Goal: Contribute content

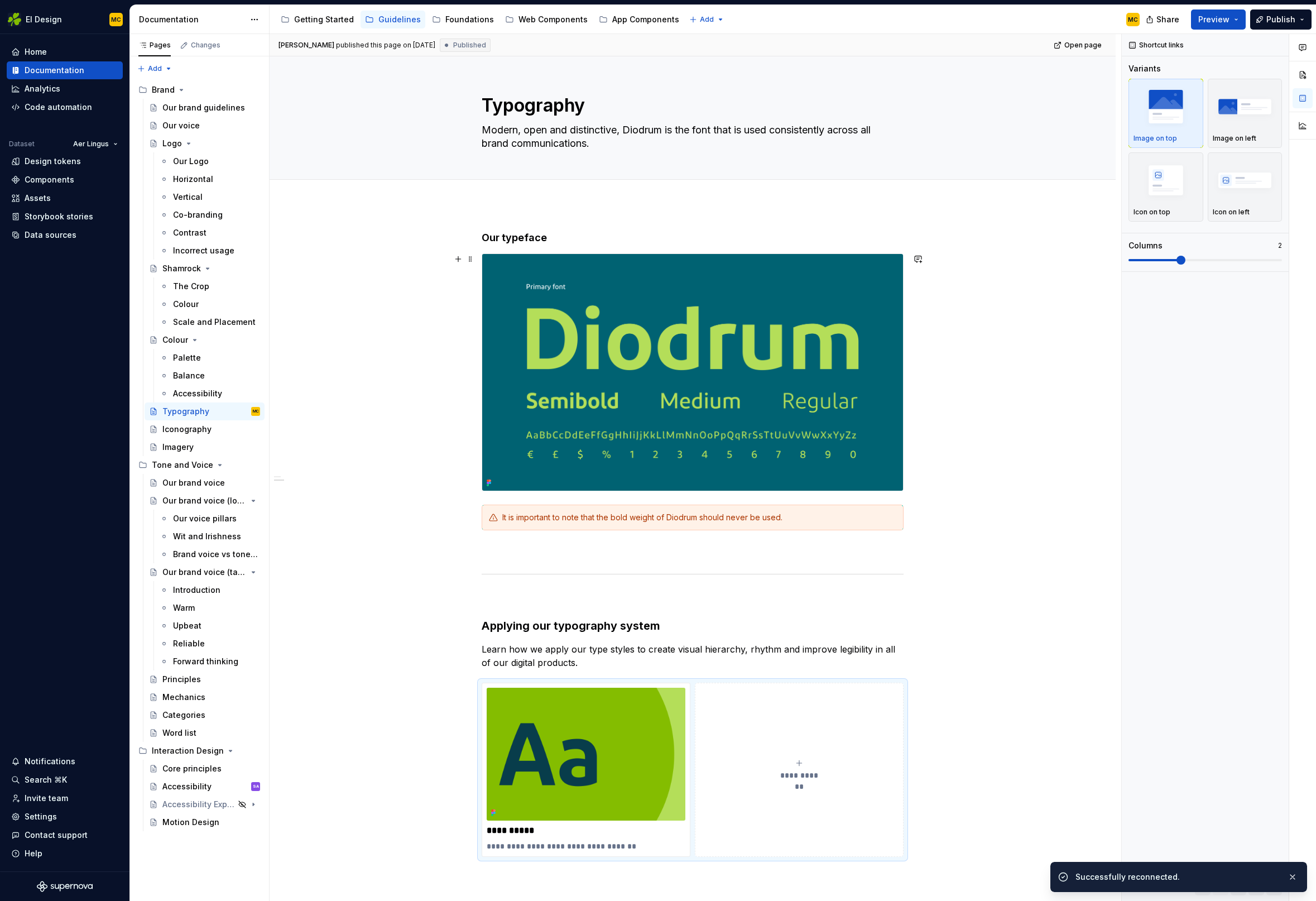
scroll to position [239, 0]
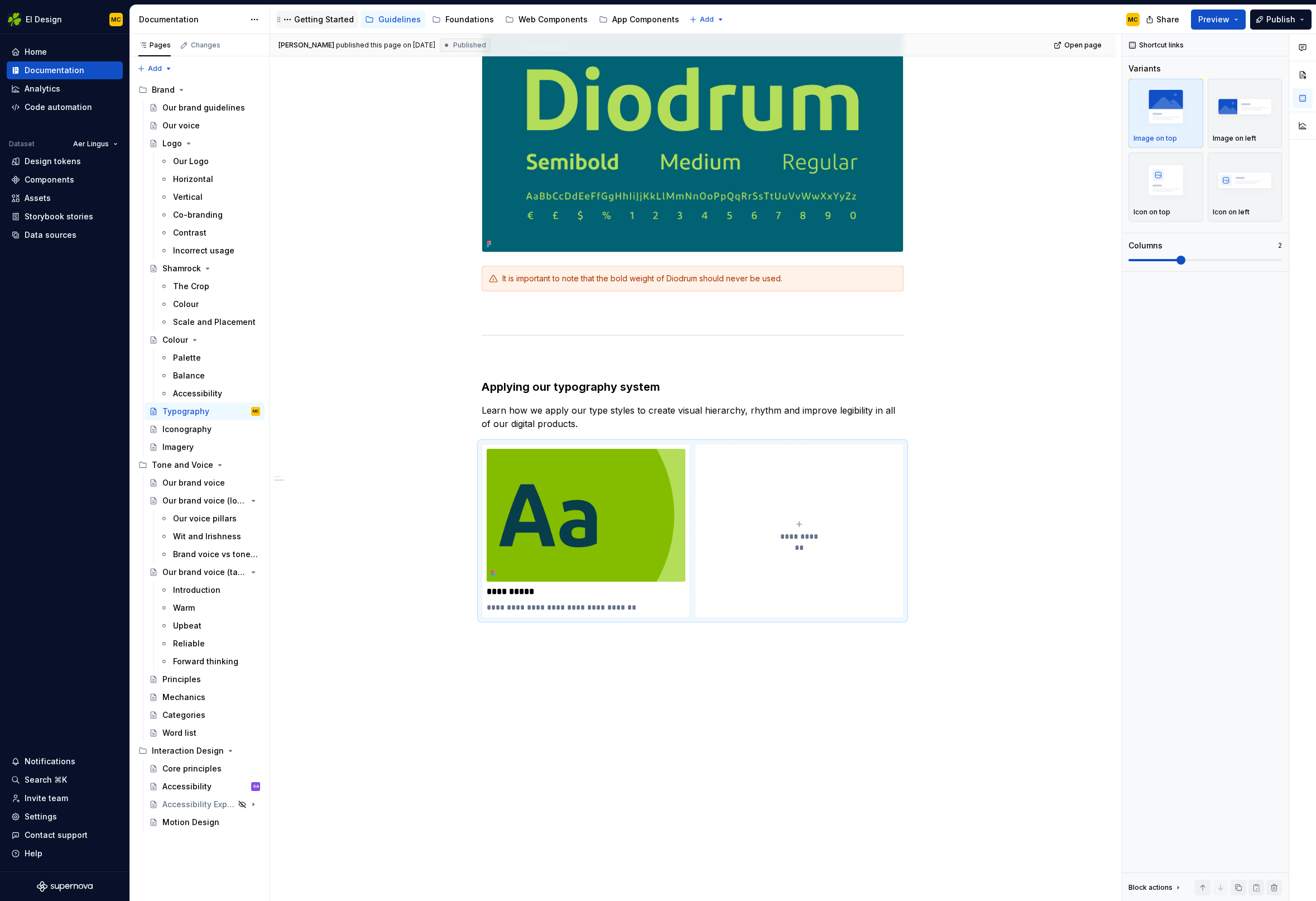
click at [333, 21] on div "Getting Started" at bounding box center [324, 19] width 60 height 11
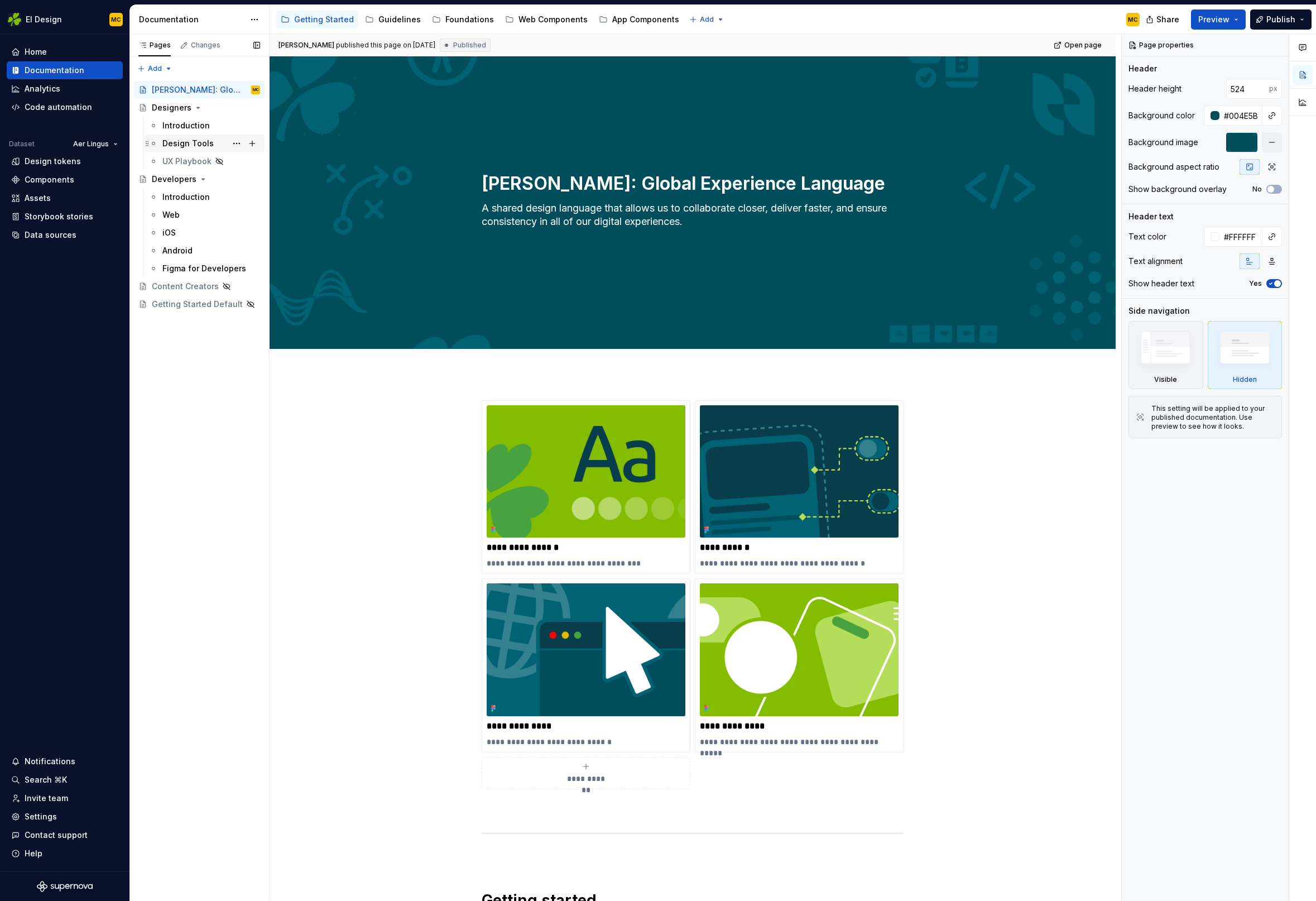
click at [206, 139] on div "Design Tools" at bounding box center [188, 143] width 51 height 11
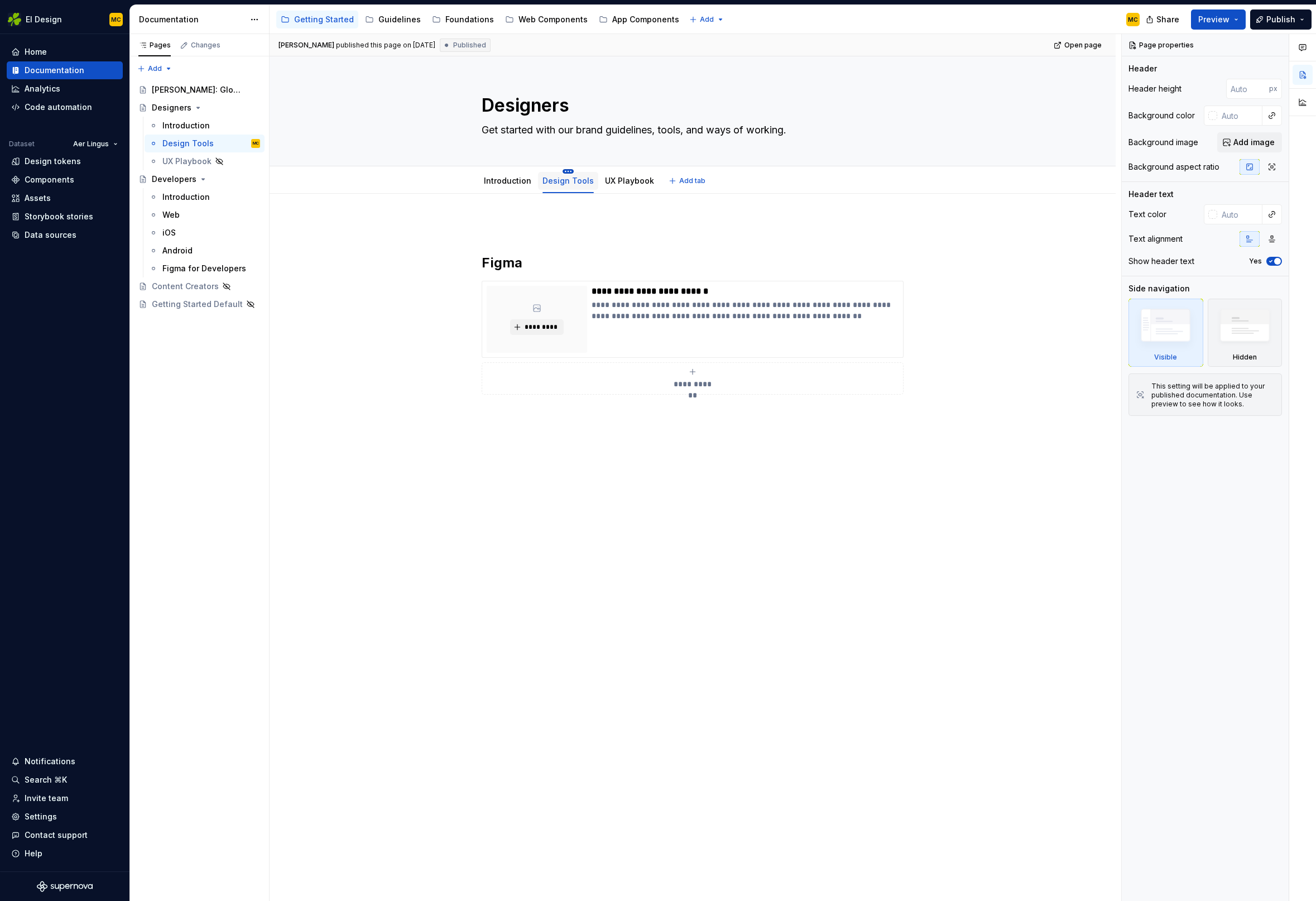
click at [566, 172] on html "EI Design MC Home Documentation Analytics Code automation Dataset Aer Lingus De…" at bounding box center [658, 450] width 1316 height 901
click at [608, 230] on div "Hide tab" at bounding box center [618, 228] width 73 height 11
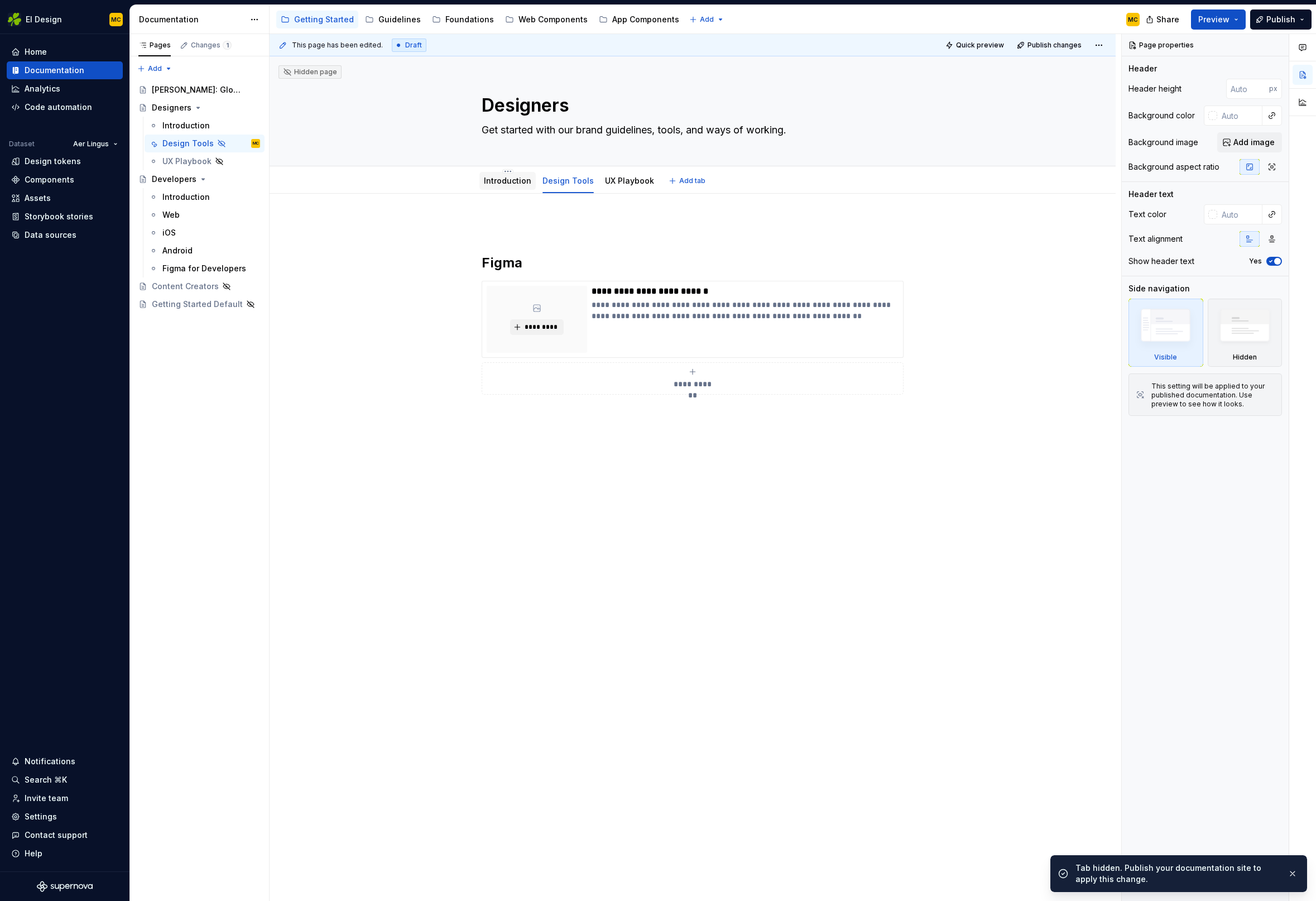
click at [512, 184] on link "Introduction" at bounding box center [508, 181] width 48 height 10
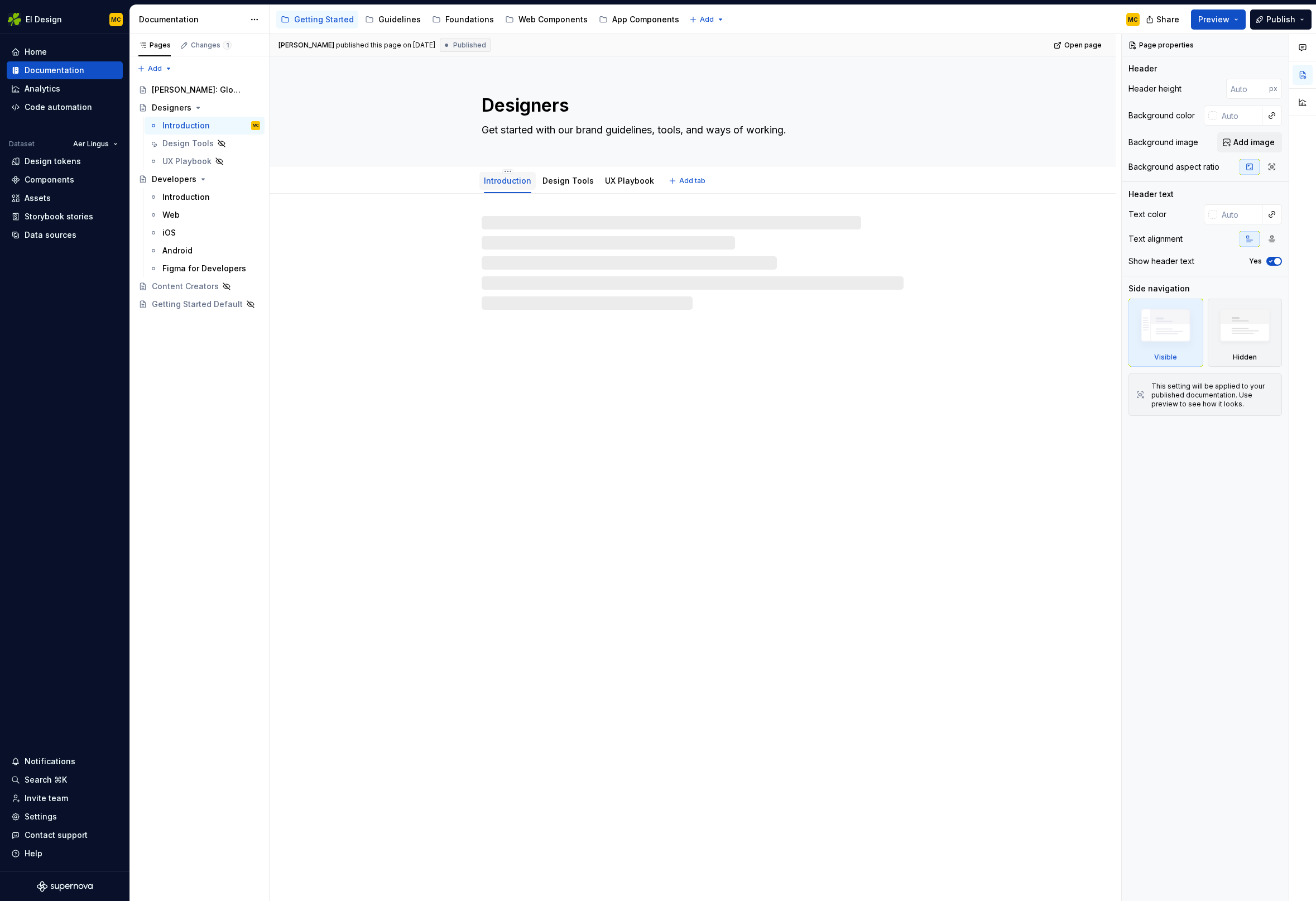
type textarea "*"
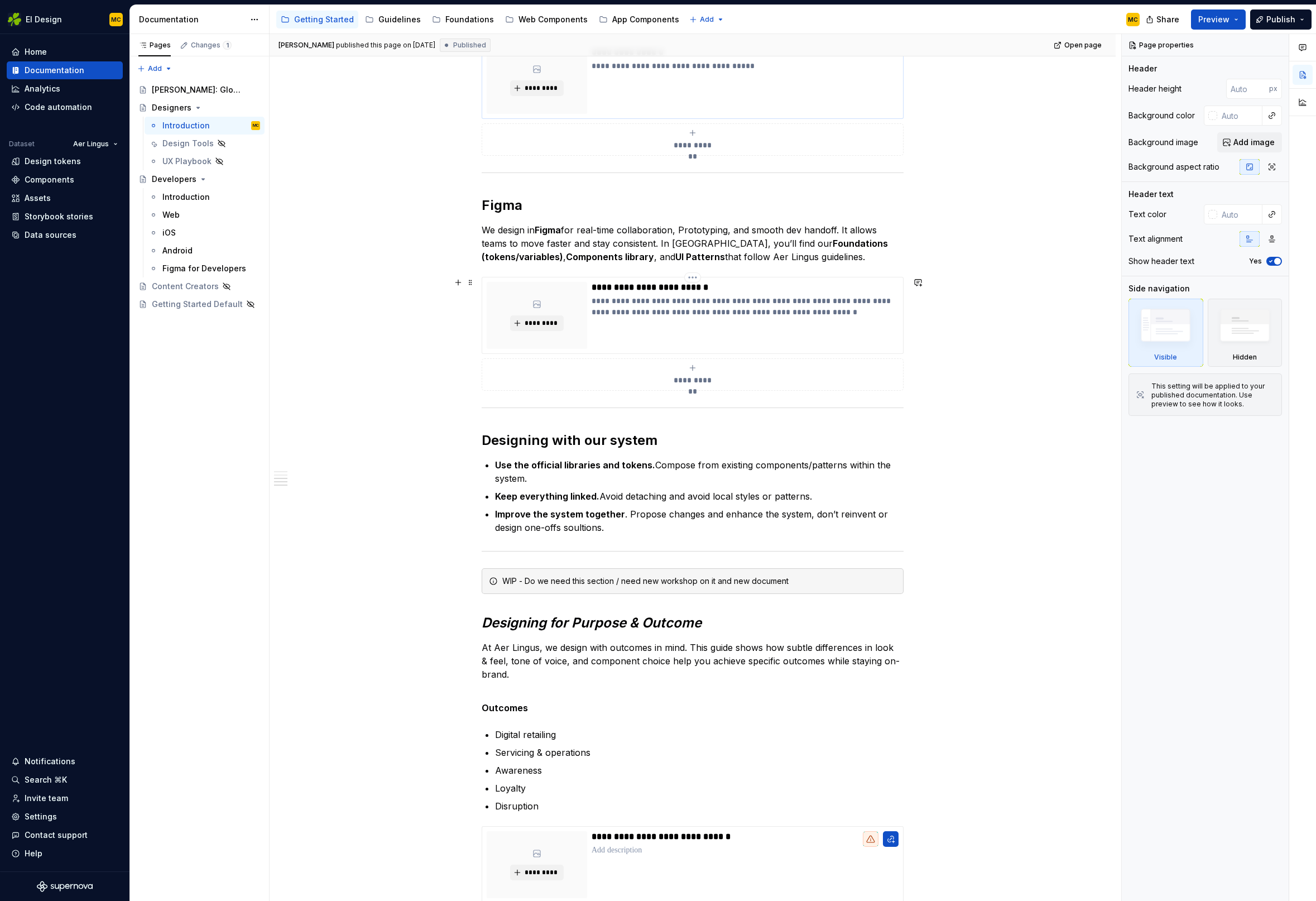
scroll to position [408, 0]
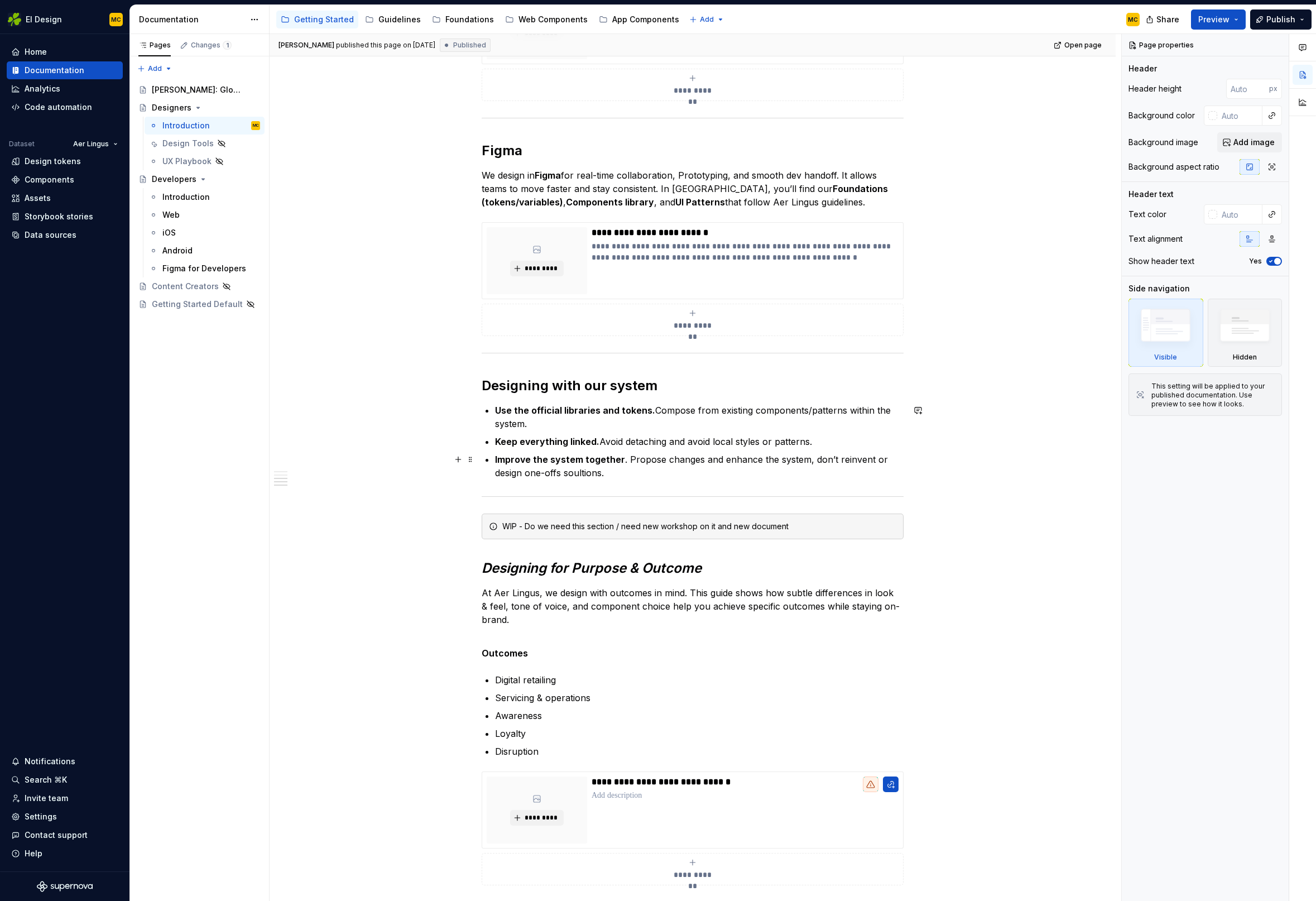
click at [566, 474] on p "Improve the system together . Propose changes and enhance the system, don’t rei…" at bounding box center [699, 466] width 408 height 27
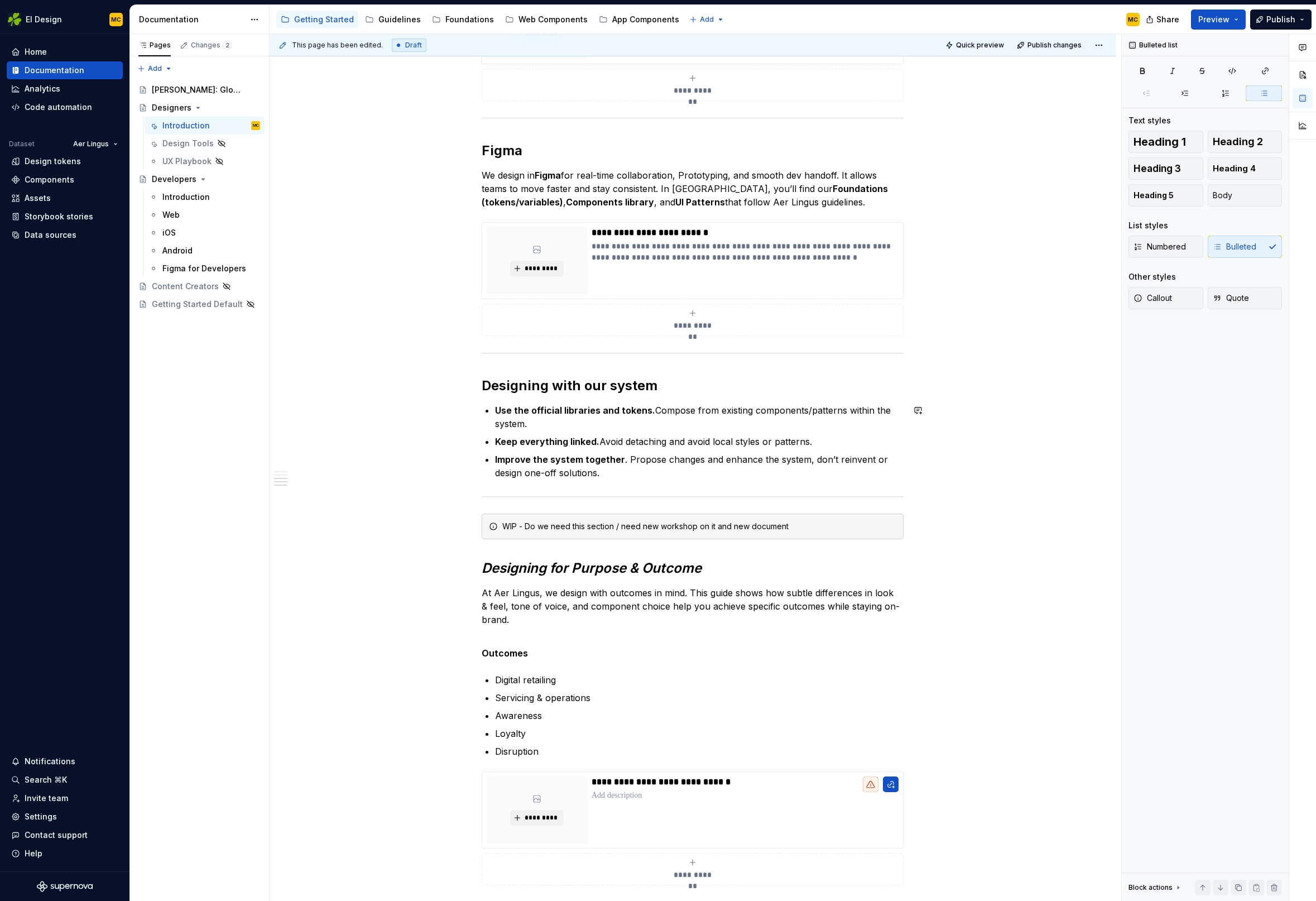
click at [1033, 396] on div "**********" at bounding box center [692, 500] width 846 height 1430
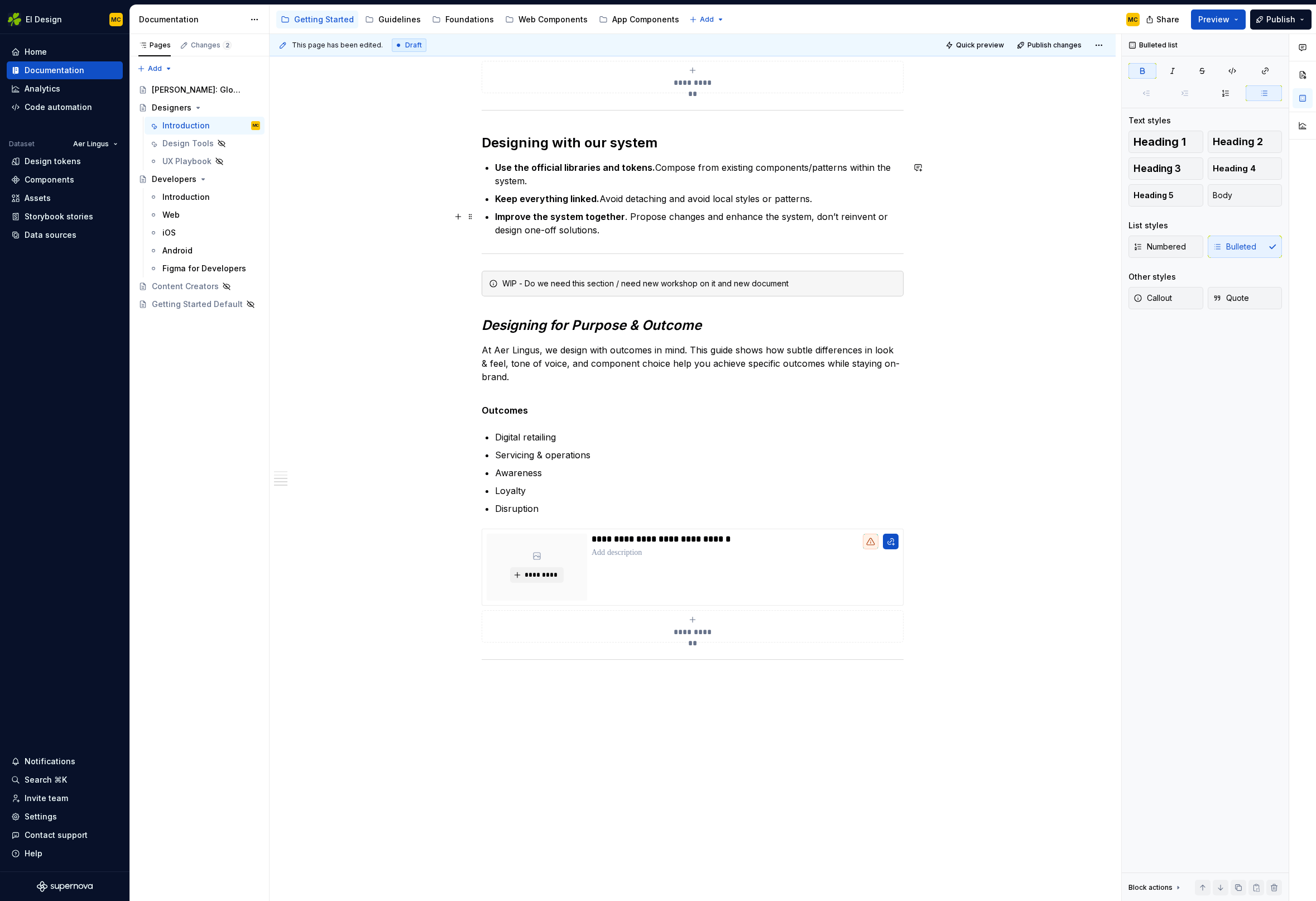
scroll to position [678, 0]
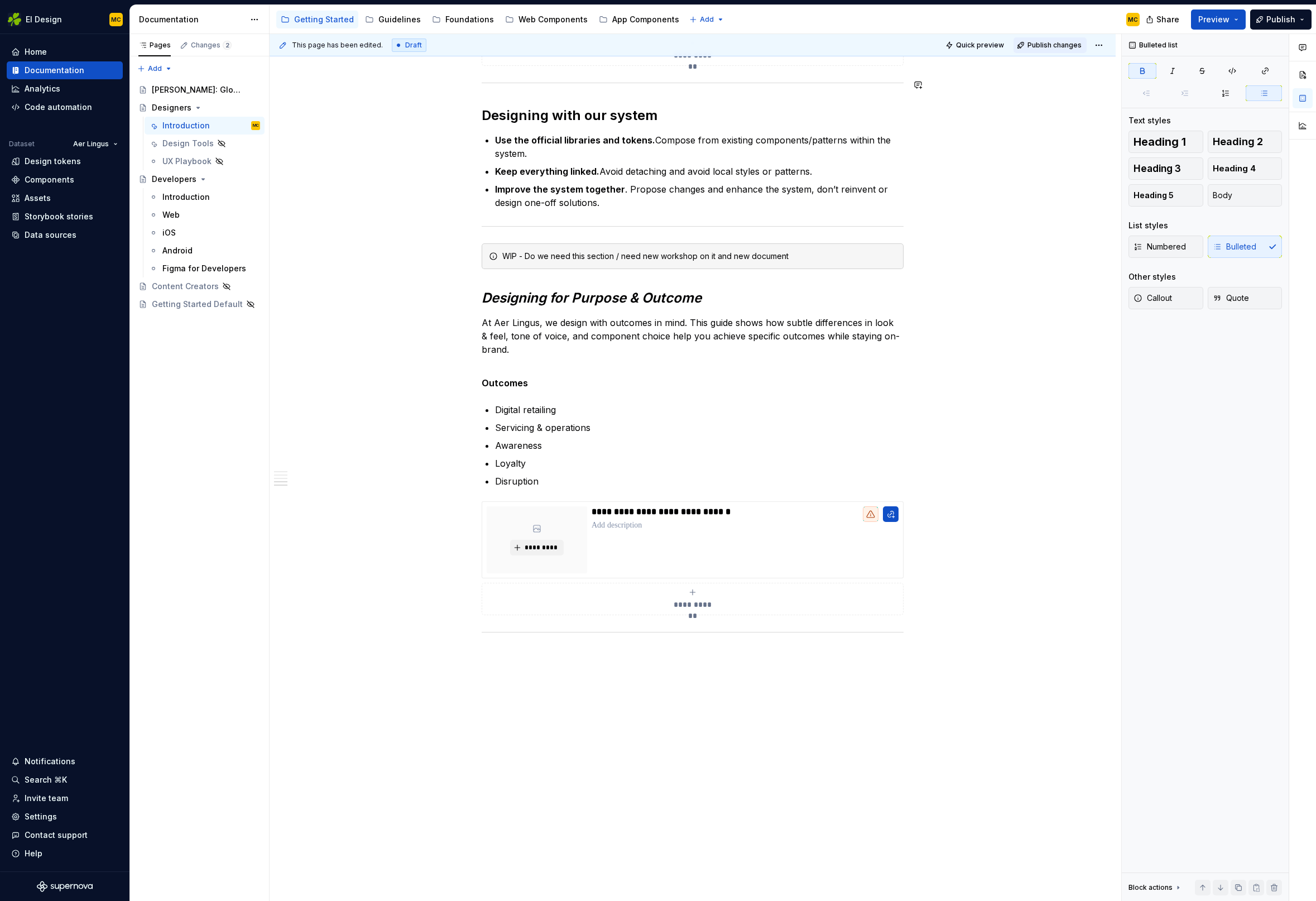
click at [1042, 46] on span "Publish changes" at bounding box center [1054, 45] width 54 height 9
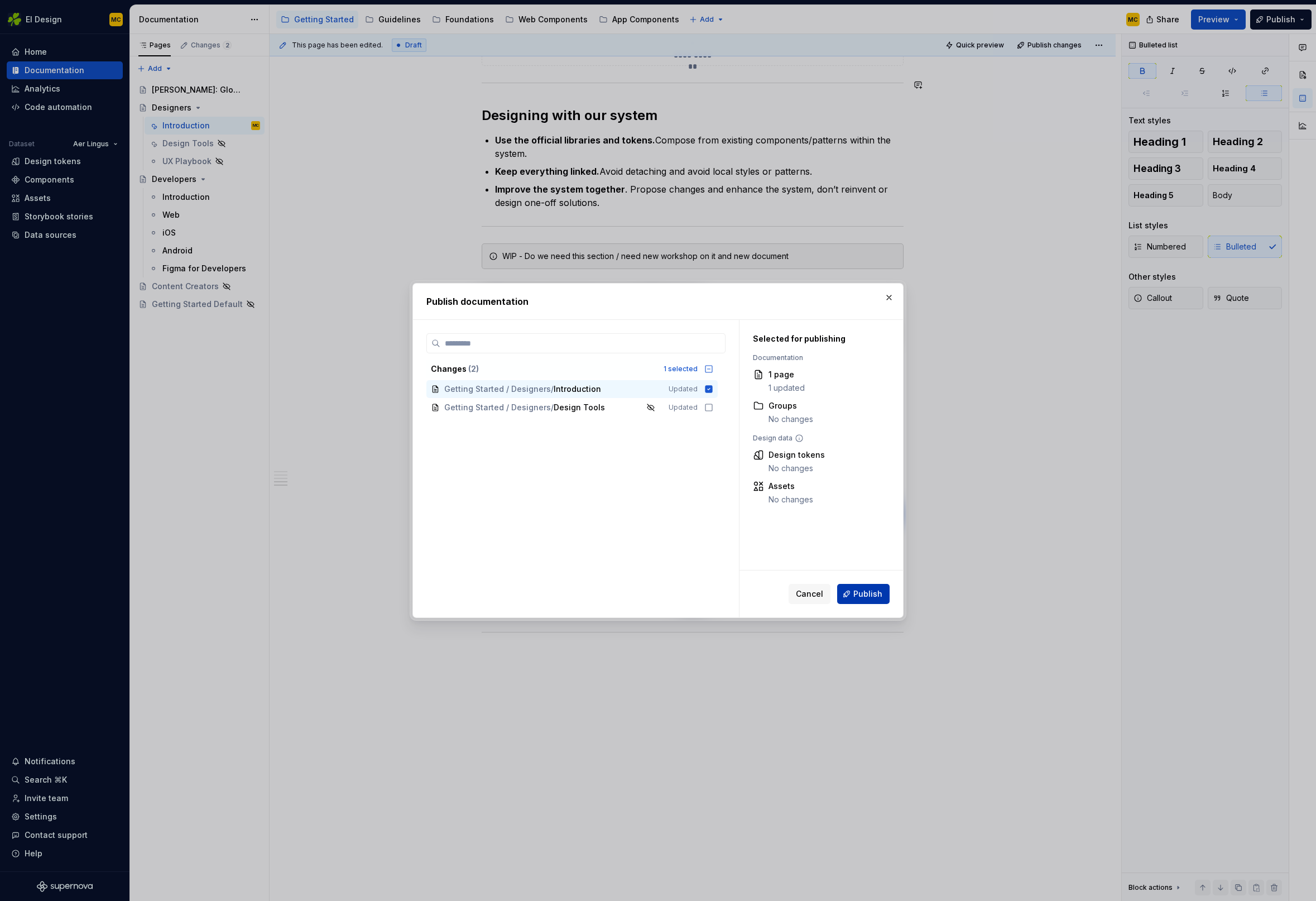
click at [878, 600] on button "Publish" at bounding box center [863, 593] width 53 height 20
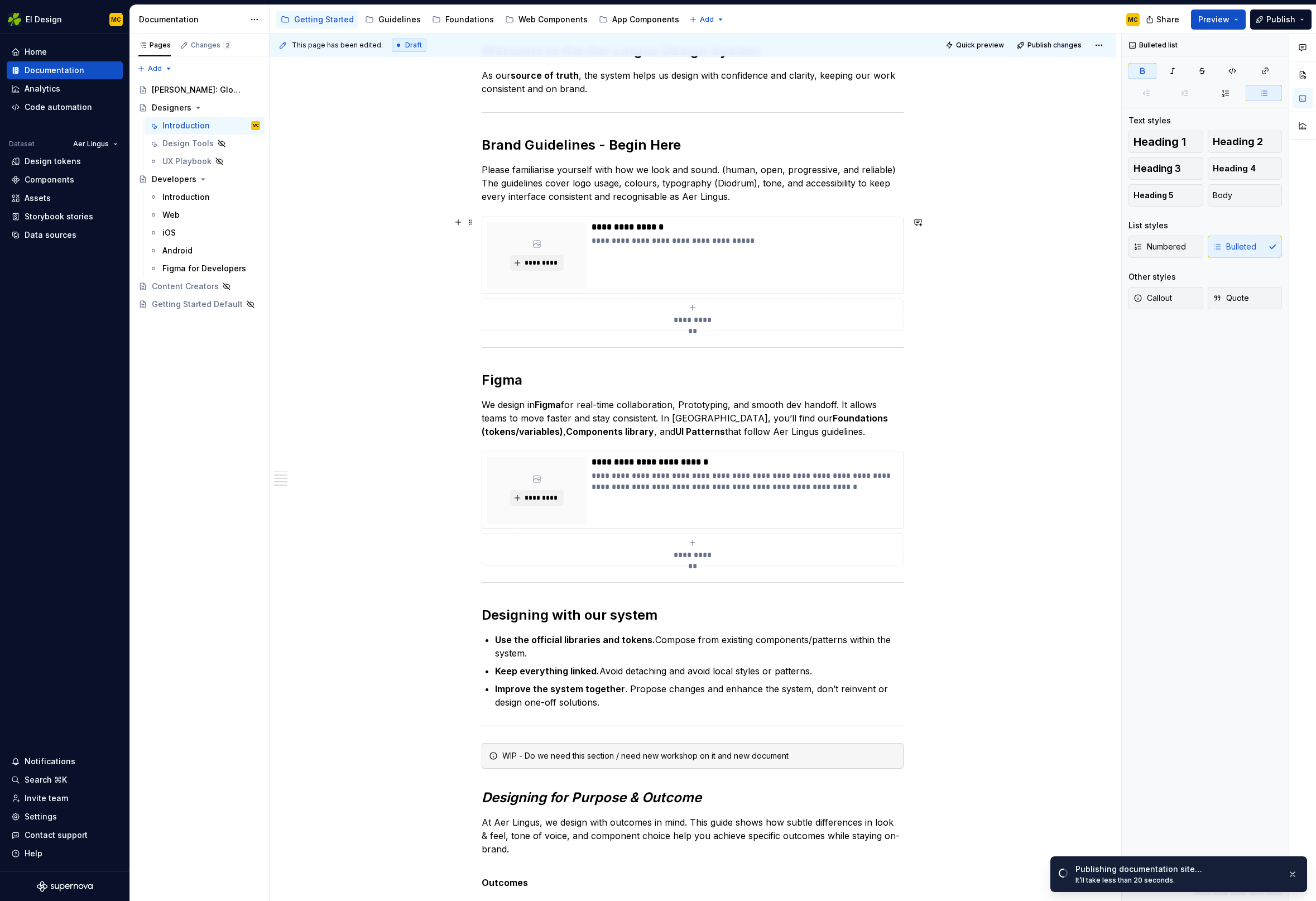
scroll to position [0, 0]
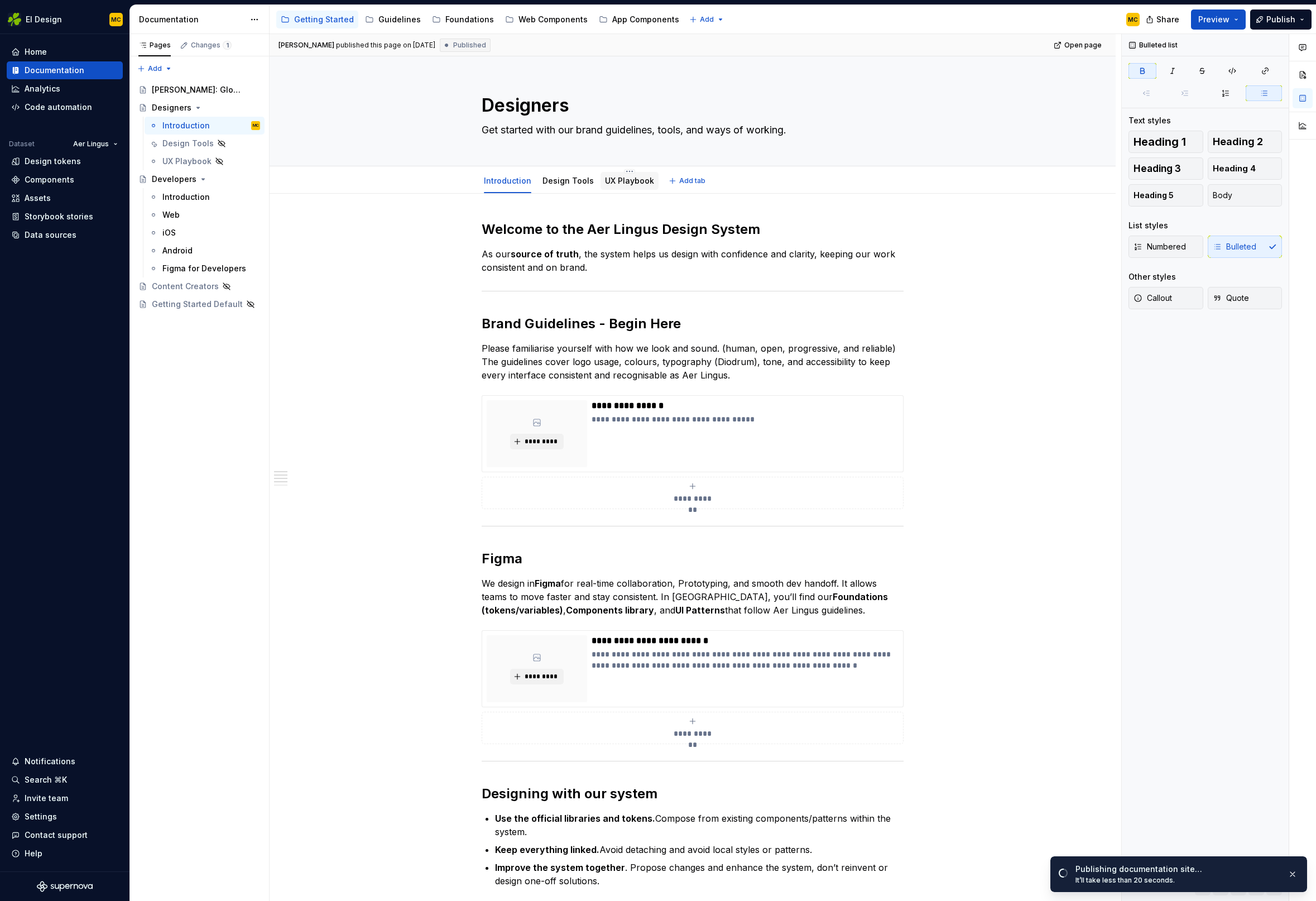
click at [630, 180] on link "UX Playbook" at bounding box center [629, 181] width 49 height 10
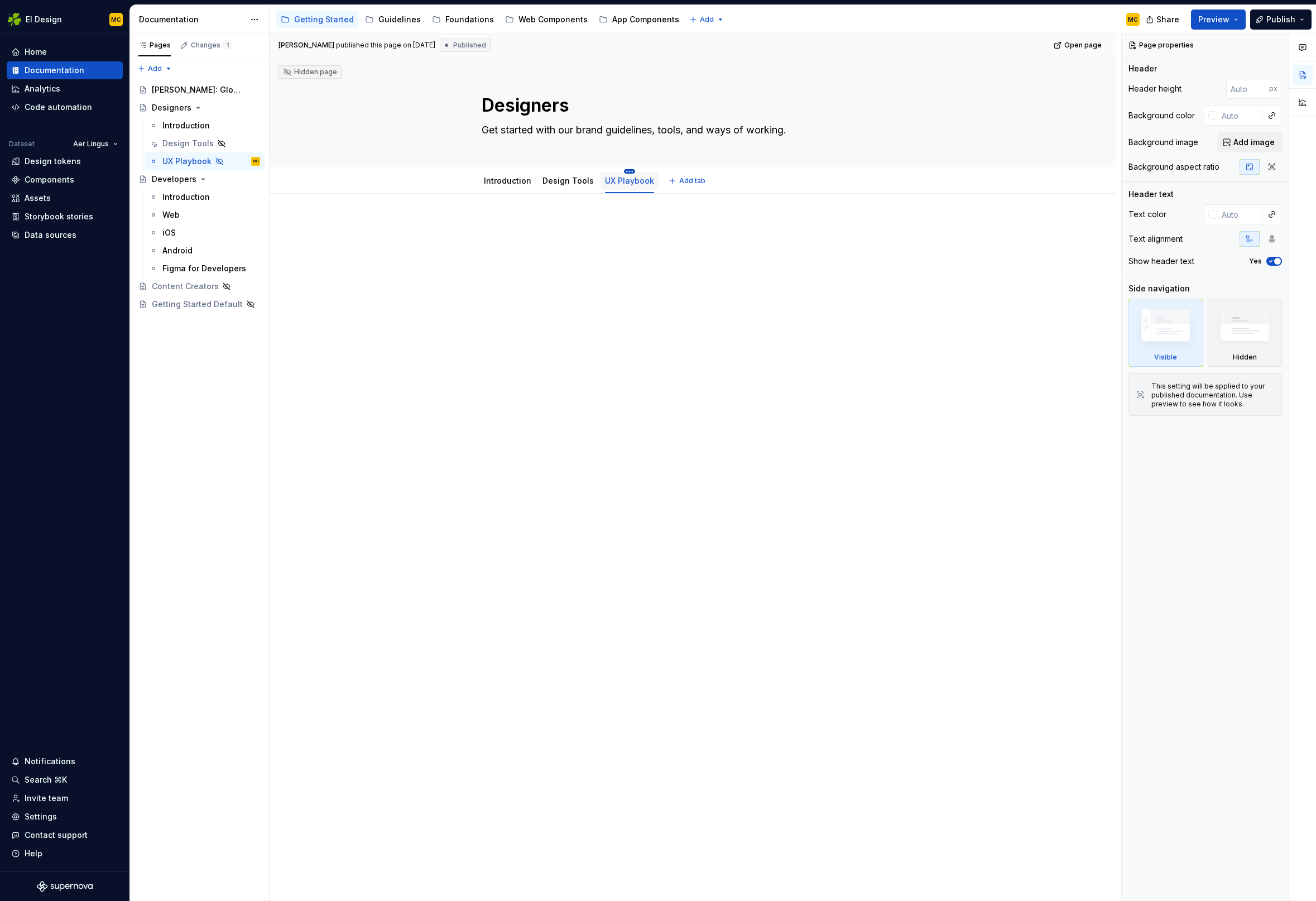
click at [629, 171] on html "EI Design MC Home Documentation Analytics Code automation Dataset Aer Lingus De…" at bounding box center [658, 450] width 1316 height 901
click at [660, 294] on div "Delete tab" at bounding box center [677, 292] width 73 height 11
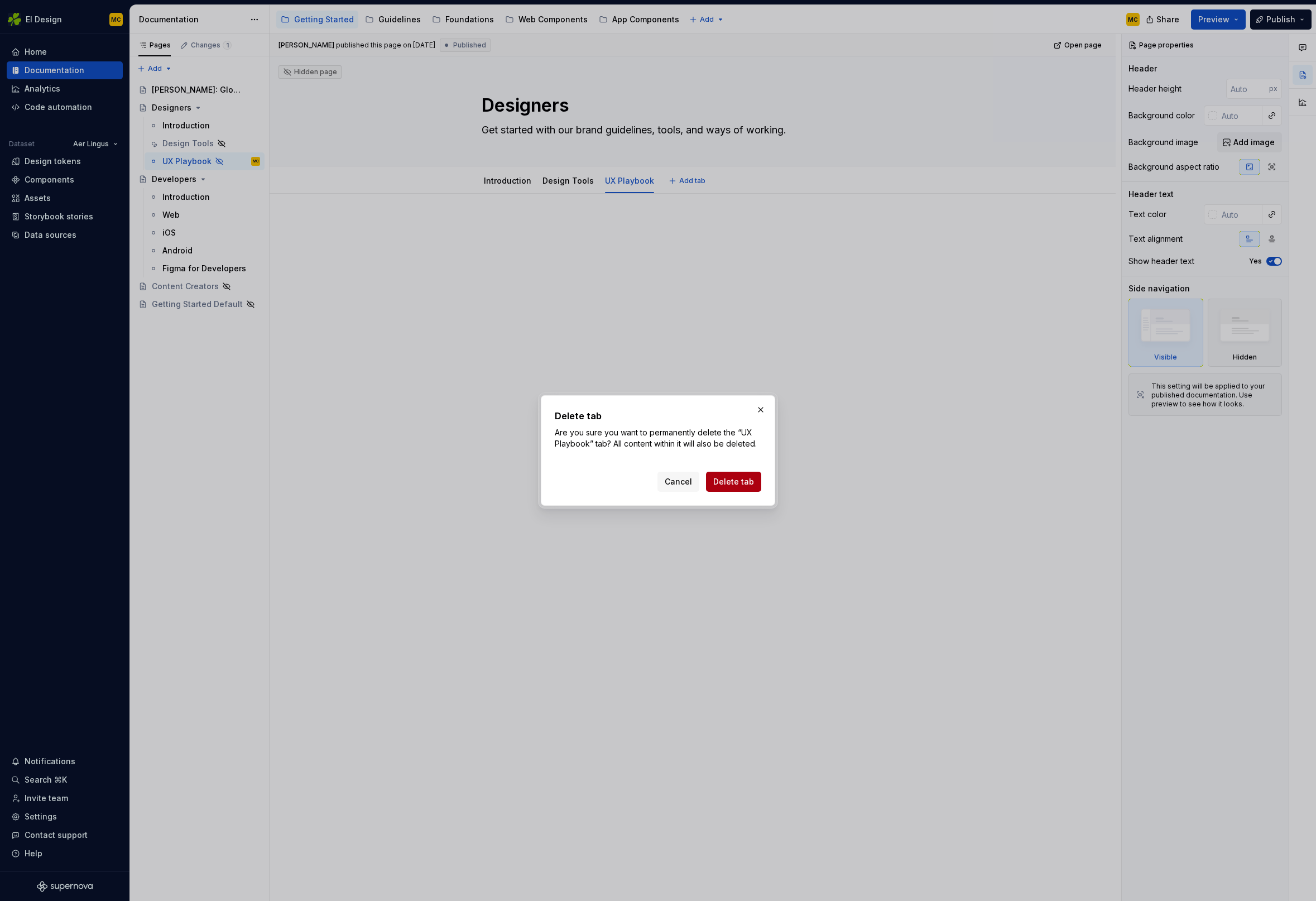
click at [744, 476] on span "Delete tab" at bounding box center [733, 482] width 40 height 11
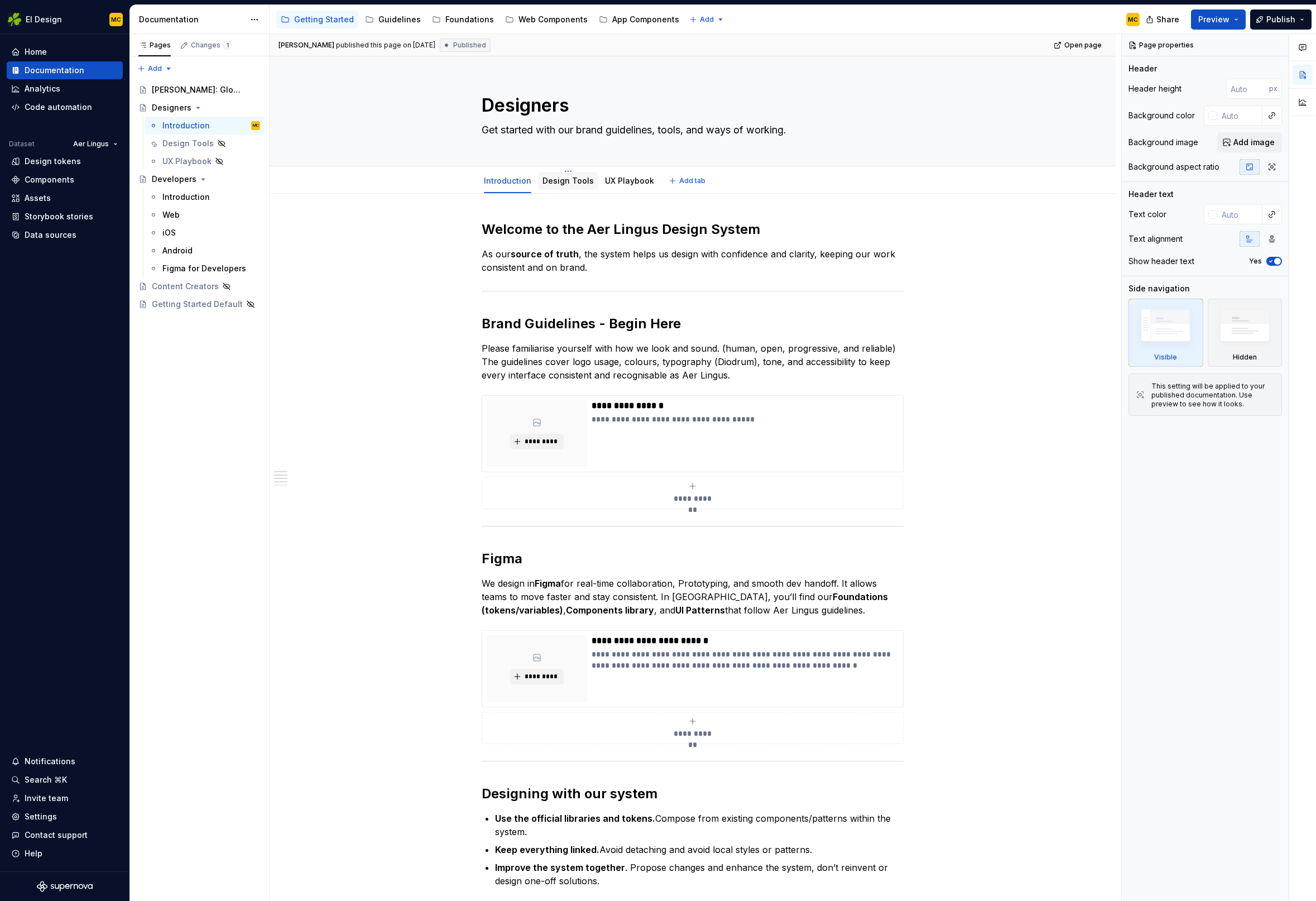
click at [560, 178] on link "Design Tools" at bounding box center [568, 181] width 51 height 10
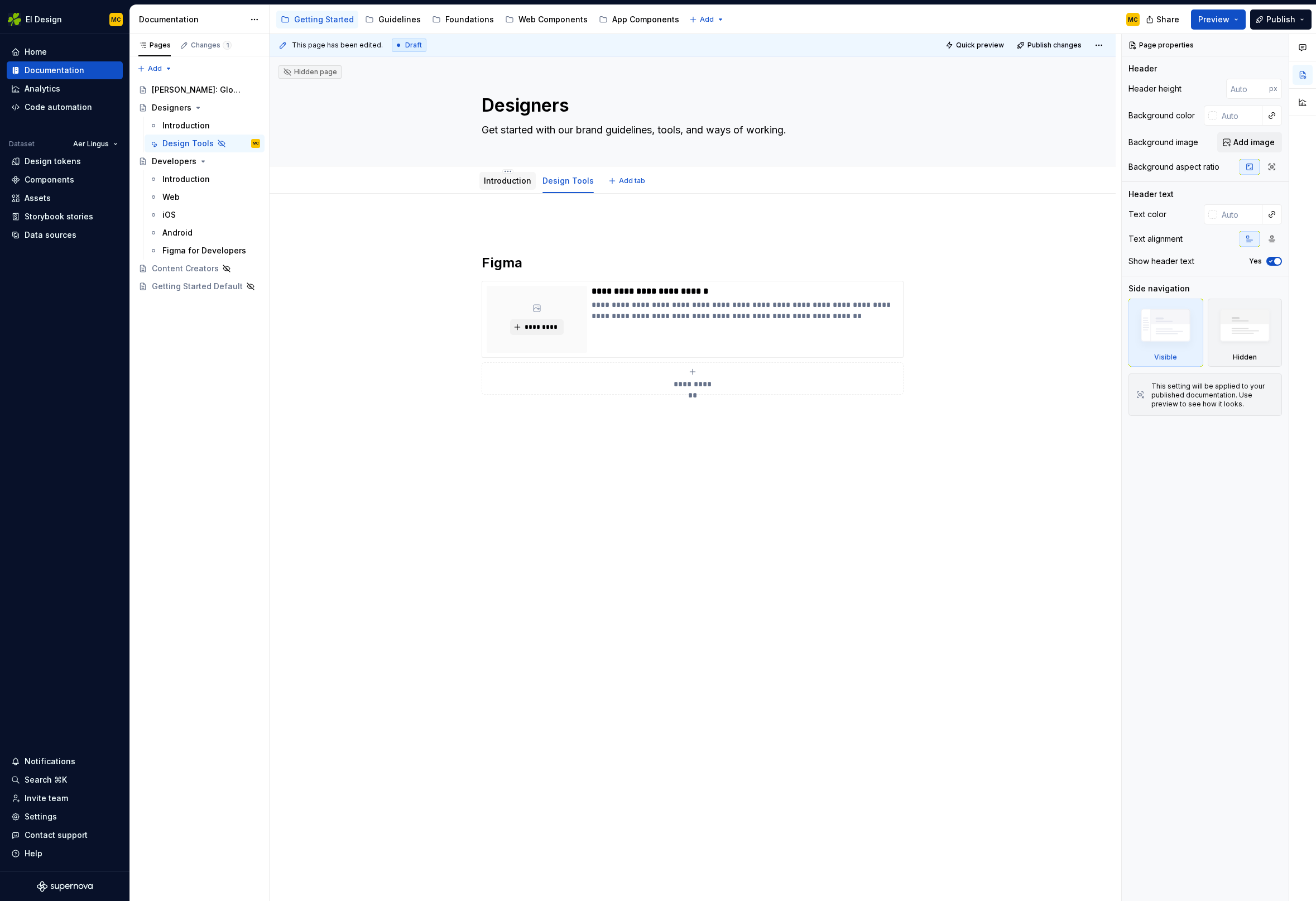
click at [515, 179] on link "Introduction" at bounding box center [508, 181] width 48 height 10
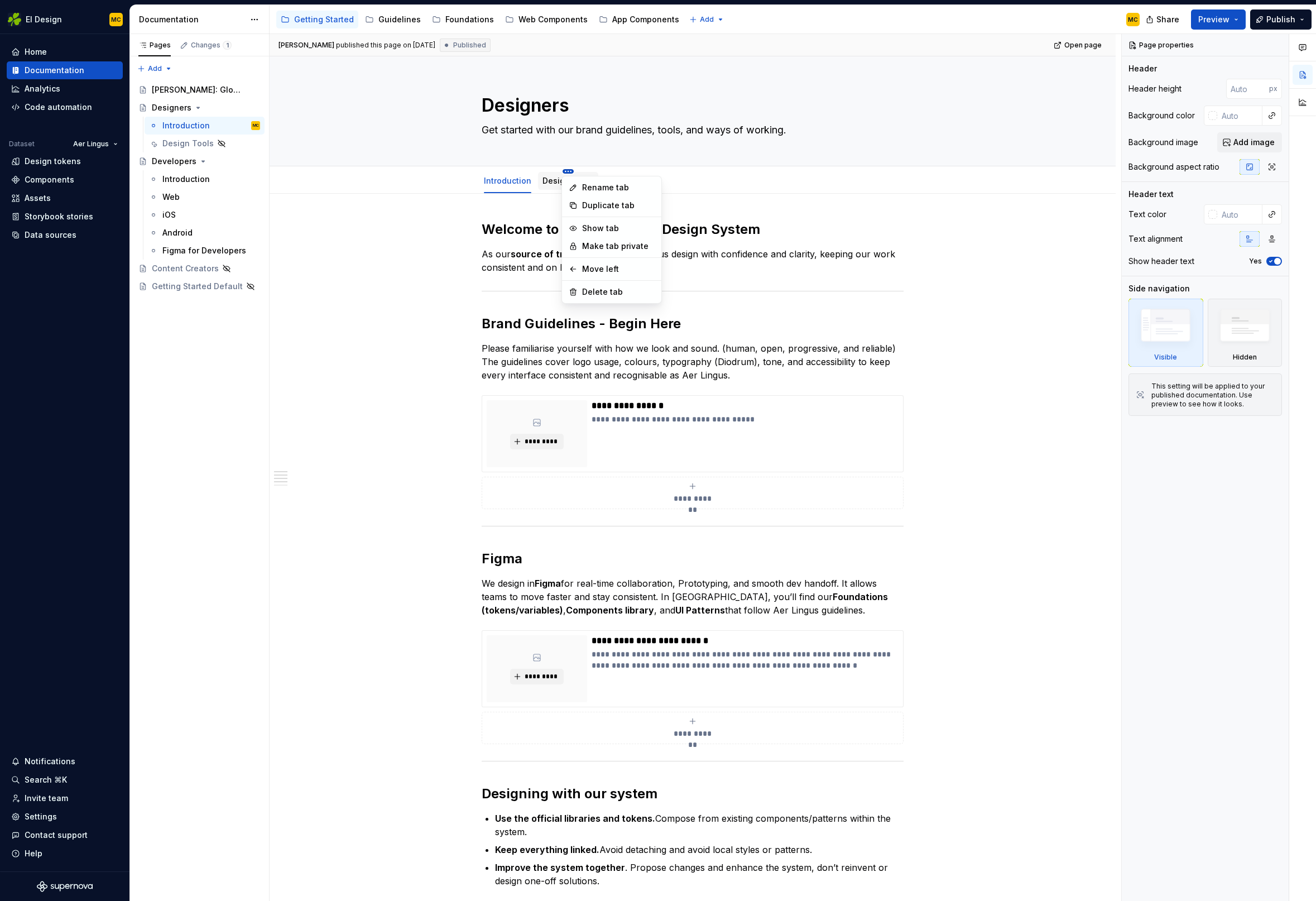
click at [567, 172] on html "EI Design MC Home Documentation Analytics Code automation Dataset Aer Lingus De…" at bounding box center [658, 450] width 1316 height 901
click at [610, 290] on div "Delete tab" at bounding box center [618, 292] width 73 height 11
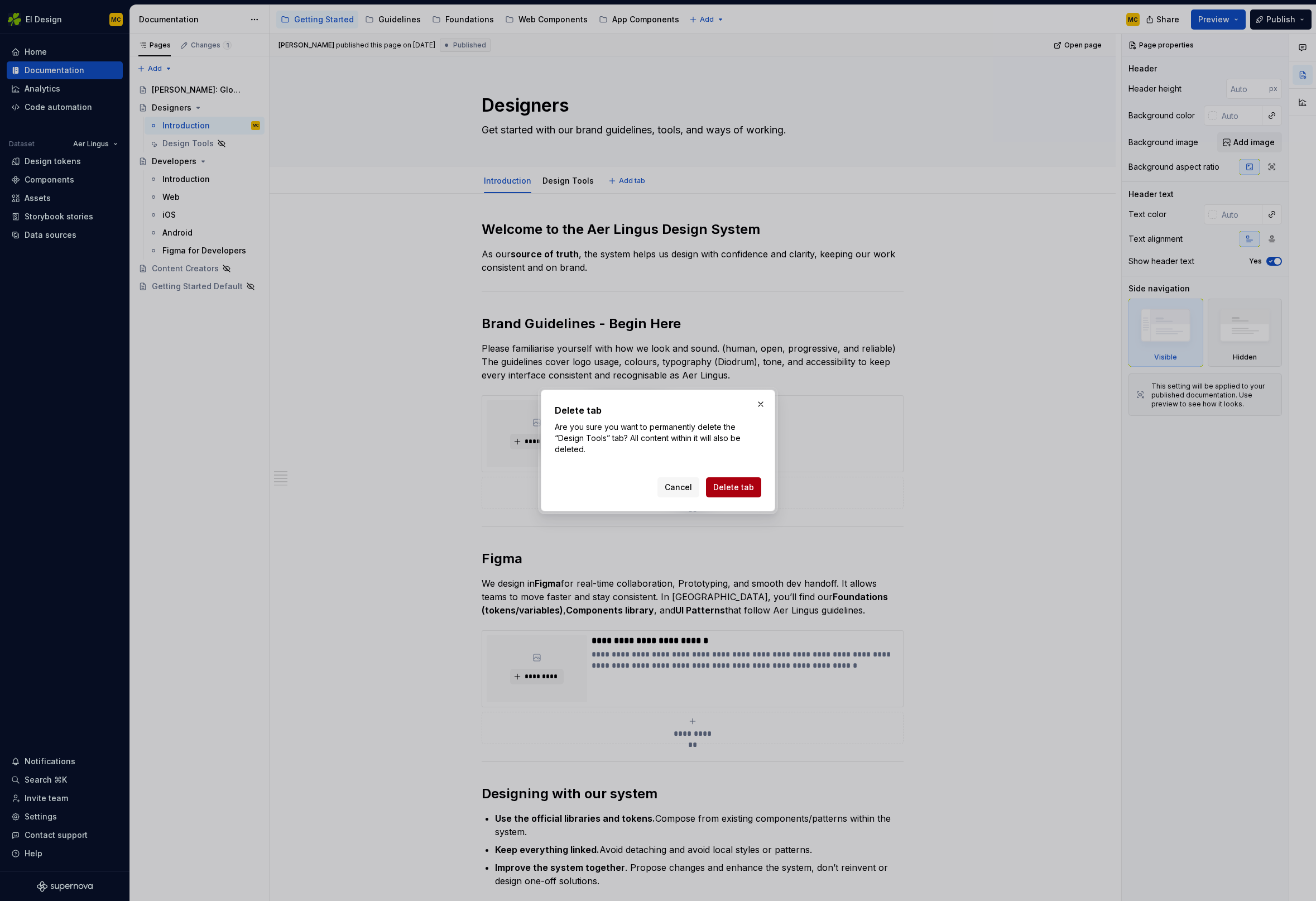
click at [741, 487] on span "Delete tab" at bounding box center [733, 487] width 40 height 11
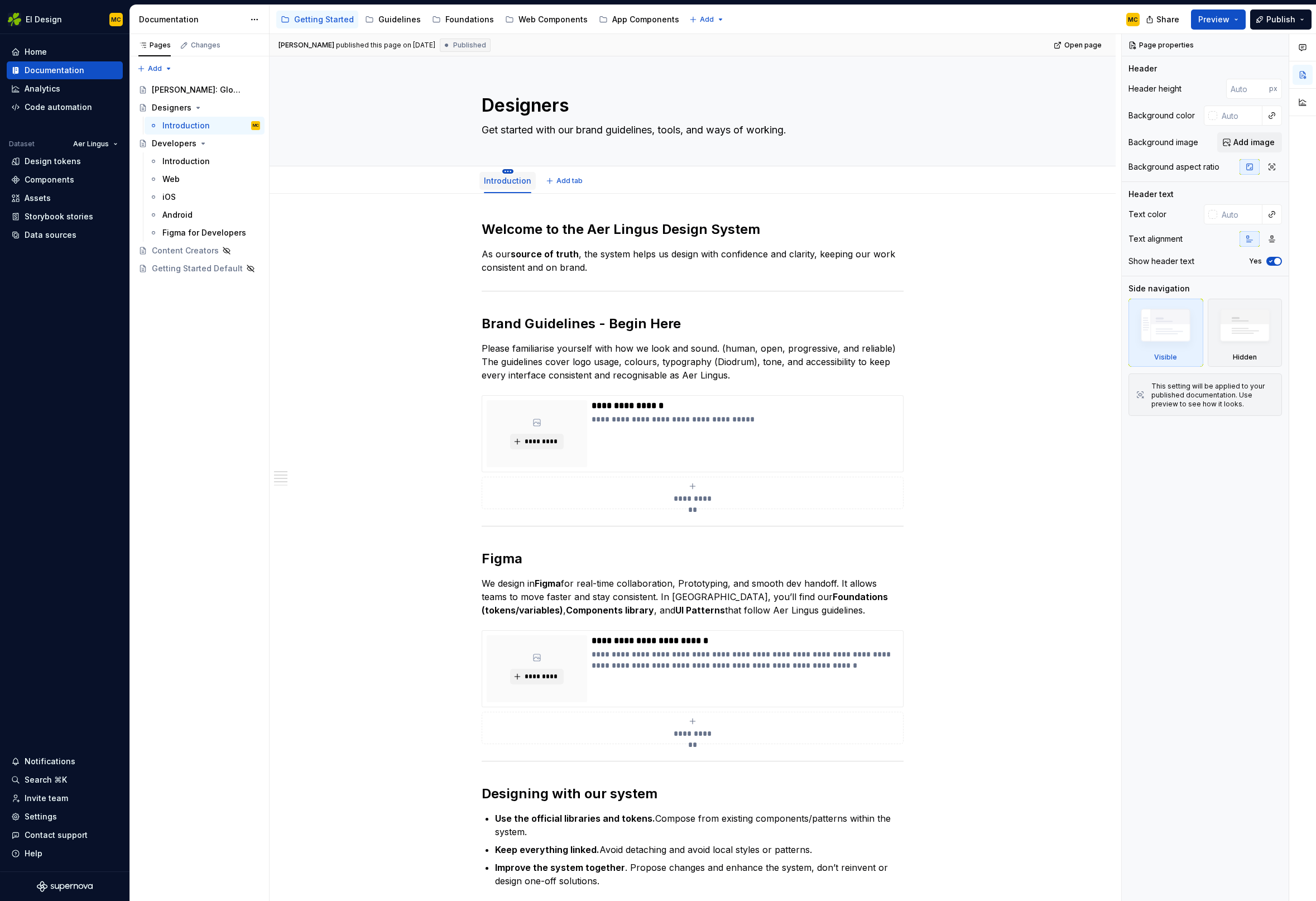
click at [506, 172] on html "EI Design MC Home Documentation Analytics Code automation Dataset Aer Lingus De…" at bounding box center [658, 450] width 1316 height 901
click at [552, 269] on div "Convert to page layout" at bounding box center [569, 269] width 90 height 11
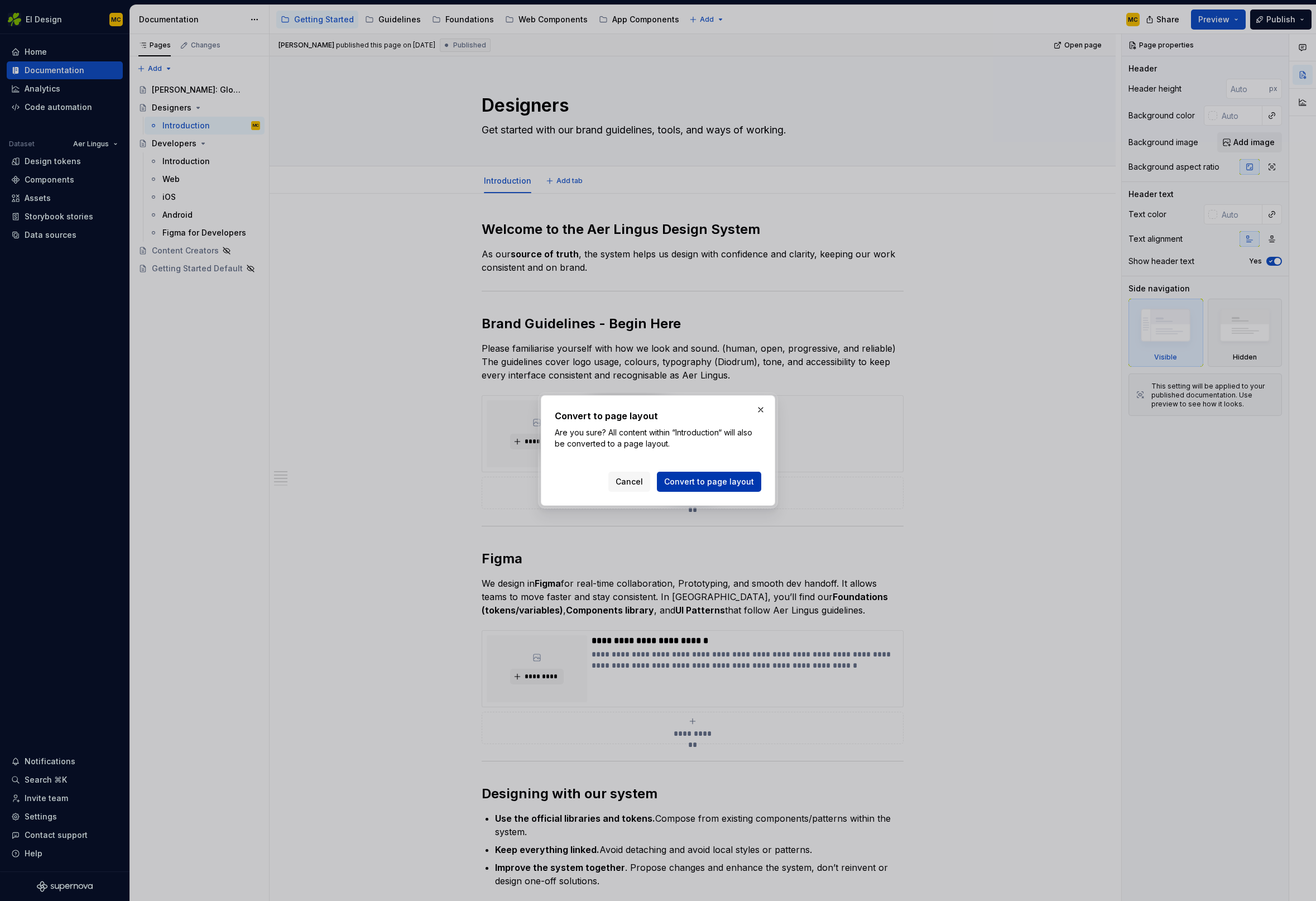
click at [703, 485] on span "Convert to page layout" at bounding box center [709, 482] width 90 height 11
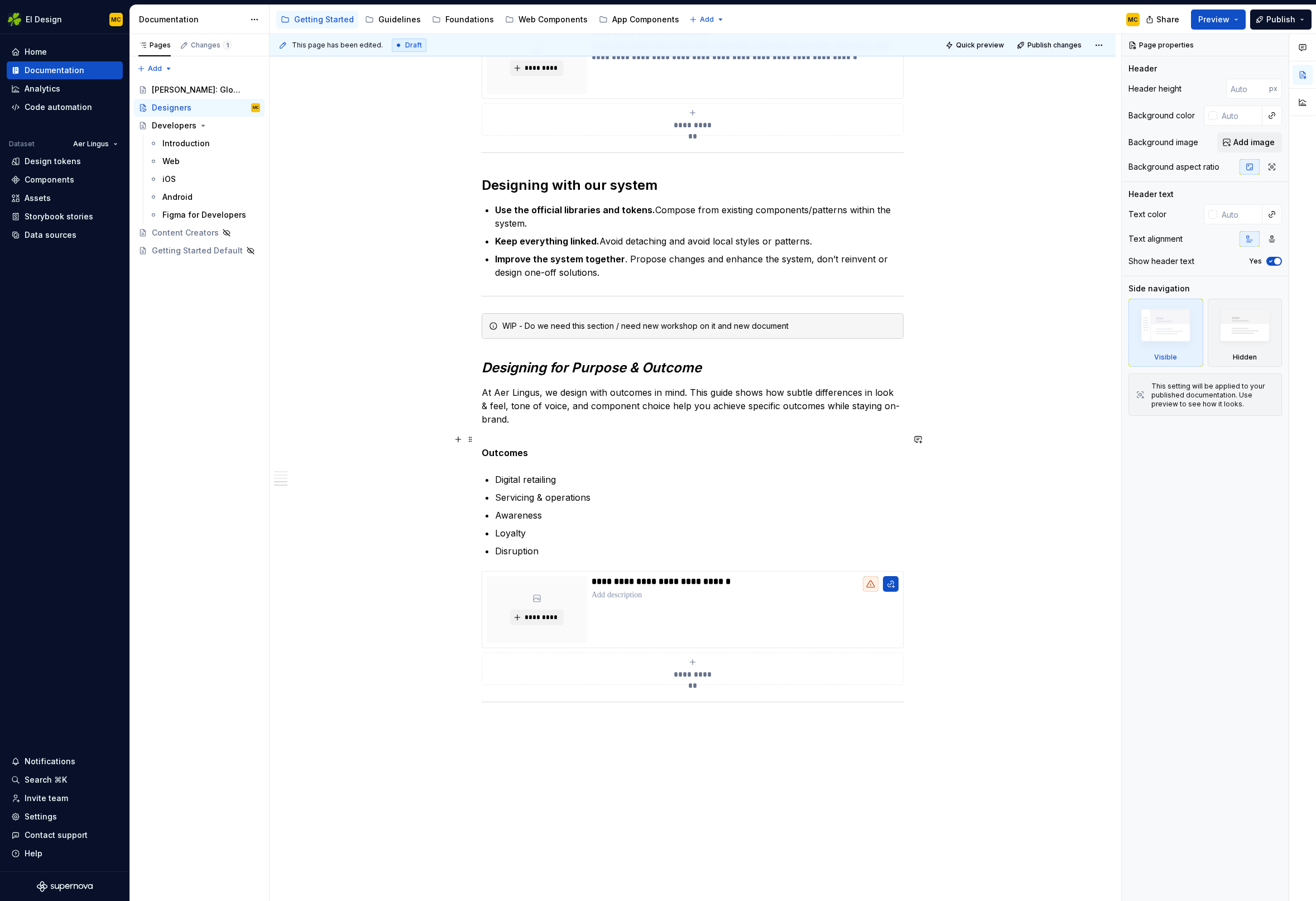
scroll to position [720, 0]
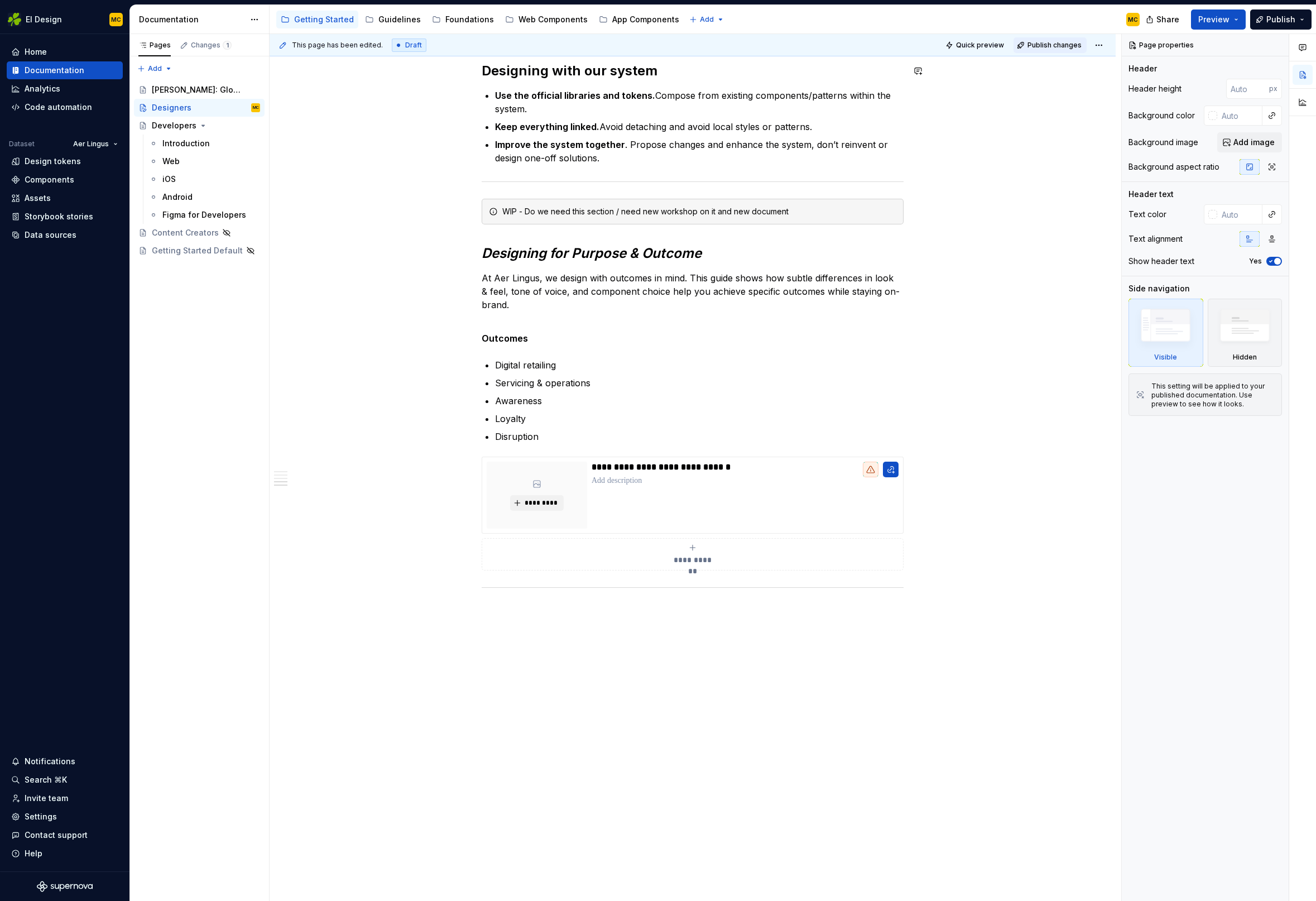
click at [1056, 44] on span "Publish changes" at bounding box center [1054, 45] width 54 height 9
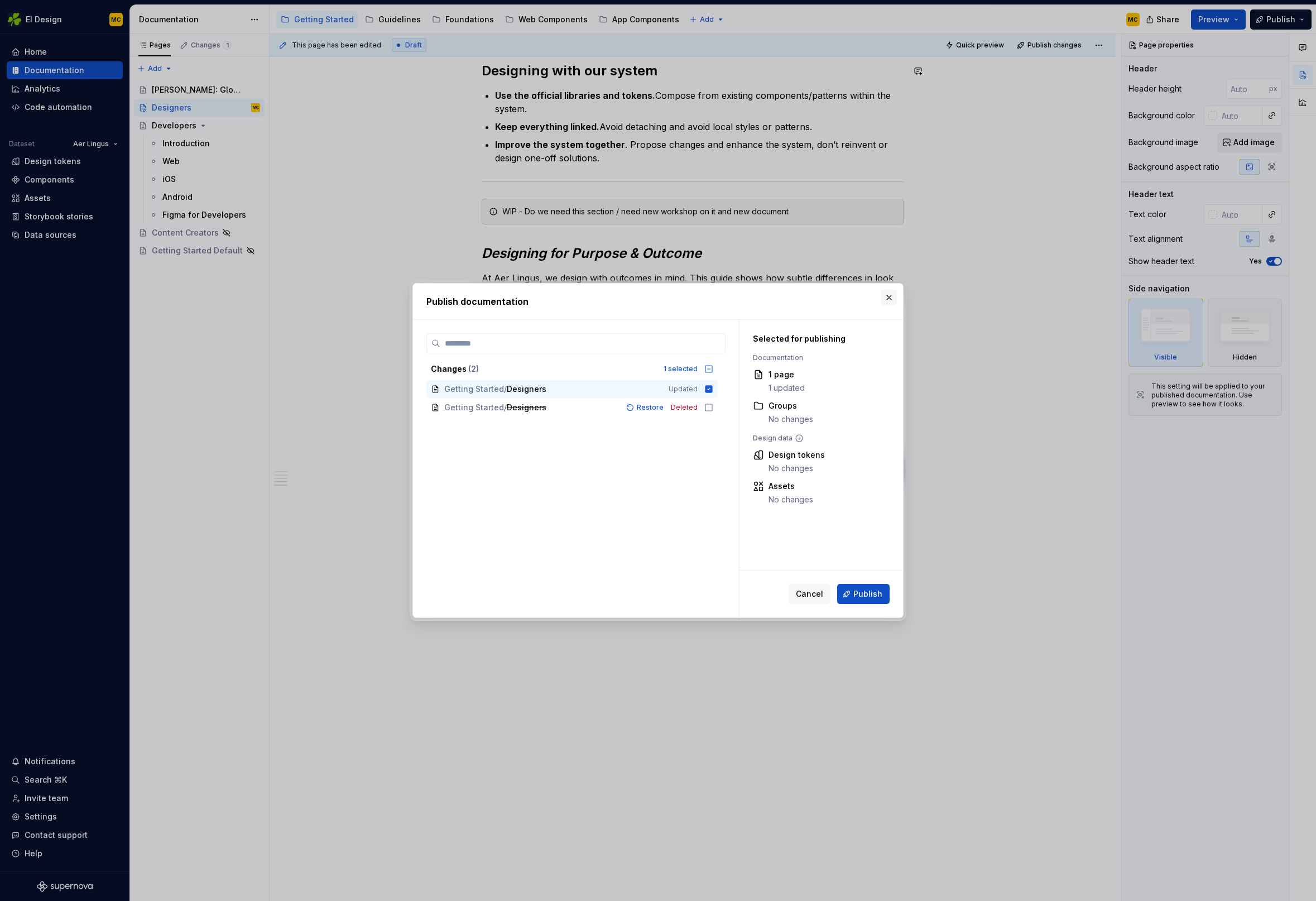
click at [889, 299] on button "button" at bounding box center [889, 297] width 16 height 16
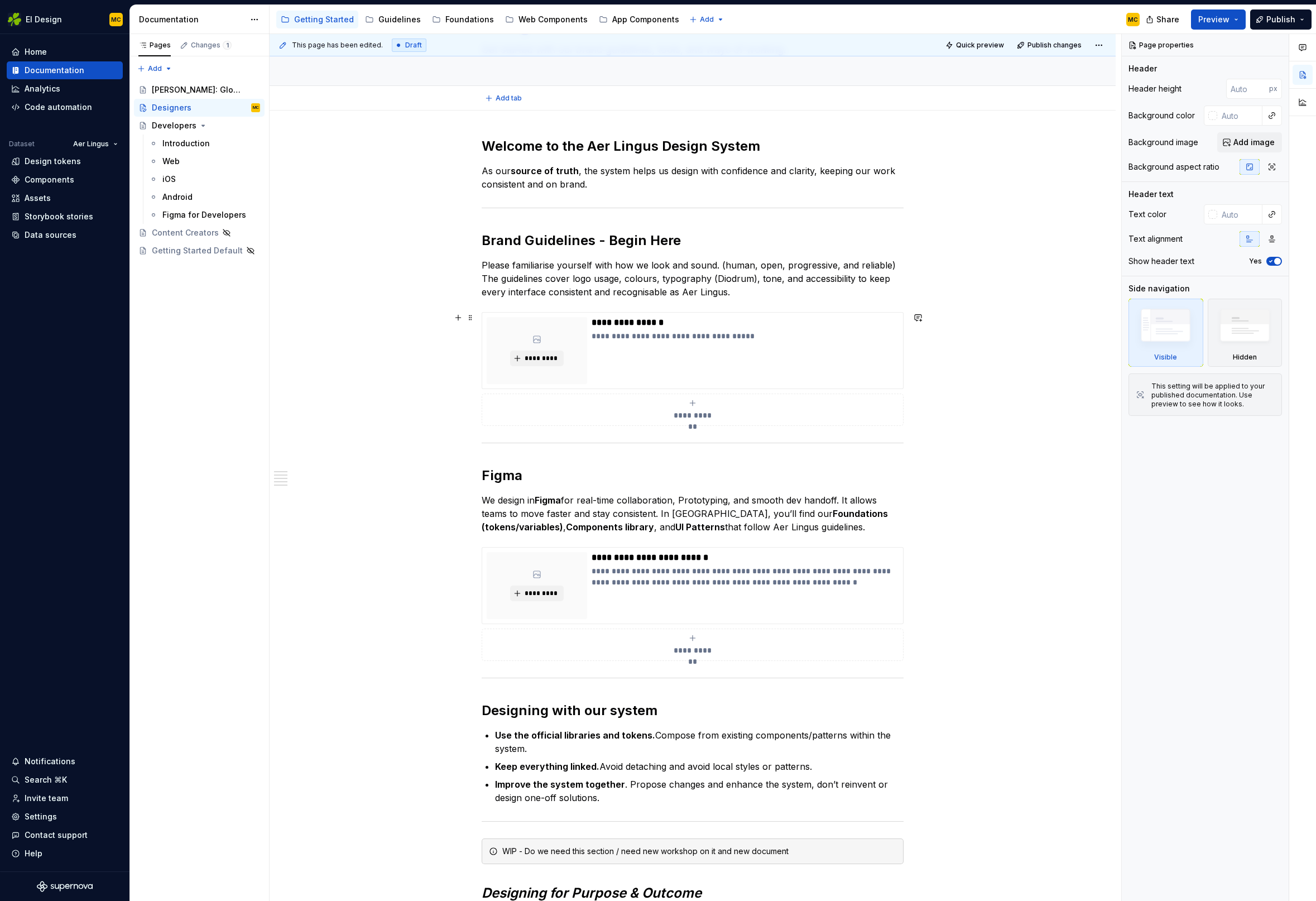
scroll to position [0, 0]
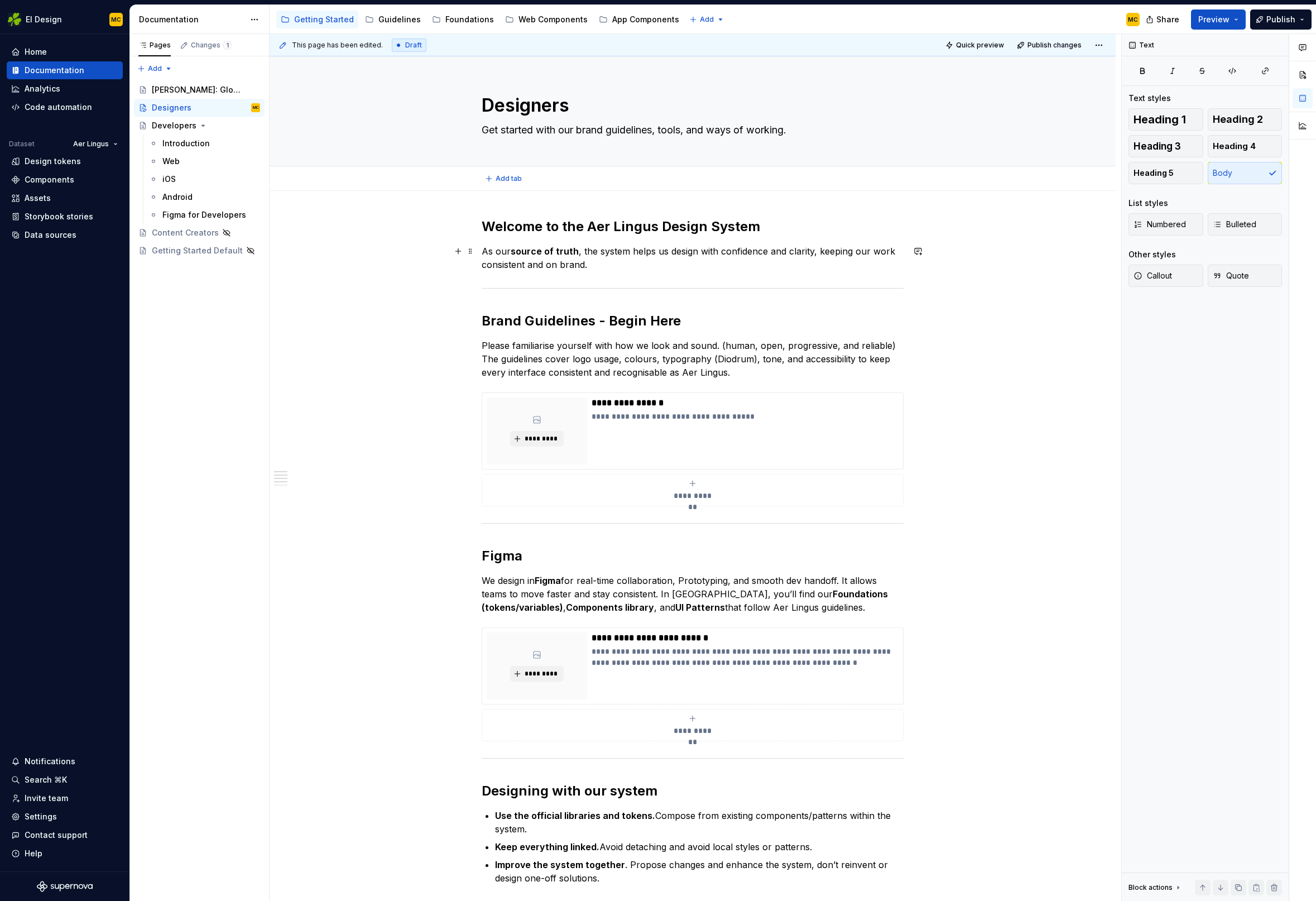
click at [639, 262] on p "As our source of truth , the system helps us design with confidence and clarity…" at bounding box center [692, 258] width 422 height 27
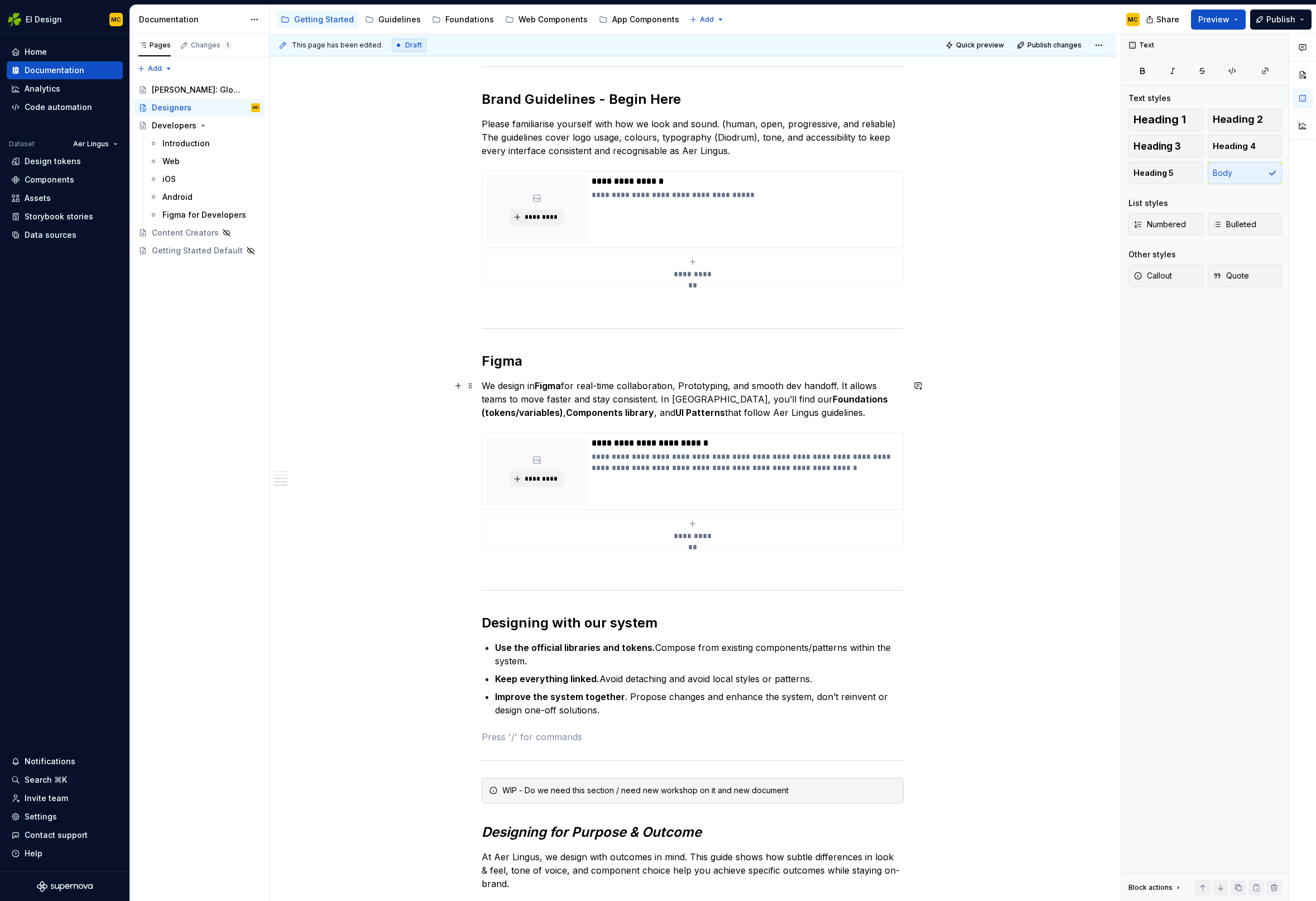
scroll to position [442, 0]
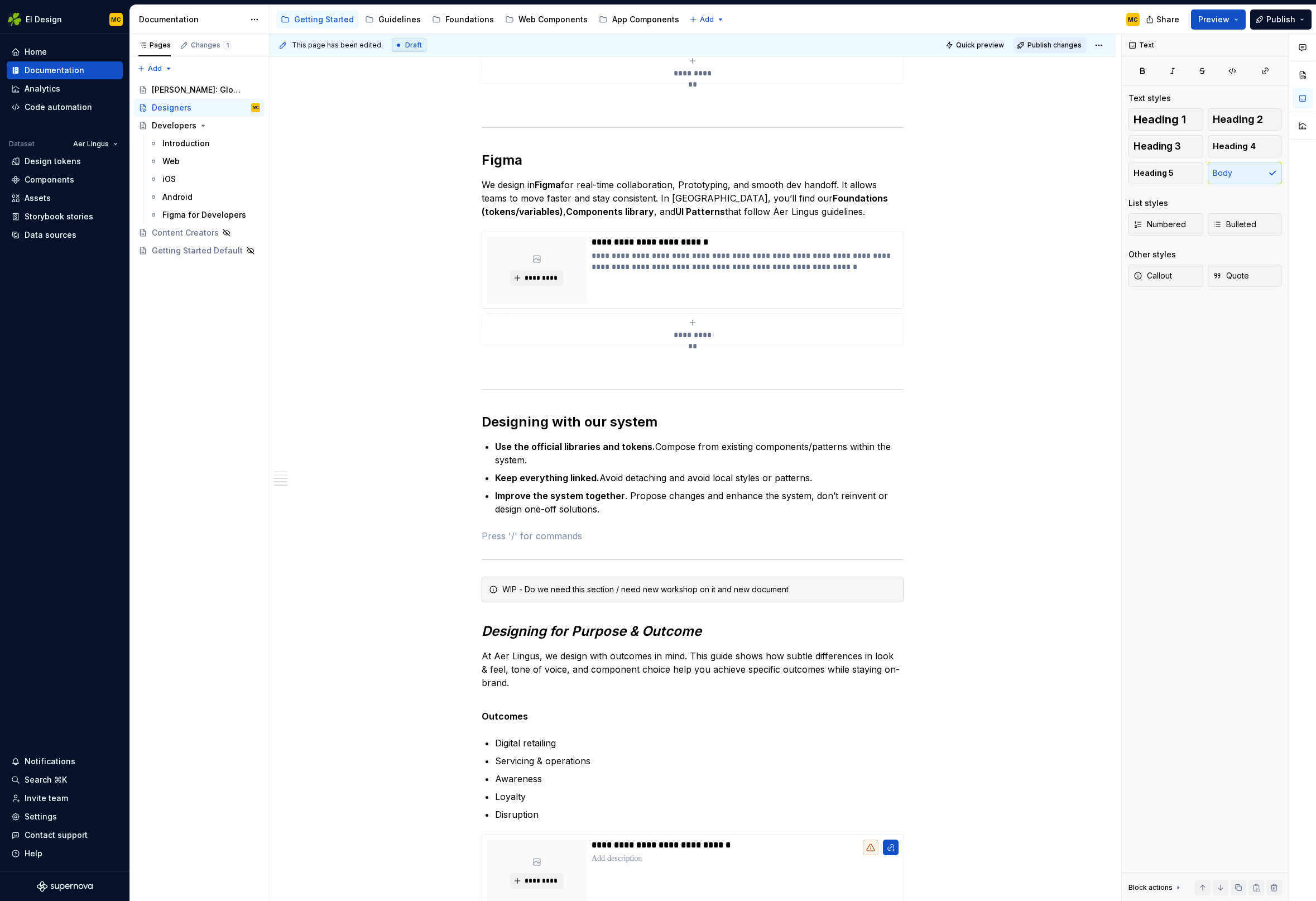
click at [1052, 46] on span "Publish changes" at bounding box center [1054, 45] width 54 height 9
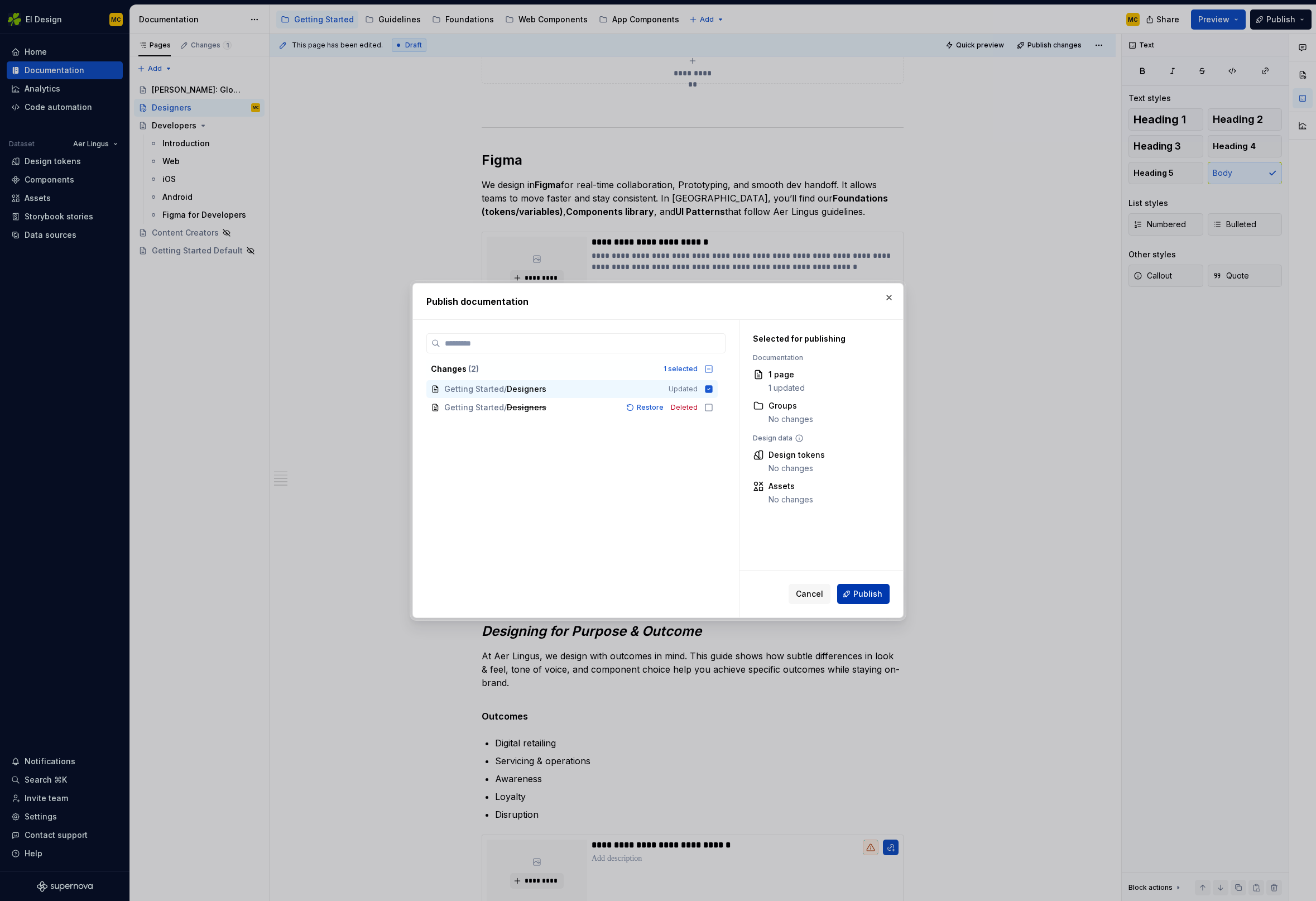
click at [878, 594] on span "Publish" at bounding box center [868, 593] width 29 height 11
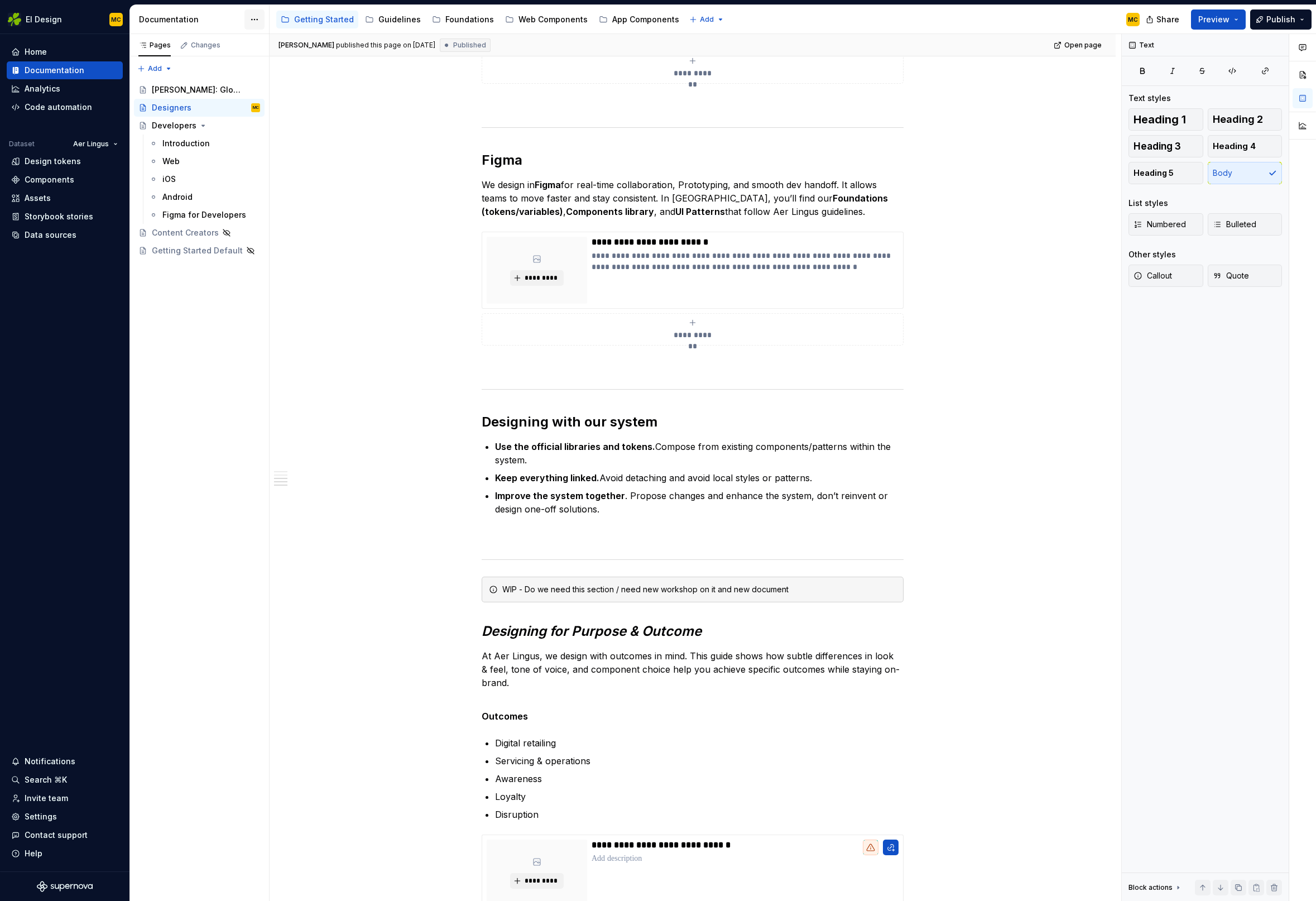
click at [254, 19] on html "EI Design MC Home Documentation Analytics Code automation Dataset Aer Lingus De…" at bounding box center [658, 450] width 1316 height 901
click at [291, 117] on div "Documentation settings" at bounding box center [318, 116] width 106 height 11
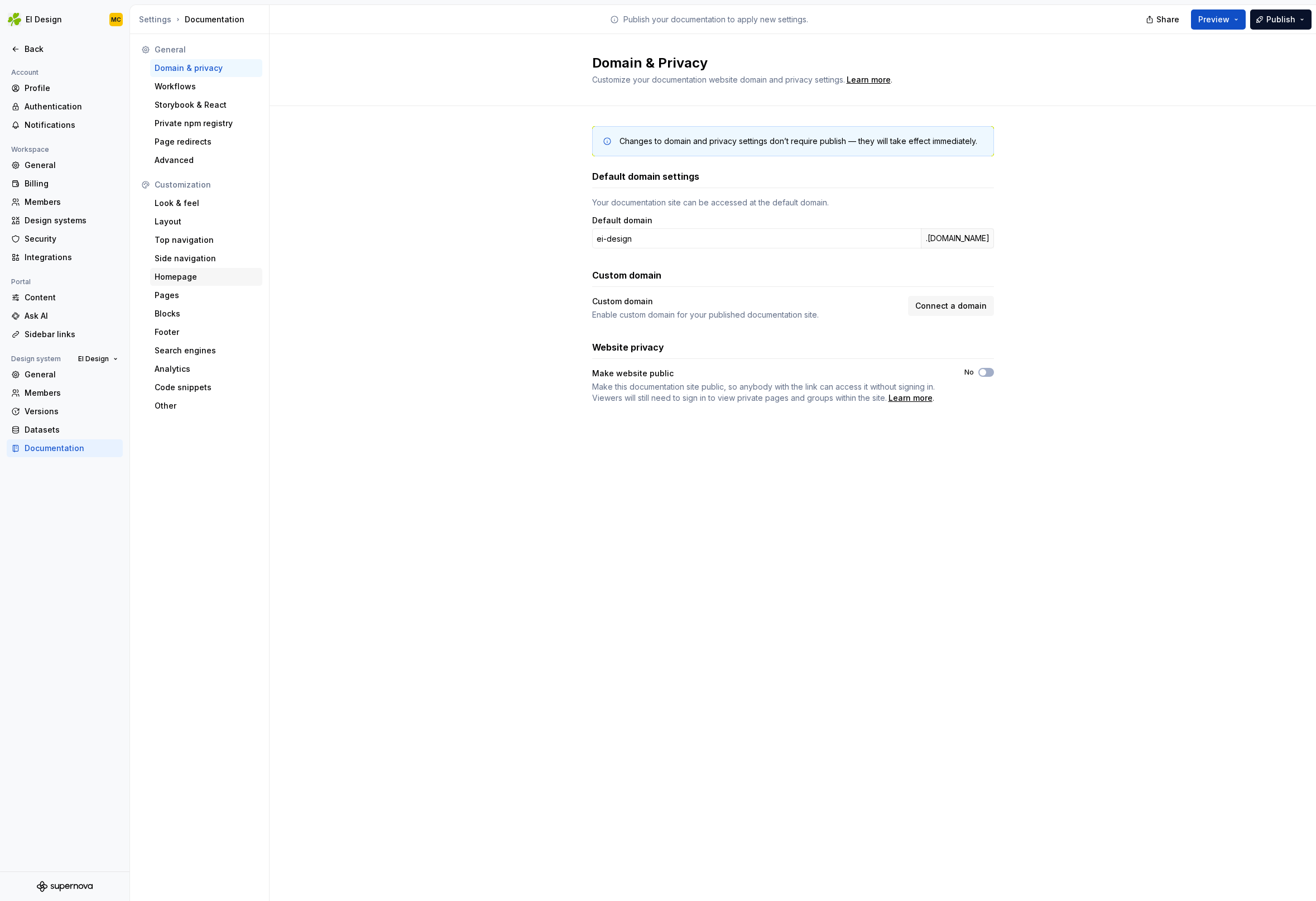
click at [198, 276] on div "Homepage" at bounding box center [206, 277] width 103 height 11
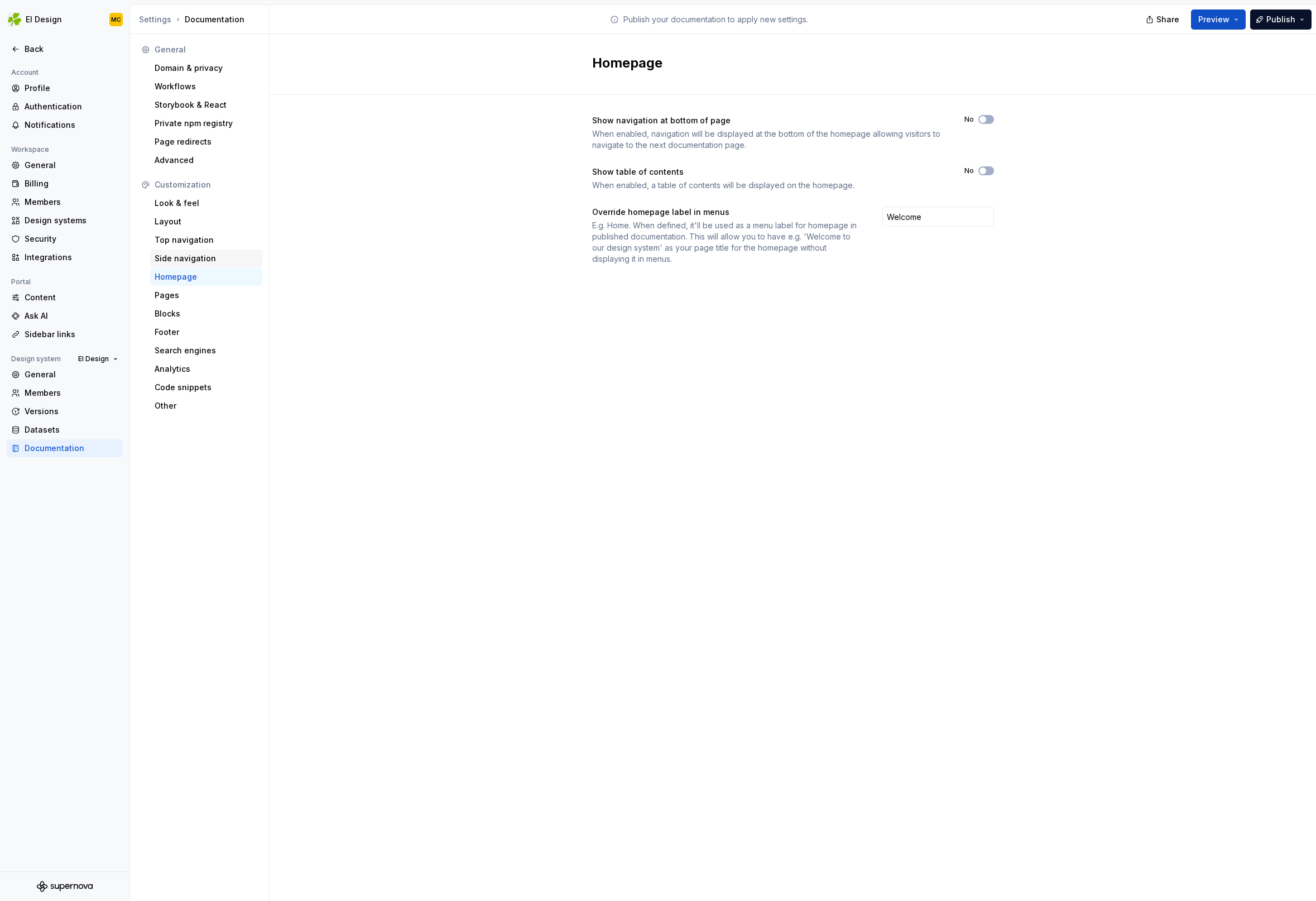
click at [197, 260] on div "Side navigation" at bounding box center [206, 258] width 103 height 11
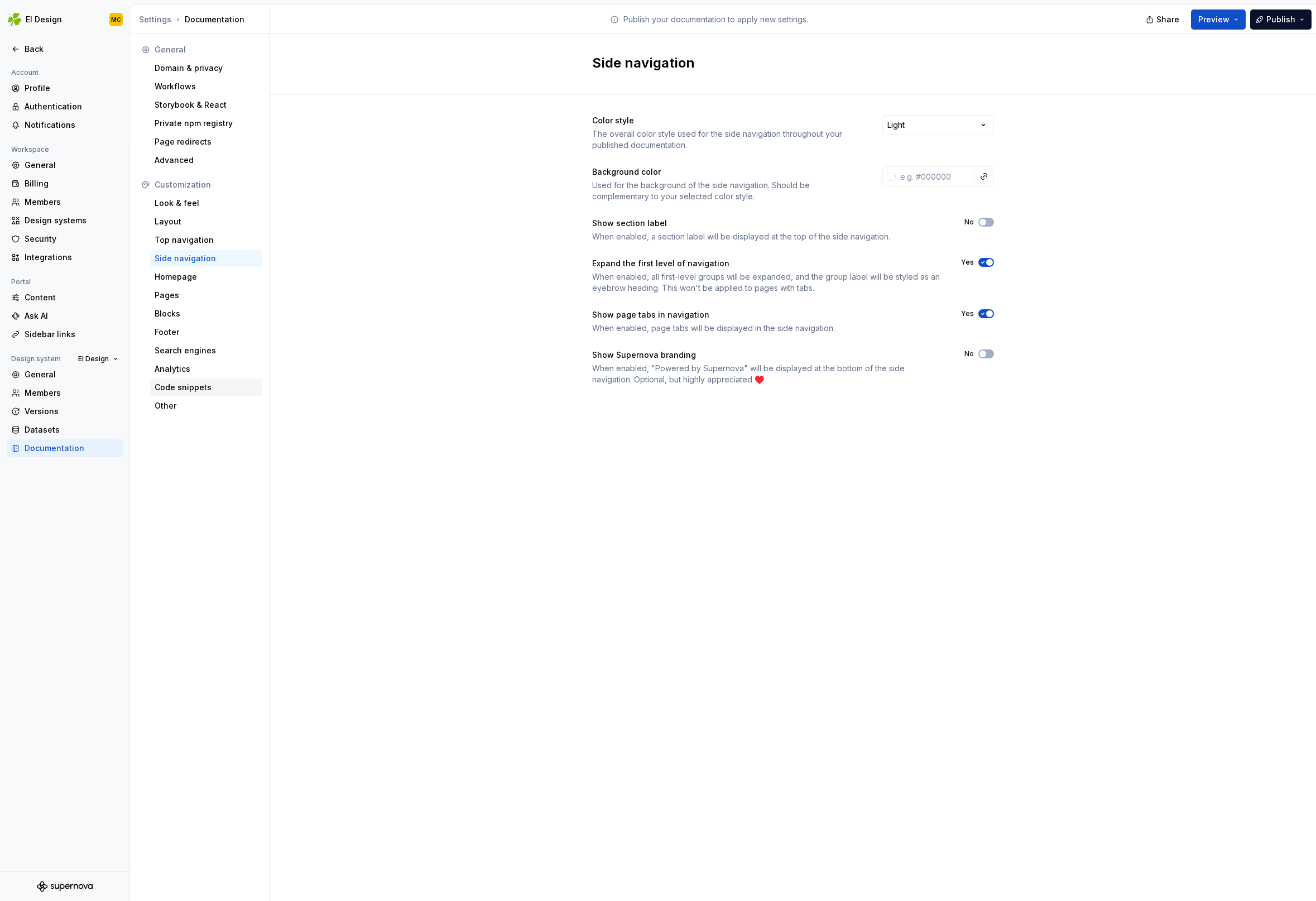
click at [194, 391] on div "Code snippets" at bounding box center [206, 387] width 103 height 11
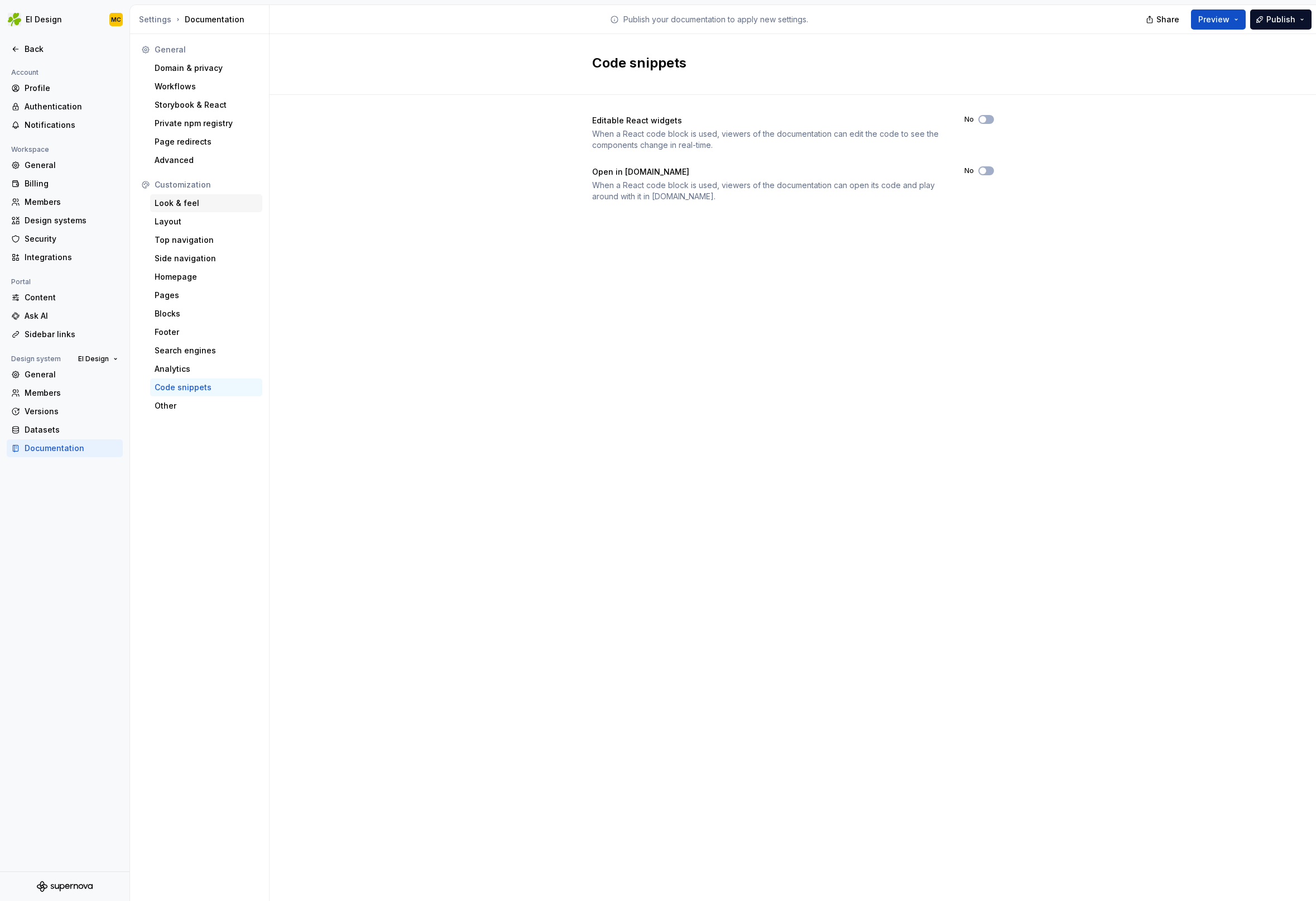
click at [193, 210] on div "Look & feel" at bounding box center [206, 203] width 112 height 18
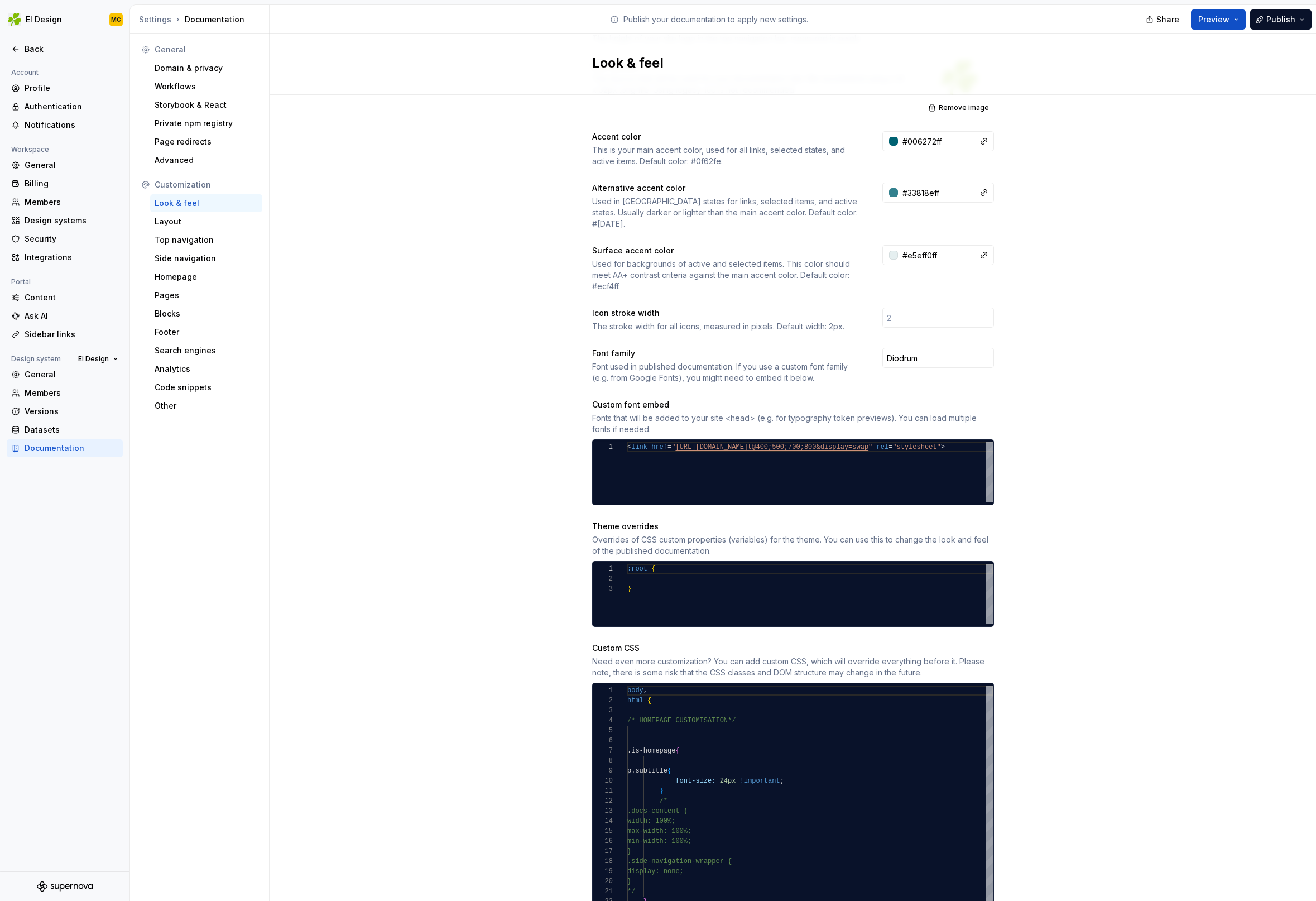
scroll to position [212, 0]
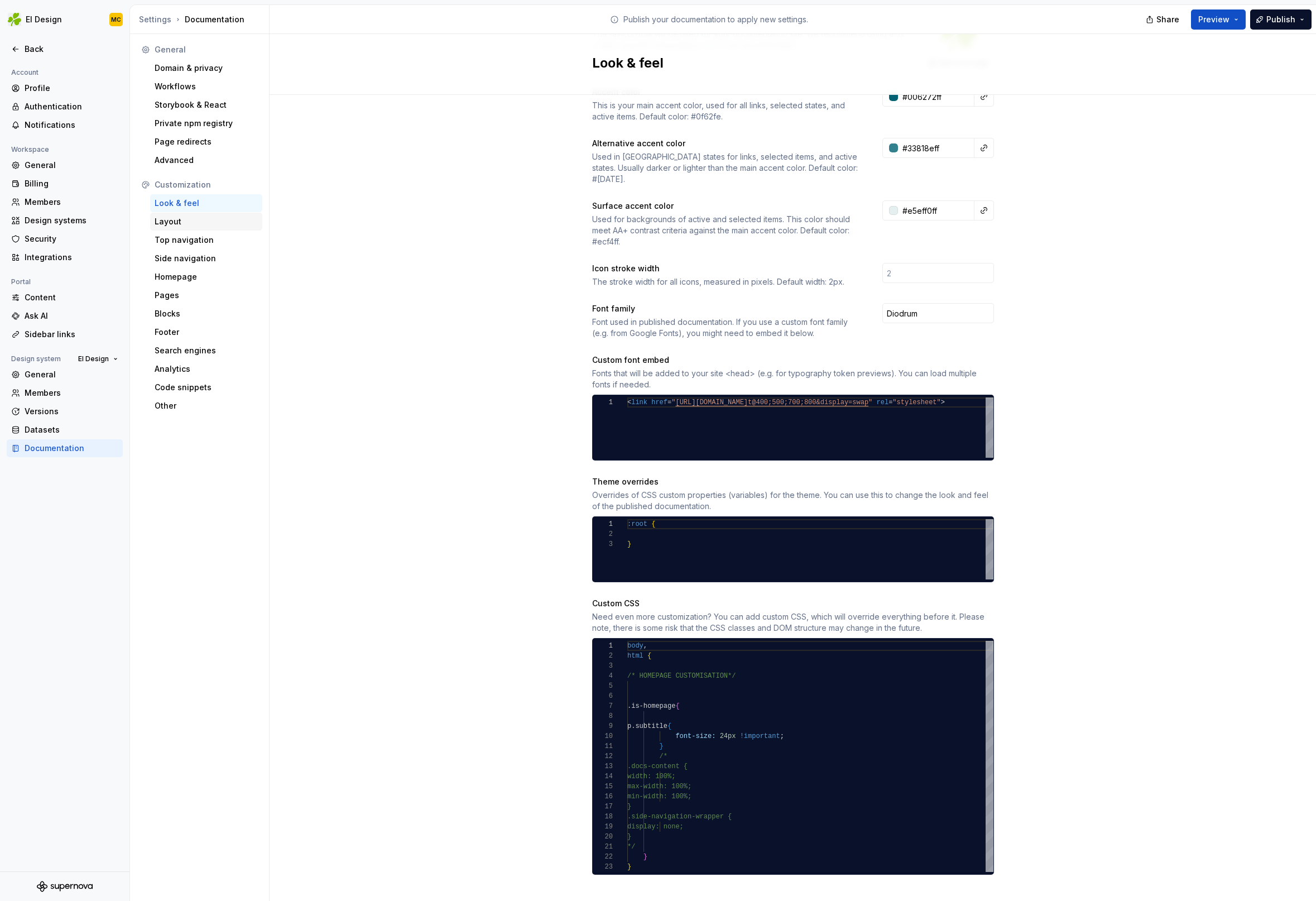
click at [189, 223] on div "Layout" at bounding box center [206, 221] width 103 height 11
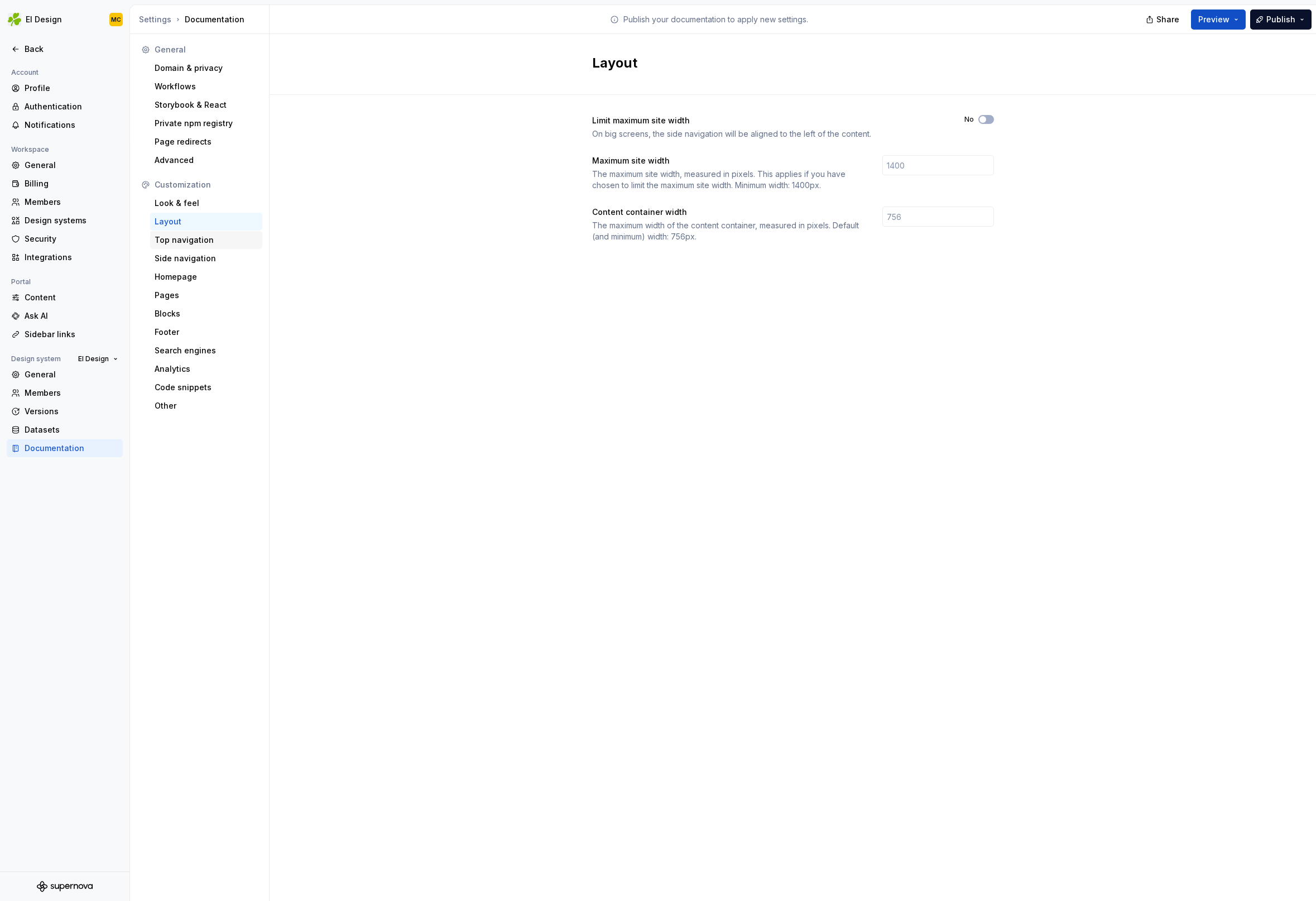
click at [198, 239] on div "Top navigation" at bounding box center [206, 240] width 103 height 11
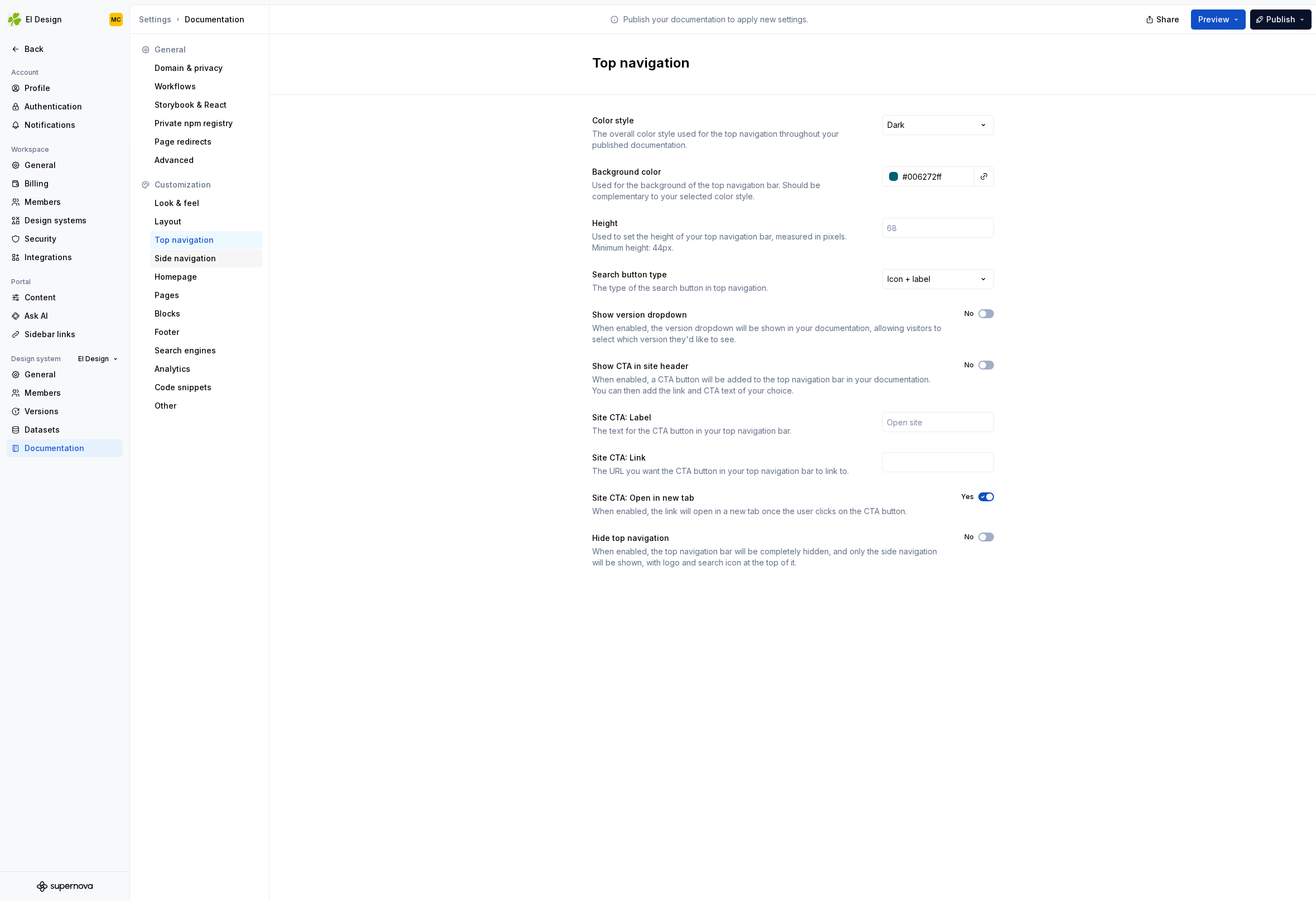
click at [207, 257] on div "Side navigation" at bounding box center [206, 258] width 103 height 11
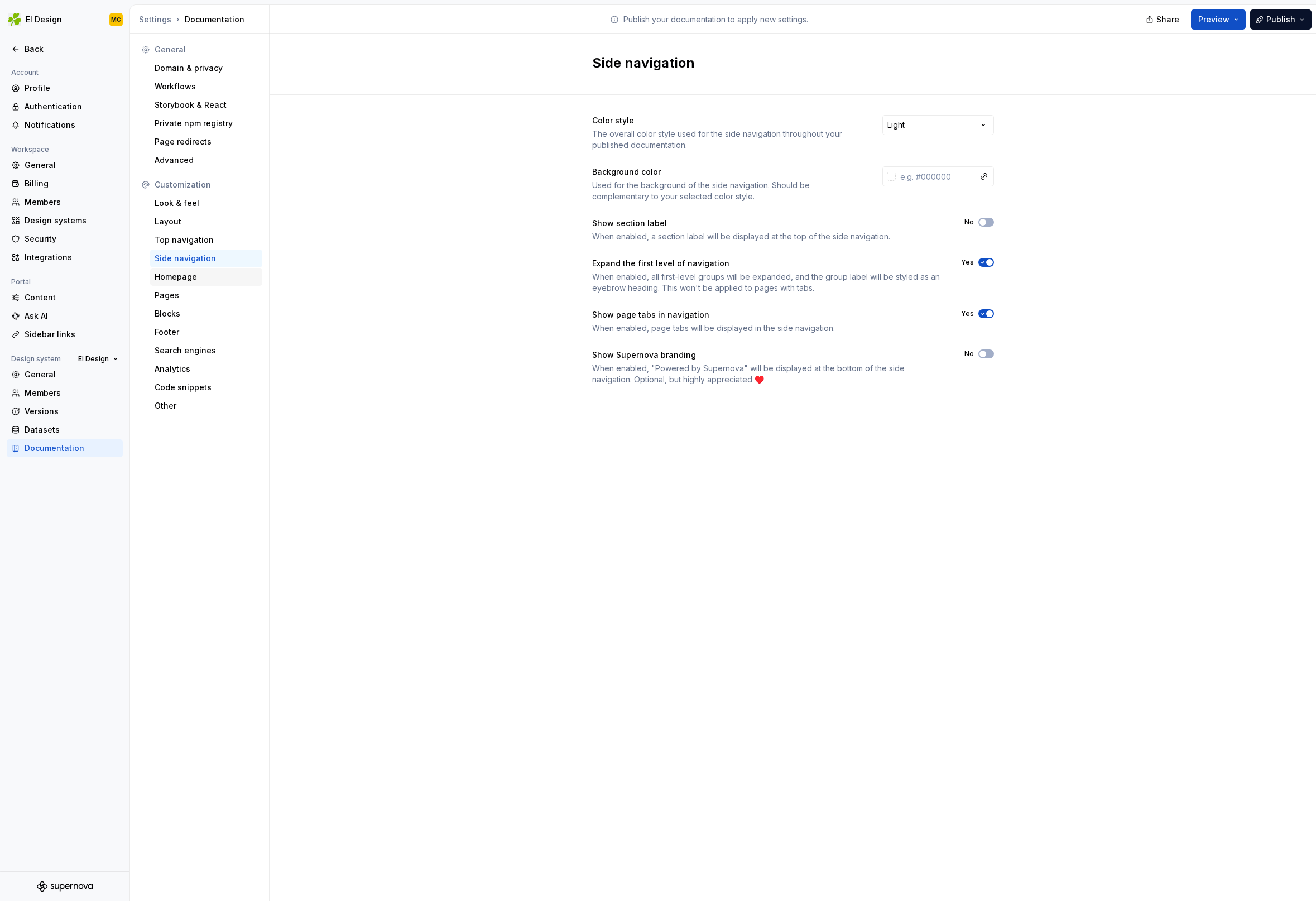
click at [211, 277] on div "Homepage" at bounding box center [206, 277] width 103 height 11
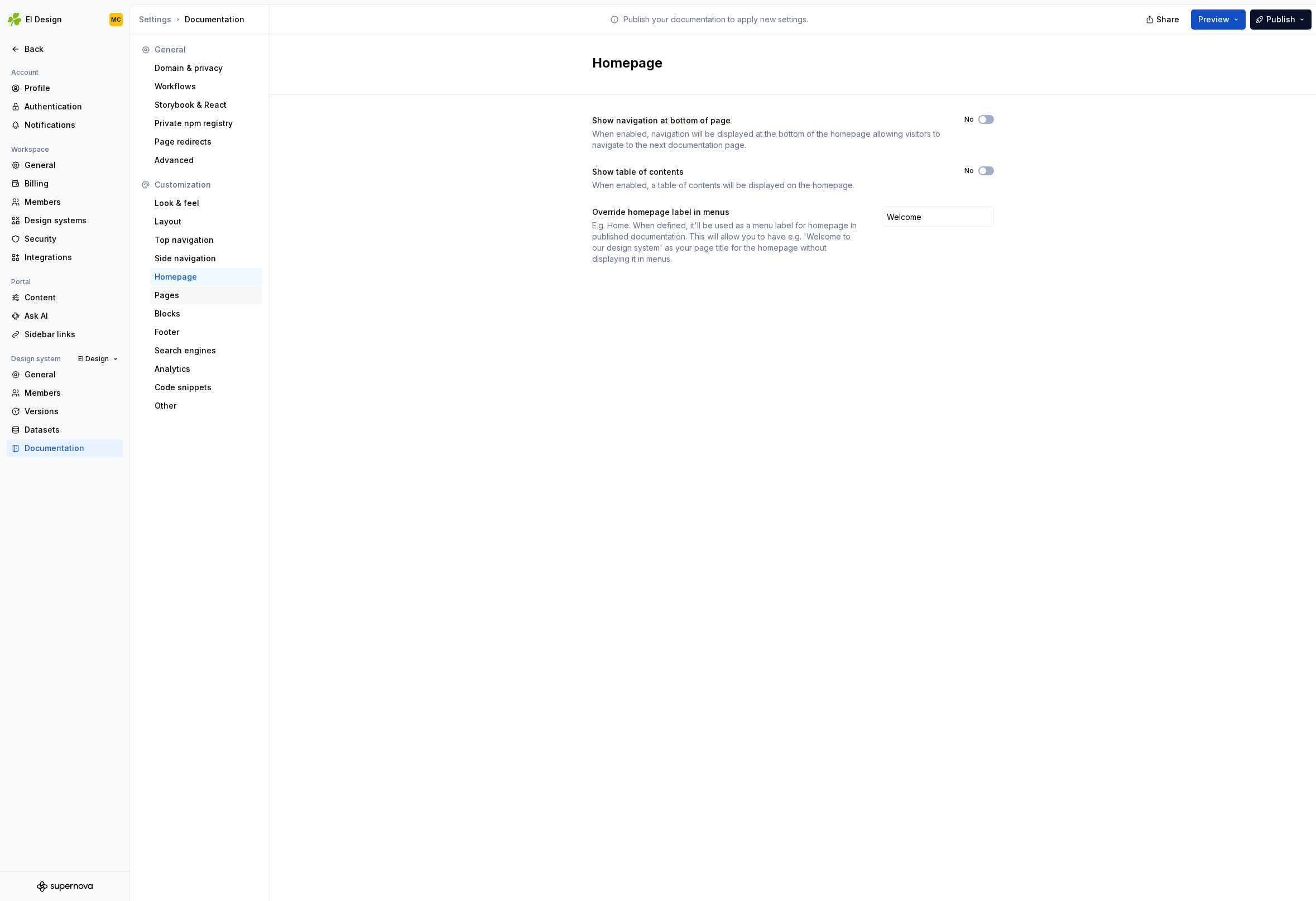
click at [196, 291] on div "Pages" at bounding box center [206, 295] width 103 height 11
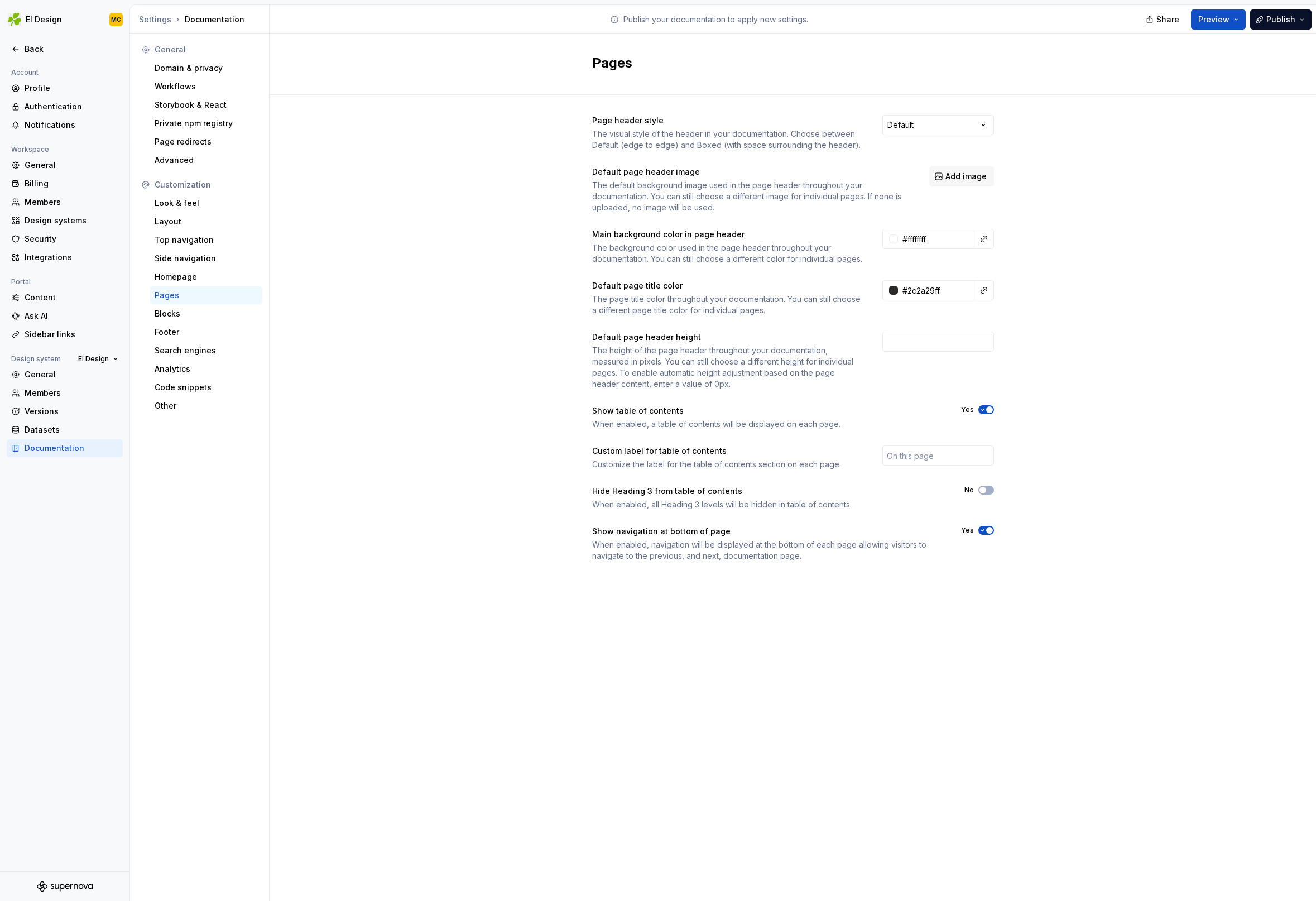
click at [990, 534] on span "button" at bounding box center [989, 530] width 7 height 7
click at [201, 314] on div "Blocks" at bounding box center [206, 314] width 103 height 11
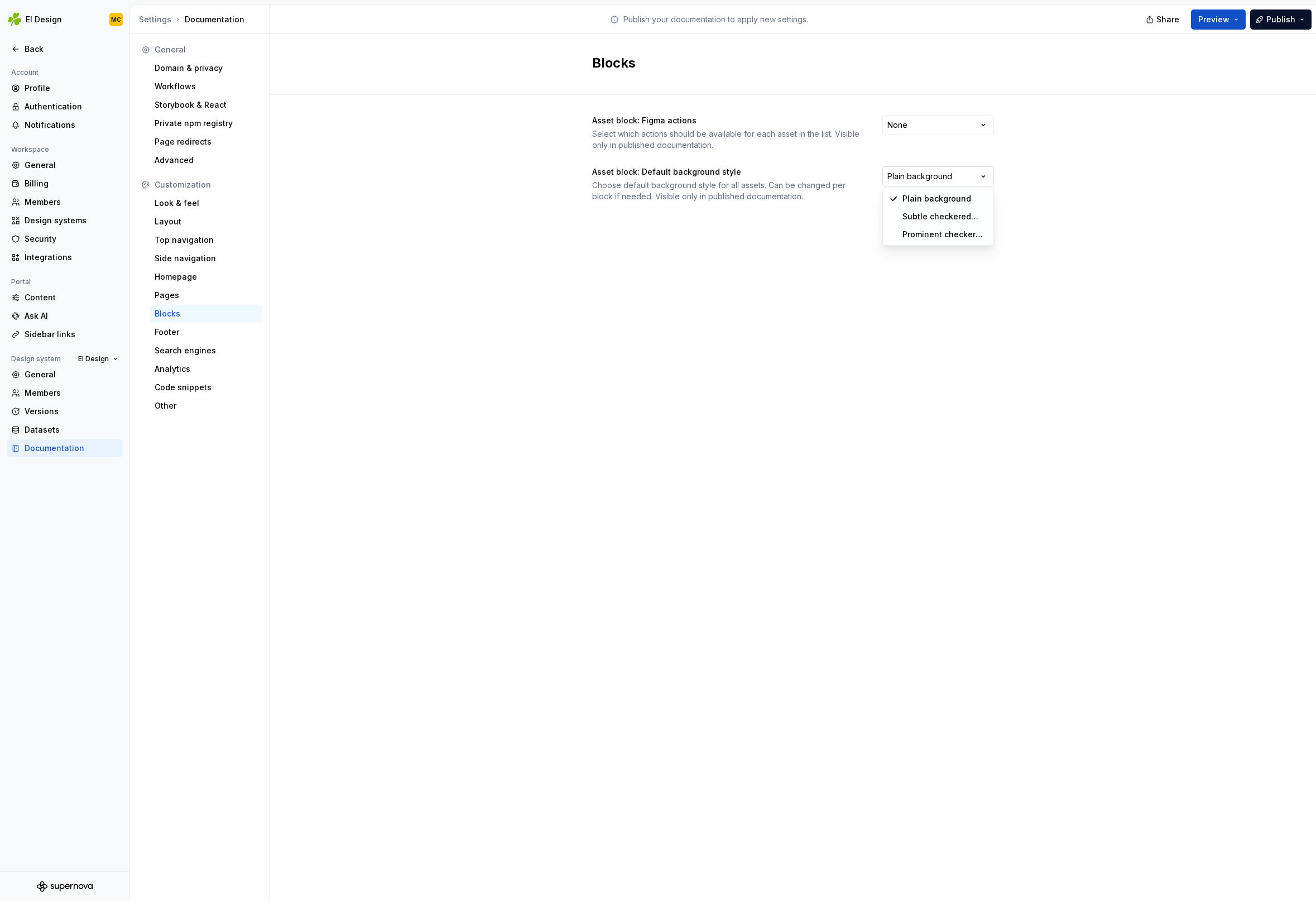
click at [973, 175] on html "EI Design MC Back Account Profile Authentication Notifications Workspace Genera…" at bounding box center [658, 450] width 1316 height 901
click at [758, 263] on html "EI Design MC Back Account Profile Authentication Notifications Workspace Genera…" at bounding box center [658, 450] width 1316 height 901
click at [196, 332] on div "Footer" at bounding box center [206, 332] width 103 height 11
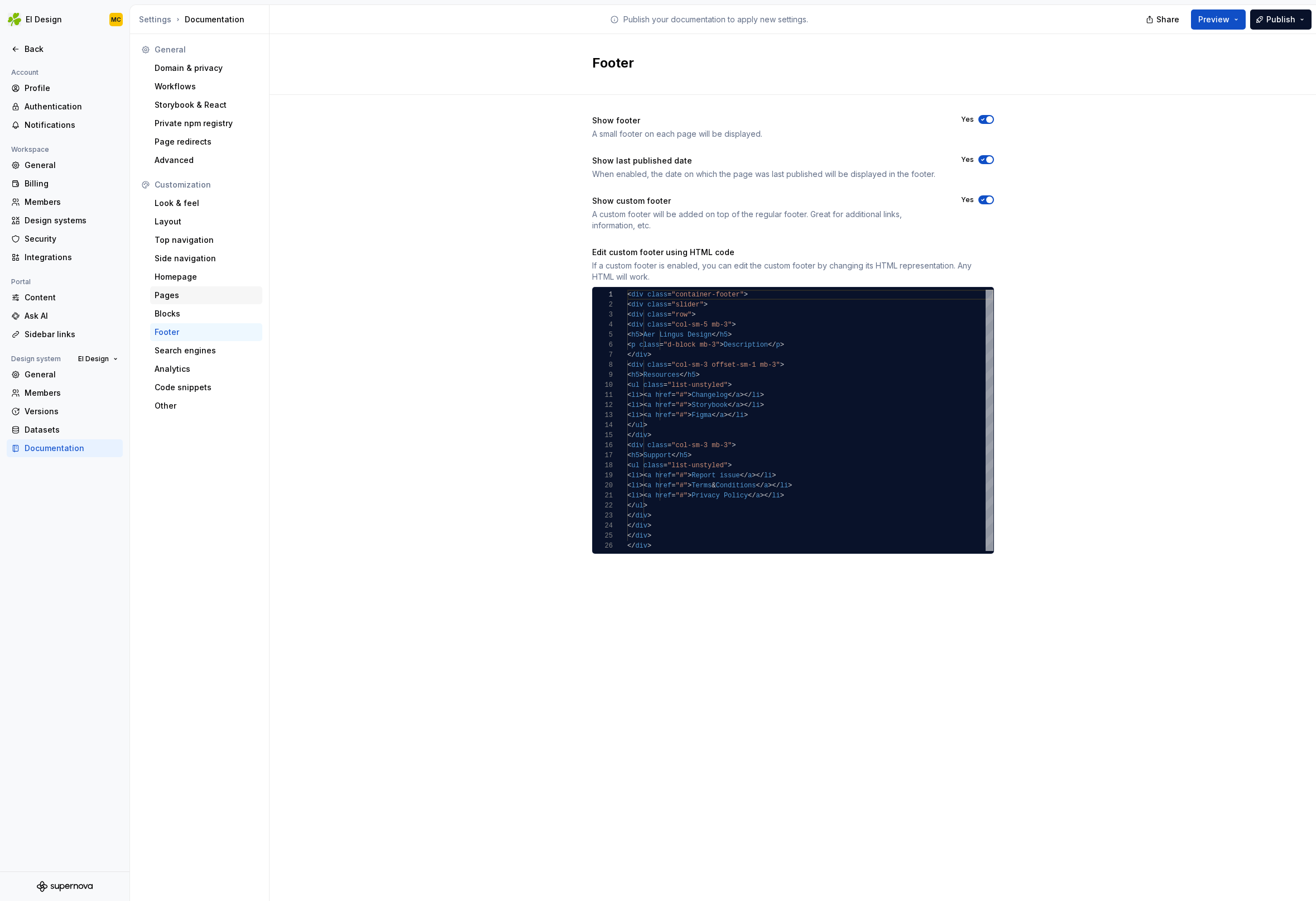
click at [204, 298] on div "Pages" at bounding box center [206, 295] width 103 height 11
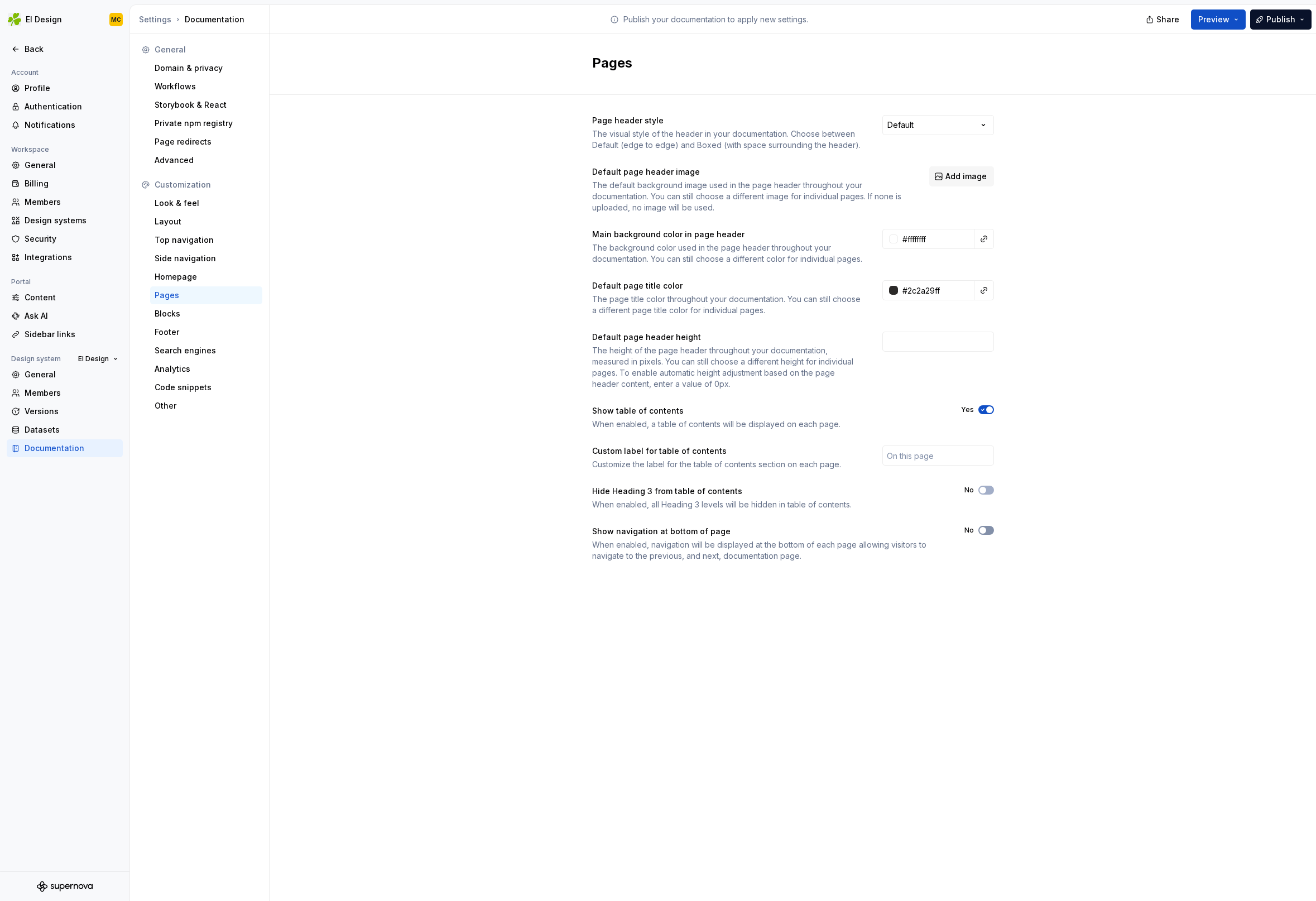
click at [986, 534] on icon "button" at bounding box center [982, 530] width 9 height 7
click at [193, 337] on div "Footer" at bounding box center [206, 332] width 103 height 11
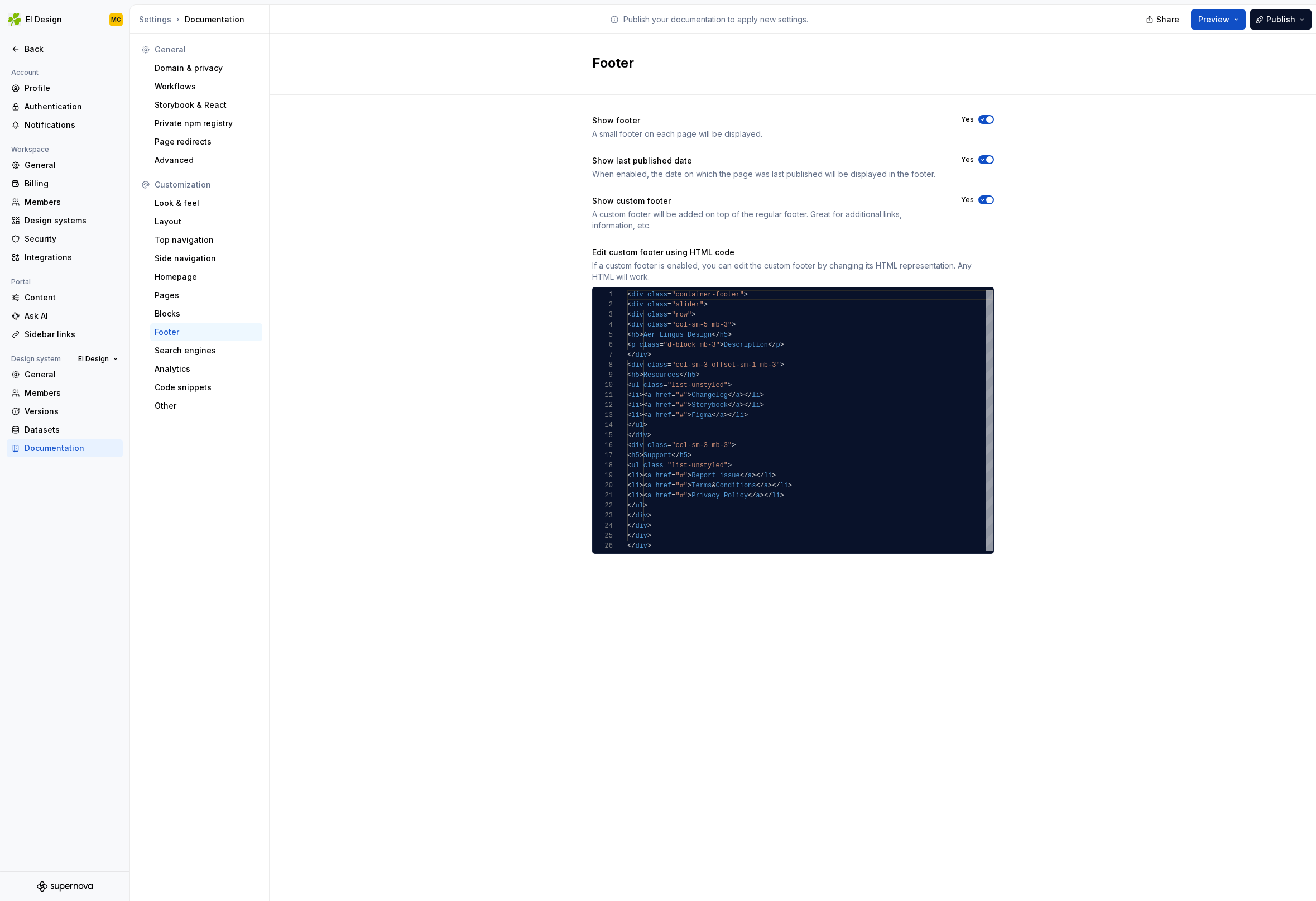
click at [986, 120] on span "button" at bounding box center [989, 119] width 7 height 7
click at [988, 118] on button "No" at bounding box center [986, 119] width 16 height 9
click at [991, 201] on span "button" at bounding box center [989, 199] width 7 height 7
click at [199, 349] on div "Search engines" at bounding box center [206, 350] width 103 height 11
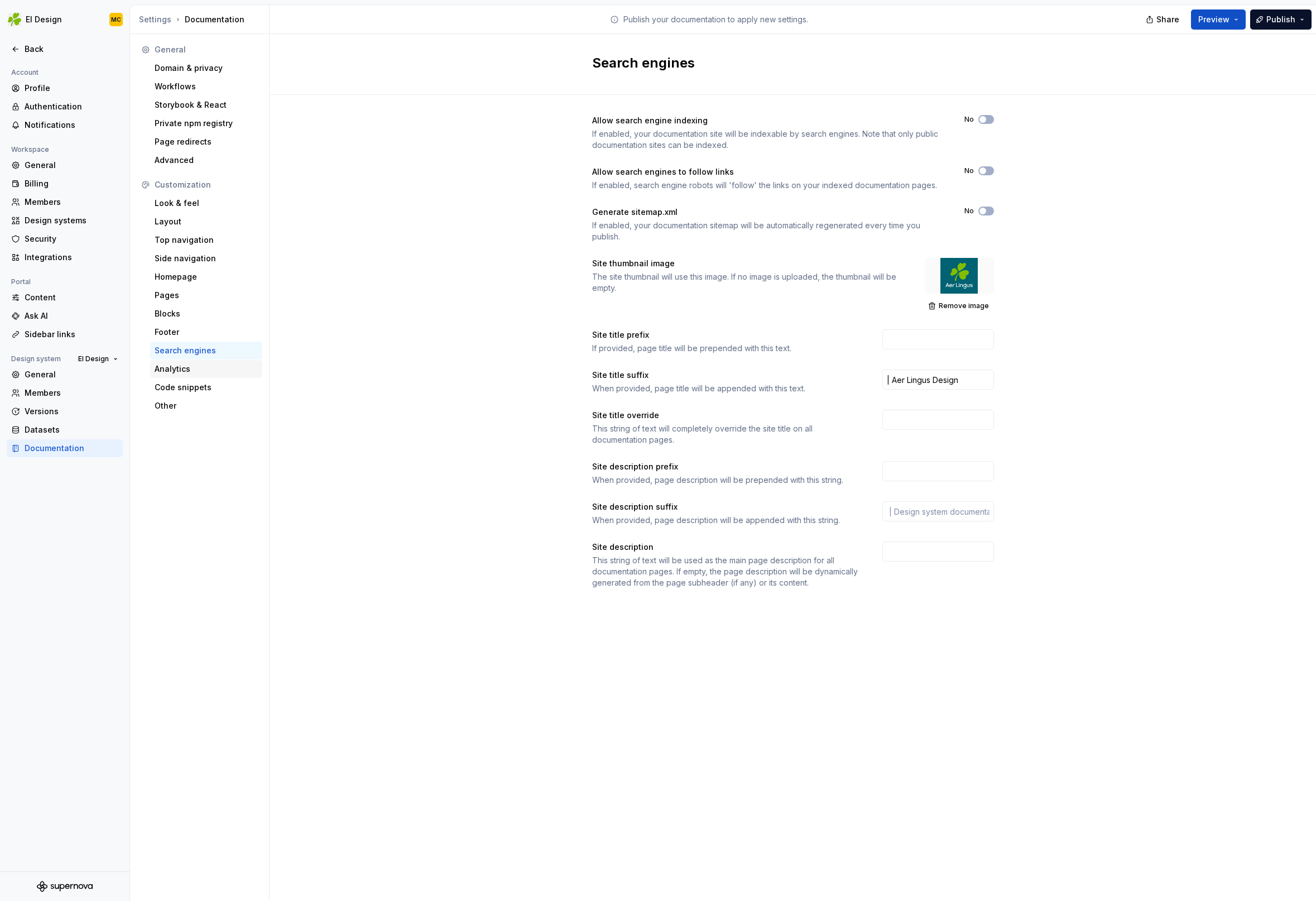
click at [197, 366] on div "Analytics" at bounding box center [206, 369] width 103 height 11
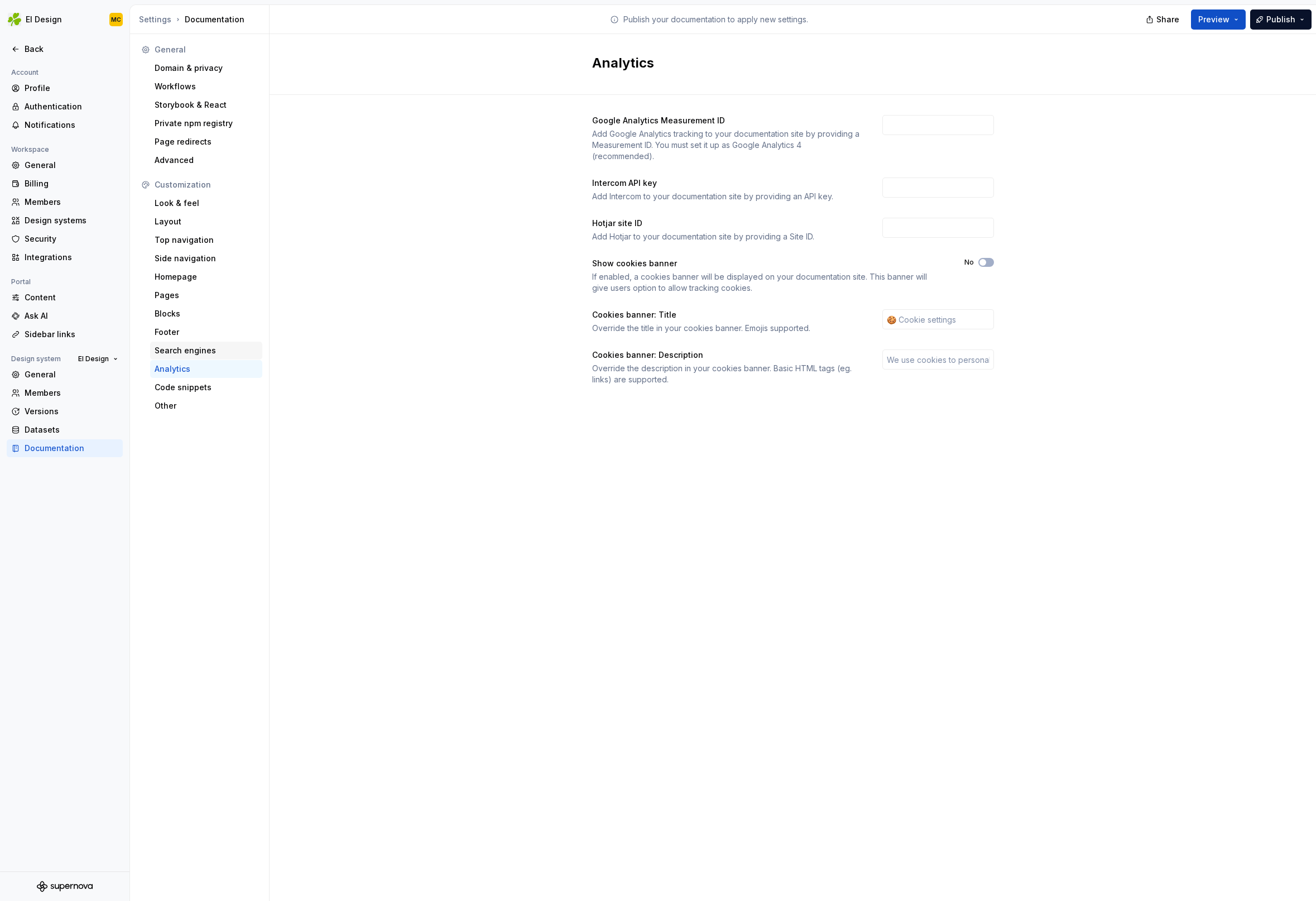
click at [219, 354] on div "Search engines" at bounding box center [206, 350] width 103 height 11
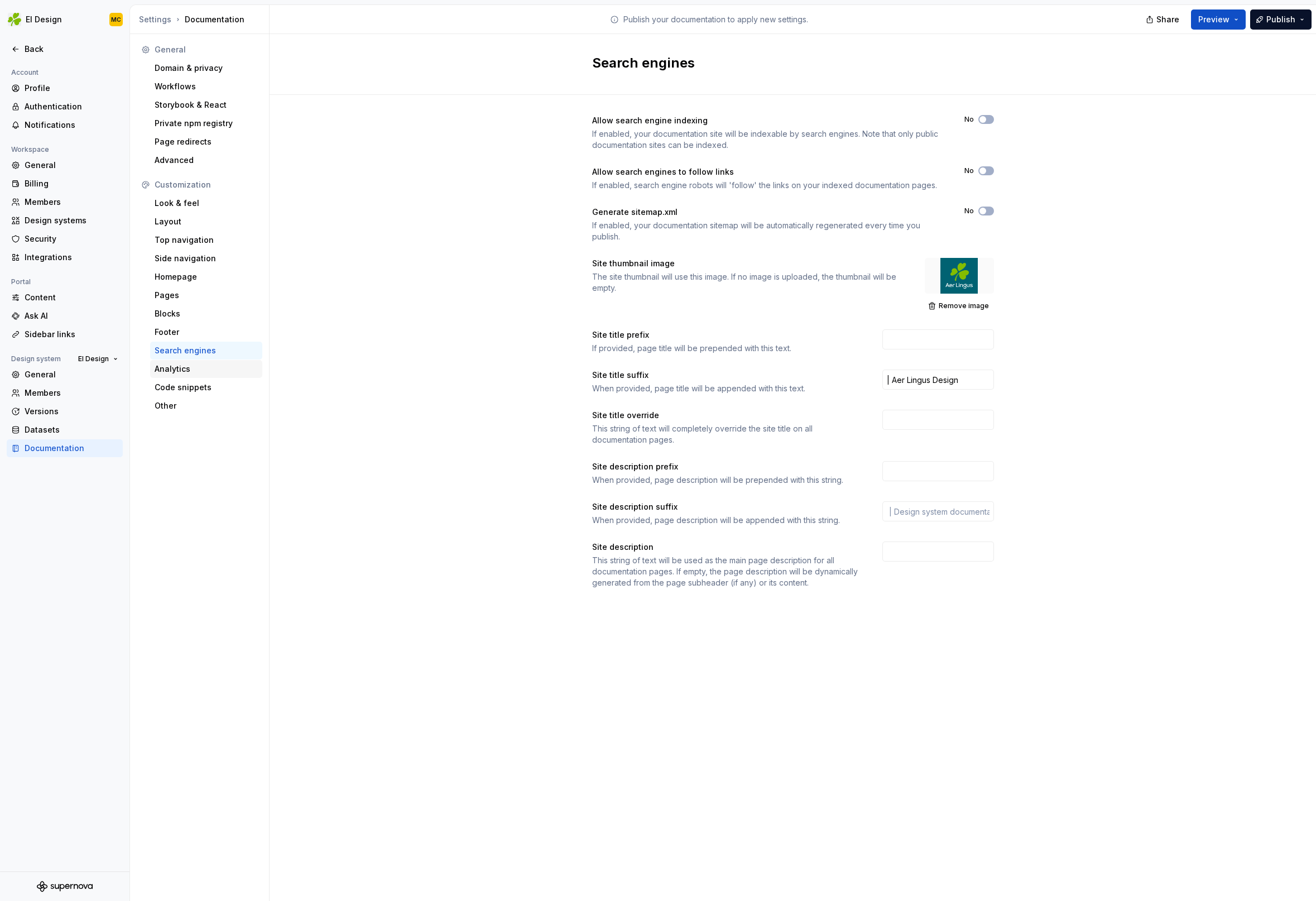
click at [212, 367] on div "Analytics" at bounding box center [206, 369] width 103 height 11
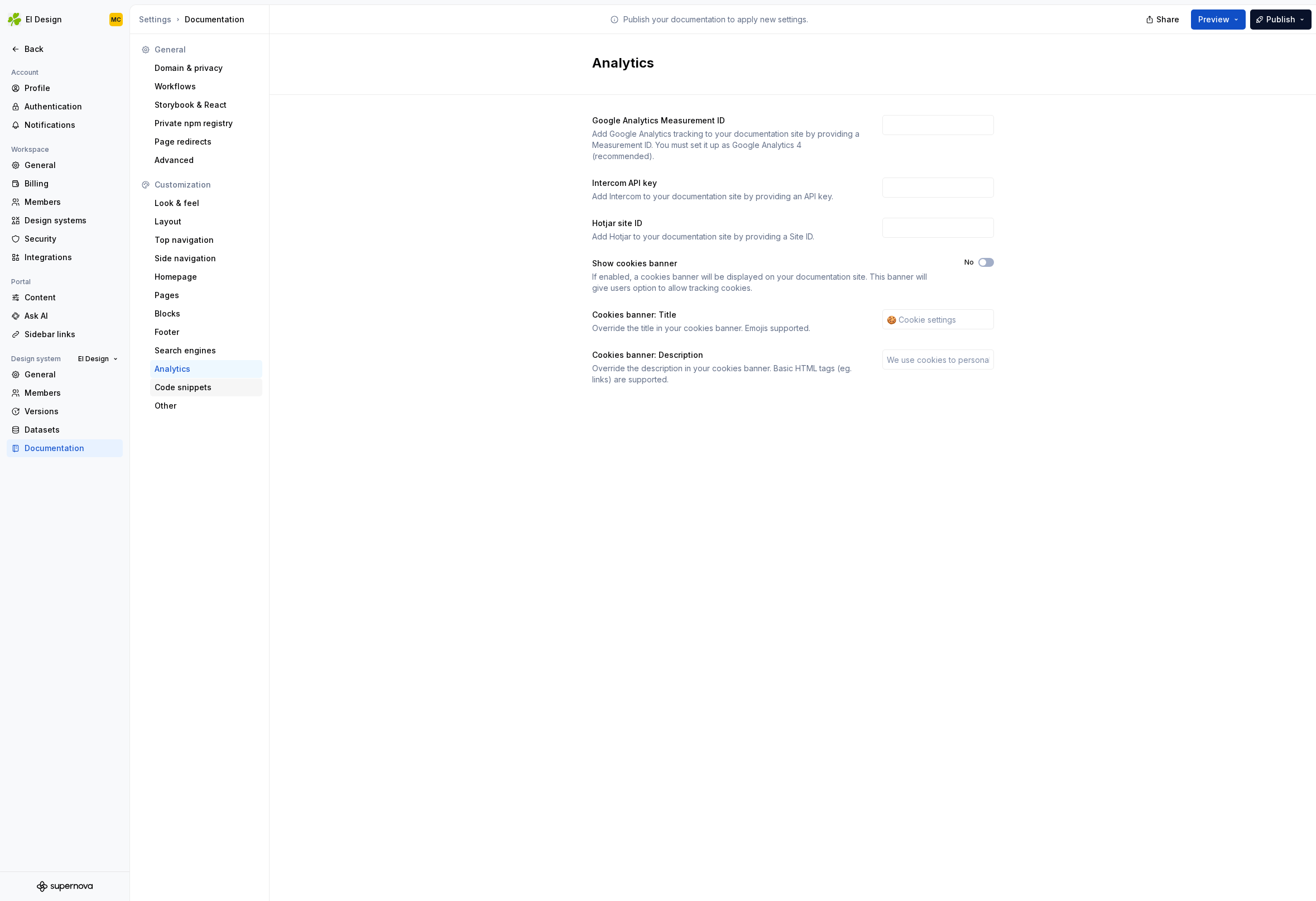
click at [218, 388] on div "Code snippets" at bounding box center [206, 387] width 103 height 11
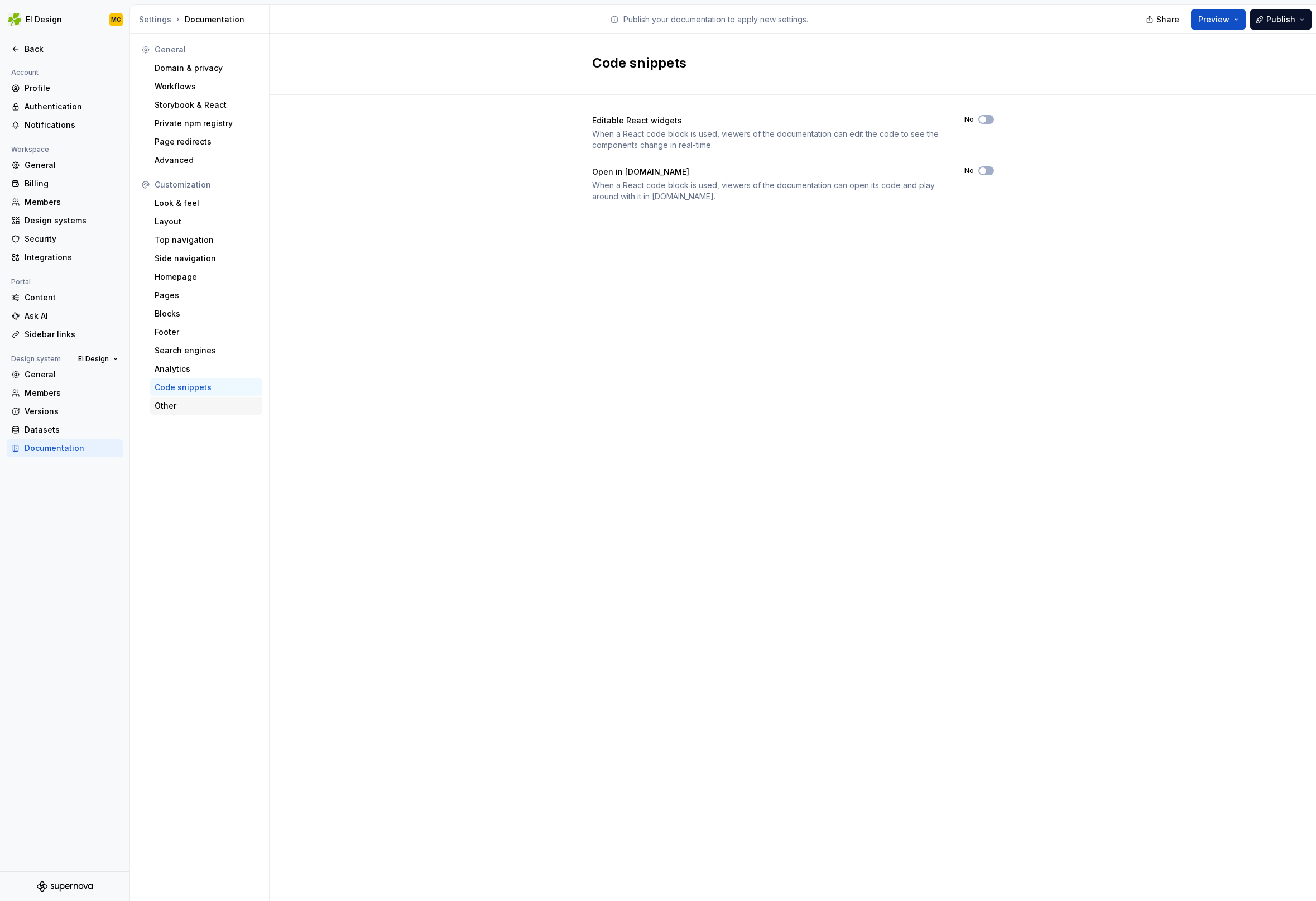
click at [205, 404] on div "Other" at bounding box center [206, 405] width 103 height 11
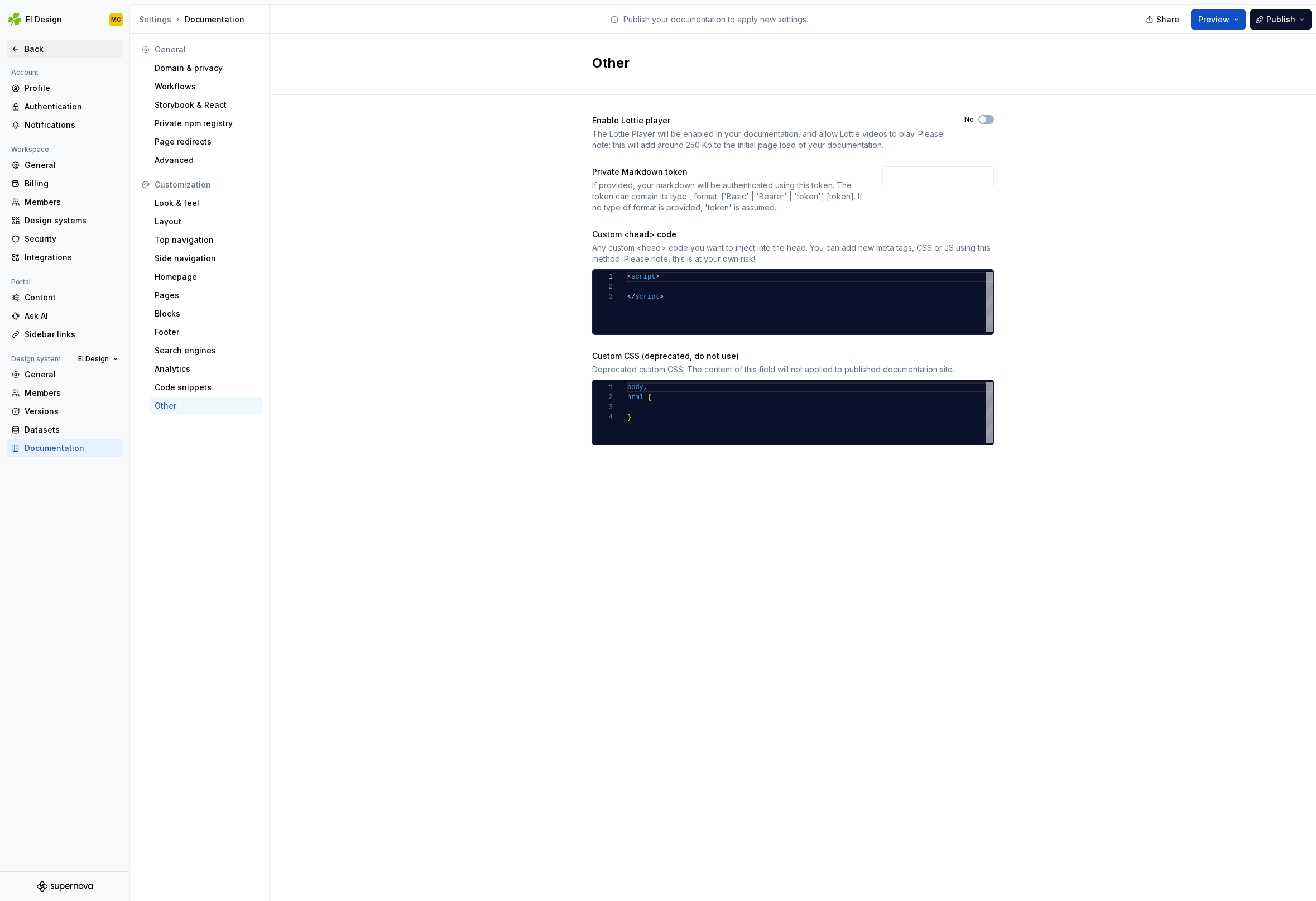
click at [48, 49] on div "Back" at bounding box center [71, 49] width 94 height 11
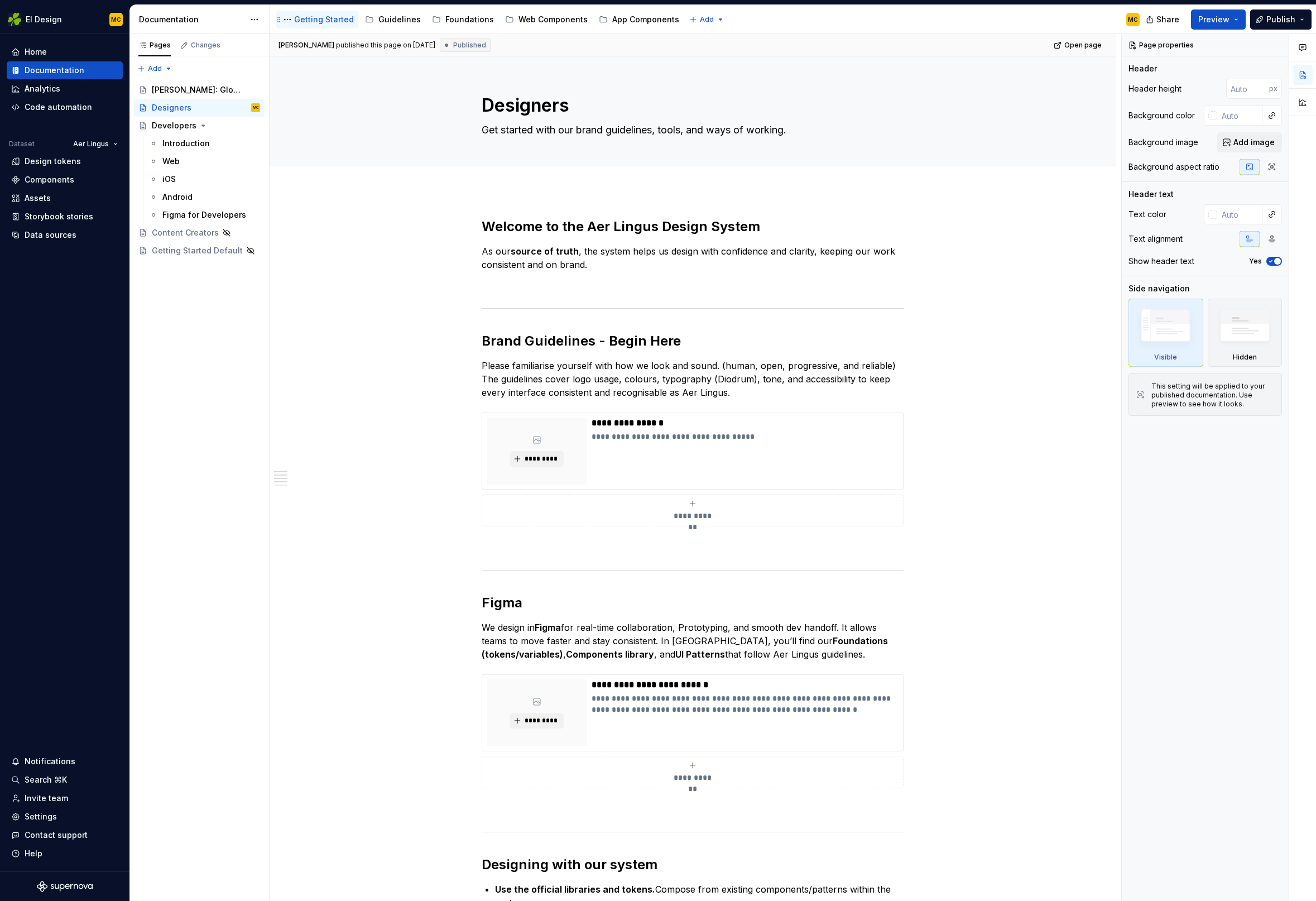
click at [329, 17] on div "Getting Started" at bounding box center [324, 19] width 60 height 11
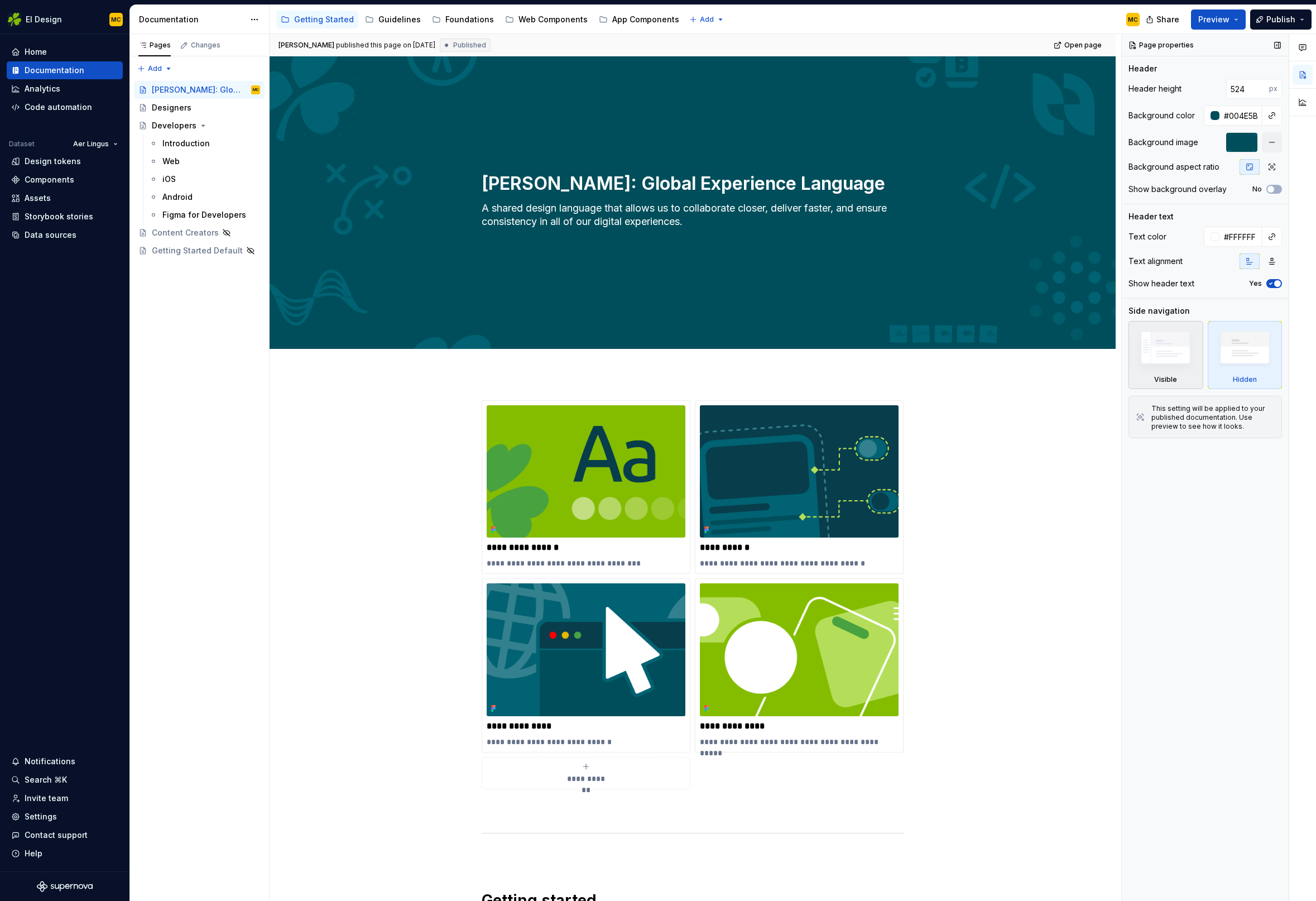
click at [1170, 347] on img at bounding box center [1166, 350] width 64 height 48
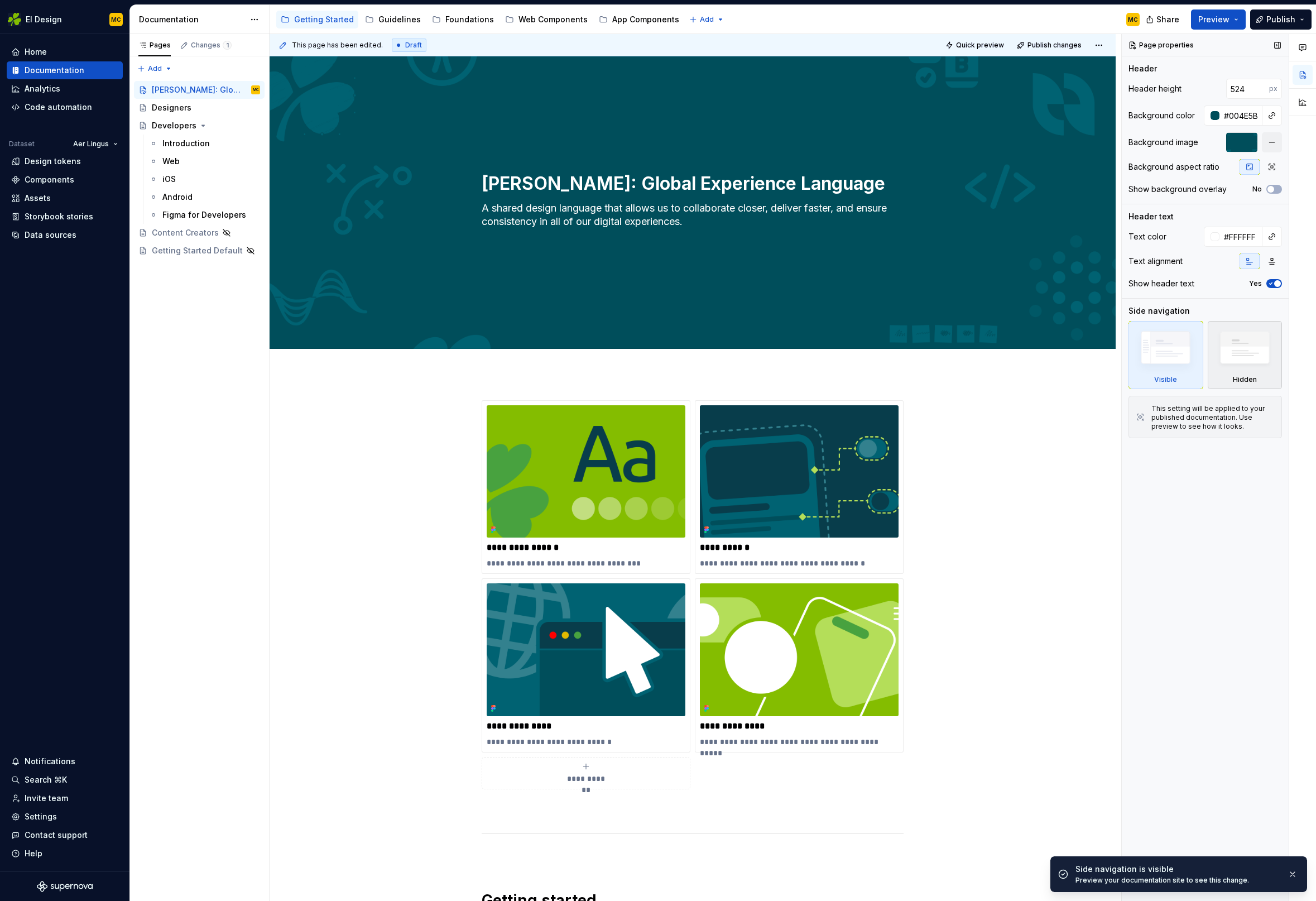
click at [1228, 348] on img at bounding box center [1245, 350] width 64 height 49
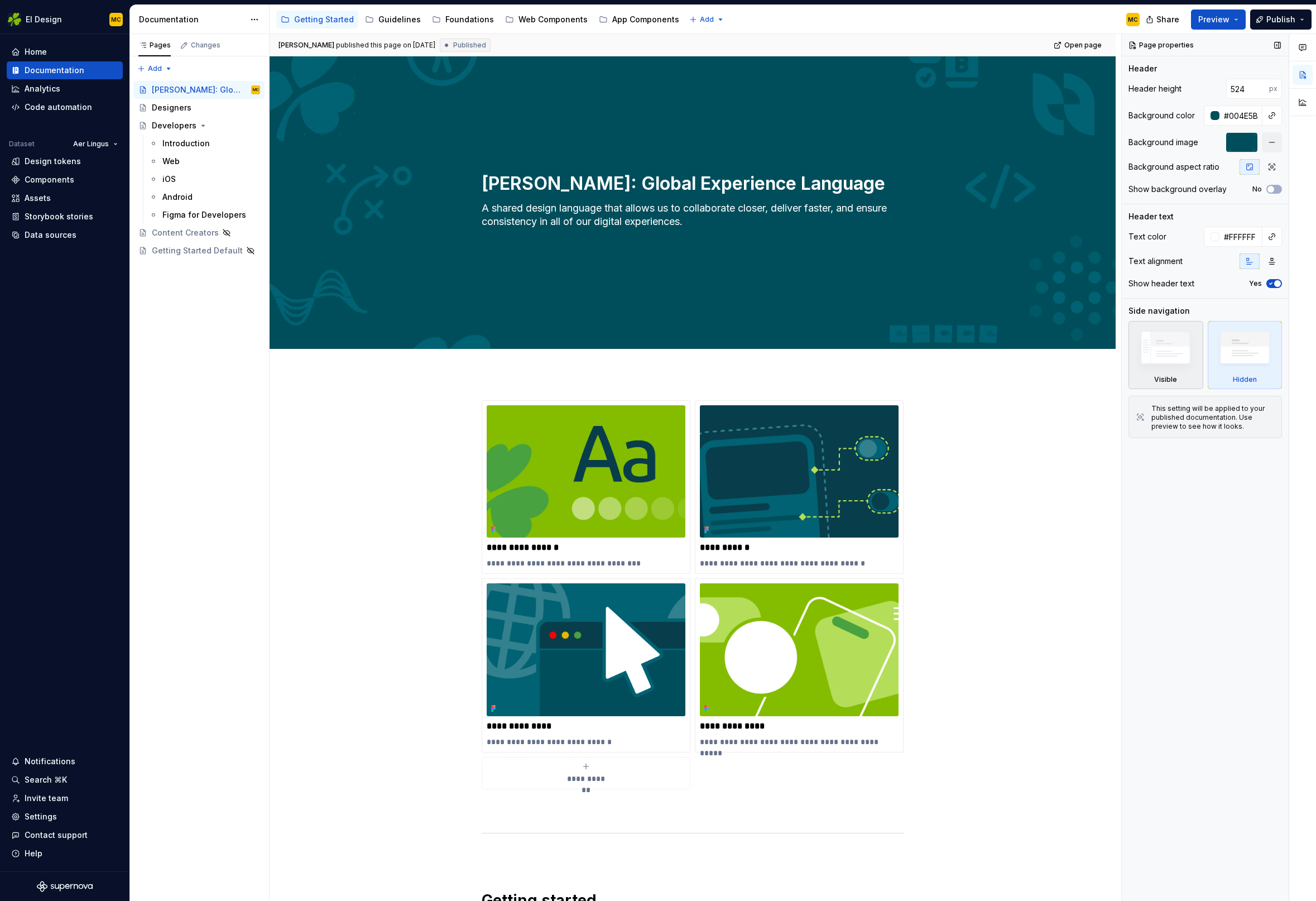
click at [1173, 347] on img at bounding box center [1166, 350] width 64 height 48
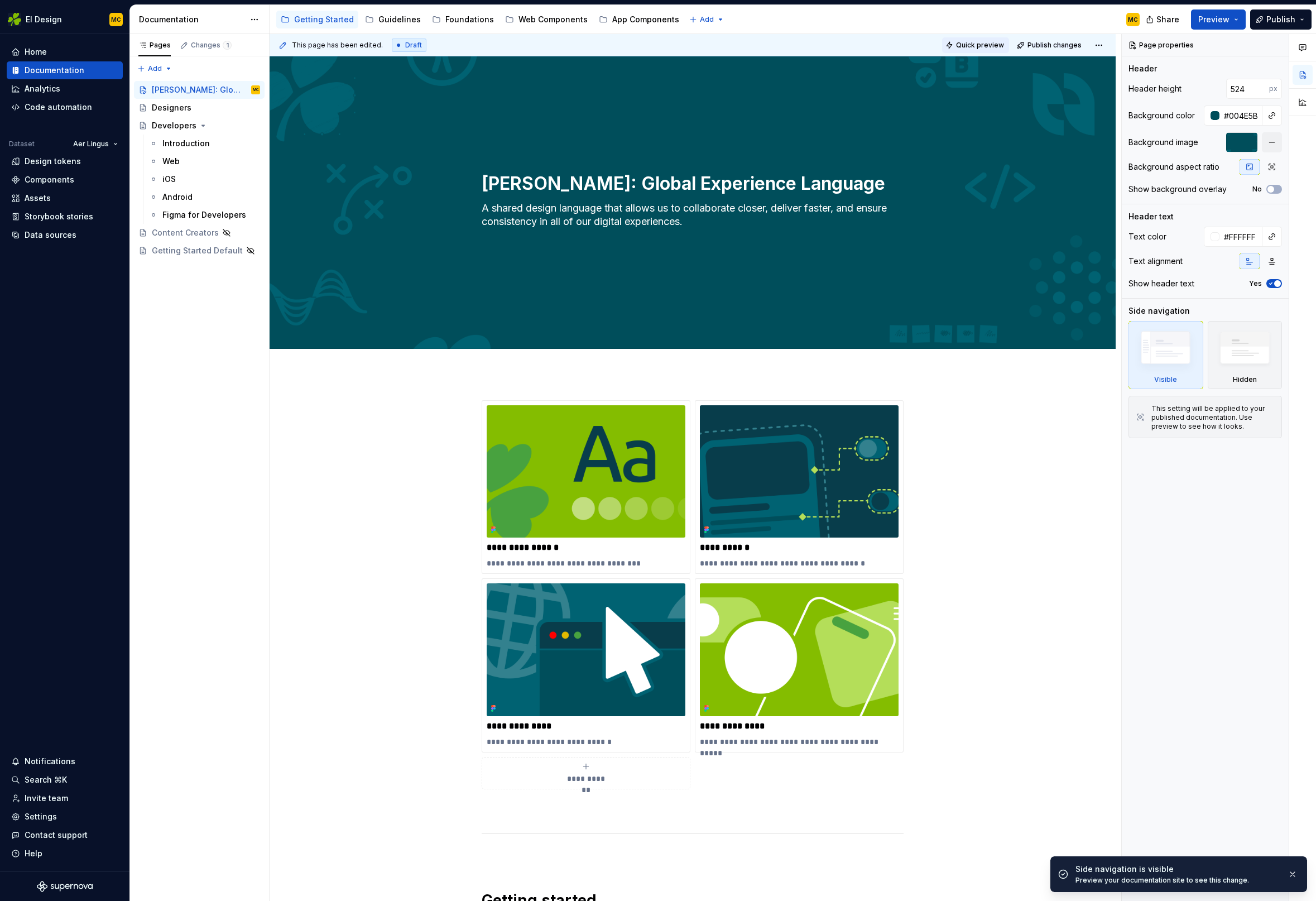
click at [980, 47] on span "Quick preview" at bounding box center [979, 45] width 48 height 9
click at [1254, 876] on span "Open page" at bounding box center [1257, 874] width 37 height 9
click at [1289, 16] on span "Publish" at bounding box center [1281, 19] width 29 height 11
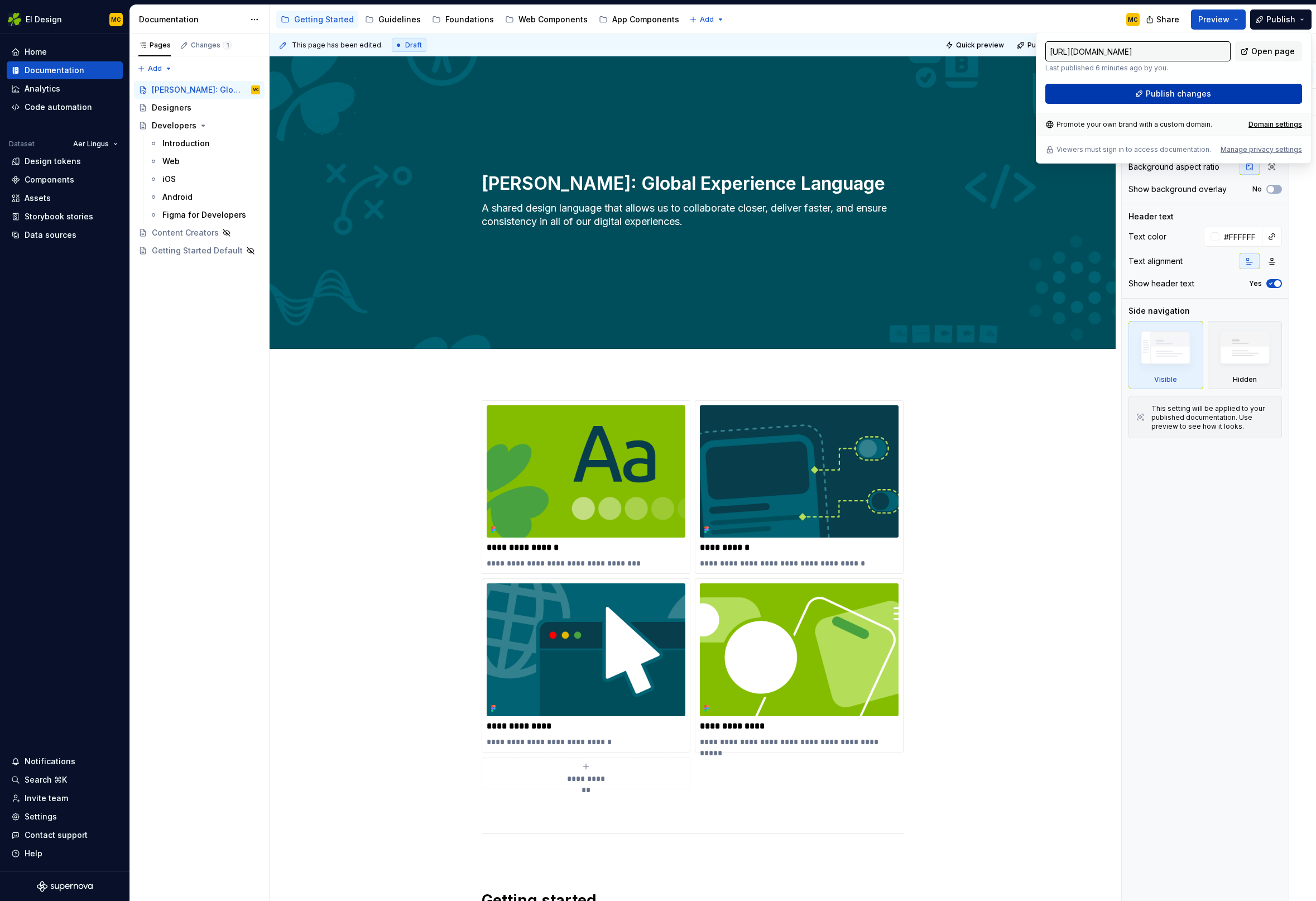
click at [1196, 98] on span "Publish changes" at bounding box center [1178, 94] width 65 height 11
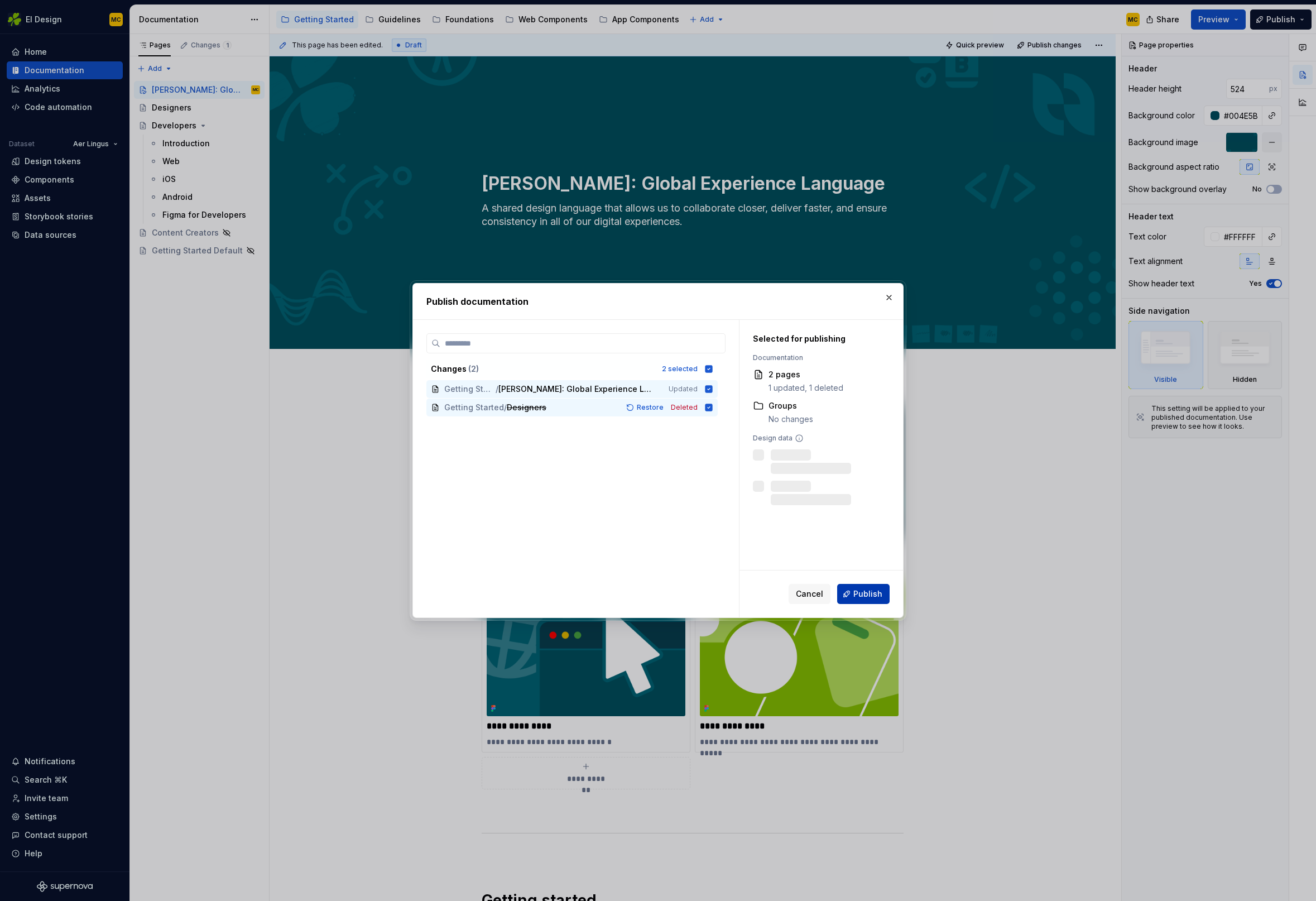
click at [851, 591] on button "Publish" at bounding box center [863, 593] width 53 height 20
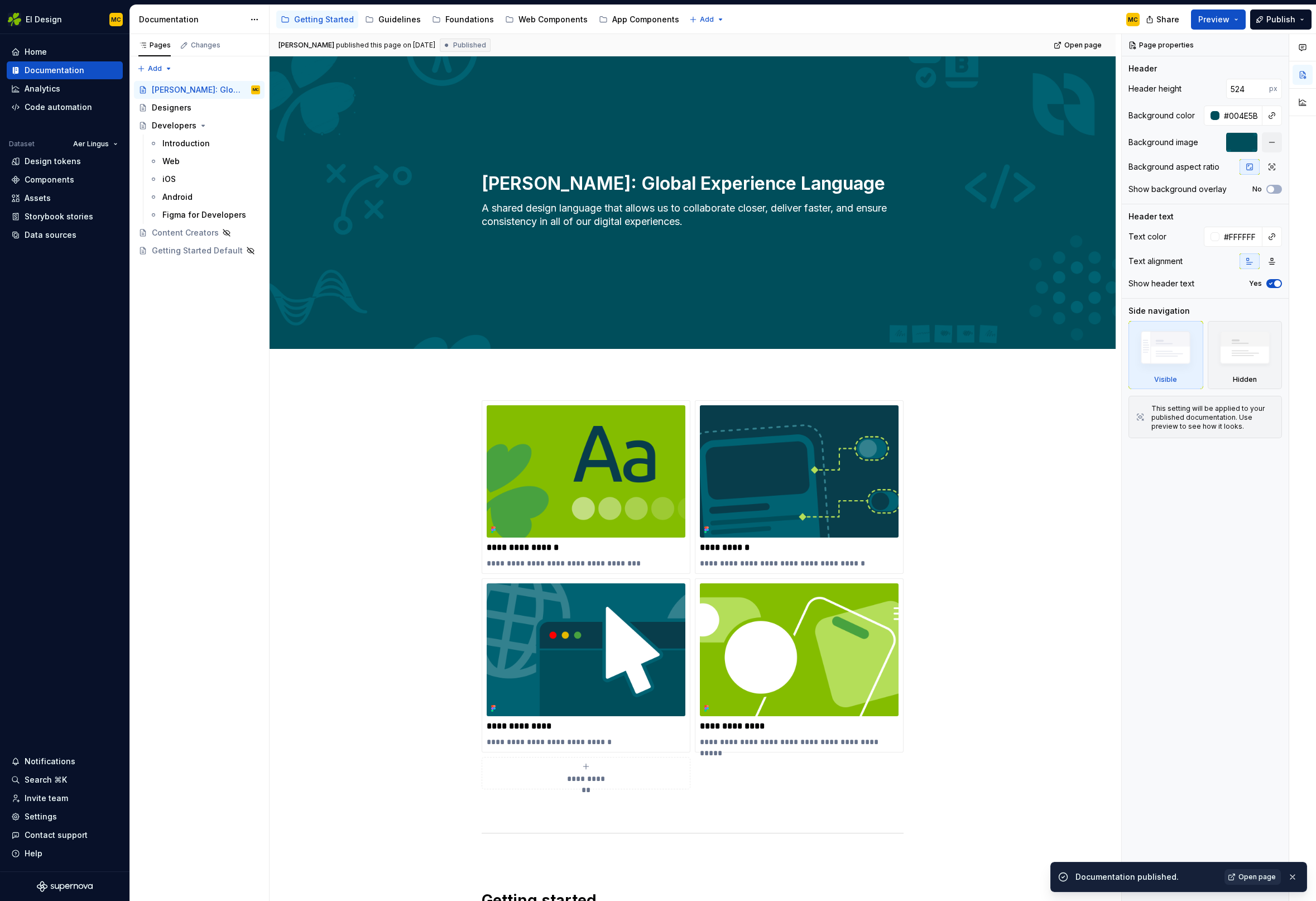
click at [1256, 874] on span "Open page" at bounding box center [1257, 877] width 37 height 9
click at [390, 21] on div "Guidelines" at bounding box center [399, 19] width 42 height 11
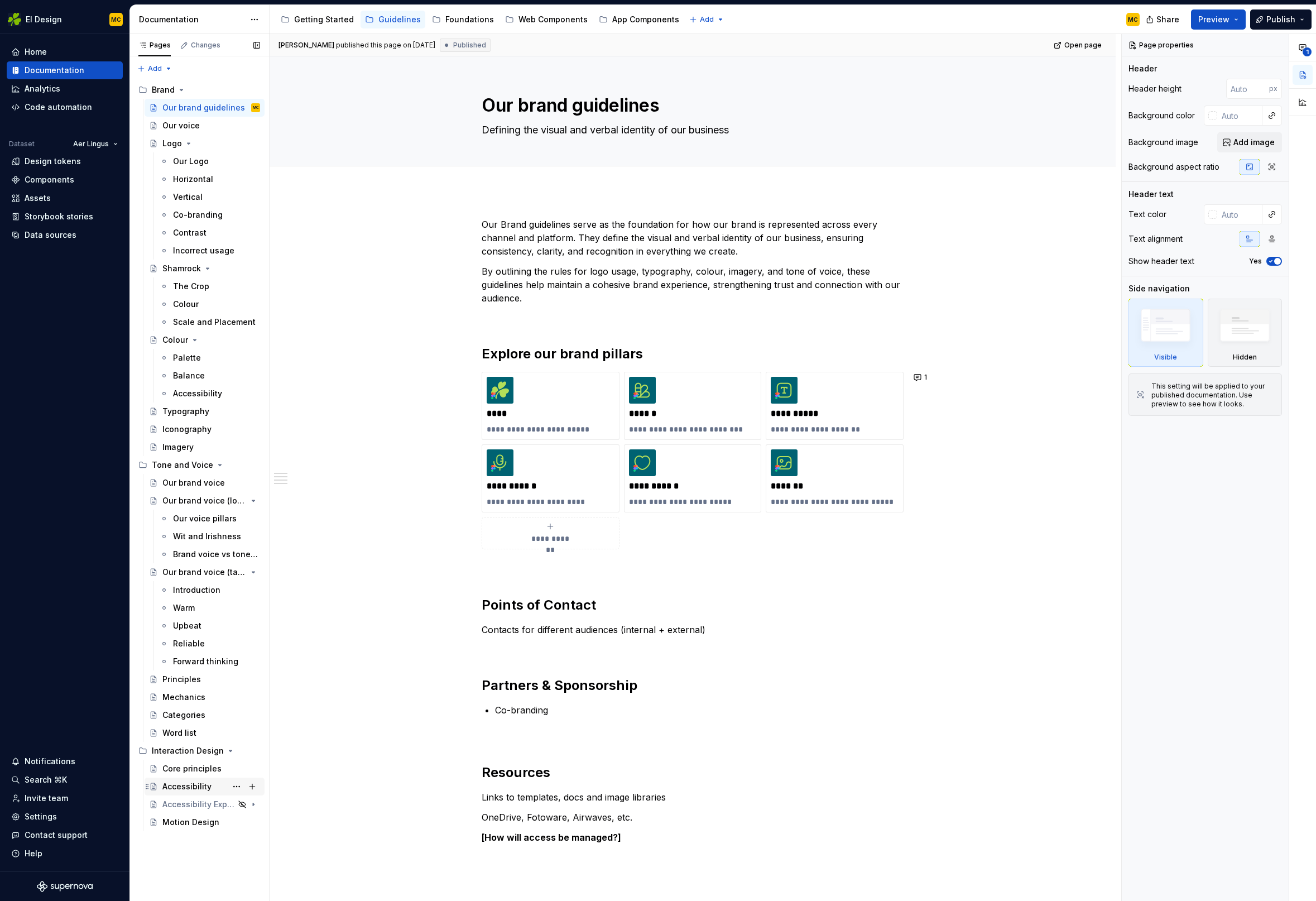
click at [194, 783] on div "Accessibility" at bounding box center [187, 786] width 49 height 11
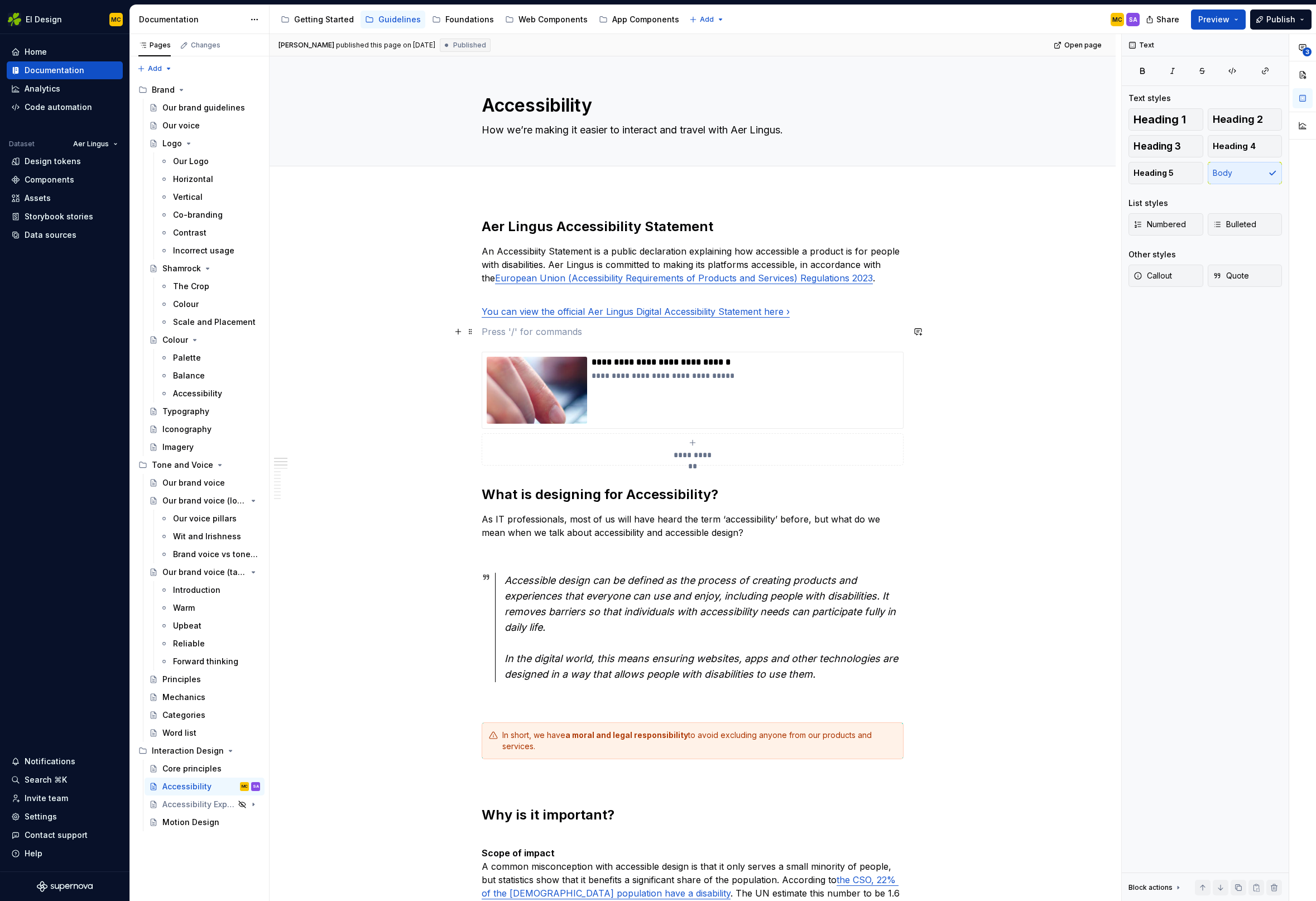
click at [589, 332] on p at bounding box center [692, 332] width 422 height 13
click at [903, 442] on div "**********" at bounding box center [692, 409] width 422 height 114
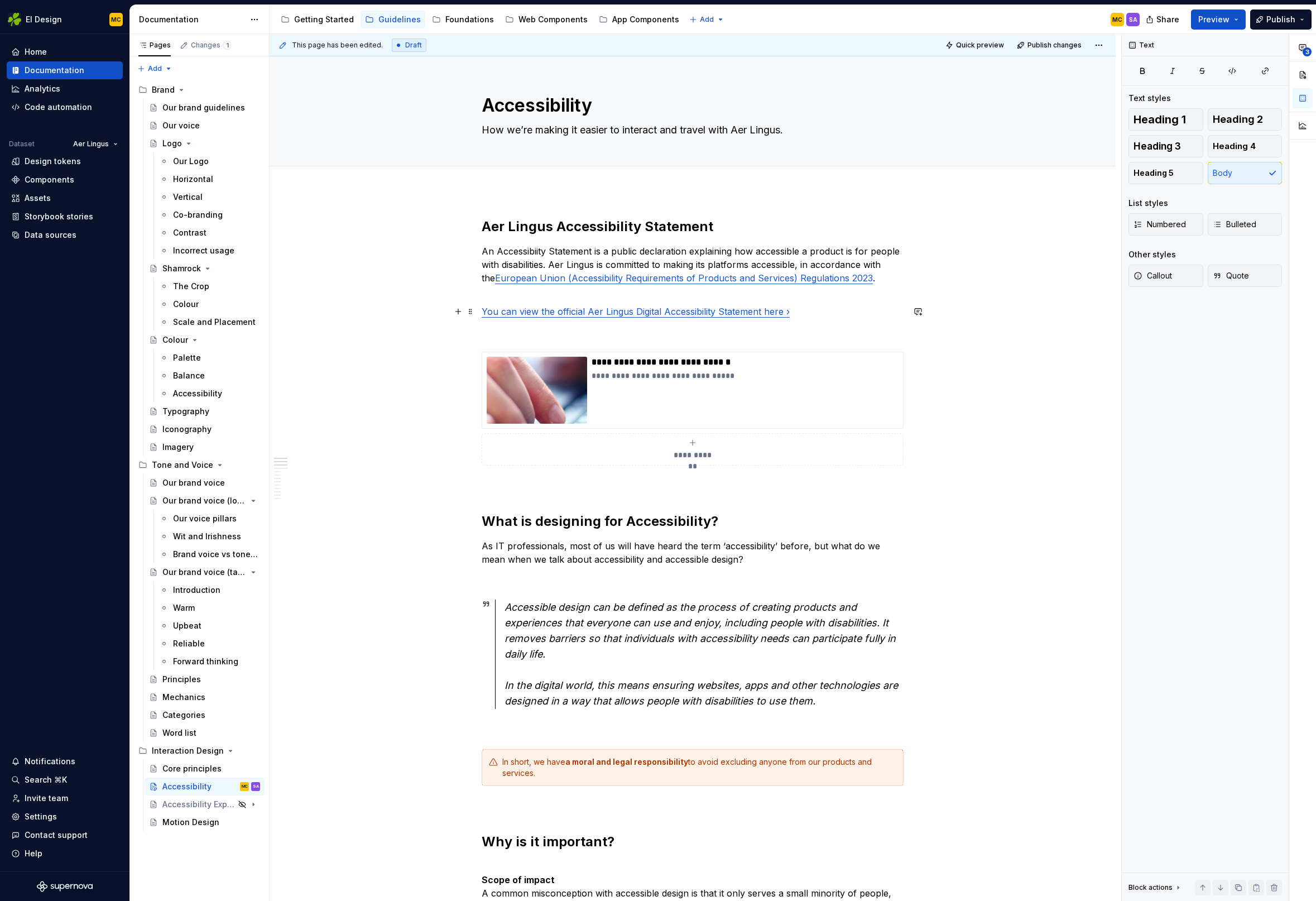
click at [826, 311] on p "You can view the official Aer Lingus Digital Accessibility Statement here ›" at bounding box center [692, 311] width 422 height 13
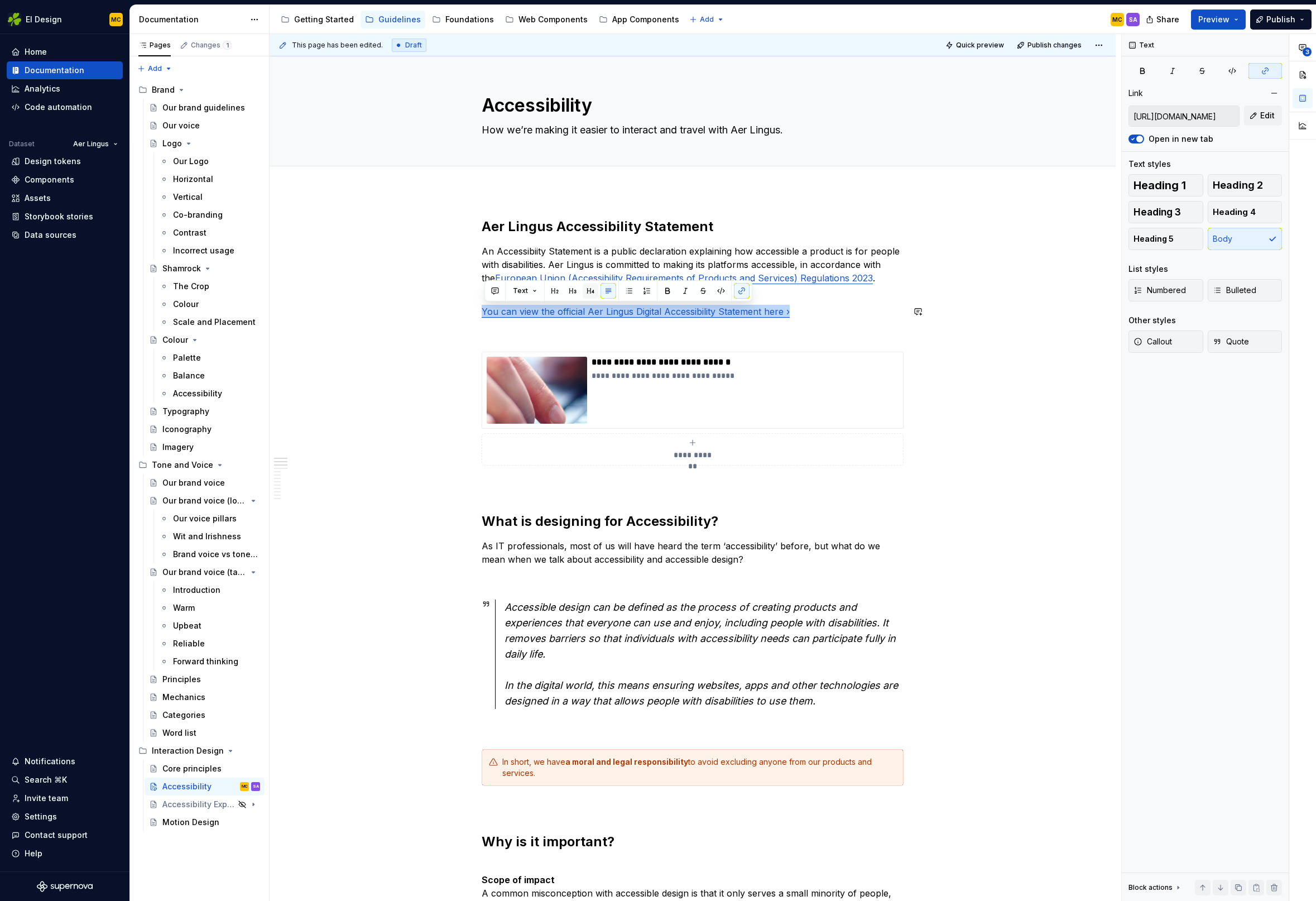
click at [588, 289] on button "button" at bounding box center [590, 291] width 16 height 16
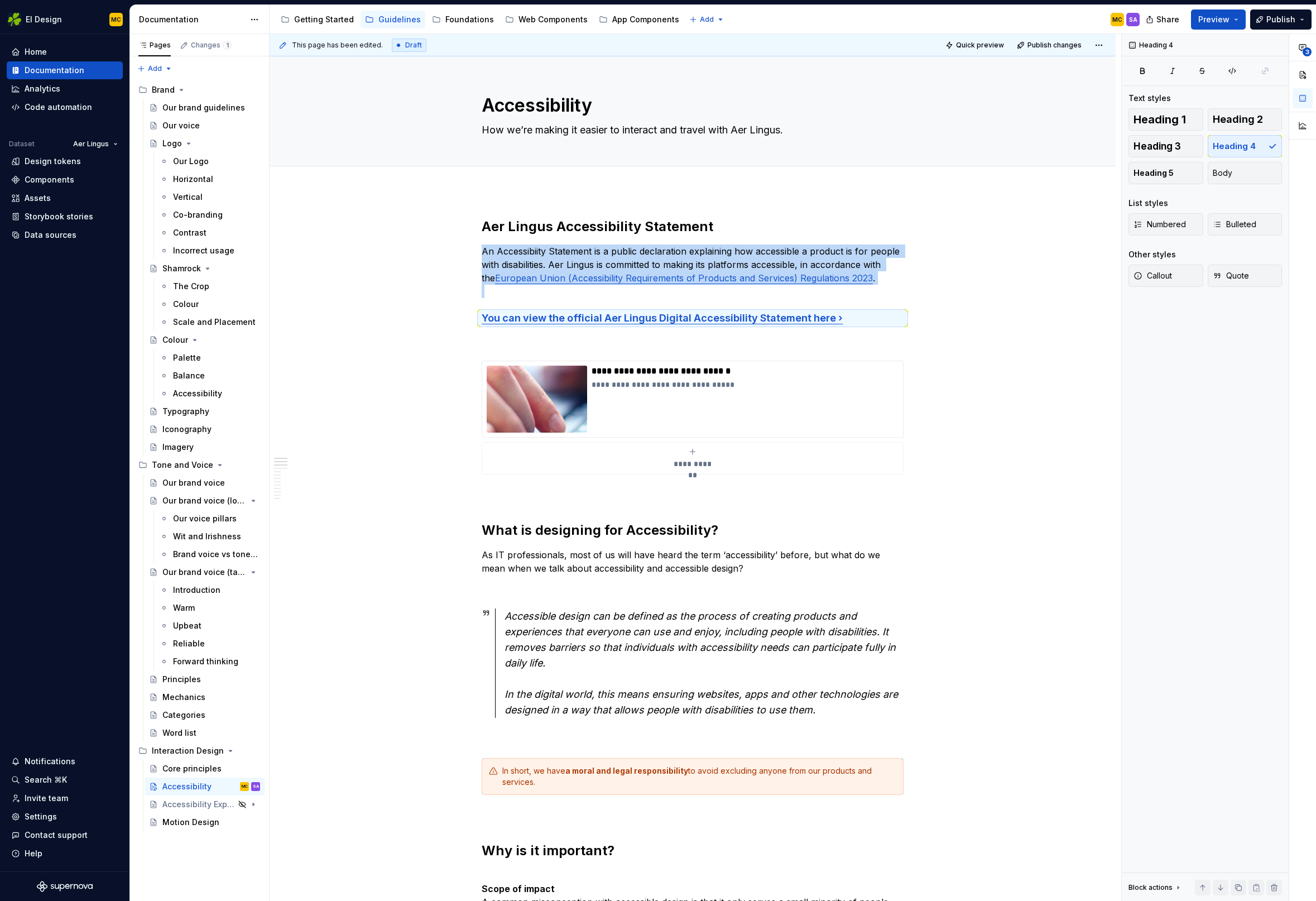
type textarea "*"
click at [1231, 172] on button "Body" at bounding box center [1245, 173] width 75 height 22
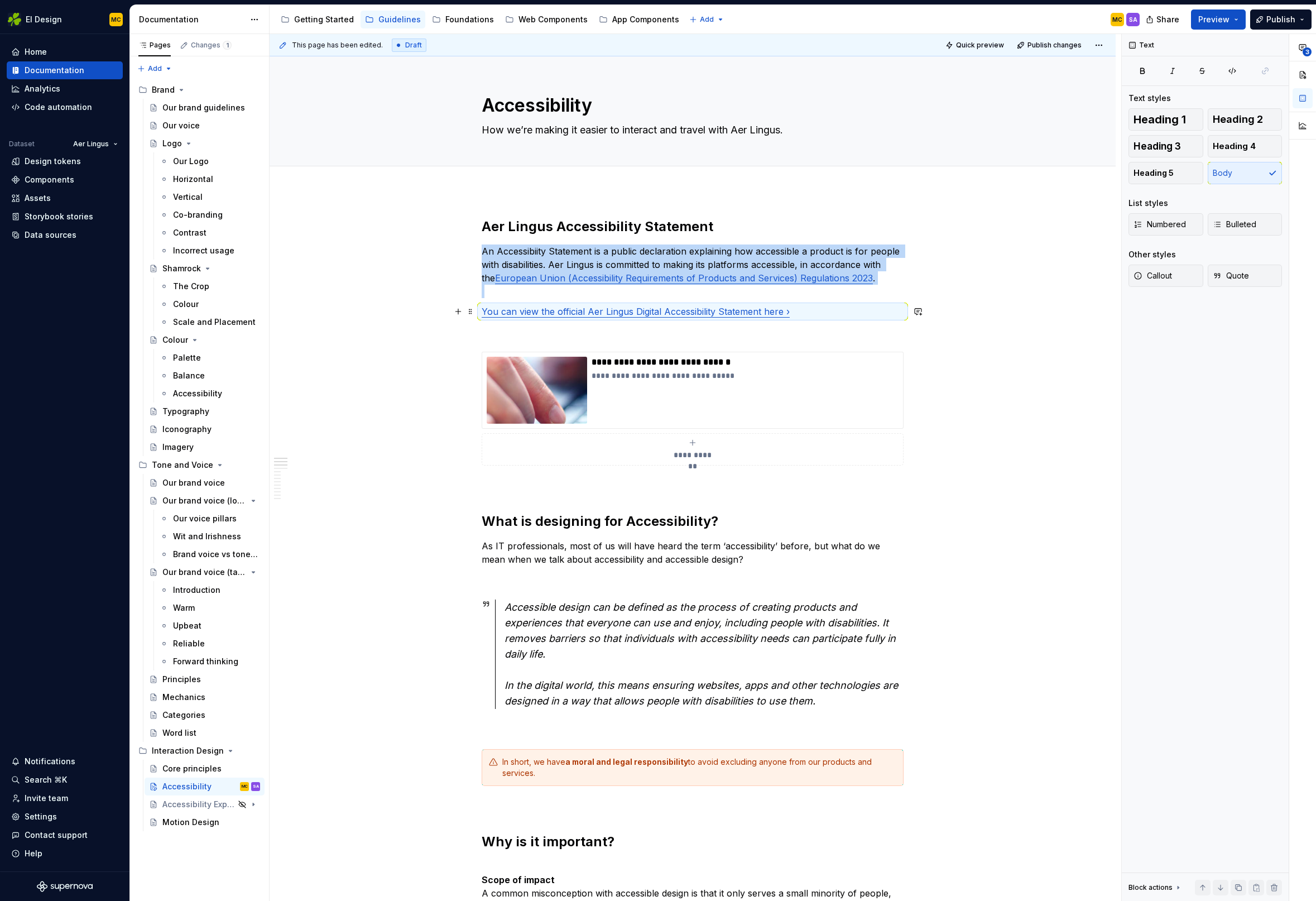
click at [814, 309] on p "You can view the official Aer Lingus Digital Accessibility Statement here ›" at bounding box center [692, 311] width 422 height 13
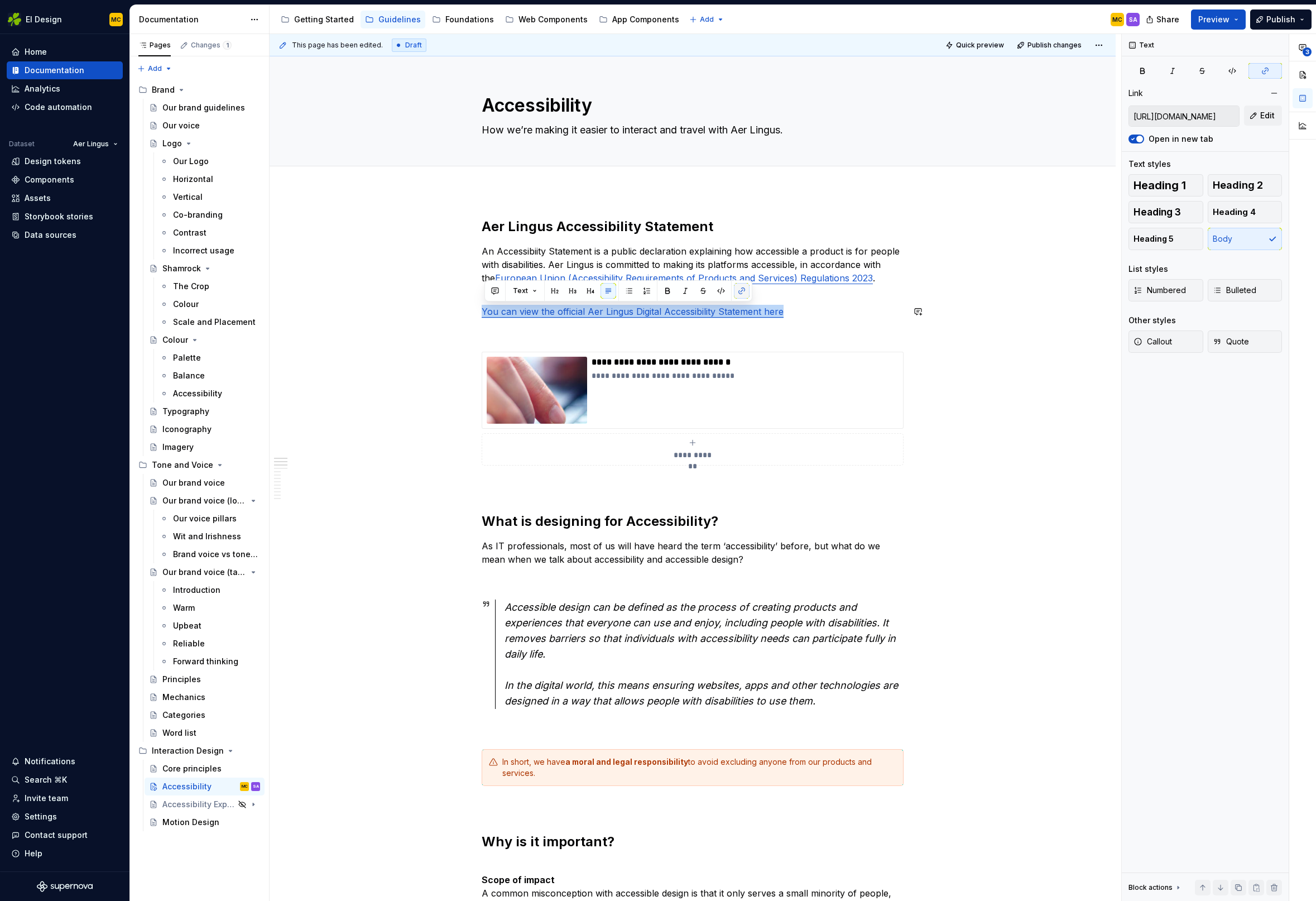
click at [741, 293] on button "button" at bounding box center [742, 291] width 16 height 16
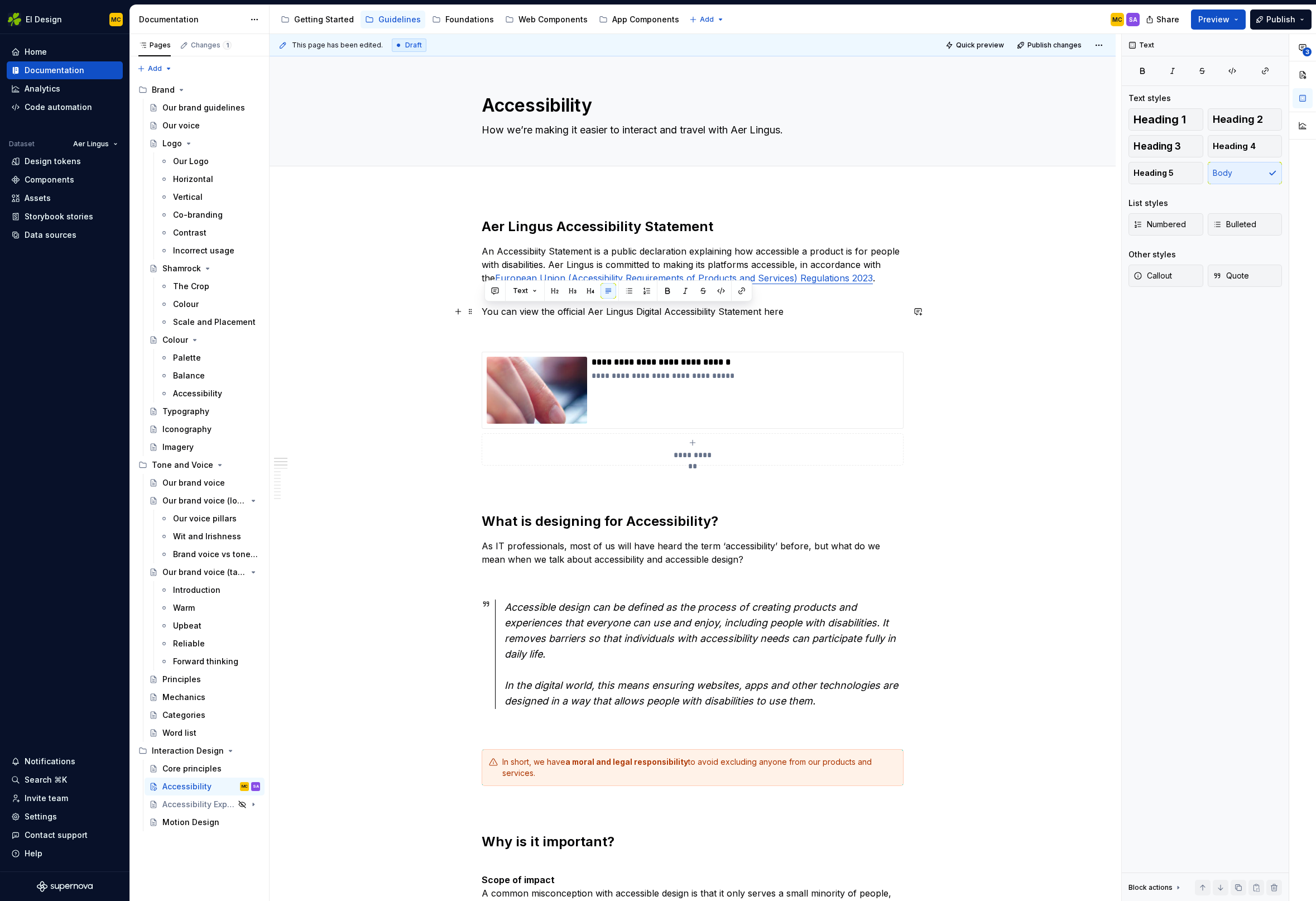
click at [811, 310] on p "You can view the official Aer Lingus Digital Accessibility Statement here" at bounding box center [692, 311] width 422 height 13
click at [810, 315] on p "You can view the official Aer Lingus Digital Accessibility Statement here" at bounding box center [692, 311] width 422 height 13
click at [589, 292] on button "button" at bounding box center [590, 291] width 16 height 16
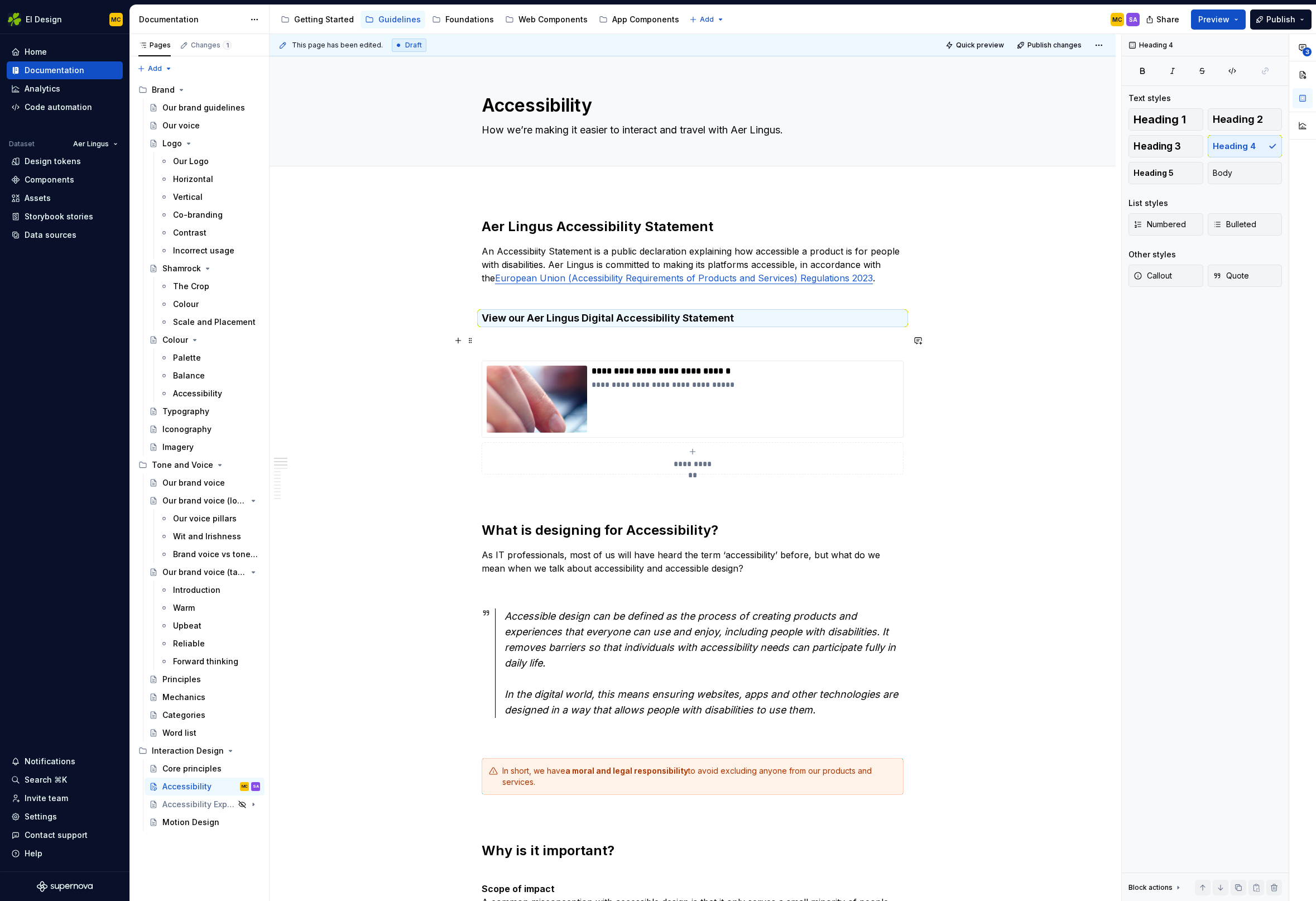
click at [617, 343] on p at bounding box center [692, 340] width 422 height 13
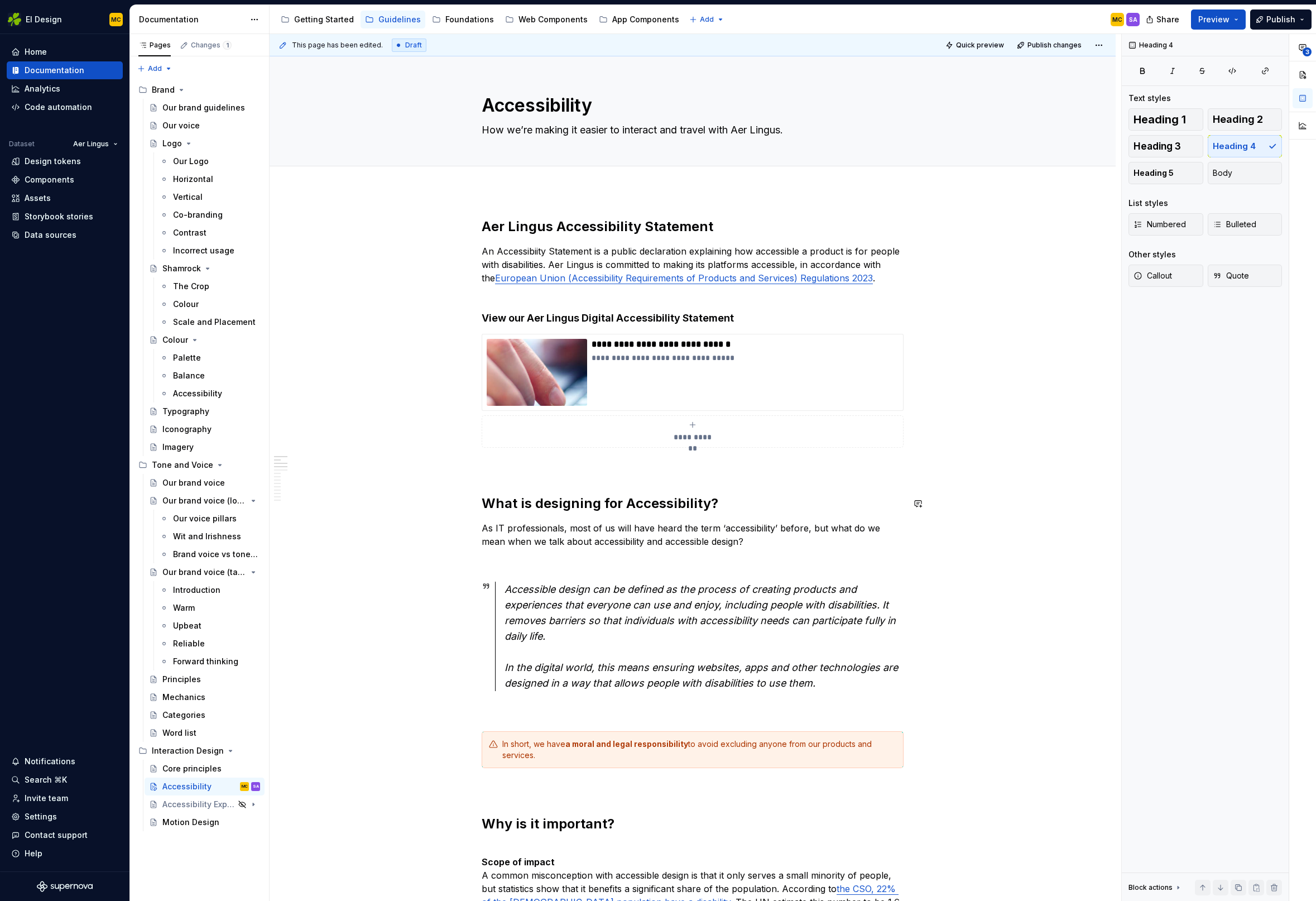
click at [660, 466] on p at bounding box center [692, 468] width 422 height 13
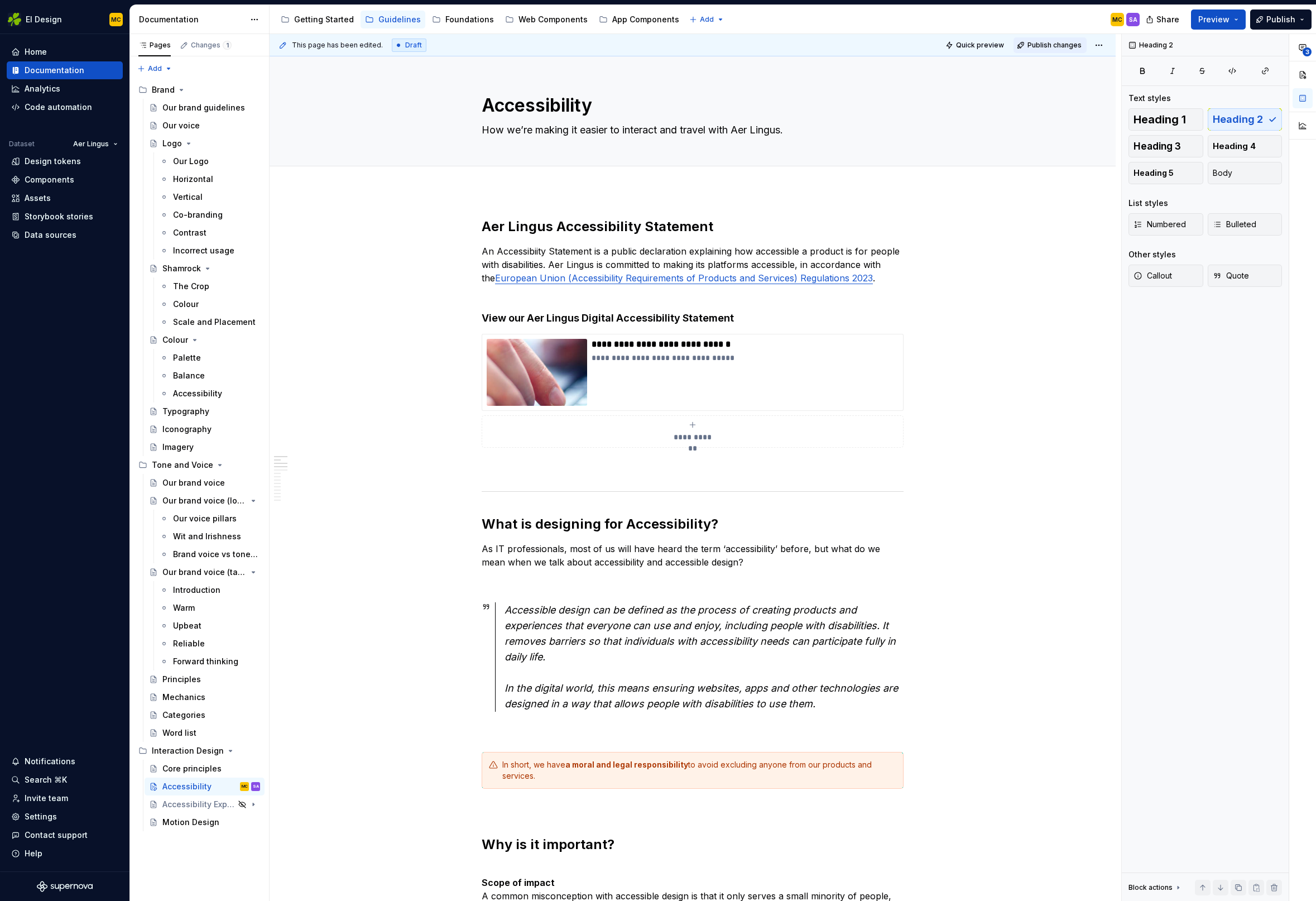
click at [1050, 46] on span "Publish changes" at bounding box center [1054, 45] width 54 height 9
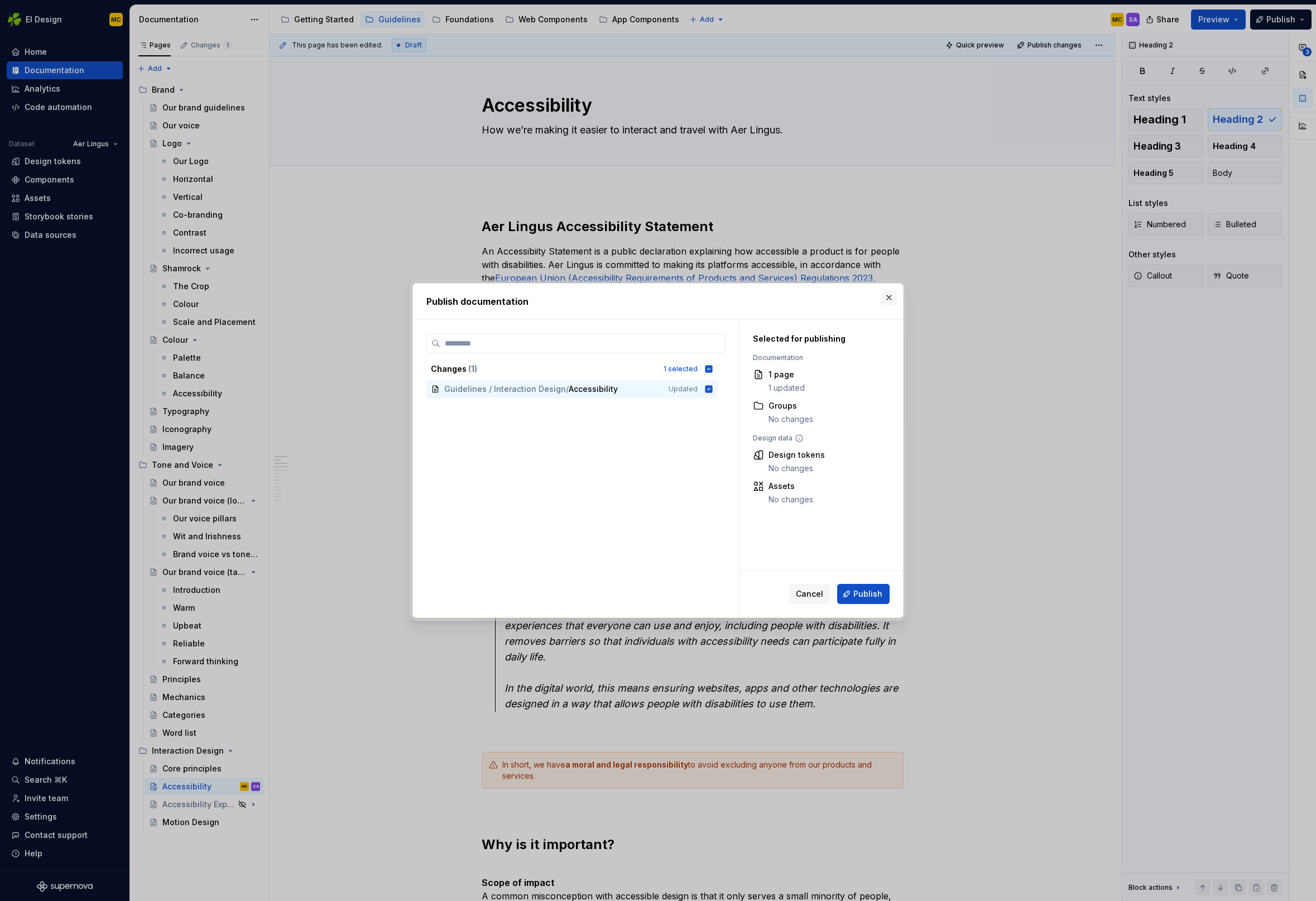
click at [884, 296] on button "button" at bounding box center [889, 297] width 16 height 16
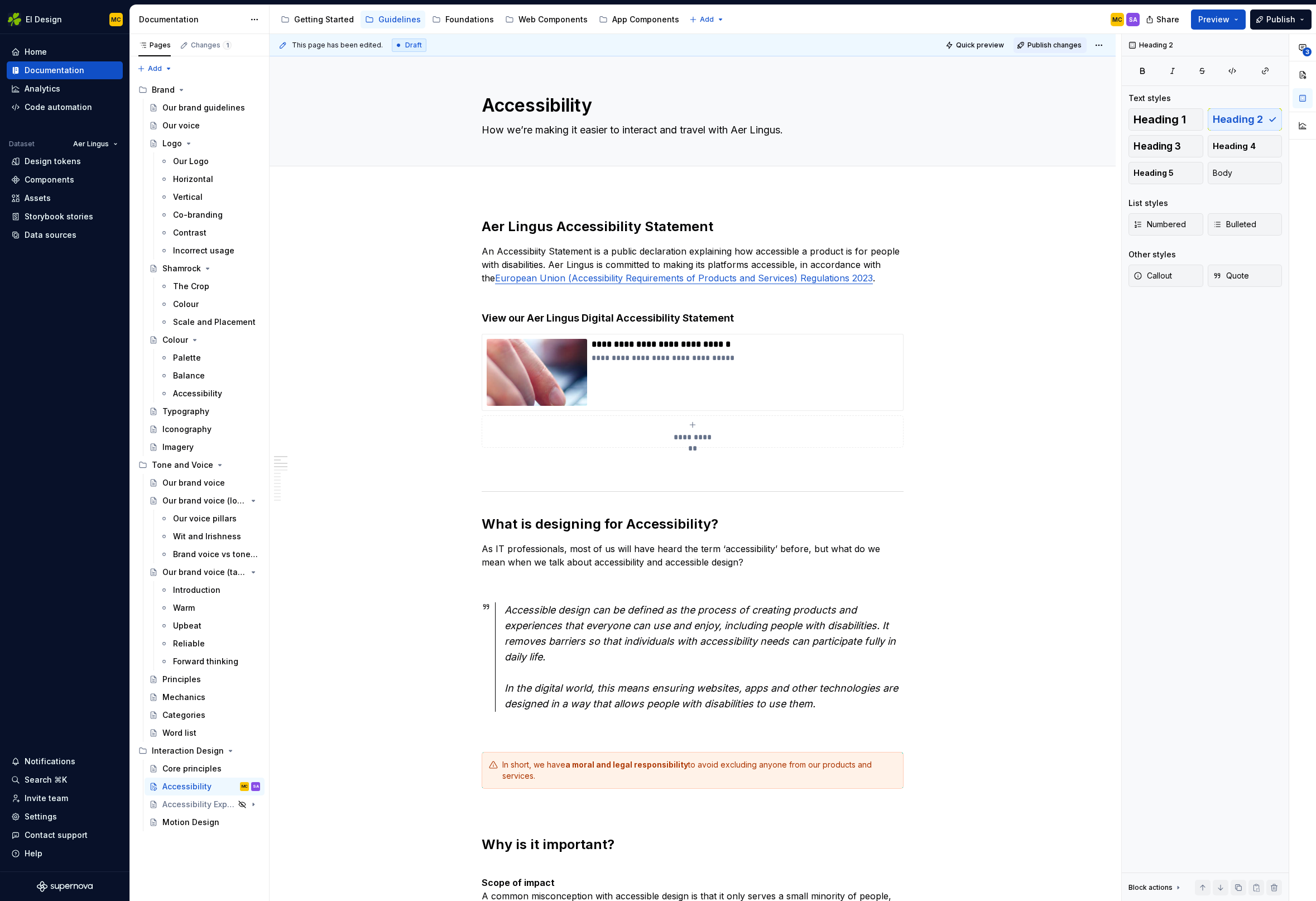
click at [1073, 42] on span "Publish changes" at bounding box center [1054, 45] width 54 height 9
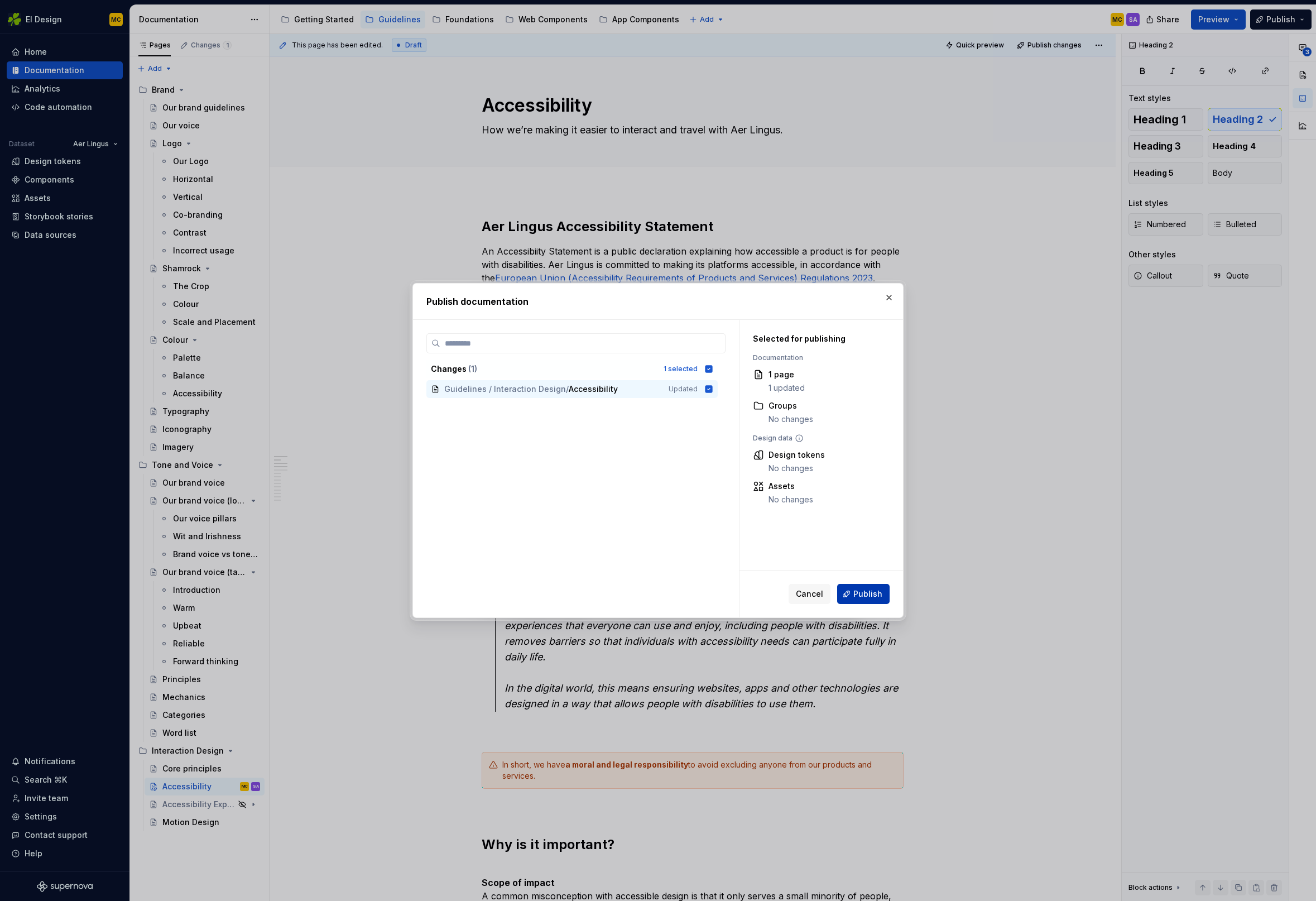
click at [865, 596] on span "Publish" at bounding box center [868, 593] width 29 height 11
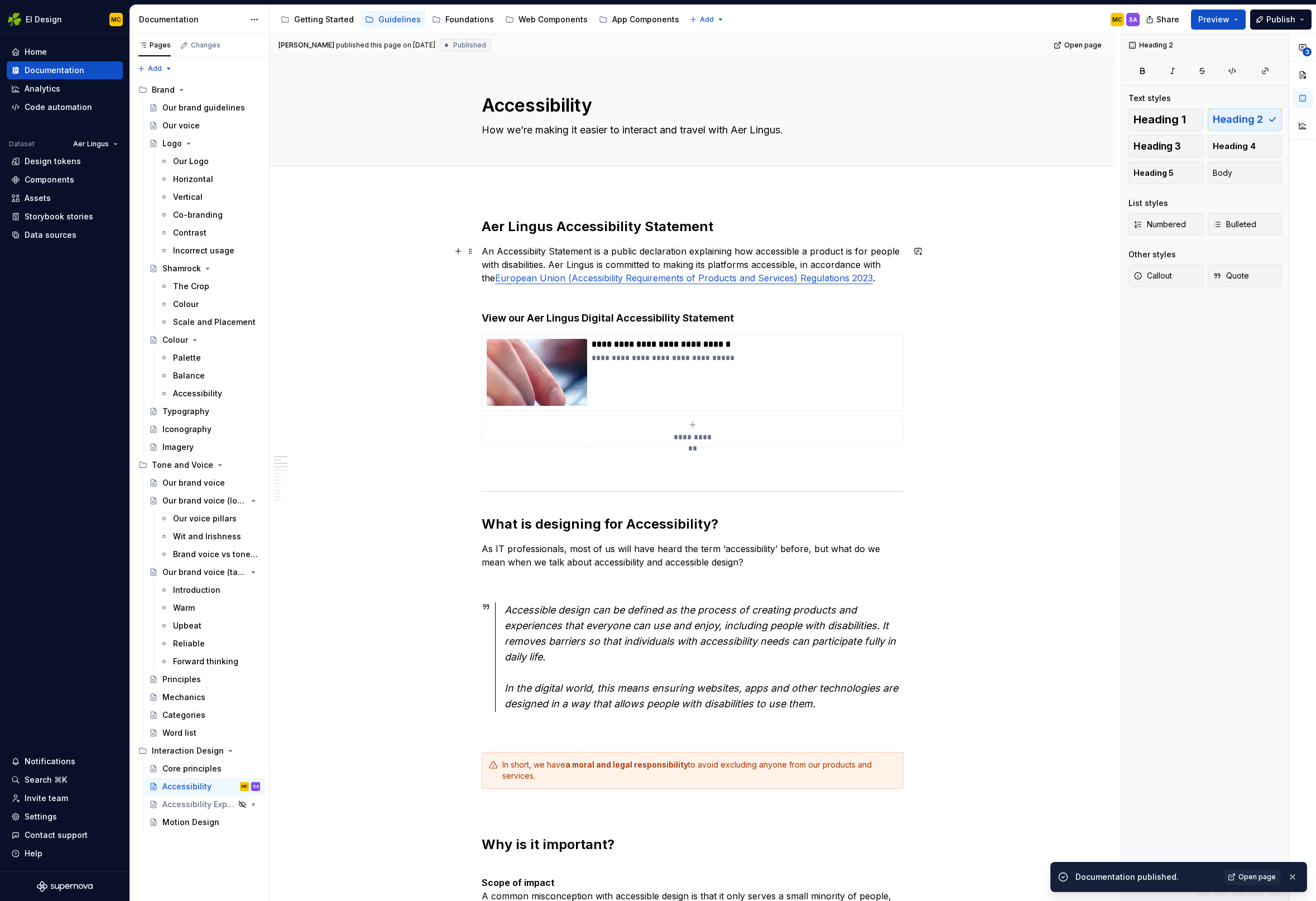
click at [770, 296] on p "An Accessibiity Statement is a public declaration explaining how accessible a p…" at bounding box center [692, 271] width 422 height 54
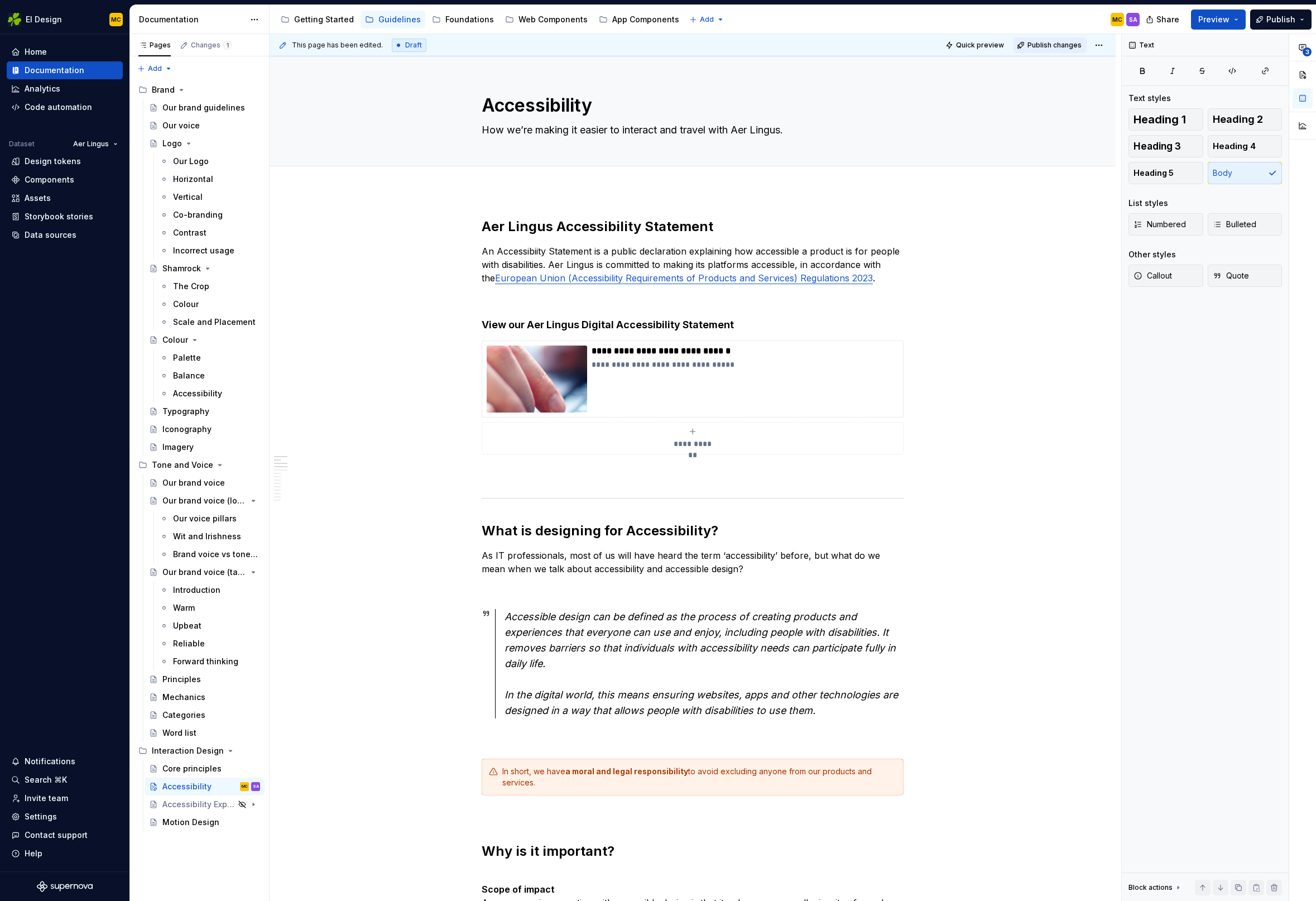
click at [1065, 46] on span "Publish changes" at bounding box center [1054, 45] width 54 height 9
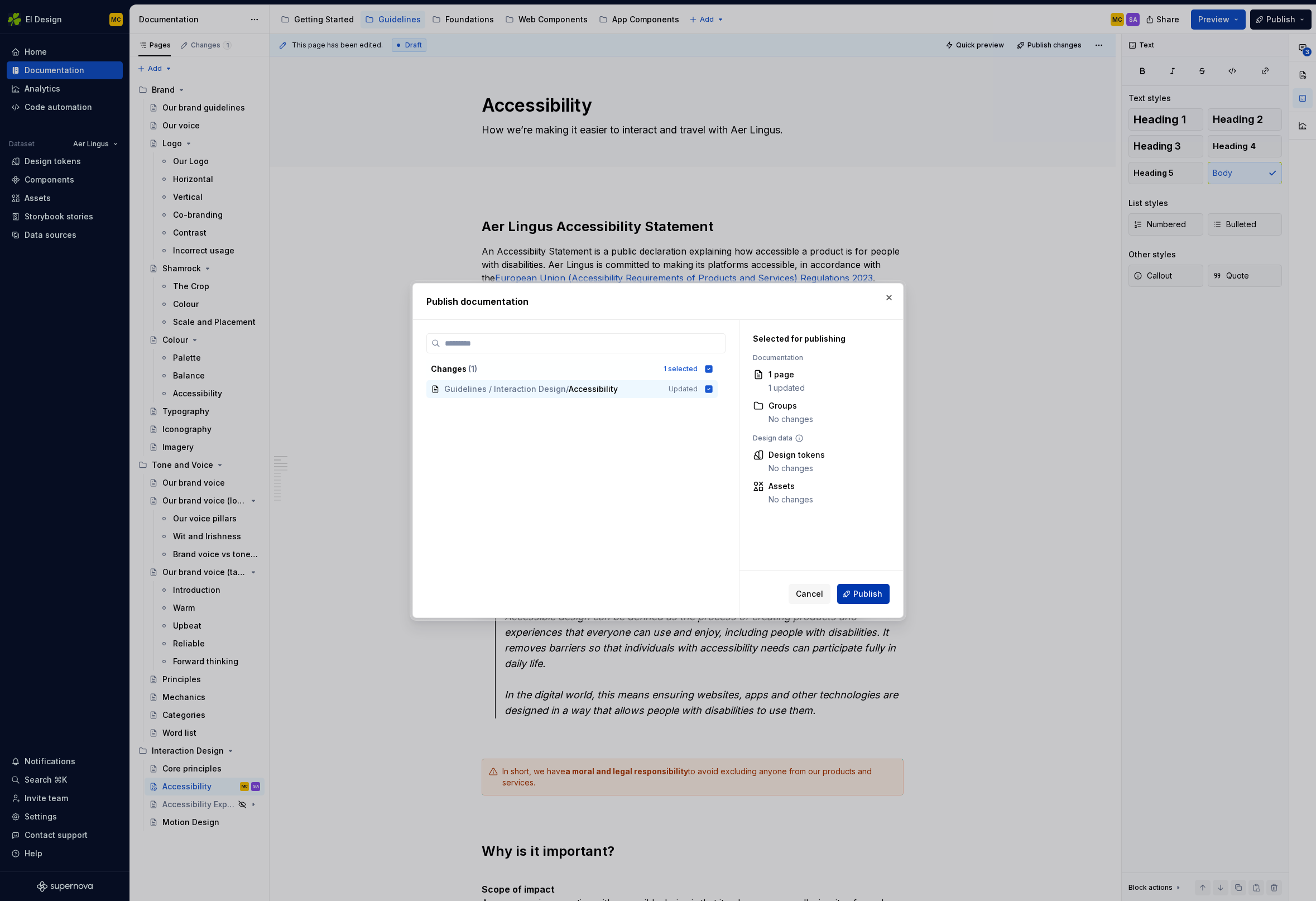
click at [869, 599] on button "Publish" at bounding box center [863, 593] width 53 height 20
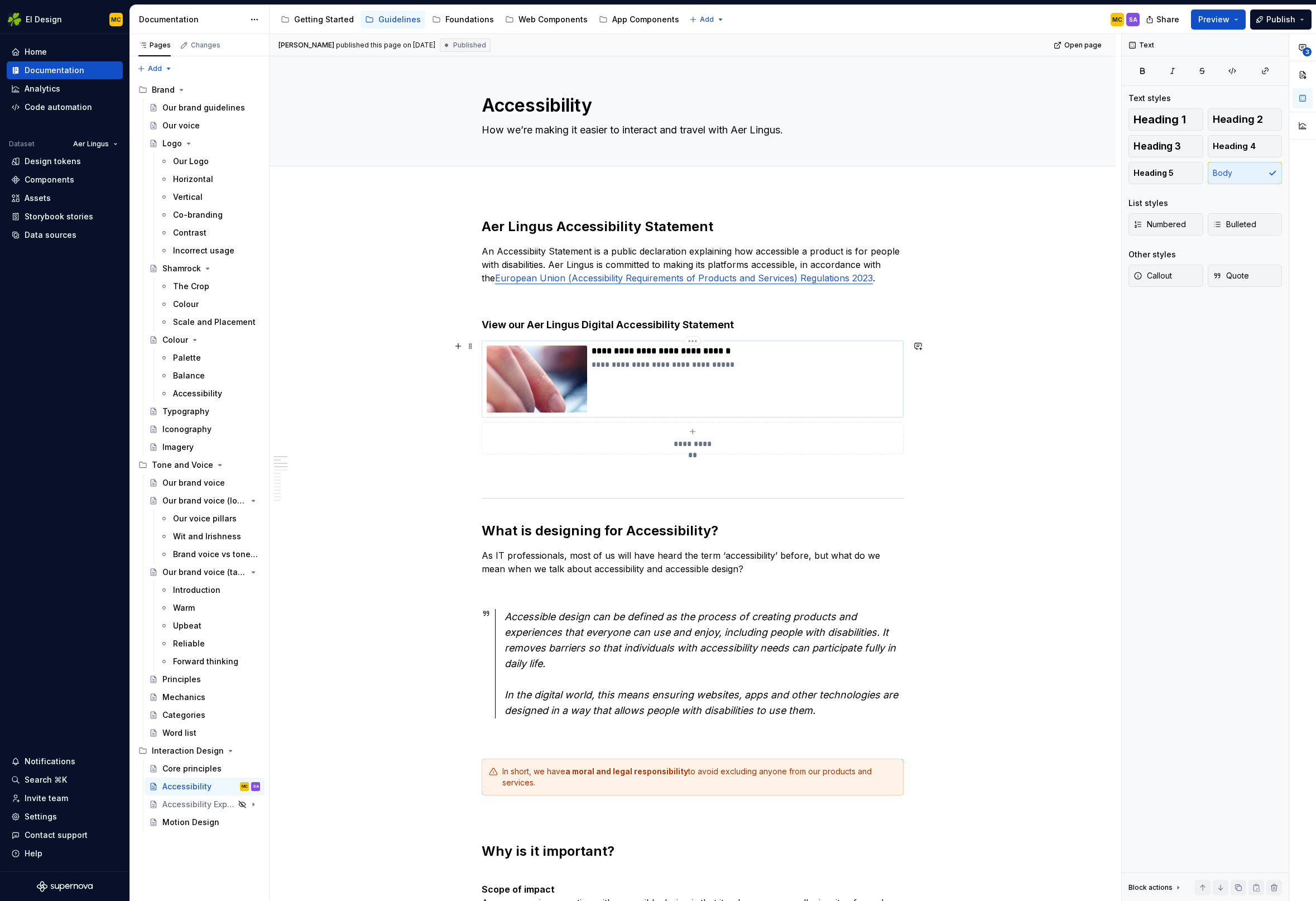
click at [839, 384] on div "**********" at bounding box center [745, 379] width 307 height 67
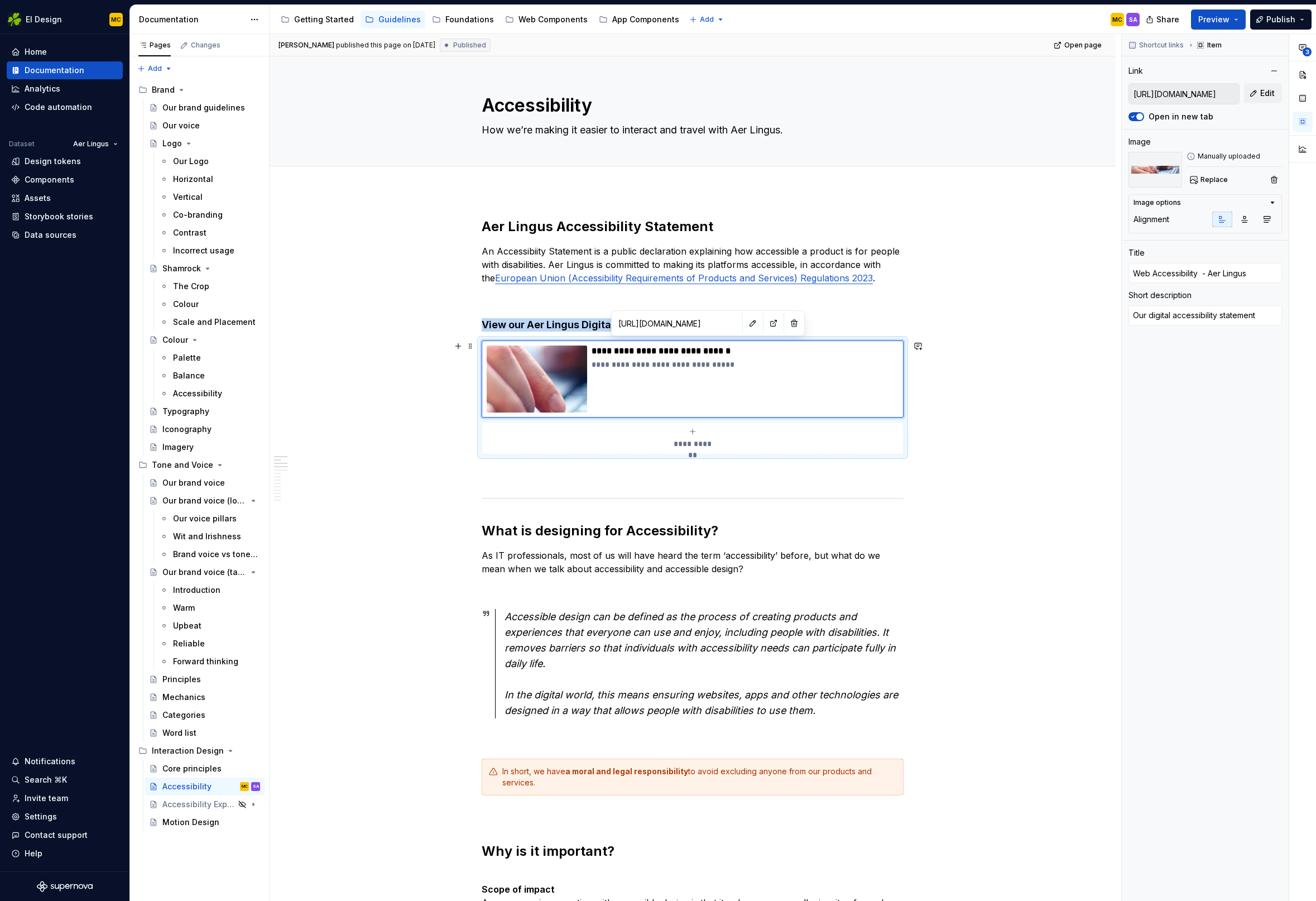
click at [1038, 389] on div "**********" at bounding box center [695, 467] width 851 height 867
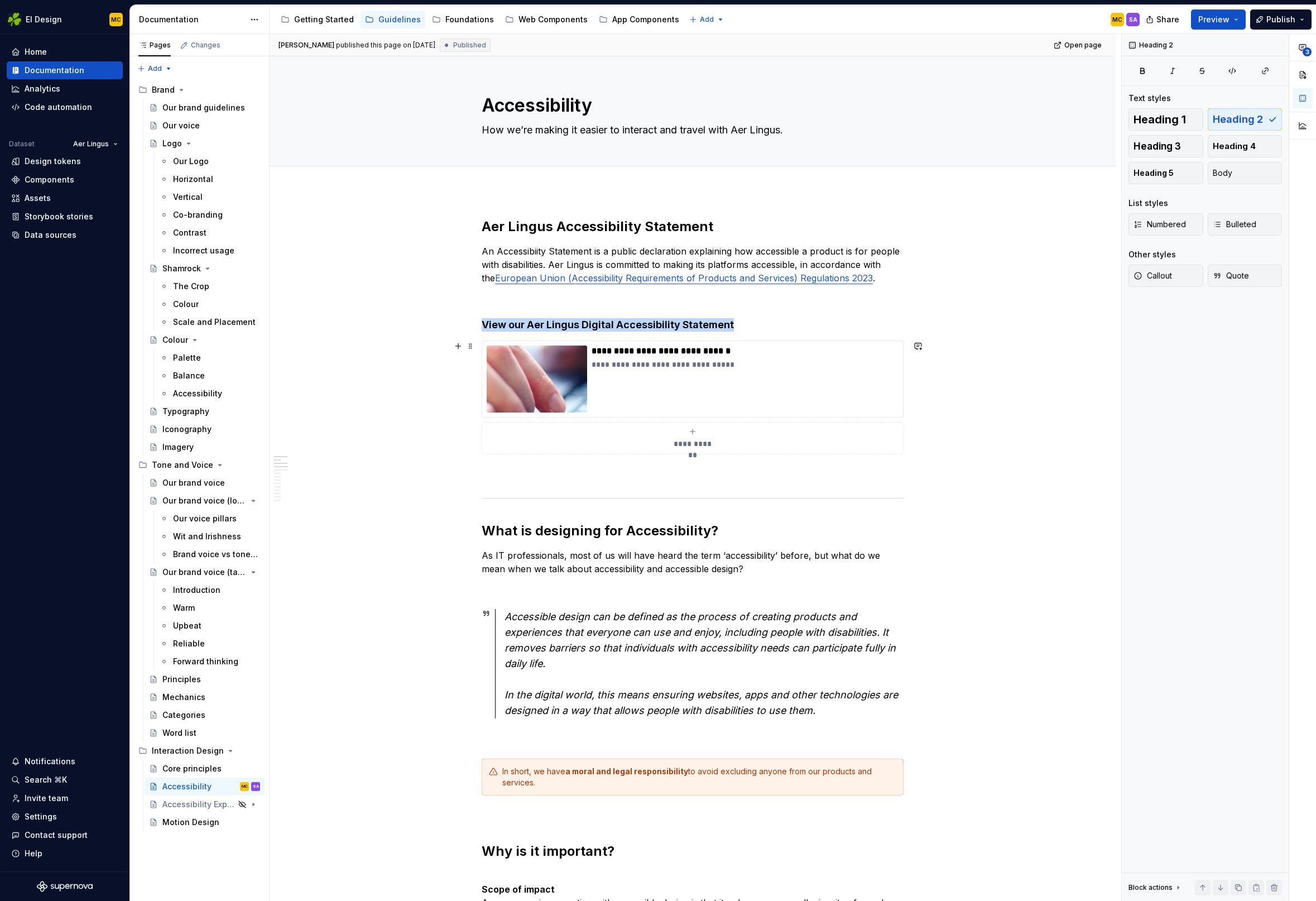
click at [903, 417] on div "**********" at bounding box center [692, 397] width 422 height 114
click at [1254, 176] on img "button" at bounding box center [1245, 179] width 65 height 40
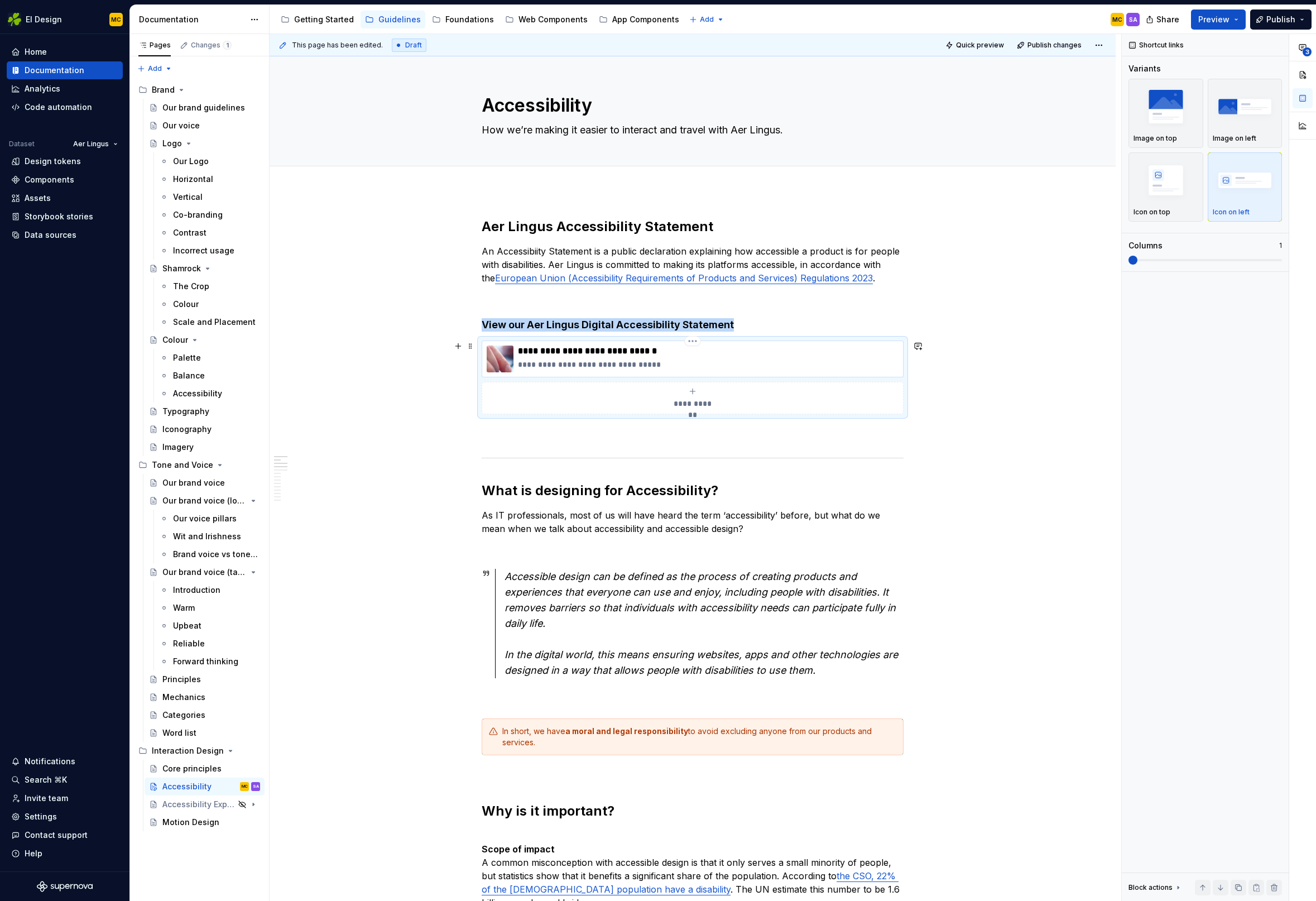
click at [509, 358] on img at bounding box center [500, 359] width 27 height 27
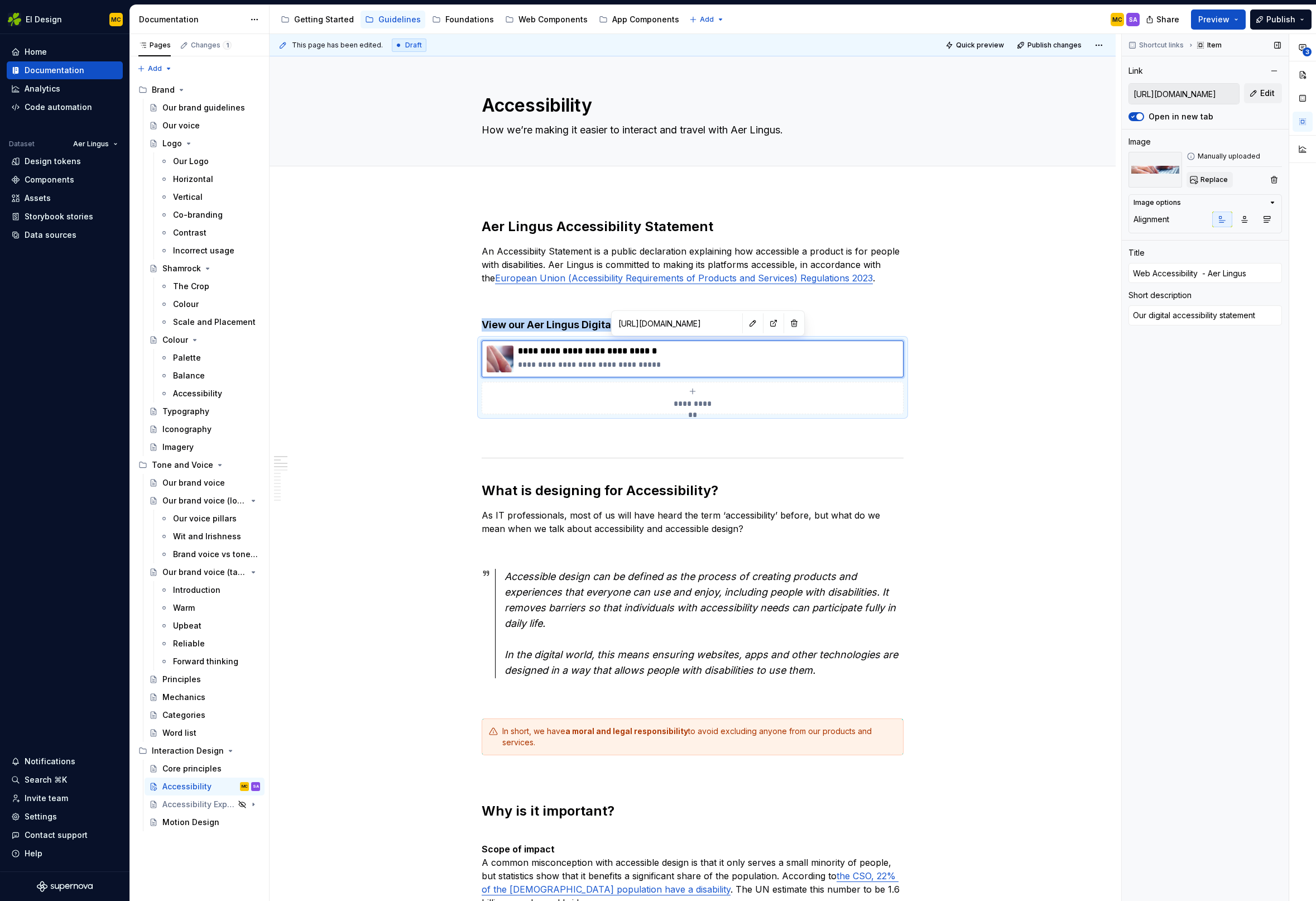
click at [1212, 174] on button "Replace" at bounding box center [1210, 179] width 47 height 16
type textarea "*"
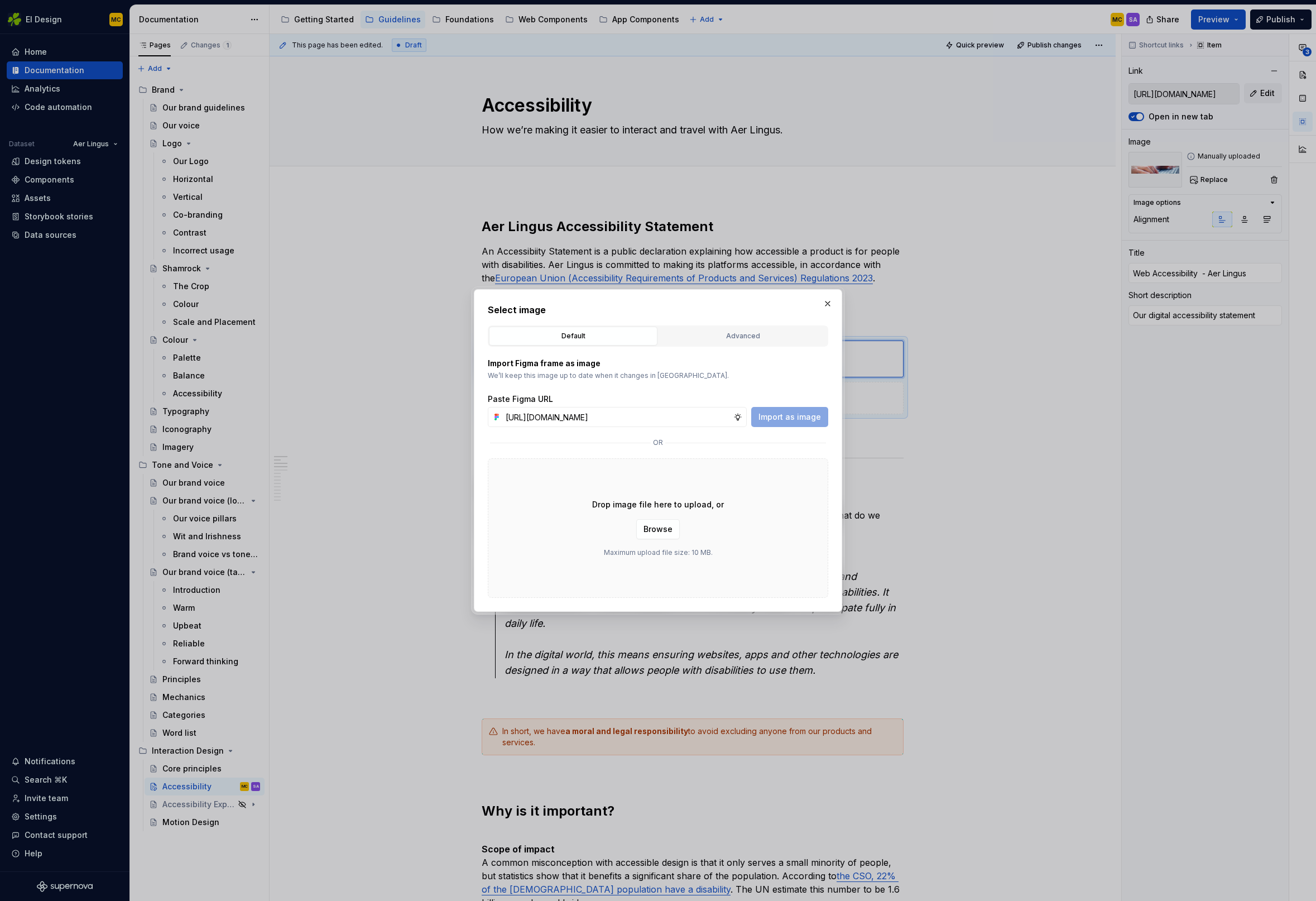
scroll to position [0, 253]
type input "[URL][DOMAIN_NAME]"
click at [804, 419] on span "Import as image" at bounding box center [789, 417] width 62 height 11
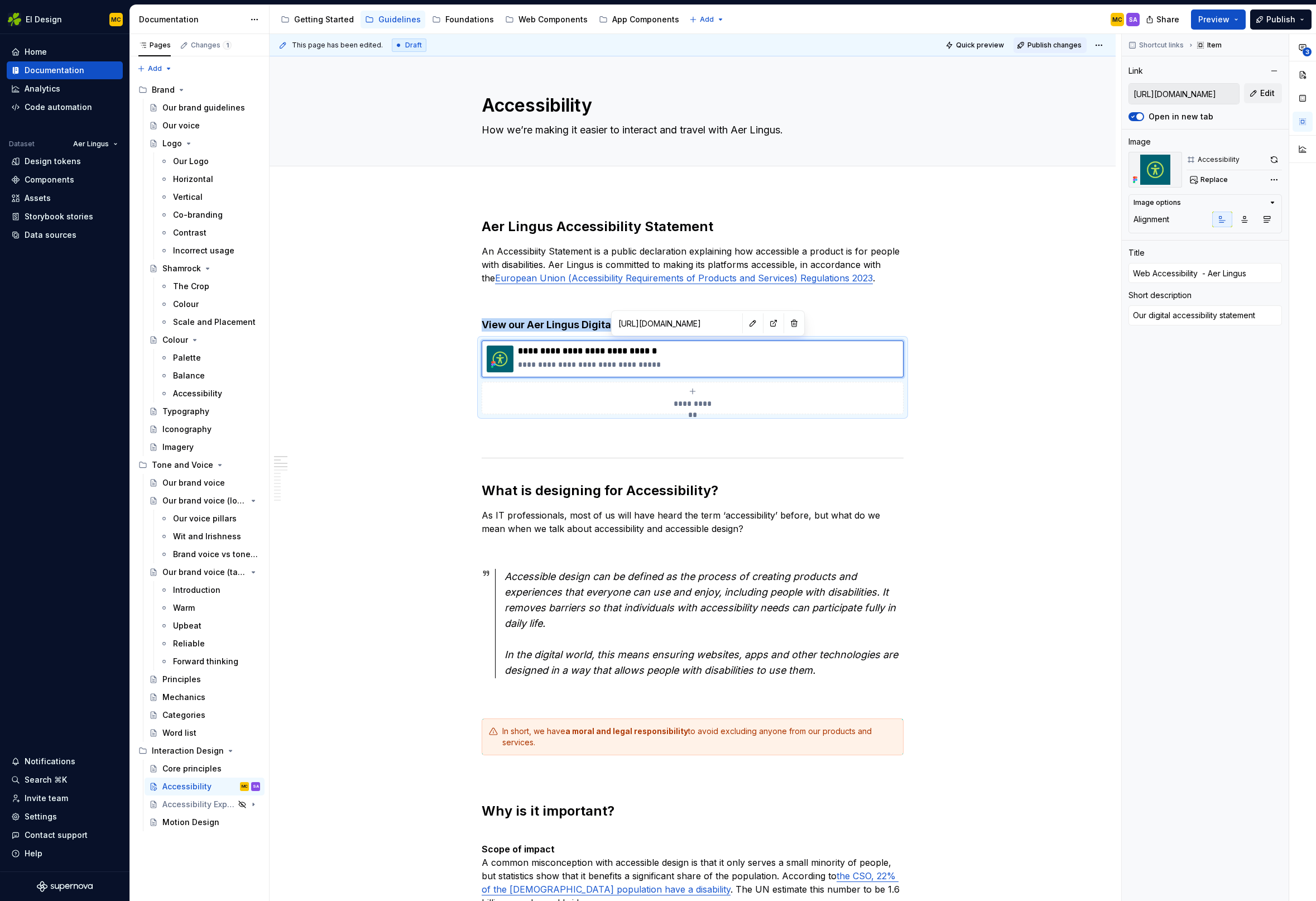
click at [1050, 48] on span "Publish changes" at bounding box center [1054, 45] width 54 height 9
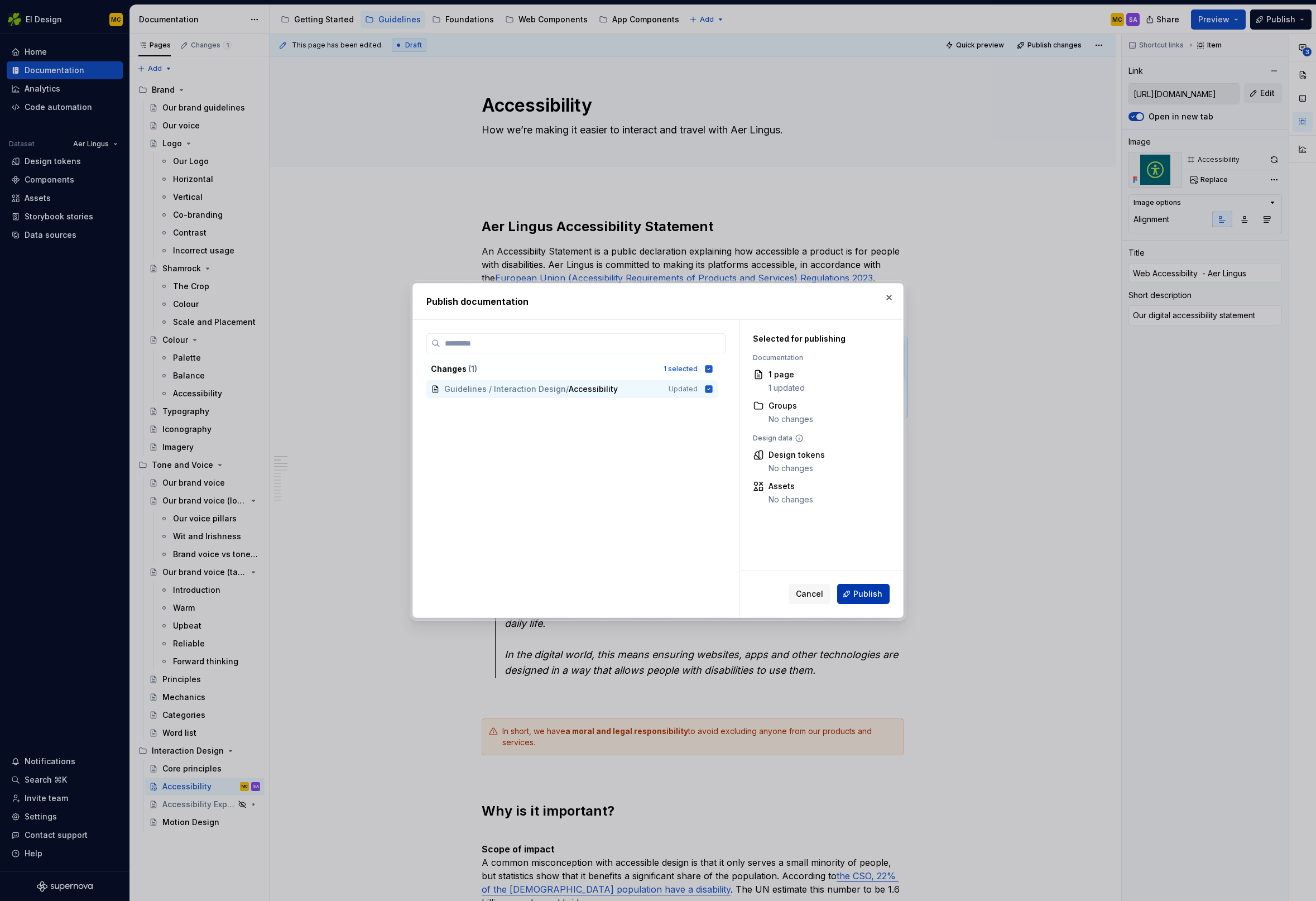
click at [864, 602] on button "Publish" at bounding box center [863, 593] width 53 height 20
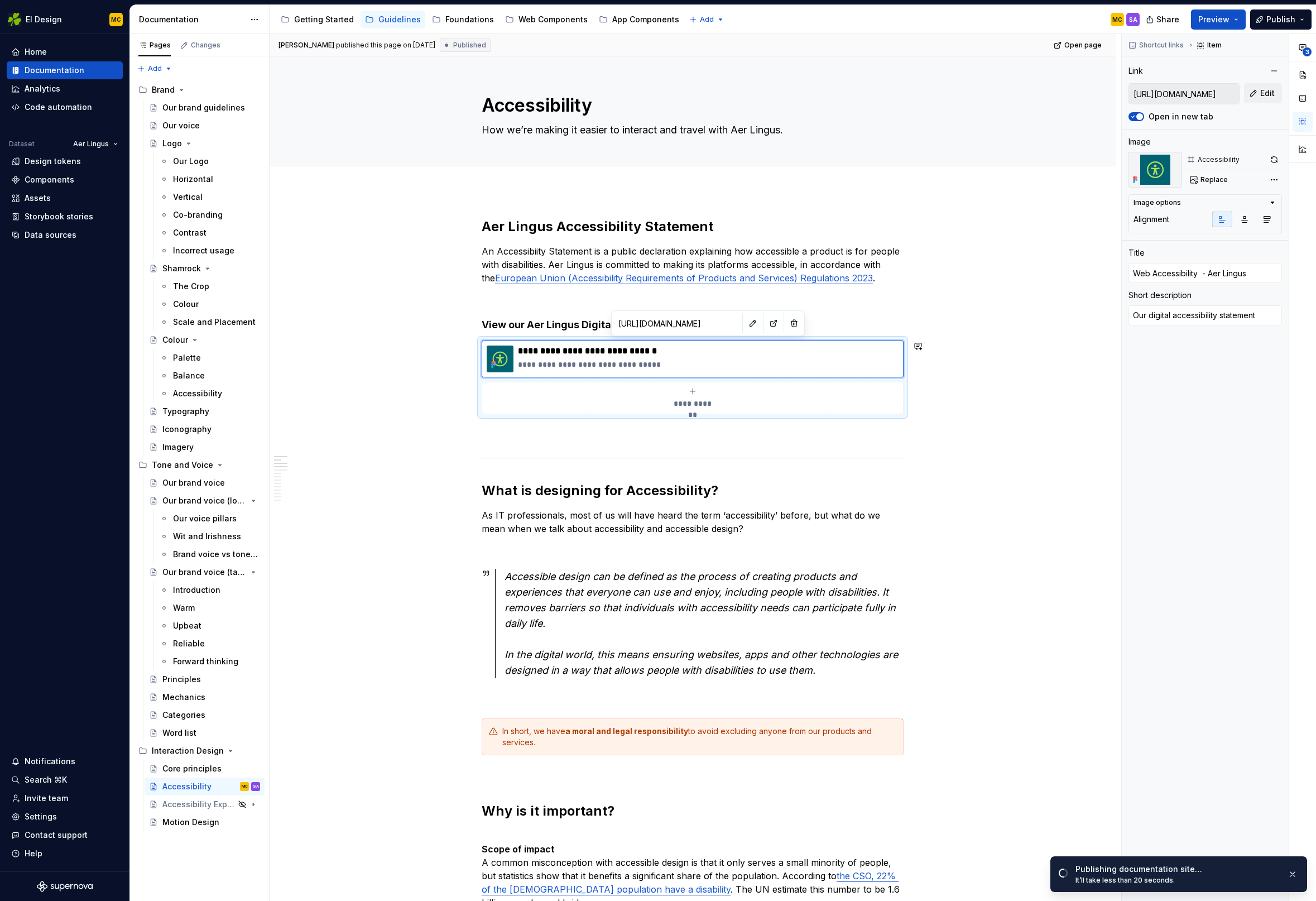
click at [809, 326] on h4 "View our Aer Lingus Digital Accessibility Statement" at bounding box center [692, 325] width 422 height 13
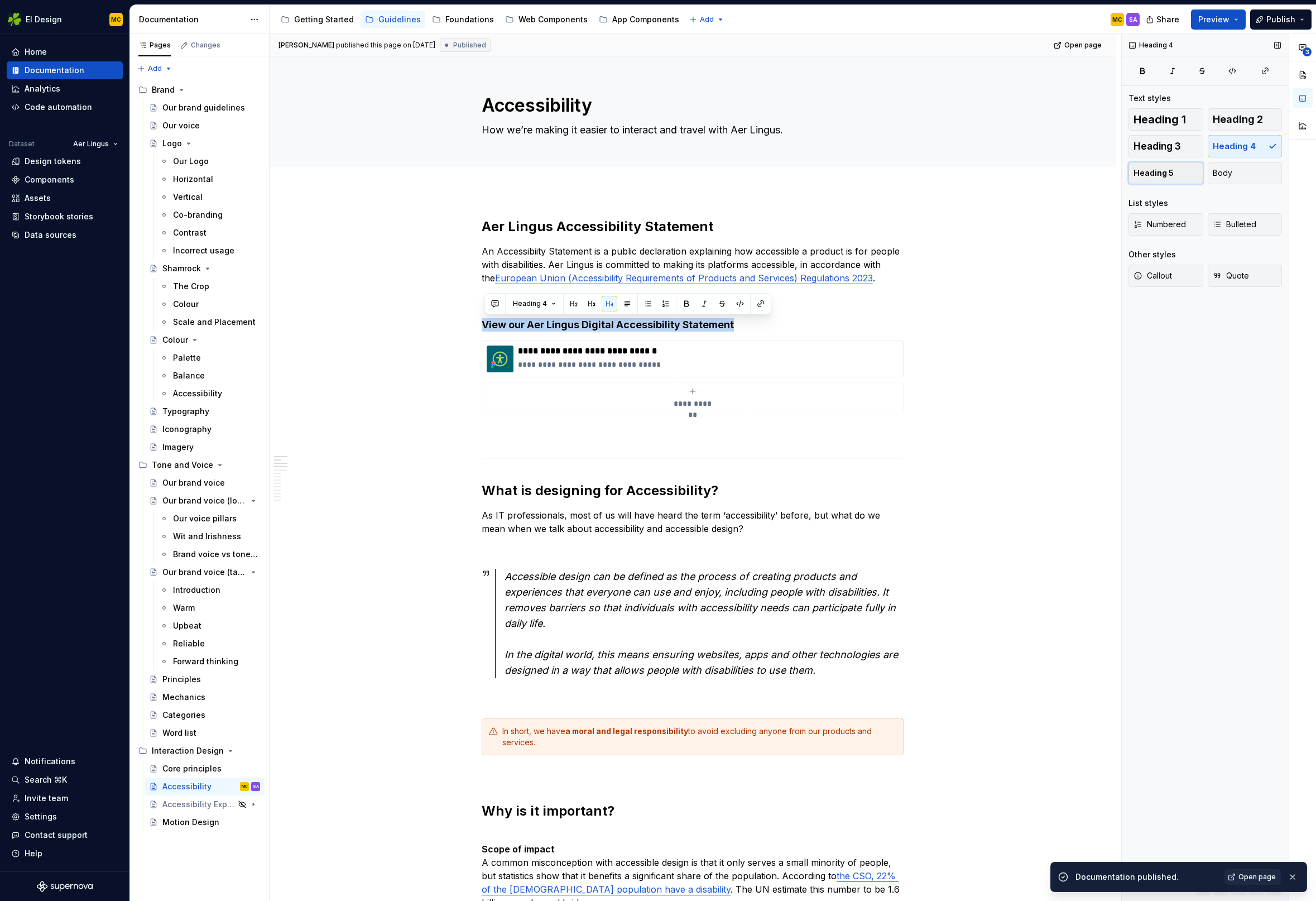
click at [1175, 168] on button "Heading 5" at bounding box center [1166, 173] width 75 height 22
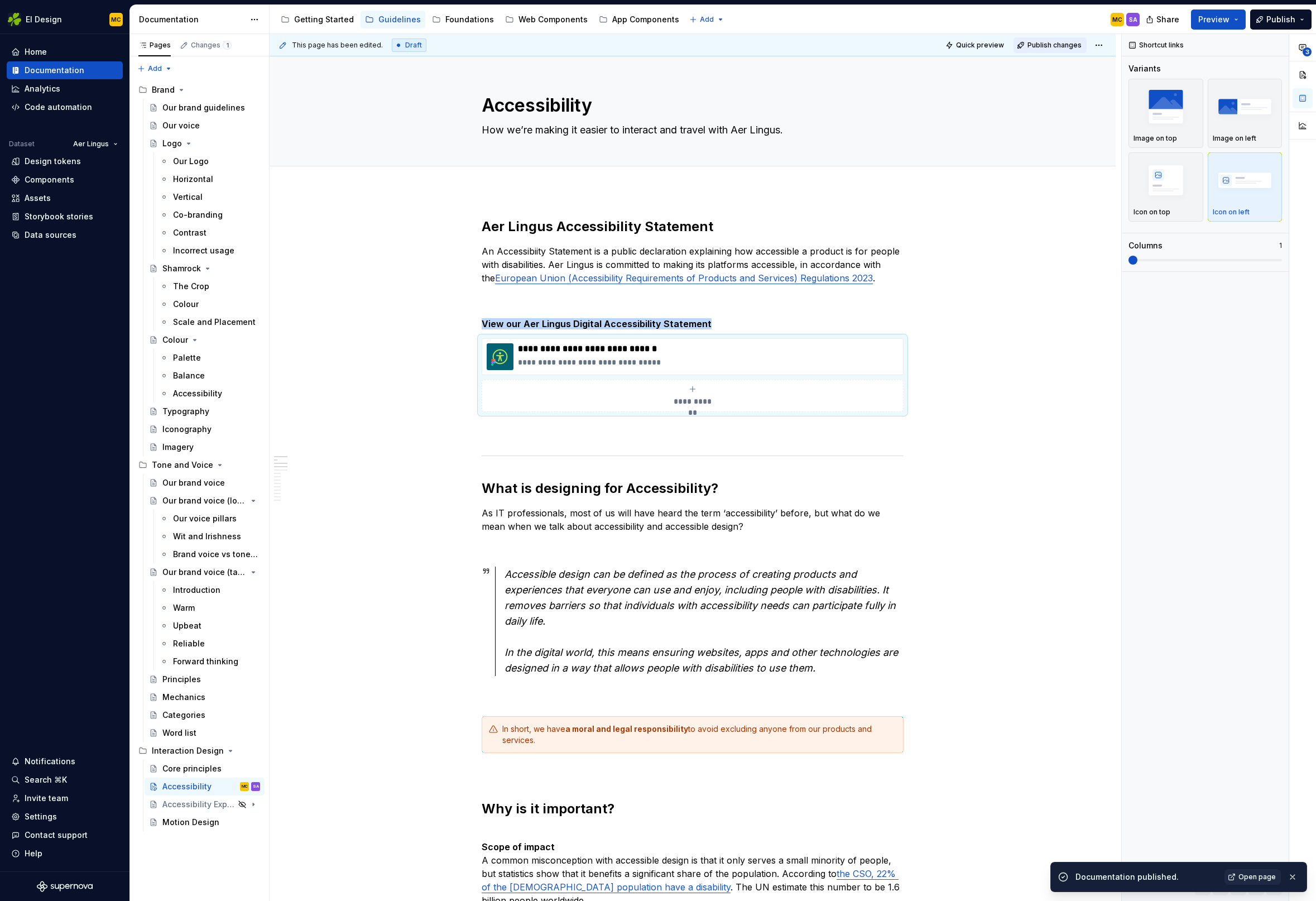
click at [1065, 48] on span "Publish changes" at bounding box center [1054, 45] width 54 height 9
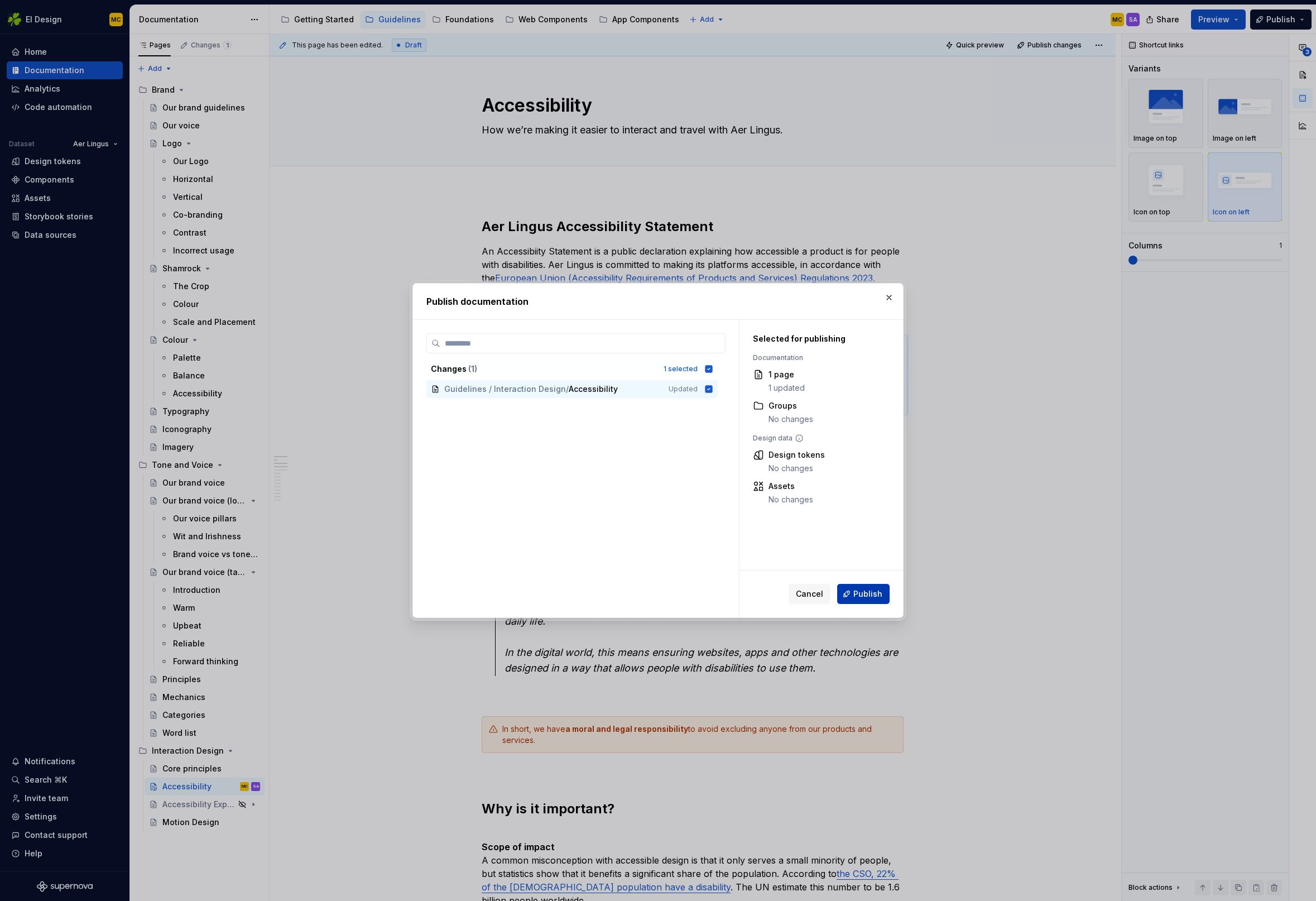
click at [873, 599] on button "Publish" at bounding box center [863, 593] width 53 height 20
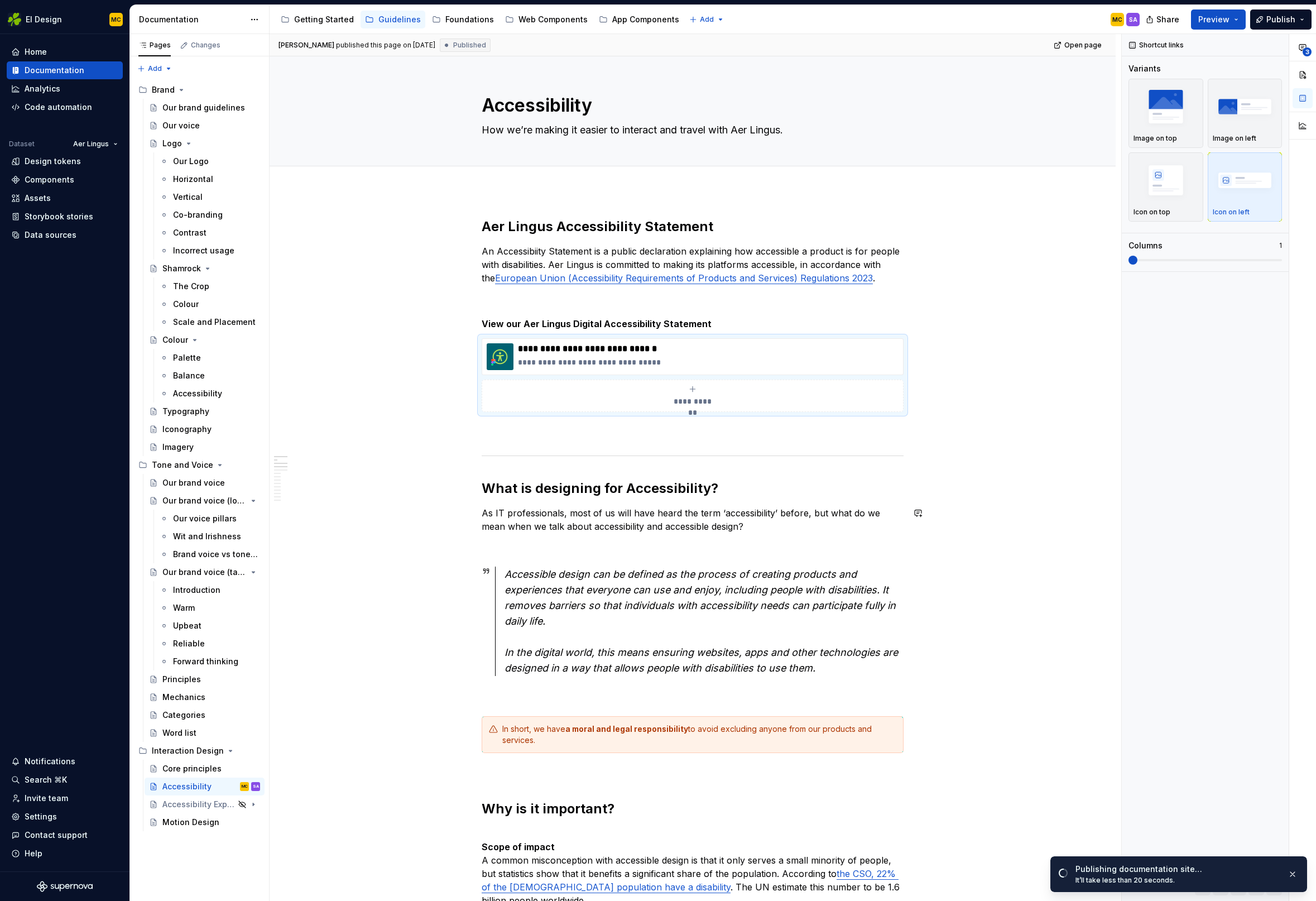
scroll to position [349, 0]
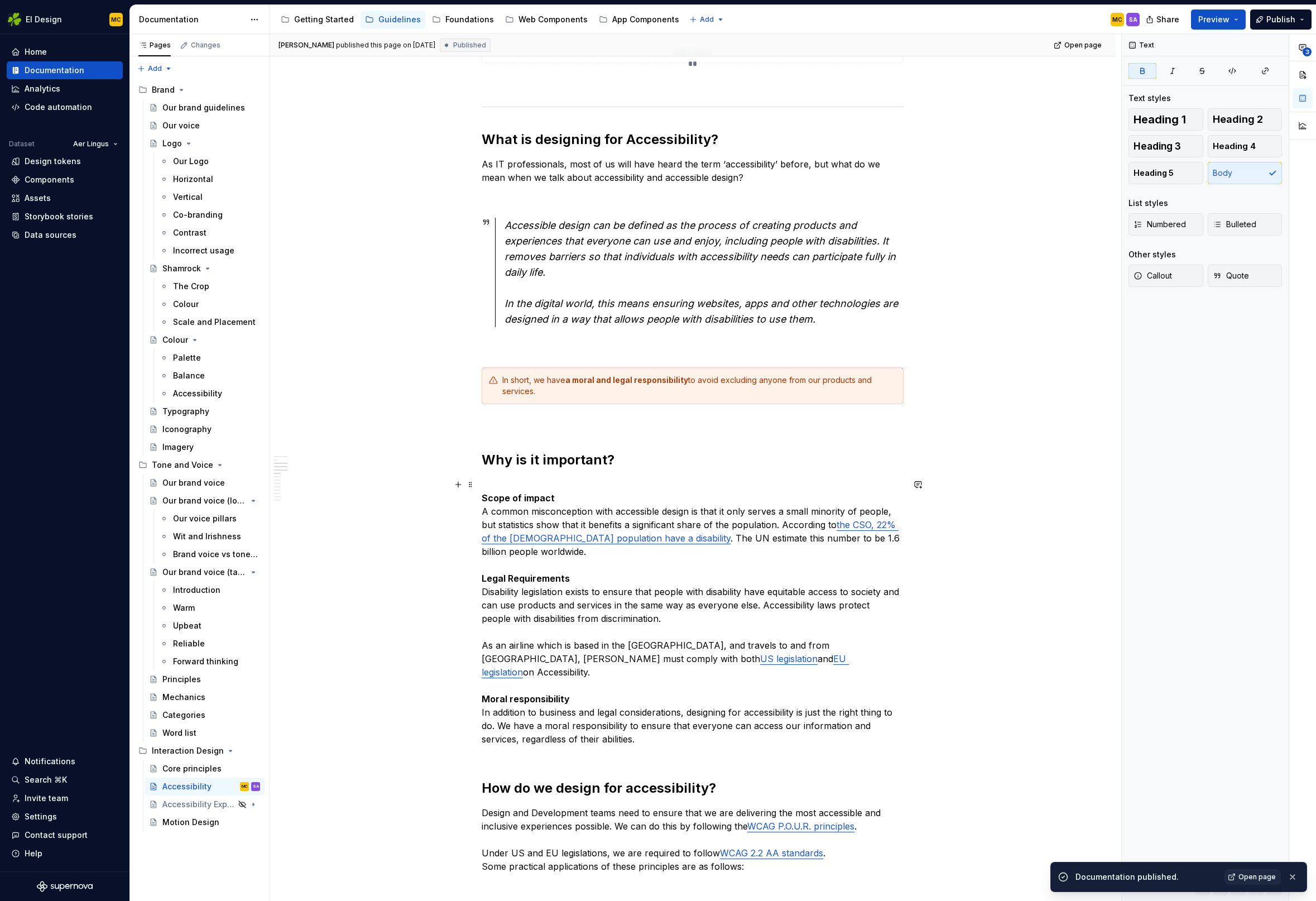
click at [523, 497] on strong "Scope of impact" at bounding box center [518, 498] width 73 height 11
click at [529, 511] on p "Scope of impact A common misconception with accessible design is that it only s…" at bounding box center [692, 619] width 422 height 282
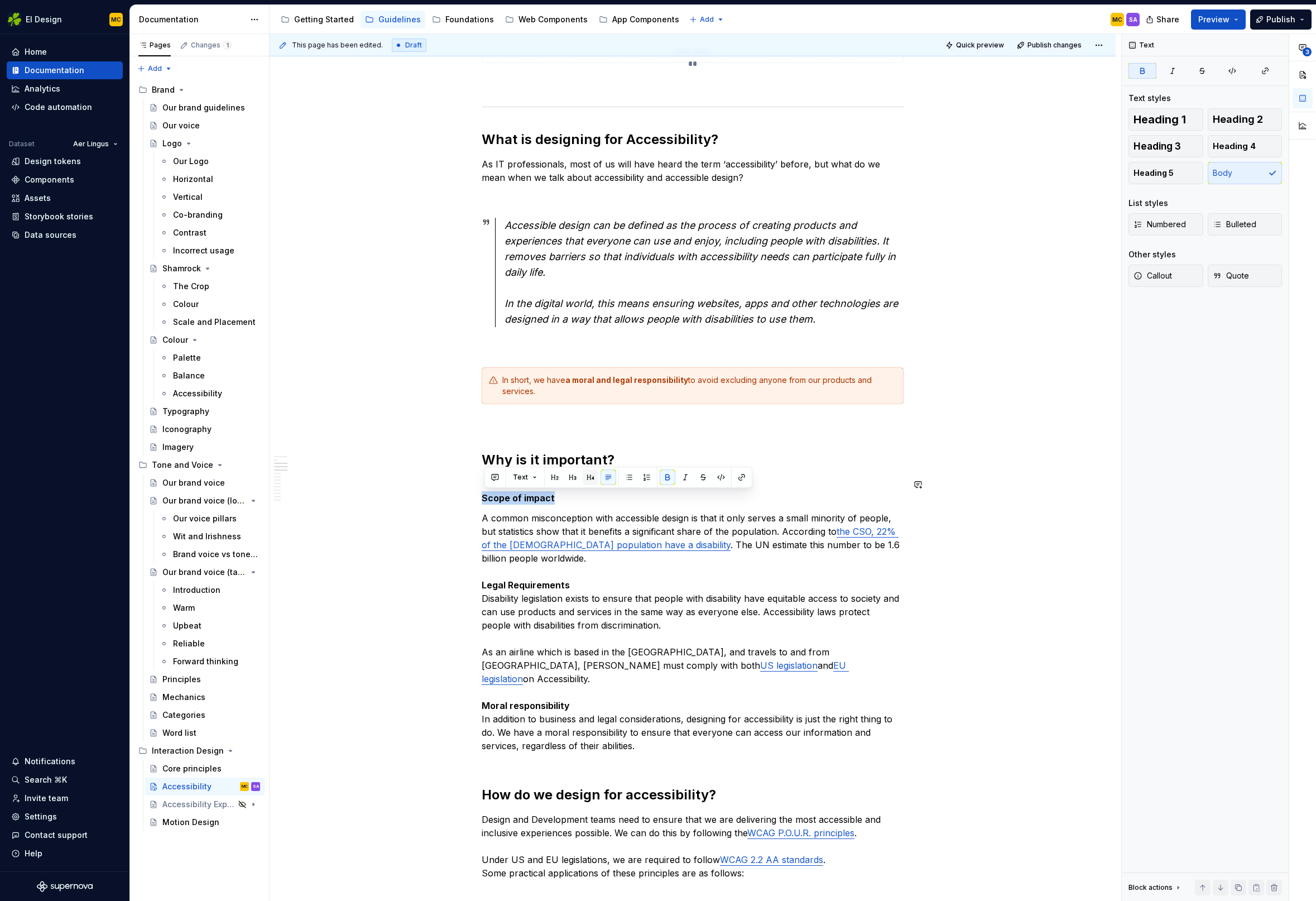
click at [593, 473] on button "button" at bounding box center [590, 477] width 16 height 16
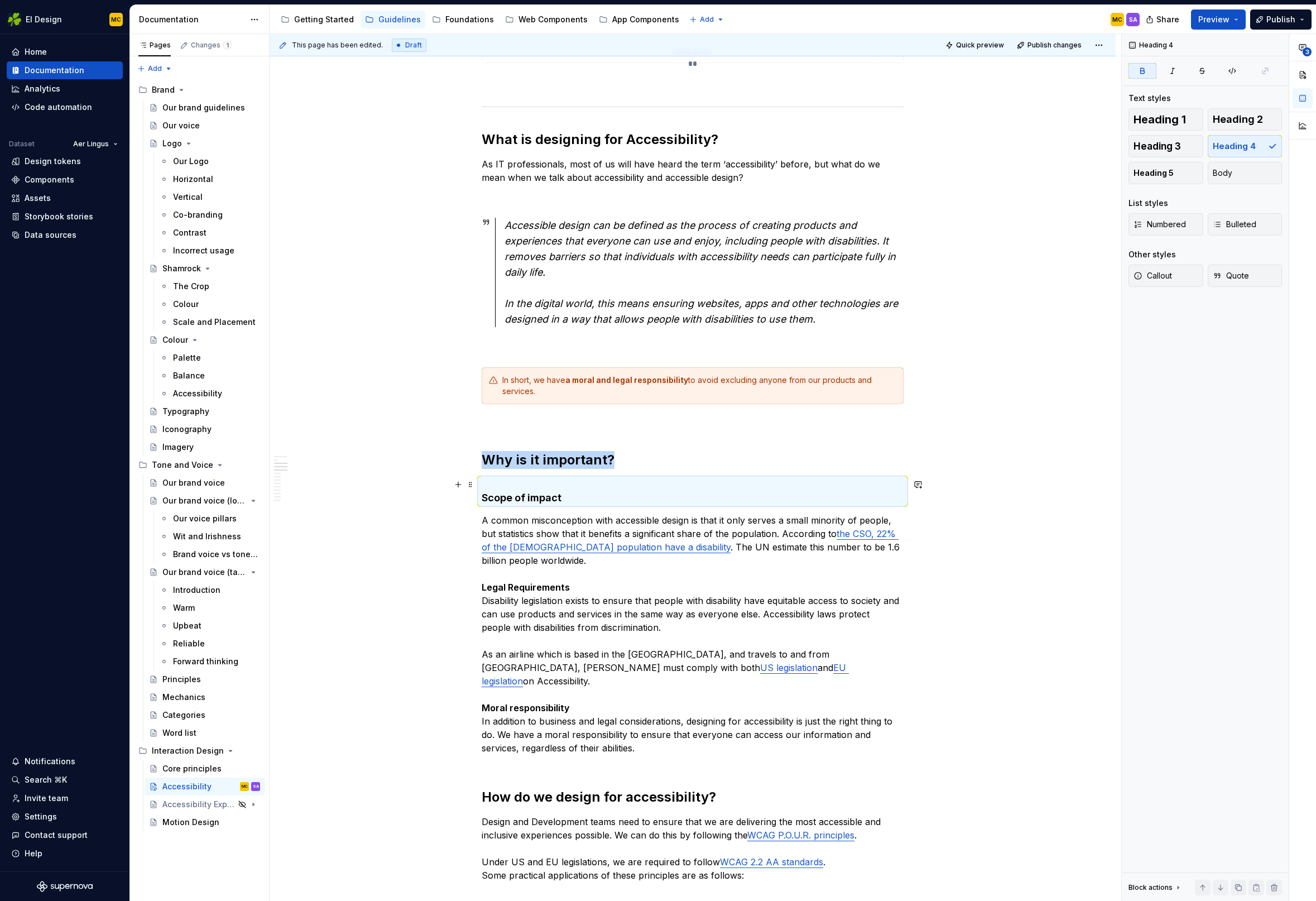
click at [561, 499] on strong "Scope of impact" at bounding box center [521, 497] width 80 height 11
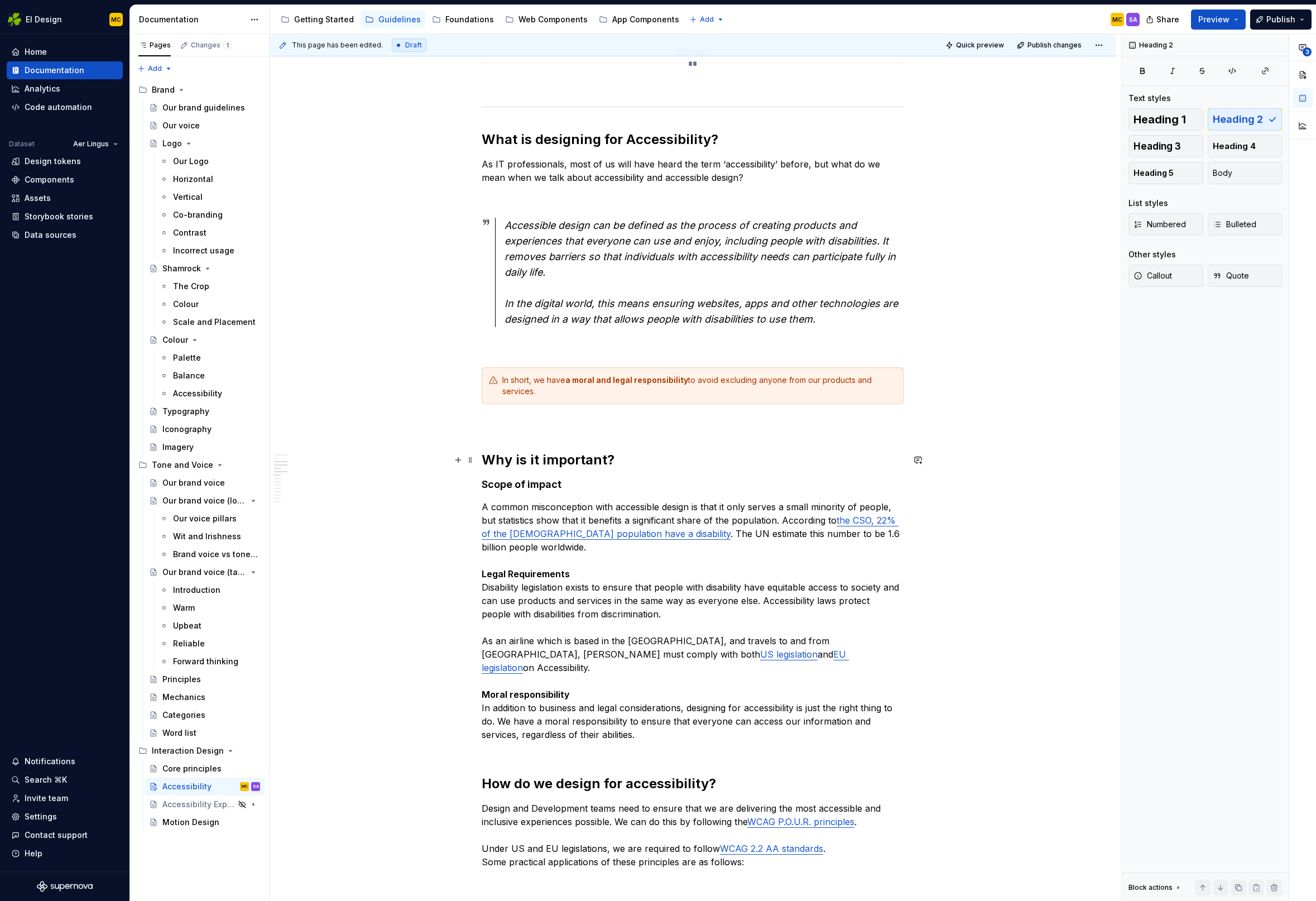
click at [634, 459] on h2 "Why is it important?" at bounding box center [692, 460] width 422 height 18
click at [588, 587] on p "A common misconception with accessible design is that it only serves a small mi…" at bounding box center [692, 627] width 422 height 254
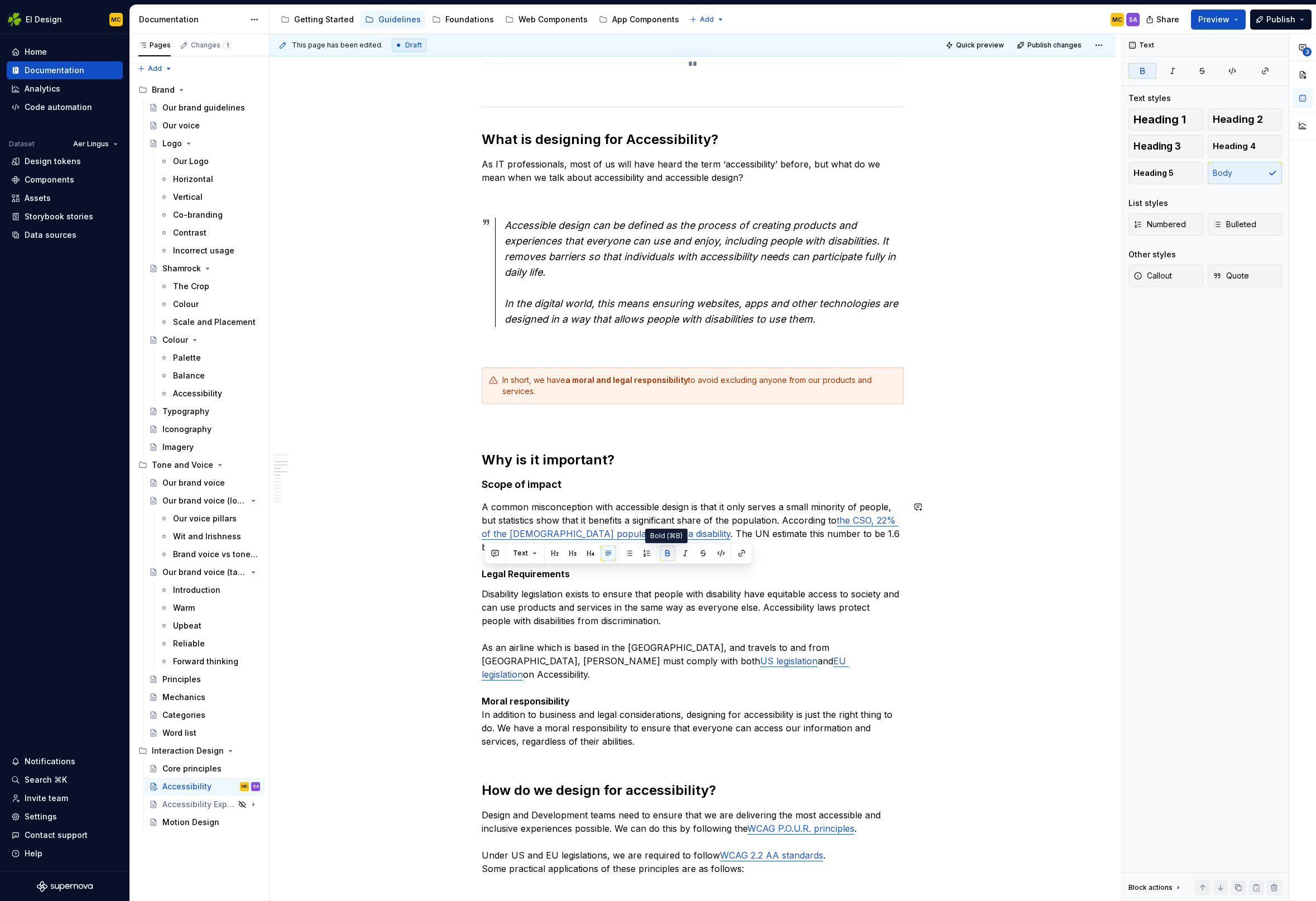
drag, startPoint x: 668, startPoint y: 558, endPoint x: 660, endPoint y: 558, distance: 8.0
click at [668, 558] on button "button" at bounding box center [668, 553] width 16 height 16
click at [593, 553] on button "button" at bounding box center [590, 553] width 16 height 16
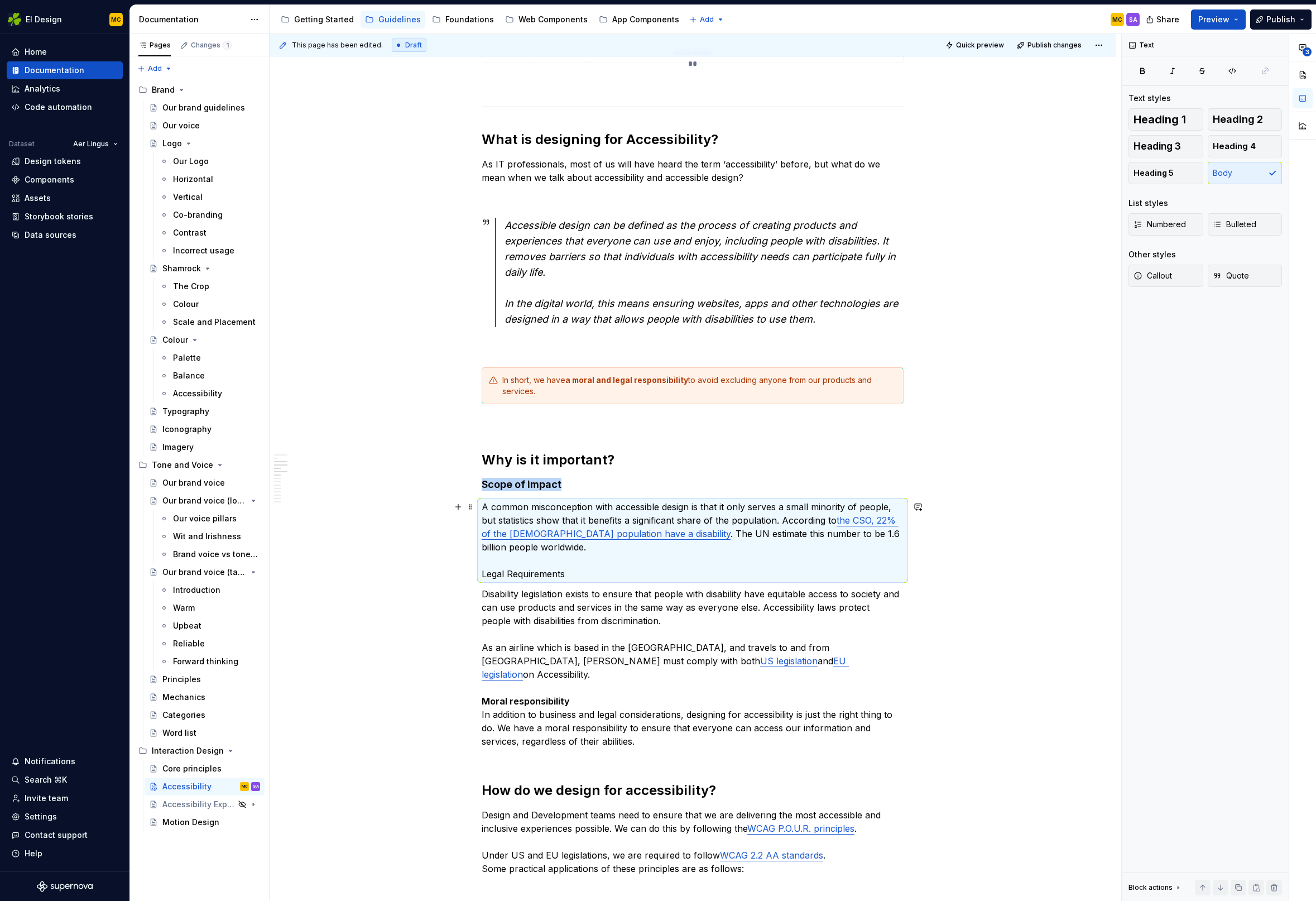
click at [559, 573] on p "A common misconception with accessible design is that it only serves a small mi…" at bounding box center [692, 540] width 422 height 80
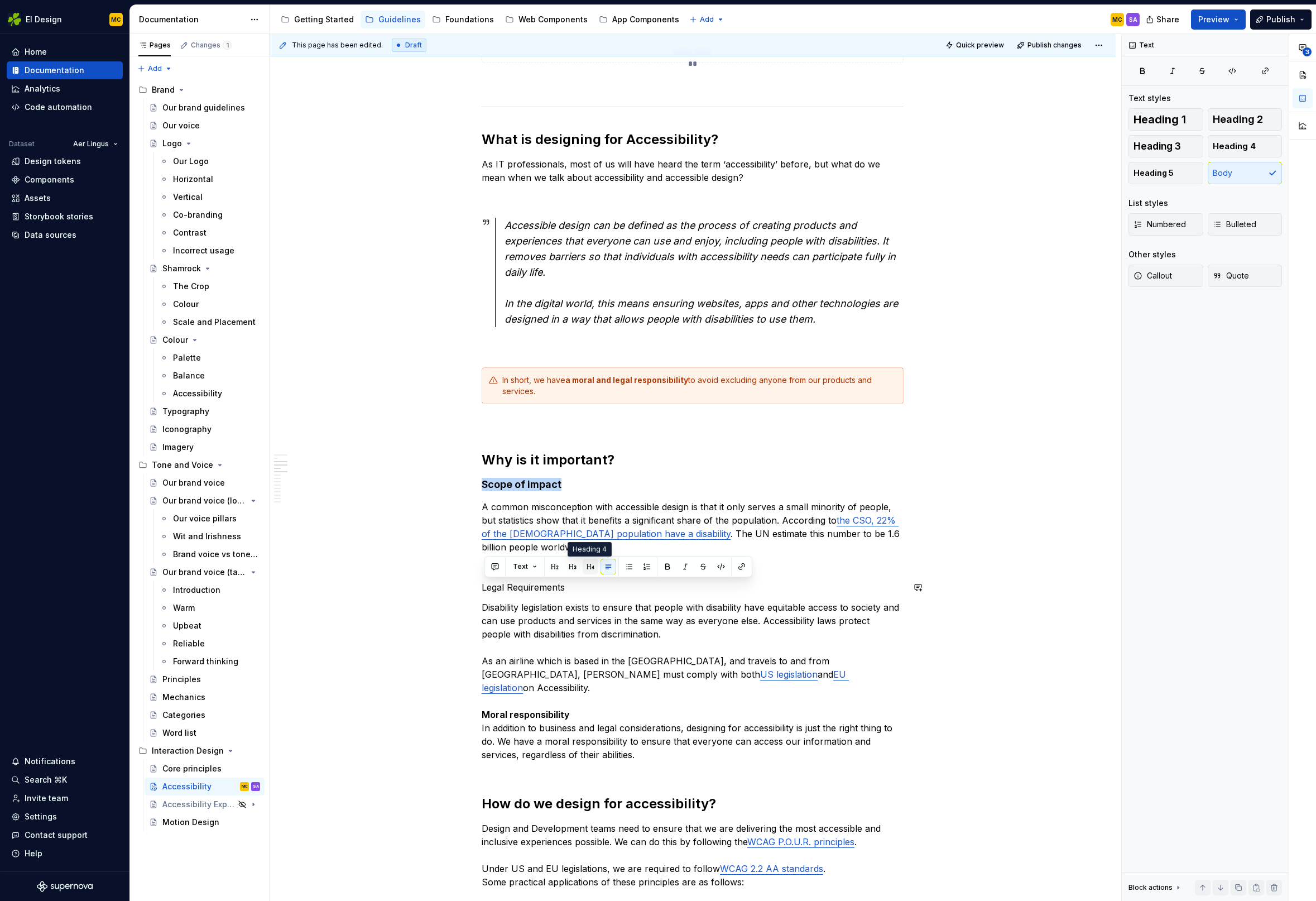
click at [595, 569] on button "button" at bounding box center [590, 567] width 16 height 16
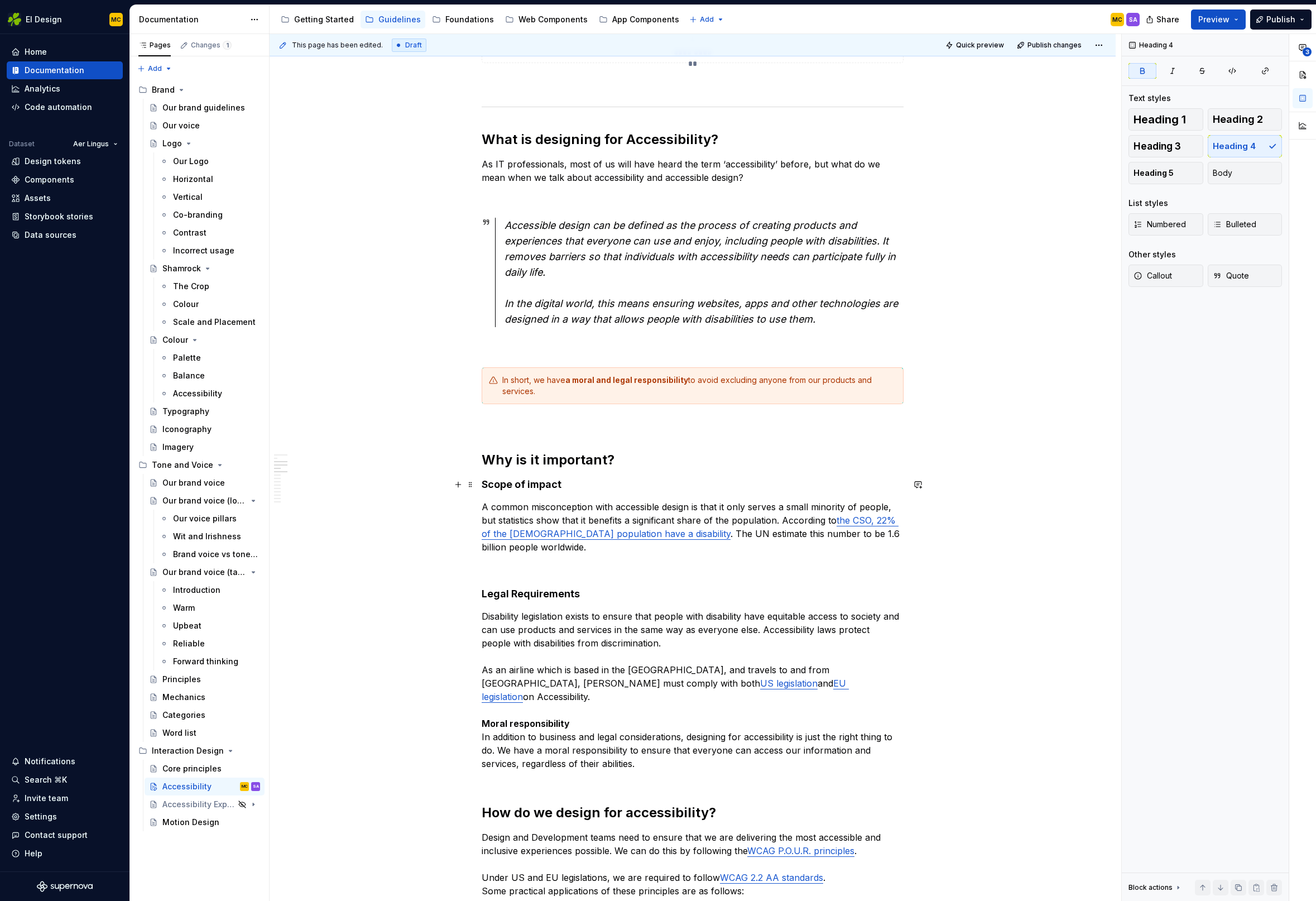
click at [555, 484] on strong "Scope of impact" at bounding box center [521, 484] width 80 height 11
click at [575, 486] on h4 "Scope of impact" at bounding box center [692, 485] width 422 height 13
click at [686, 461] on button "button" at bounding box center [686, 463] width 16 height 16
click at [709, 459] on button "button" at bounding box center [705, 463] width 16 height 16
click at [687, 464] on button "button" at bounding box center [686, 463] width 16 height 16
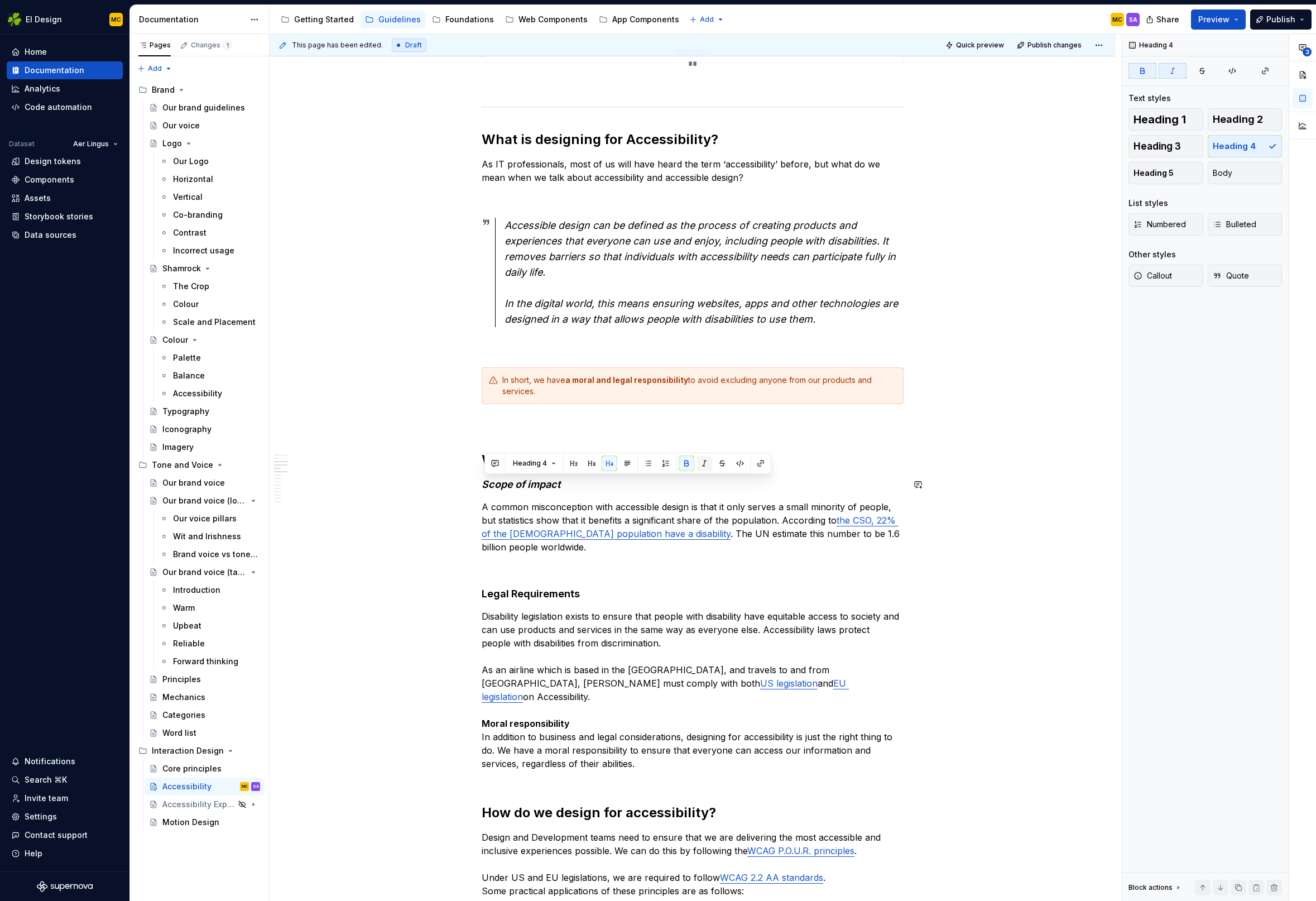
click at [703, 468] on button "button" at bounding box center [705, 463] width 16 height 16
click at [629, 463] on button "button" at bounding box center [627, 463] width 16 height 16
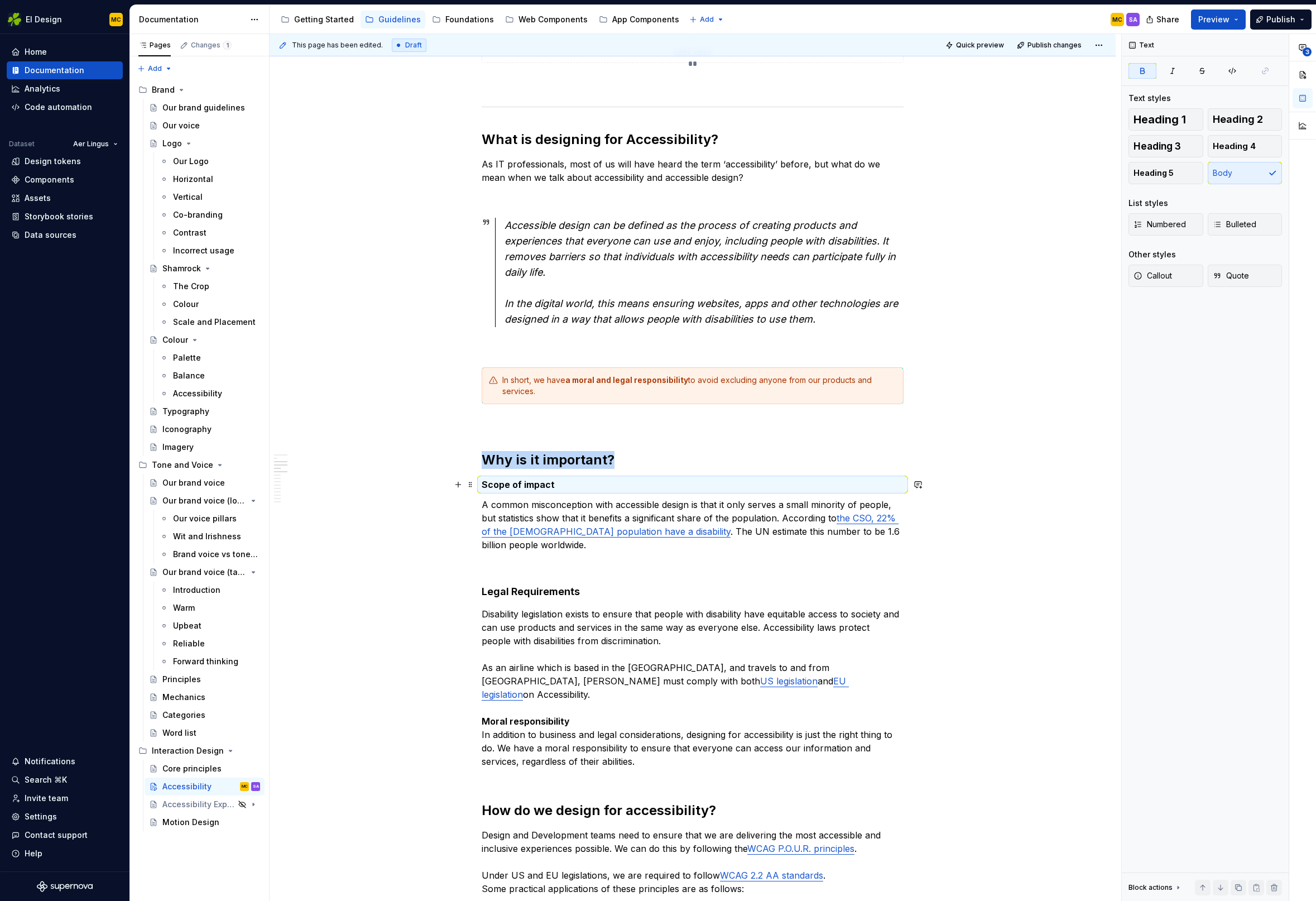
click at [691, 486] on p "Scope of impact" at bounding box center [692, 485] width 422 height 13
click at [701, 488] on p "Scope of impact" at bounding box center [692, 485] width 422 height 13
click at [544, 483] on strong "Scope of impact" at bounding box center [518, 484] width 73 height 11
click at [567, 485] on p "Scope of impact" at bounding box center [692, 485] width 422 height 13
click at [671, 464] on button "button" at bounding box center [668, 464] width 16 height 16
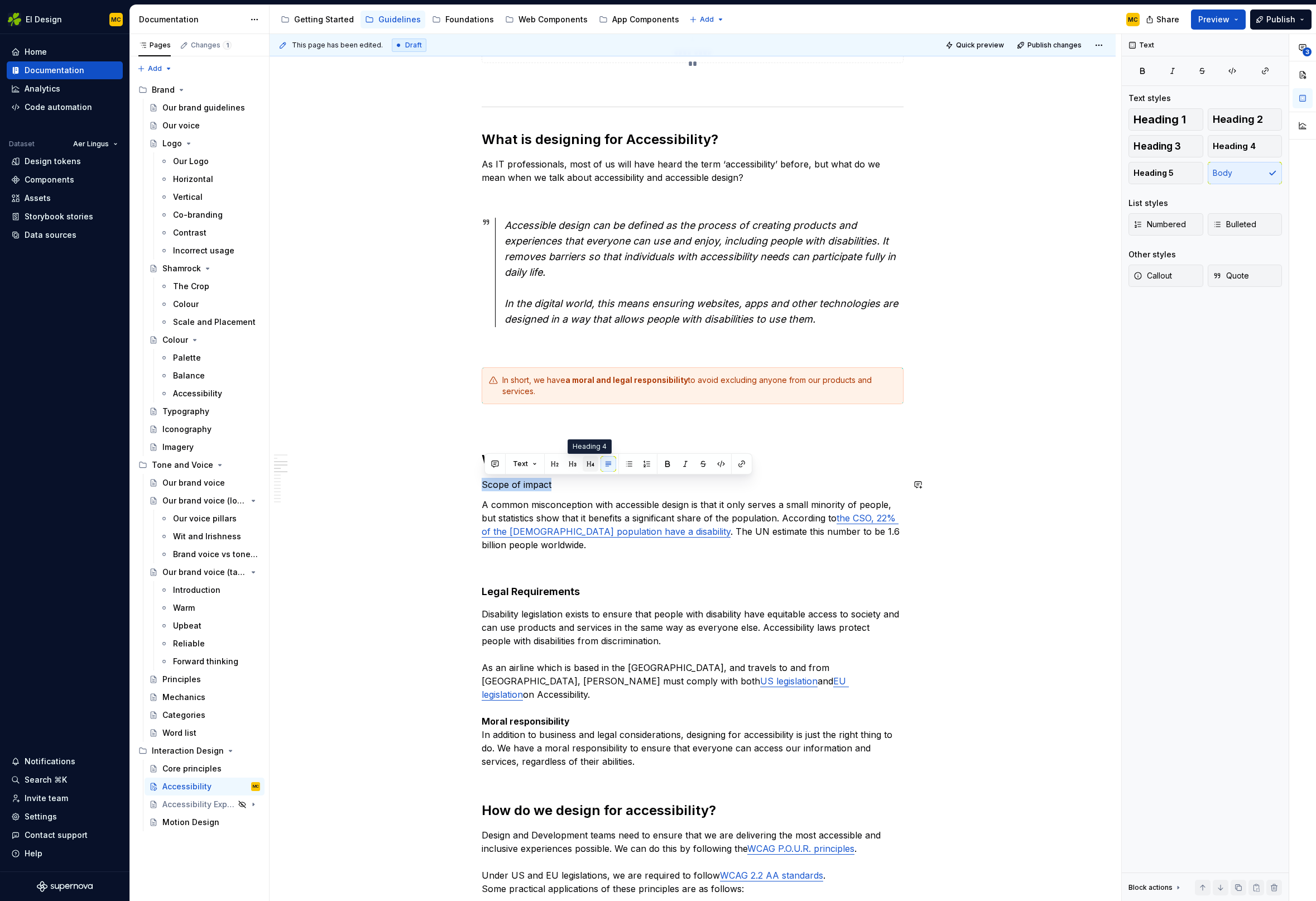
click at [588, 463] on button "button" at bounding box center [590, 464] width 16 height 16
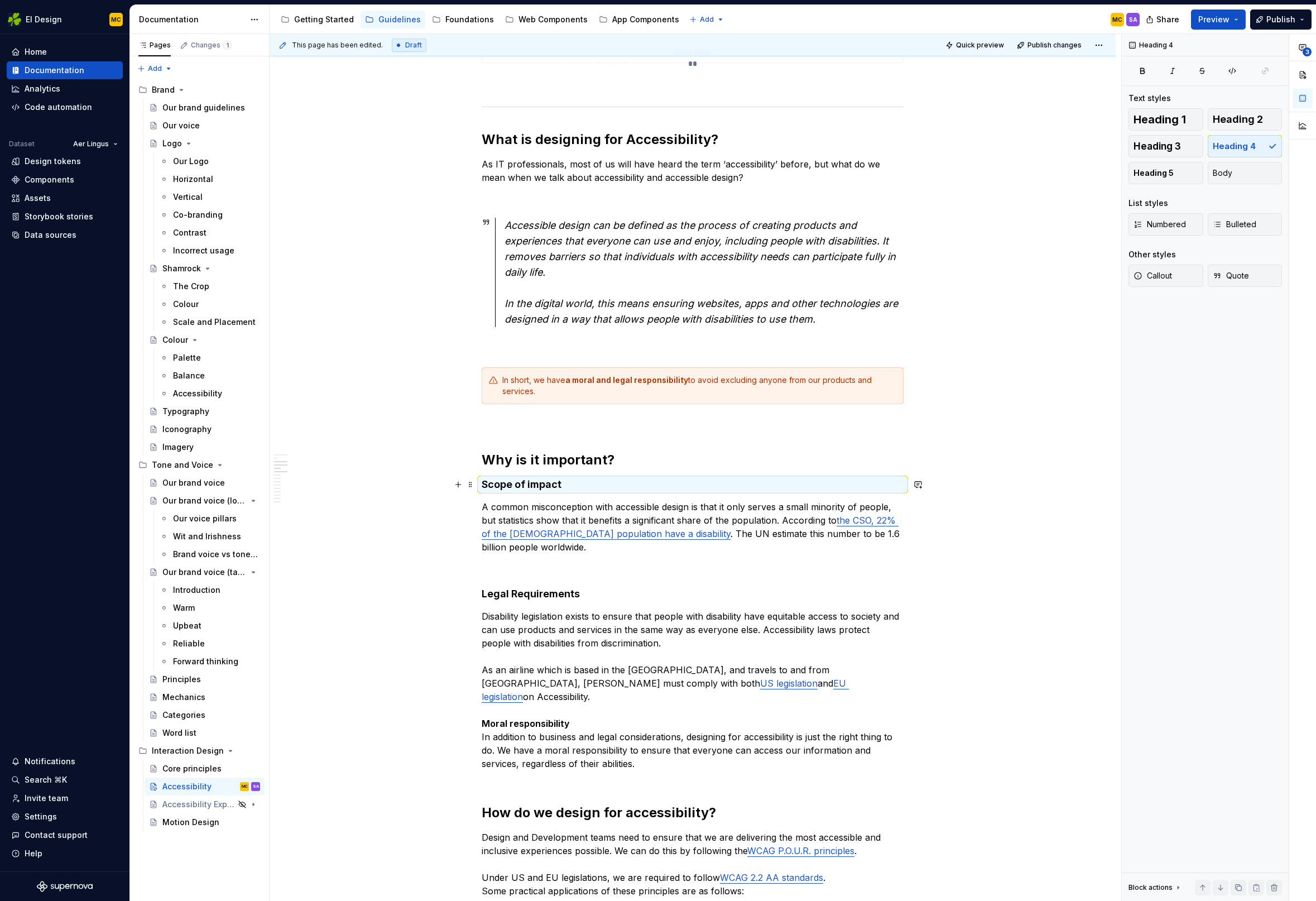
click at [598, 479] on h4 "Scope of impact" at bounding box center [692, 485] width 422 height 13
click at [598, 564] on p at bounding box center [692, 567] width 422 height 13
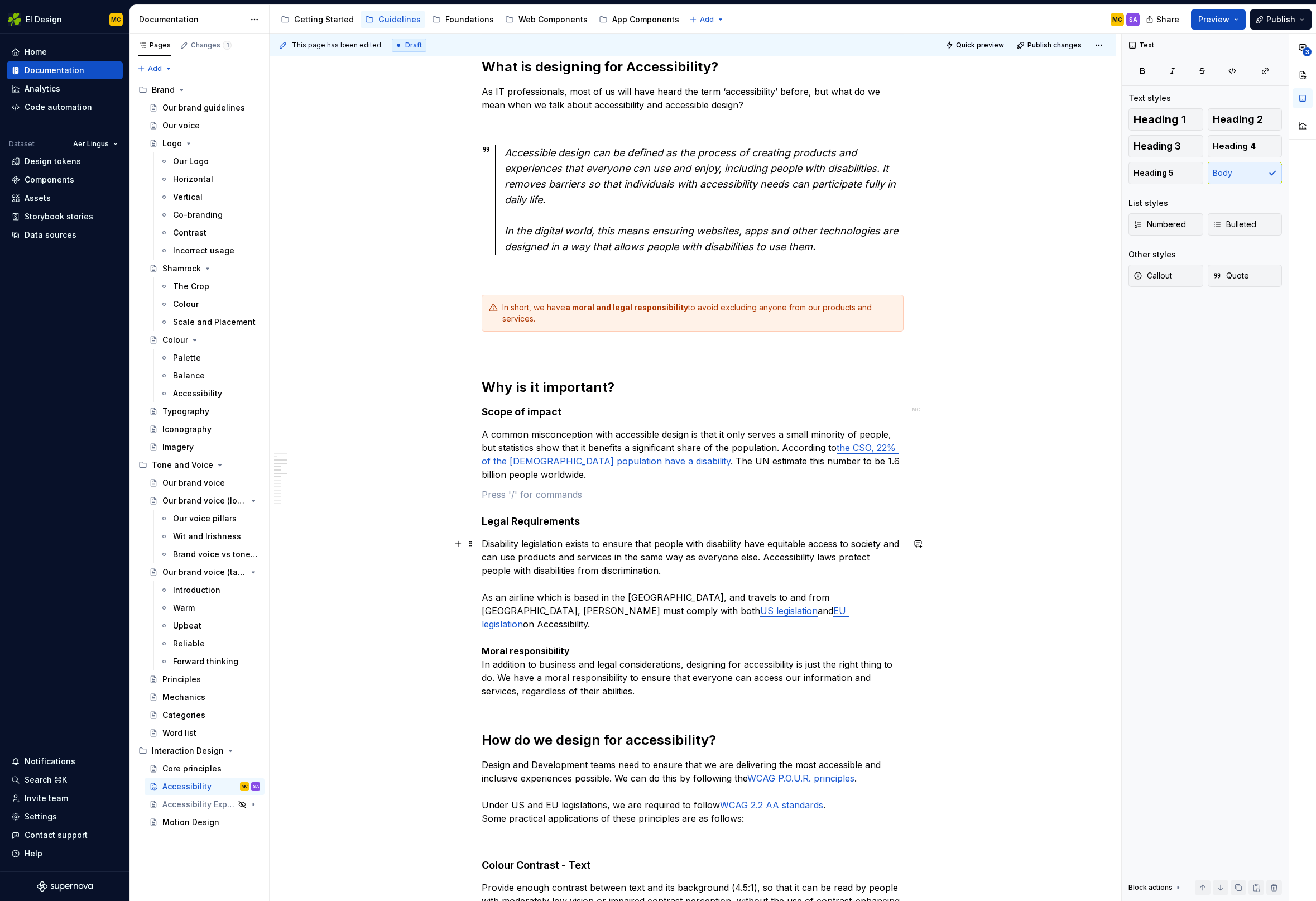
scroll to position [432, 0]
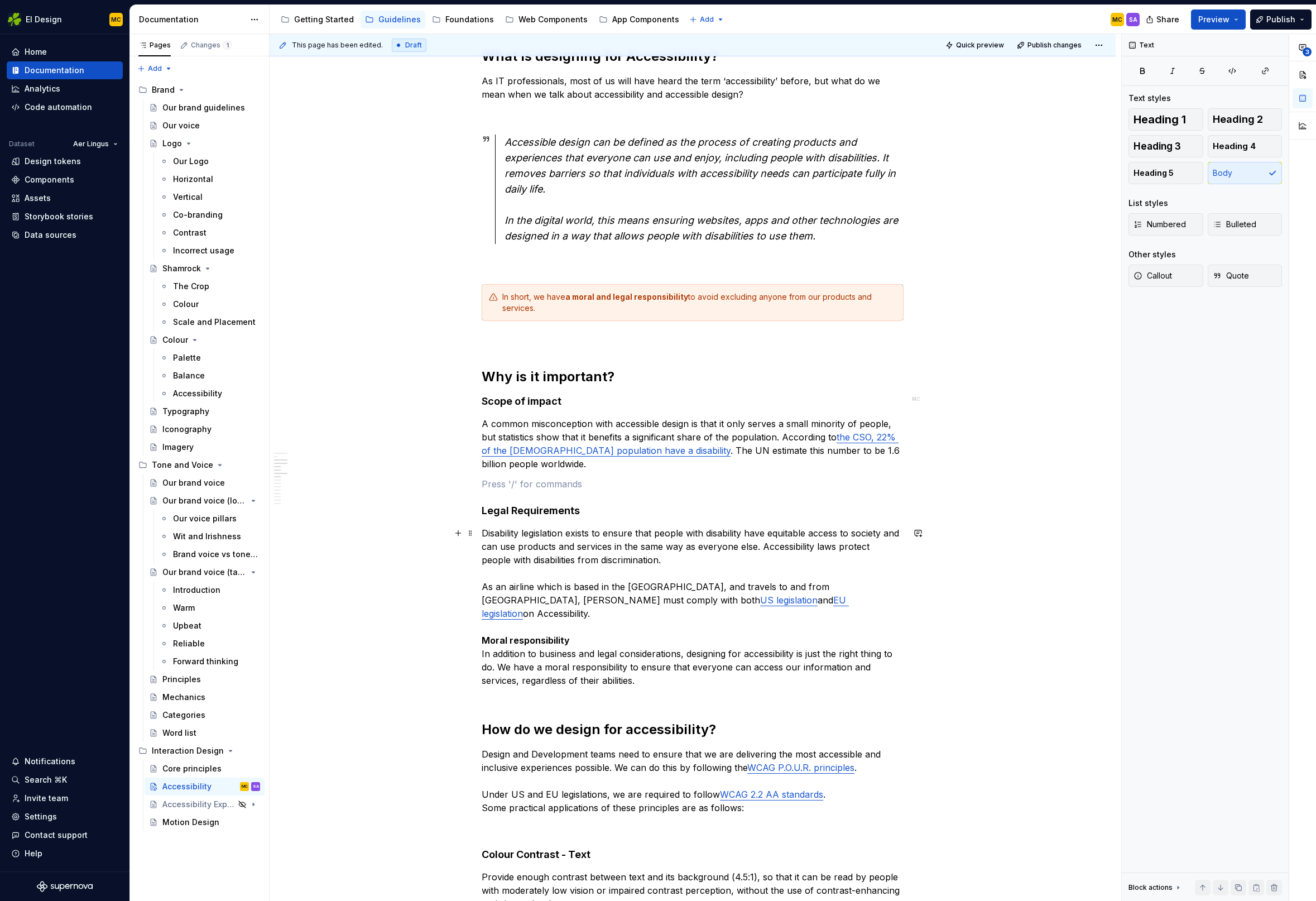
click at [581, 641] on p "Disability legislation exists to ensure that people with disability have equita…" at bounding box center [692, 613] width 422 height 174
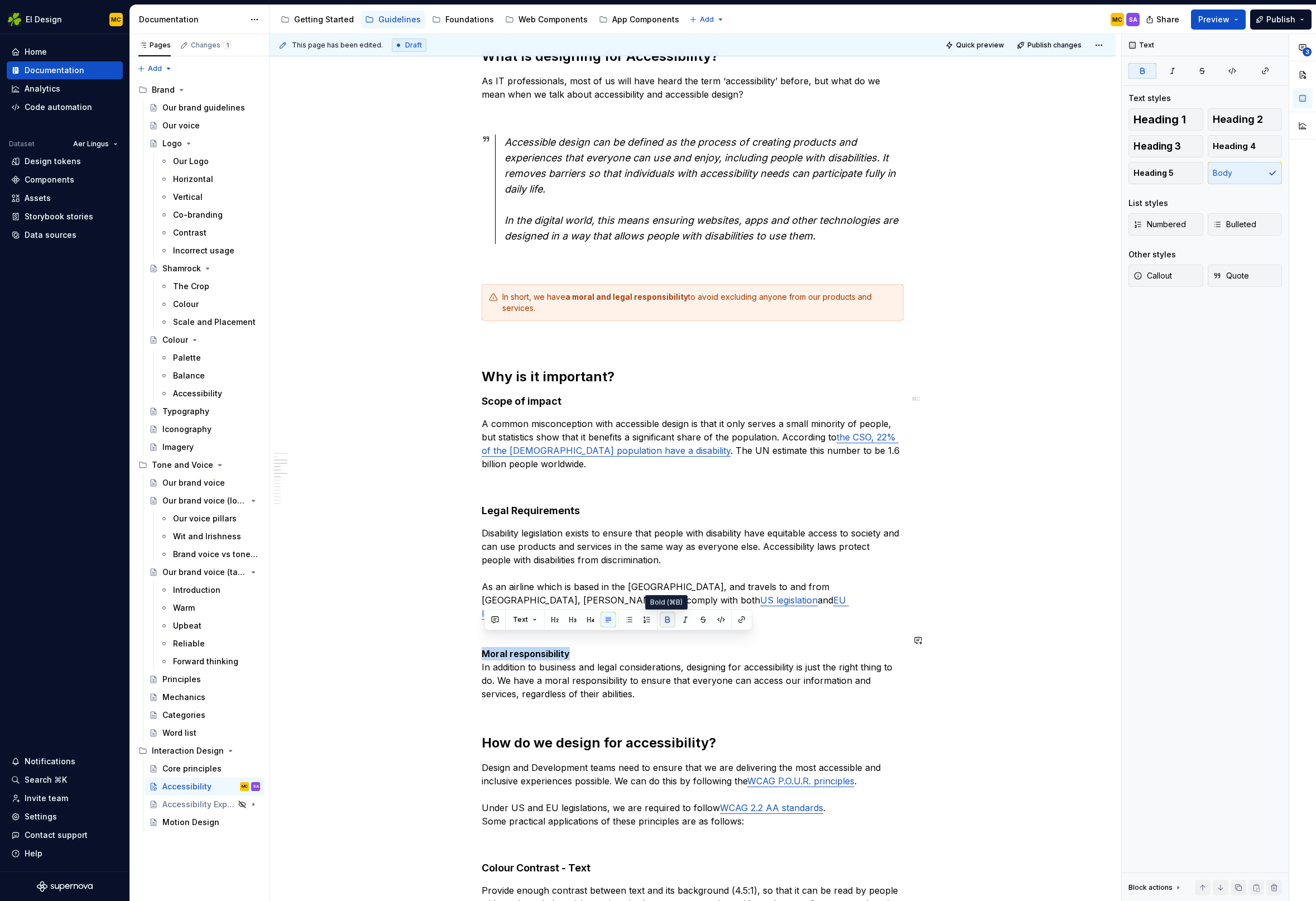
click at [663, 621] on button "button" at bounding box center [668, 619] width 16 height 16
click at [593, 620] on button "button" at bounding box center [590, 619] width 16 height 16
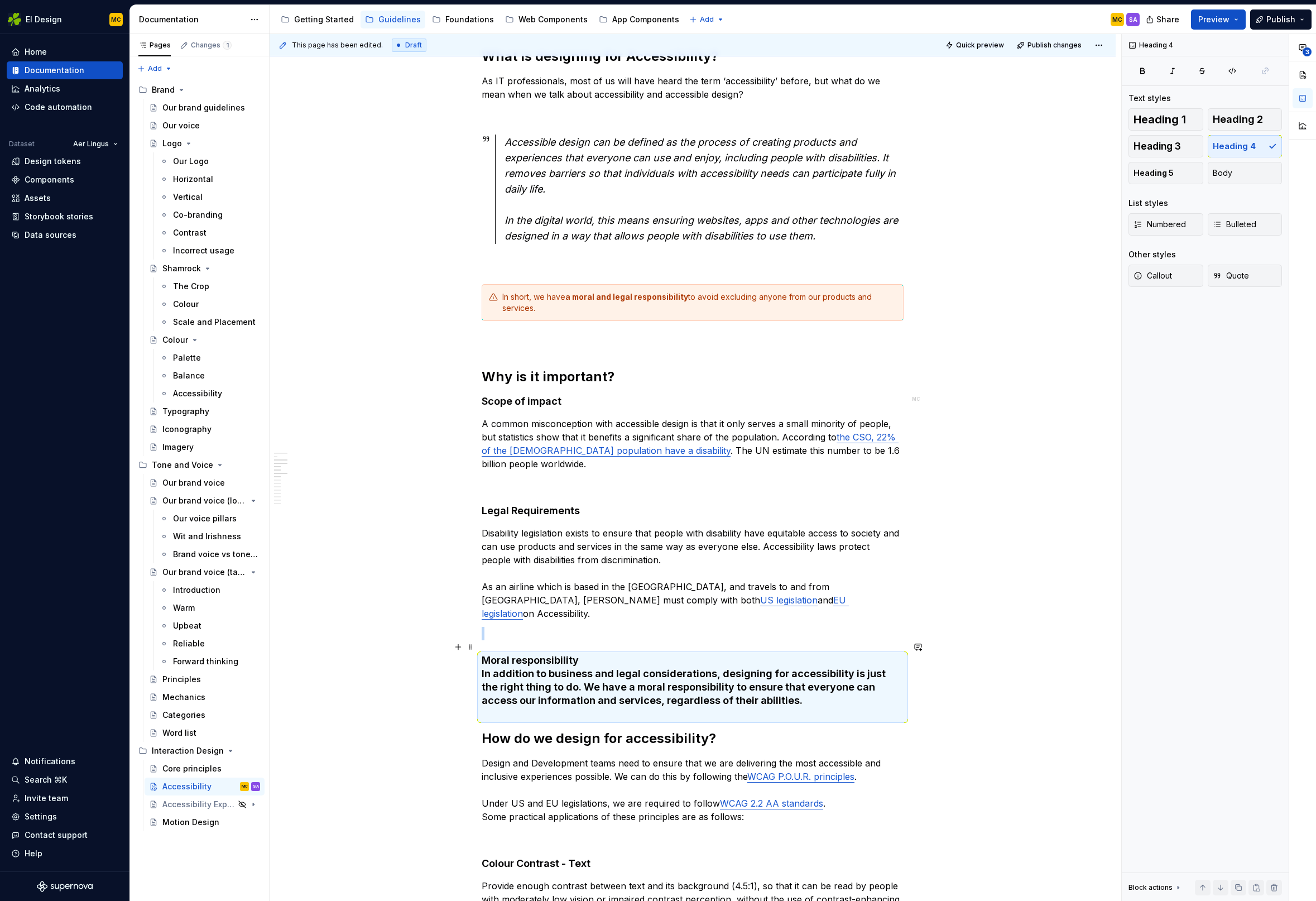
click at [599, 663] on h4 "Moral responsibility In addition to business and legal considerations, designin…" at bounding box center [692, 687] width 422 height 67
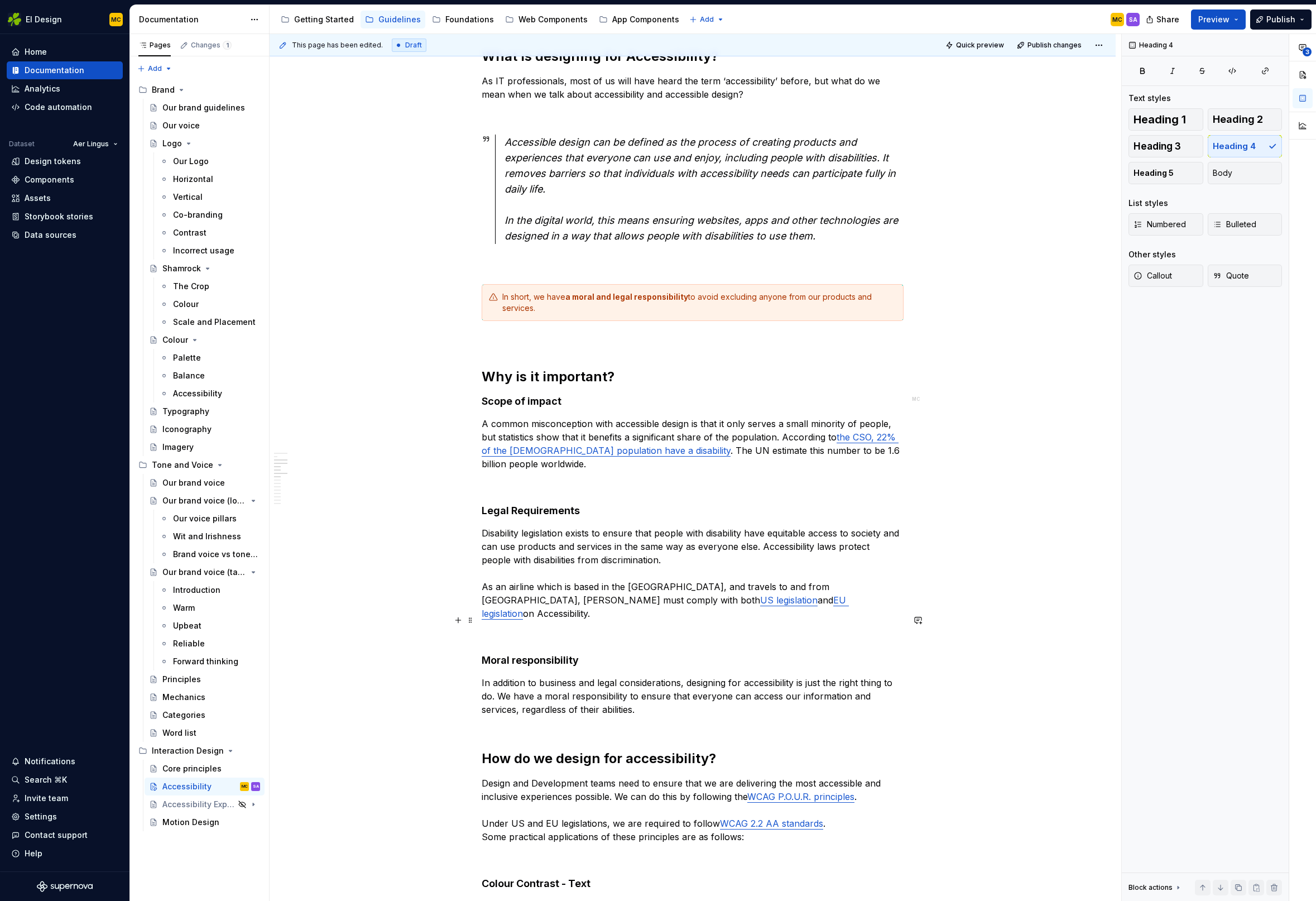
click at [528, 627] on p at bounding box center [692, 633] width 422 height 13
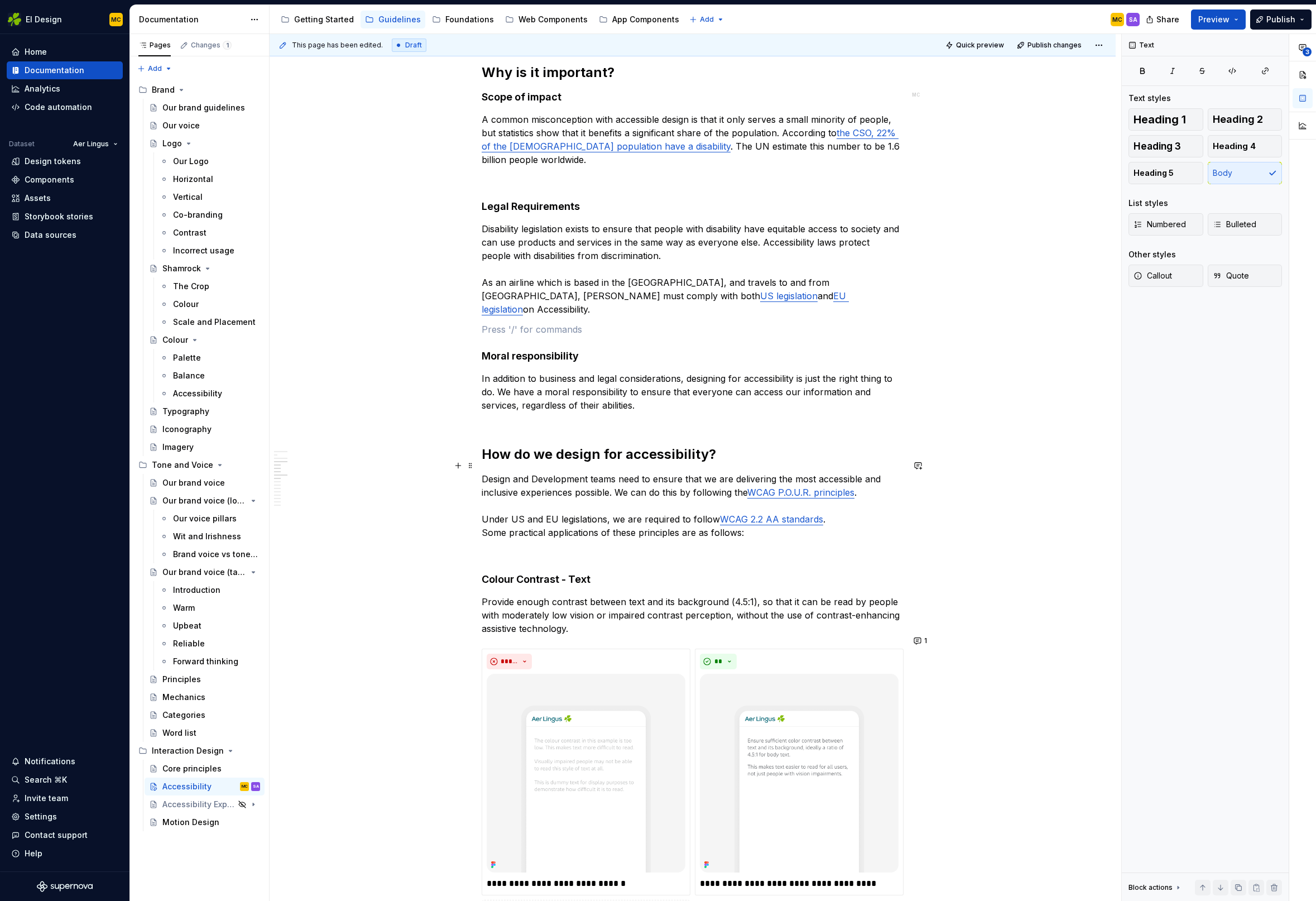
scroll to position [772, 0]
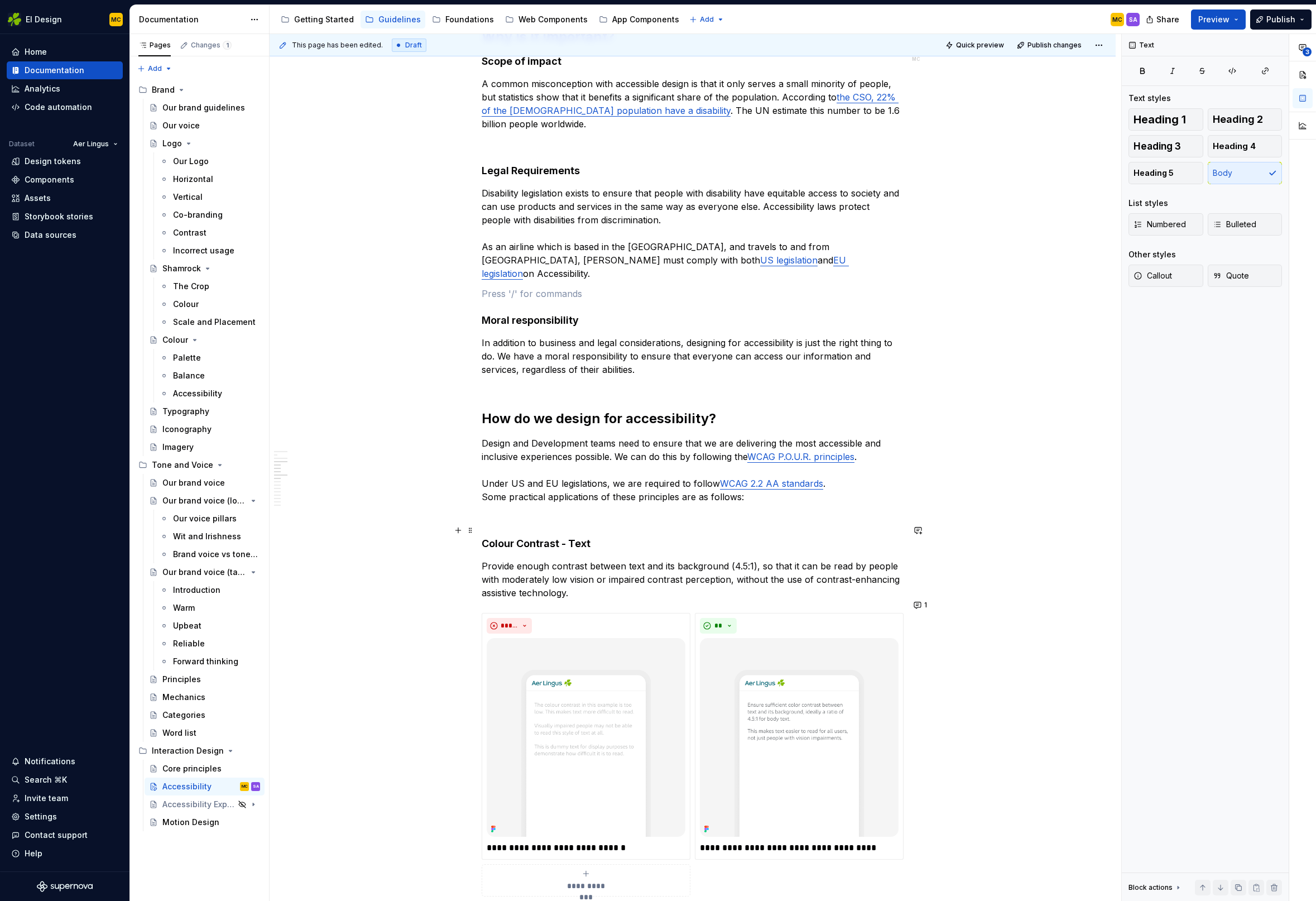
click at [590, 537] on h4 "Colour Contrast - Text" at bounding box center [692, 544] width 422 height 13
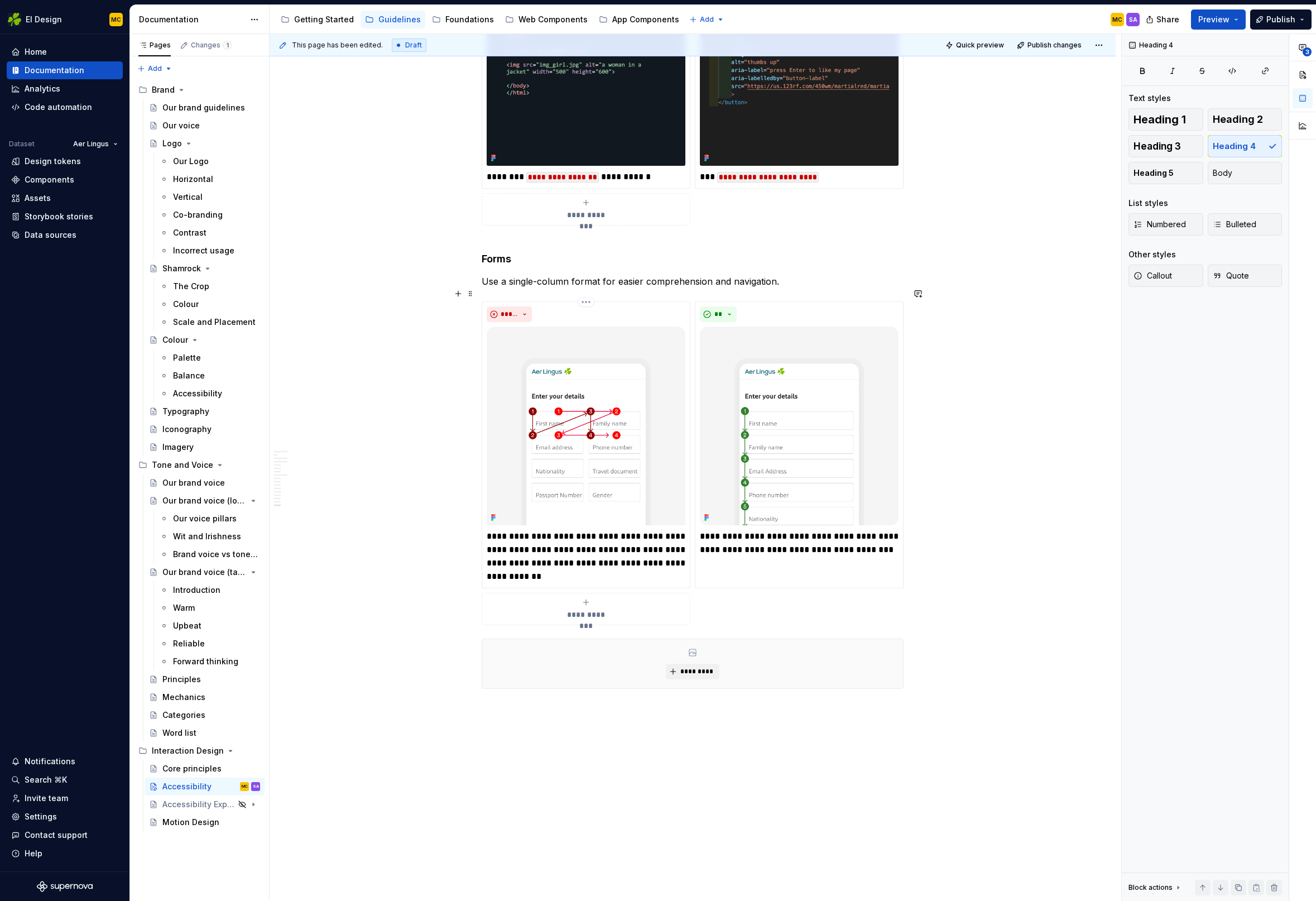
scroll to position [4271, 0]
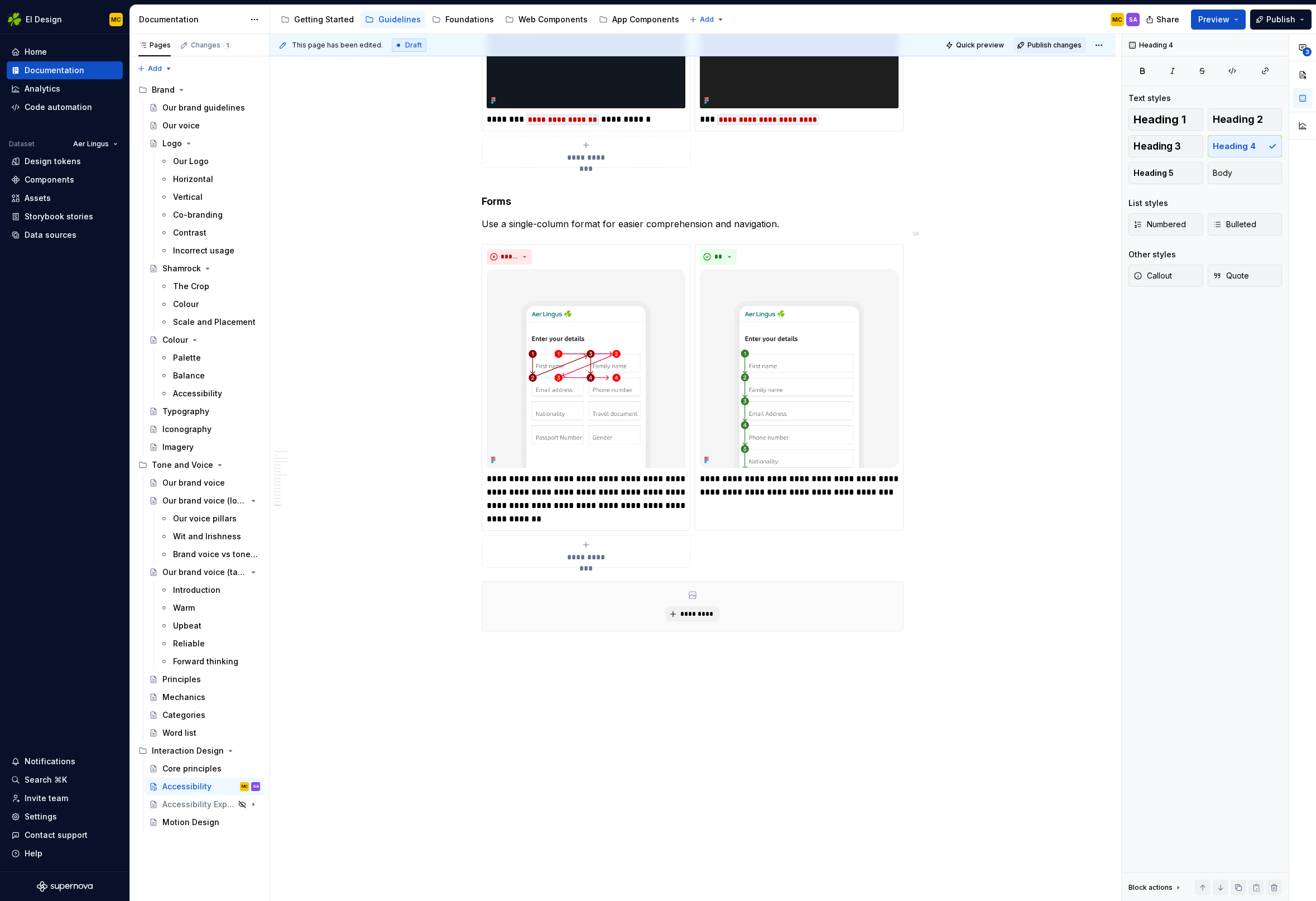
click at [1063, 46] on span "Publish changes" at bounding box center [1054, 45] width 54 height 9
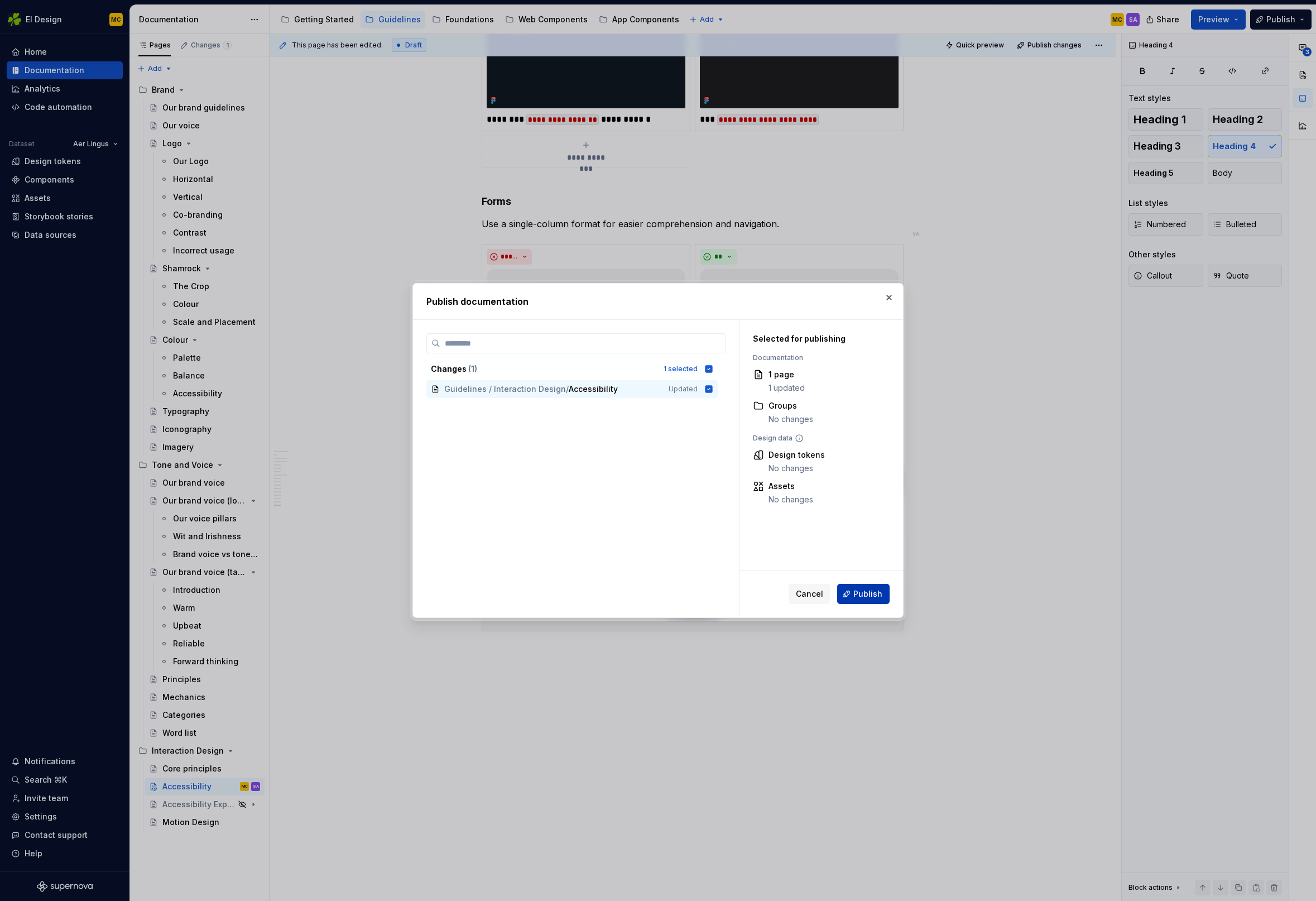
click at [865, 587] on button "Publish" at bounding box center [863, 593] width 53 height 20
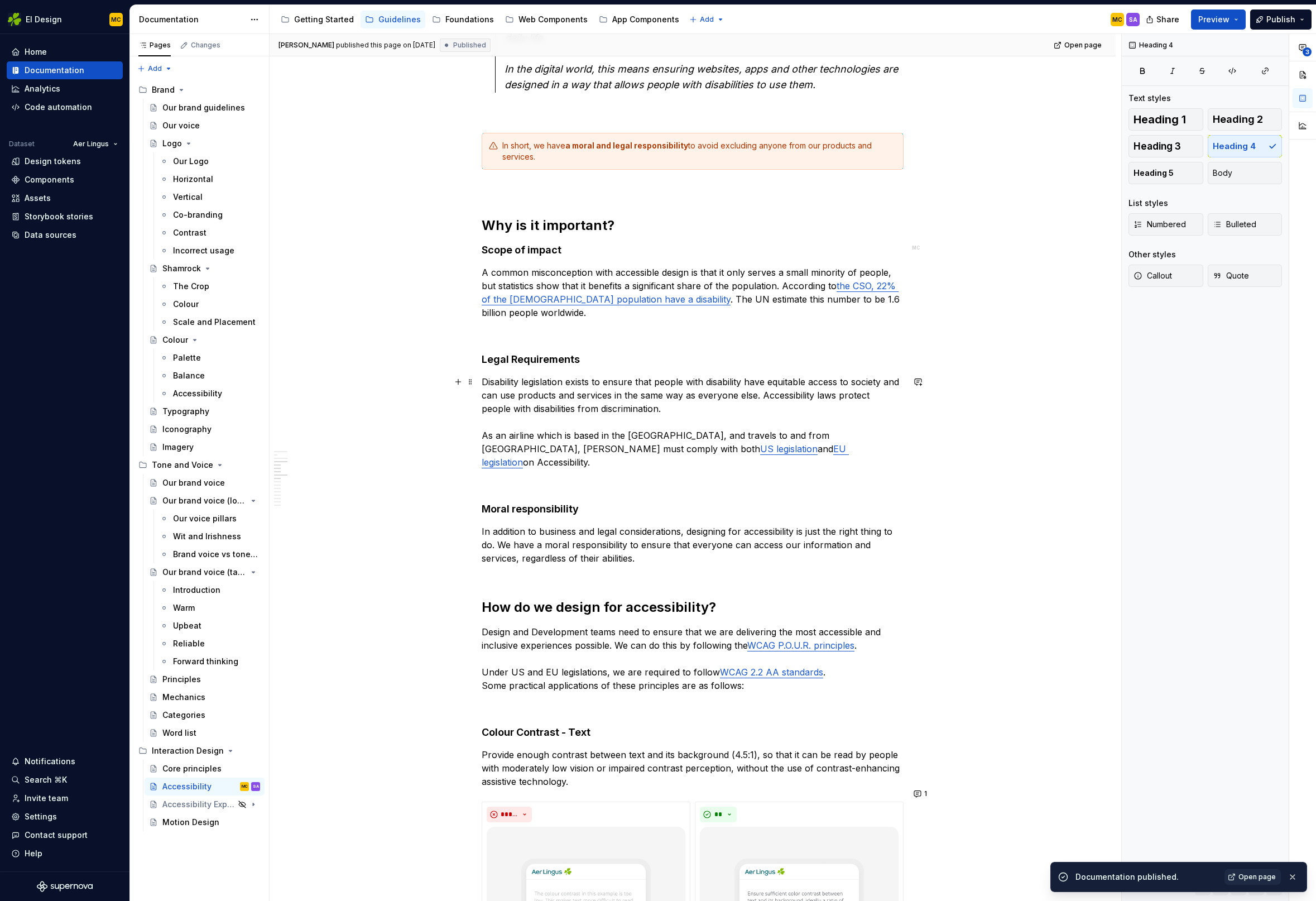
scroll to position [682, 0]
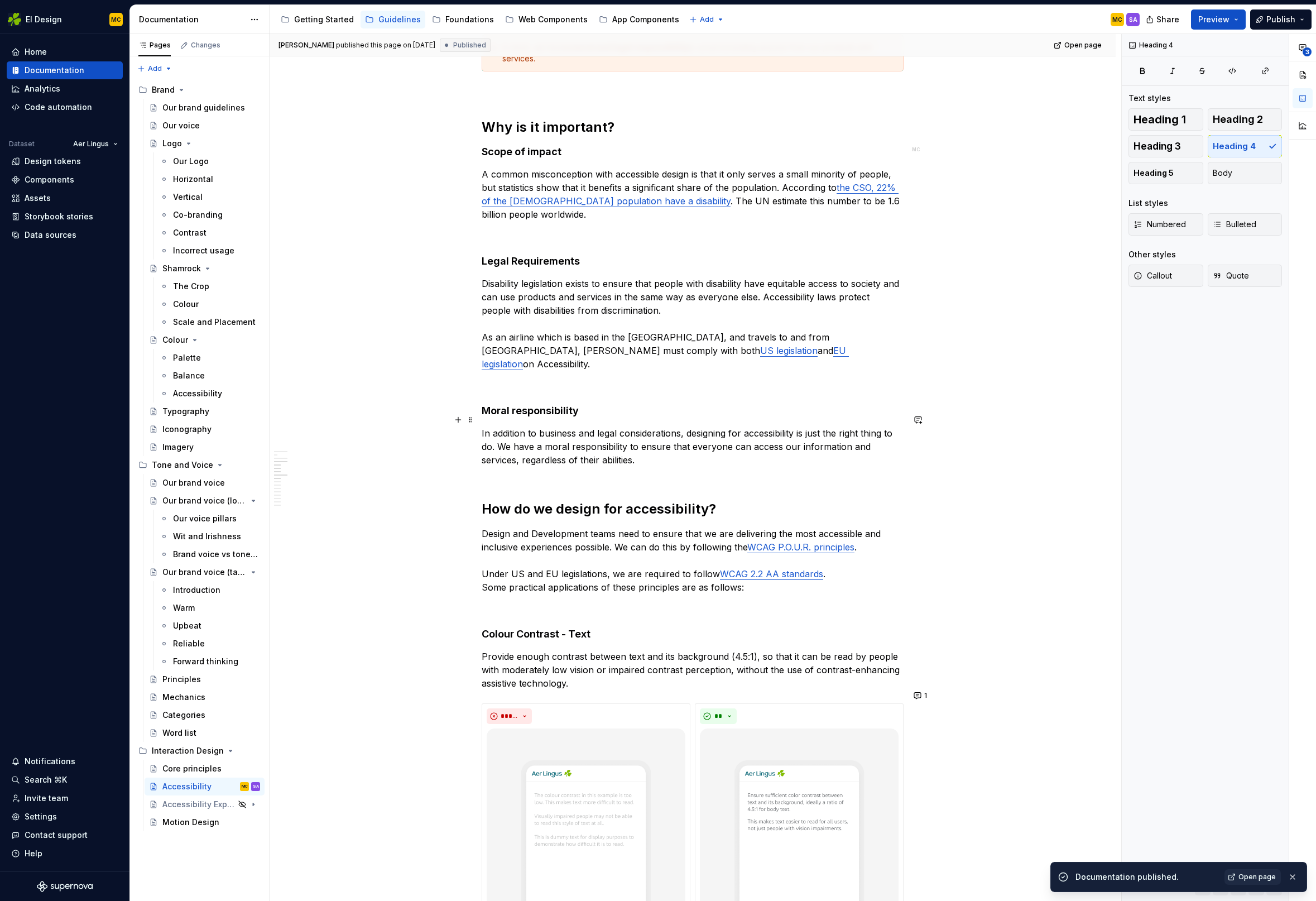
click at [532, 427] on p "In addition to business and legal considerations, designing for accessibility i…" at bounding box center [692, 453] width 422 height 54
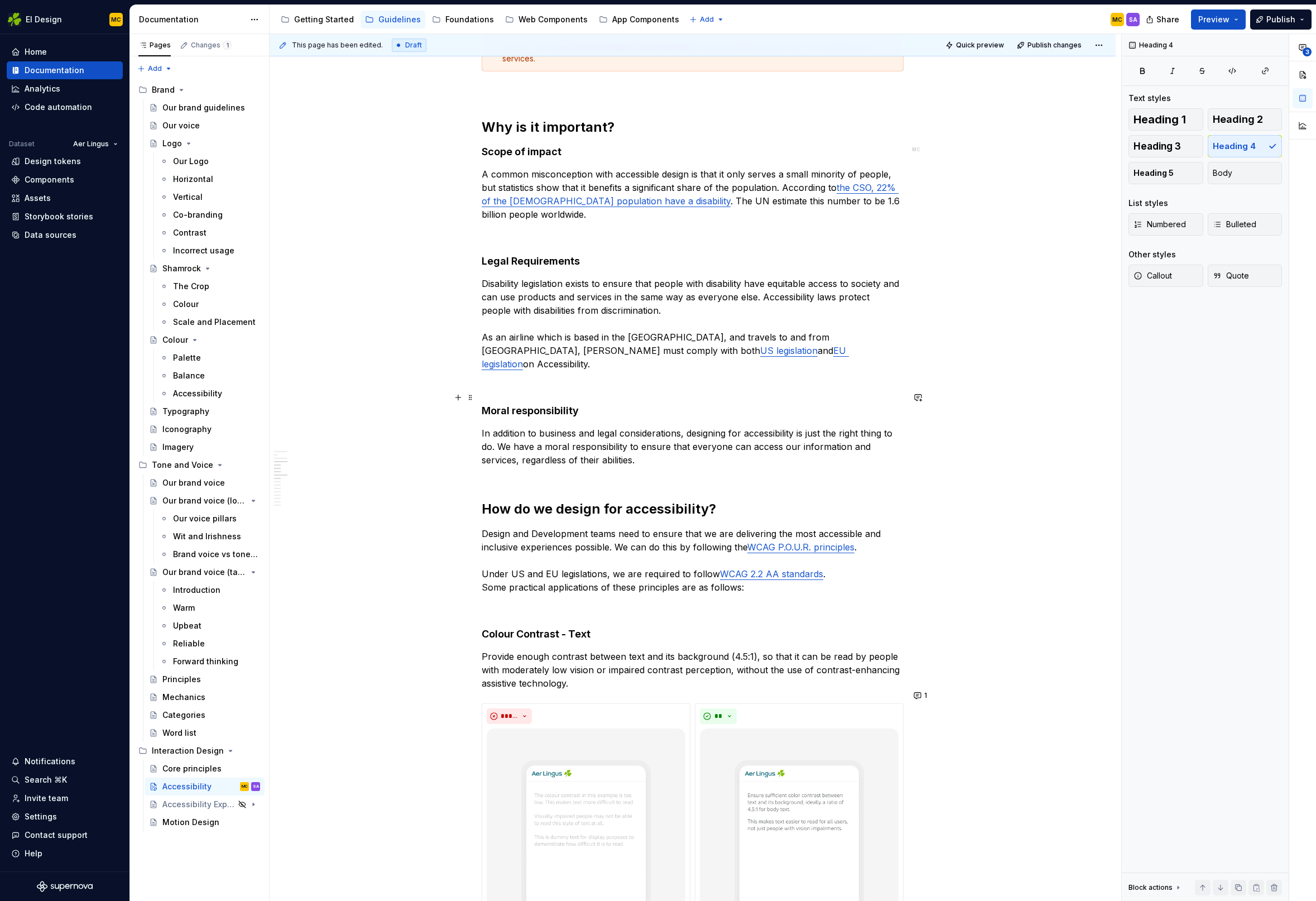
click at [584, 404] on h4 "Moral responsibility" at bounding box center [692, 411] width 422 height 13
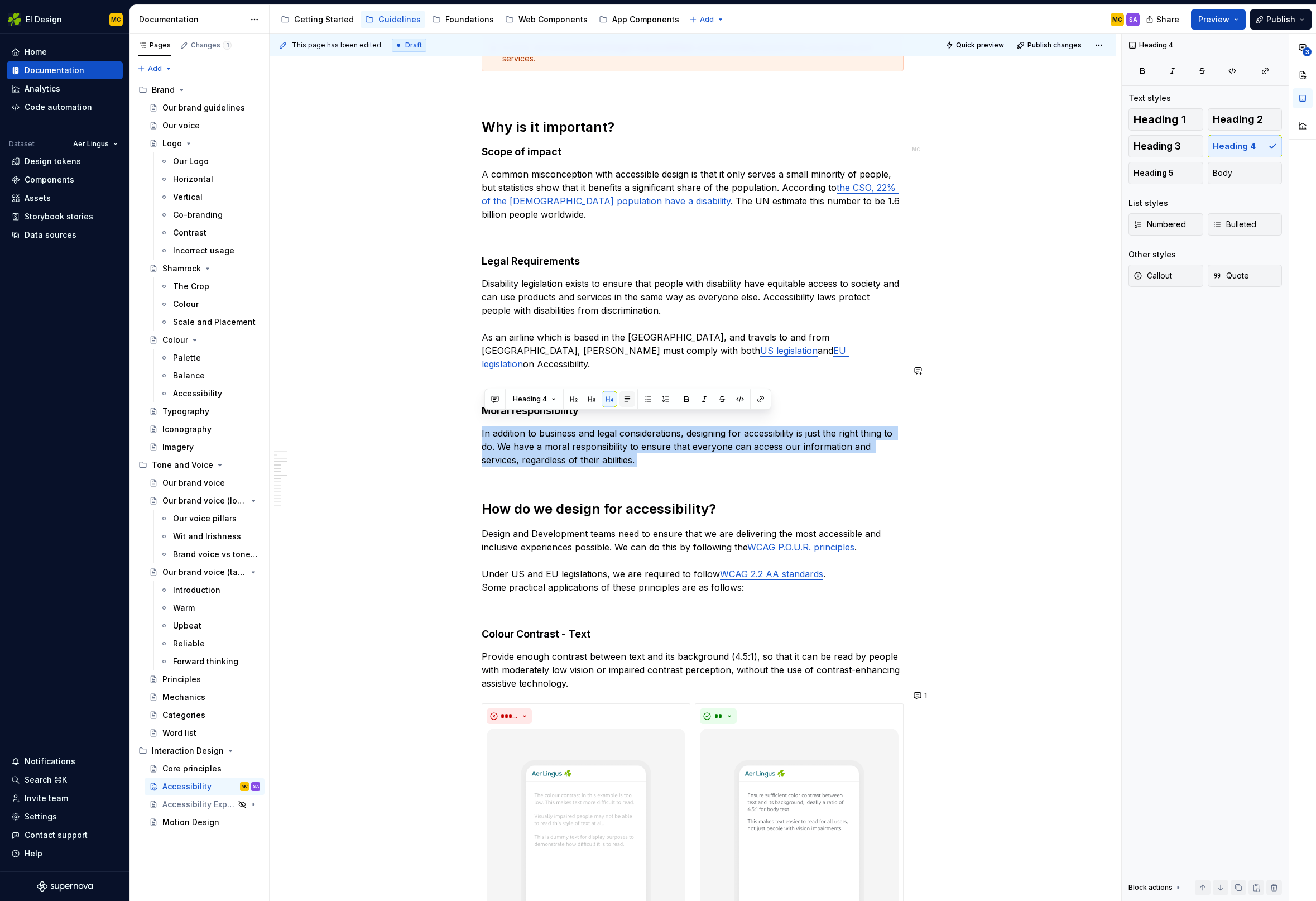
click at [632, 398] on button "button" at bounding box center [627, 399] width 16 height 16
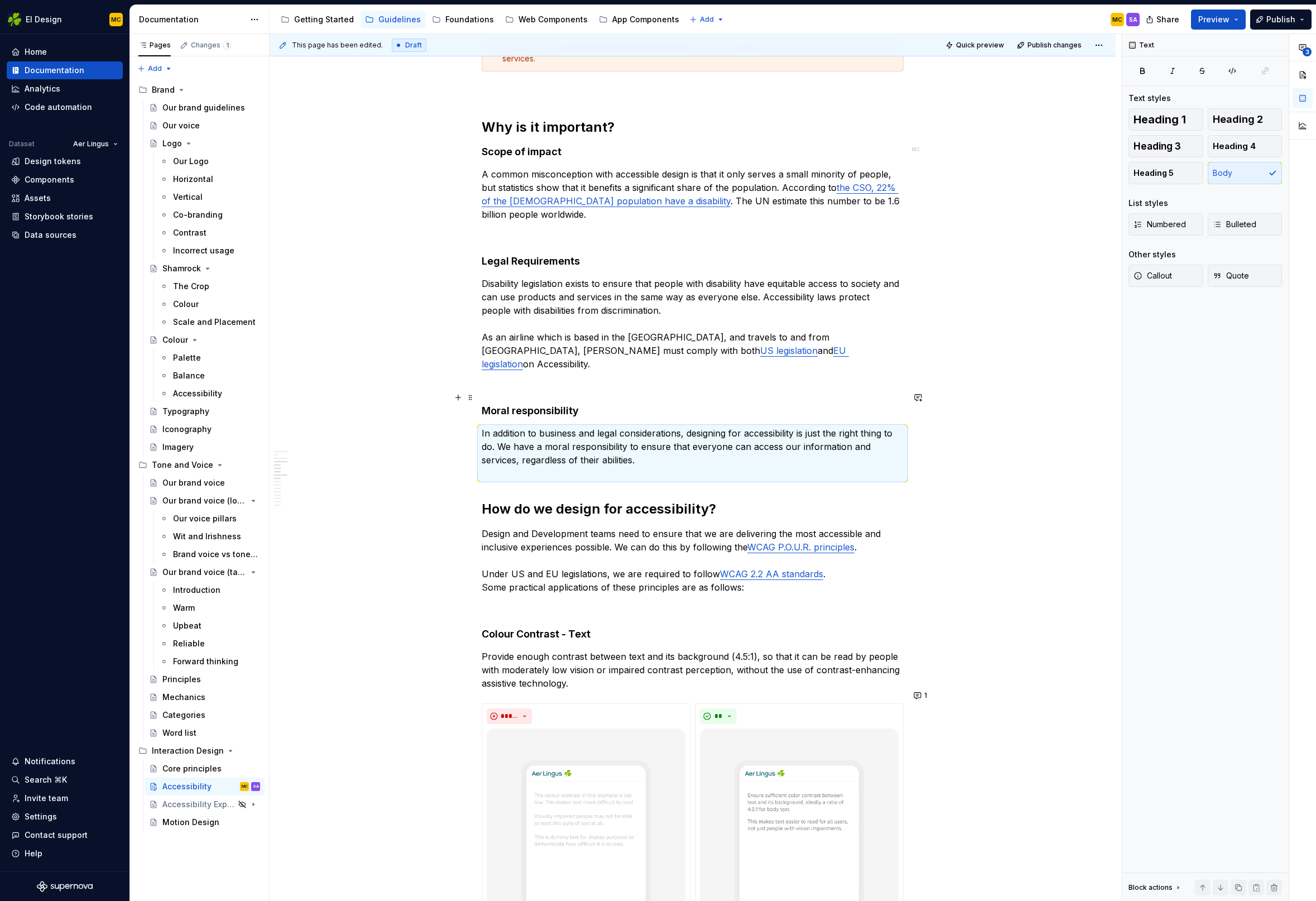
click at [595, 404] on h4 "Moral responsibility" at bounding box center [692, 411] width 422 height 13
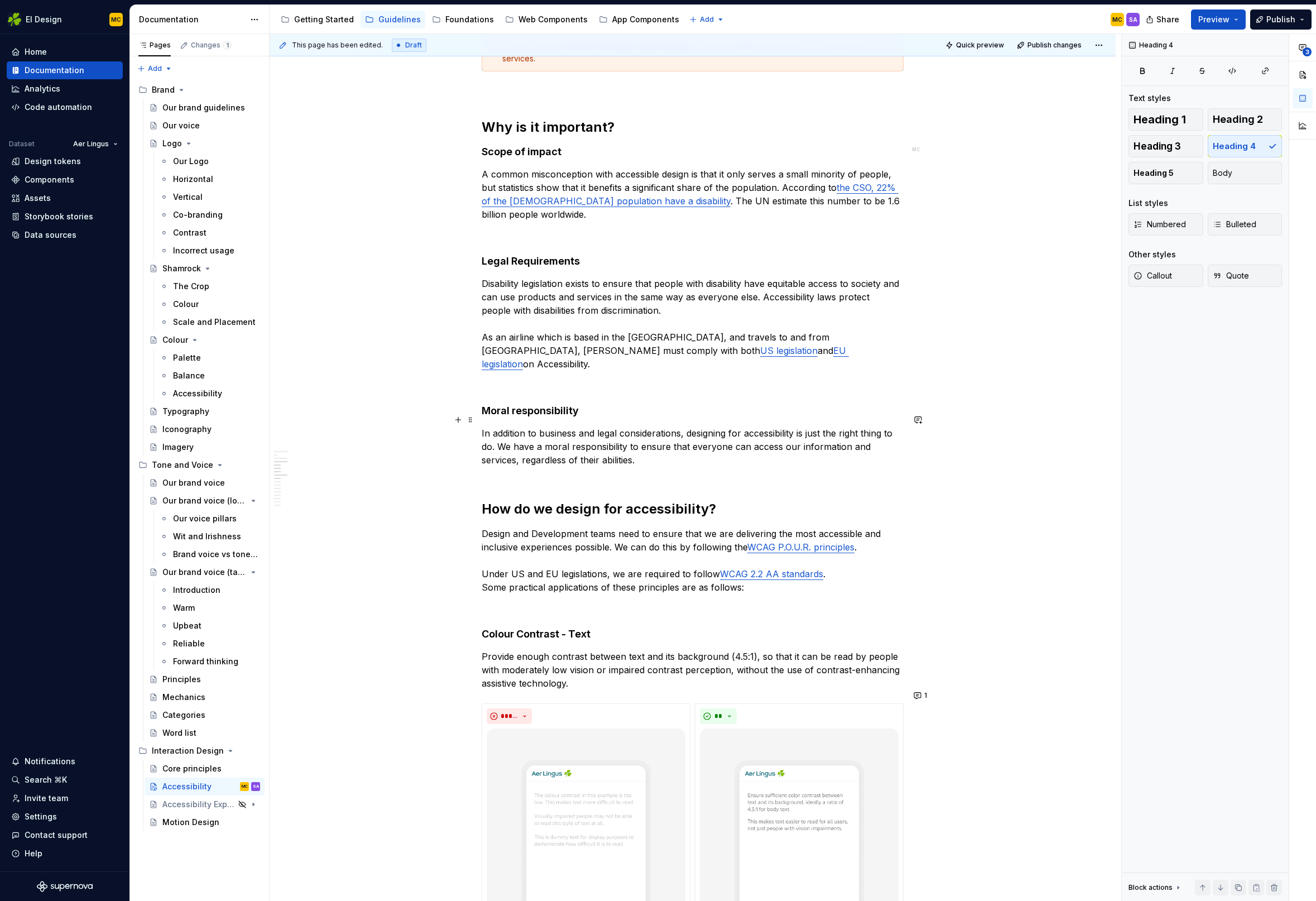
click at [662, 451] on p "In addition to business and legal considerations, designing for accessibility i…" at bounding box center [692, 453] width 422 height 54
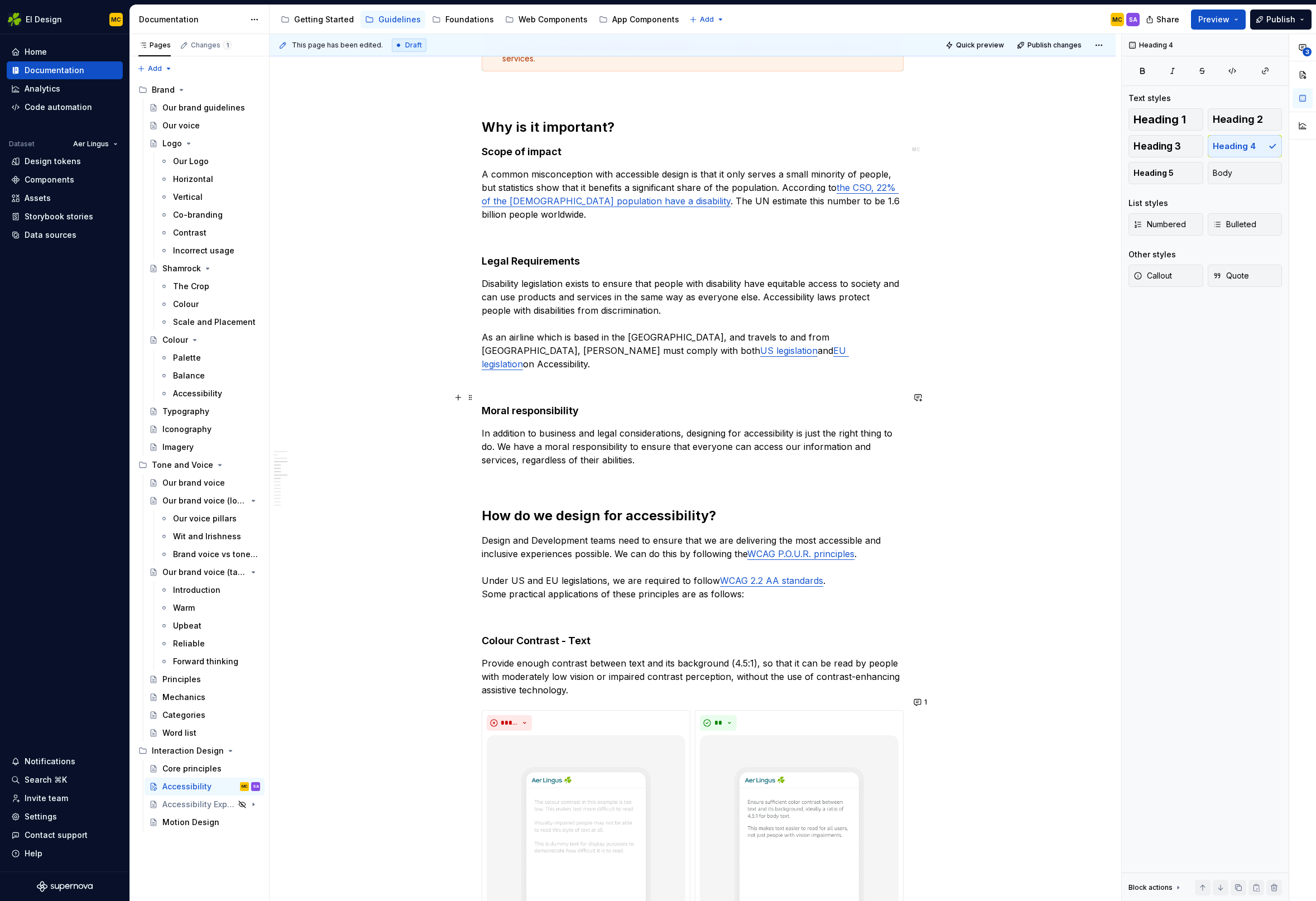
drag, startPoint x: 579, startPoint y: 404, endPoint x: 590, endPoint y: 402, distance: 11.2
click at [579, 404] on h4 "Moral responsibility" at bounding box center [692, 411] width 422 height 13
click at [562, 377] on p at bounding box center [692, 384] width 422 height 13
click at [526, 263] on h4 "Legal Requirements" at bounding box center [692, 261] width 422 height 13
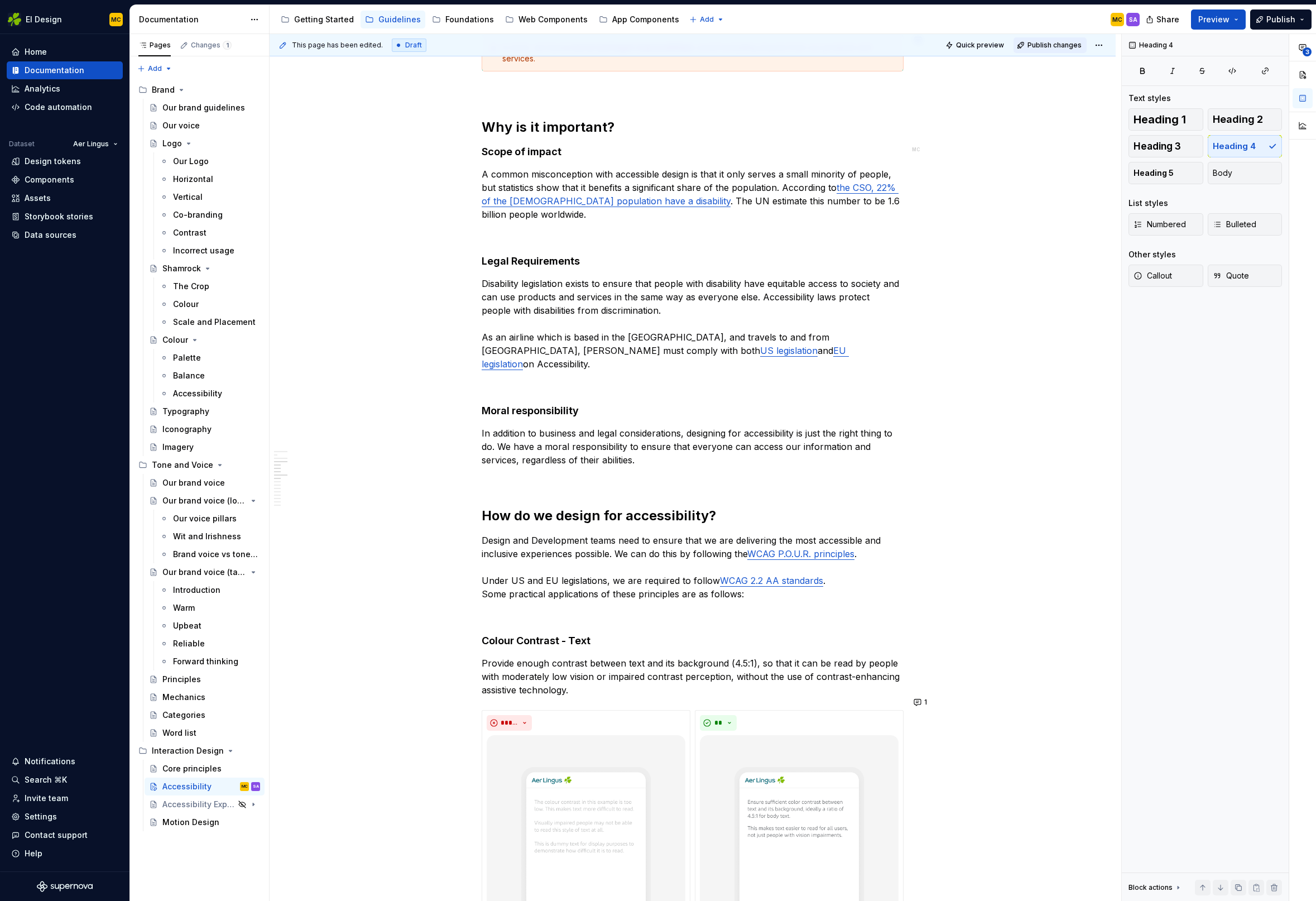
click at [1063, 47] on span "Publish changes" at bounding box center [1054, 45] width 54 height 9
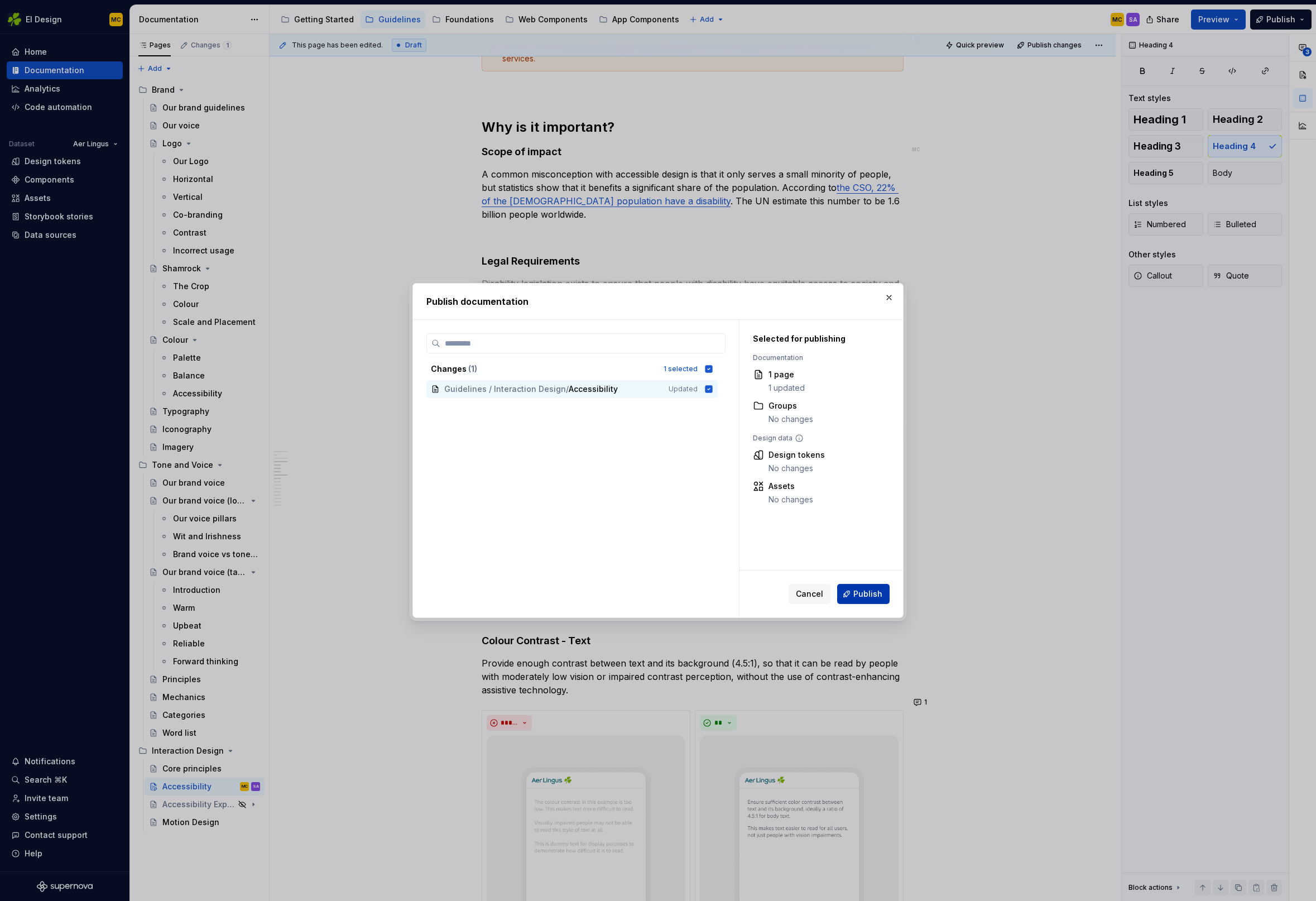
click at [882, 590] on button "Publish" at bounding box center [863, 593] width 53 height 20
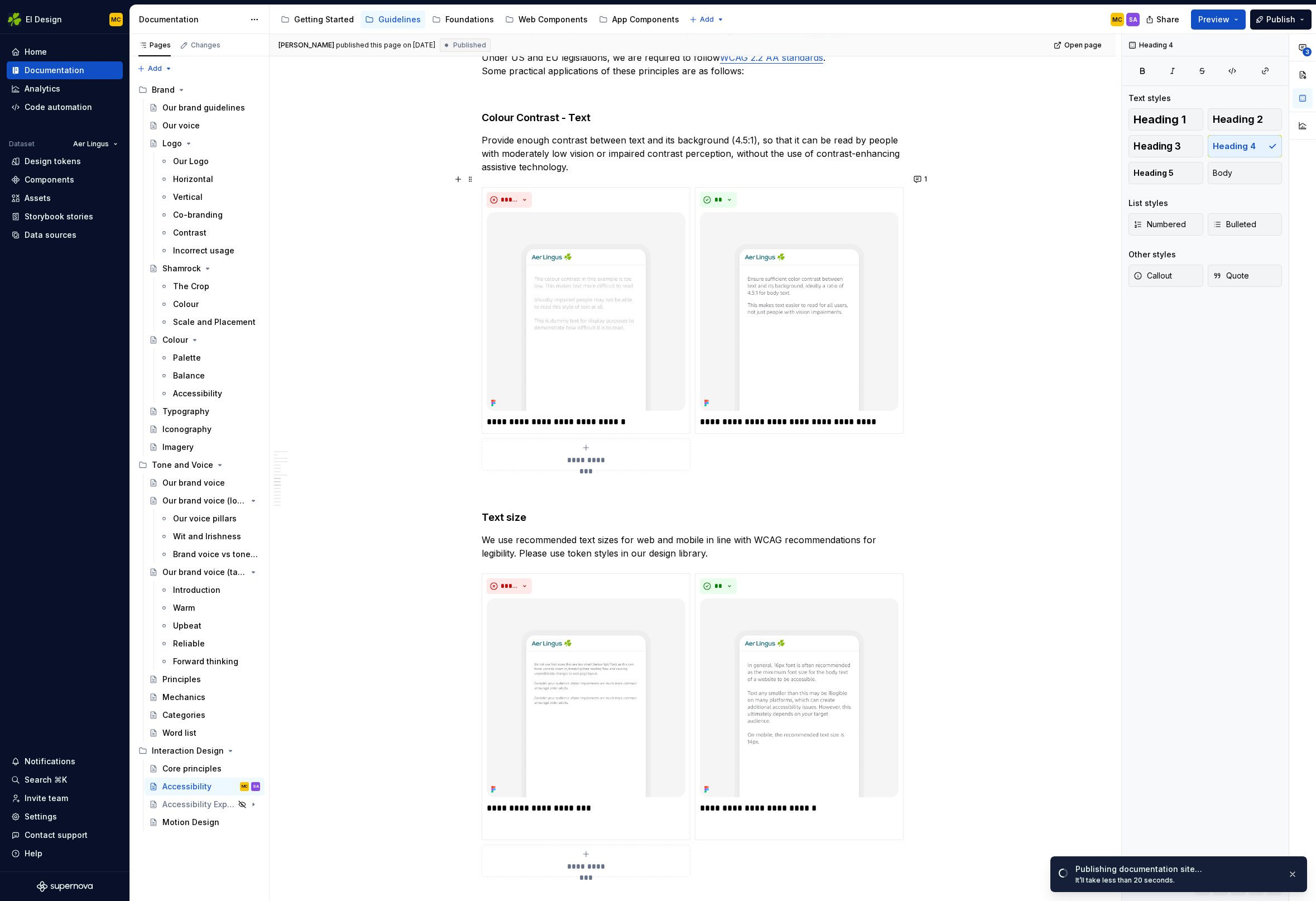
scroll to position [1193, 0]
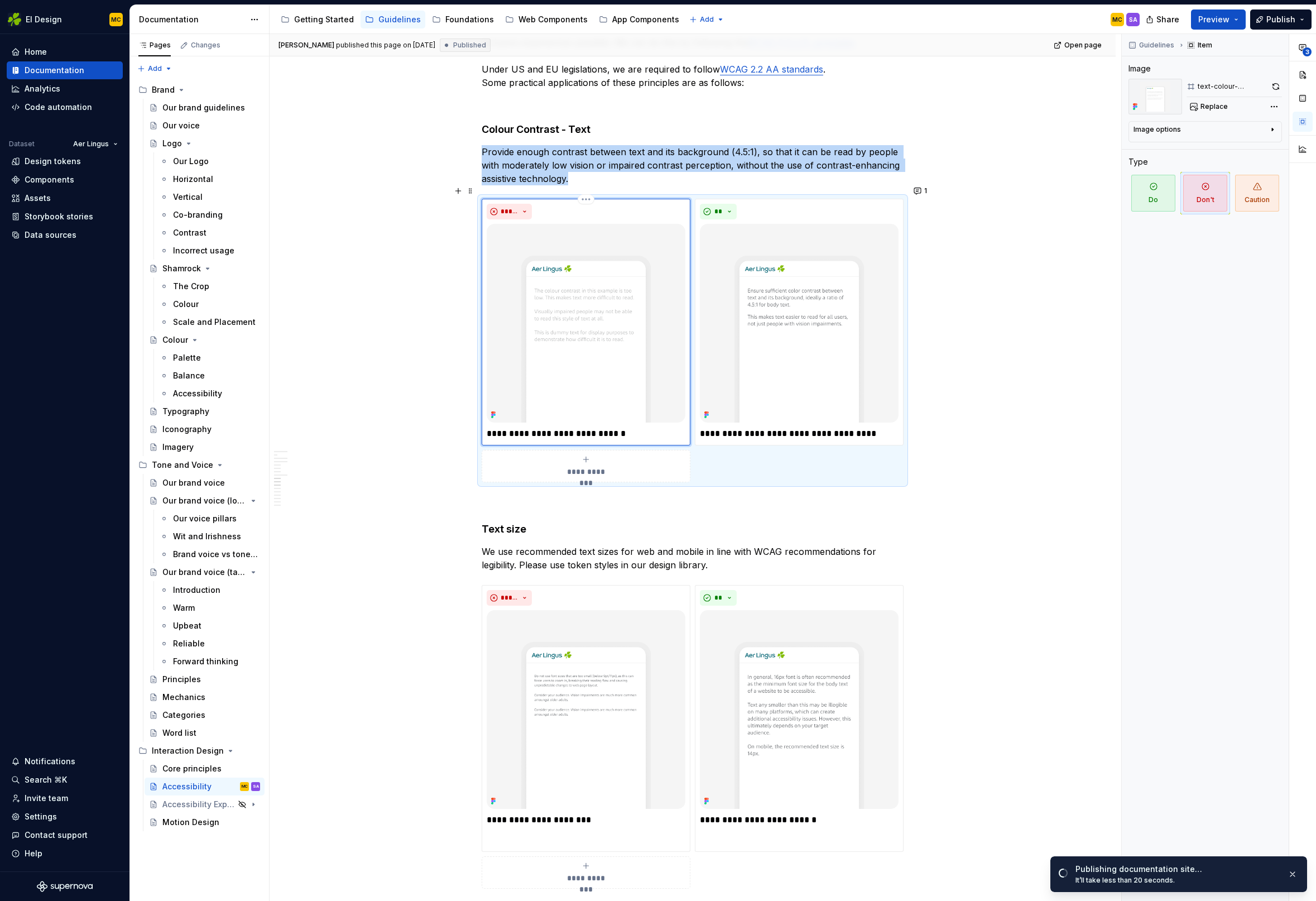
click at [663, 318] on img at bounding box center [585, 323] width 199 height 199
click at [1275, 85] on button "button" at bounding box center [1276, 86] width 12 height 16
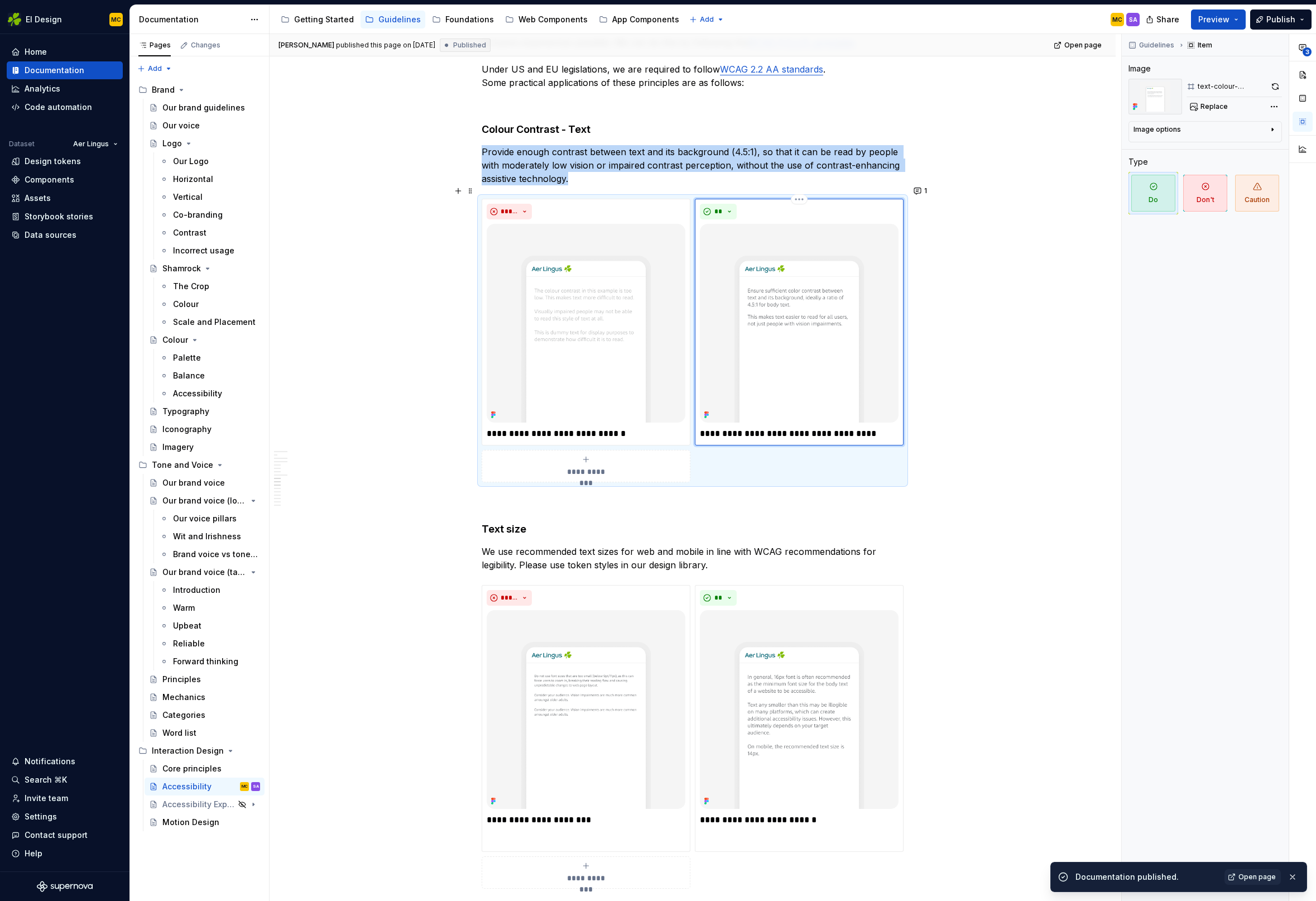
click at [795, 290] on img at bounding box center [799, 323] width 199 height 199
click at [1278, 86] on button "button" at bounding box center [1275, 86] width 13 height 16
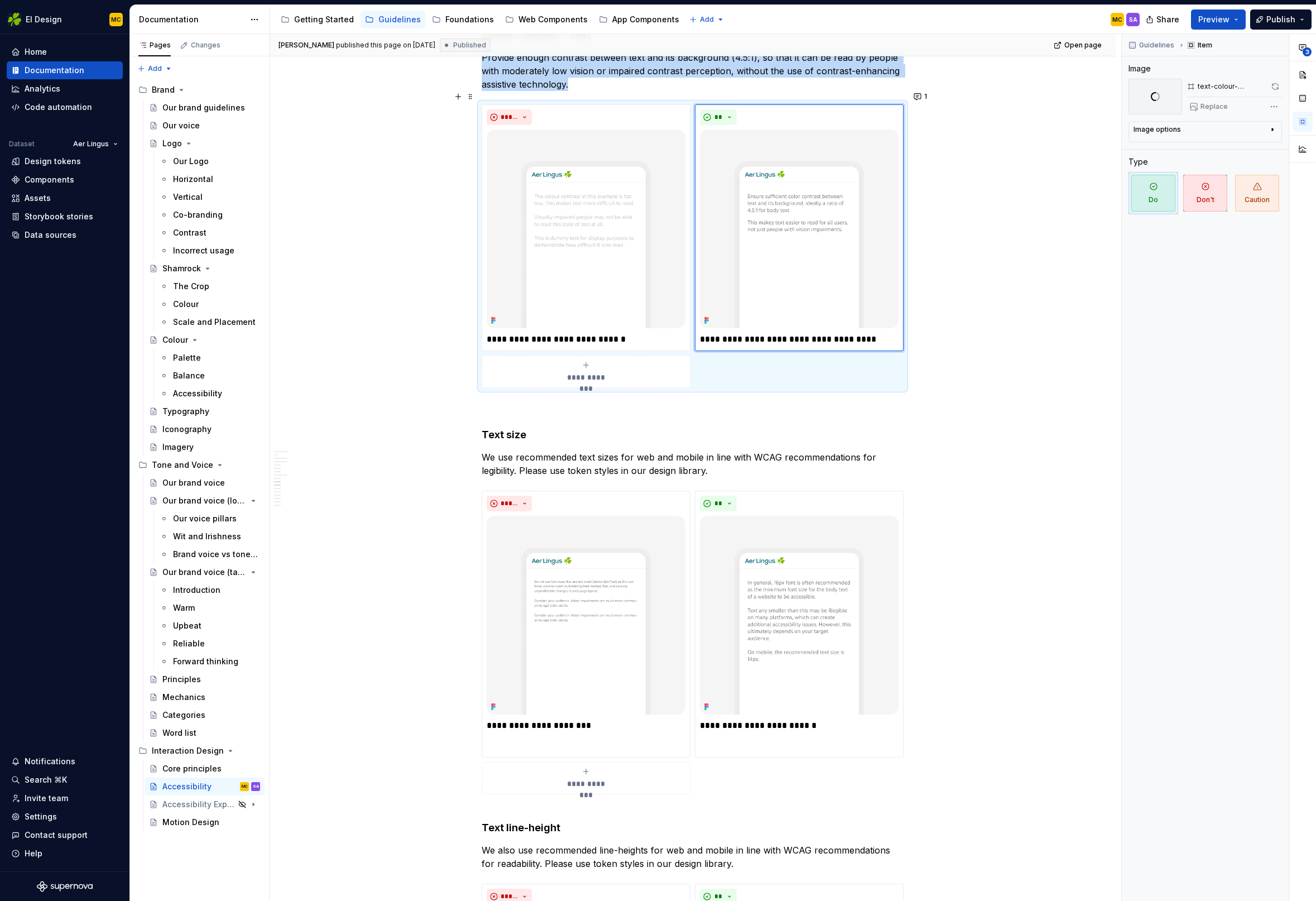
scroll to position [1288, 0]
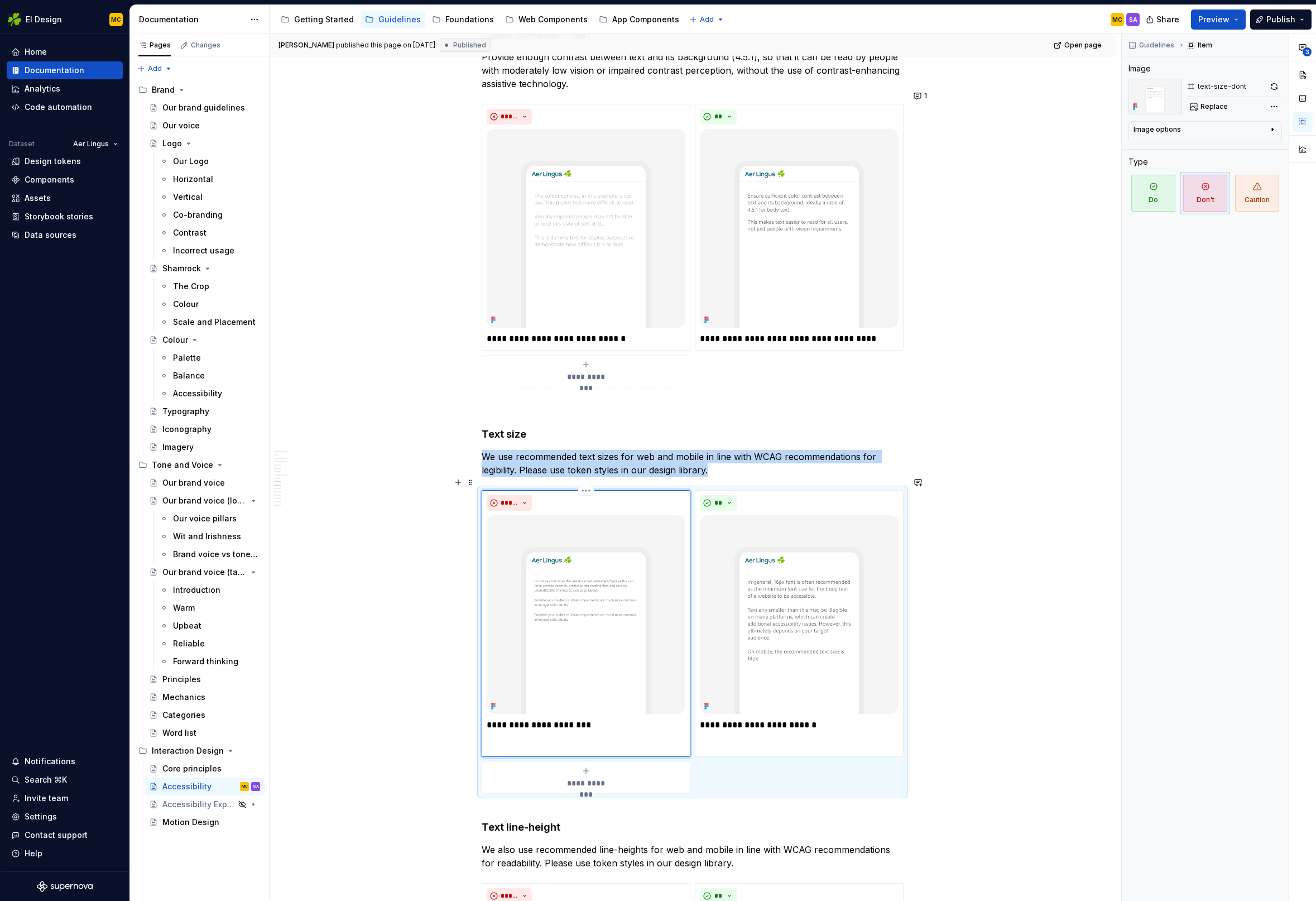
click at [650, 531] on img at bounding box center [585, 615] width 199 height 199
click at [1274, 87] on button "button" at bounding box center [1274, 86] width 16 height 16
click at [826, 515] on img at bounding box center [799, 615] width 199 height 199
click at [1277, 84] on button "button" at bounding box center [1274, 86] width 16 height 16
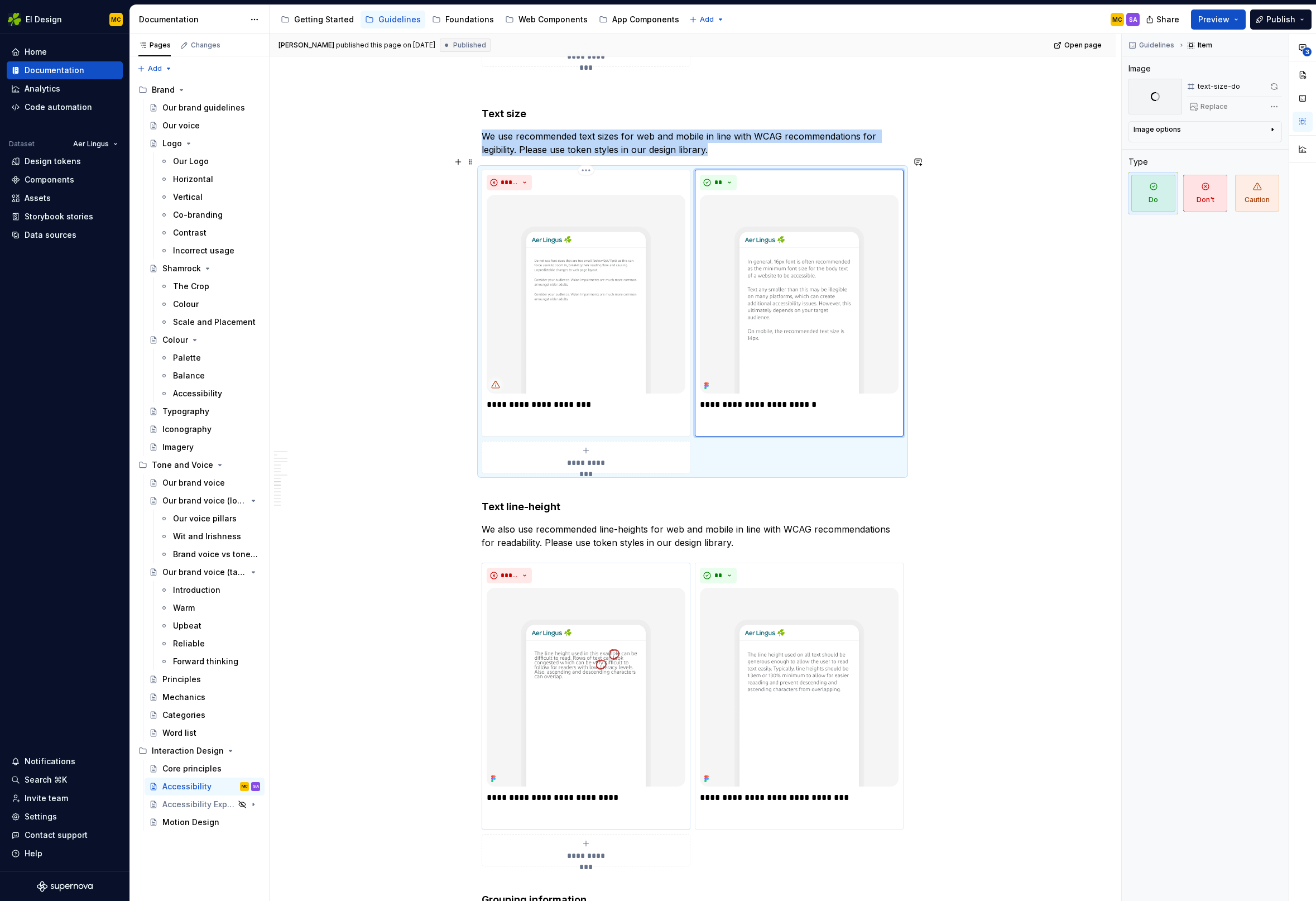
scroll to position [1613, 0]
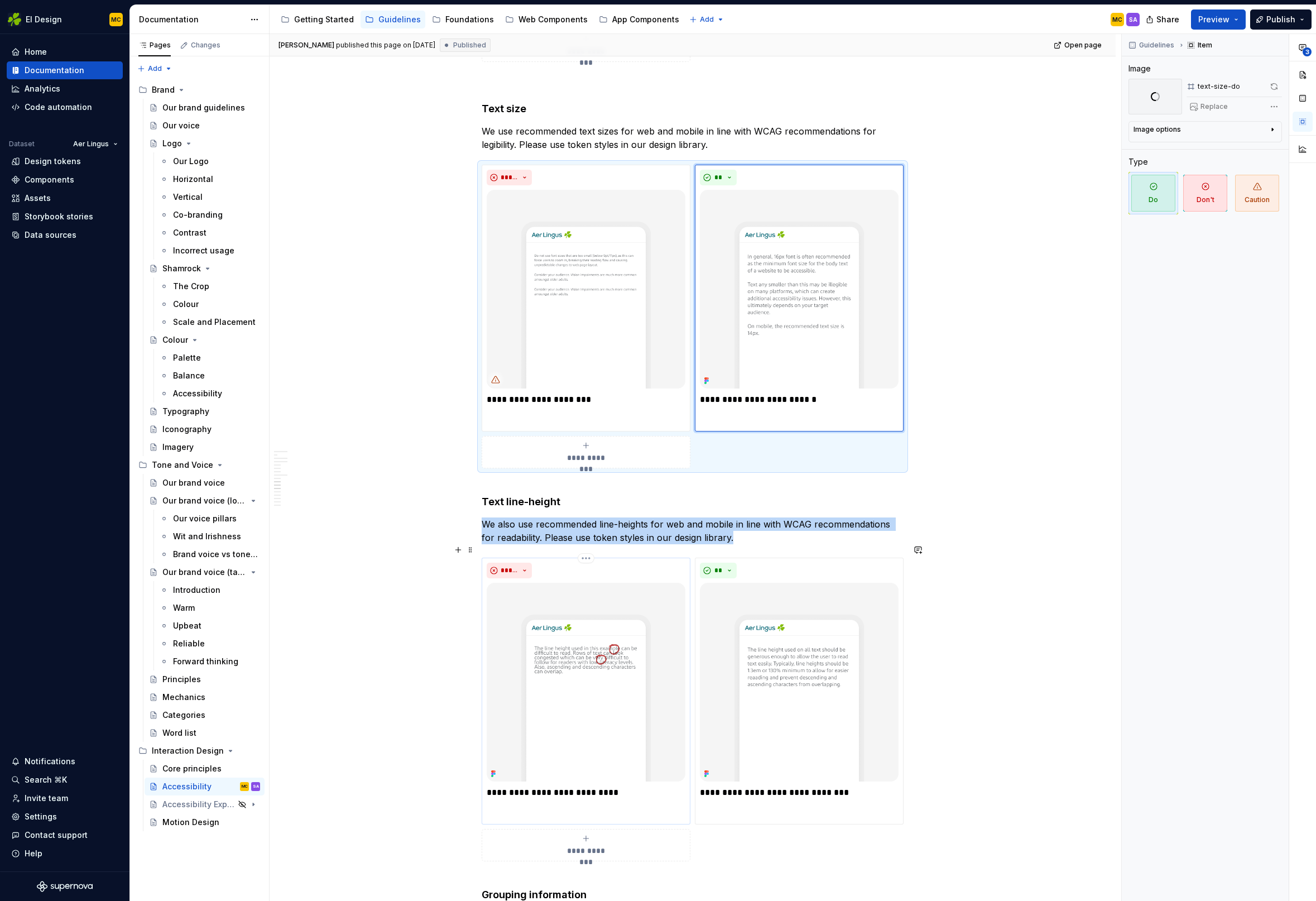
click at [588, 625] on img at bounding box center [585, 682] width 199 height 199
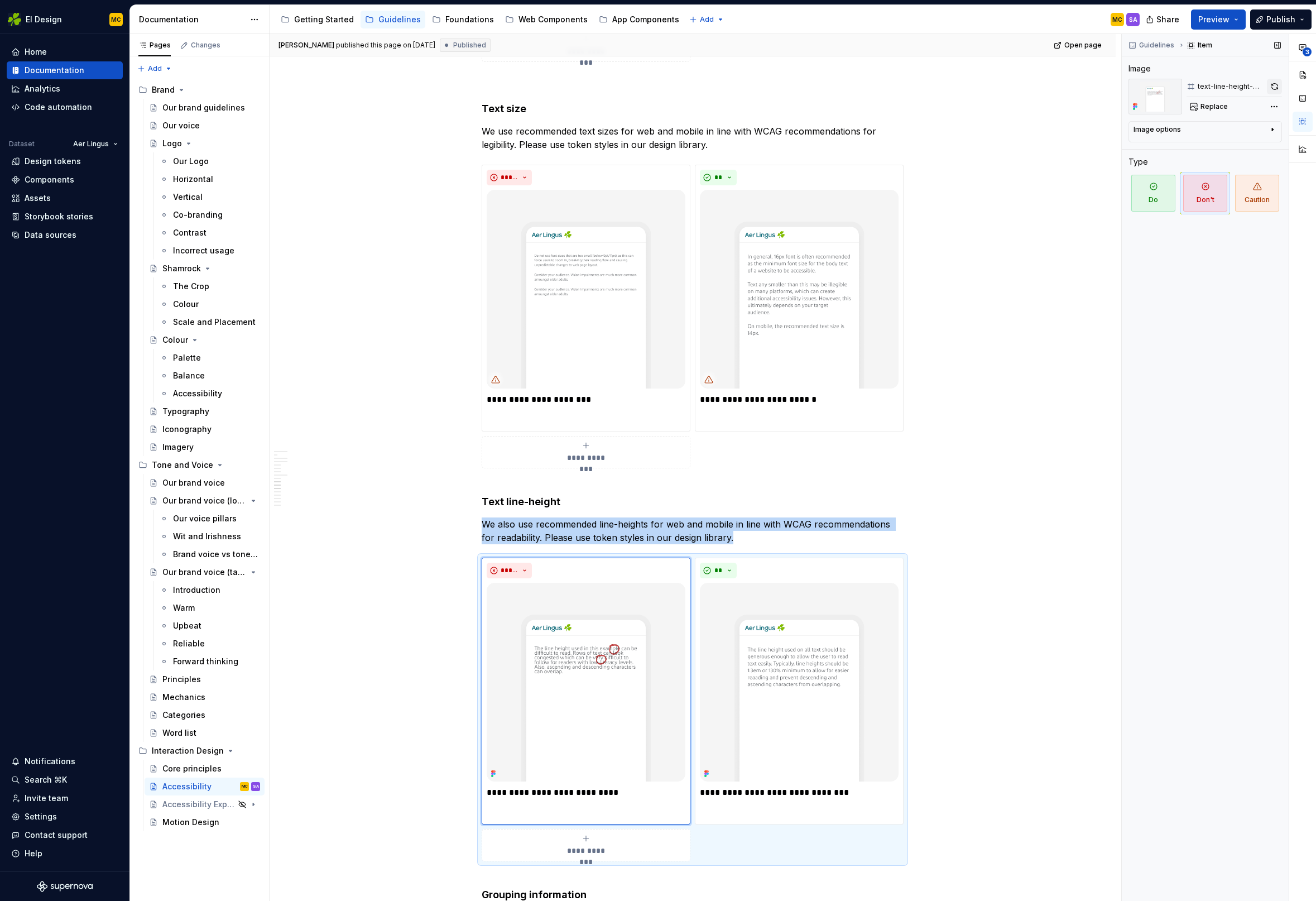
click at [1272, 89] on button "button" at bounding box center [1274, 86] width 15 height 16
click at [793, 627] on img at bounding box center [799, 682] width 199 height 199
click at [1273, 86] on button "button" at bounding box center [1274, 86] width 16 height 16
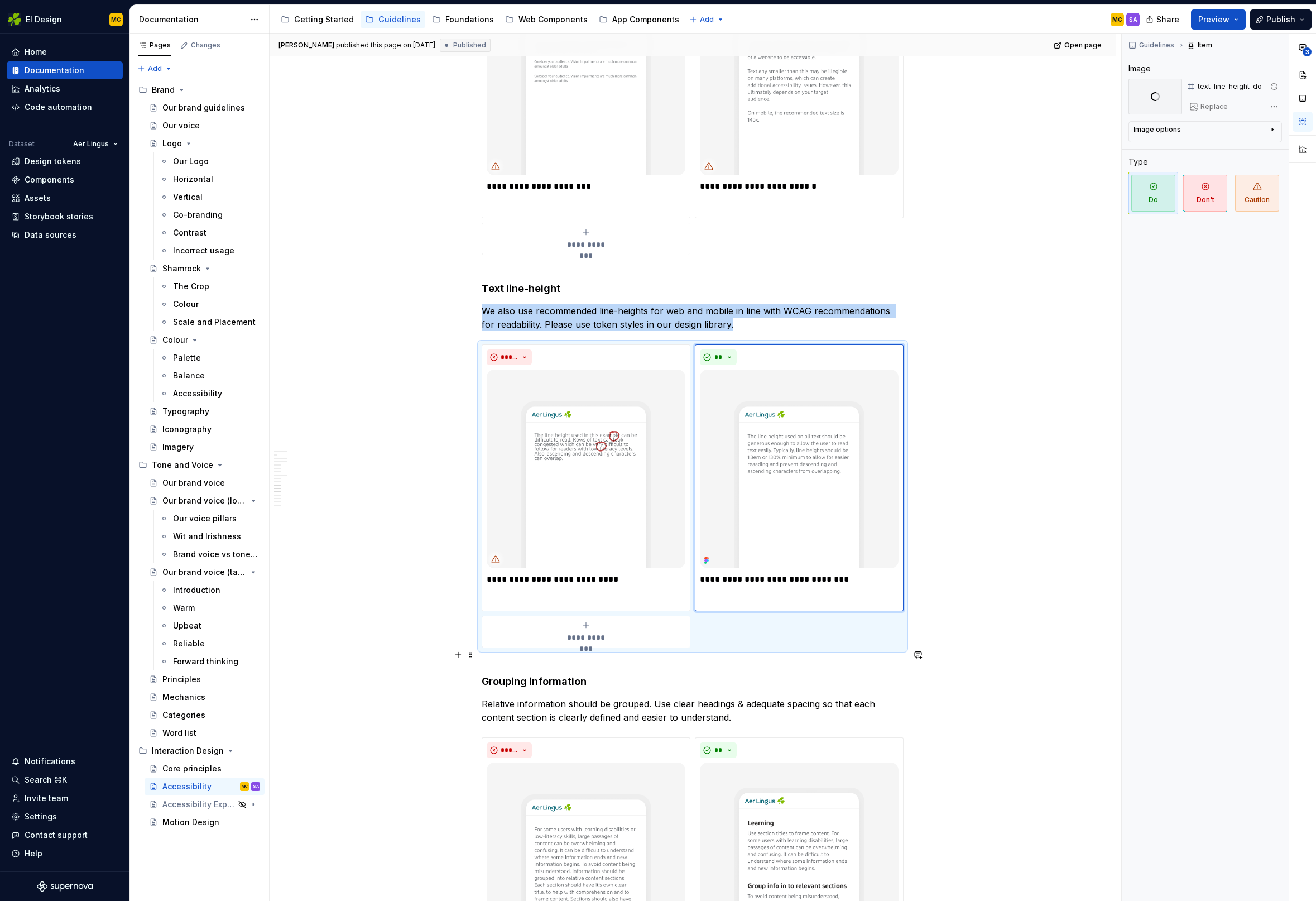
scroll to position [2030, 0]
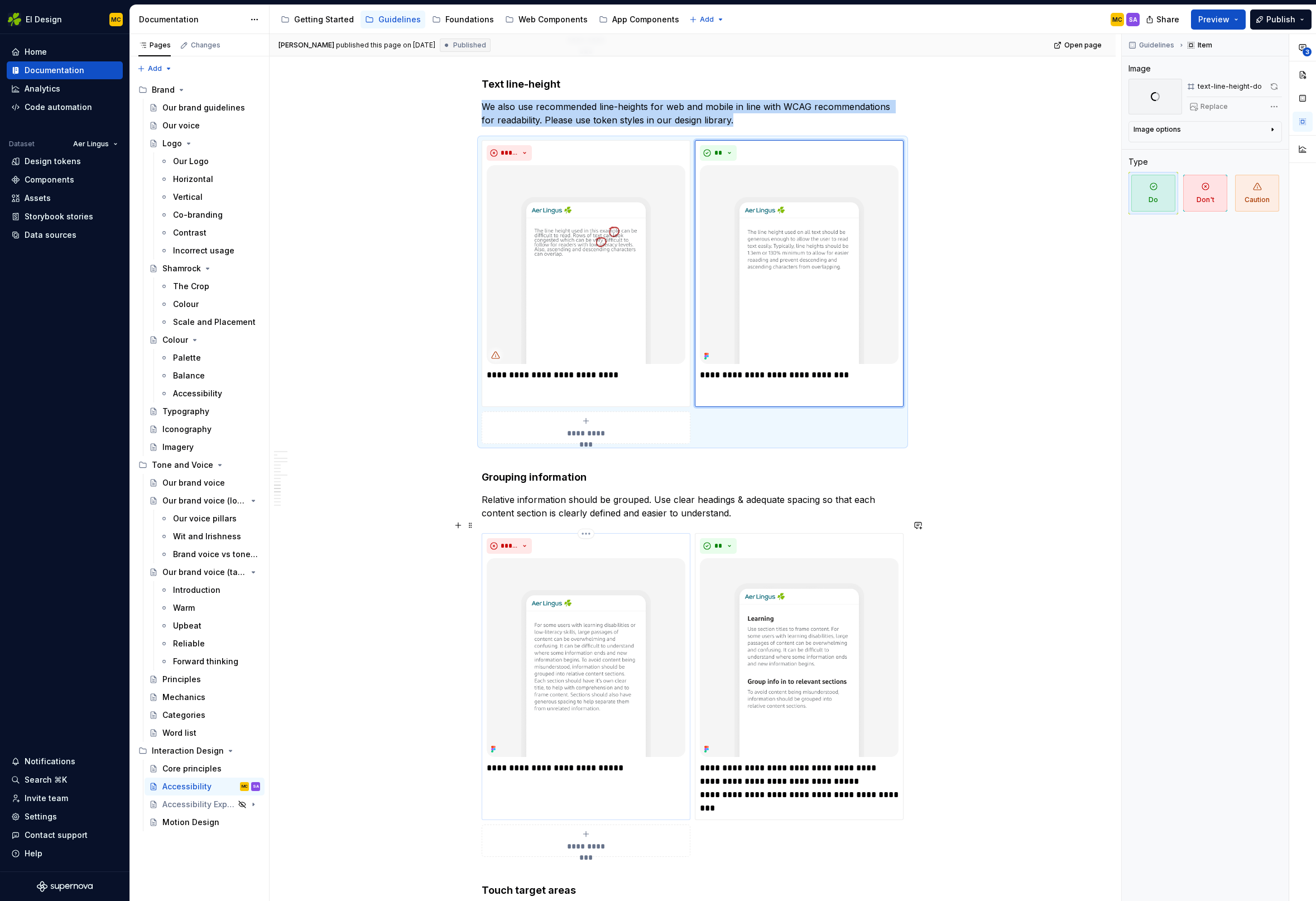
click at [589, 606] on img at bounding box center [585, 657] width 199 height 199
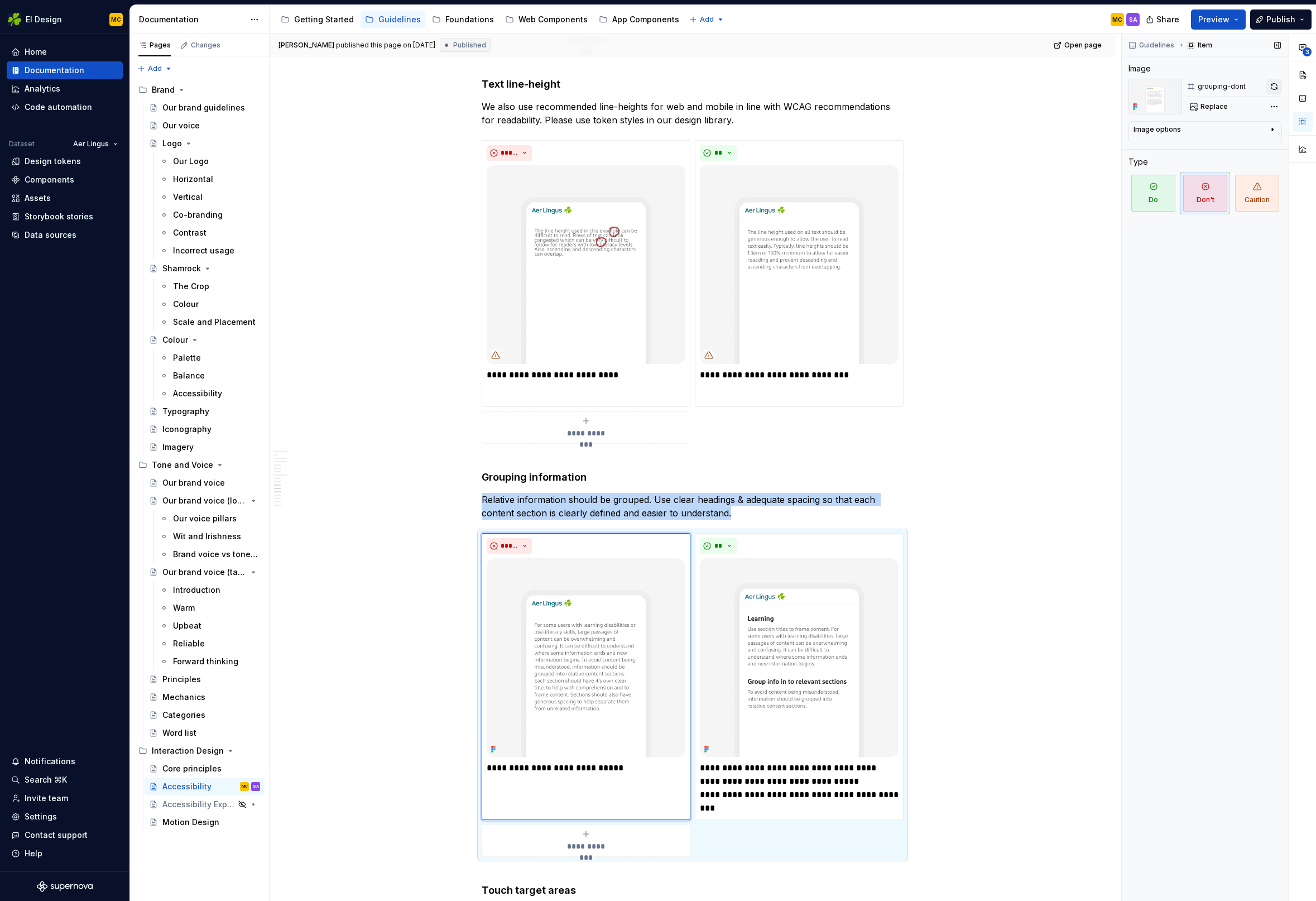
click at [1277, 84] on button "button" at bounding box center [1274, 86] width 16 height 16
click at [834, 587] on img at bounding box center [799, 657] width 199 height 199
click at [1271, 86] on button "button" at bounding box center [1274, 86] width 16 height 16
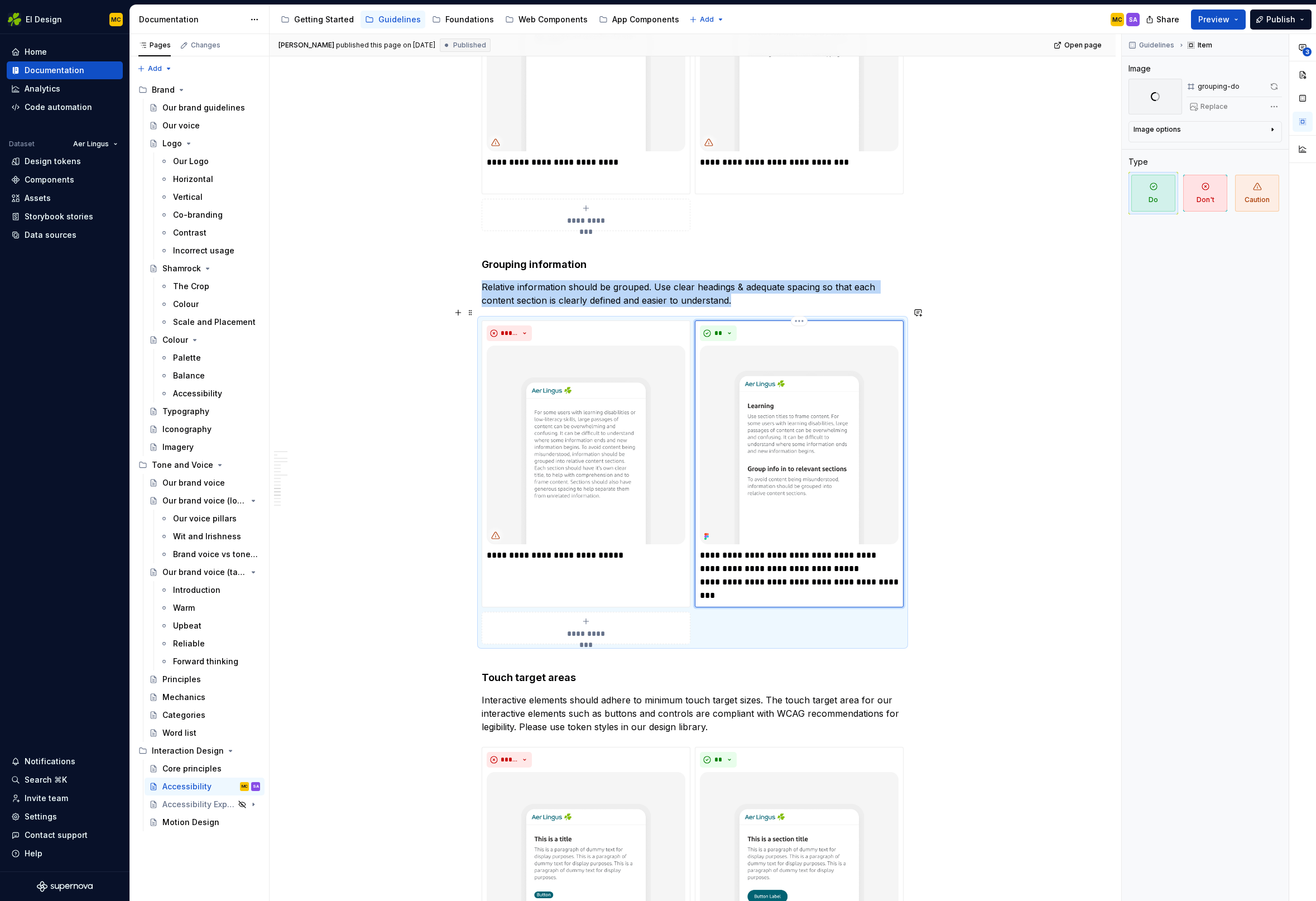
scroll to position [2471, 0]
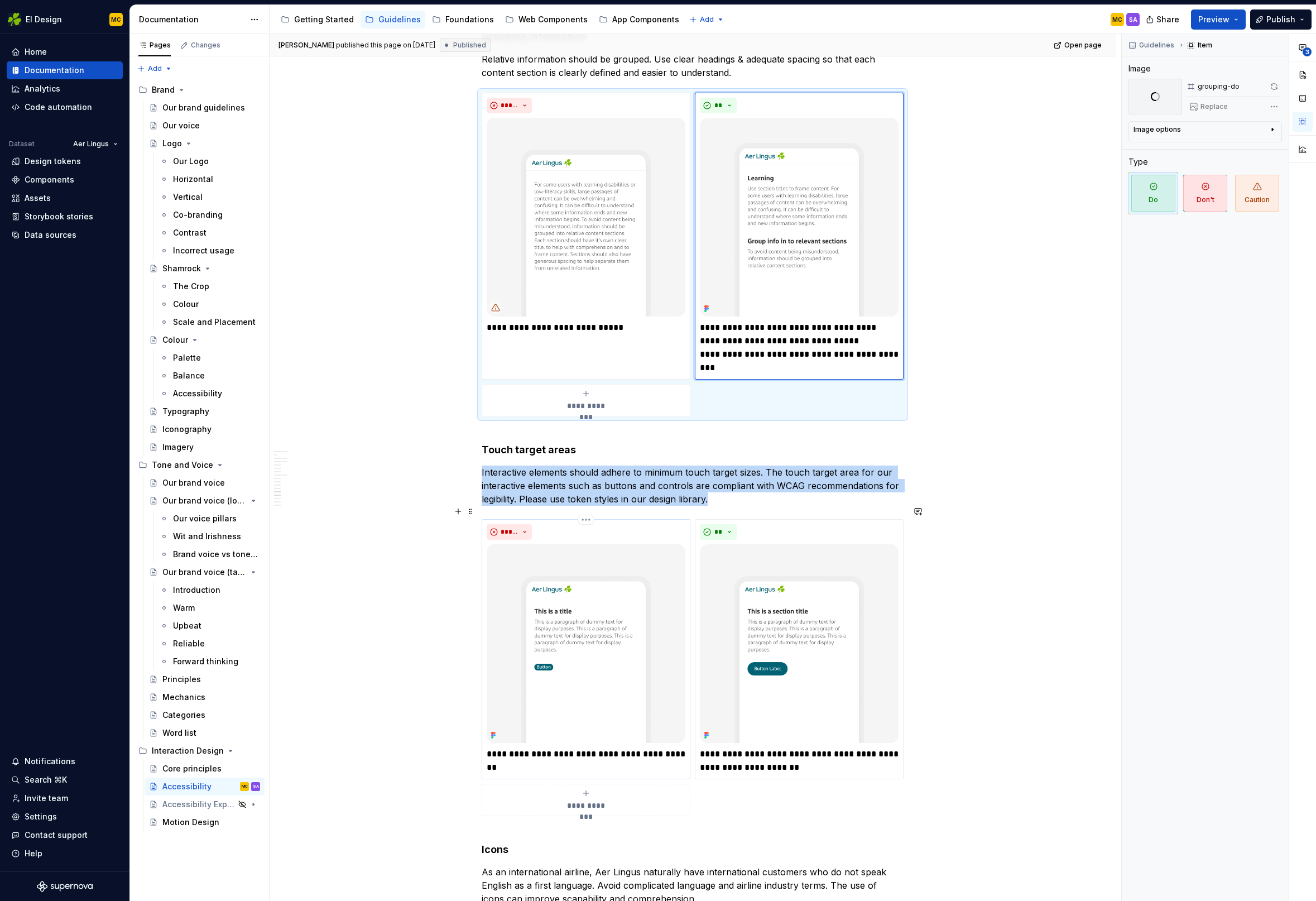
click at [575, 584] on img at bounding box center [585, 644] width 199 height 199
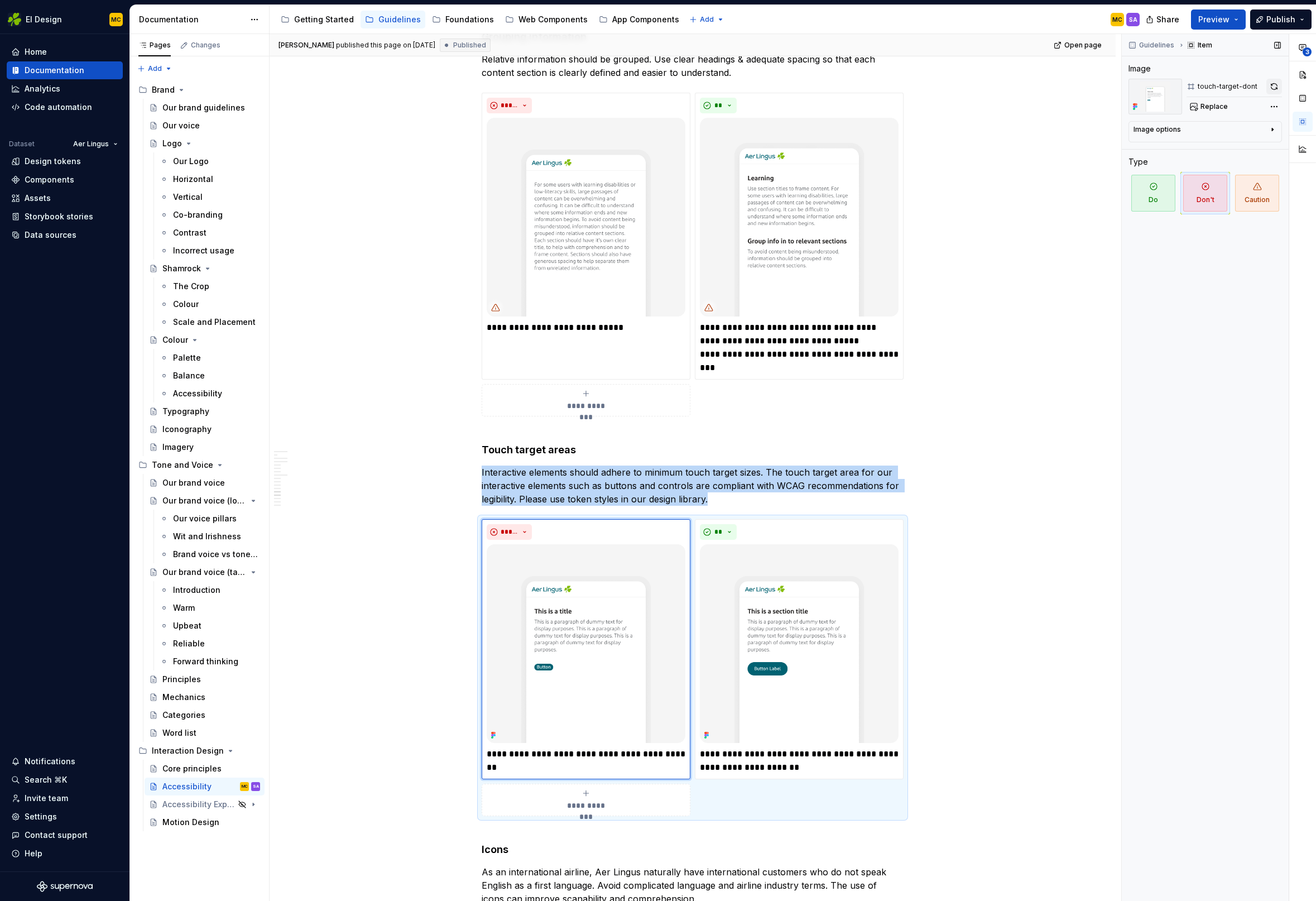
click at [1276, 83] on button "button" at bounding box center [1274, 86] width 16 height 16
click at [837, 554] on img at bounding box center [799, 644] width 199 height 199
click at [1273, 86] on button "button" at bounding box center [1274, 86] width 16 height 16
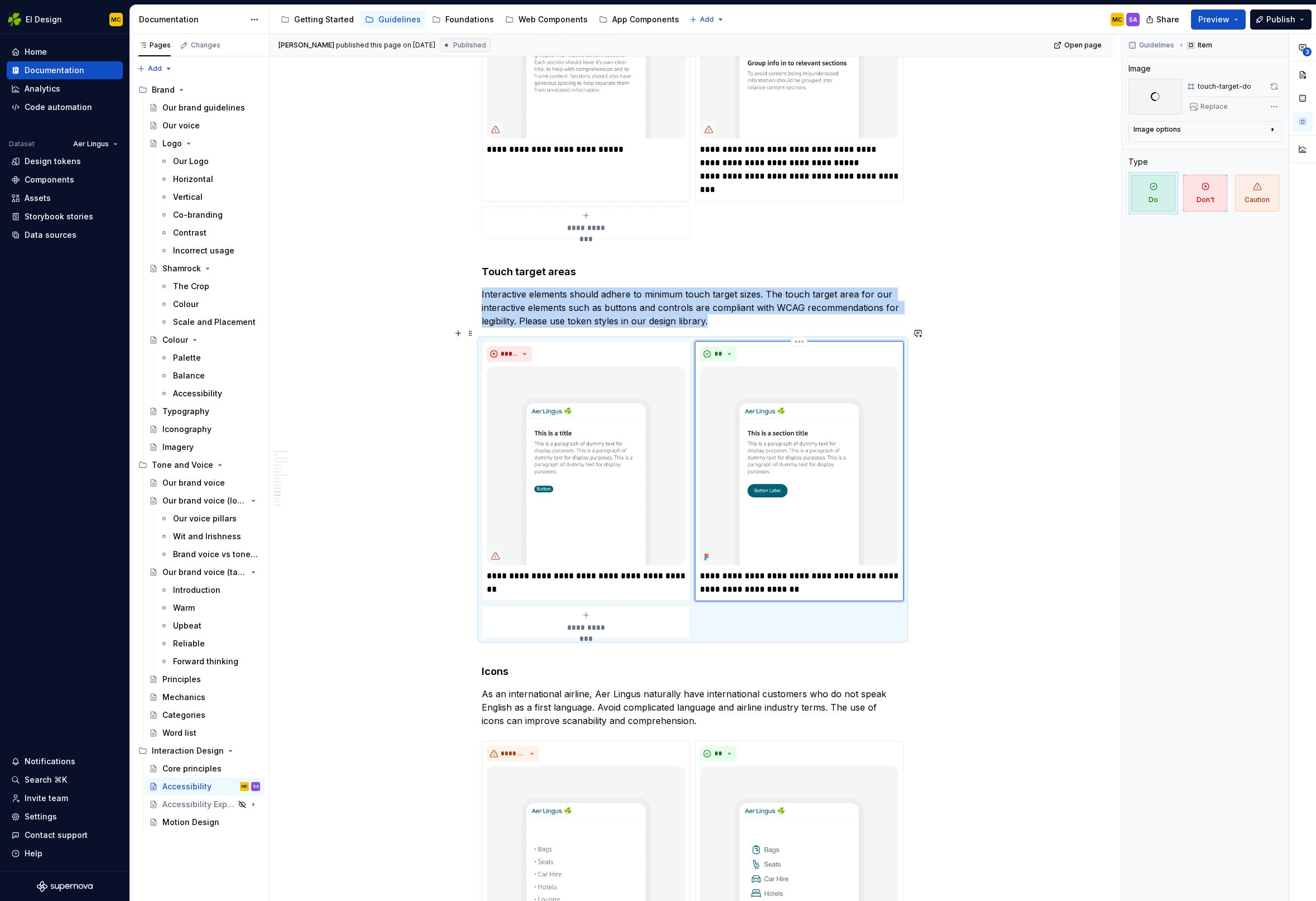
scroll to position [2797, 0]
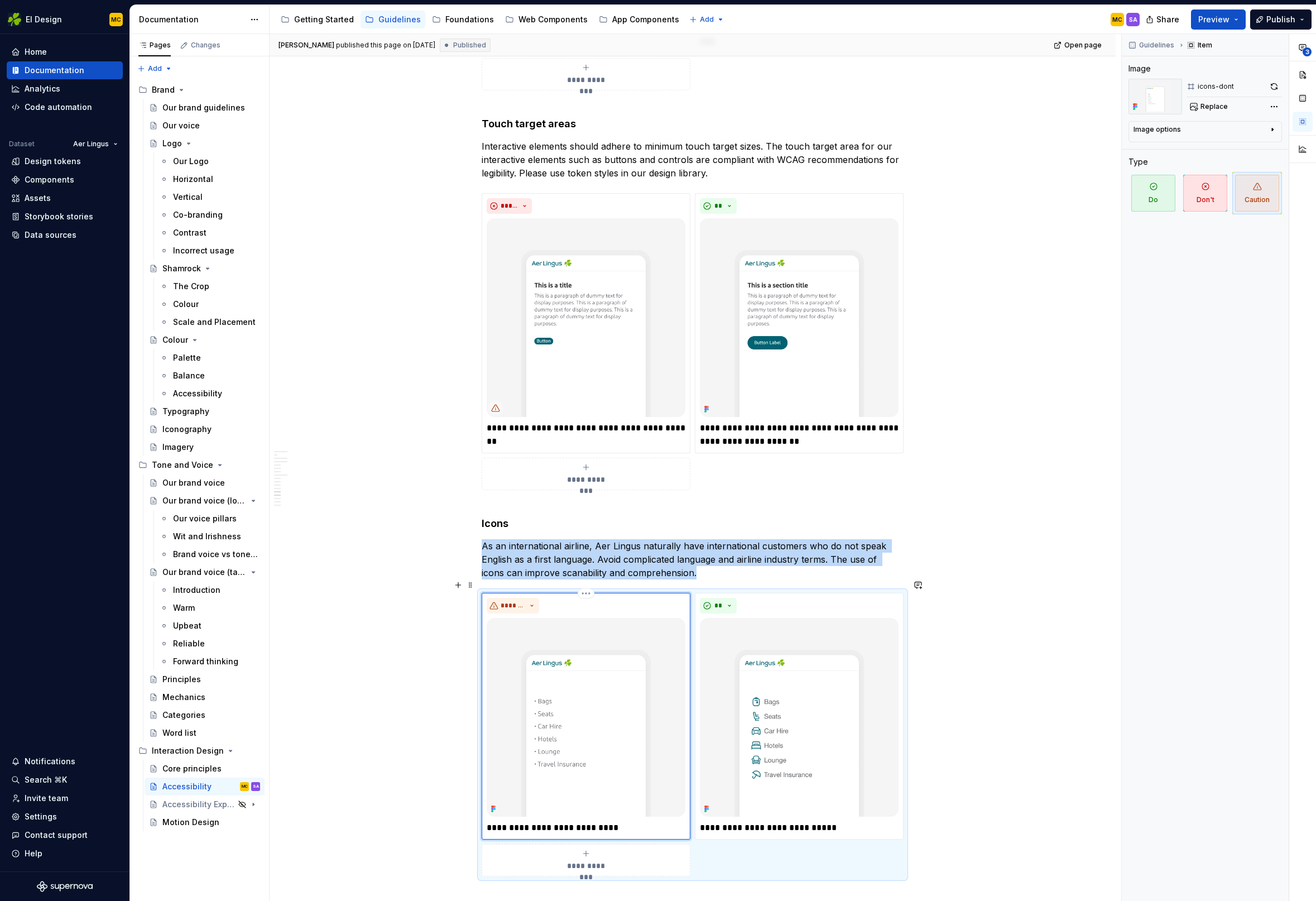
click at [608, 625] on img at bounding box center [585, 717] width 199 height 199
click at [1275, 83] on button "button" at bounding box center [1274, 86] width 16 height 16
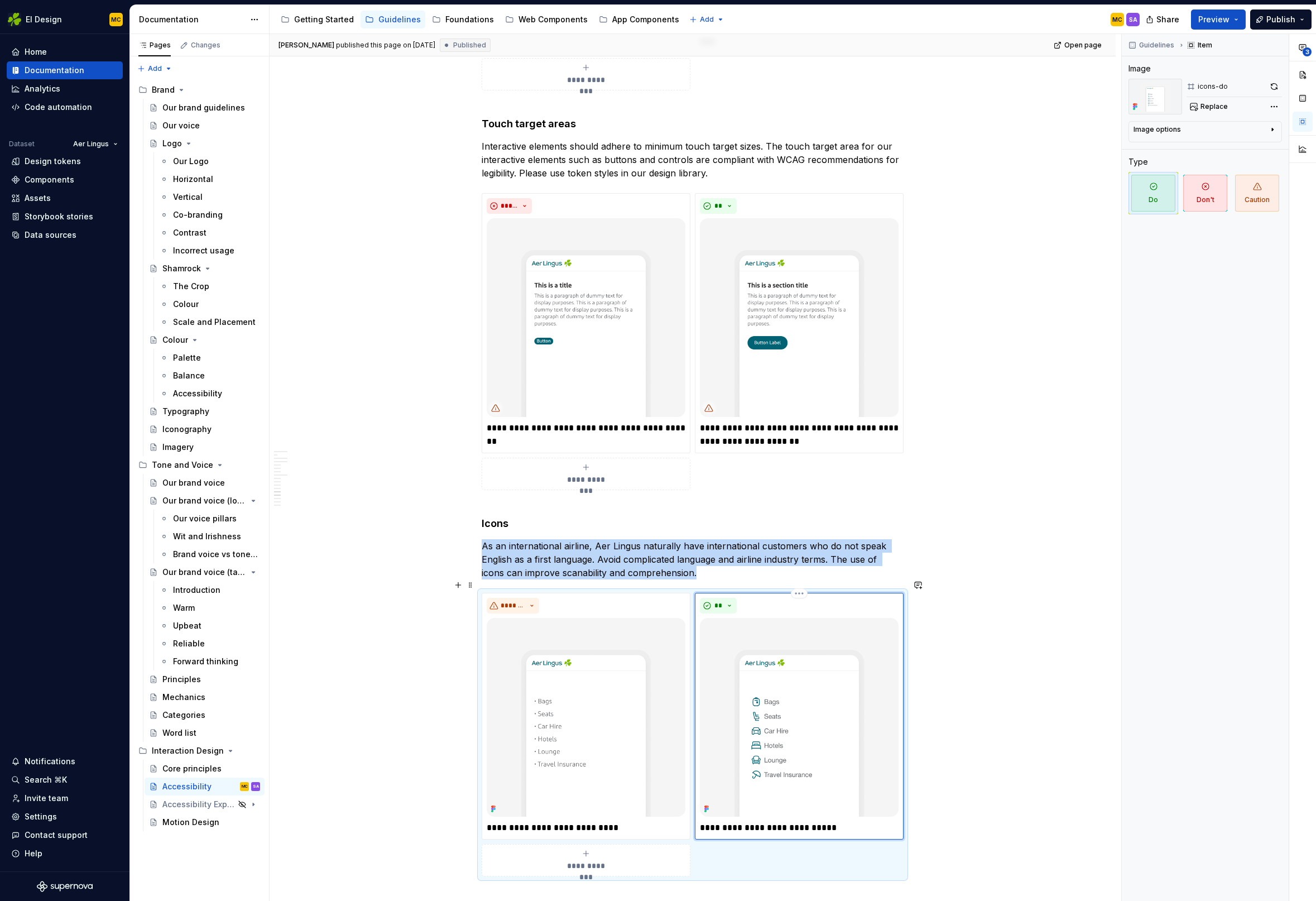
click at [821, 632] on img at bounding box center [799, 717] width 199 height 199
click at [1274, 89] on button "button" at bounding box center [1274, 86] width 16 height 16
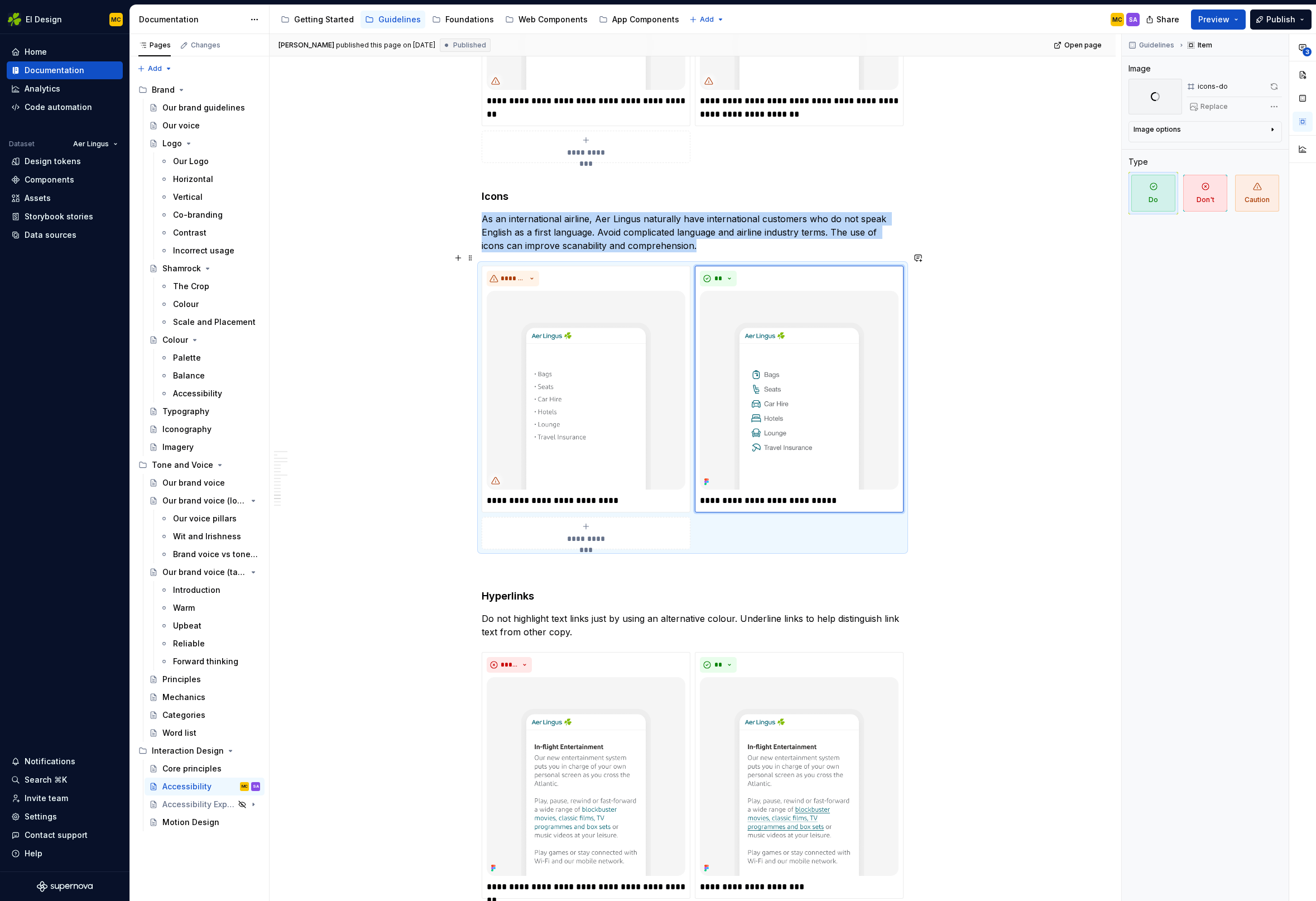
scroll to position [3156, 0]
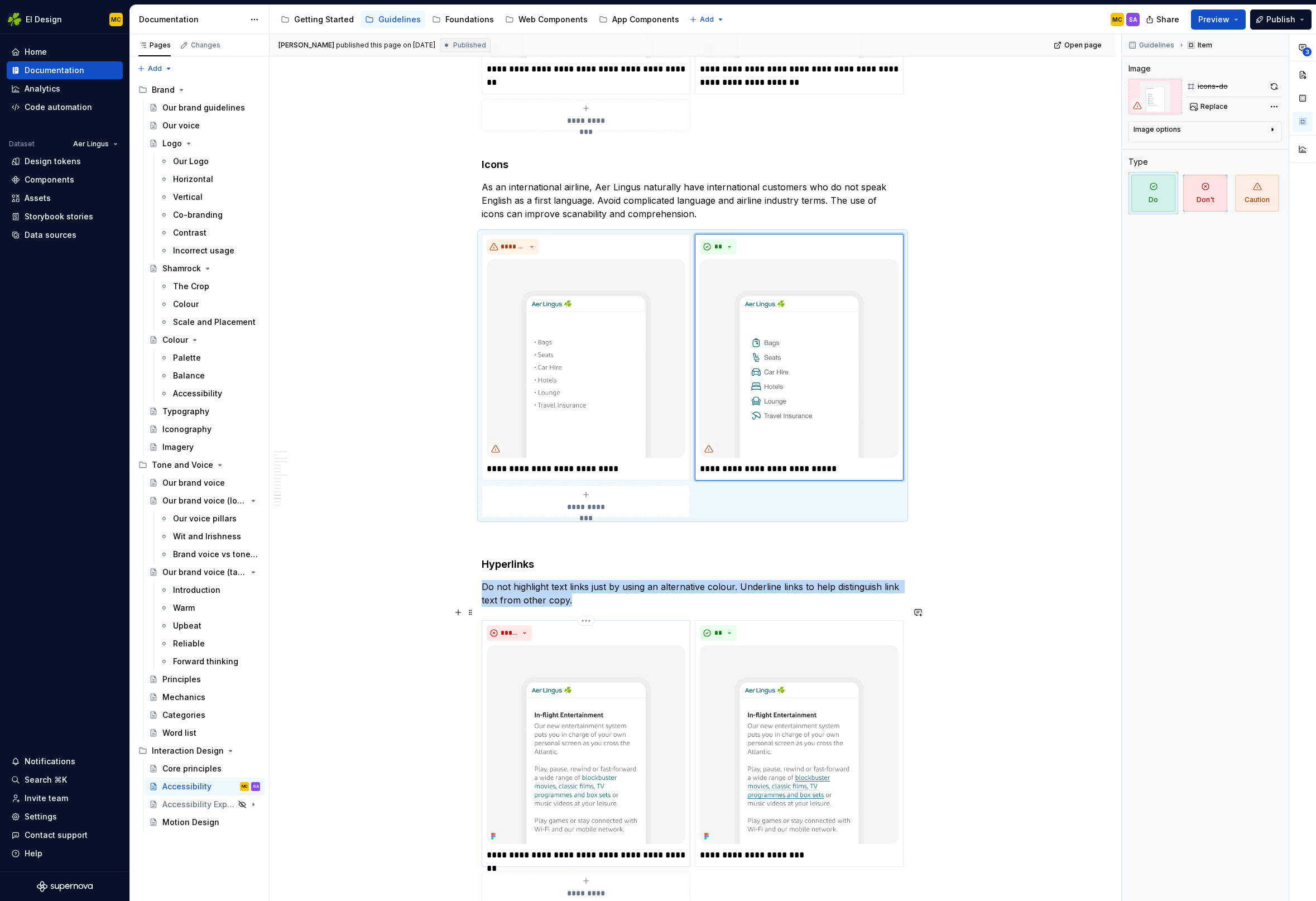
click at [613, 738] on img at bounding box center [585, 744] width 199 height 199
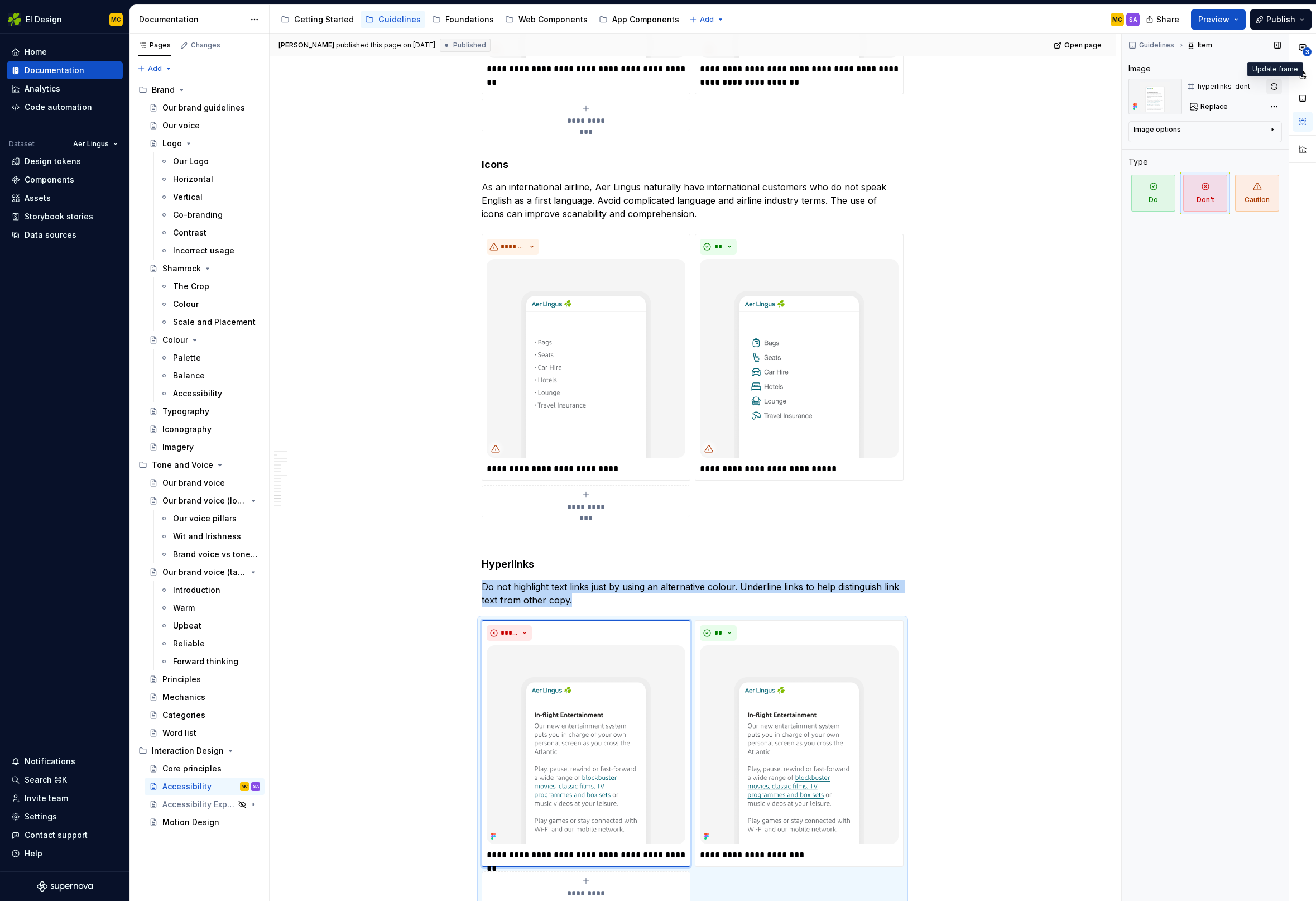
click at [1274, 86] on button "button" at bounding box center [1274, 86] width 16 height 16
click at [863, 657] on img at bounding box center [799, 744] width 199 height 199
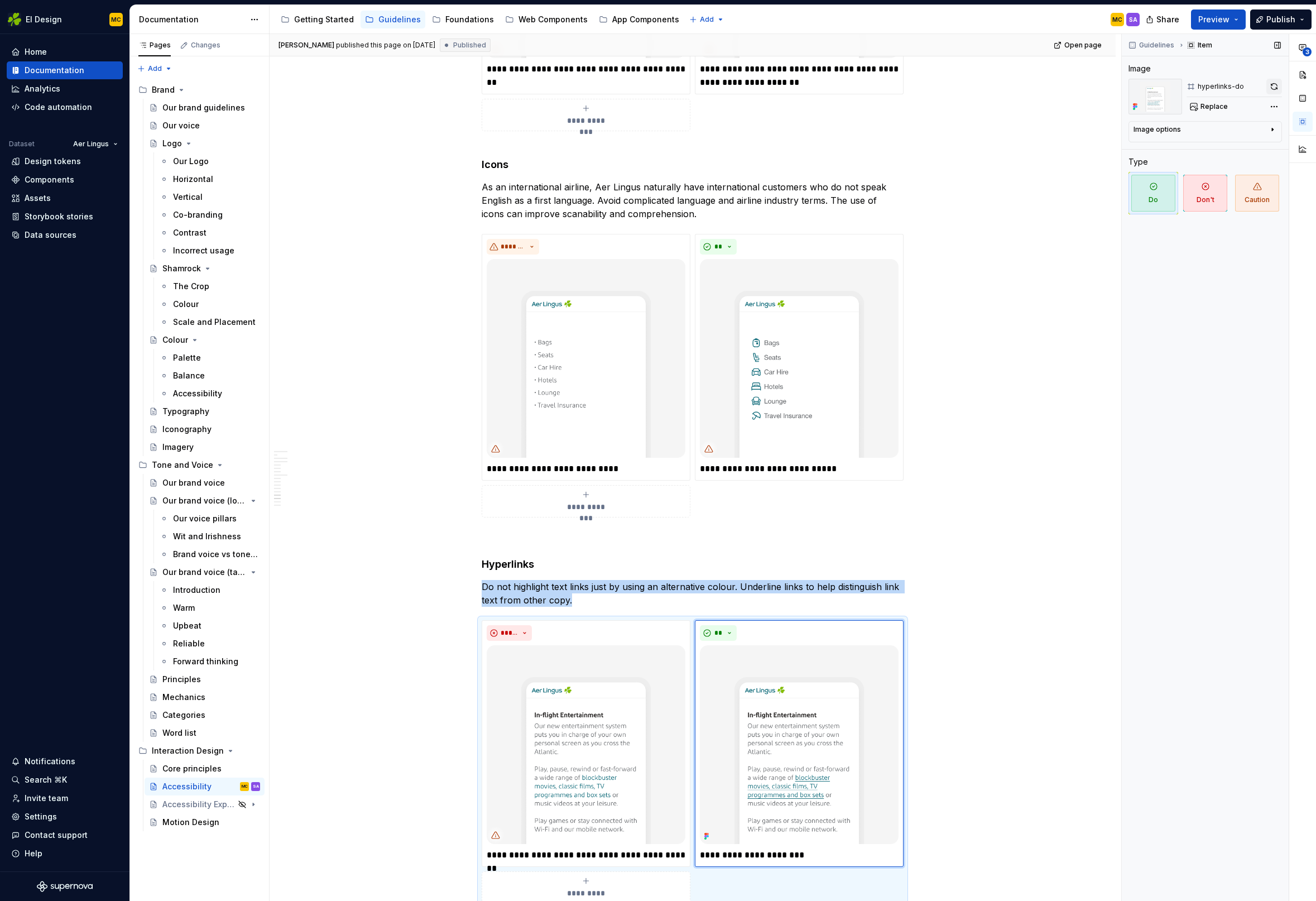
click at [1279, 86] on button "button" at bounding box center [1274, 86] width 16 height 16
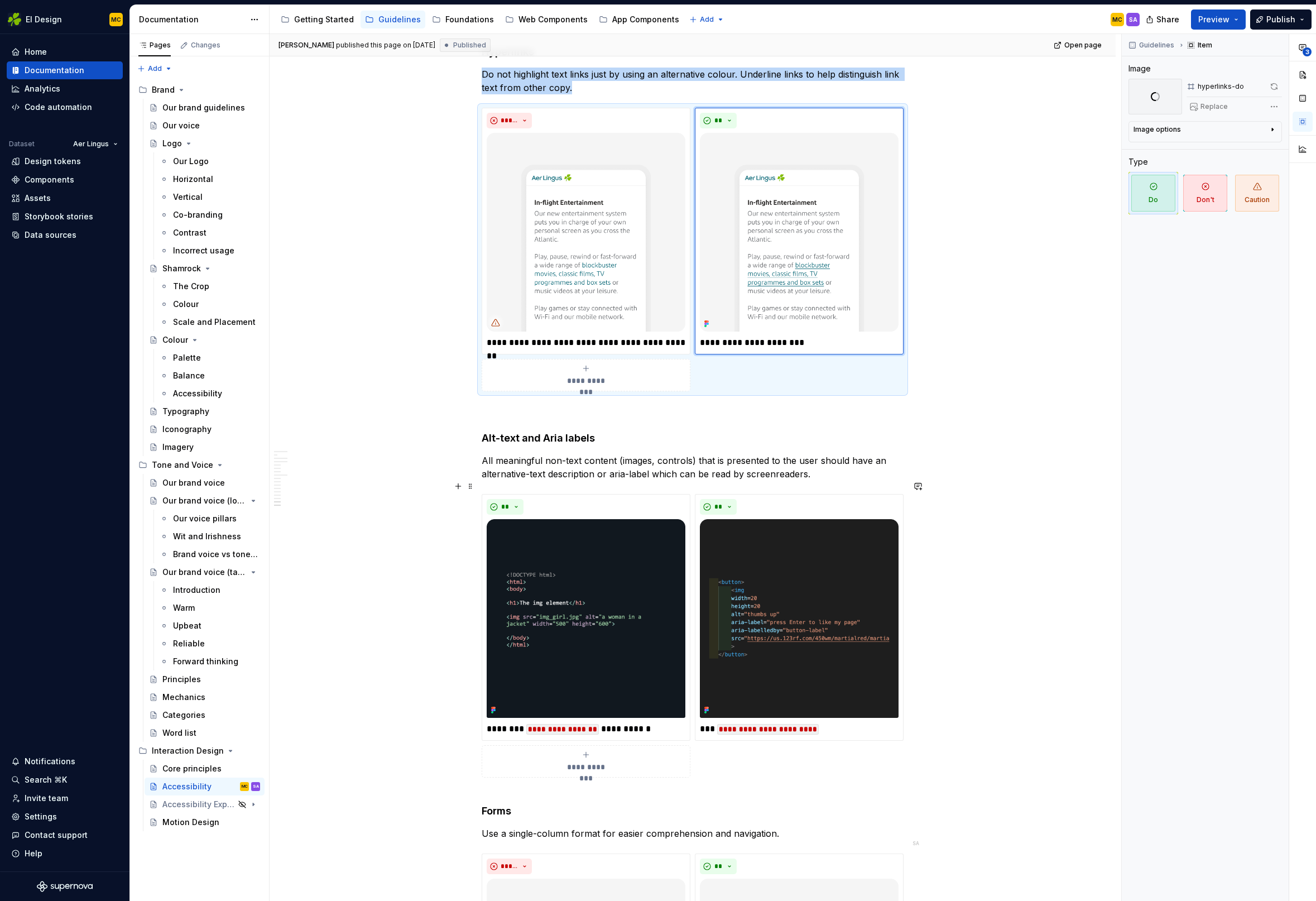
scroll to position [3757, 0]
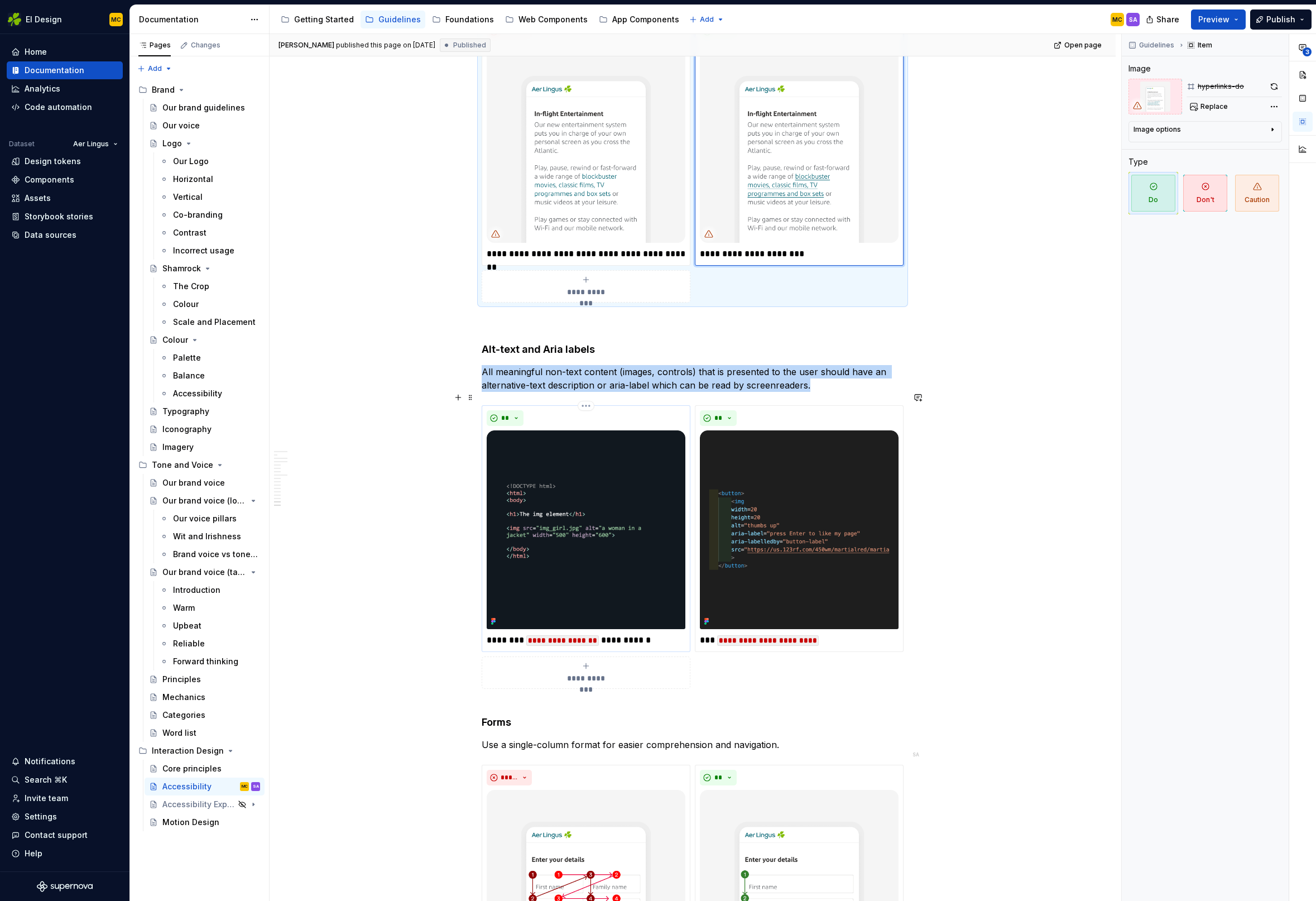
click at [641, 464] on img at bounding box center [585, 529] width 199 height 199
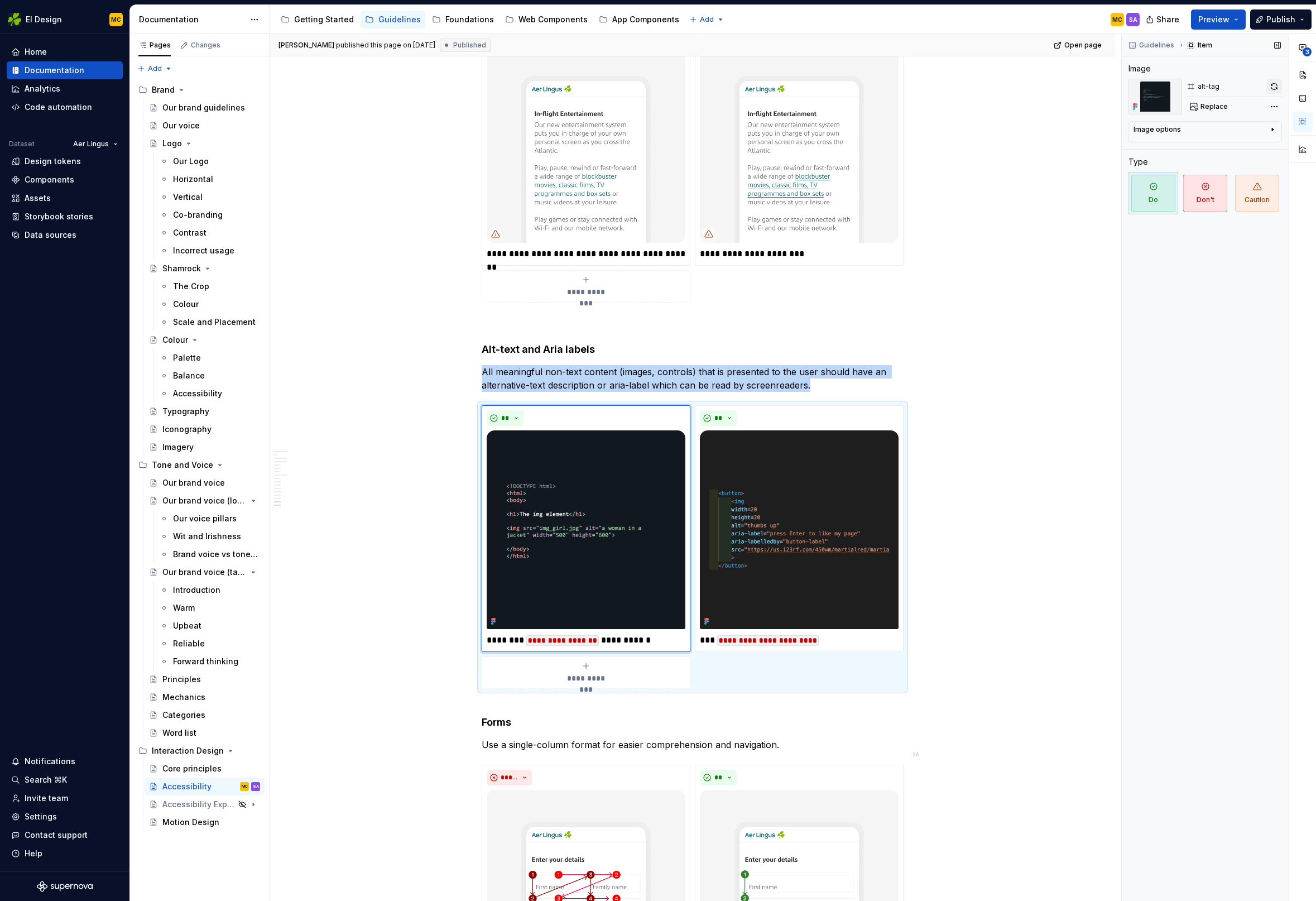
click at [1272, 85] on button "button" at bounding box center [1274, 86] width 16 height 16
click at [878, 486] on img at bounding box center [799, 529] width 199 height 199
click at [1278, 88] on button "button" at bounding box center [1274, 86] width 16 height 16
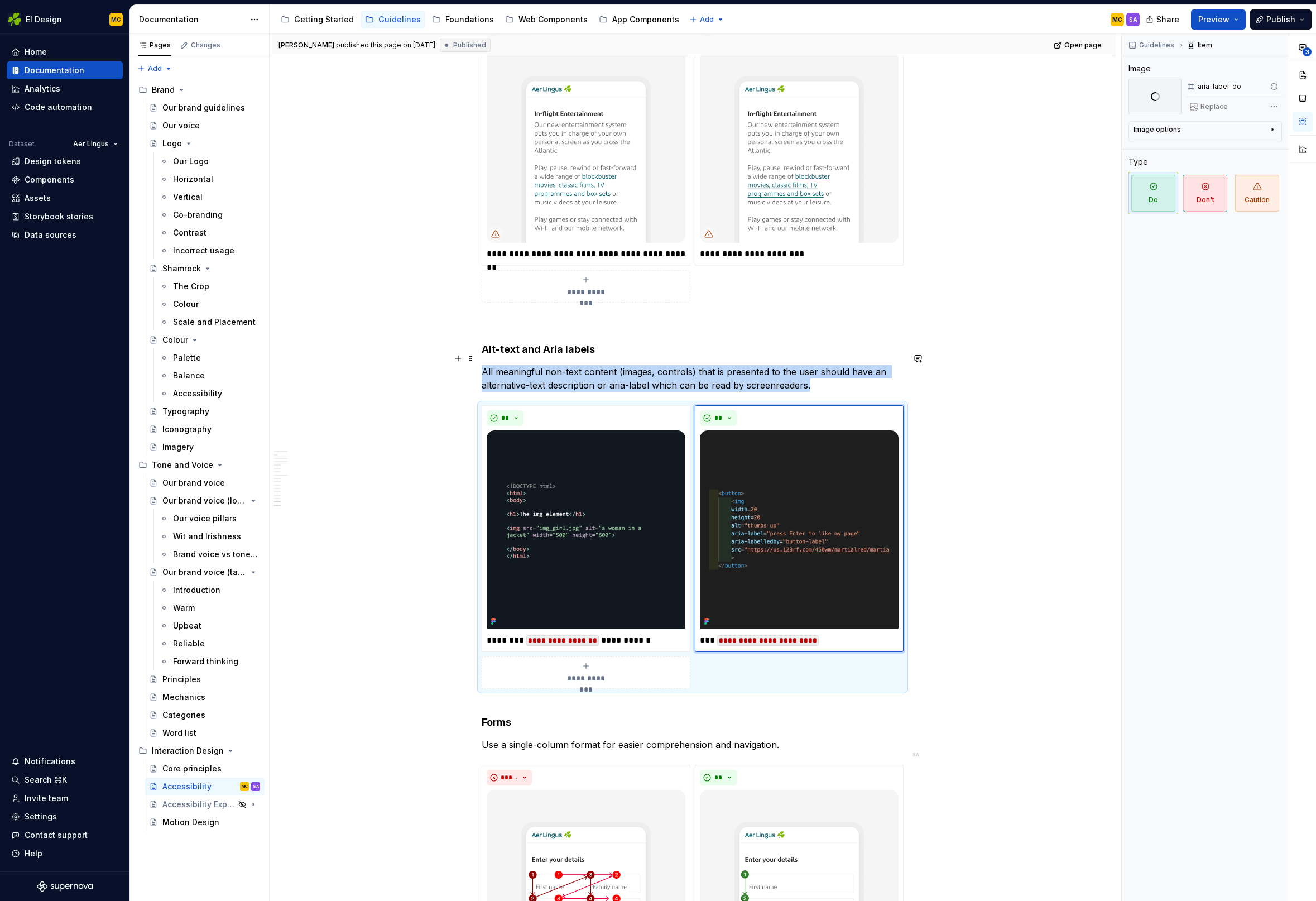
scroll to position [4144, 0]
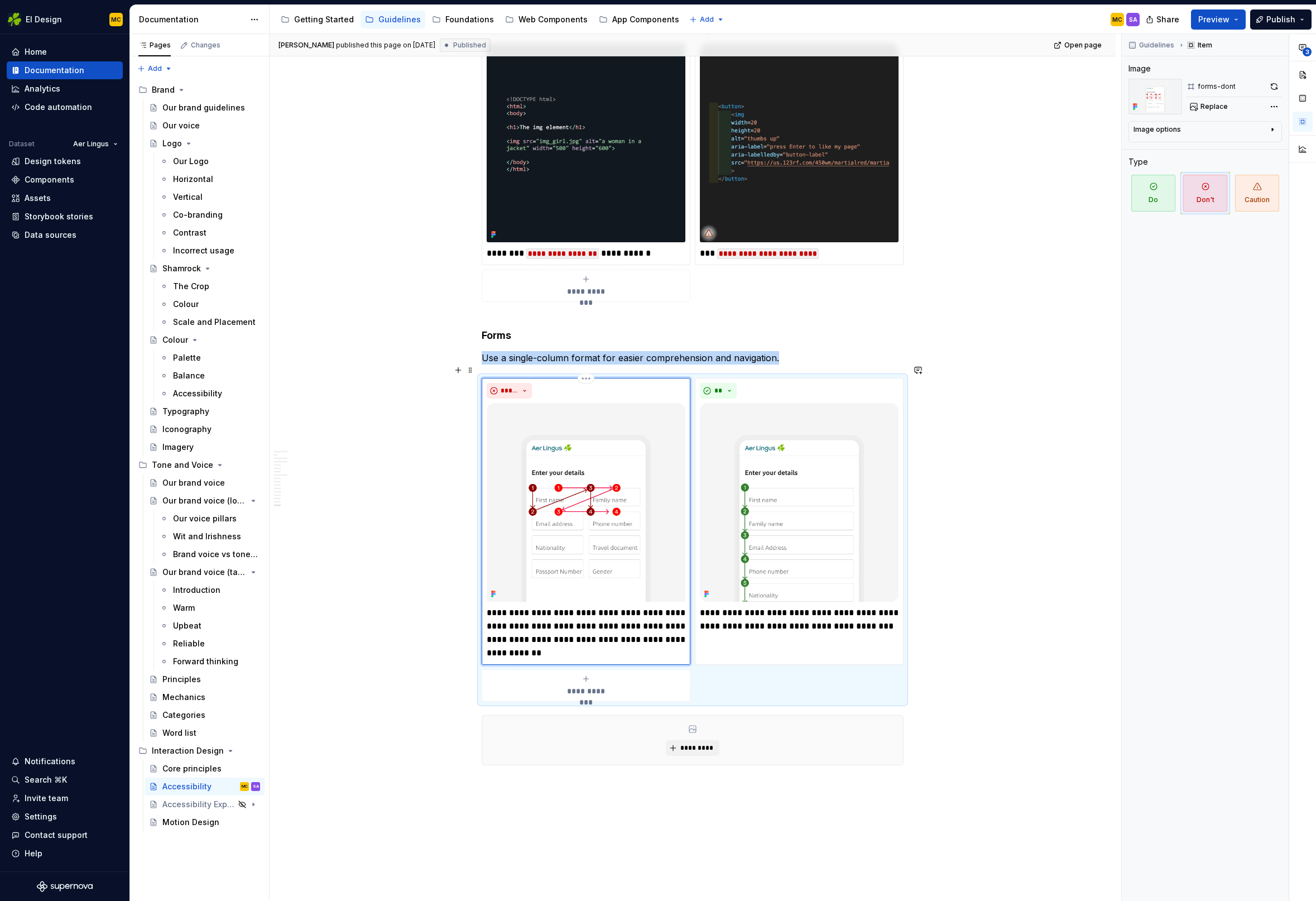
click at [652, 456] on img at bounding box center [585, 502] width 199 height 199
drag, startPoint x: 1274, startPoint y: 86, endPoint x: 1242, endPoint y: 126, distance: 51.2
click at [1274, 86] on button "button" at bounding box center [1274, 86] width 16 height 16
click at [866, 434] on img at bounding box center [799, 502] width 199 height 199
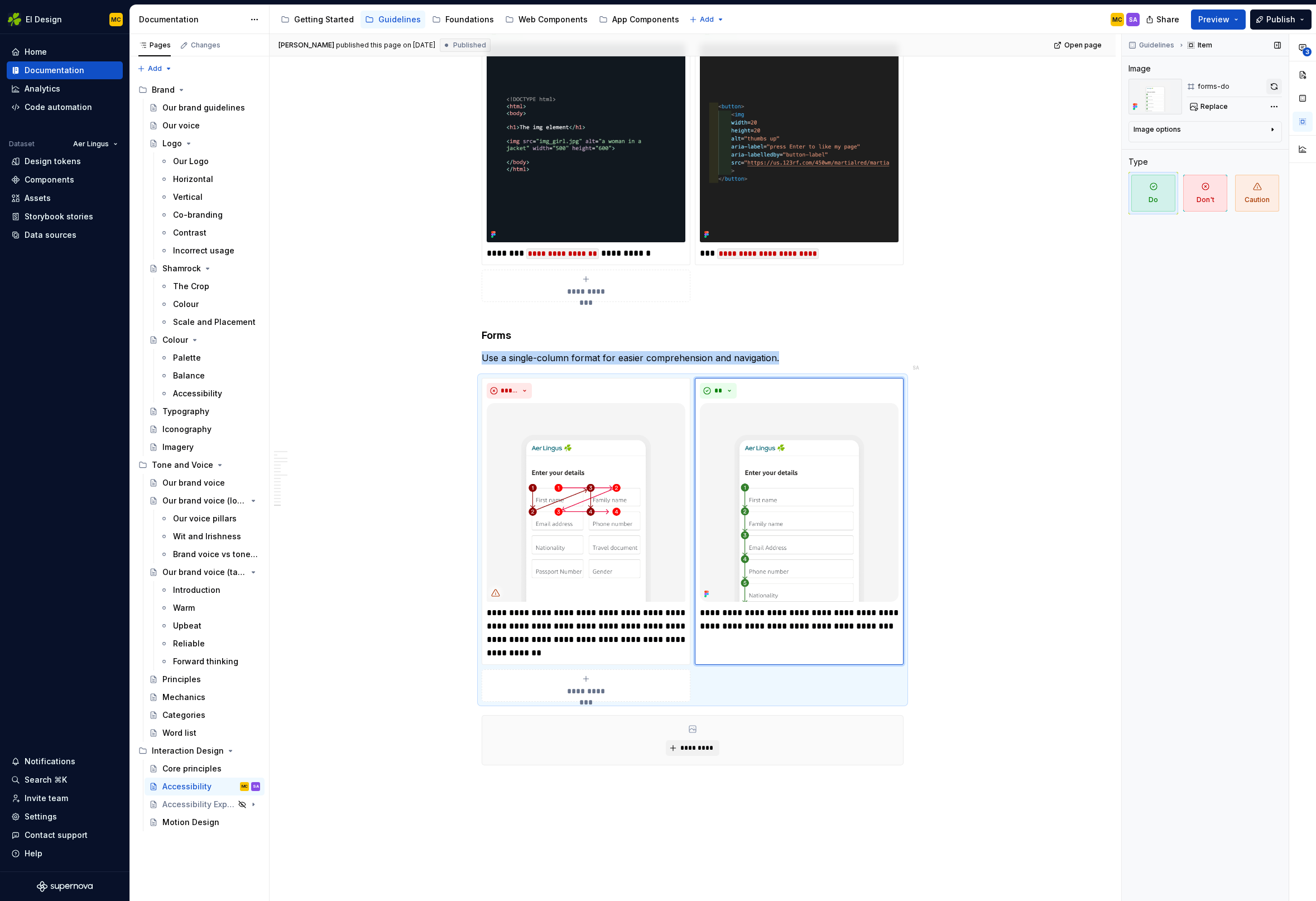
click at [1275, 84] on button "button" at bounding box center [1274, 86] width 16 height 16
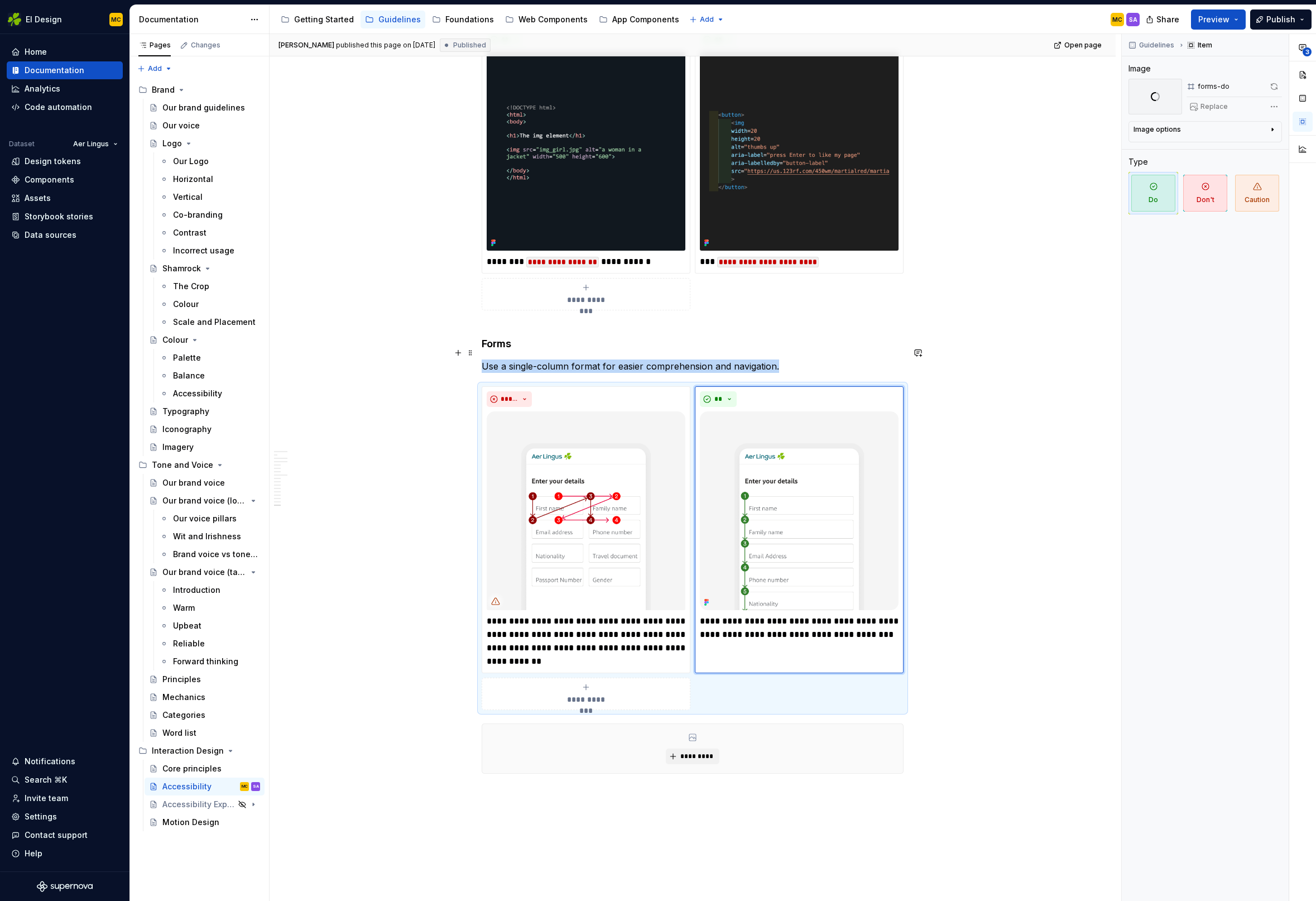
scroll to position [4133, 0]
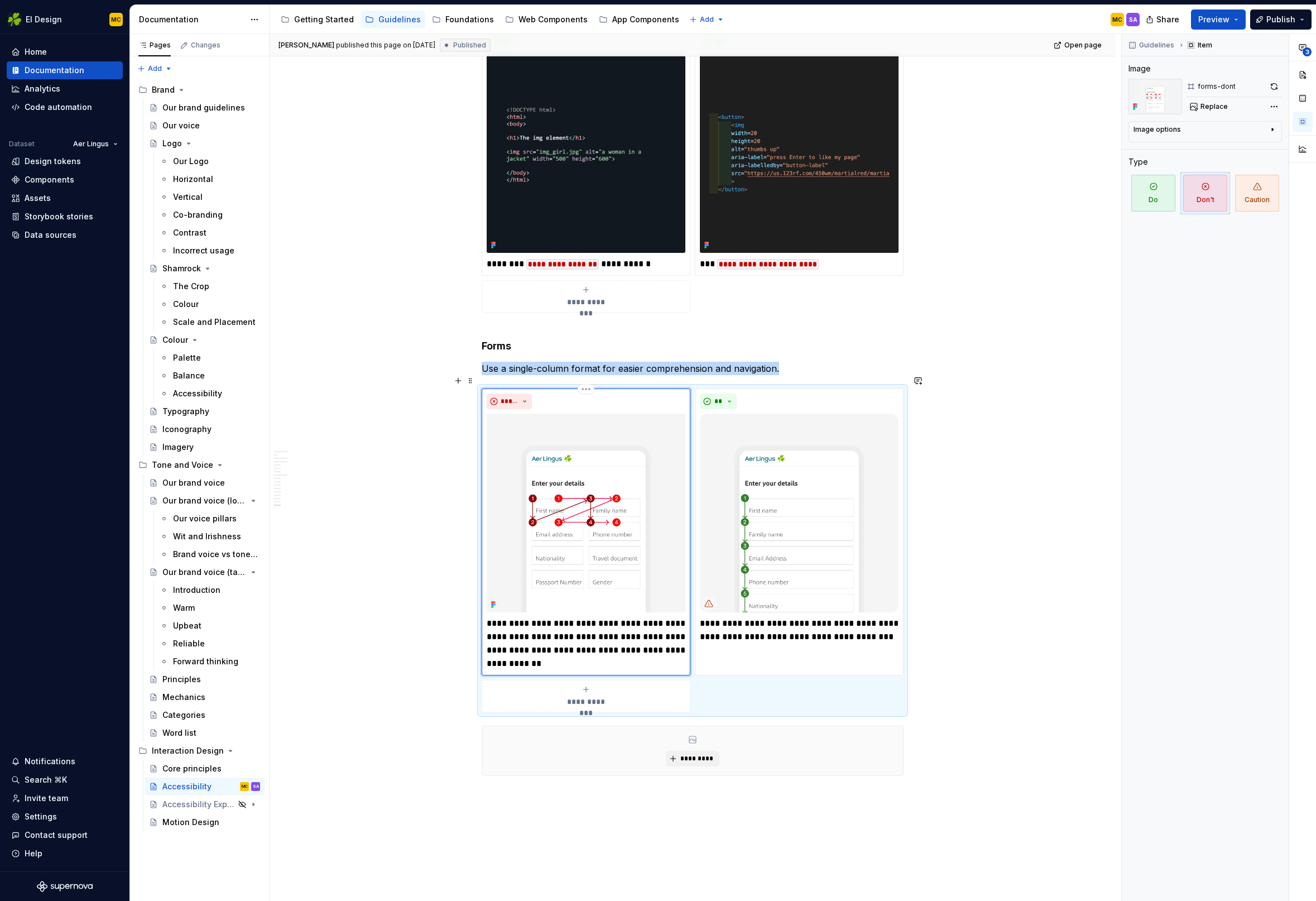
click at [631, 508] on img at bounding box center [585, 512] width 199 height 199
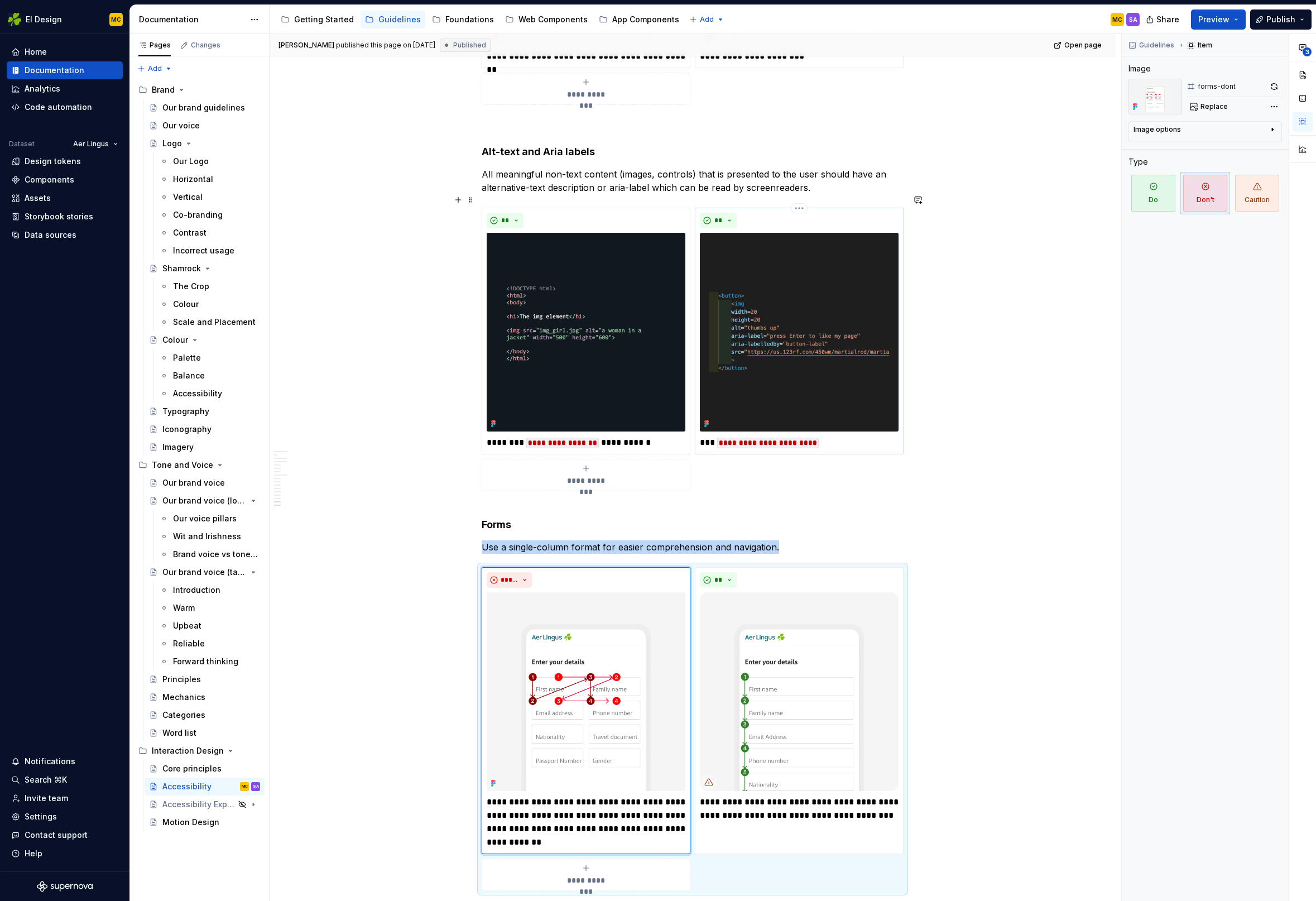
scroll to position [3942, 0]
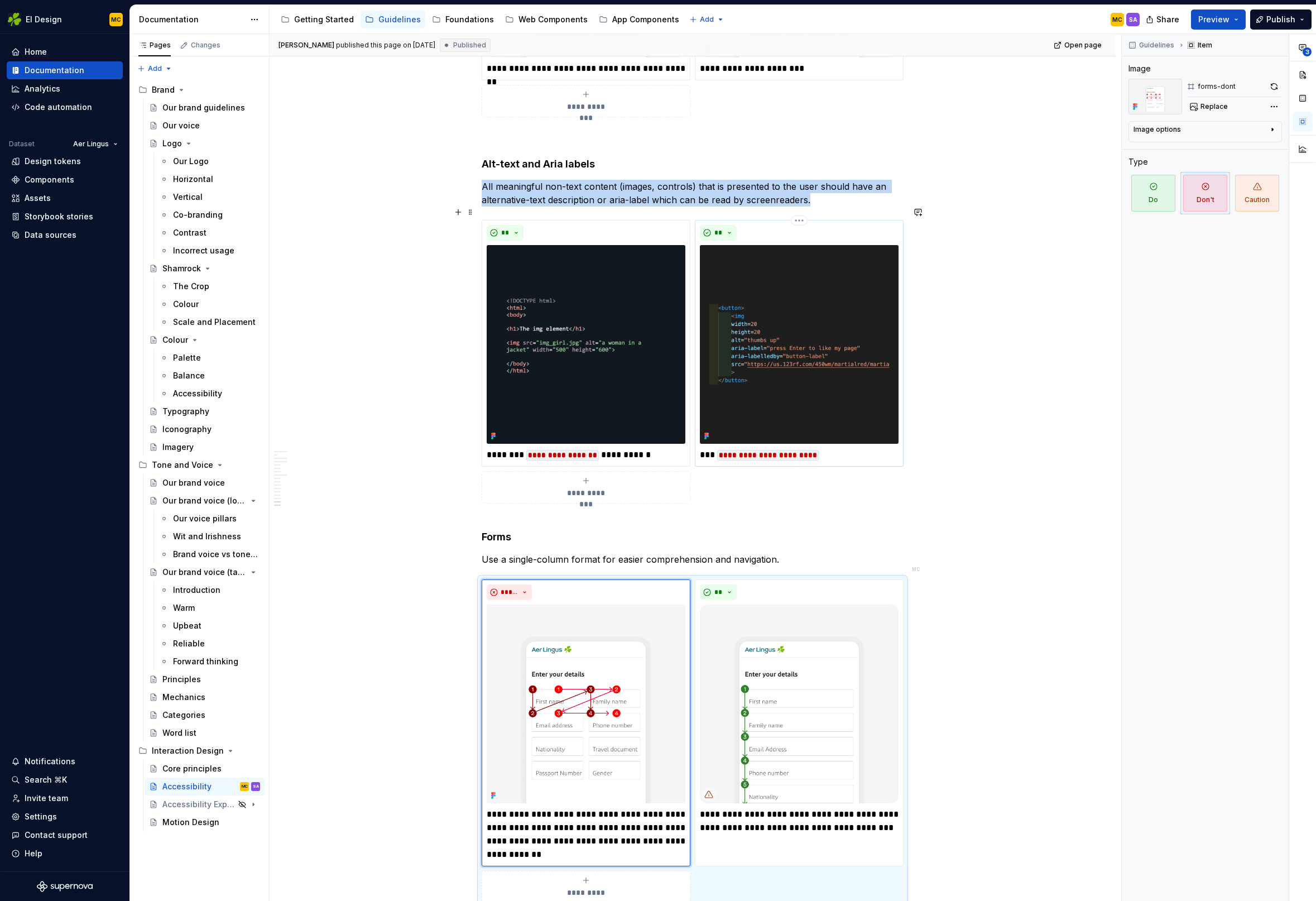
click at [787, 342] on img at bounding box center [799, 344] width 199 height 199
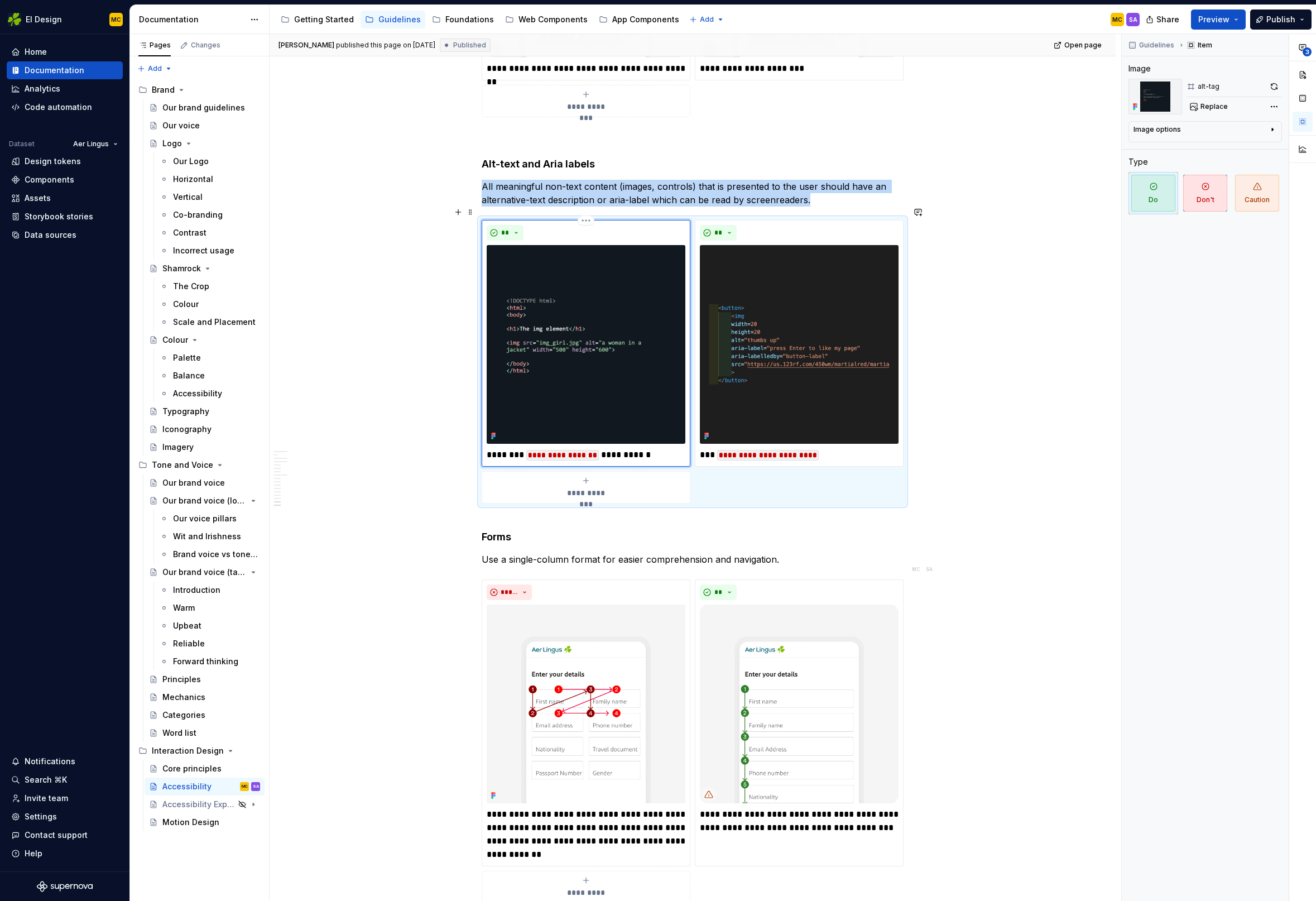
click at [612, 340] on img at bounding box center [585, 344] width 199 height 199
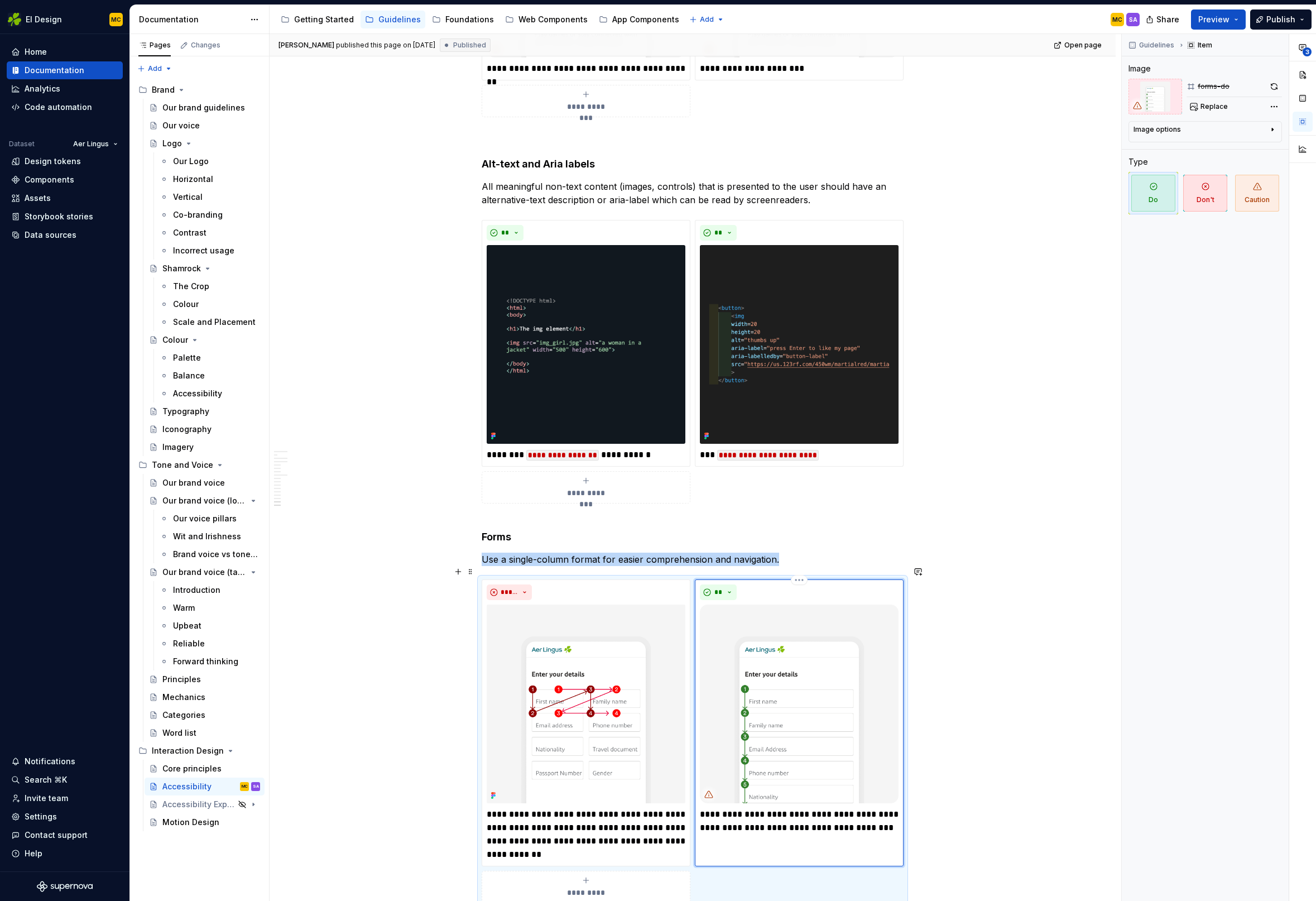
click at [766, 711] on img at bounding box center [799, 703] width 199 height 199
click at [764, 632] on img at bounding box center [799, 703] width 199 height 199
click at [1214, 106] on span "Replace" at bounding box center [1214, 106] width 27 height 9
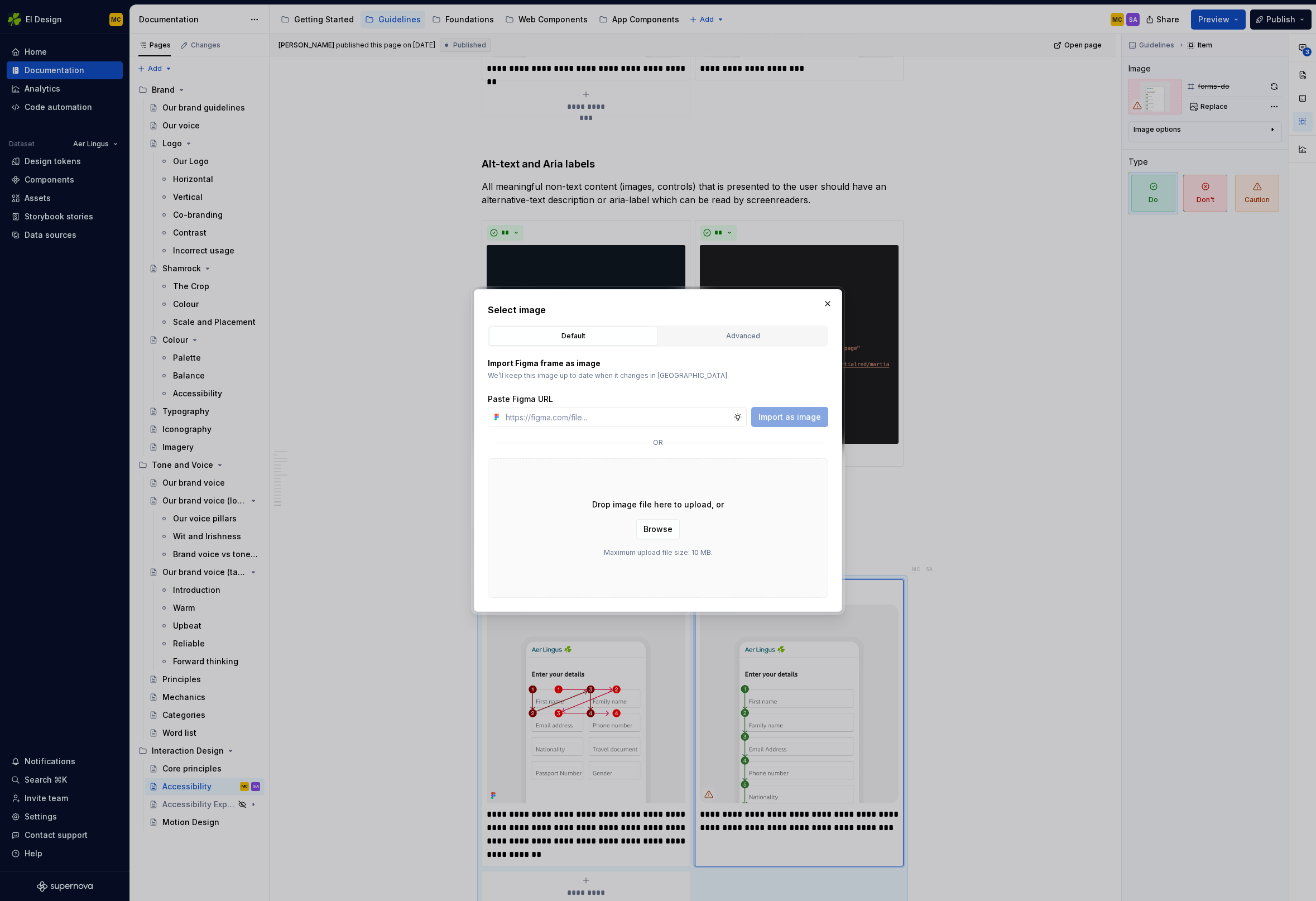
type textarea "*"
type input "[URL][DOMAIN_NAME]"
click at [785, 422] on button "Import as image" at bounding box center [789, 416] width 77 height 20
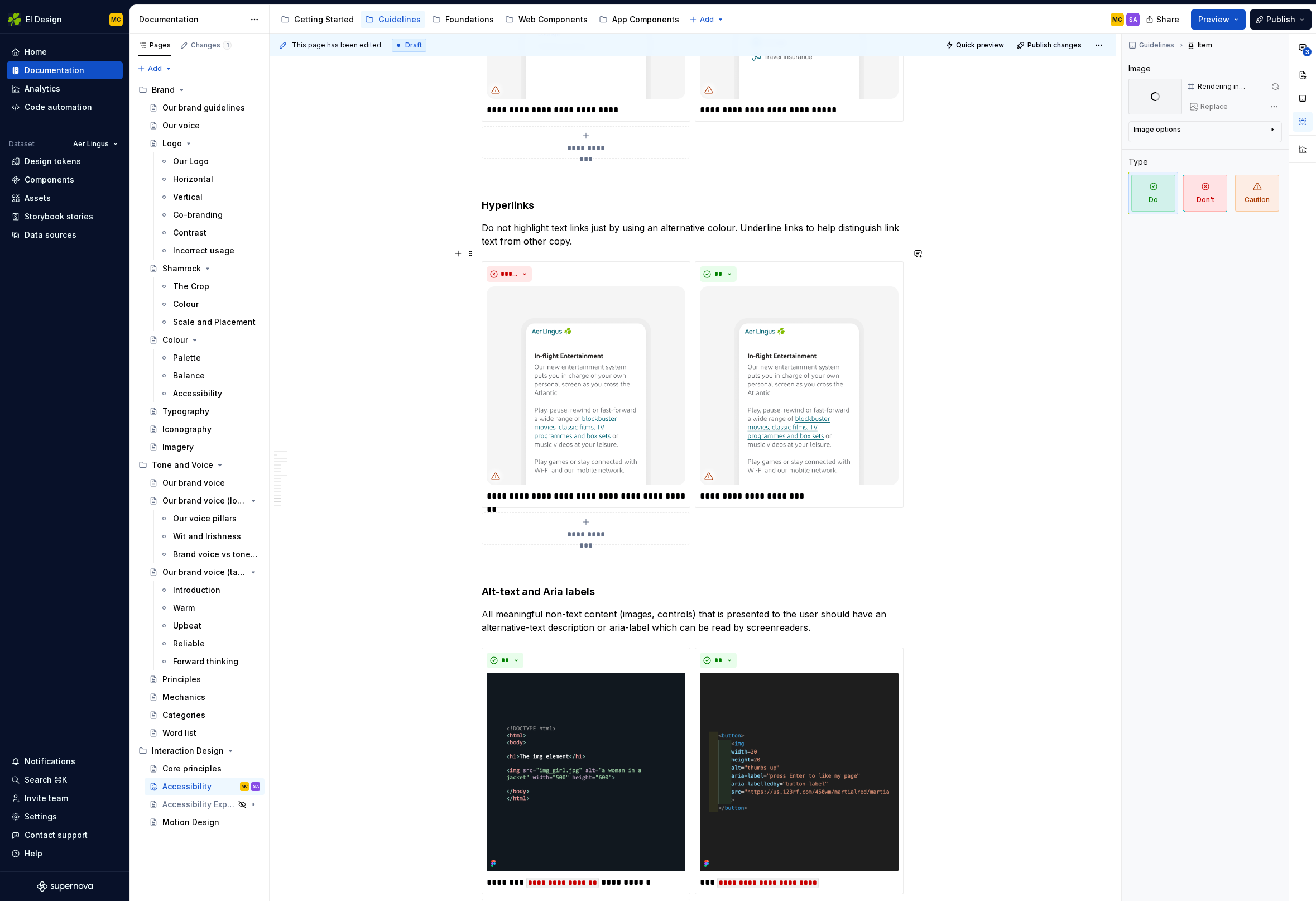
scroll to position [3513, 0]
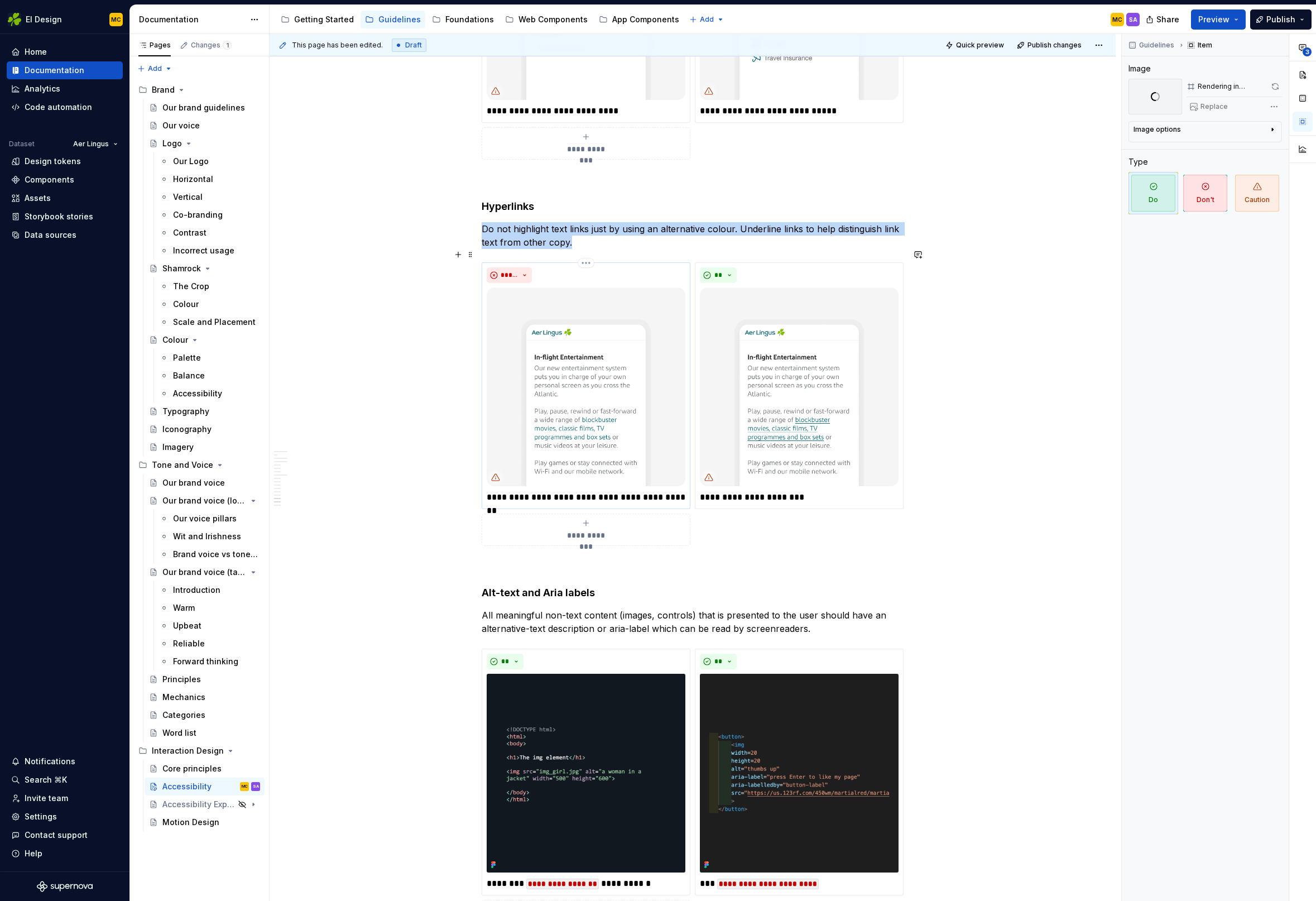
click at [602, 405] on img at bounding box center [585, 387] width 199 height 199
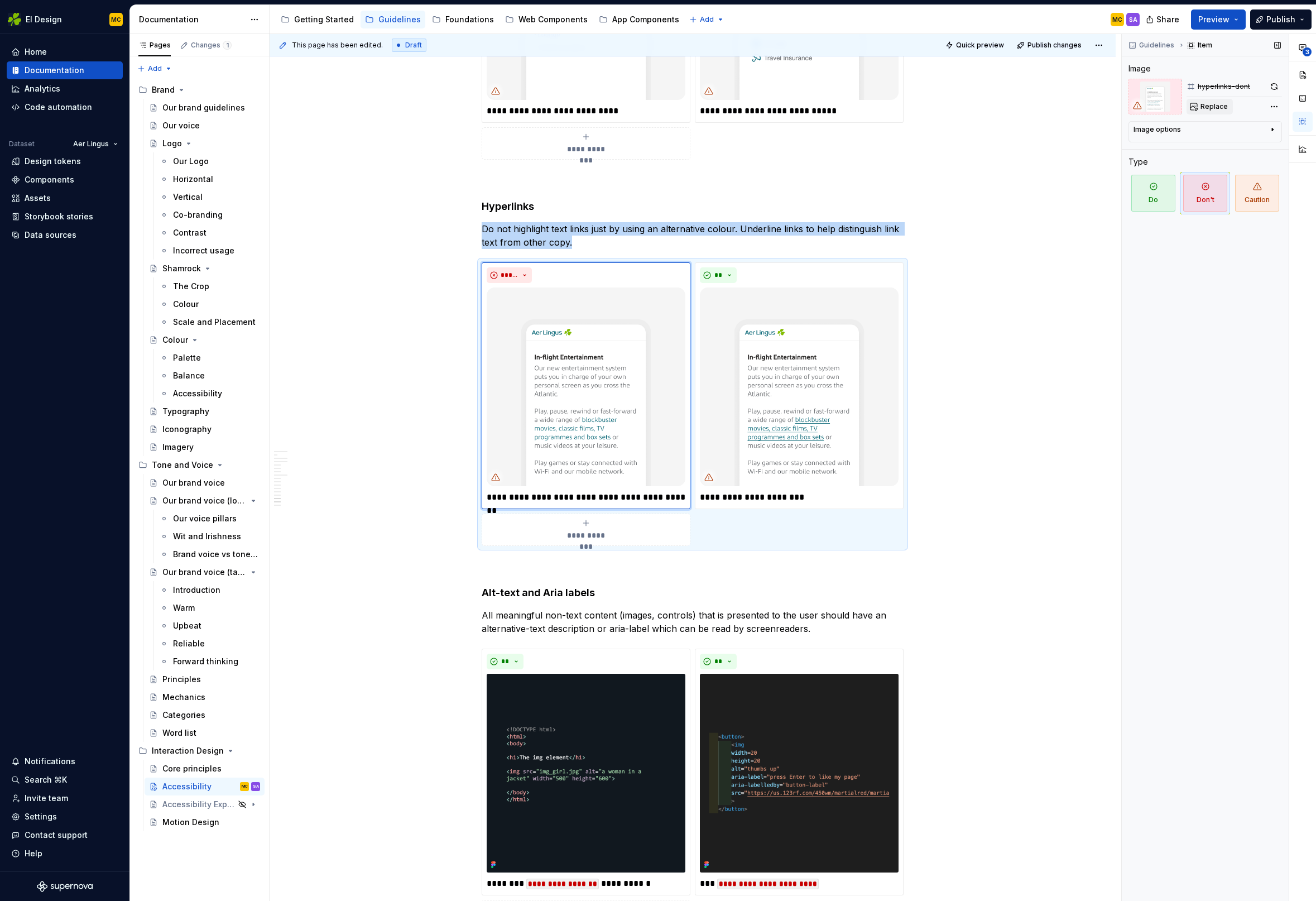
click at [1219, 104] on span "Replace" at bounding box center [1214, 106] width 27 height 9
type textarea "*"
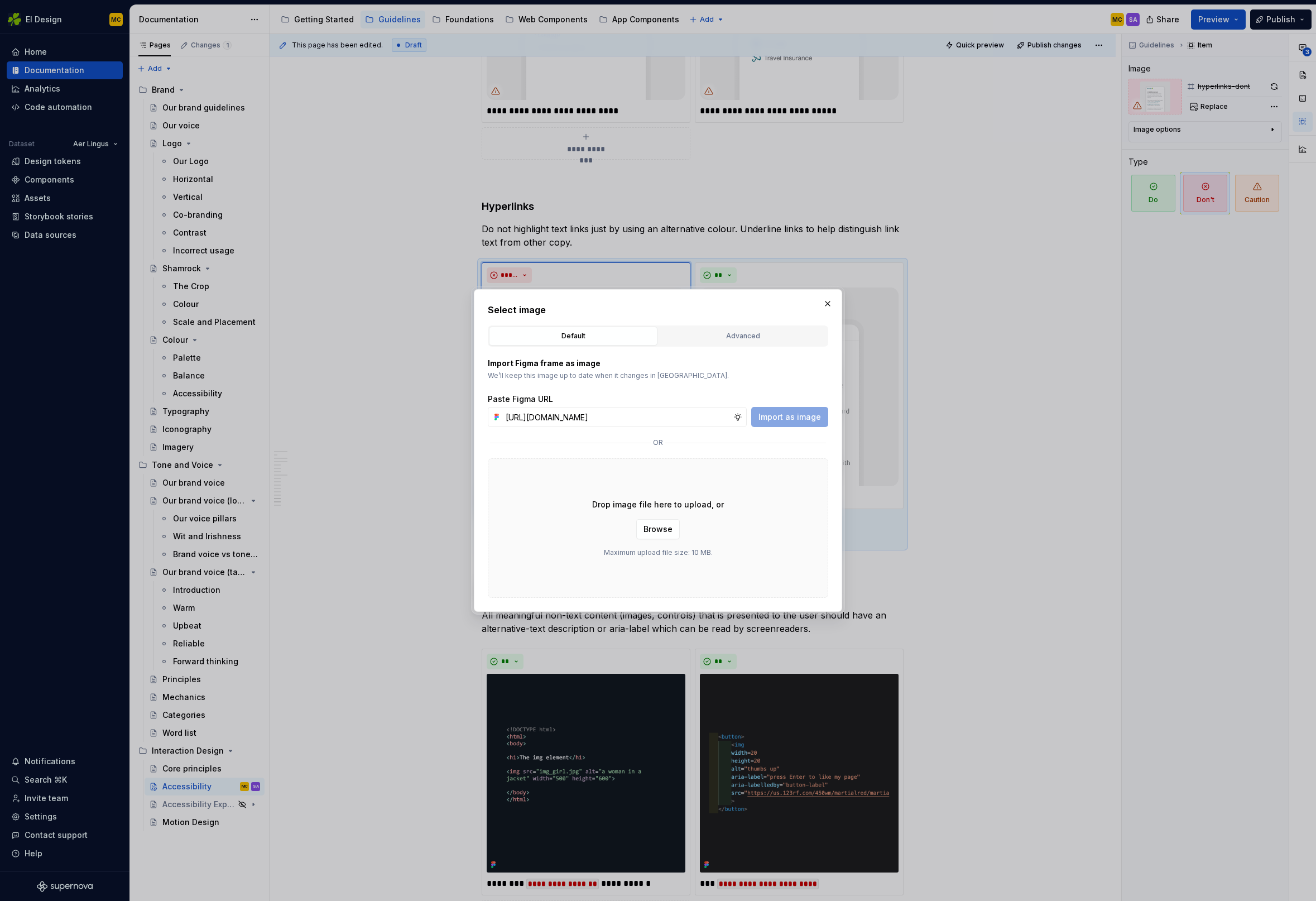
scroll to position [0, 246]
type input "[URL][DOMAIN_NAME]"
click at [797, 420] on span "Import as image" at bounding box center [789, 417] width 62 height 11
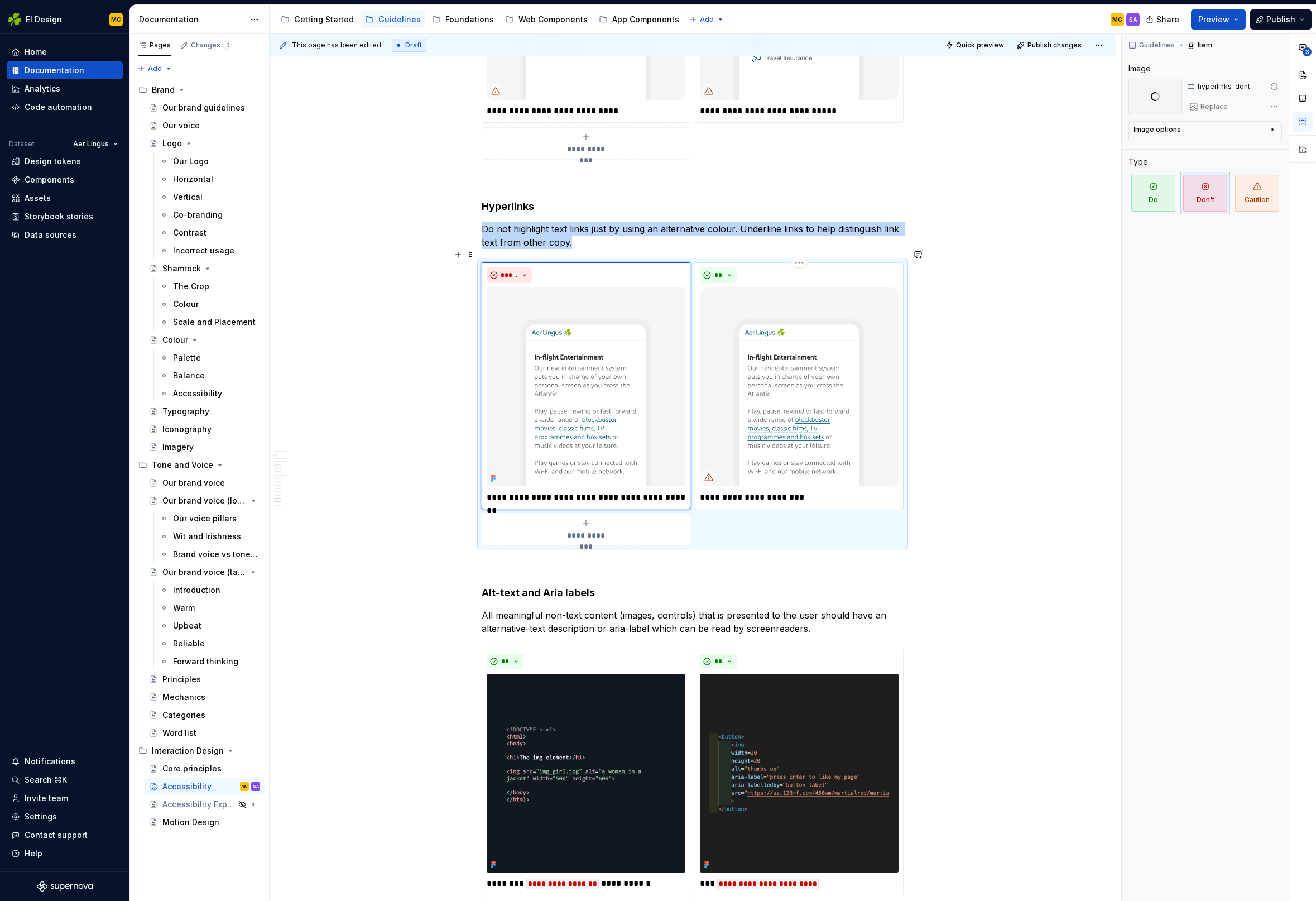
click at [793, 323] on img at bounding box center [799, 387] width 199 height 199
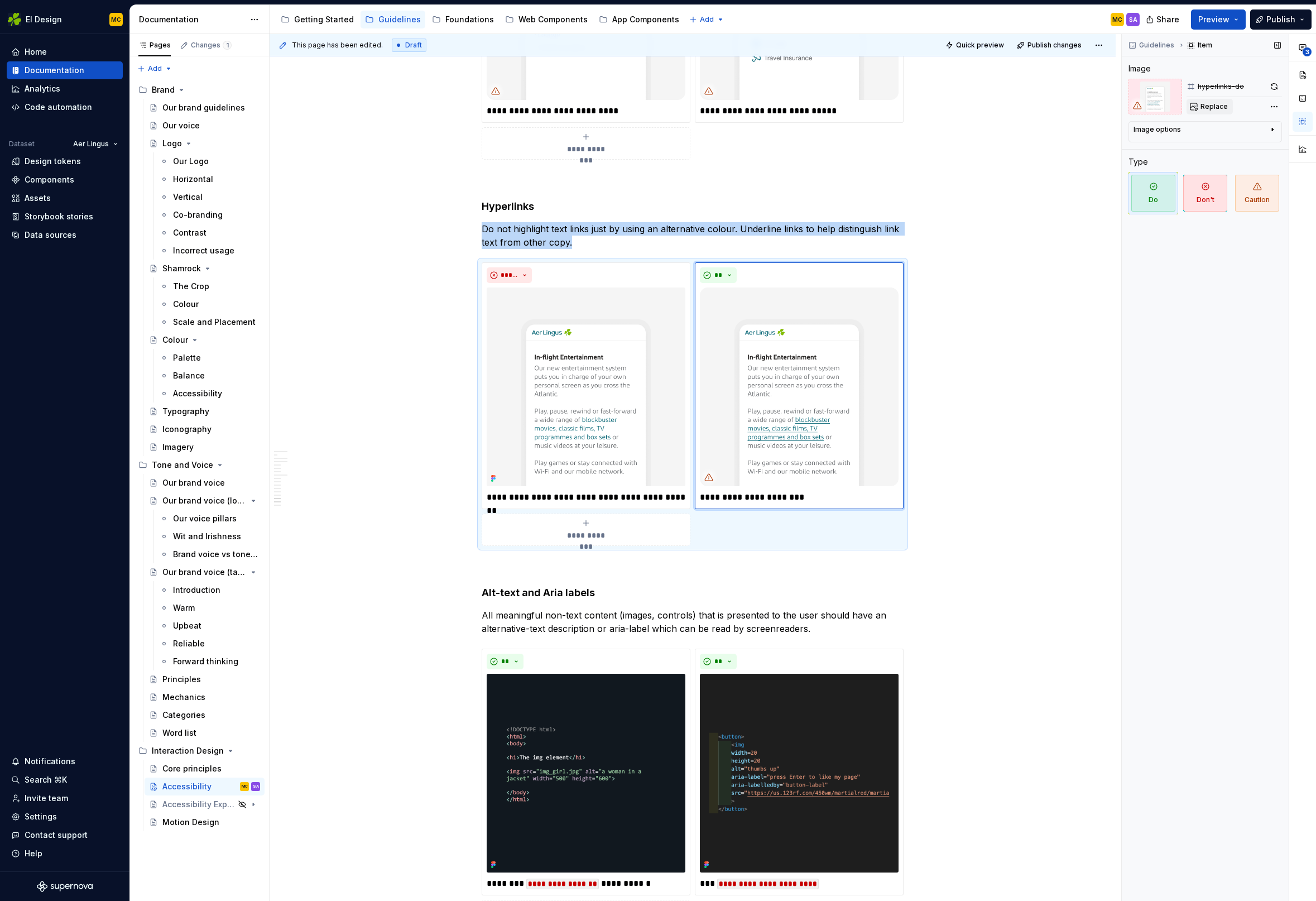
click at [1218, 105] on span "Replace" at bounding box center [1214, 106] width 27 height 9
type textarea "*"
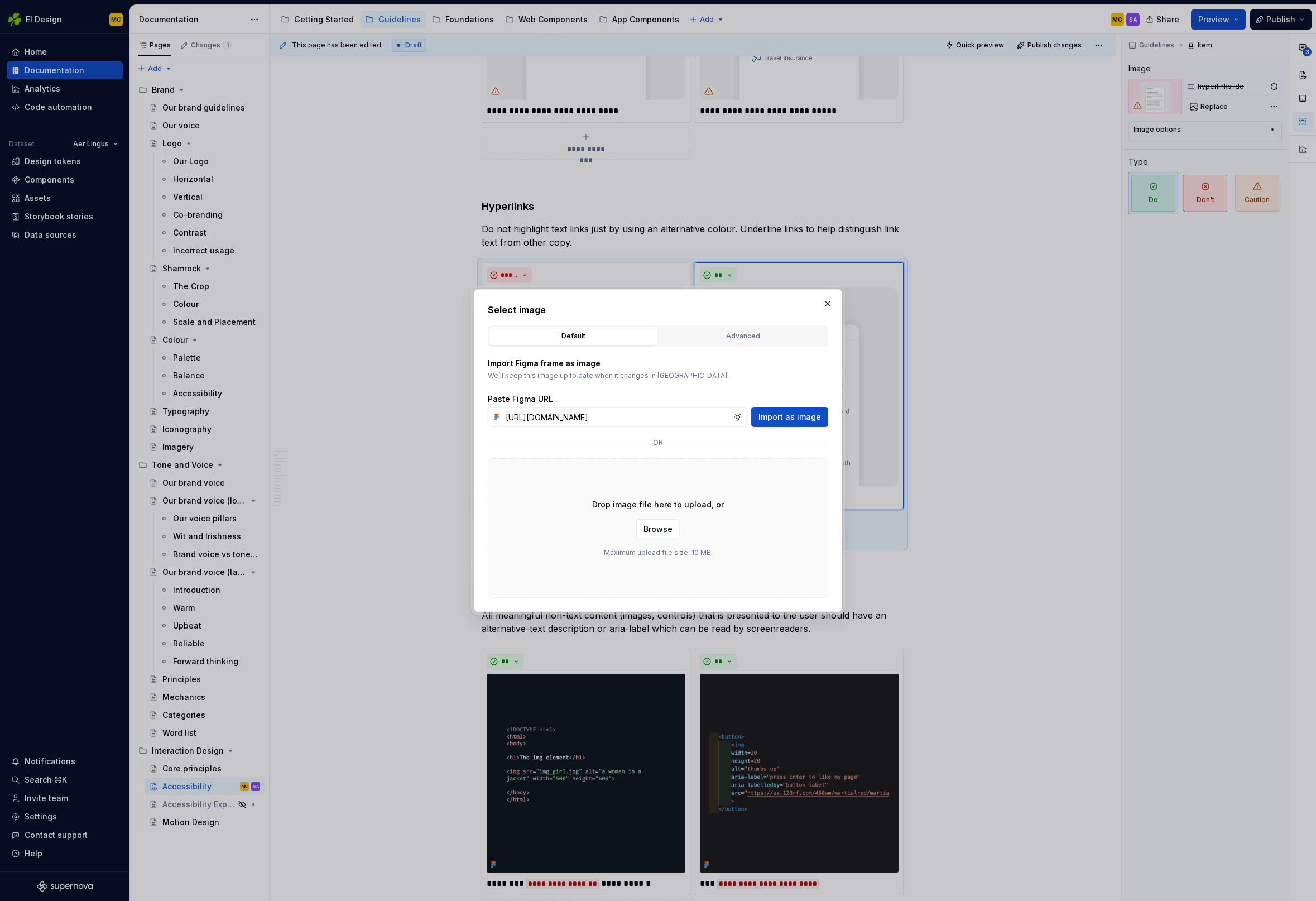
scroll to position [0, 250]
type input "[URL][DOMAIN_NAME]"
click at [803, 422] on button "Import as image" at bounding box center [789, 416] width 77 height 20
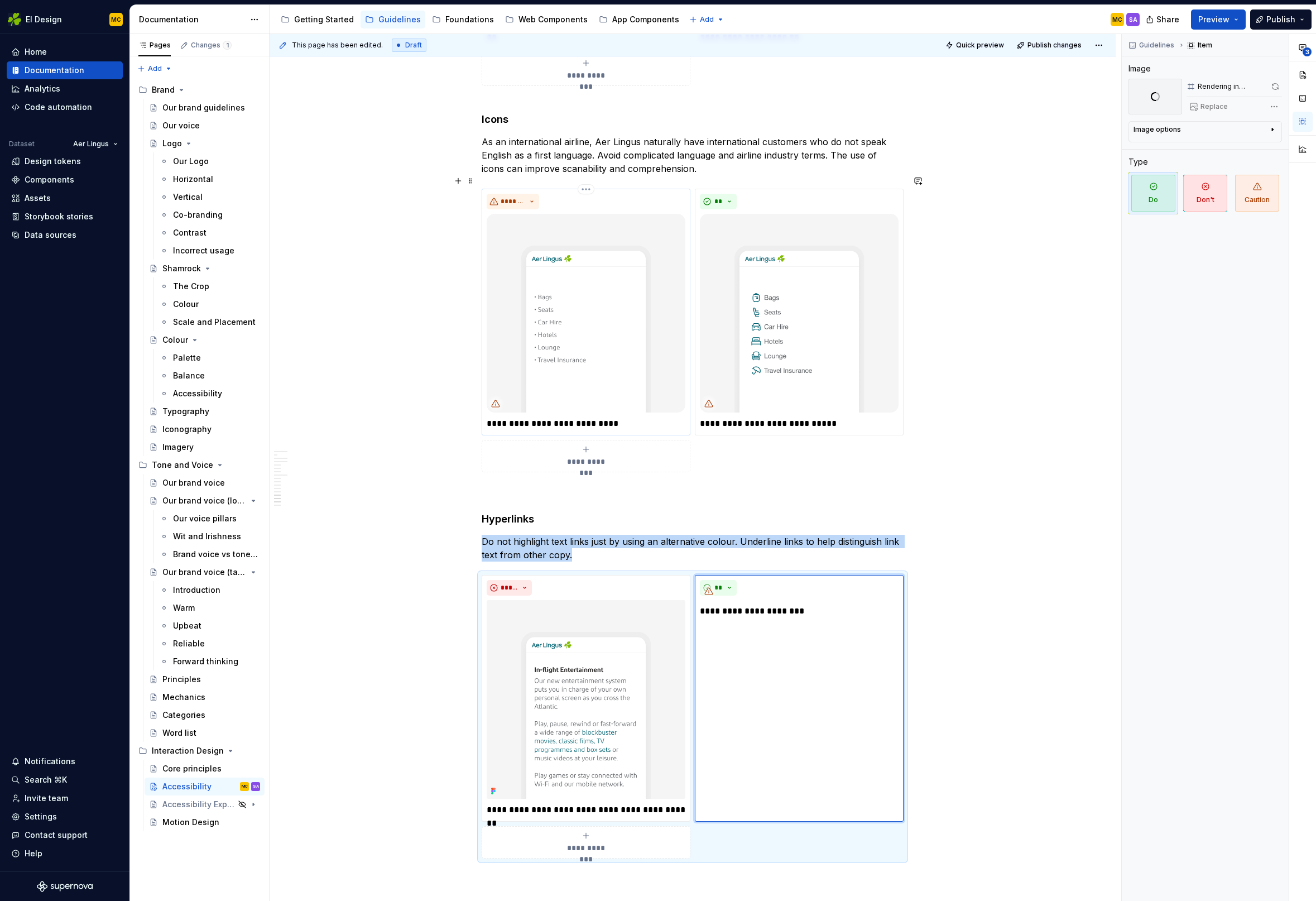
scroll to position [3202, 0]
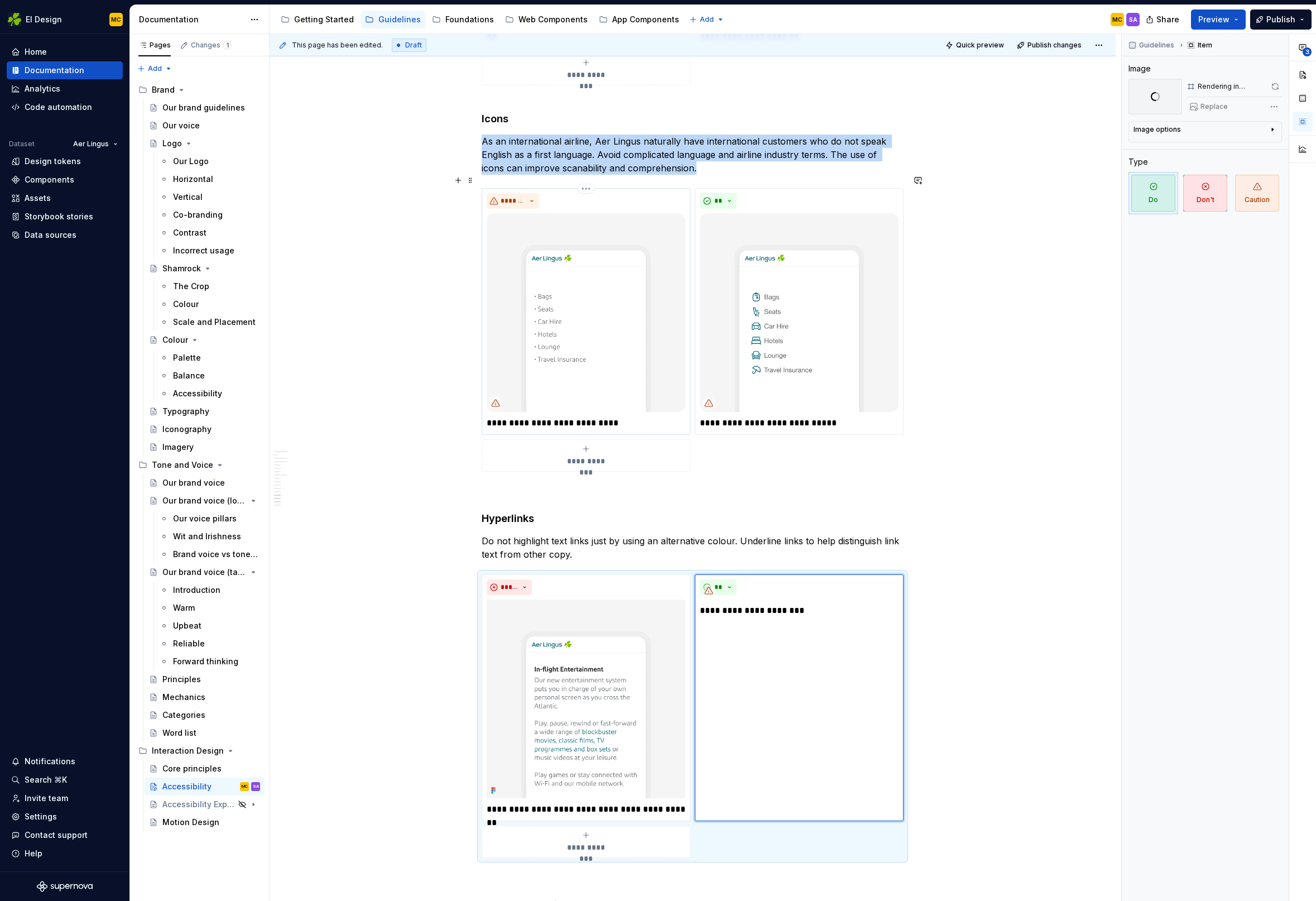
click at [614, 276] on img at bounding box center [585, 312] width 199 height 199
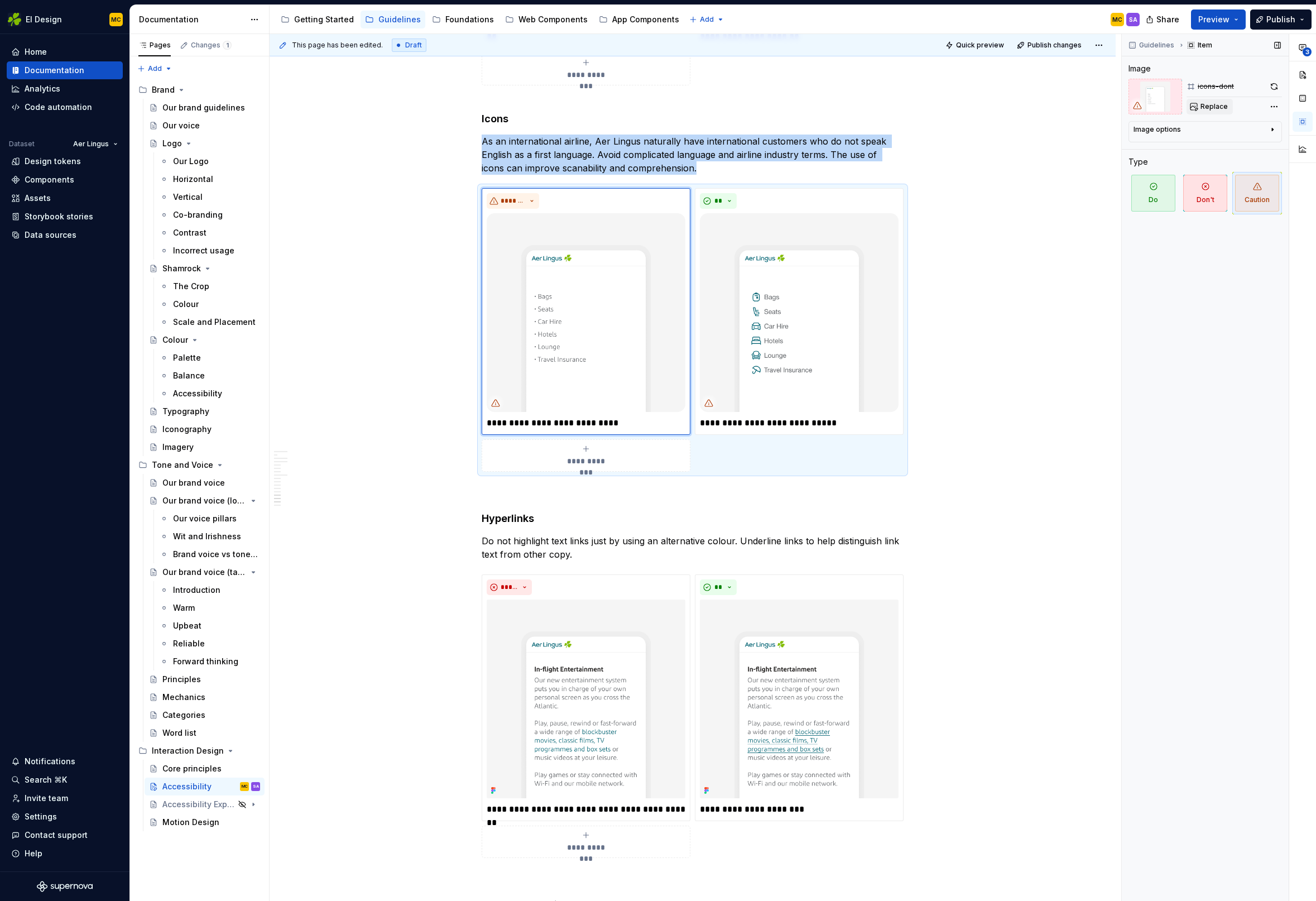
click at [1222, 105] on span "Replace" at bounding box center [1214, 106] width 27 height 9
type textarea "*"
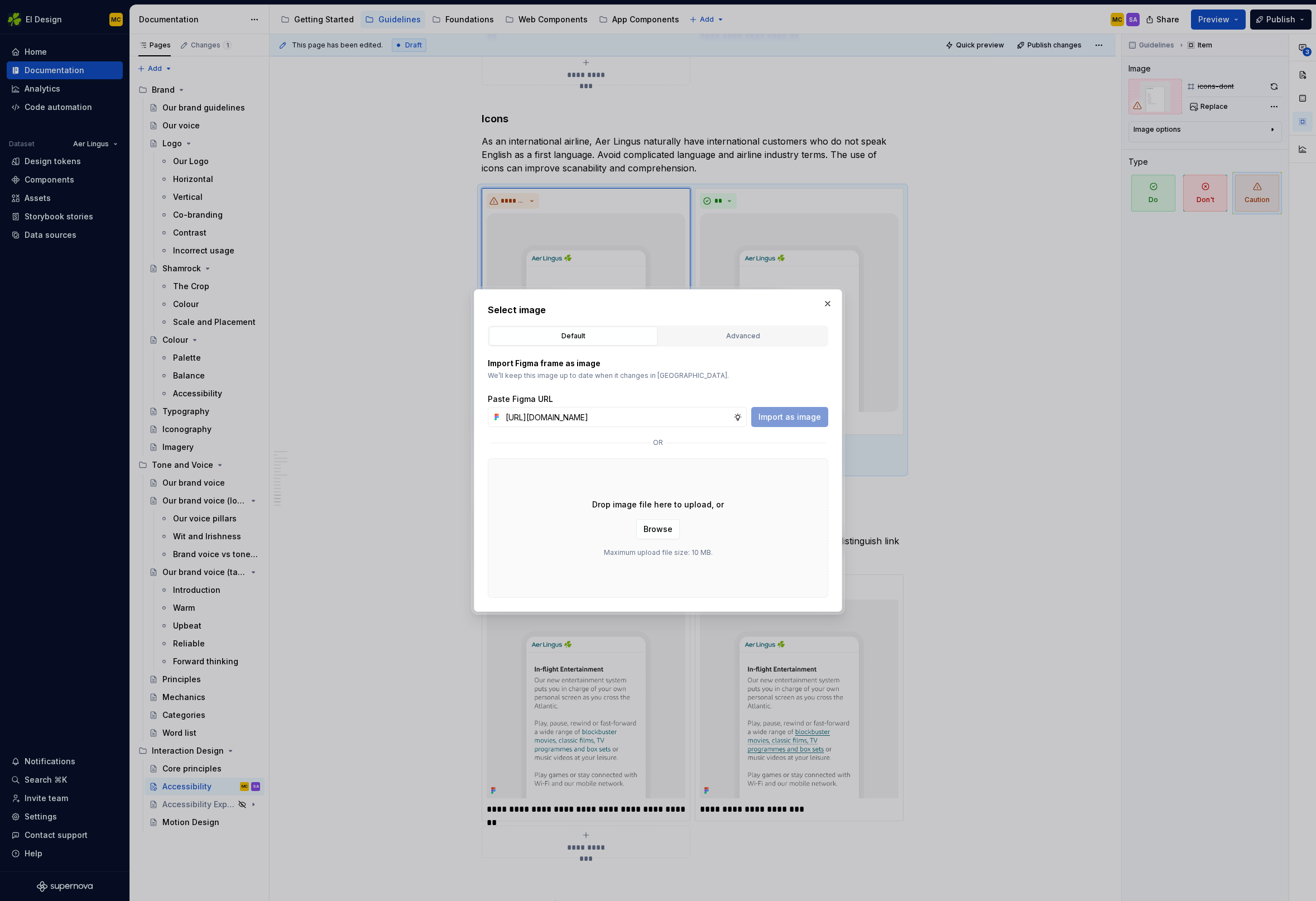
scroll to position [0, 247]
type input "[URL][DOMAIN_NAME]"
drag, startPoint x: 770, startPoint y: 418, endPoint x: 787, endPoint y: 398, distance: 26.2
click at [770, 418] on span "Import as image" at bounding box center [789, 417] width 62 height 11
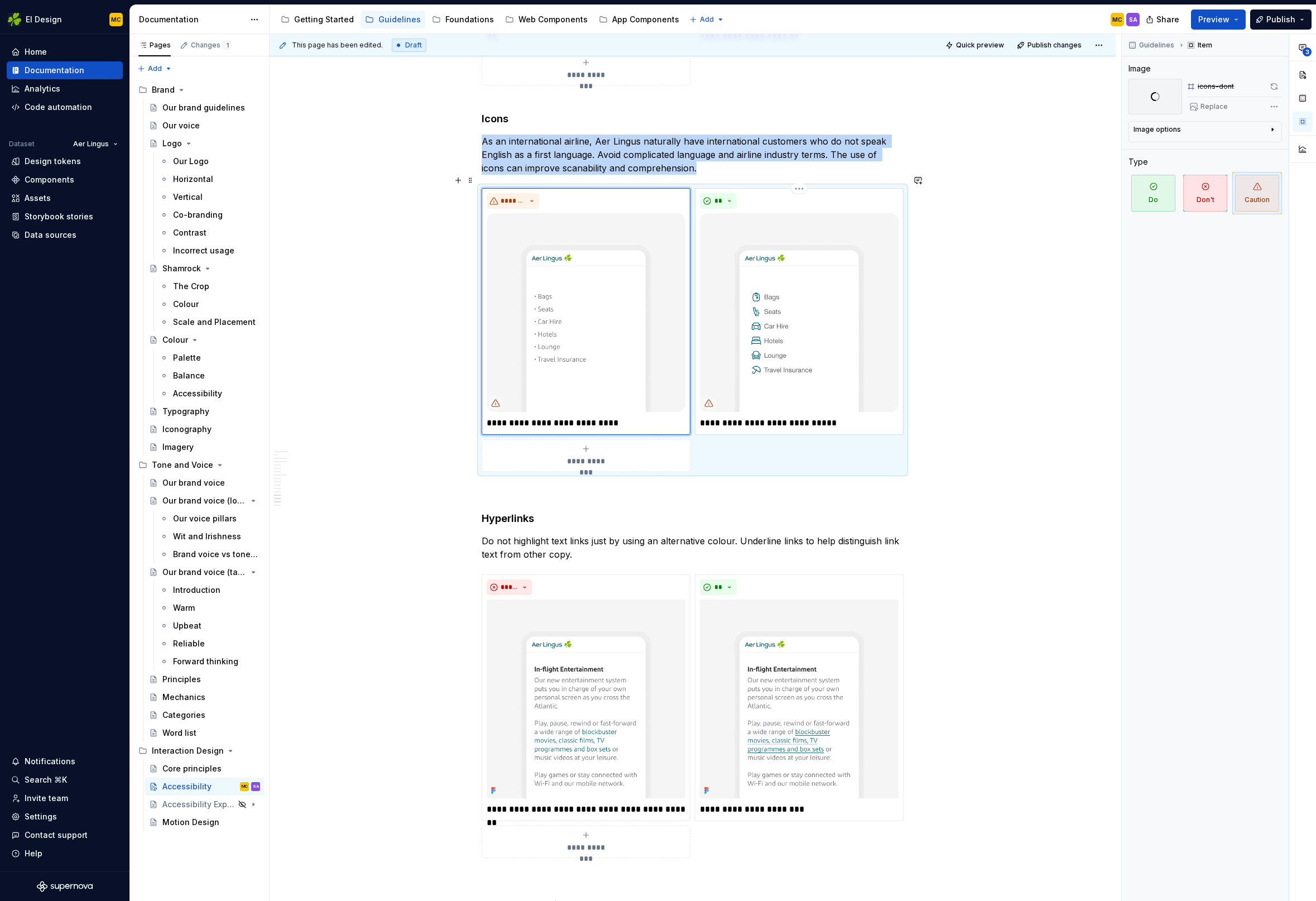
click at [839, 292] on img at bounding box center [799, 312] width 199 height 199
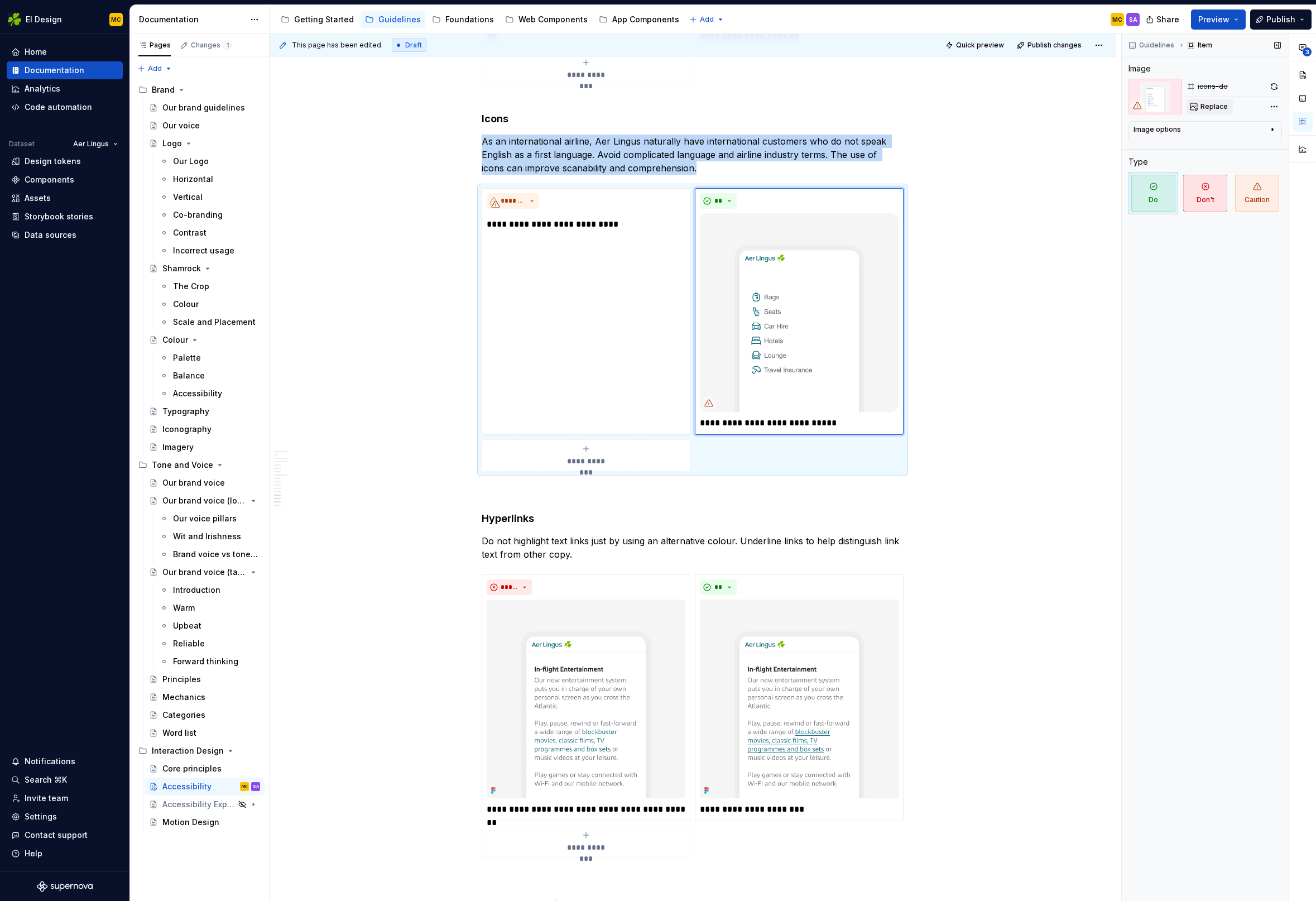
click at [1201, 103] on span "Replace" at bounding box center [1214, 106] width 27 height 9
type textarea "*"
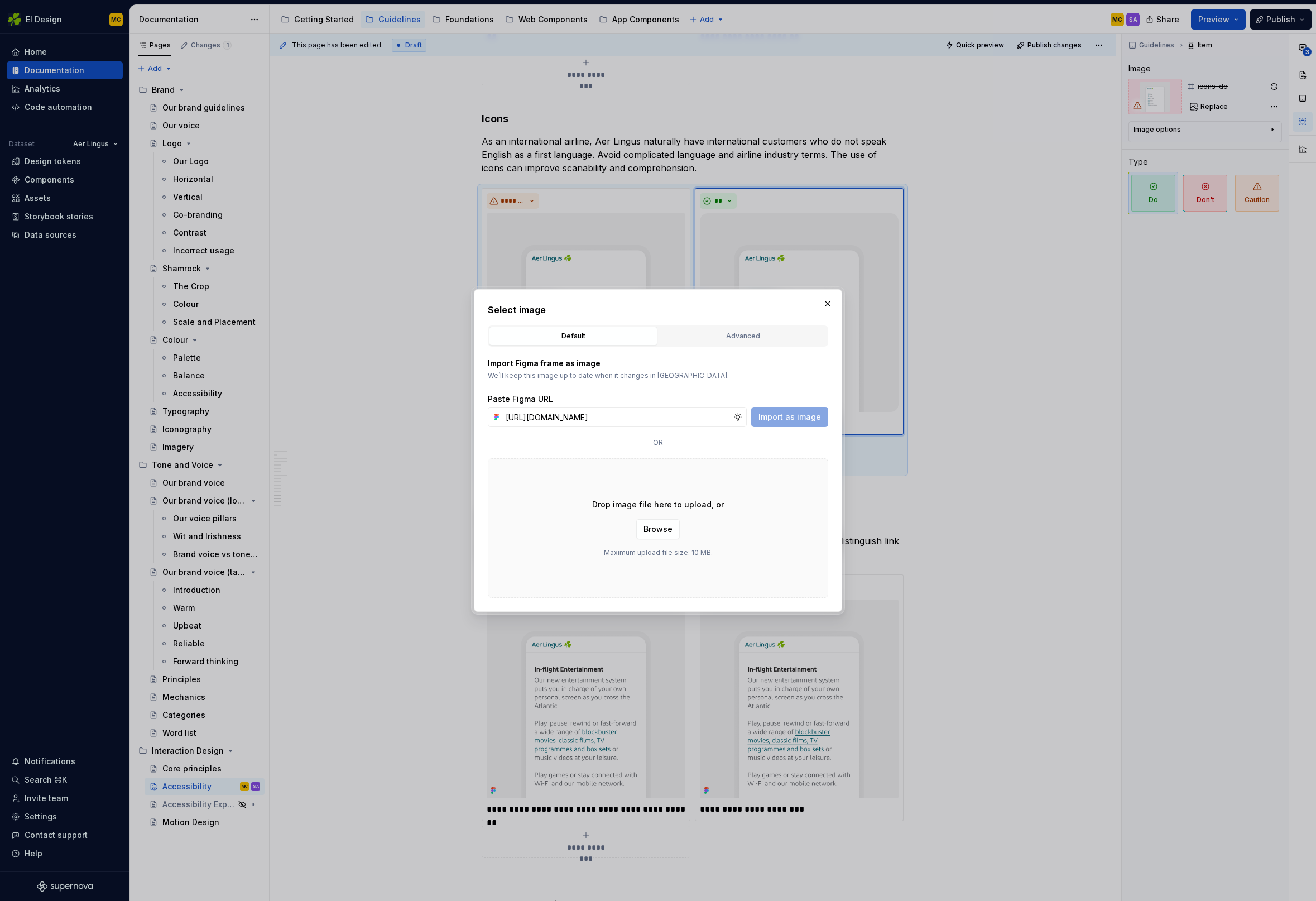
scroll to position [0, 251]
type input "[URL][DOMAIN_NAME]"
click at [792, 413] on span "Import as image" at bounding box center [789, 417] width 62 height 11
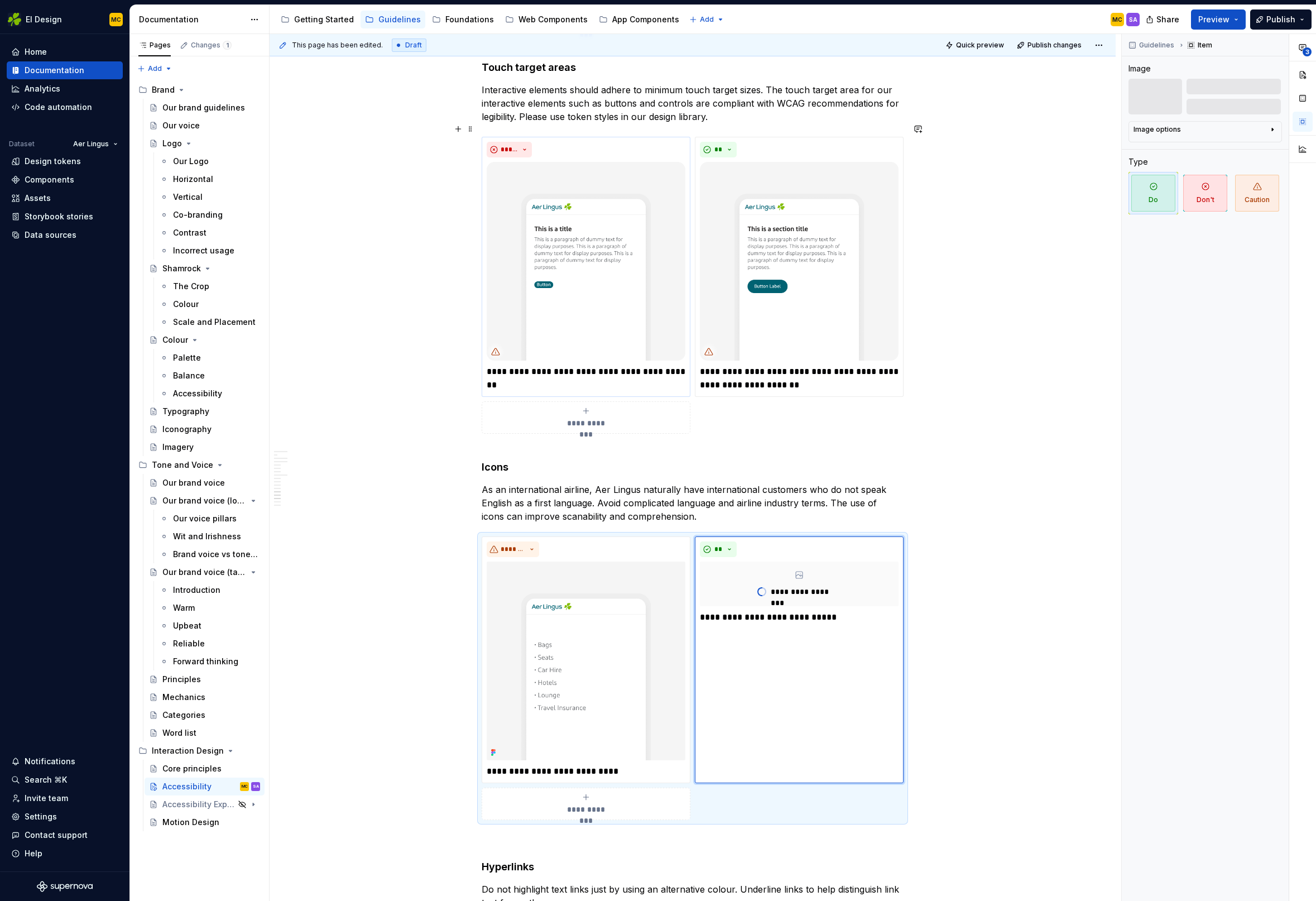
scroll to position [2852, 0]
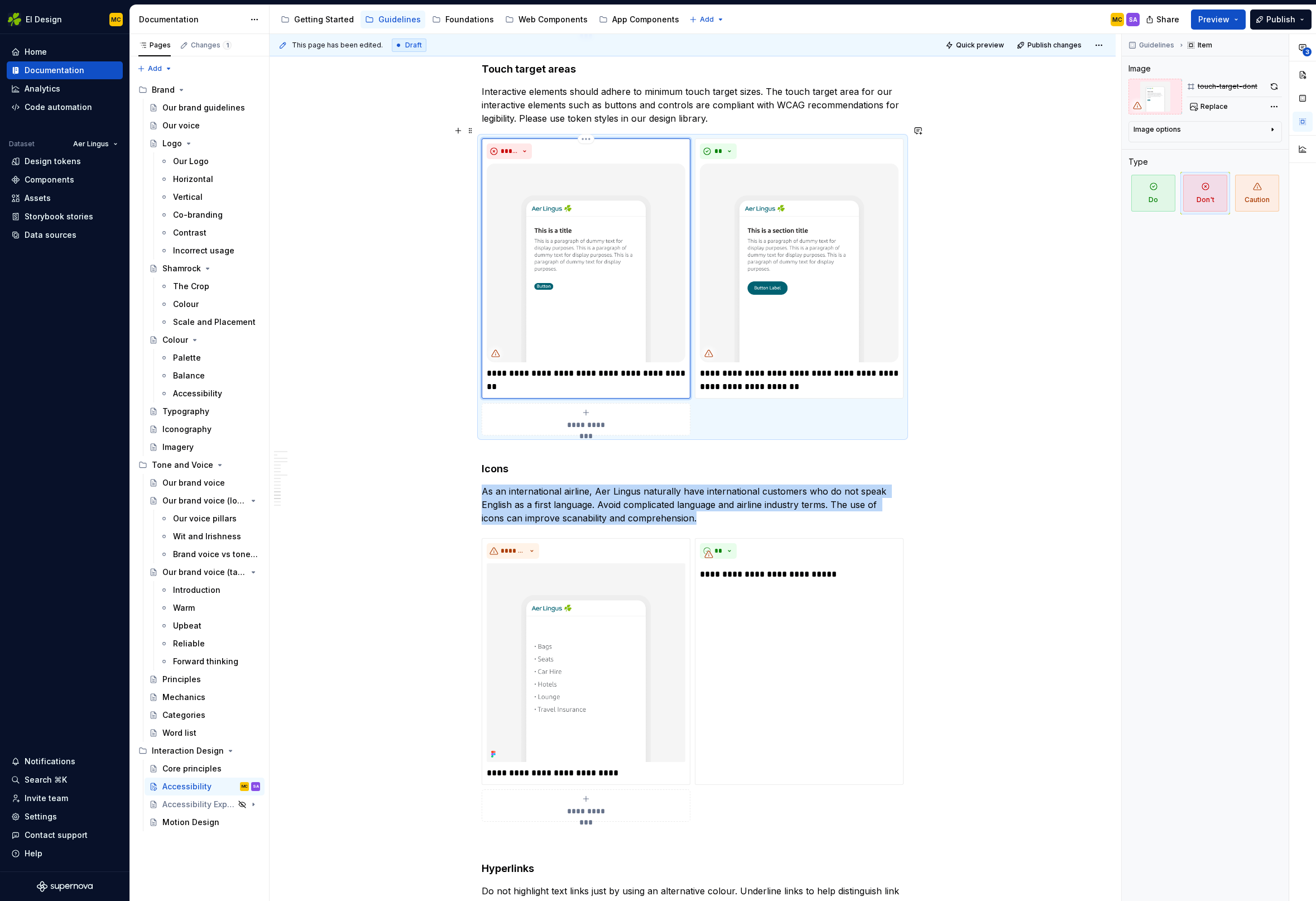
click at [590, 274] on img at bounding box center [585, 263] width 199 height 199
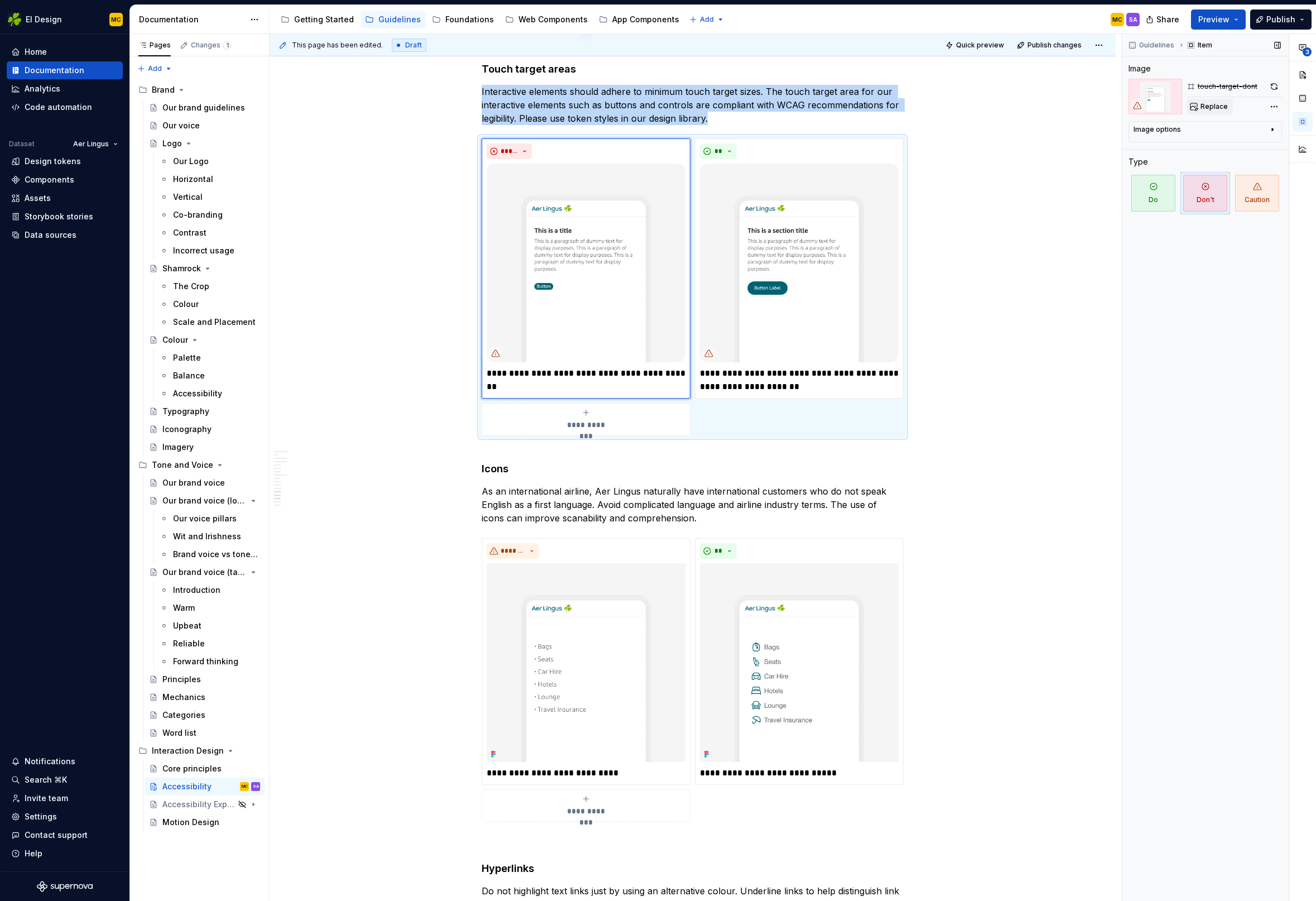
click at [1221, 105] on span "Replace" at bounding box center [1214, 106] width 27 height 9
type textarea "*"
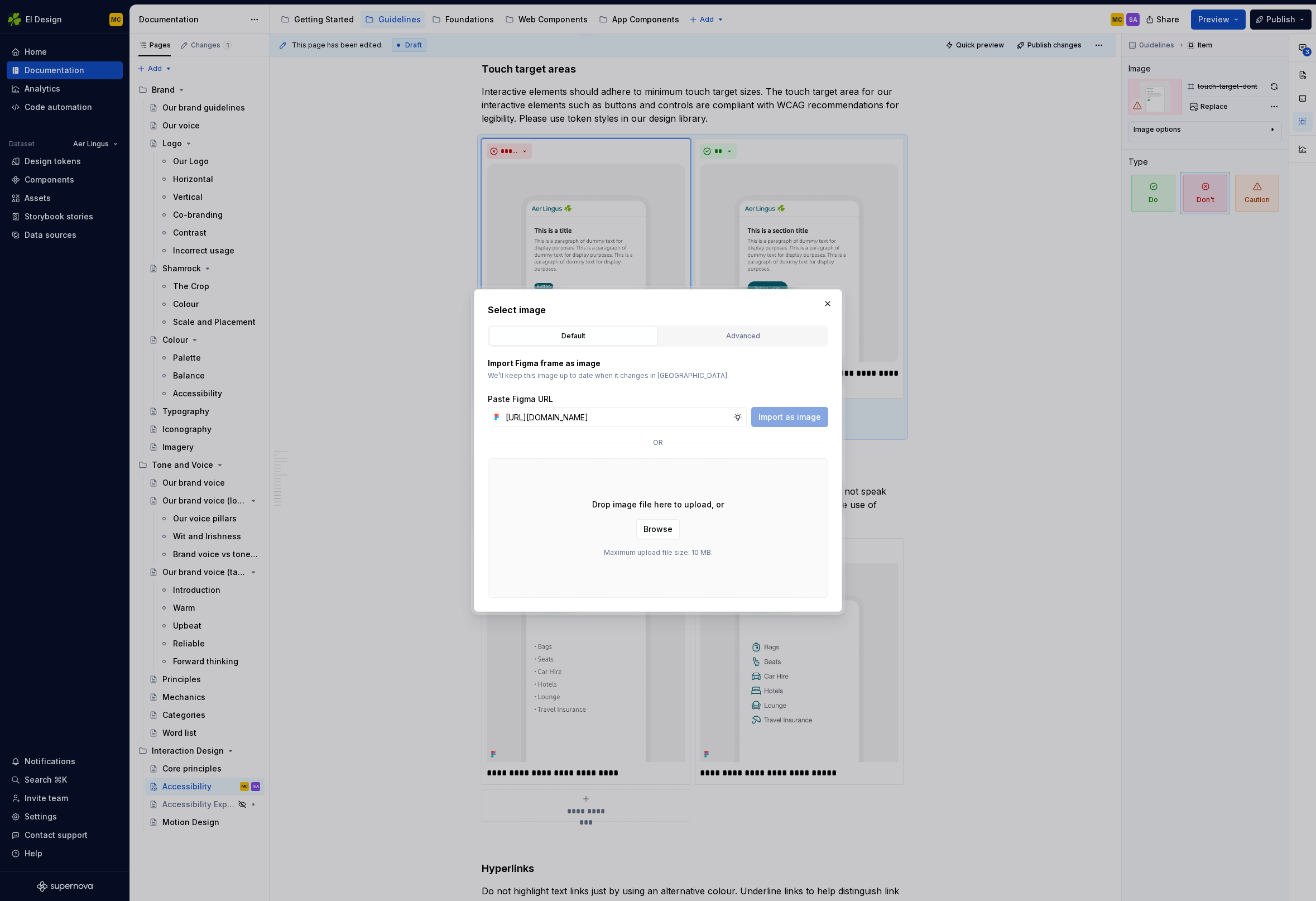
scroll to position [0, 248]
type input "[URL][DOMAIN_NAME]"
click at [803, 419] on span "Import as image" at bounding box center [789, 417] width 62 height 11
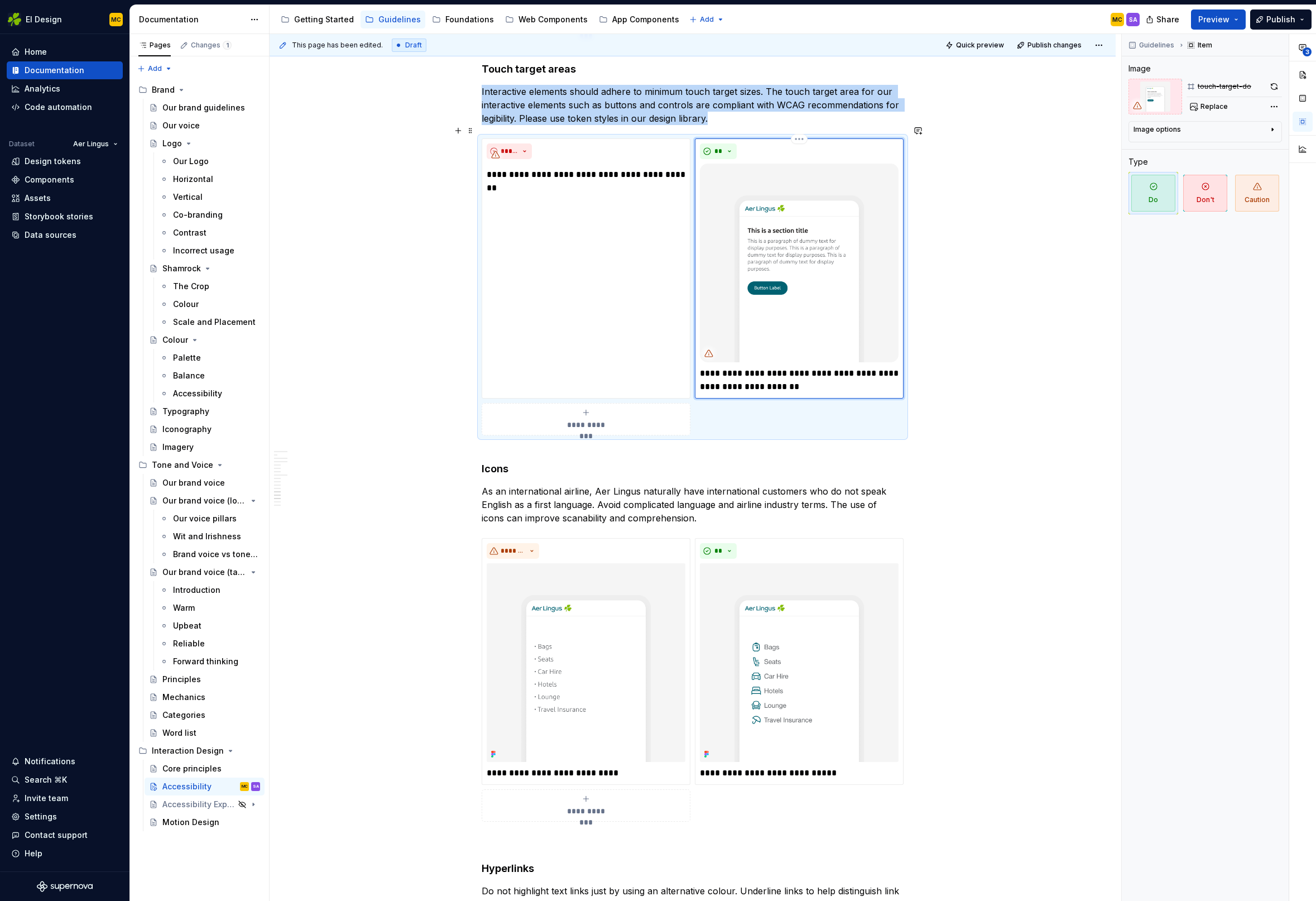
click at [822, 256] on img at bounding box center [799, 263] width 199 height 199
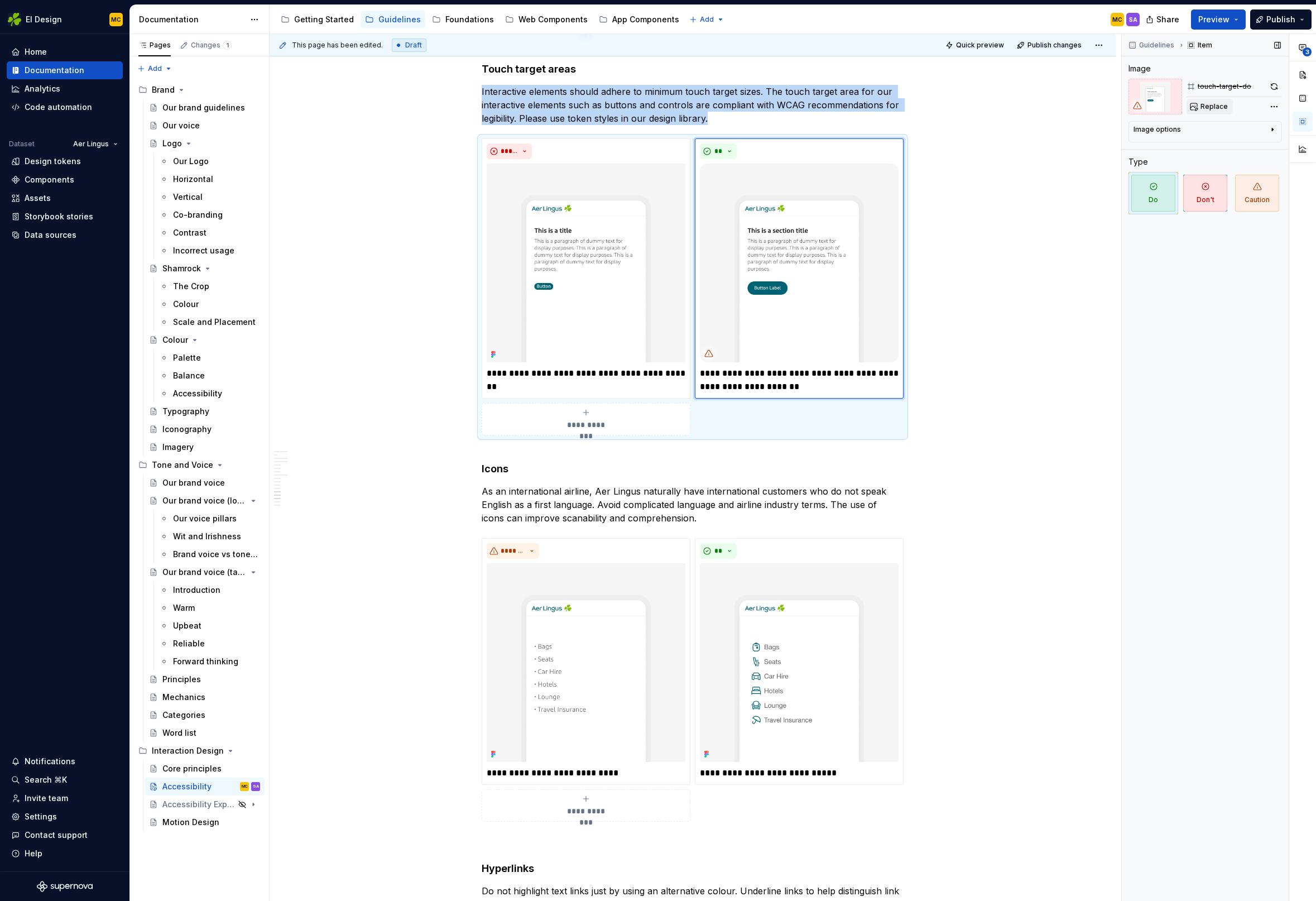
click at [1203, 106] on span "Replace" at bounding box center [1214, 106] width 27 height 9
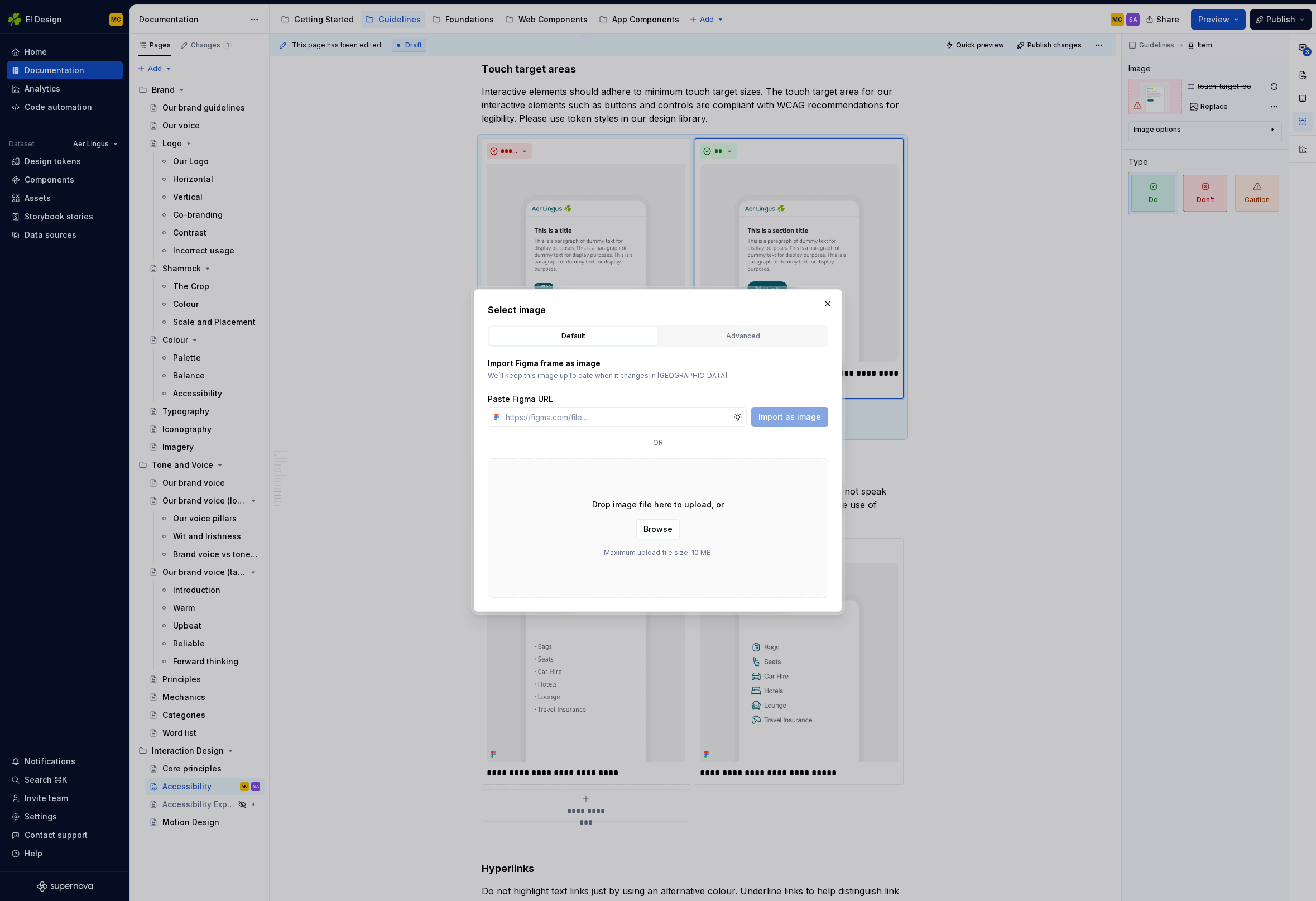
type textarea "*"
type input "[URL][DOMAIN_NAME]"
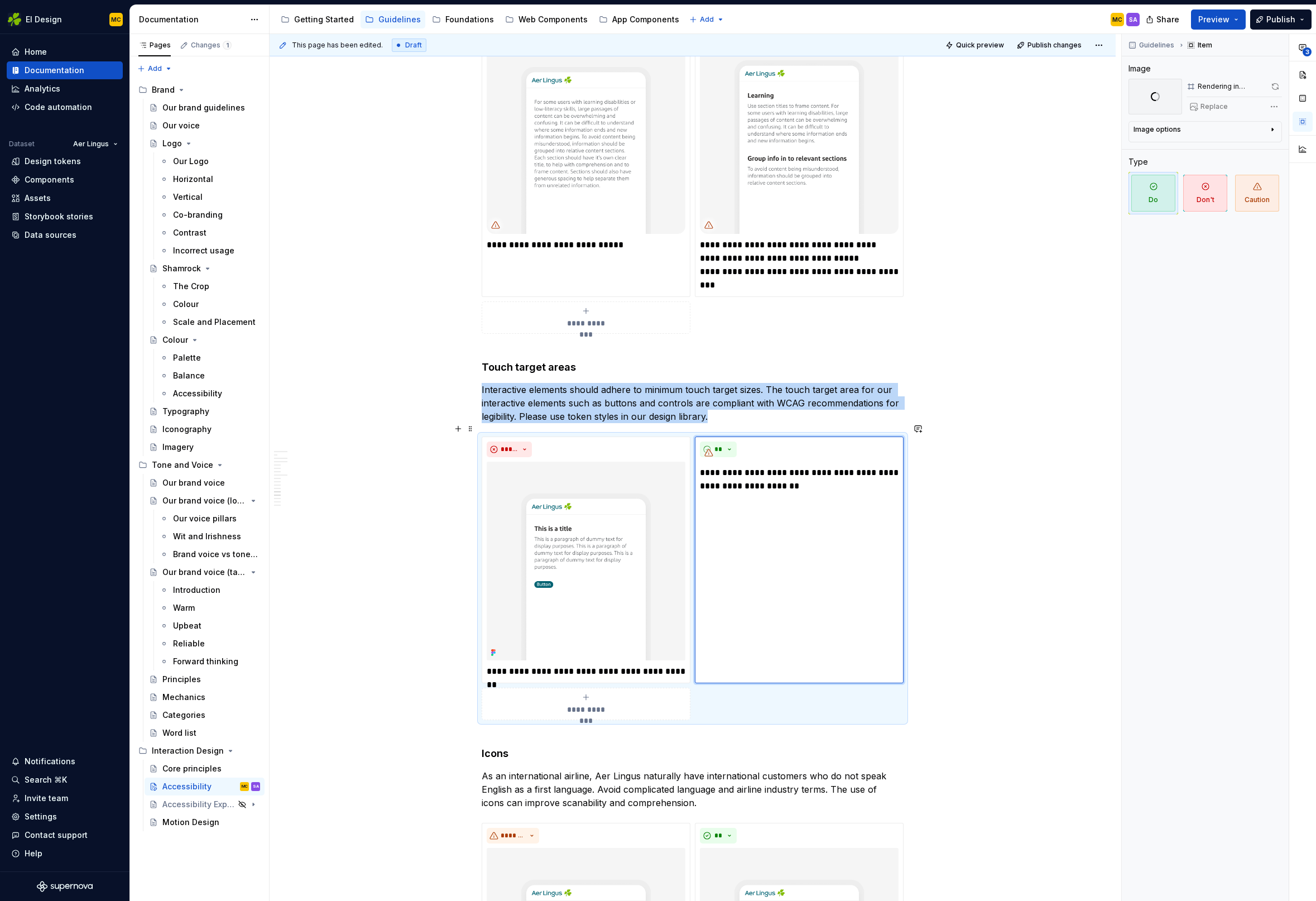
scroll to position [2396, 0]
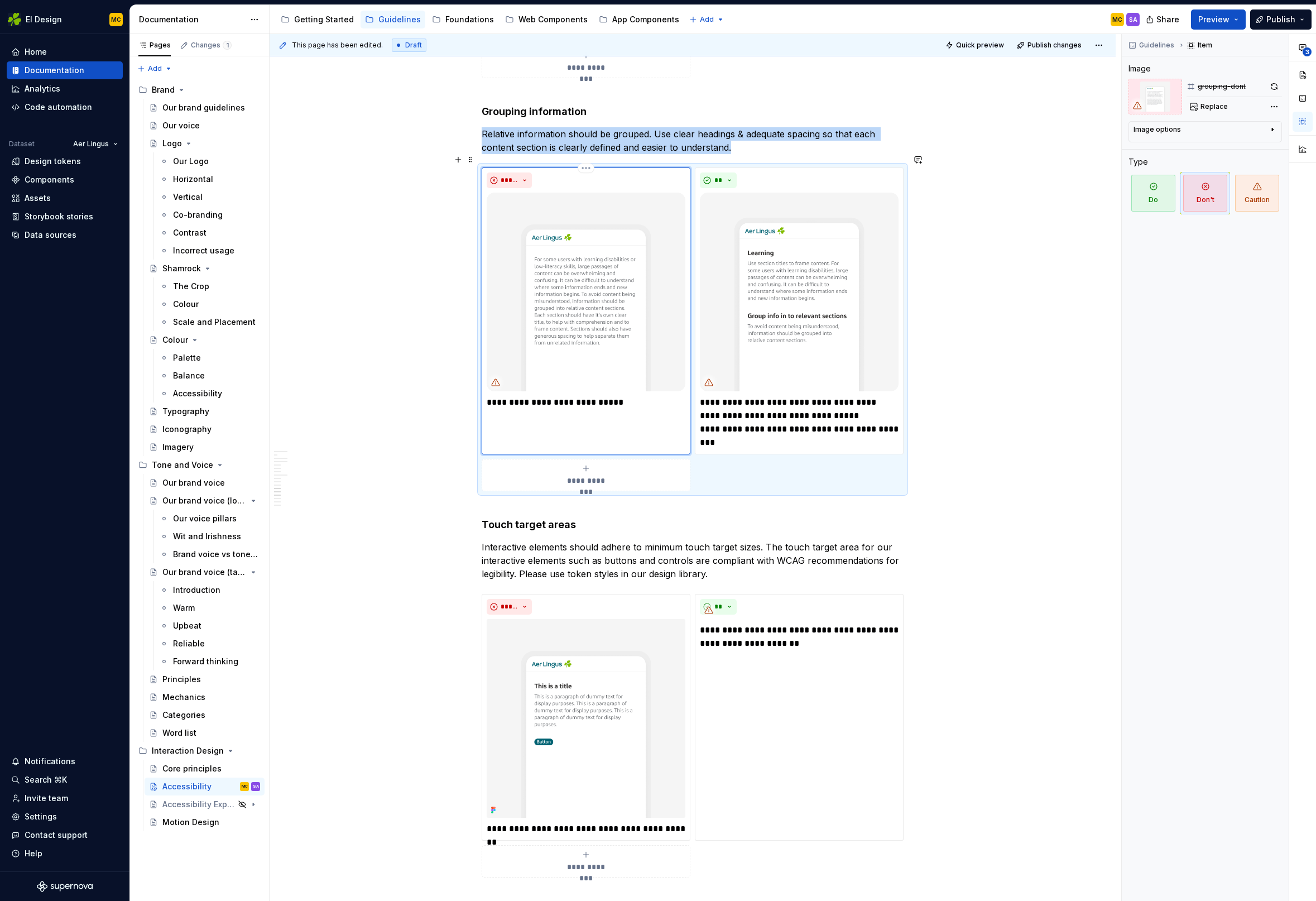
click at [637, 283] on img at bounding box center [585, 292] width 199 height 199
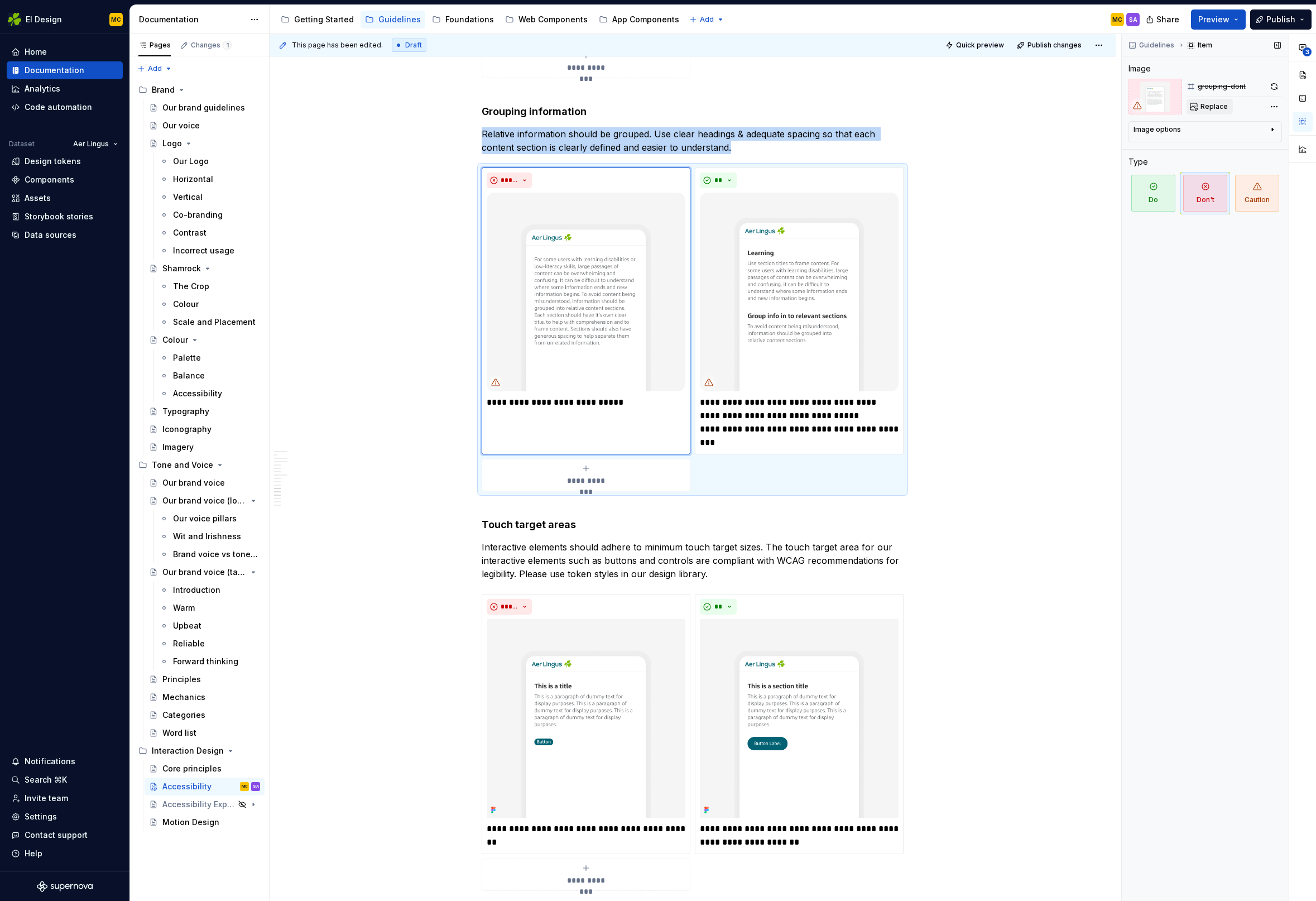
click at [1205, 106] on span "Replace" at bounding box center [1214, 106] width 27 height 9
type textarea "*"
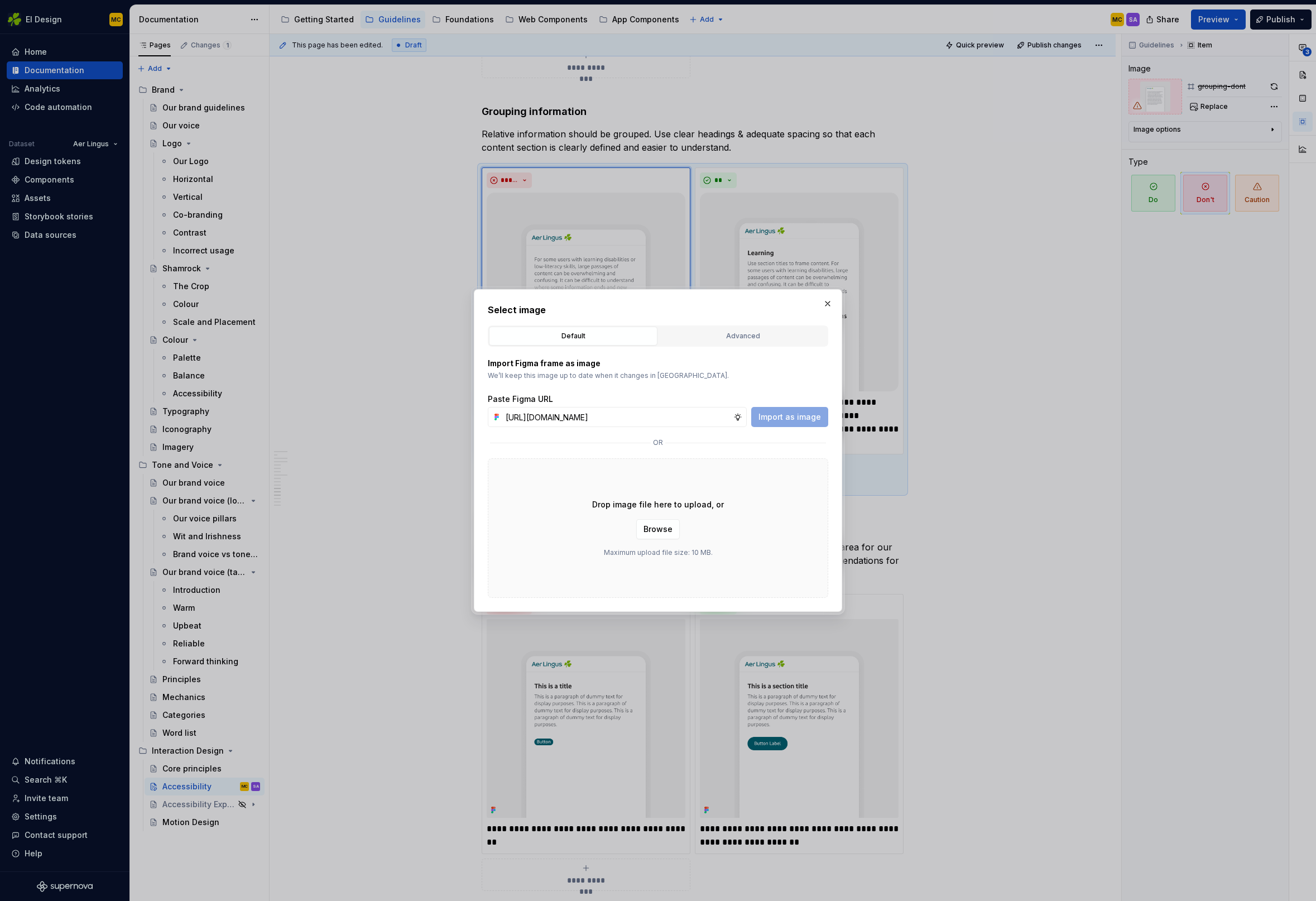
scroll to position [0, 247]
type input "[URL][DOMAIN_NAME]"
click at [793, 418] on span "Import as image" at bounding box center [789, 417] width 62 height 11
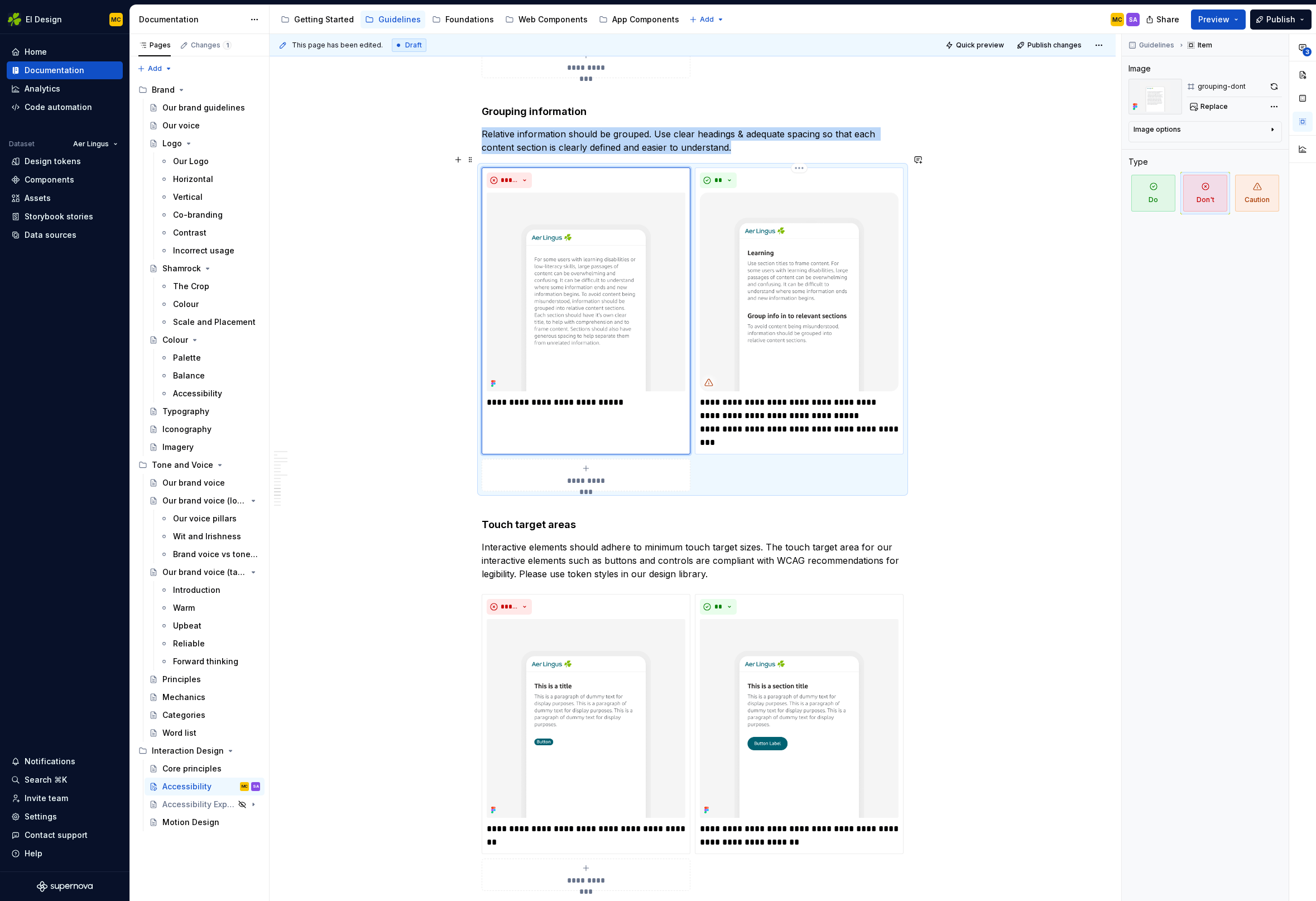
click at [862, 280] on img at bounding box center [799, 292] width 199 height 199
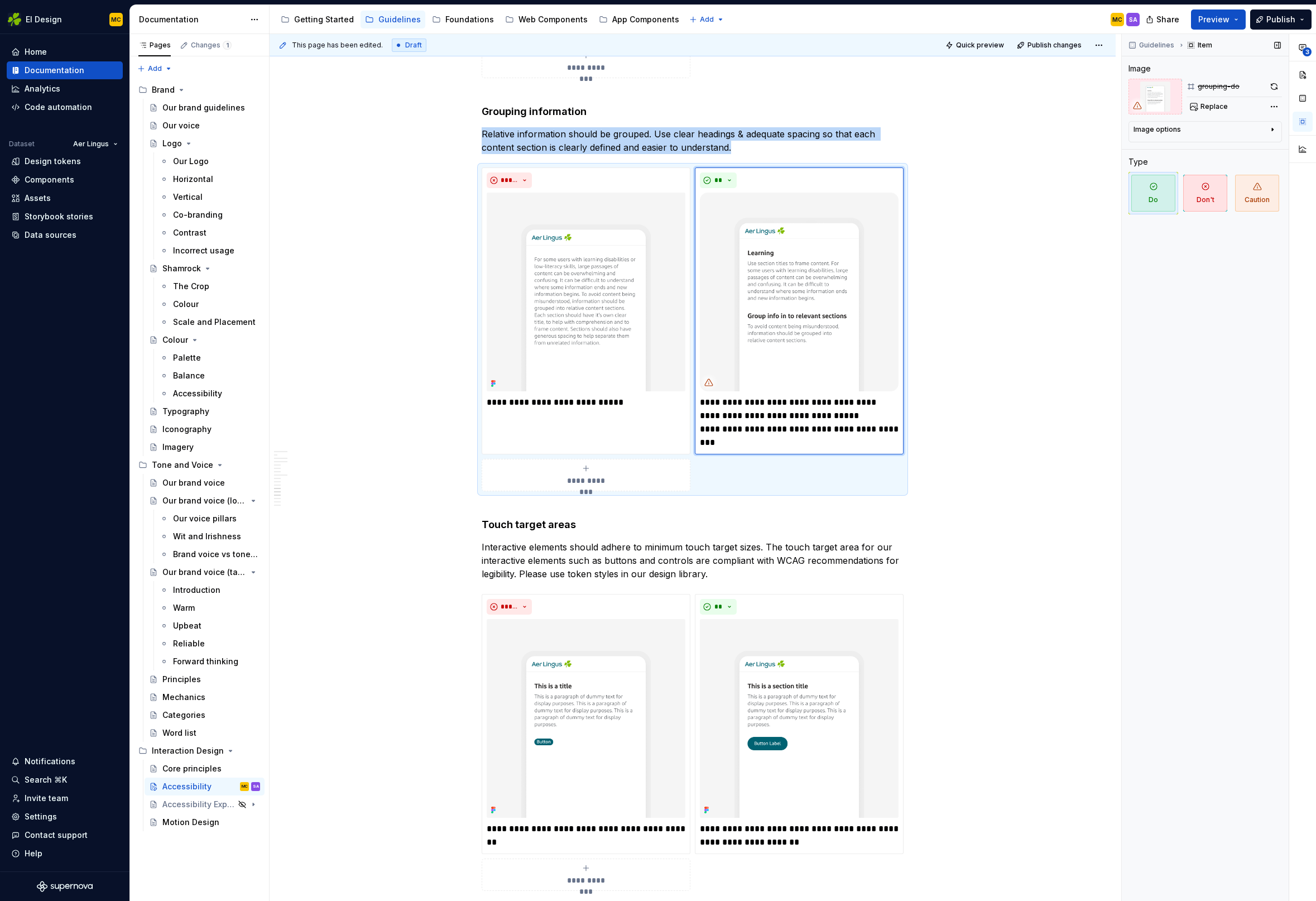
click at [1177, 100] on img at bounding box center [1155, 96] width 54 height 36
click at [1212, 106] on span "Replace" at bounding box center [1214, 106] width 27 height 9
type textarea "*"
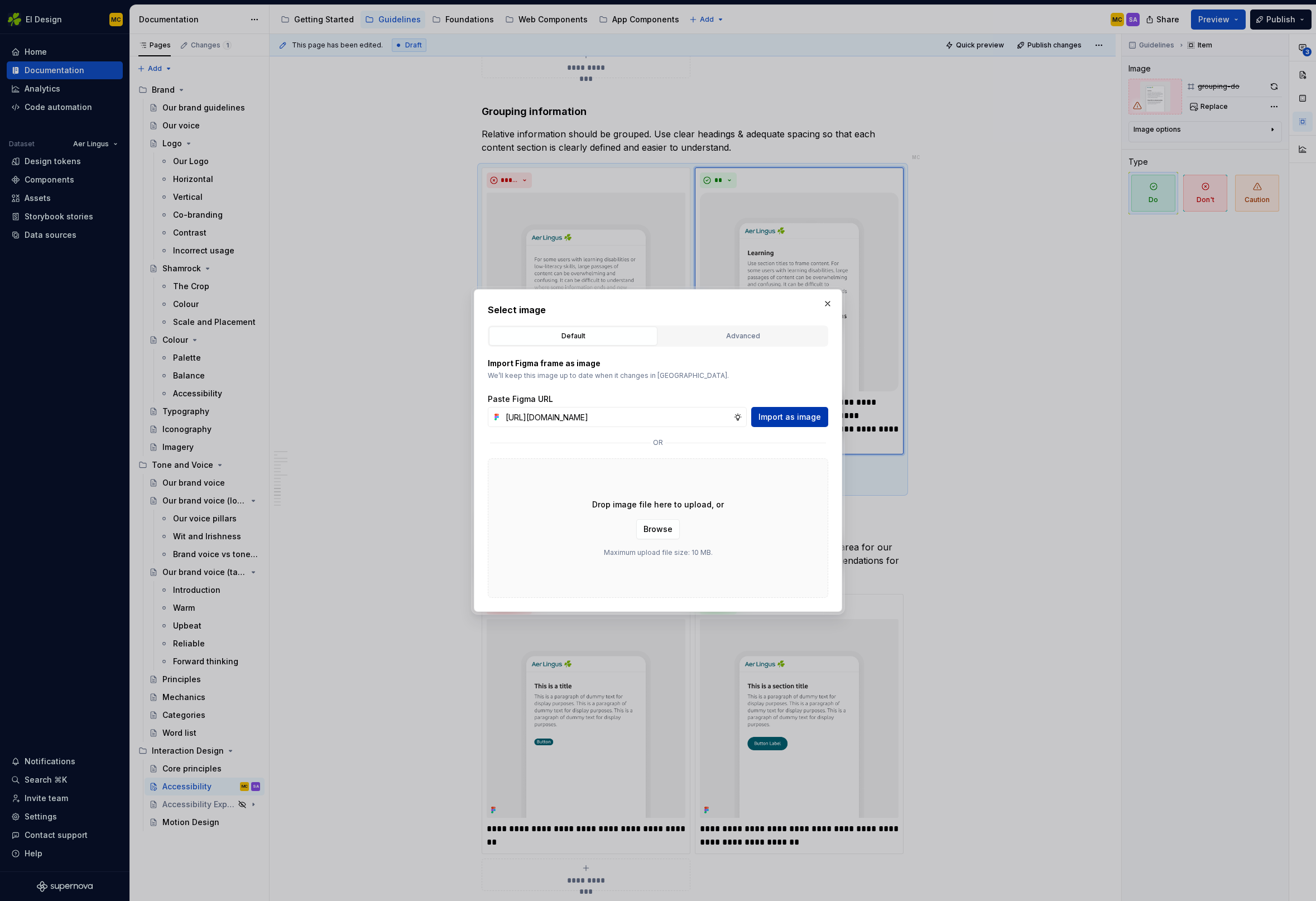
scroll to position [0, 252]
type input "[URL][DOMAIN_NAME]"
click at [785, 419] on span "Import as image" at bounding box center [789, 417] width 62 height 11
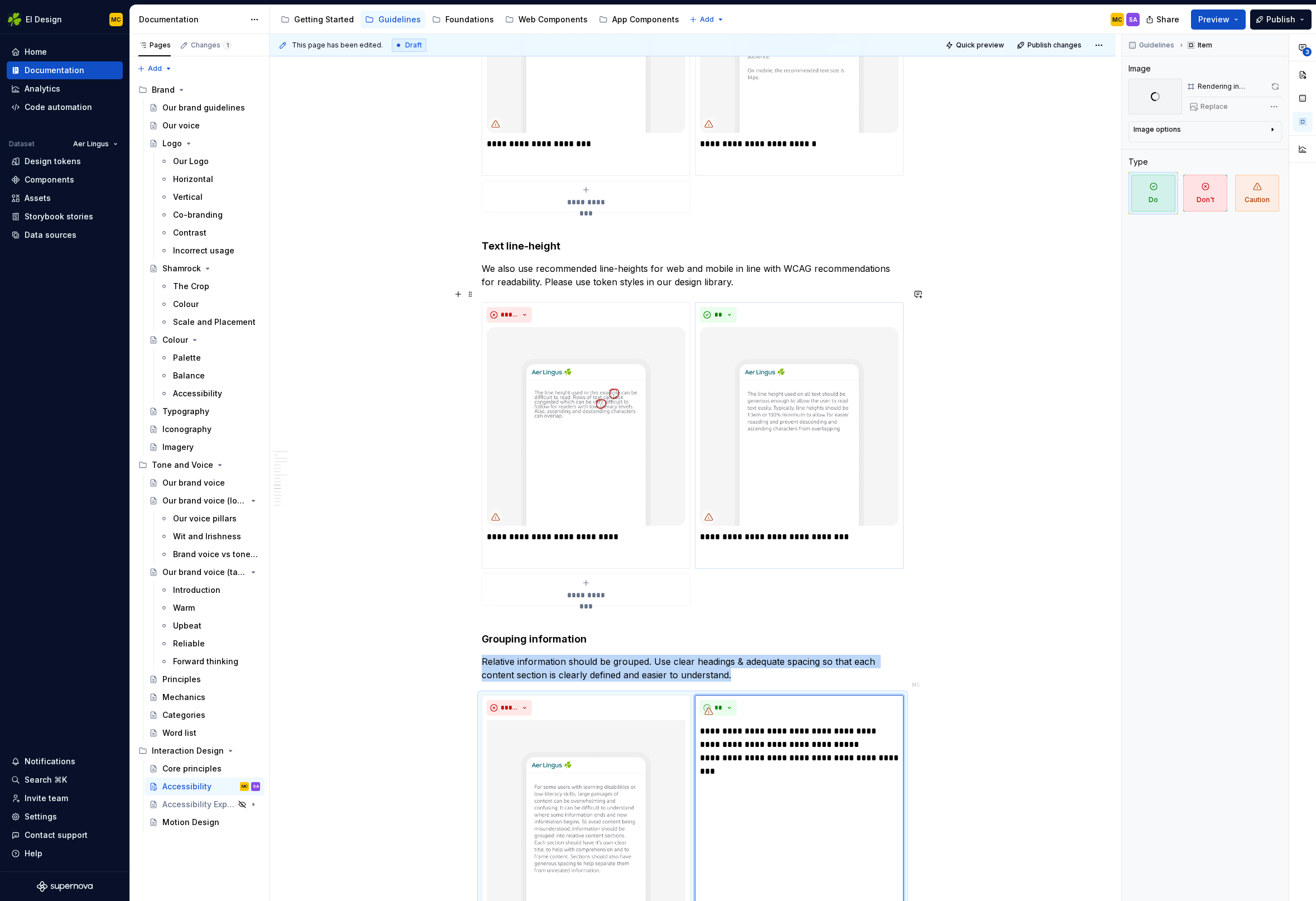
scroll to position [1869, 0]
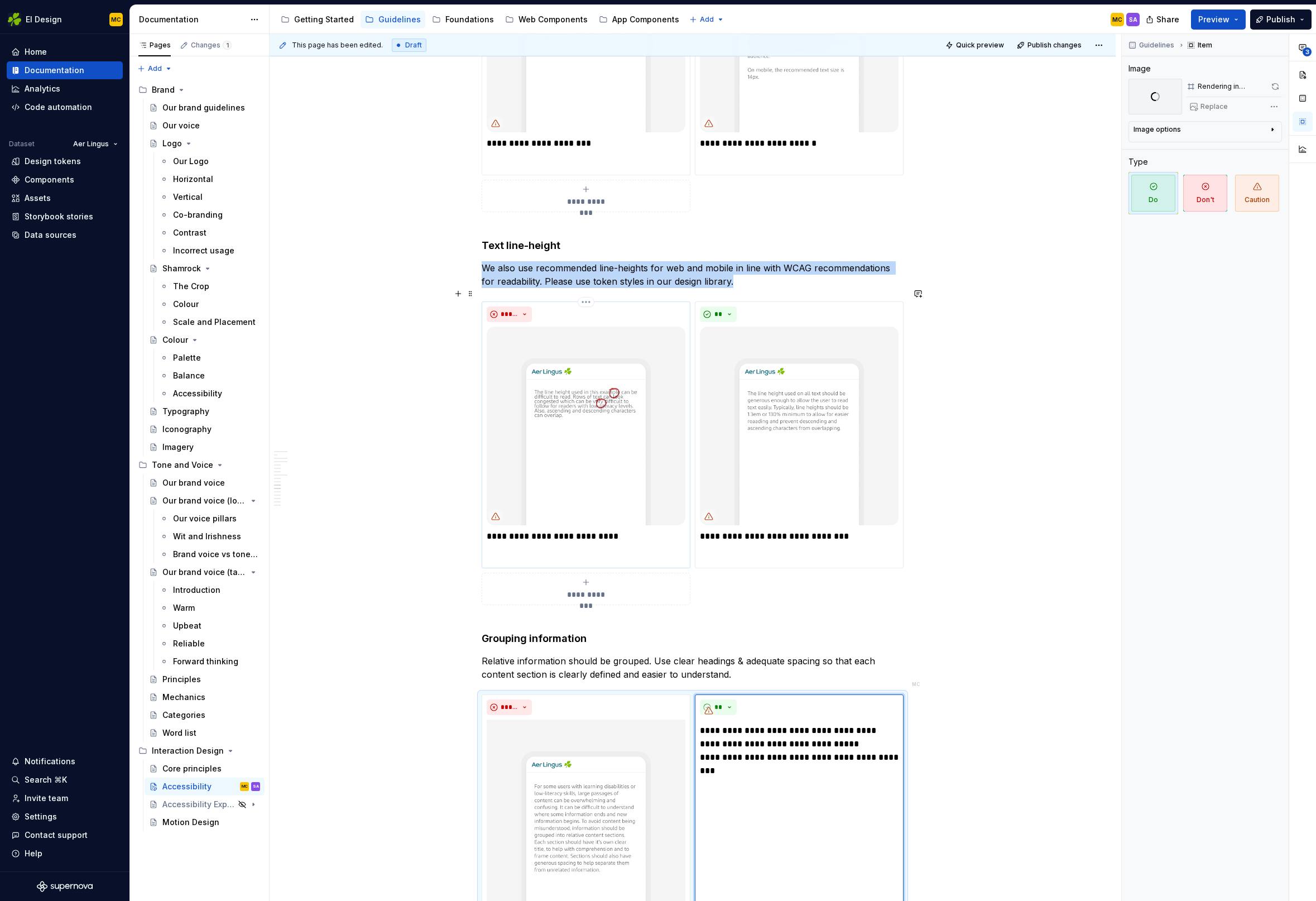
click at [592, 439] on img at bounding box center [585, 425] width 199 height 199
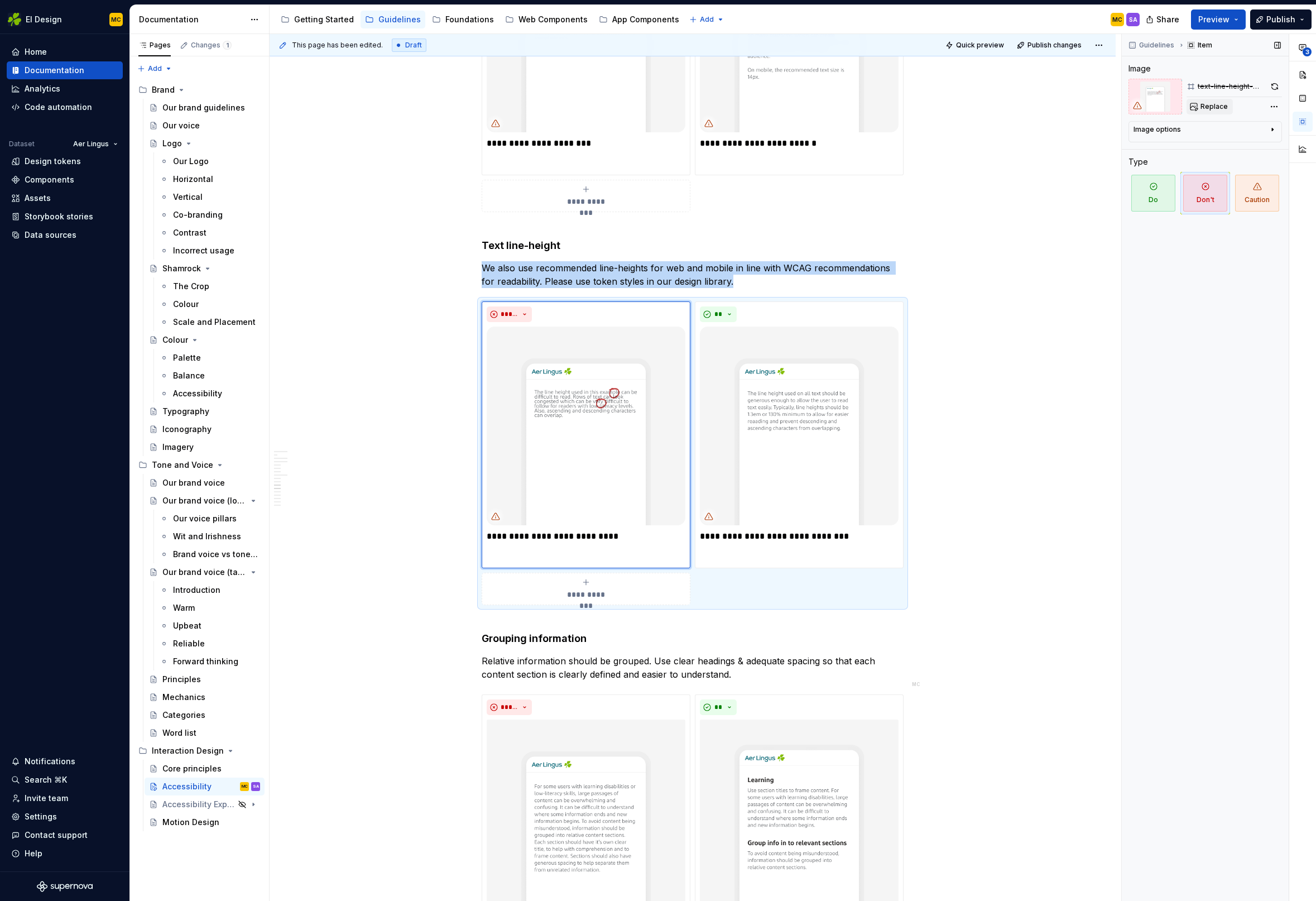
click at [1220, 103] on span "Replace" at bounding box center [1214, 106] width 27 height 9
type textarea "*"
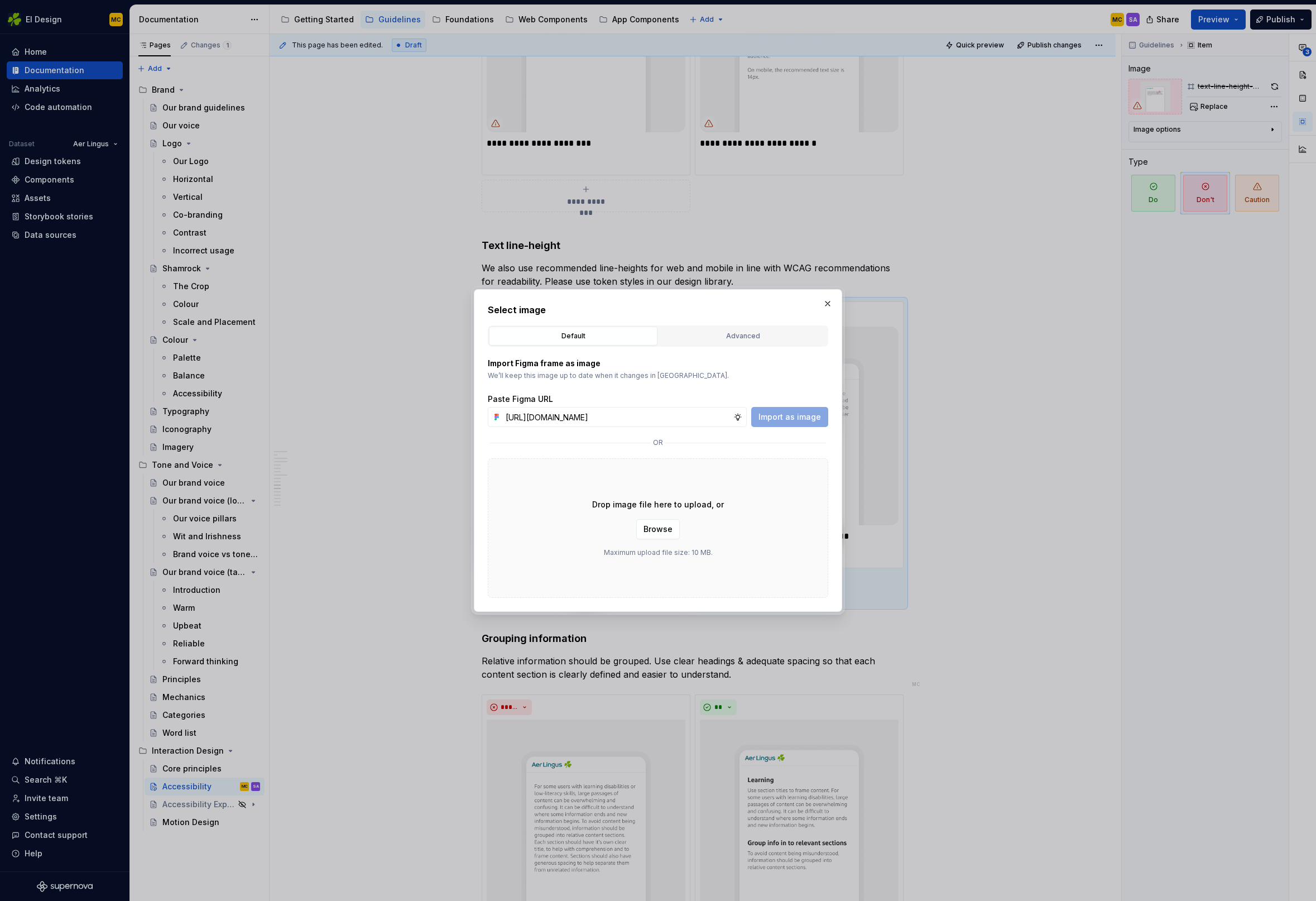
scroll to position [0, 247]
type input "[URL][DOMAIN_NAME]"
click at [807, 415] on span "Import as image" at bounding box center [789, 417] width 62 height 11
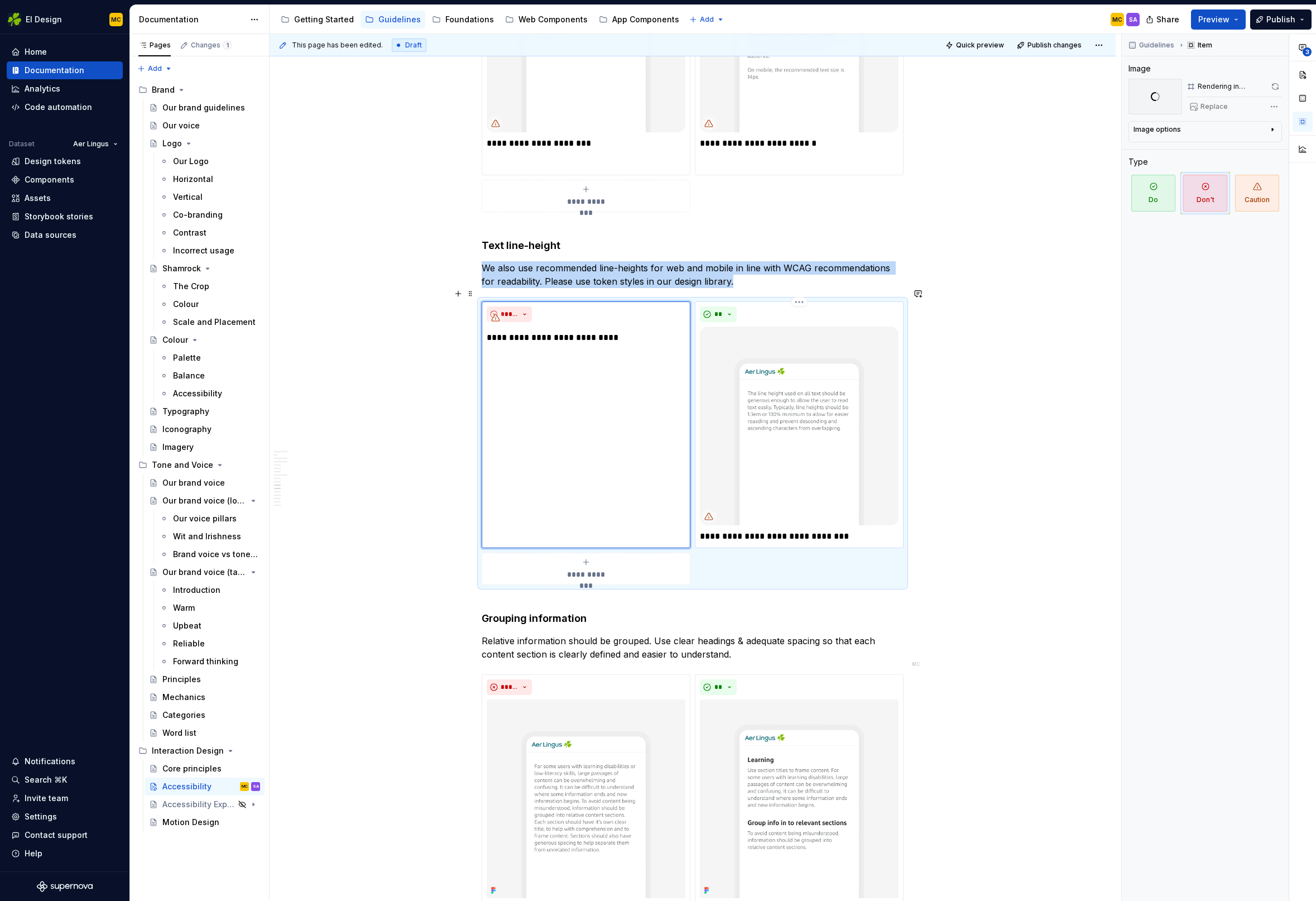
click at [861, 367] on img at bounding box center [799, 425] width 199 height 199
click at [1215, 101] on button "Replace" at bounding box center [1210, 106] width 47 height 16
type textarea "*"
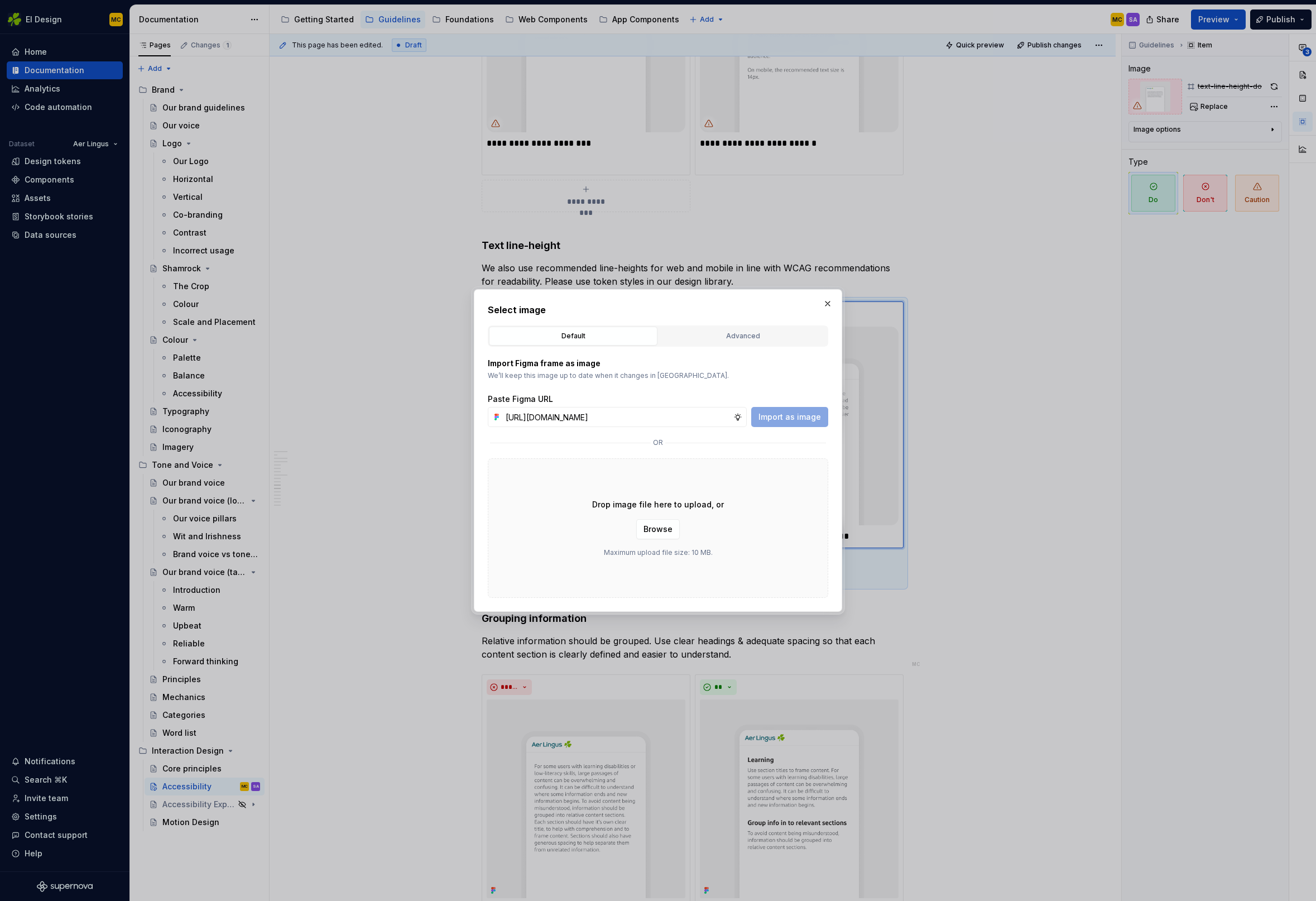
scroll to position [0, 251]
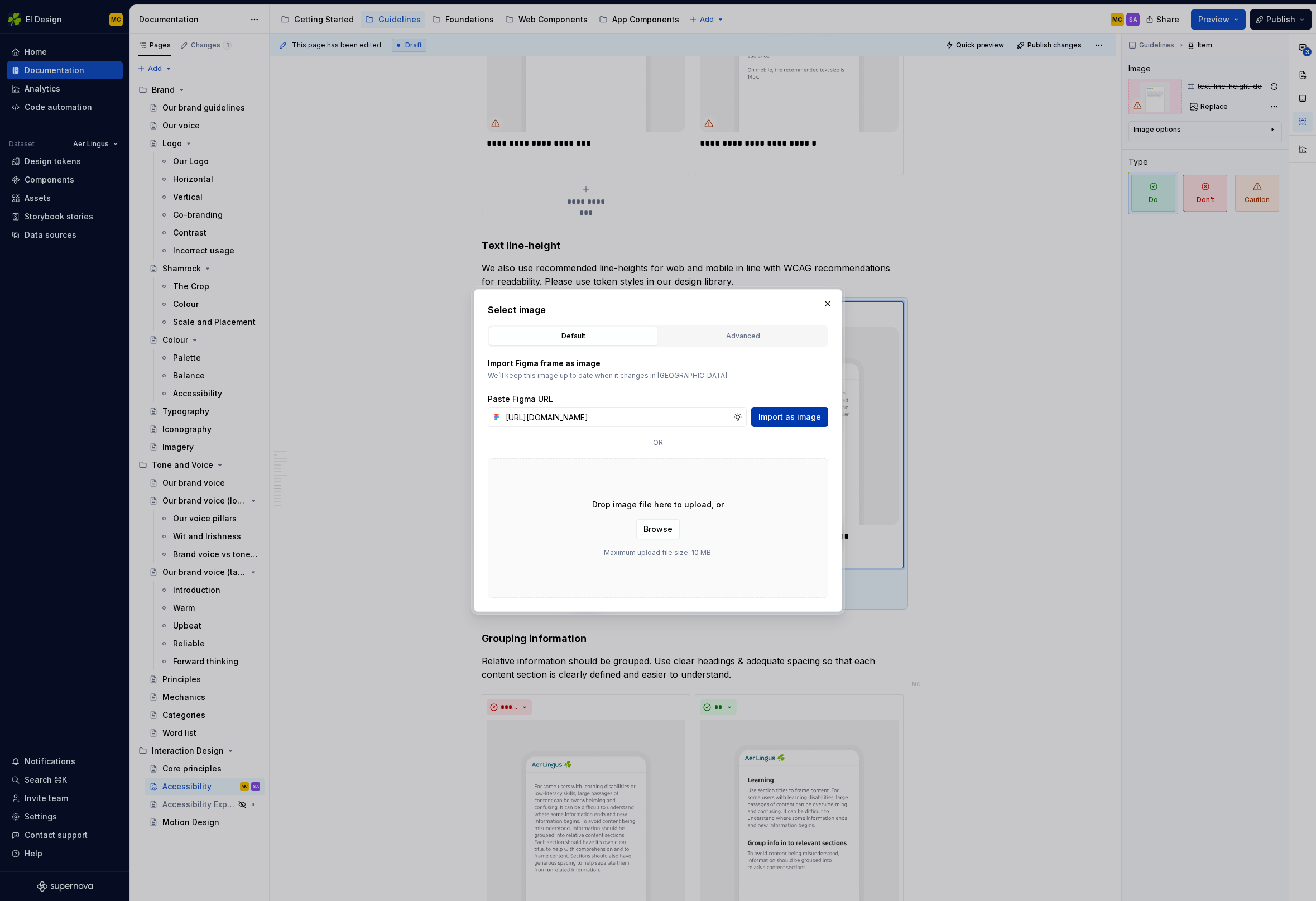
type input "[URL][DOMAIN_NAME]"
click at [811, 418] on span "Import as image" at bounding box center [789, 417] width 62 height 11
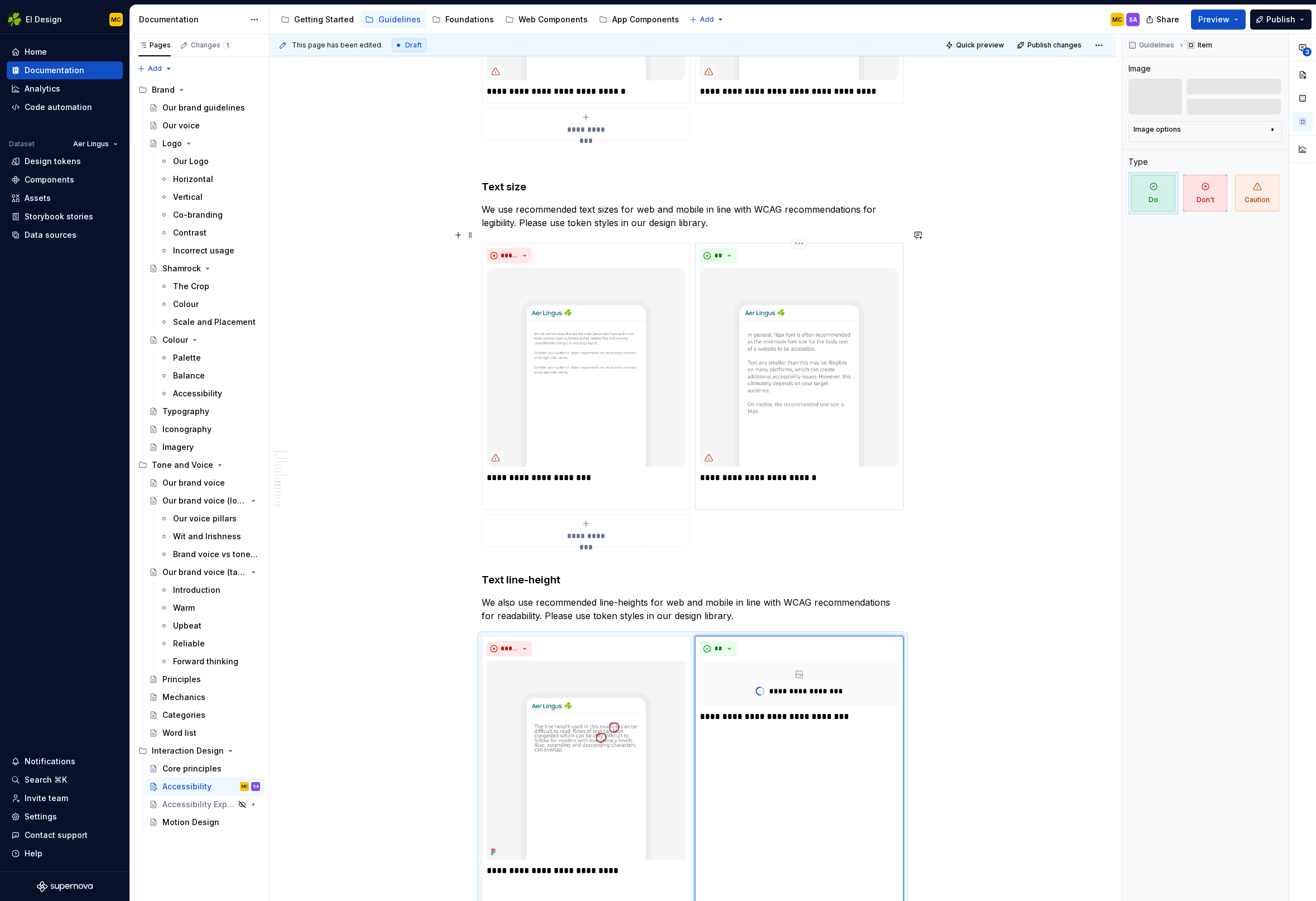
scroll to position [1575, 0]
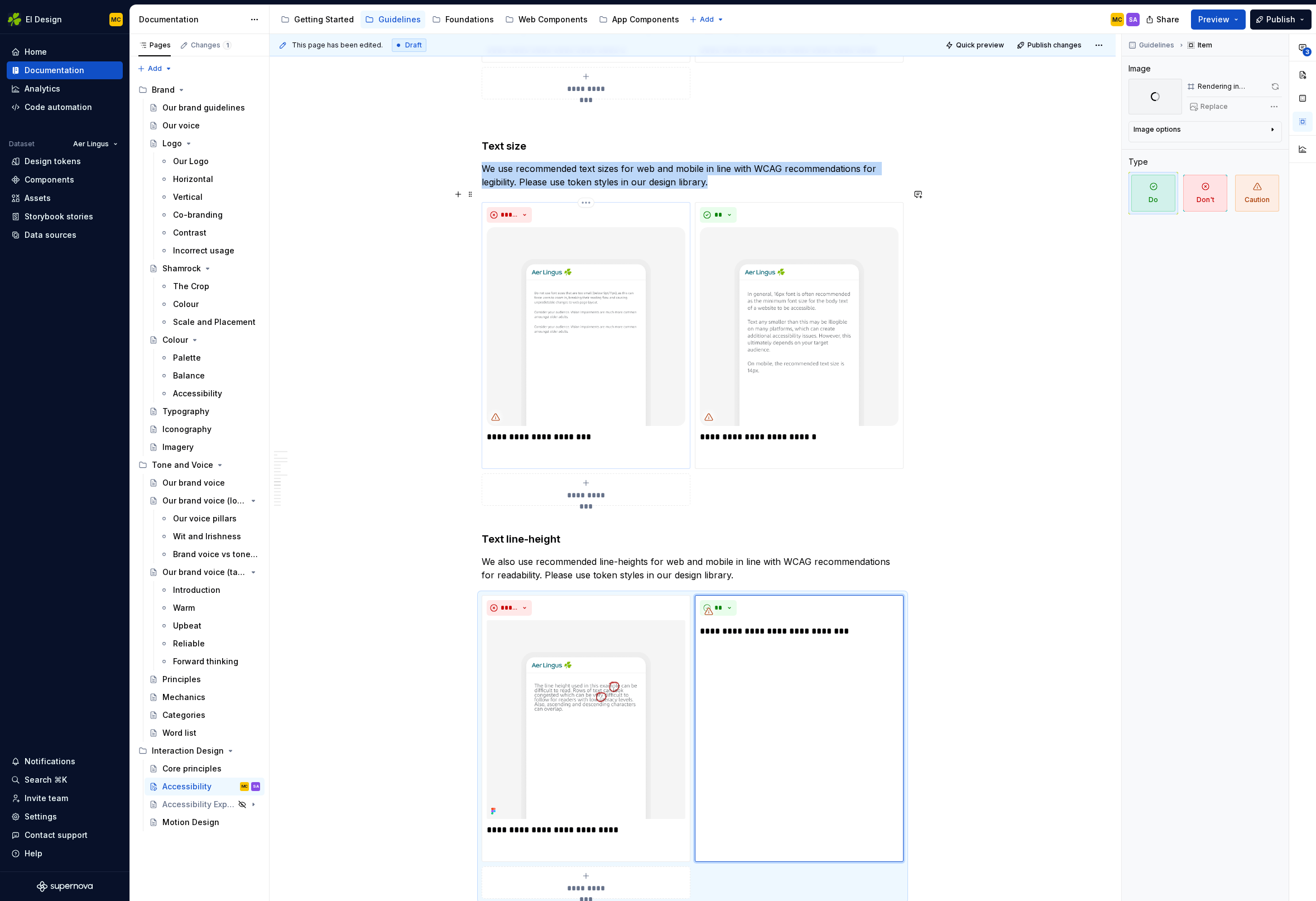
click at [660, 372] on img at bounding box center [585, 326] width 199 height 199
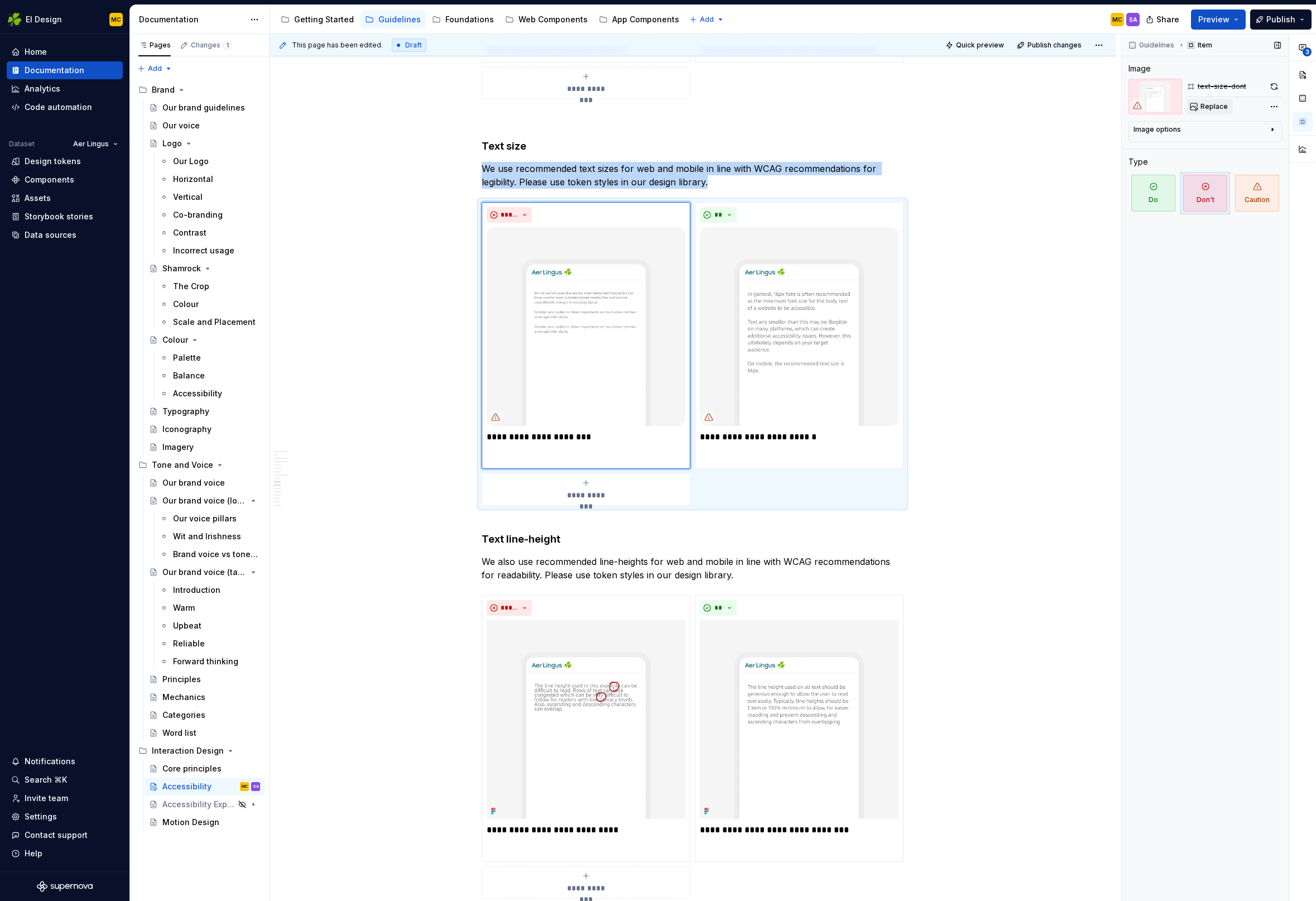
click at [1212, 109] on span "Replace" at bounding box center [1214, 106] width 27 height 9
type textarea "*"
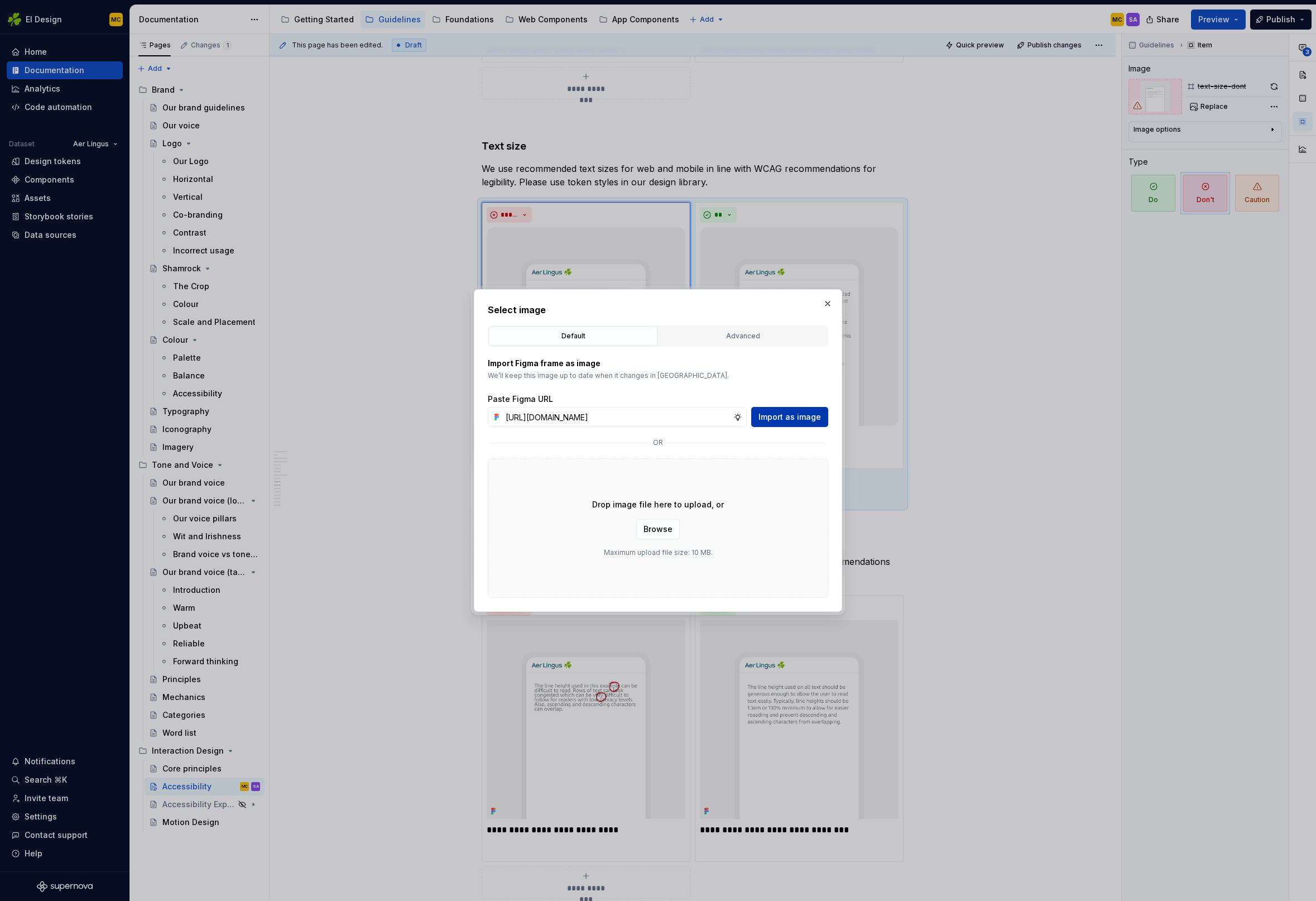
scroll to position [0, 247]
type input "[URL][DOMAIN_NAME]"
click at [792, 417] on span "Import as image" at bounding box center [789, 417] width 62 height 11
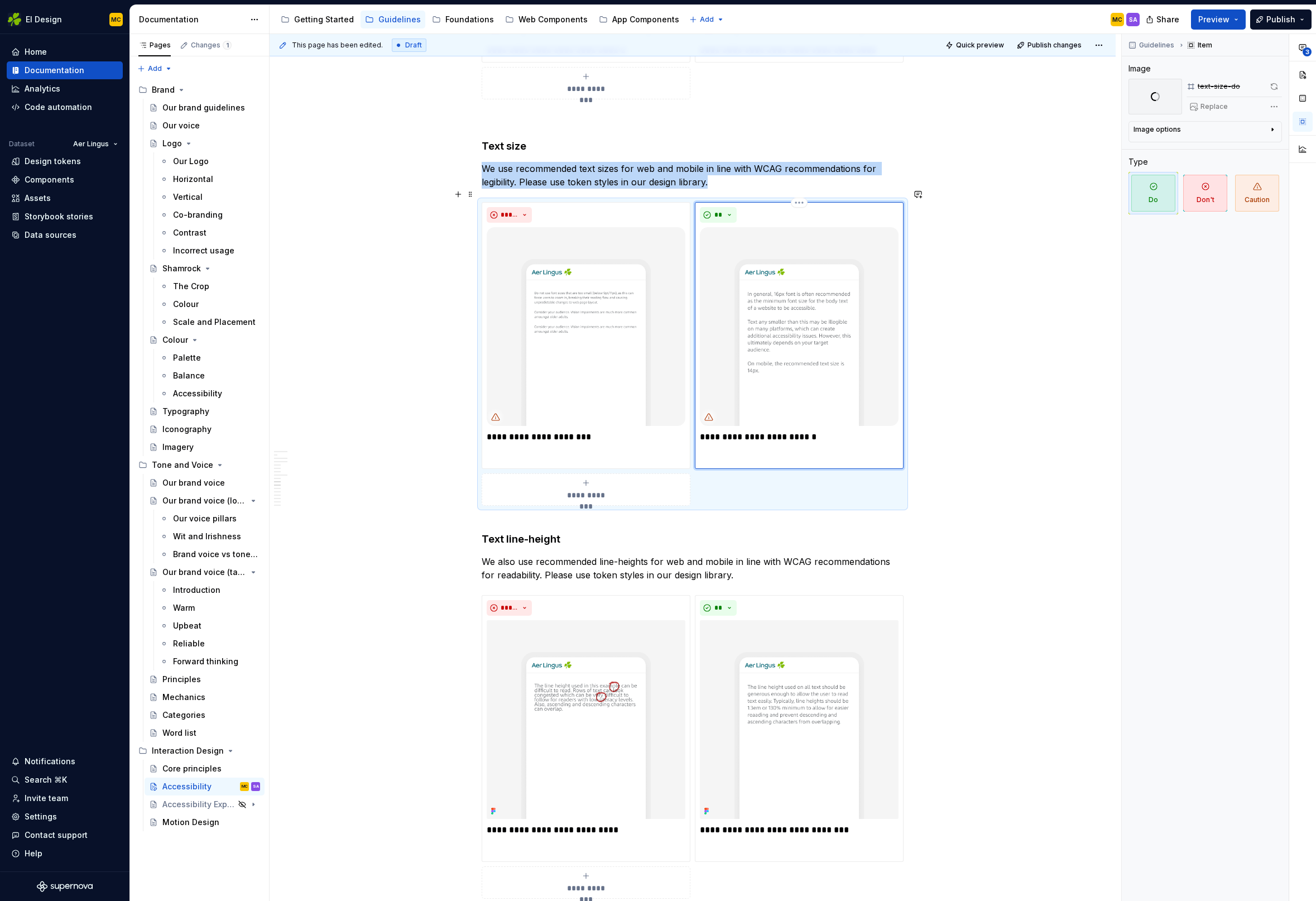
click at [814, 354] on img at bounding box center [799, 326] width 199 height 199
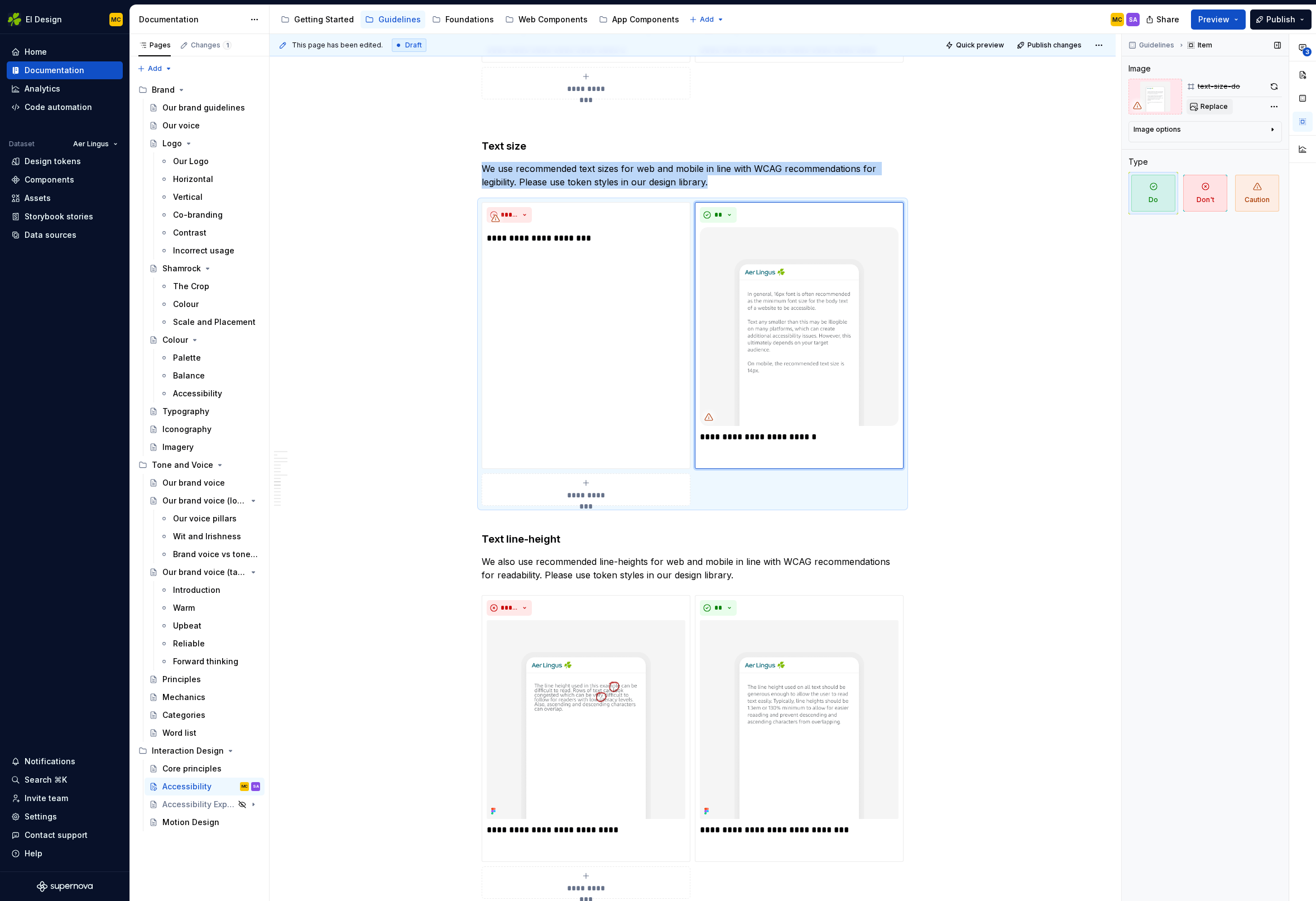
click at [1213, 107] on span "Replace" at bounding box center [1214, 106] width 27 height 9
type textarea "*"
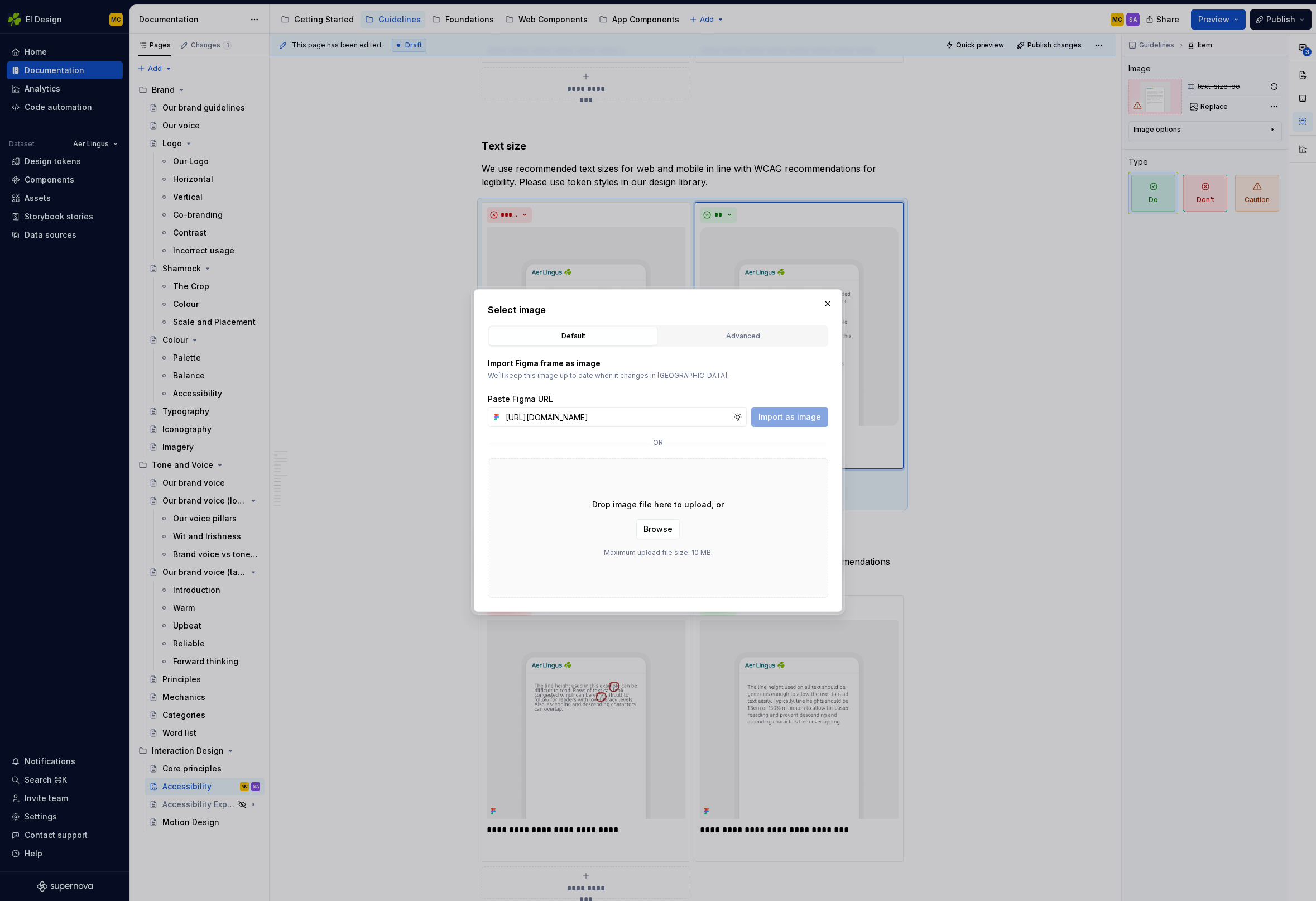
scroll to position [0, 251]
type input "[URL][DOMAIN_NAME]"
click at [795, 419] on span "Import as image" at bounding box center [789, 417] width 62 height 11
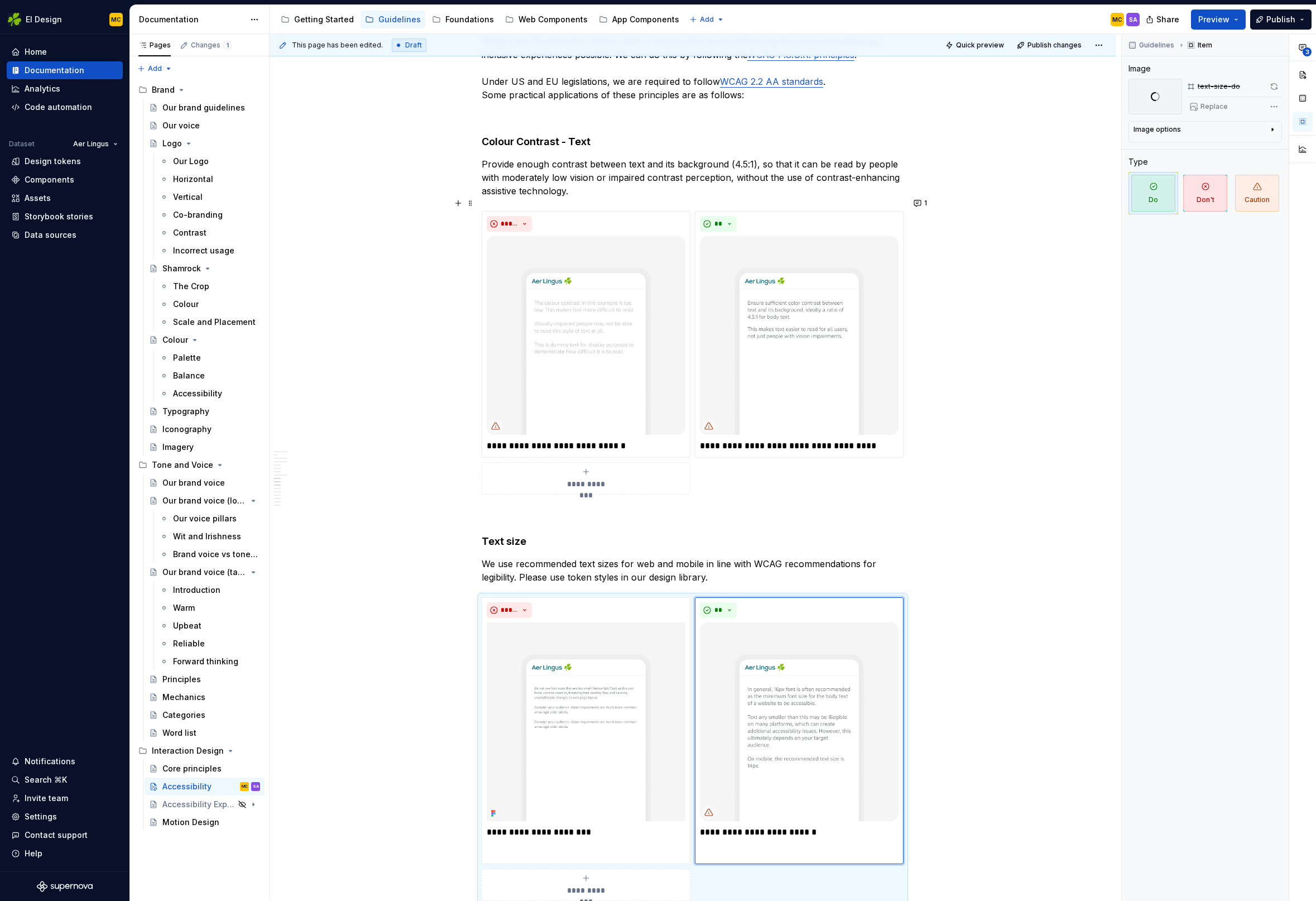
scroll to position [1163, 0]
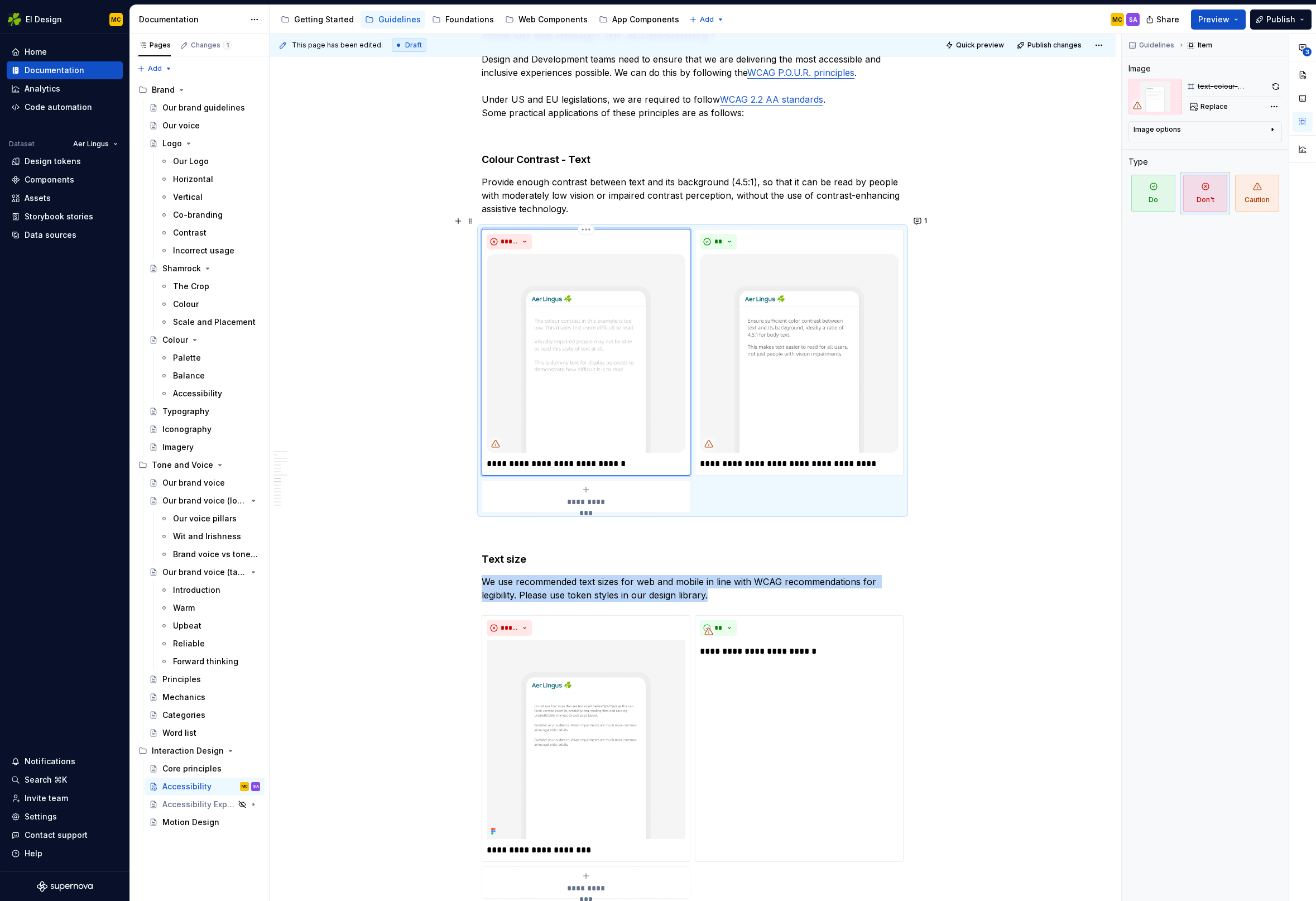
click at [617, 403] on img at bounding box center [585, 353] width 199 height 199
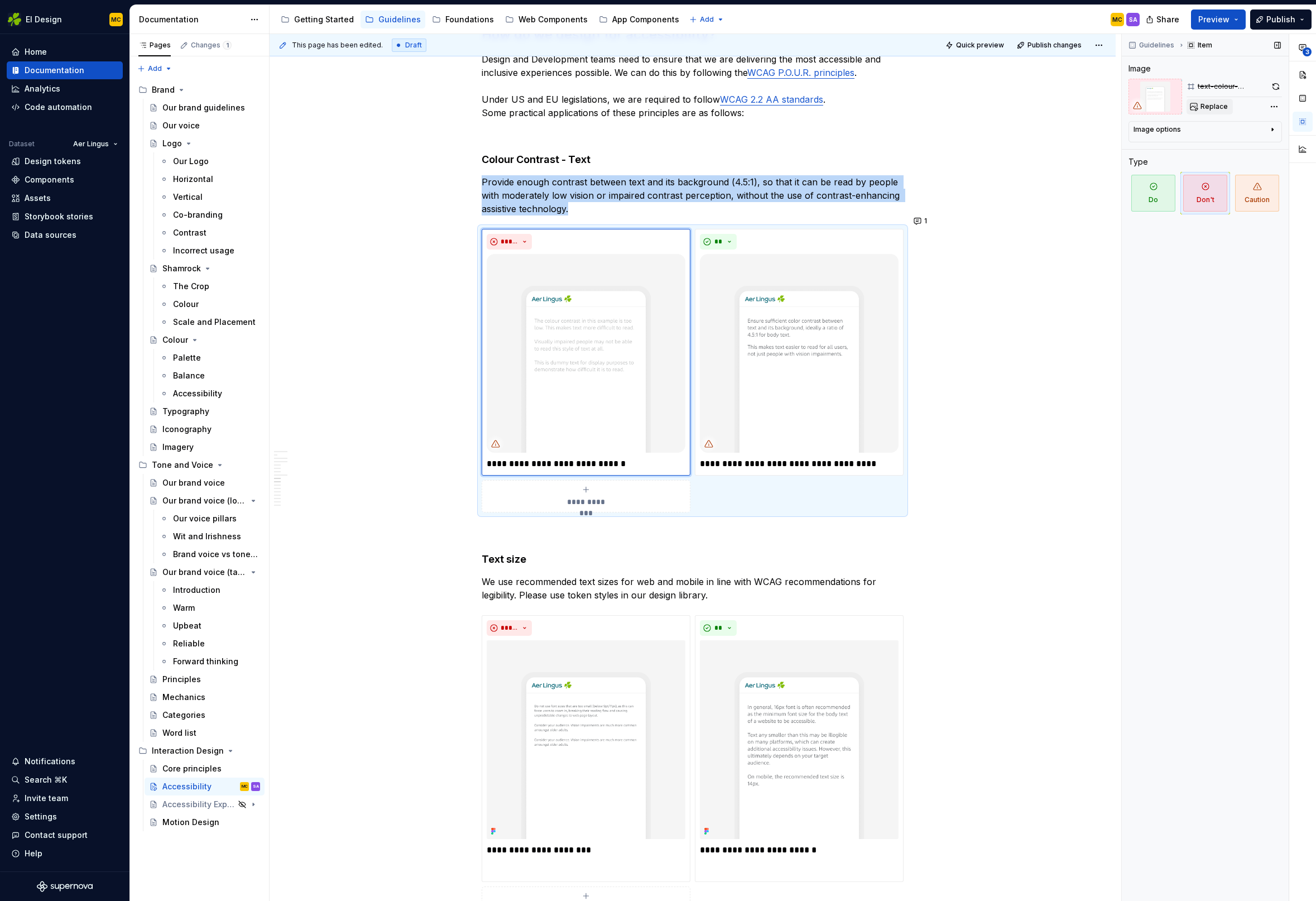
click at [1211, 112] on button "Replace" at bounding box center [1210, 106] width 47 height 16
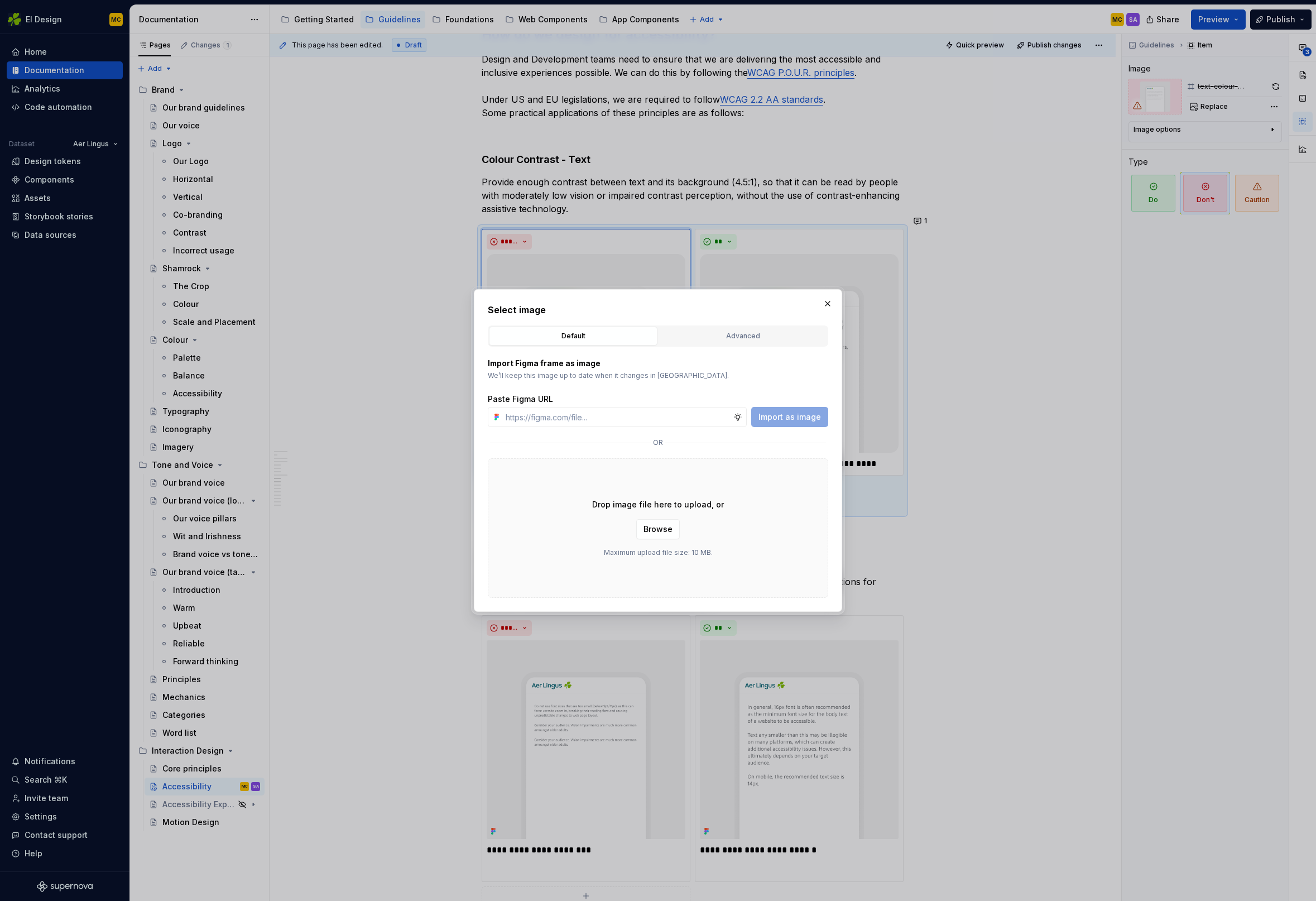
type textarea "*"
type input "[URL][DOMAIN_NAME]"
type textarea "*"
type input "[URL][DOMAIN_NAME]"
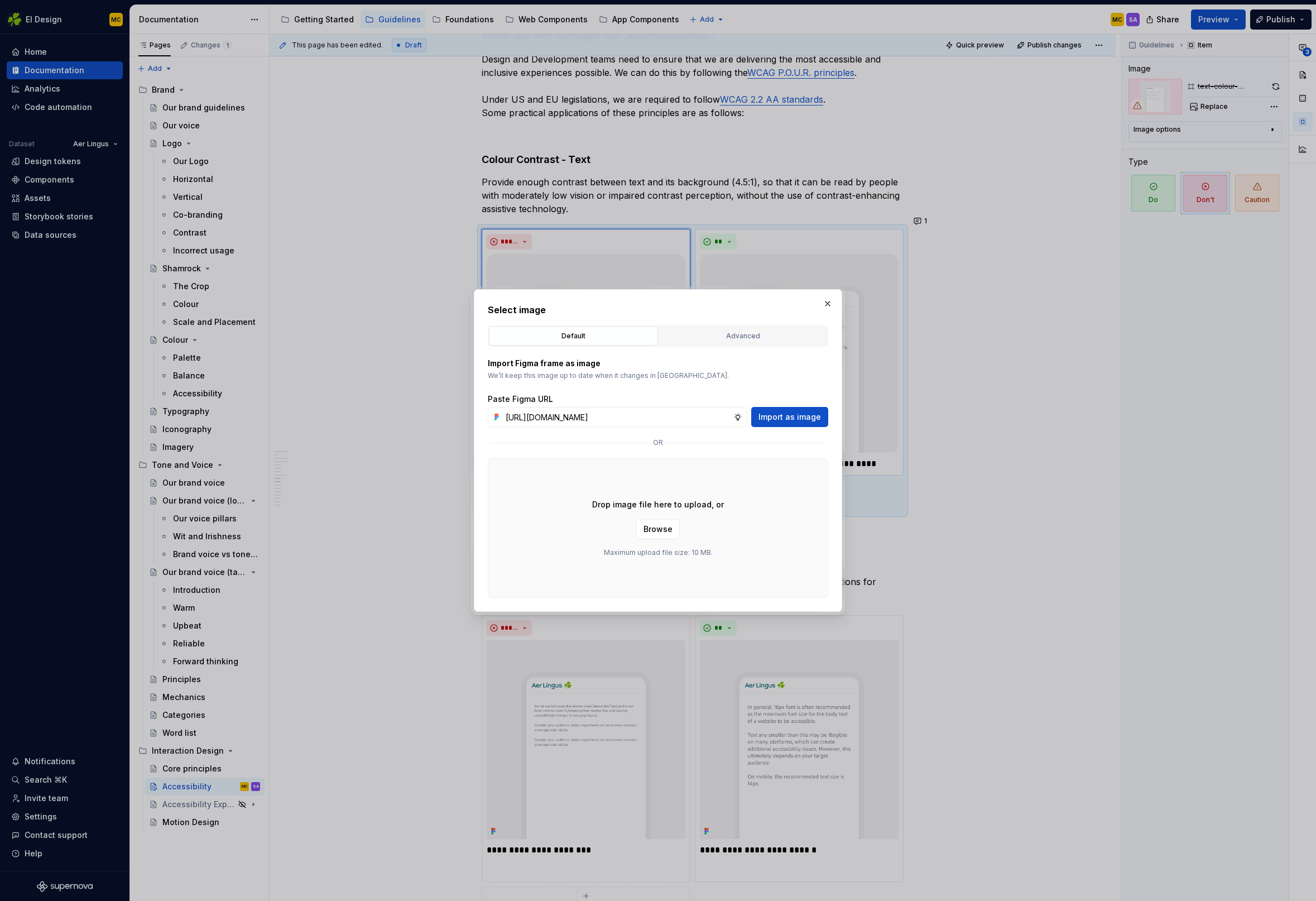
click at [801, 422] on span "Import as image" at bounding box center [789, 417] width 62 height 11
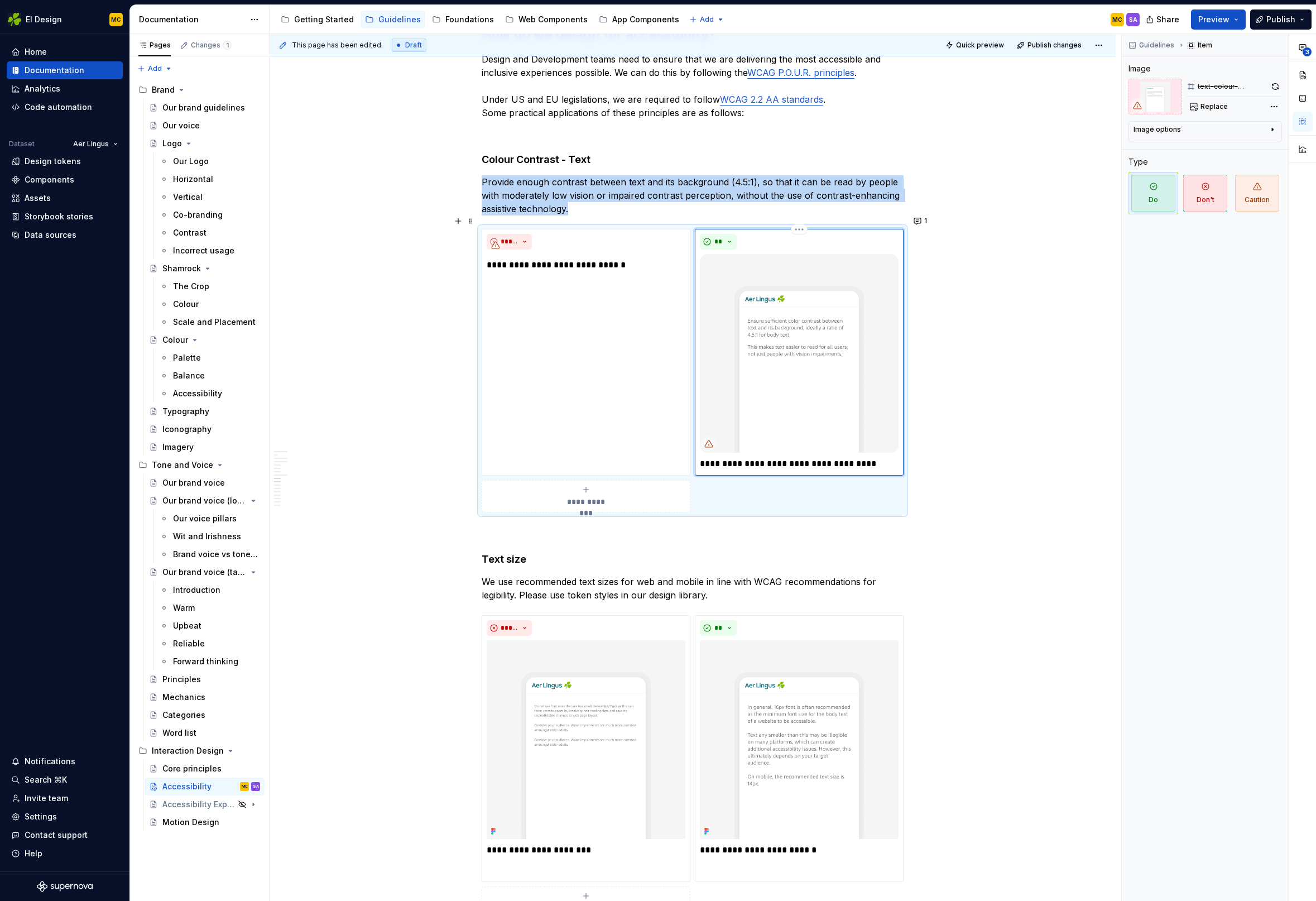
click at [802, 315] on img at bounding box center [799, 353] width 199 height 199
click at [1223, 103] on span "Replace" at bounding box center [1214, 106] width 27 height 9
type textarea "*"
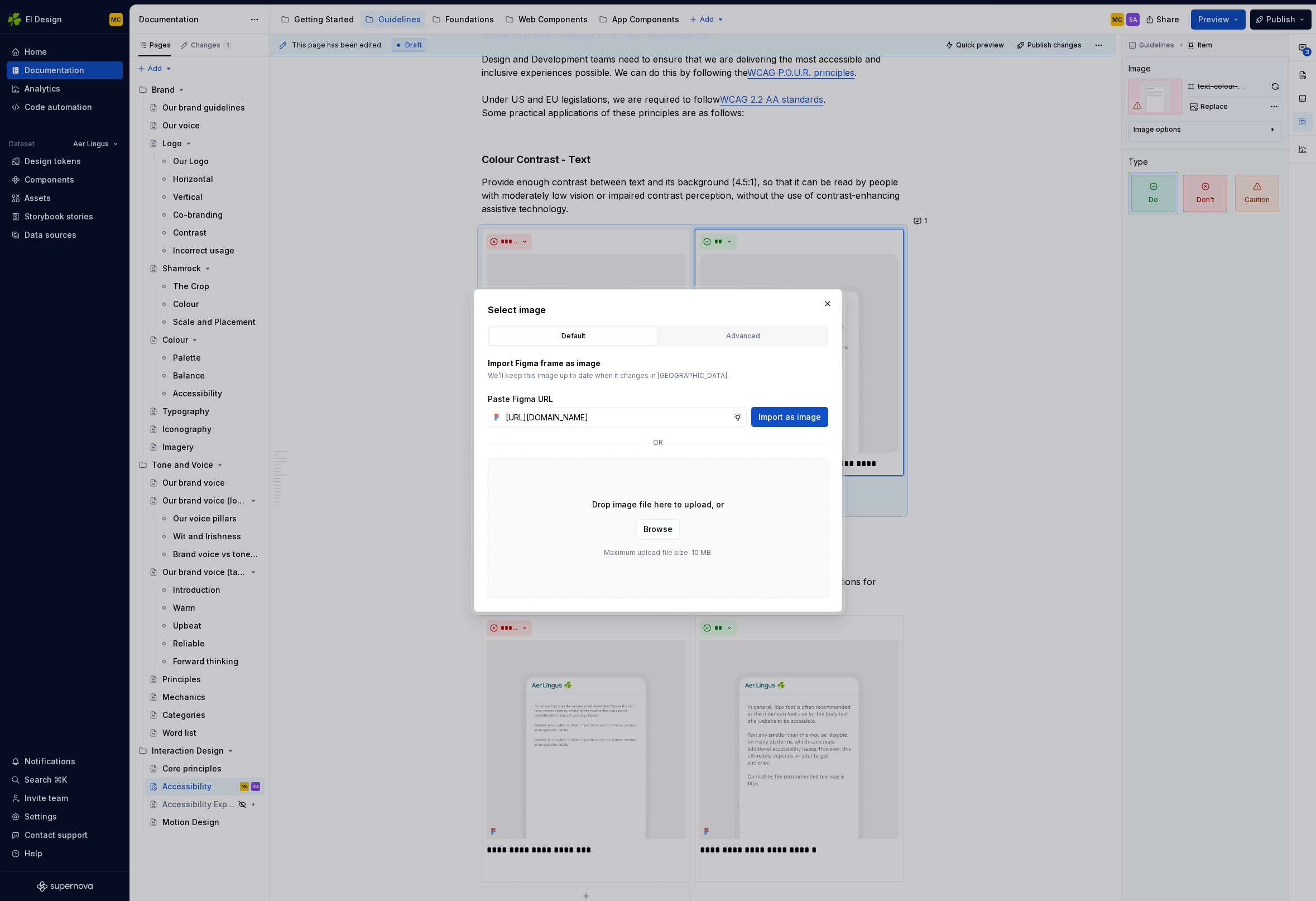
scroll to position [0, 248]
type input "[URL][DOMAIN_NAME]"
click at [796, 418] on span "Import as image" at bounding box center [789, 417] width 62 height 11
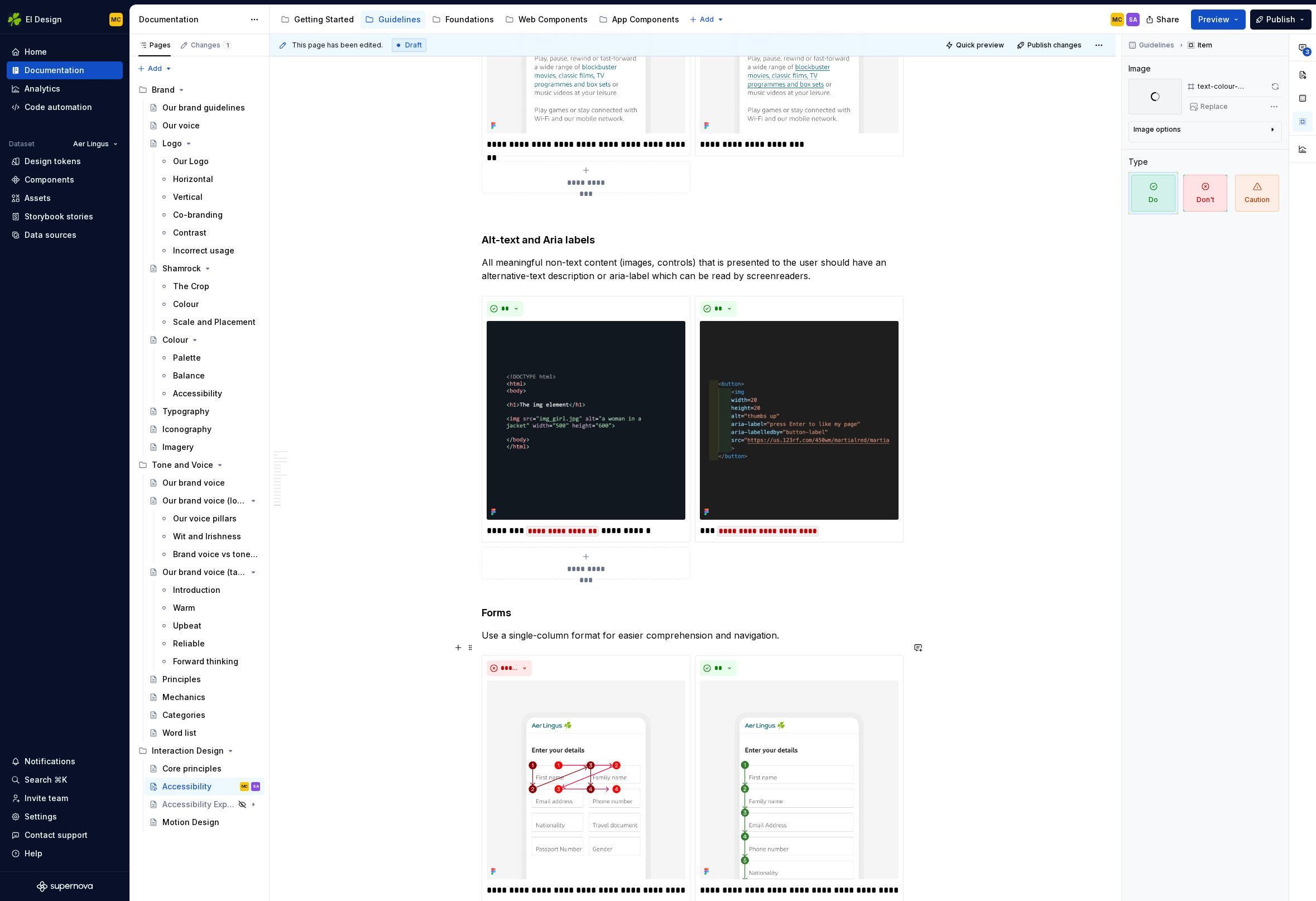
scroll to position [4278, 0]
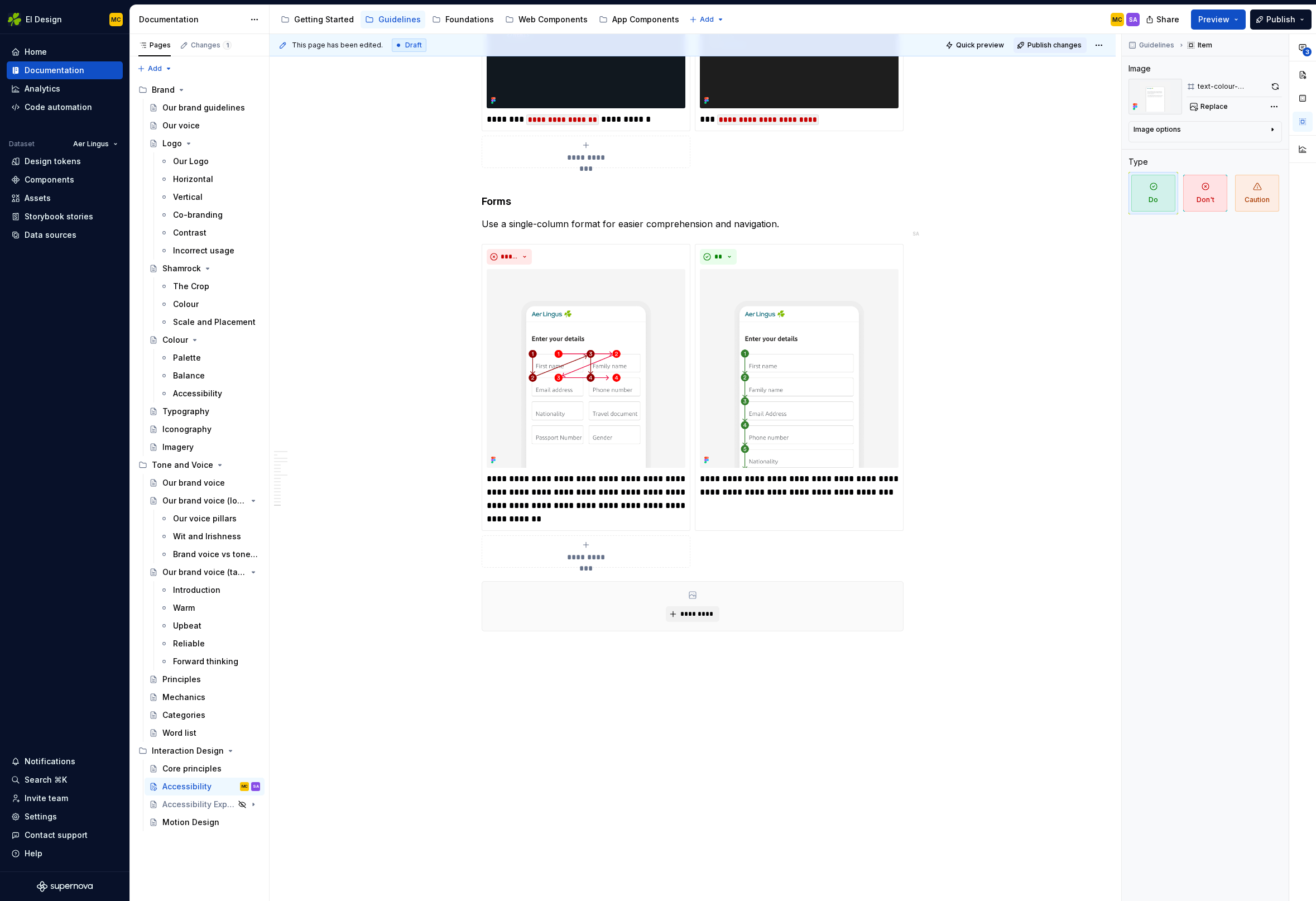
click at [1054, 44] on span "Publish changes" at bounding box center [1054, 45] width 54 height 9
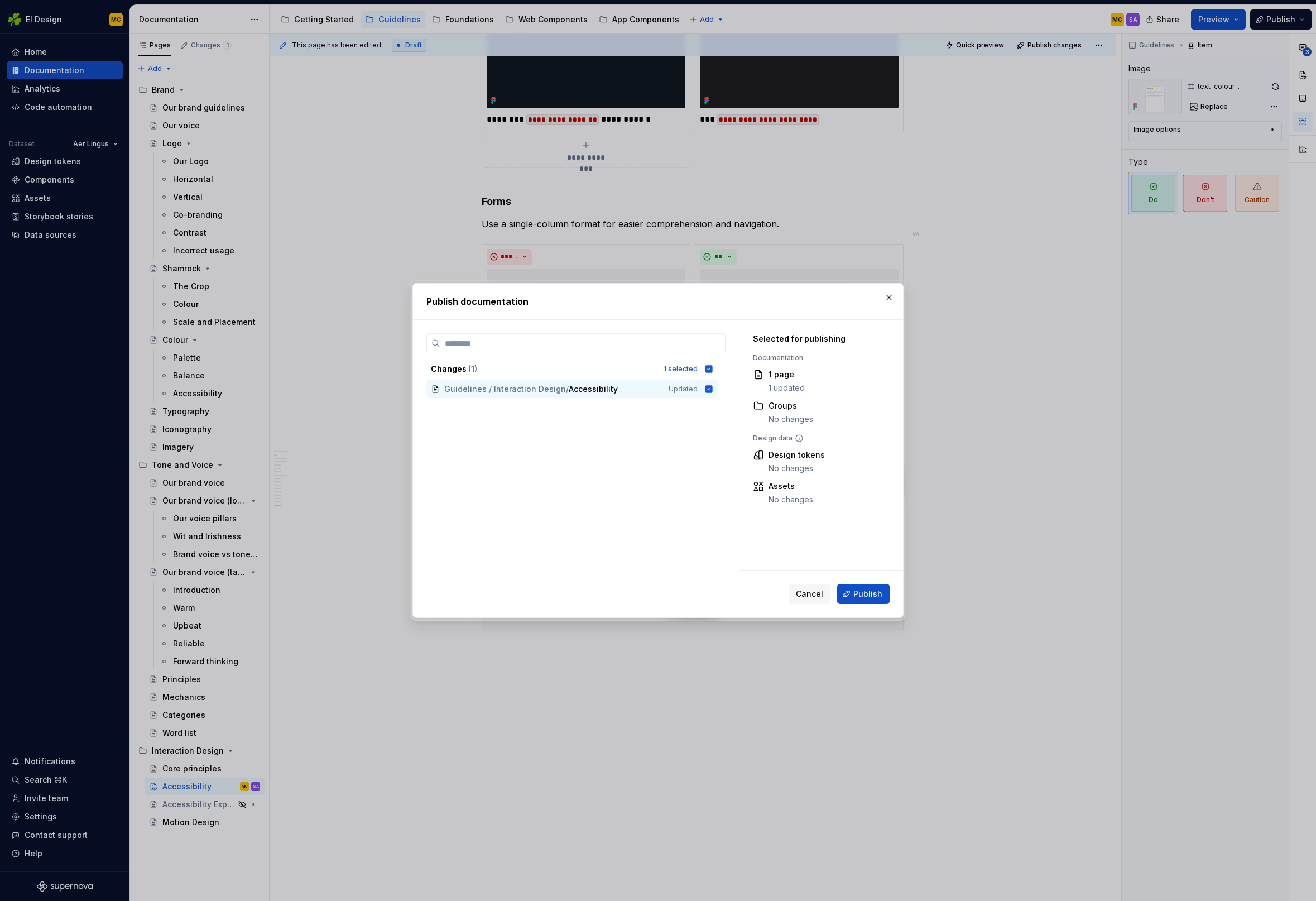
click at [859, 597] on span "Publish" at bounding box center [868, 593] width 29 height 11
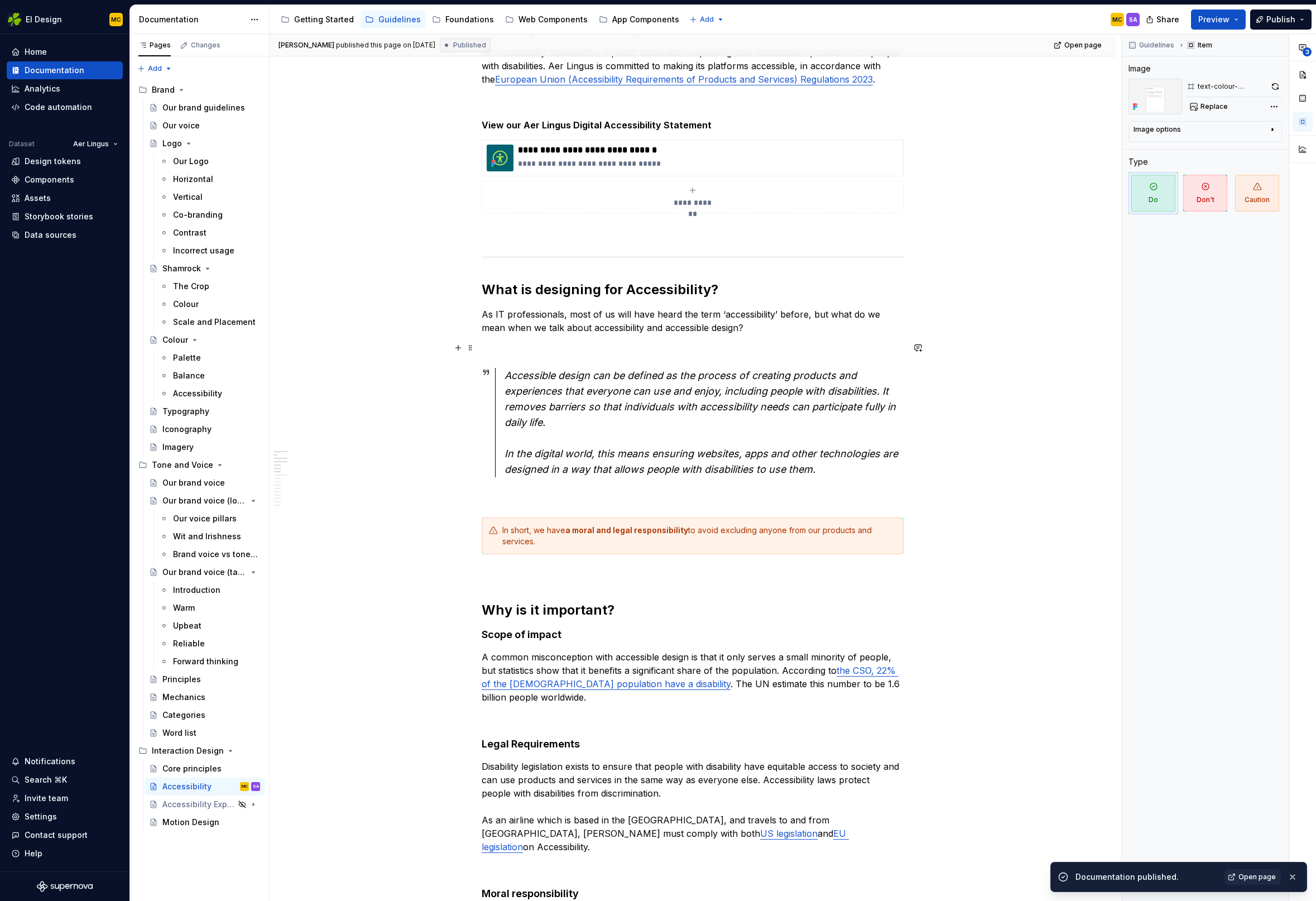
scroll to position [206, 0]
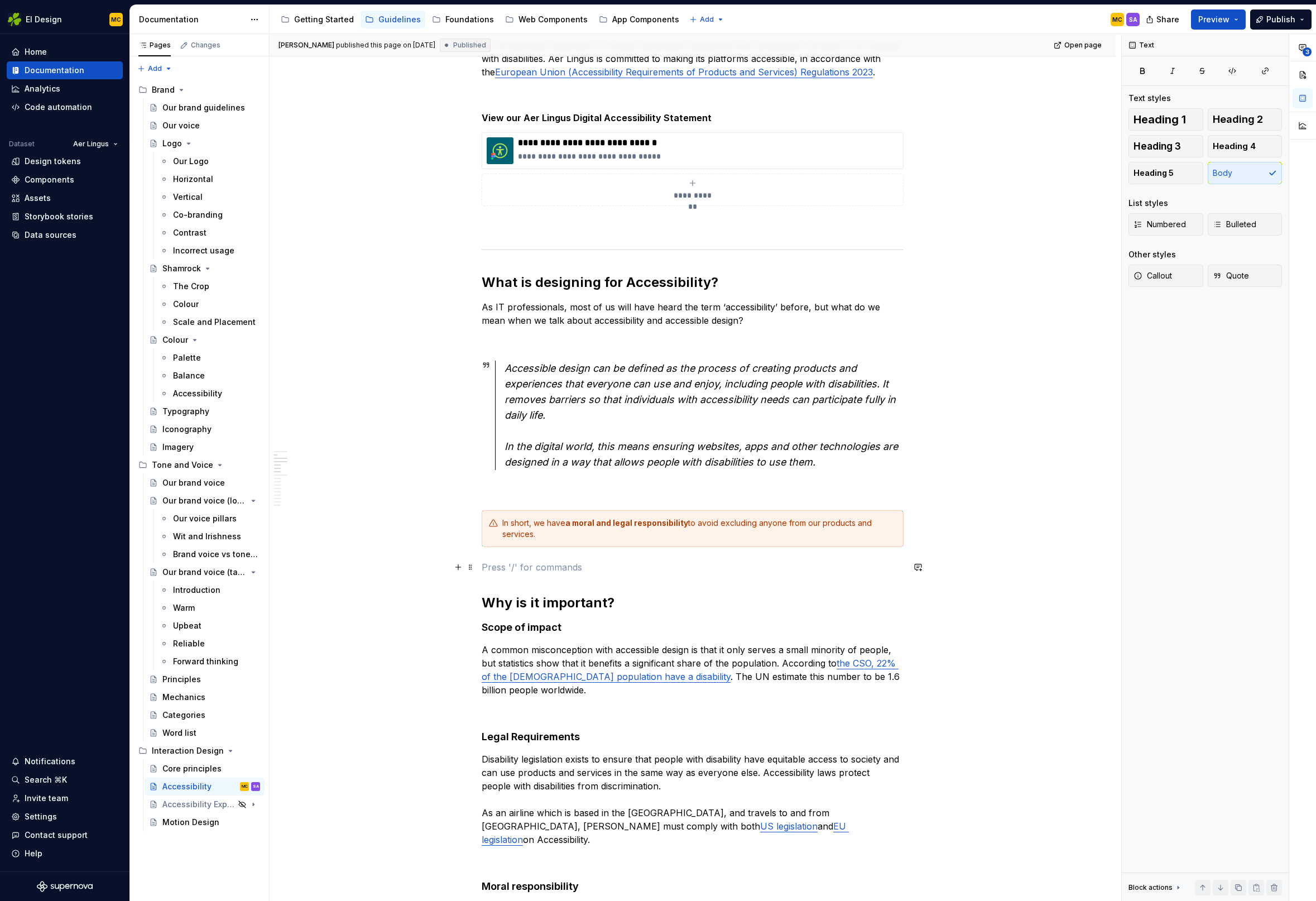
click at [524, 570] on p at bounding box center [692, 567] width 422 height 13
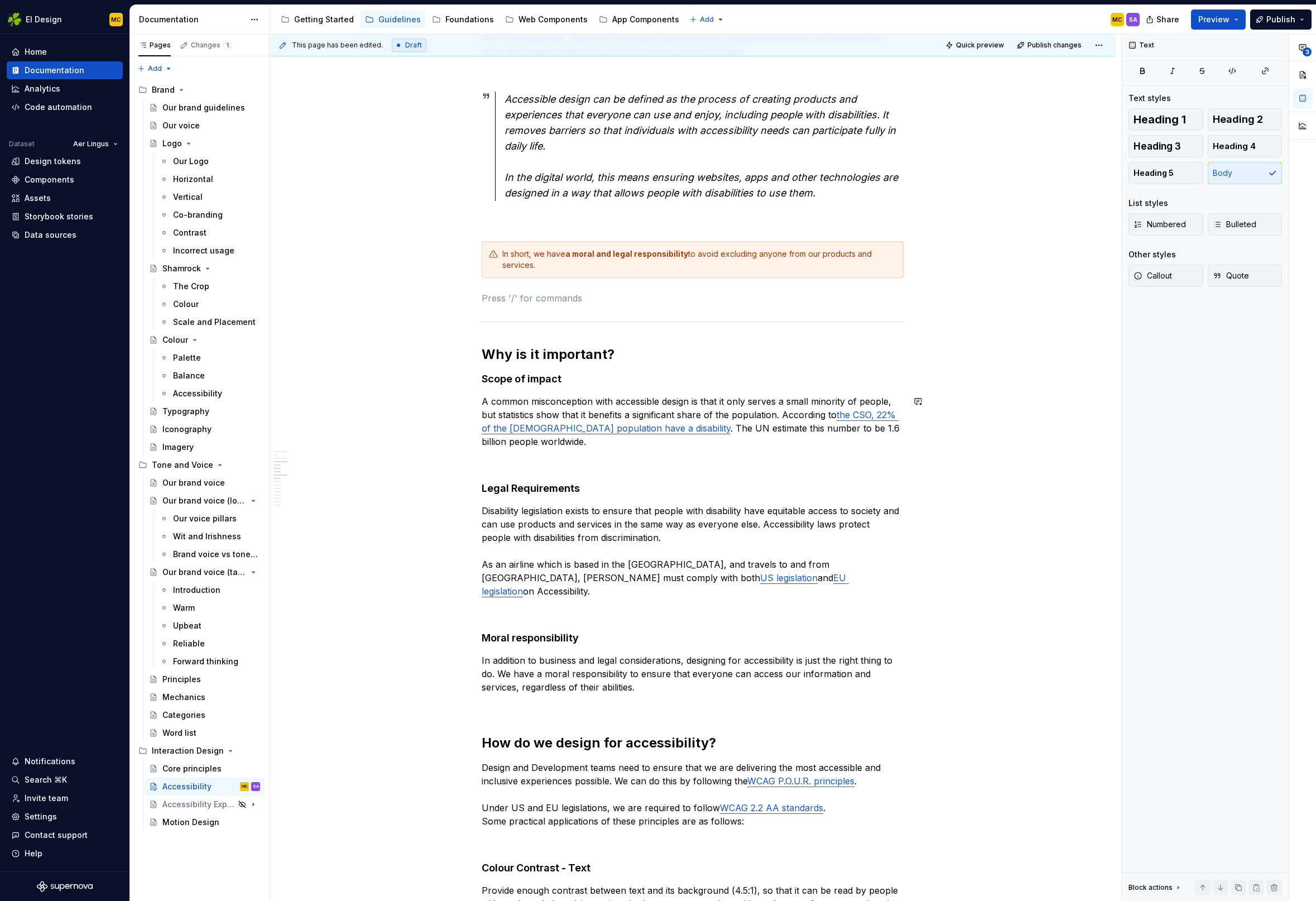
scroll to position [476, 0]
click at [509, 699] on p at bounding box center [692, 706] width 422 height 13
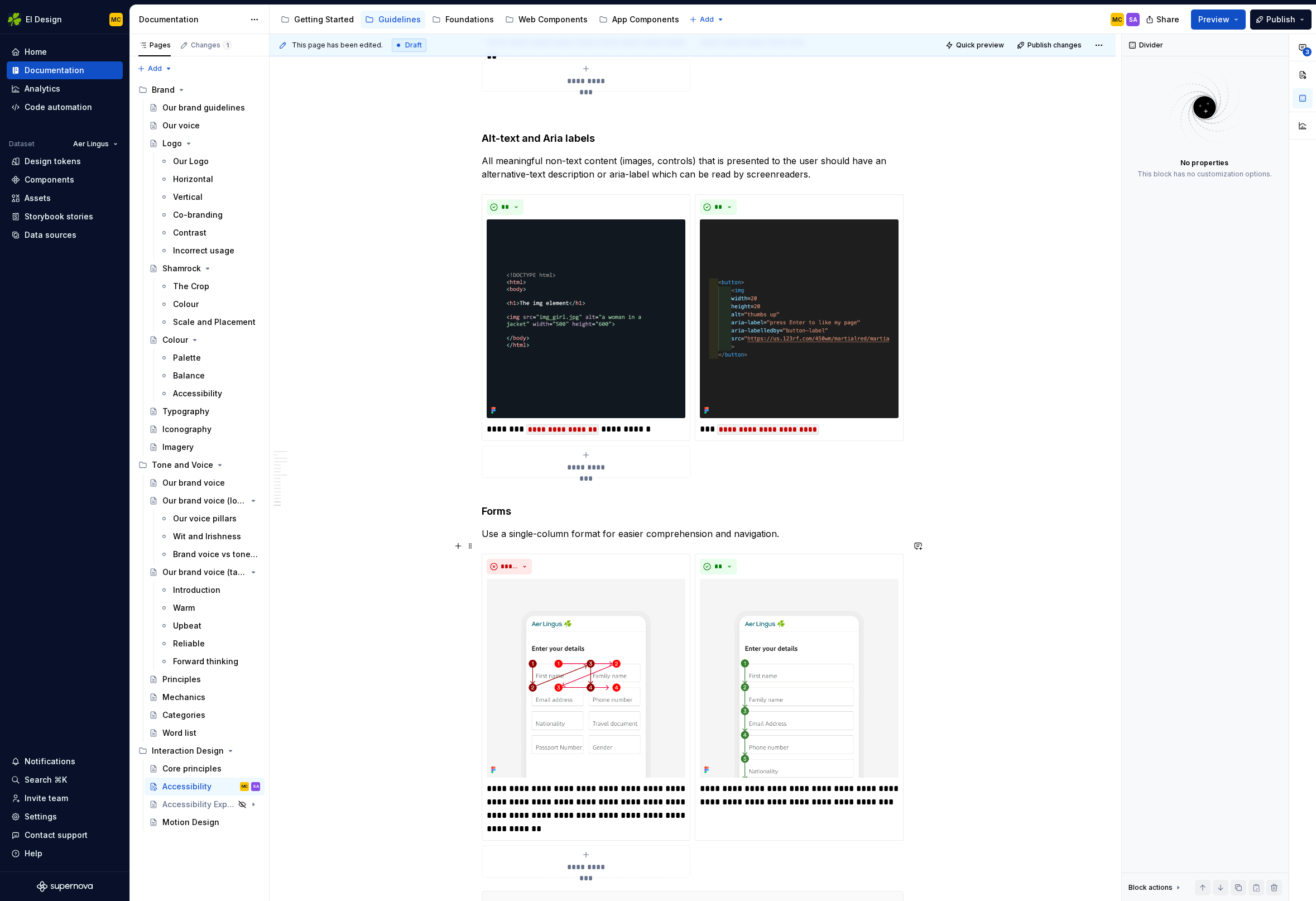
scroll to position [4319, 0]
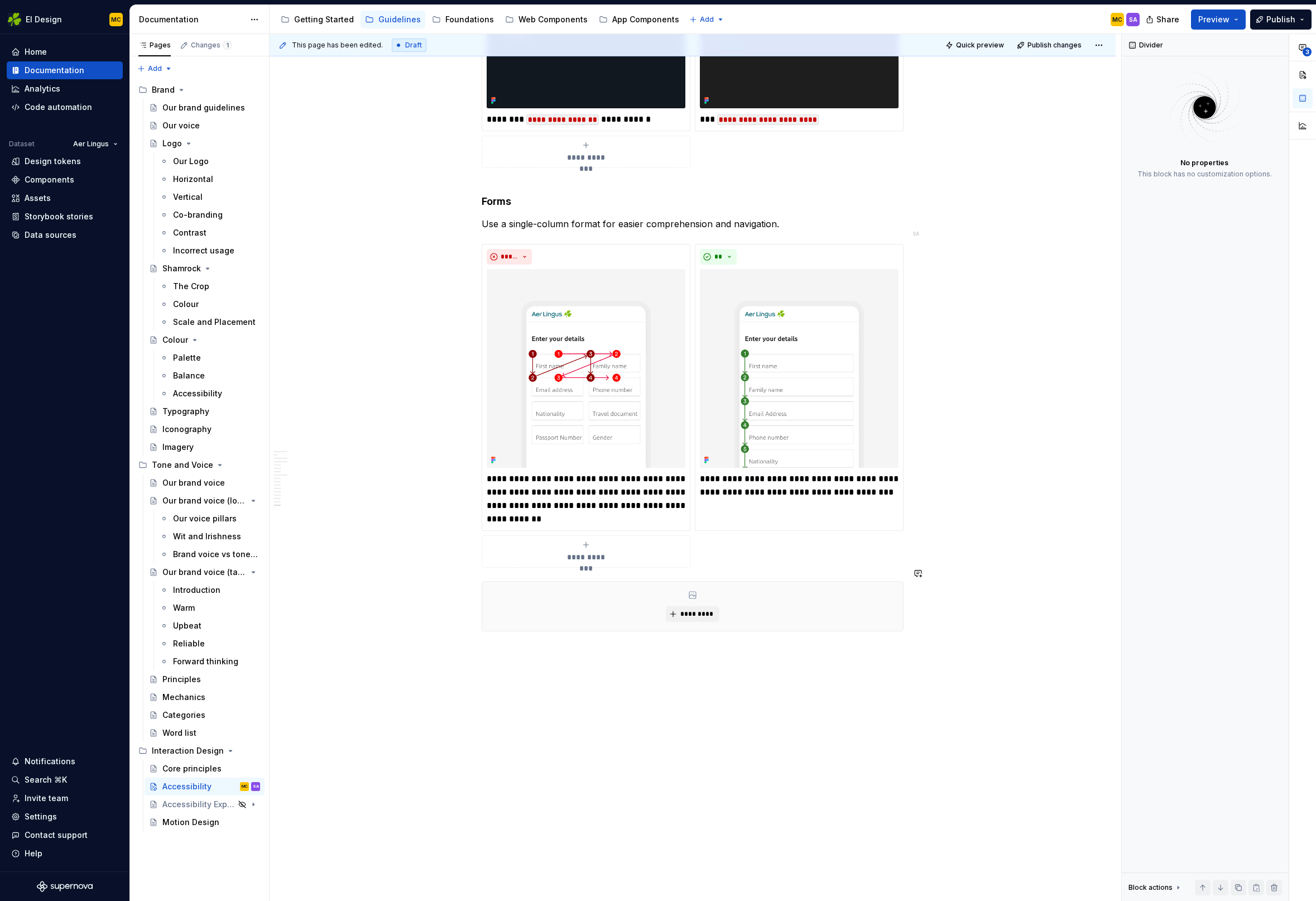
click at [1062, 47] on span "Publish changes" at bounding box center [1054, 45] width 54 height 9
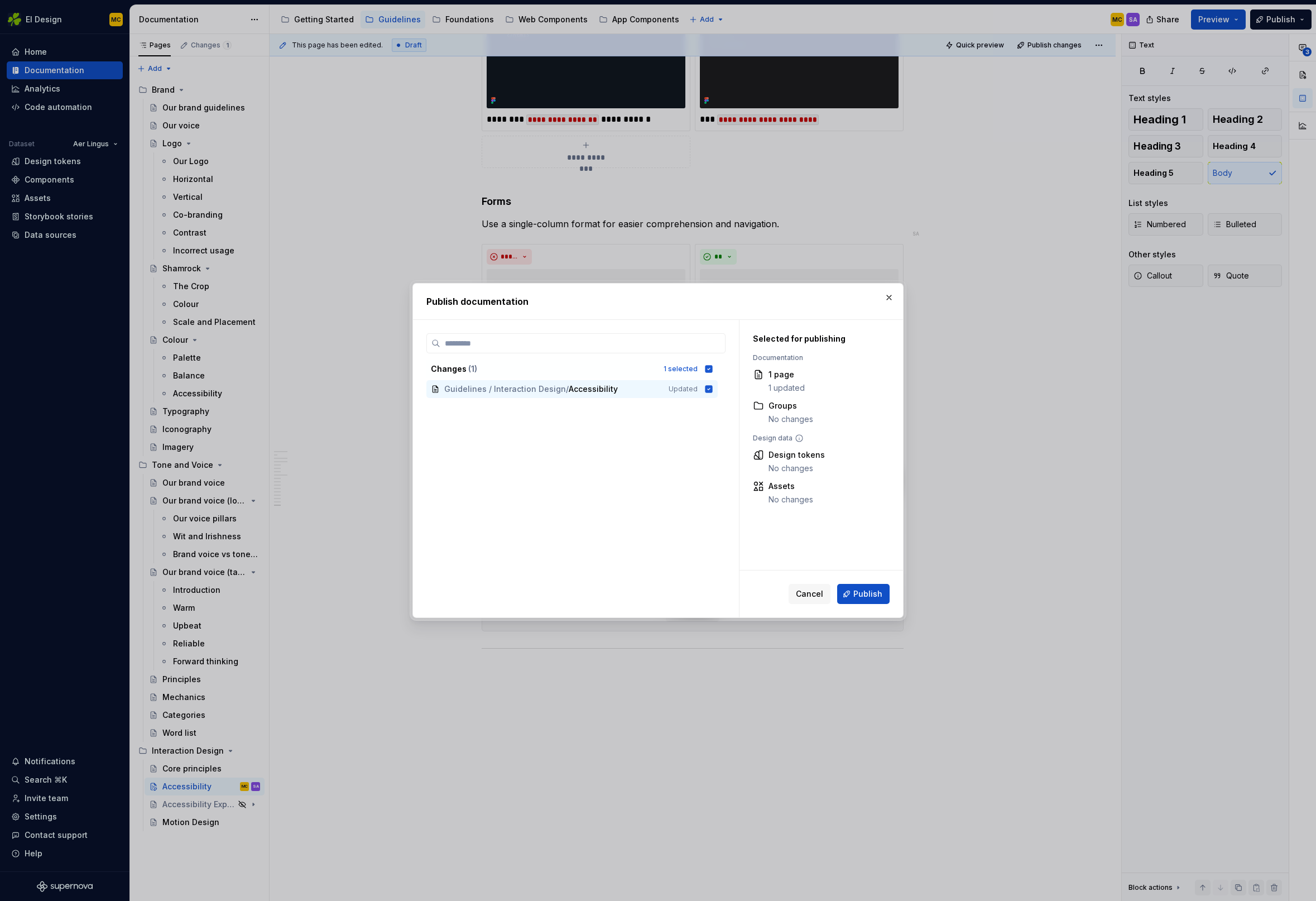
click at [872, 592] on span "Publish" at bounding box center [868, 593] width 29 height 11
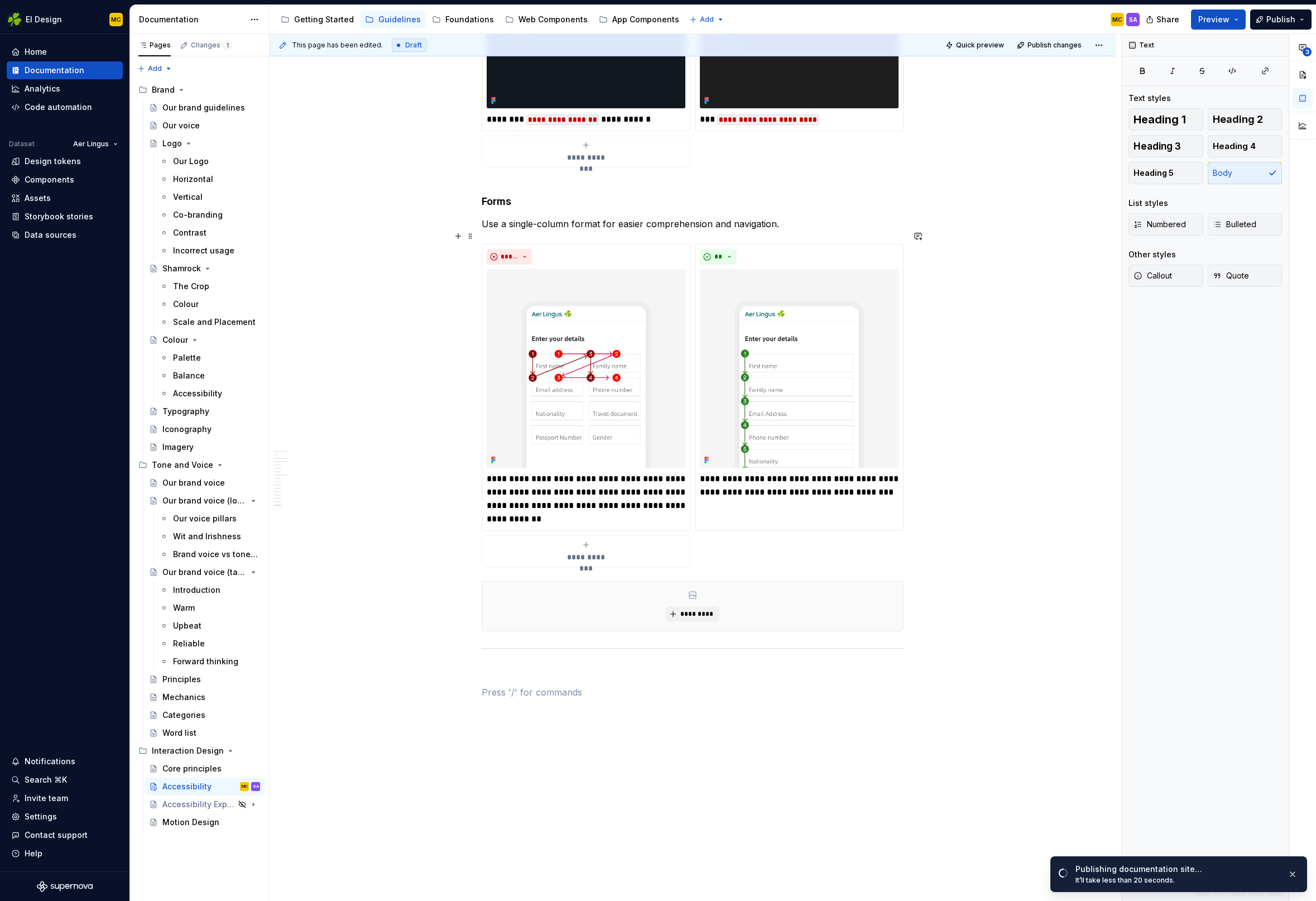
click at [903, 525] on div "**********" at bounding box center [692, 406] width 422 height 324
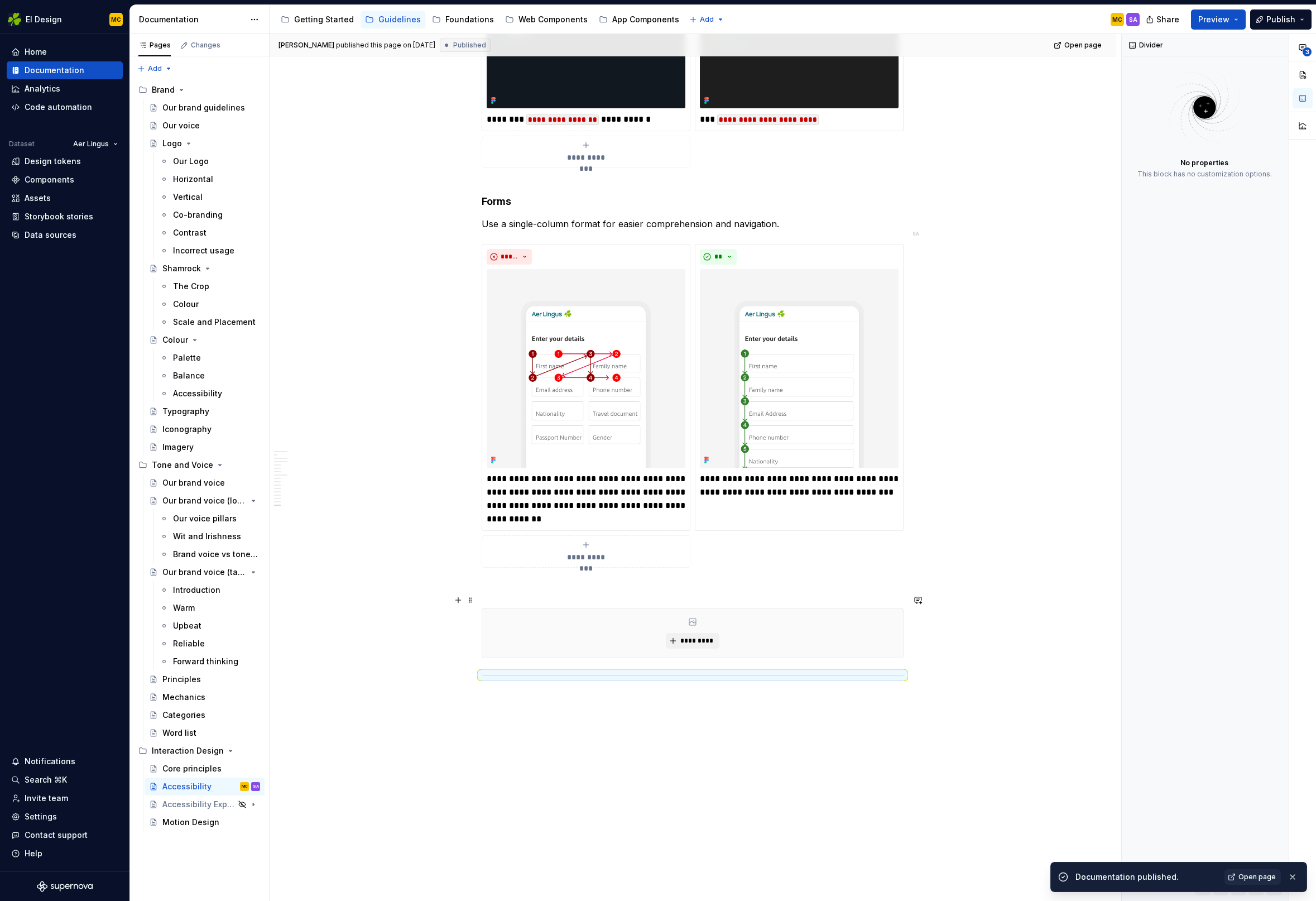
click at [586, 609] on div "*********" at bounding box center [692, 633] width 421 height 49
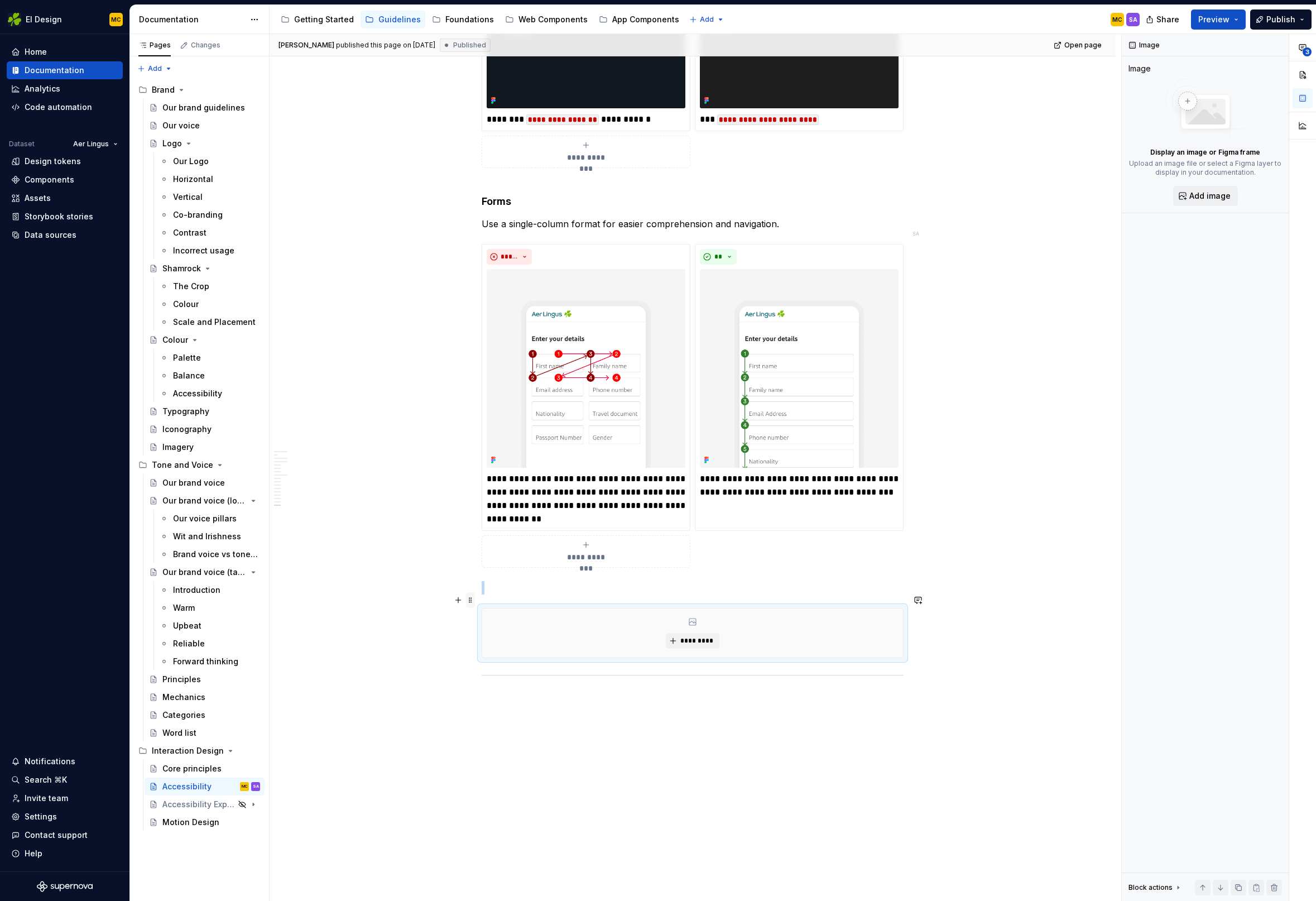
click at [473, 599] on span at bounding box center [470, 600] width 9 height 16
click at [505, 691] on div "Delete" at bounding box center [518, 699] width 95 height 18
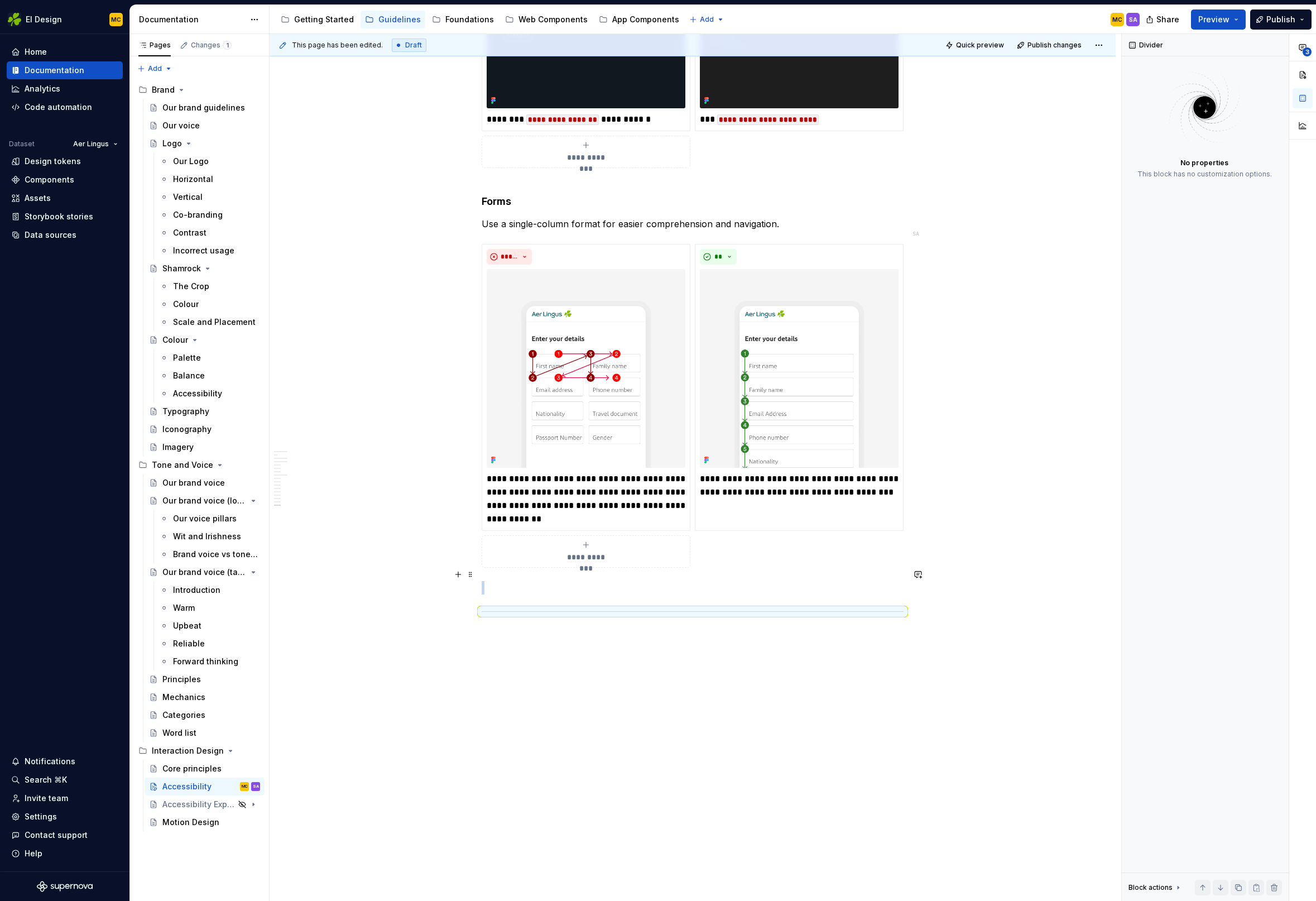
click at [535, 581] on p at bounding box center [692, 587] width 422 height 13
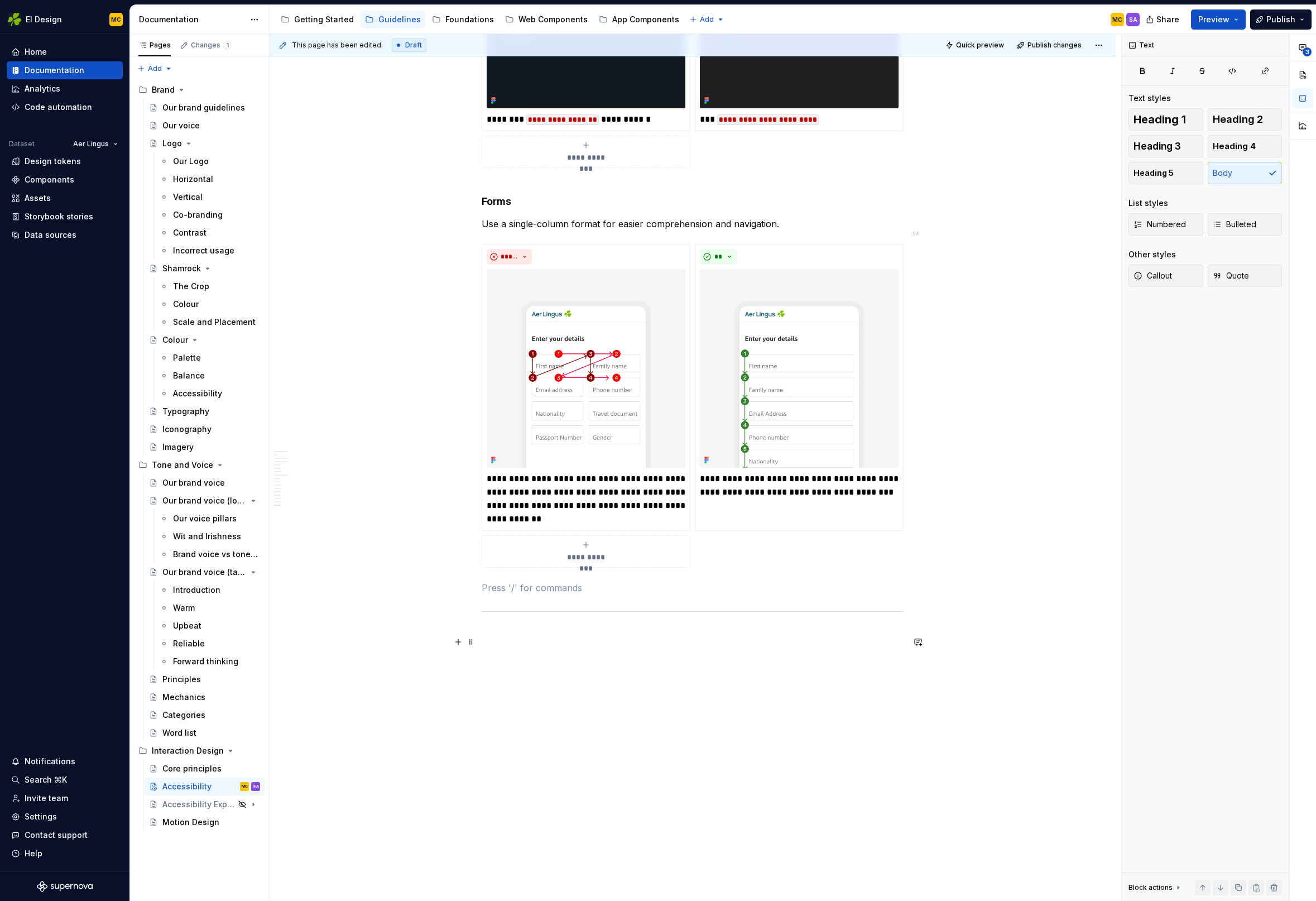
click at [551, 648] on p at bounding box center [692, 655] width 422 height 13
click at [1057, 45] on span "Publish changes" at bounding box center [1054, 45] width 54 height 9
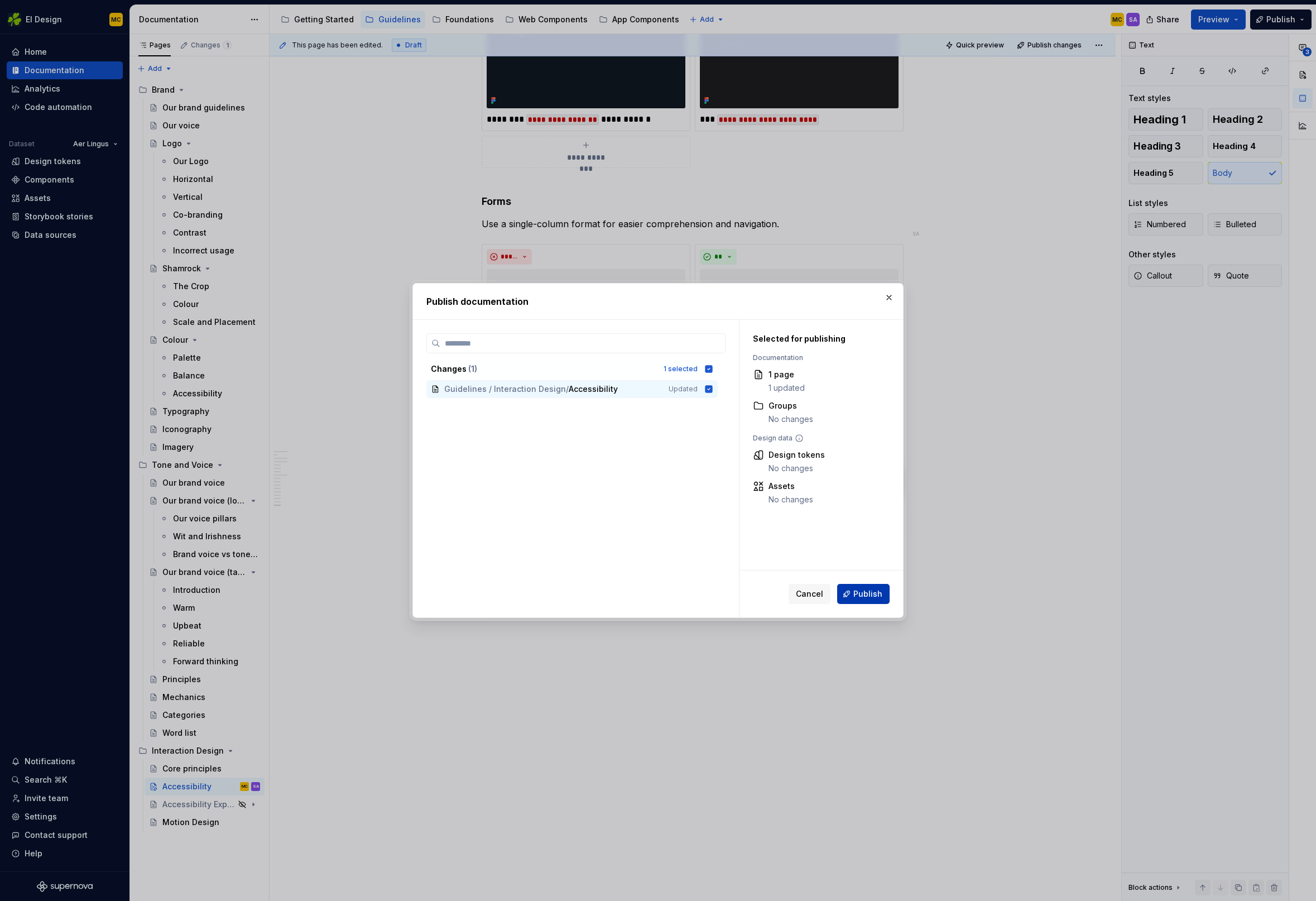
click at [865, 598] on span "Publish" at bounding box center [868, 593] width 29 height 11
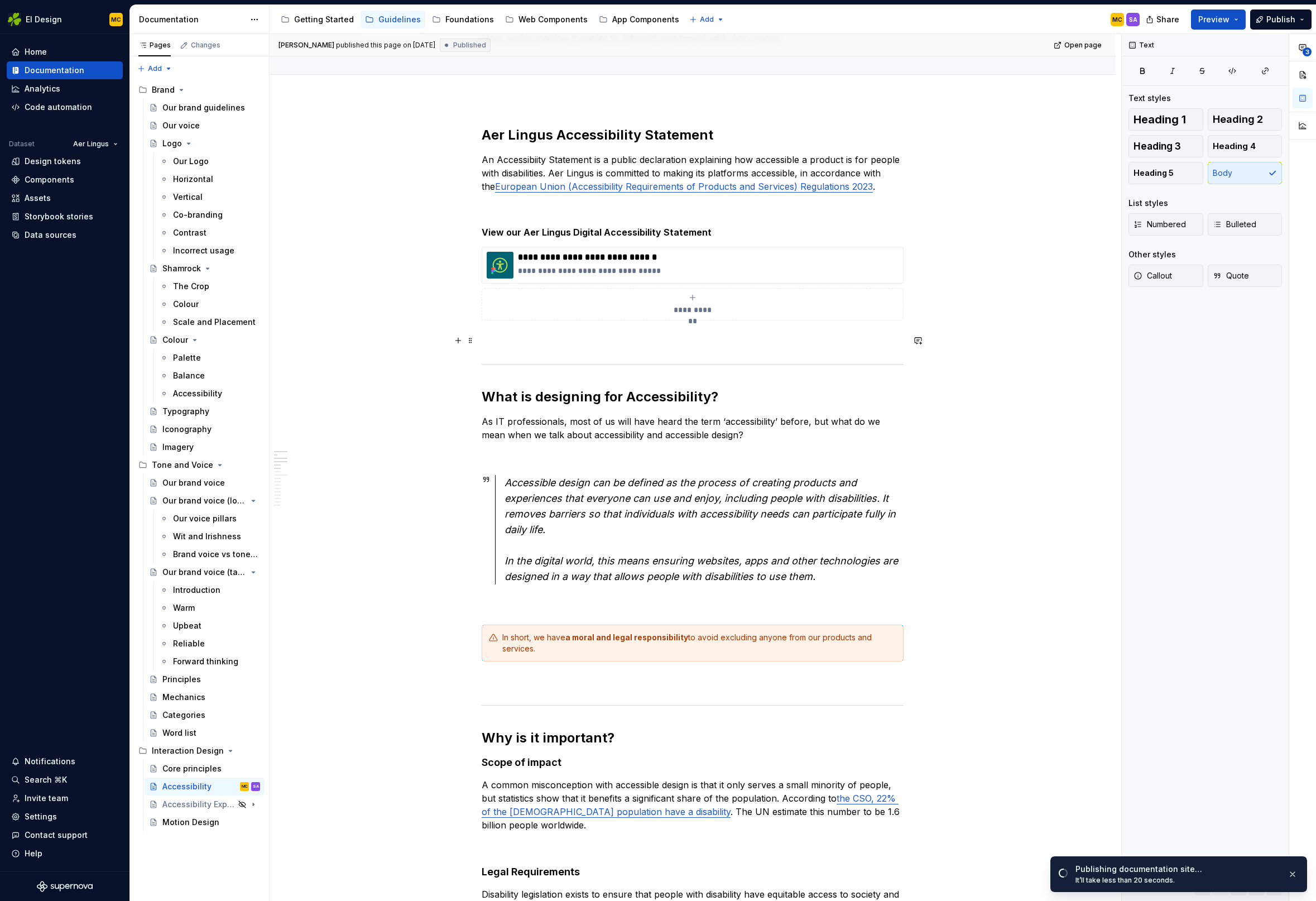
scroll to position [0, 0]
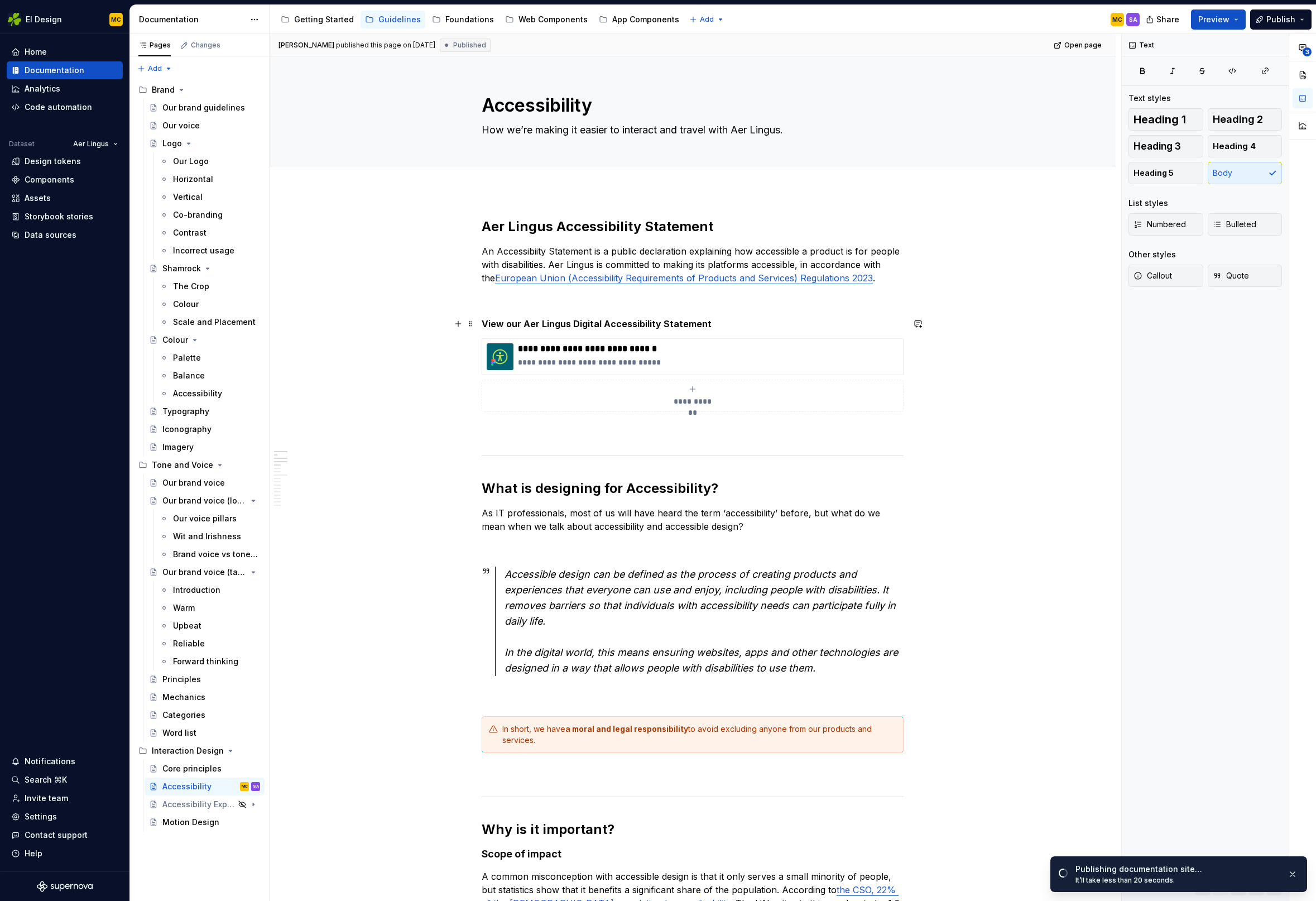
click at [605, 323] on h5 "View our Aer Lingus Digital Accessibility Statement" at bounding box center [692, 323] width 422 height 11
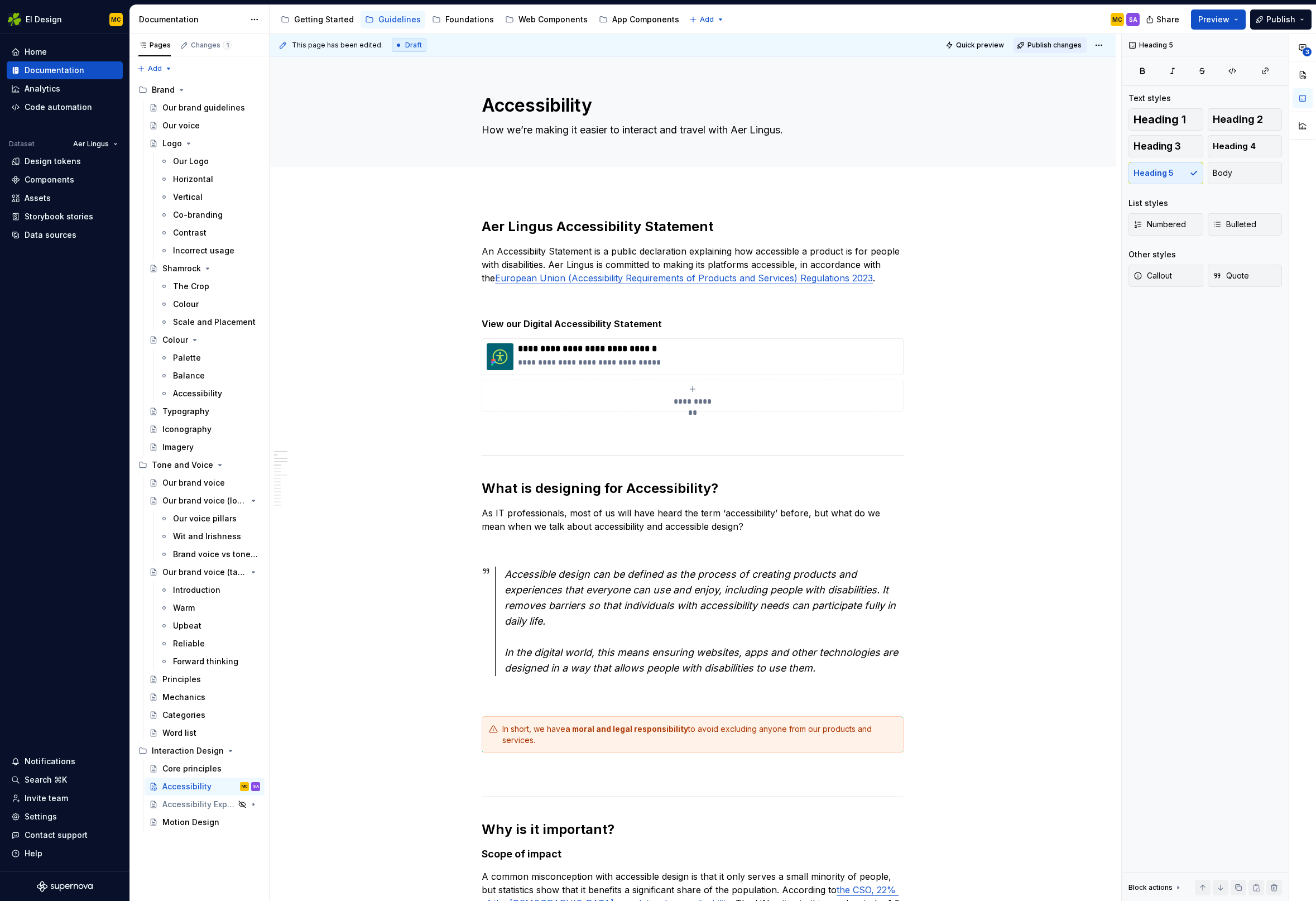
click at [1060, 42] on span "Publish changes" at bounding box center [1054, 45] width 54 height 9
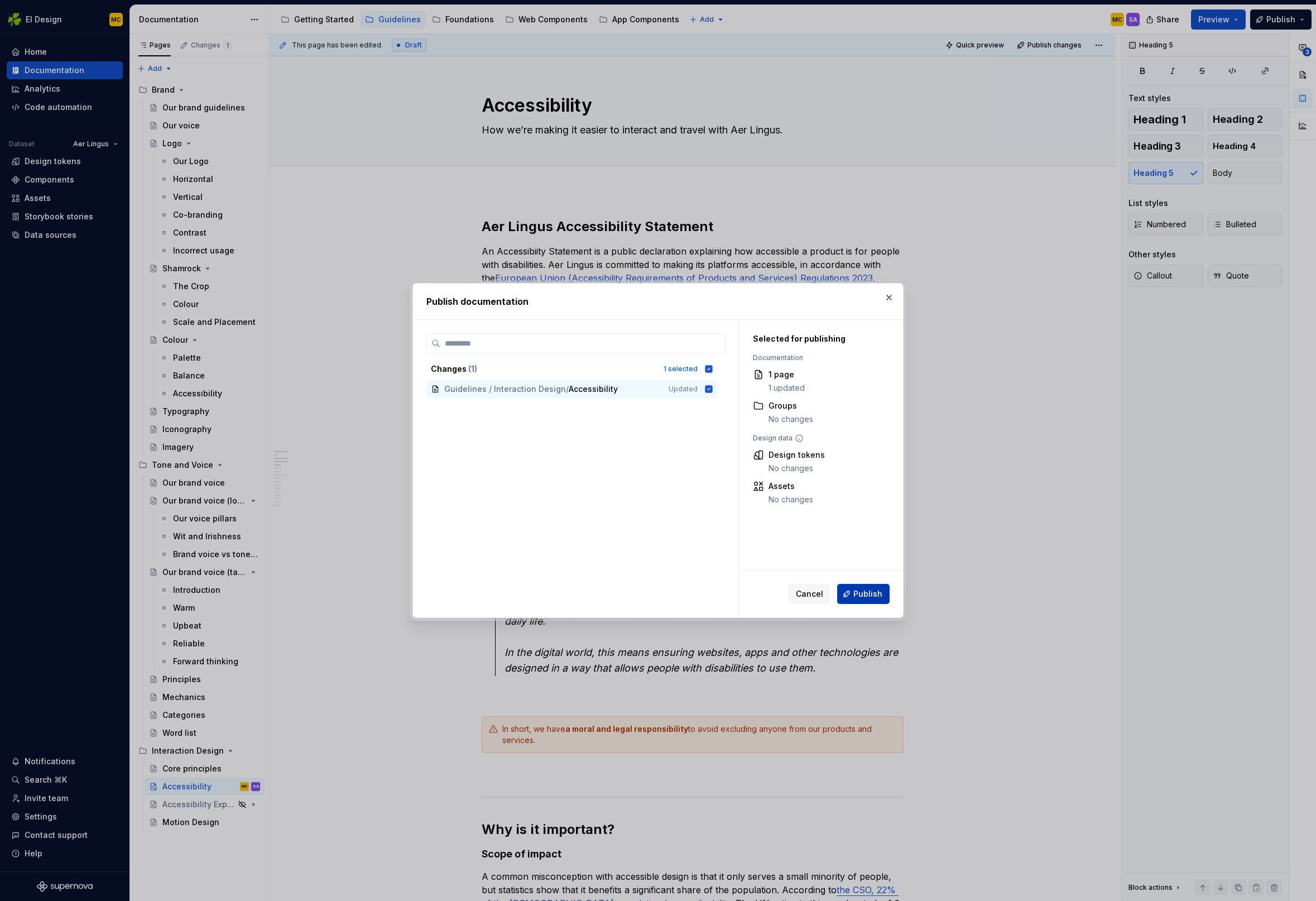
click at [855, 588] on button "Publish" at bounding box center [863, 593] width 53 height 20
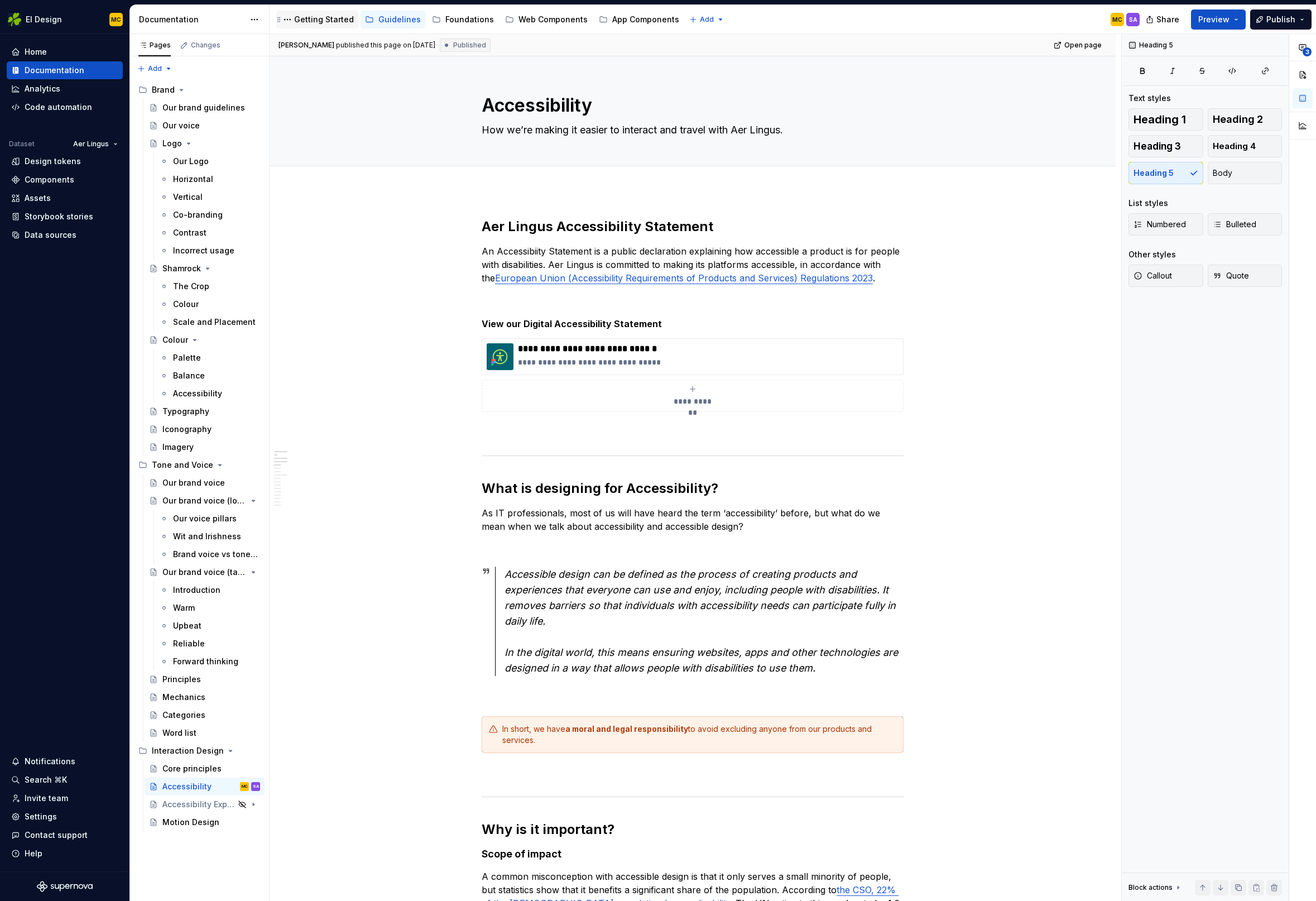
click at [318, 21] on div "Getting Started" at bounding box center [324, 19] width 60 height 11
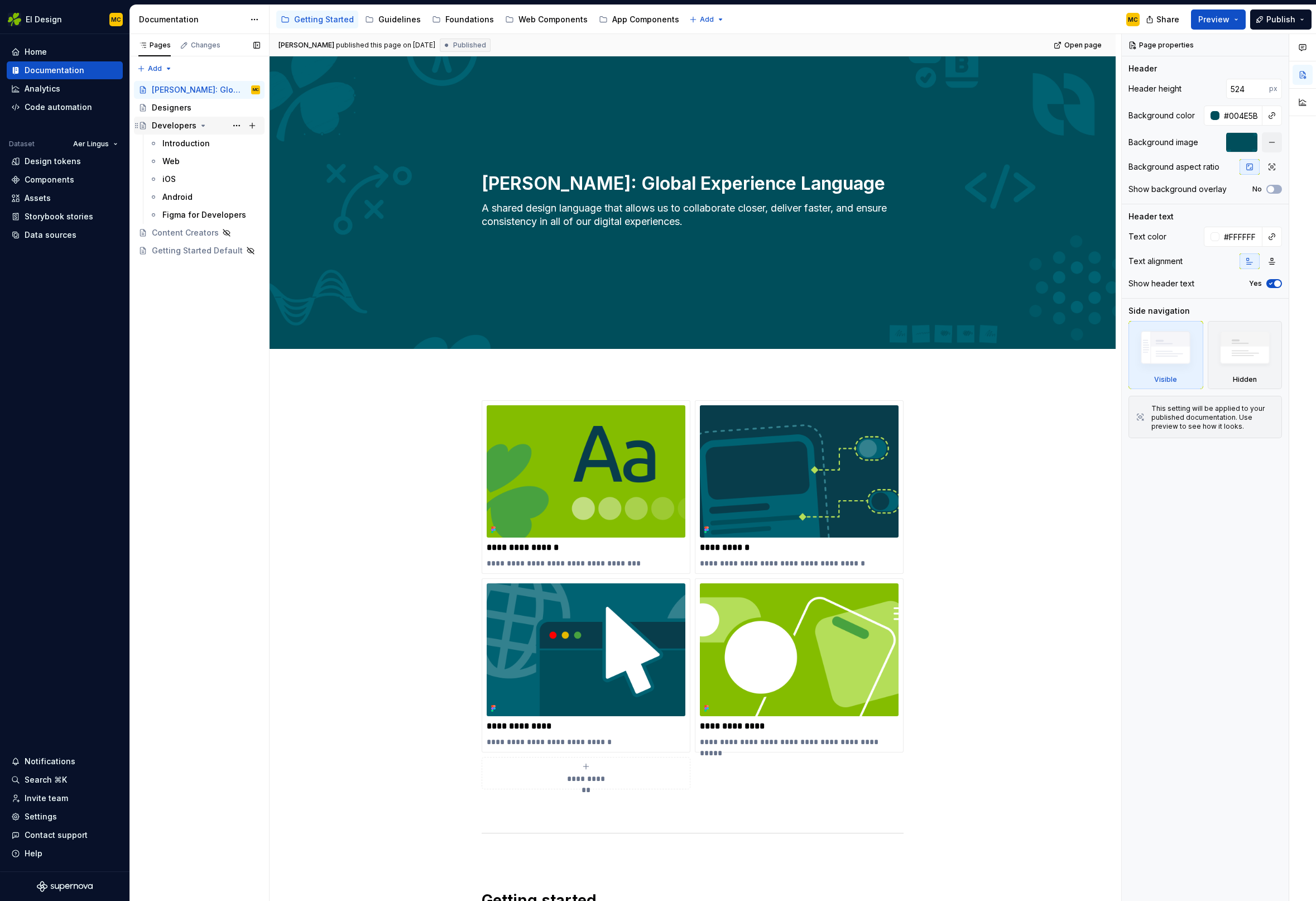
click at [202, 126] on icon "Page tree" at bounding box center [203, 125] width 9 height 9
type textarea "*"
click at [167, 69] on div "Pages Changes Add Accessibility guide for tree Page tree. Navigate the tree wit…" at bounding box center [199, 467] width 140 height 867
click at [184, 108] on div "New group" at bounding box center [191, 108] width 73 height 11
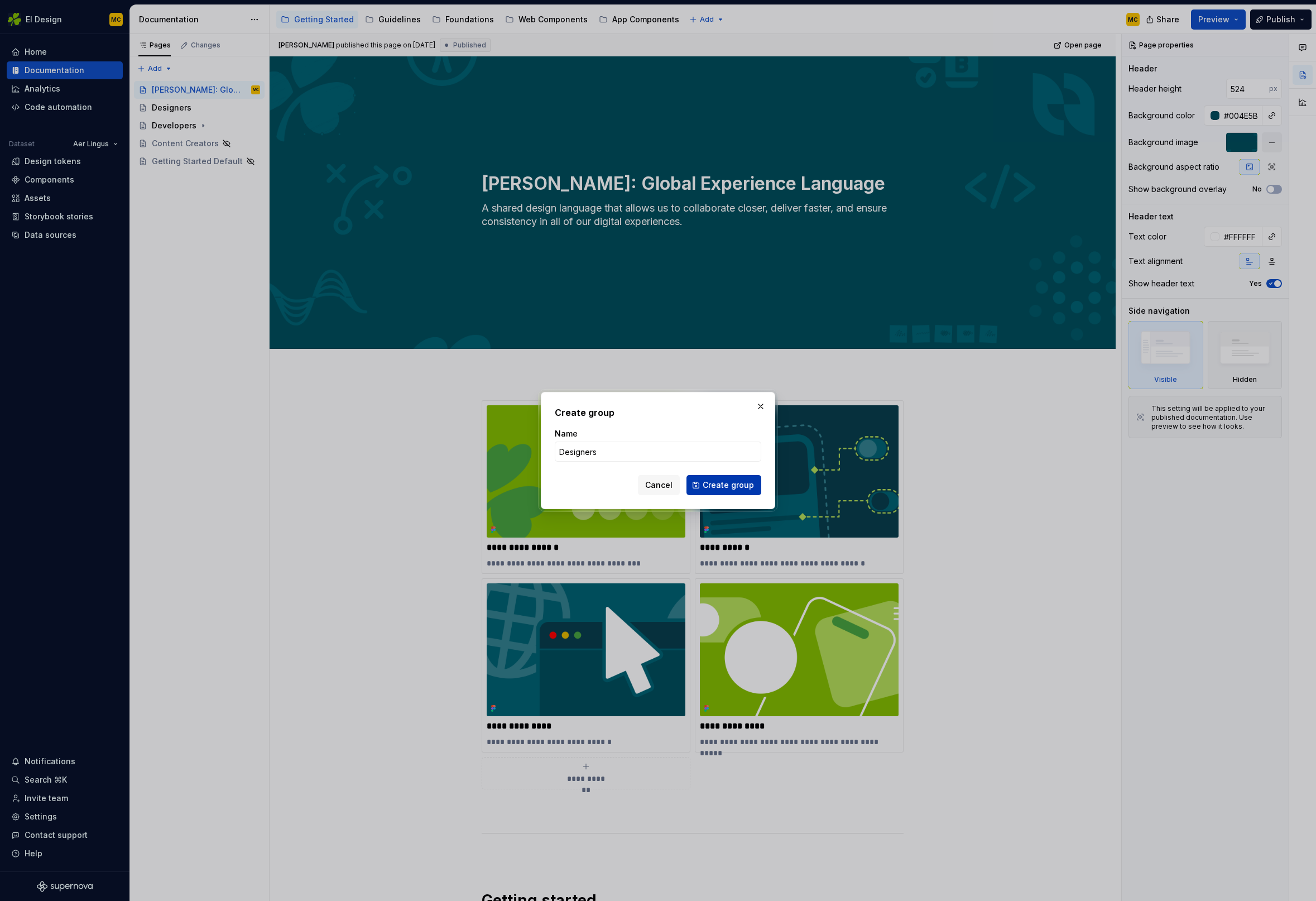
type input "Designers"
click at [734, 482] on span "Create group" at bounding box center [728, 485] width 51 height 11
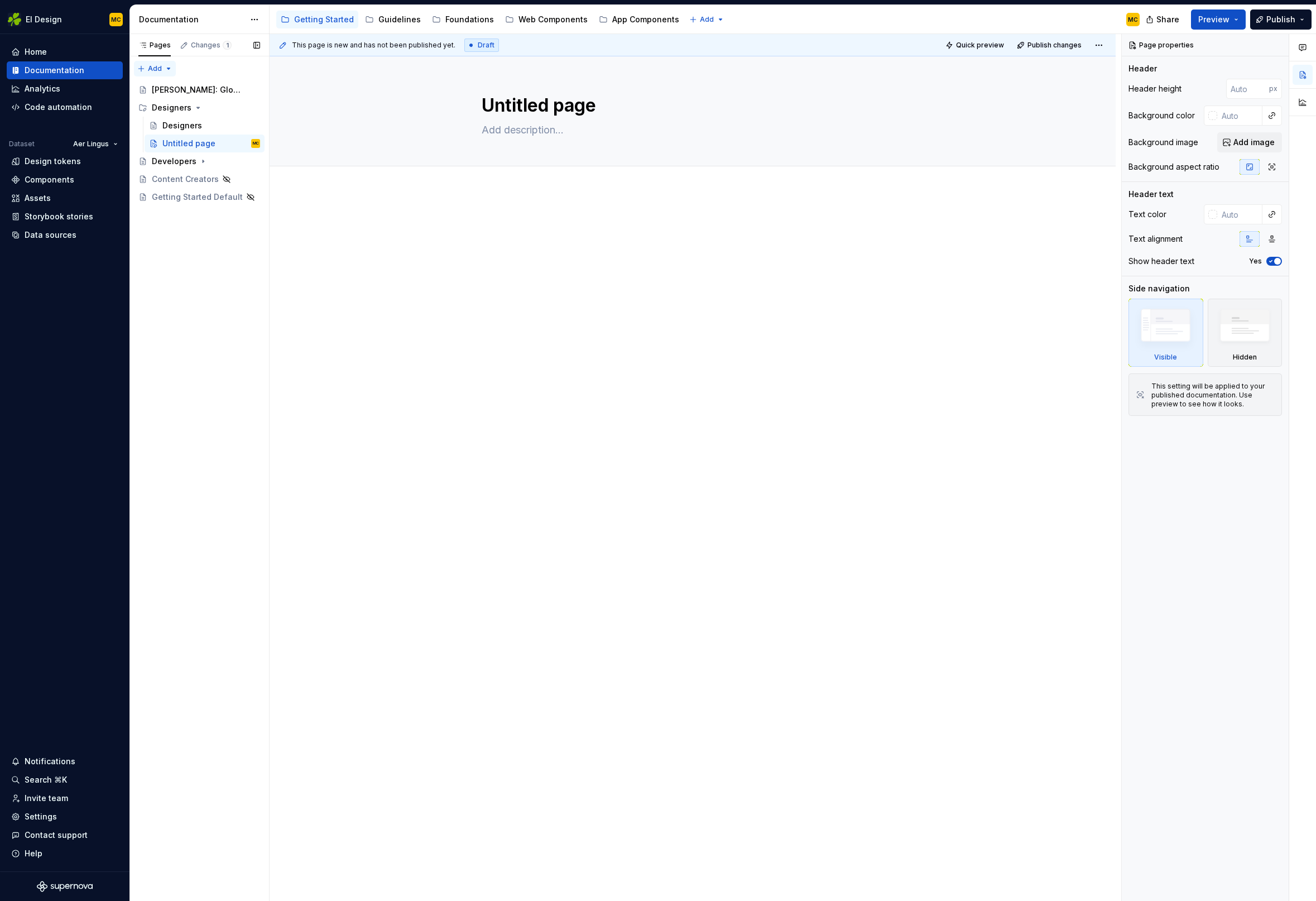
type textarea "*"
click at [169, 69] on div "Pages Changes 1 Add Accessibility guide for tree Page tree. Navigate the tree w…" at bounding box center [199, 467] width 140 height 867
click at [182, 106] on div "New group" at bounding box center [191, 108] width 73 height 11
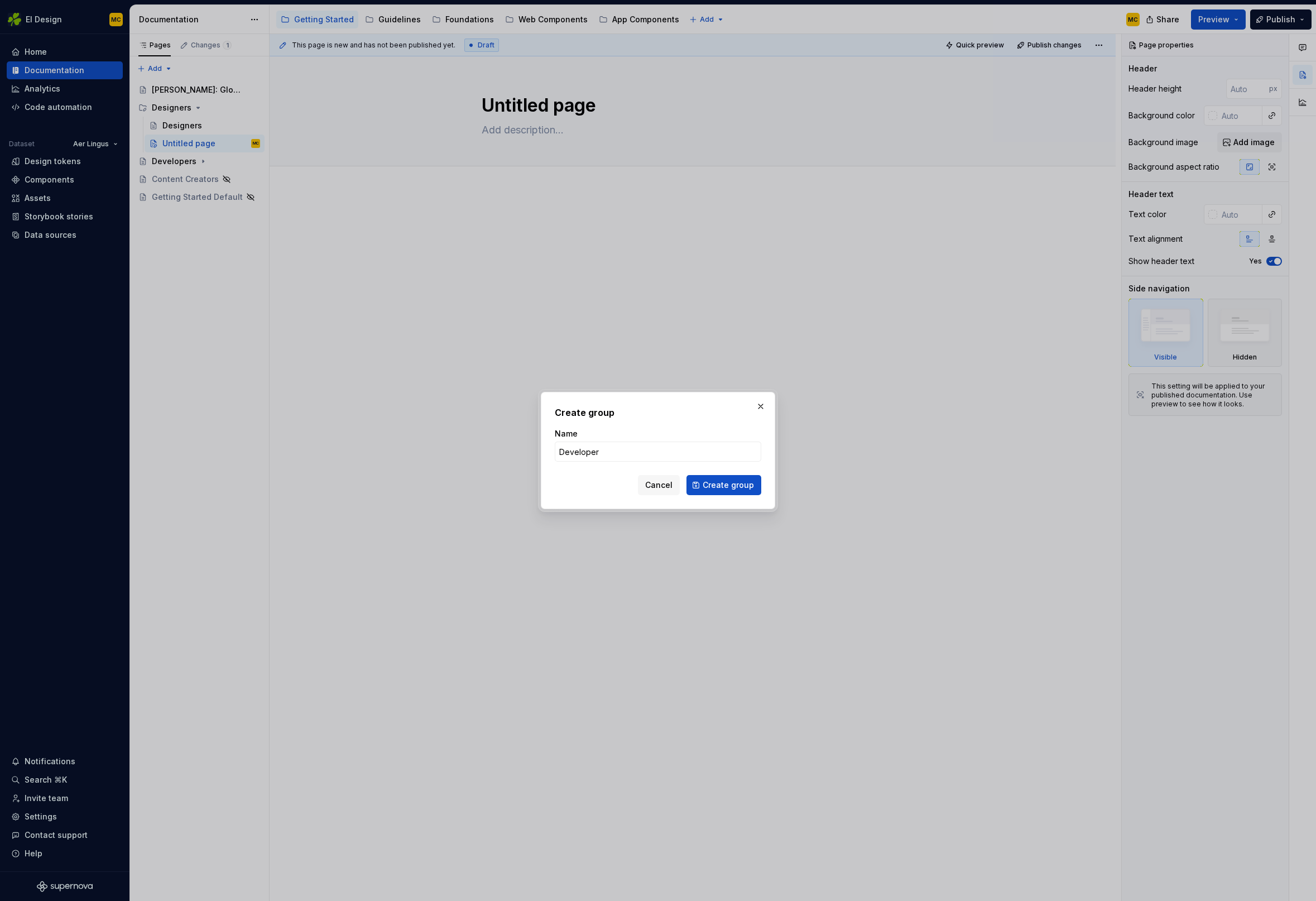
type input "Developers"
click button "Create group" at bounding box center [724, 485] width 75 height 20
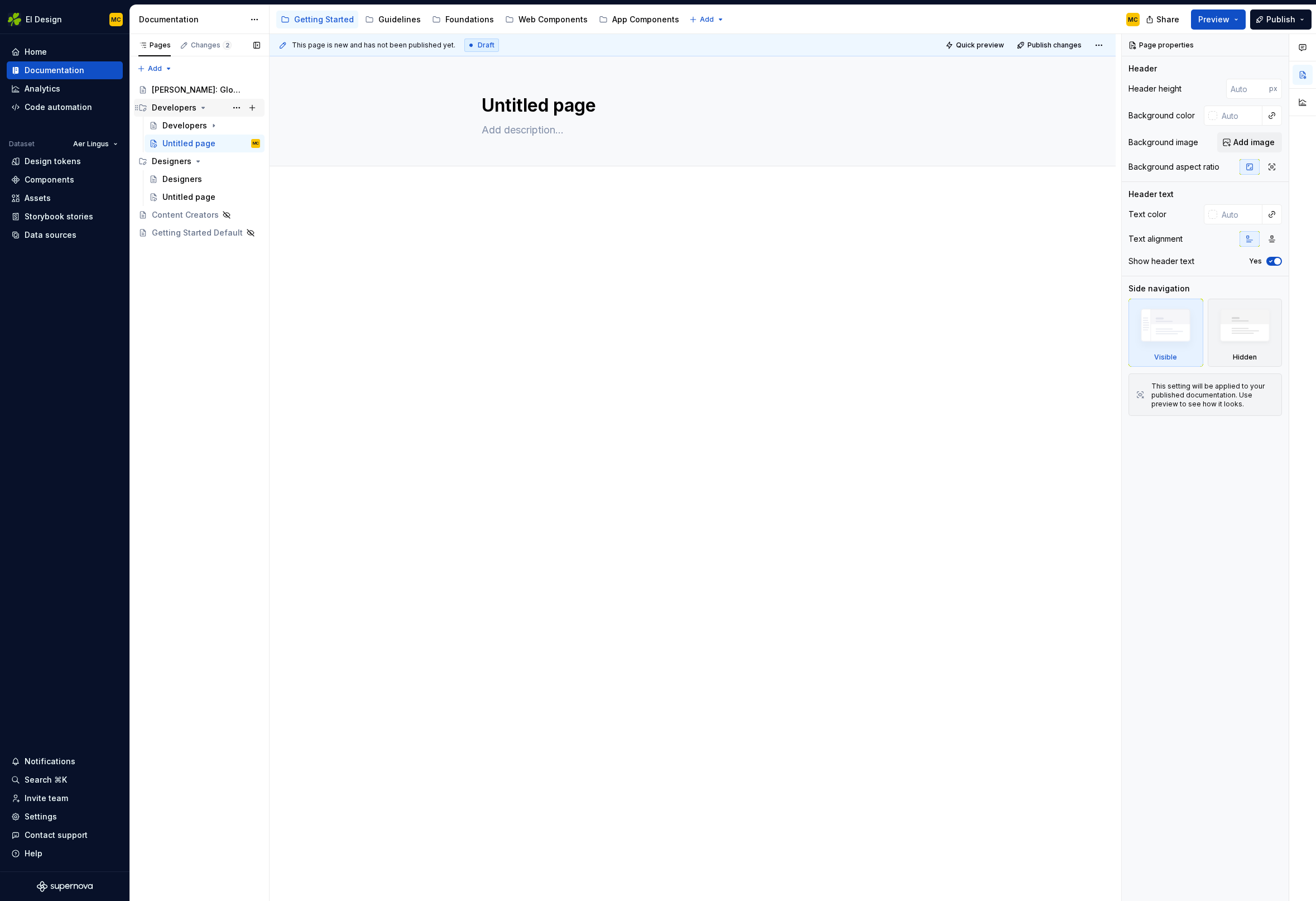
click at [199, 106] on icon "Page tree" at bounding box center [203, 108] width 9 height 9
click at [195, 128] on icon "Page tree" at bounding box center [198, 125] width 9 height 9
drag, startPoint x: 195, startPoint y: 105, endPoint x: 198, endPoint y: 114, distance: 9.5
click at [195, 105] on icon "Page tree" at bounding box center [198, 108] width 9 height 9
click at [205, 161] on div "Developers" at bounding box center [205, 161] width 108 height 16
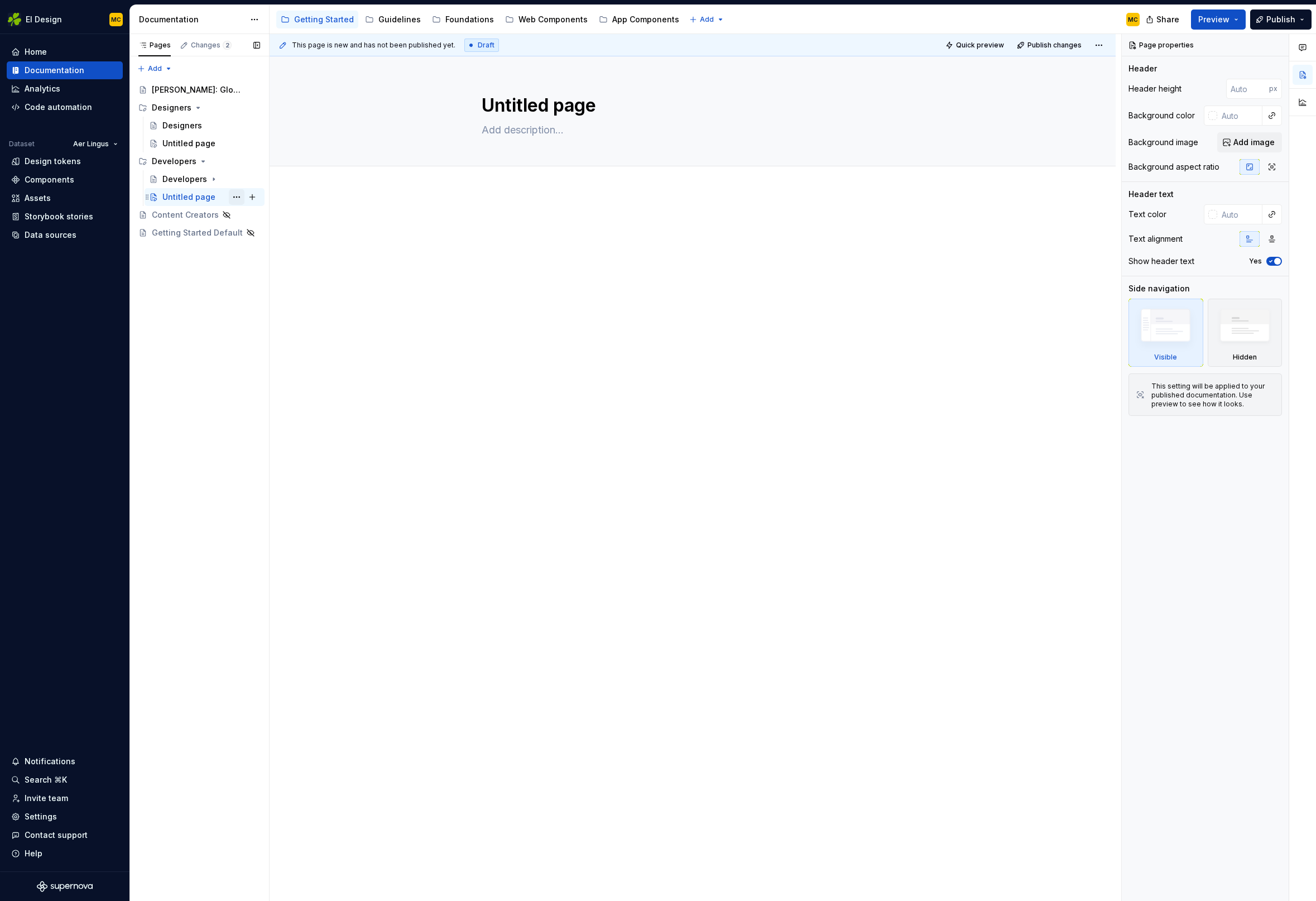
click at [240, 196] on button "Page tree" at bounding box center [237, 197] width 16 height 16
click at [277, 355] on div "Delete page" at bounding box center [304, 357] width 109 height 11
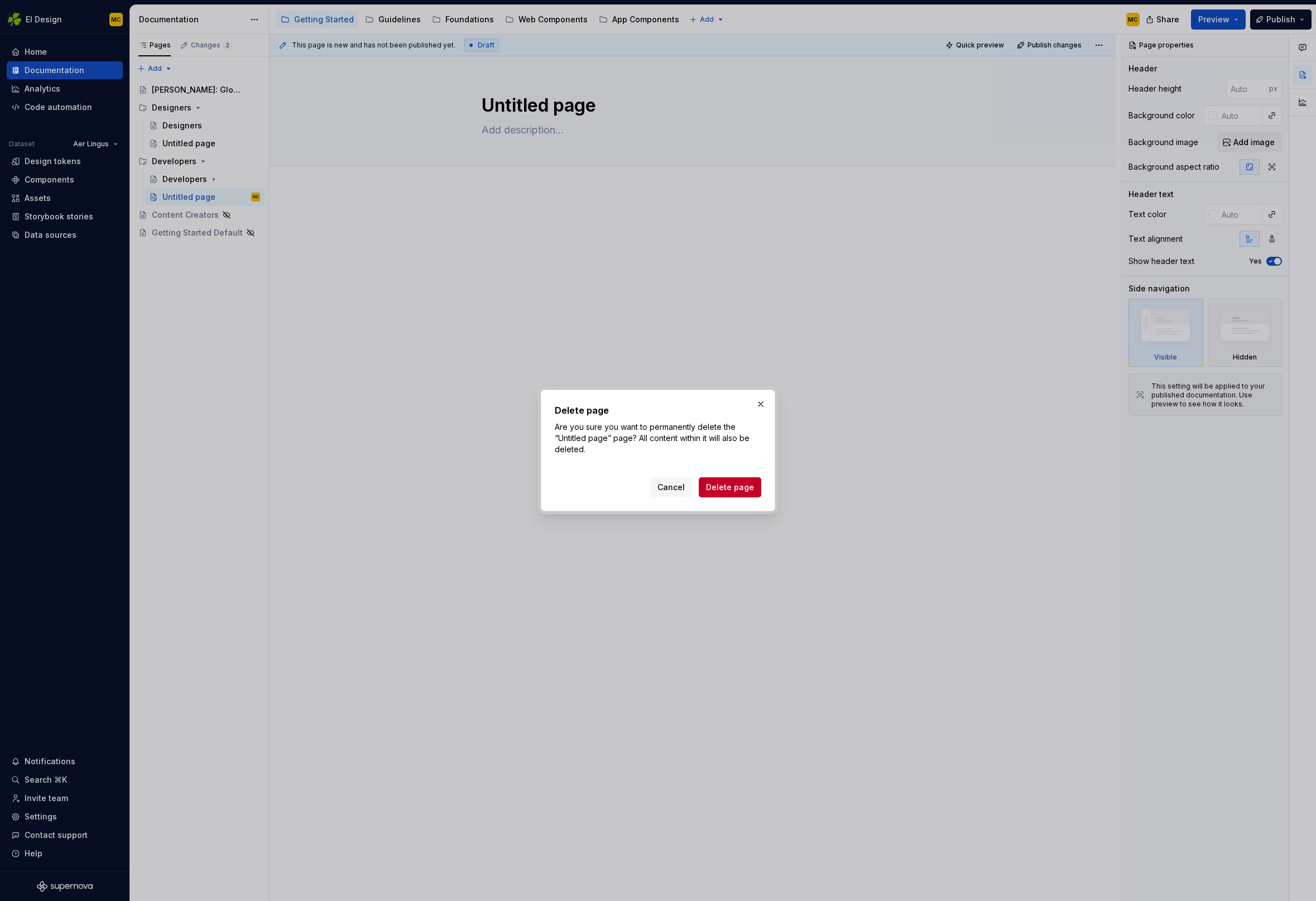
click at [741, 485] on span "Delete page" at bounding box center [729, 487] width 48 height 11
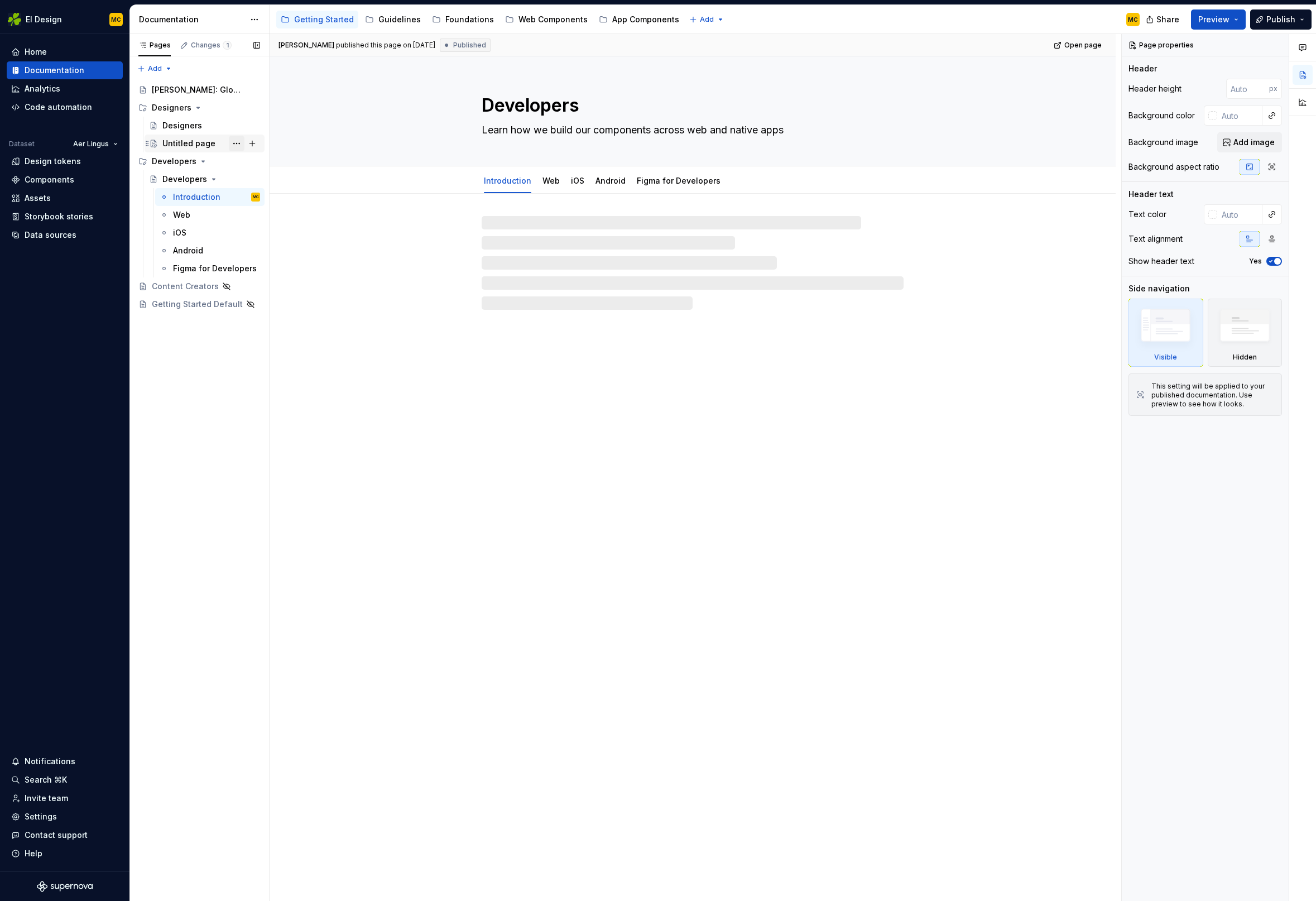
click at [238, 141] on button "Page tree" at bounding box center [237, 143] width 16 height 16
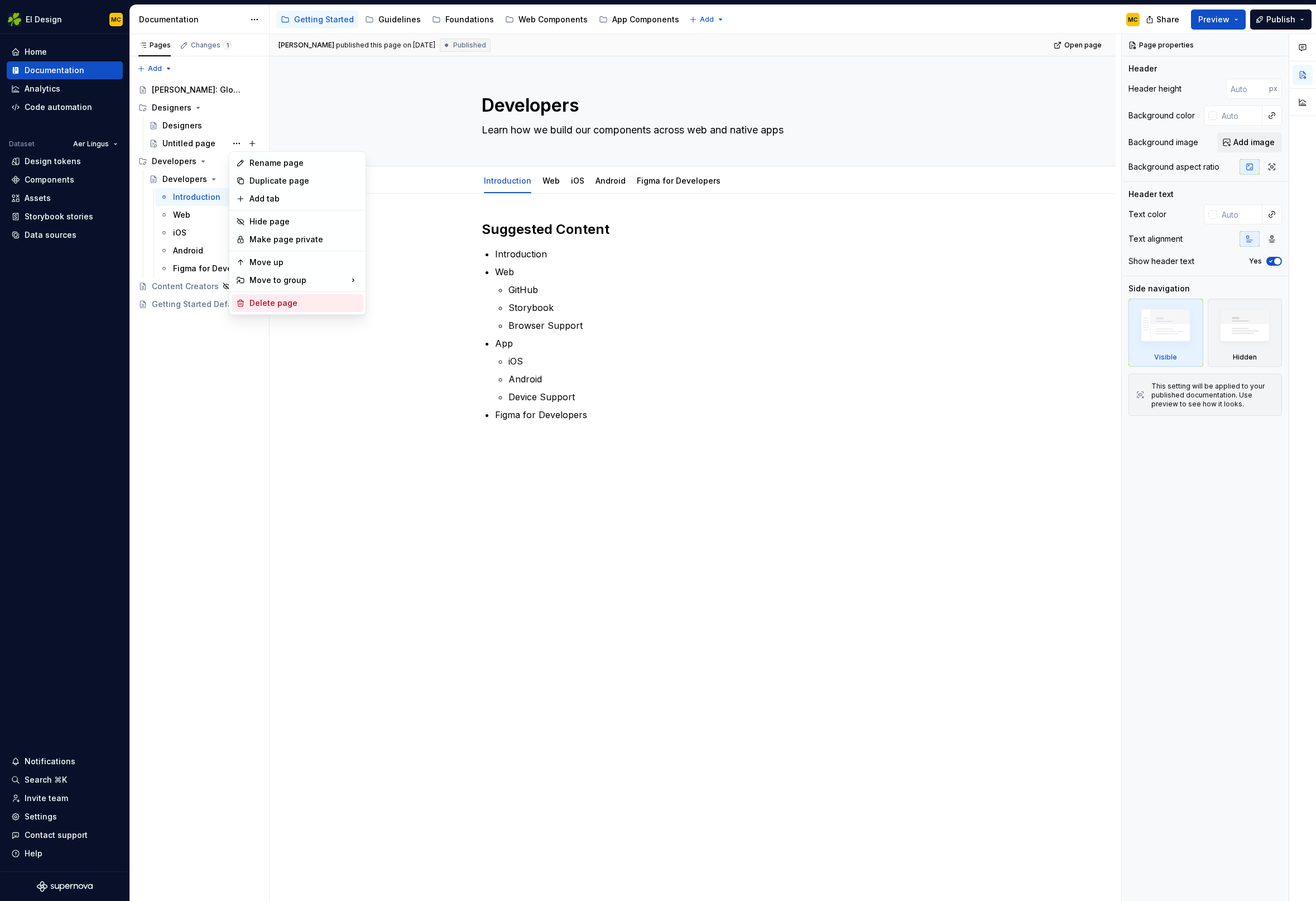
click at [297, 299] on div "Delete page" at bounding box center [304, 303] width 109 height 11
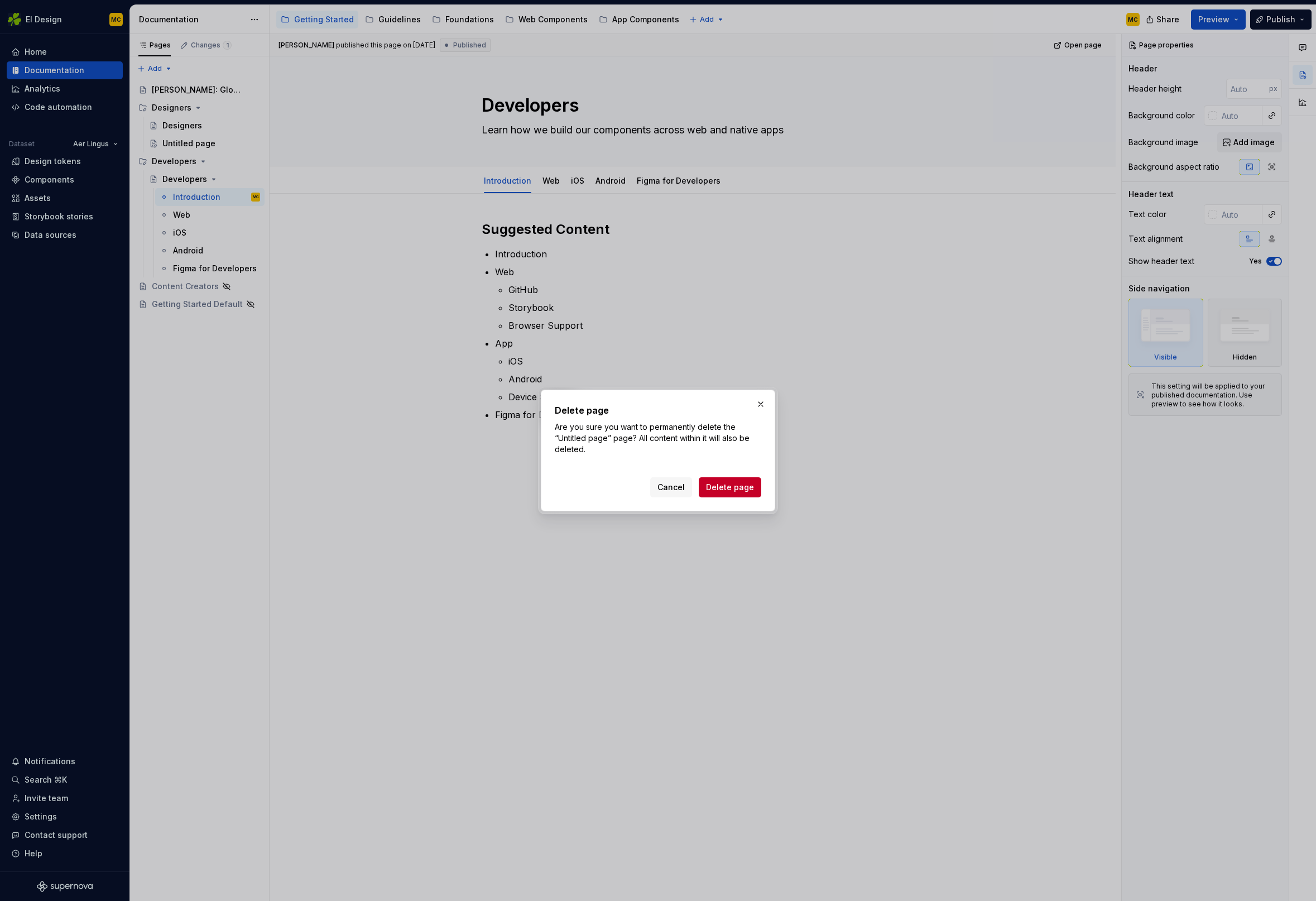
click at [750, 485] on span "Delete page" at bounding box center [729, 487] width 48 height 11
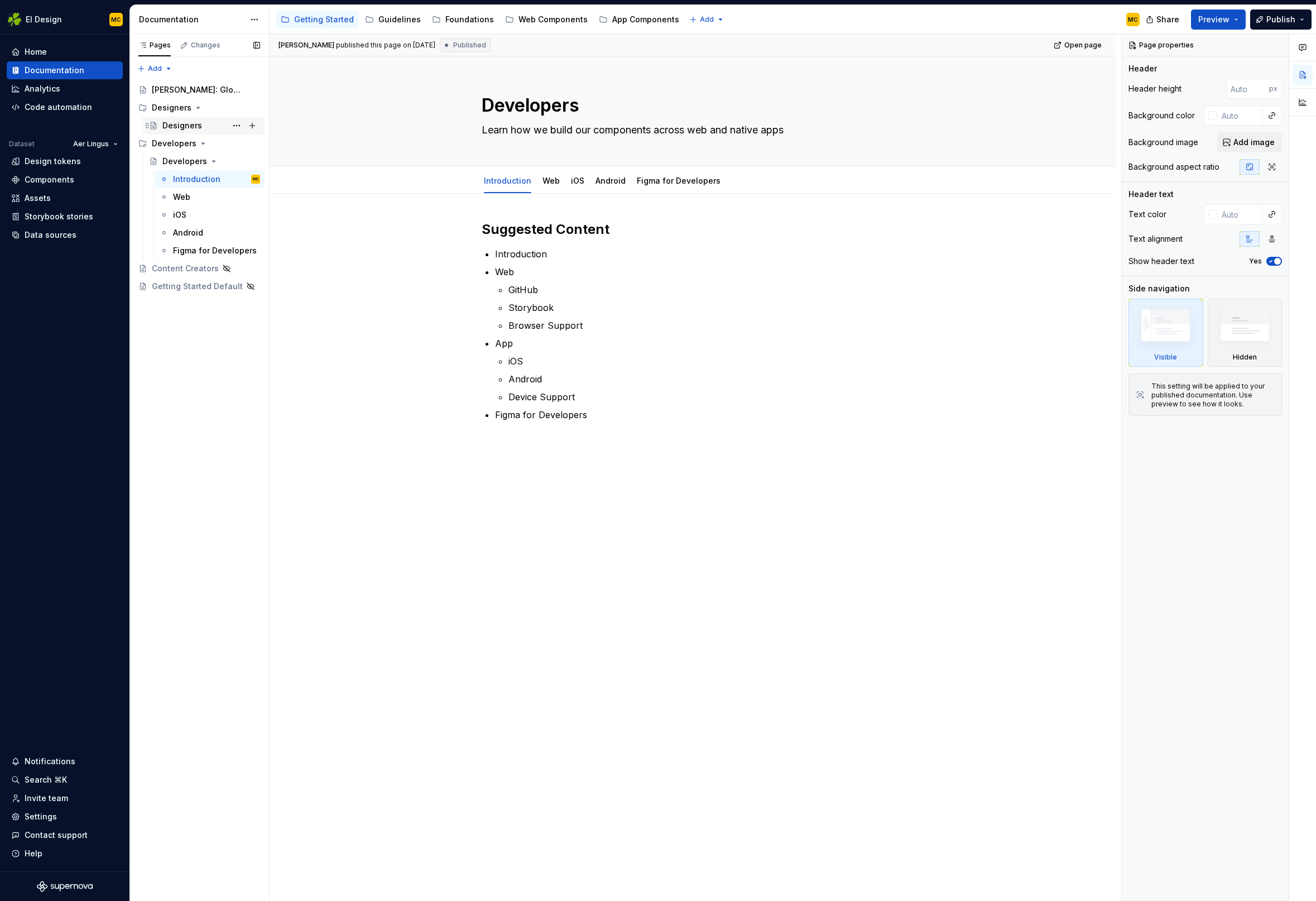
click at [196, 123] on div "Designers" at bounding box center [182, 126] width 40 height 11
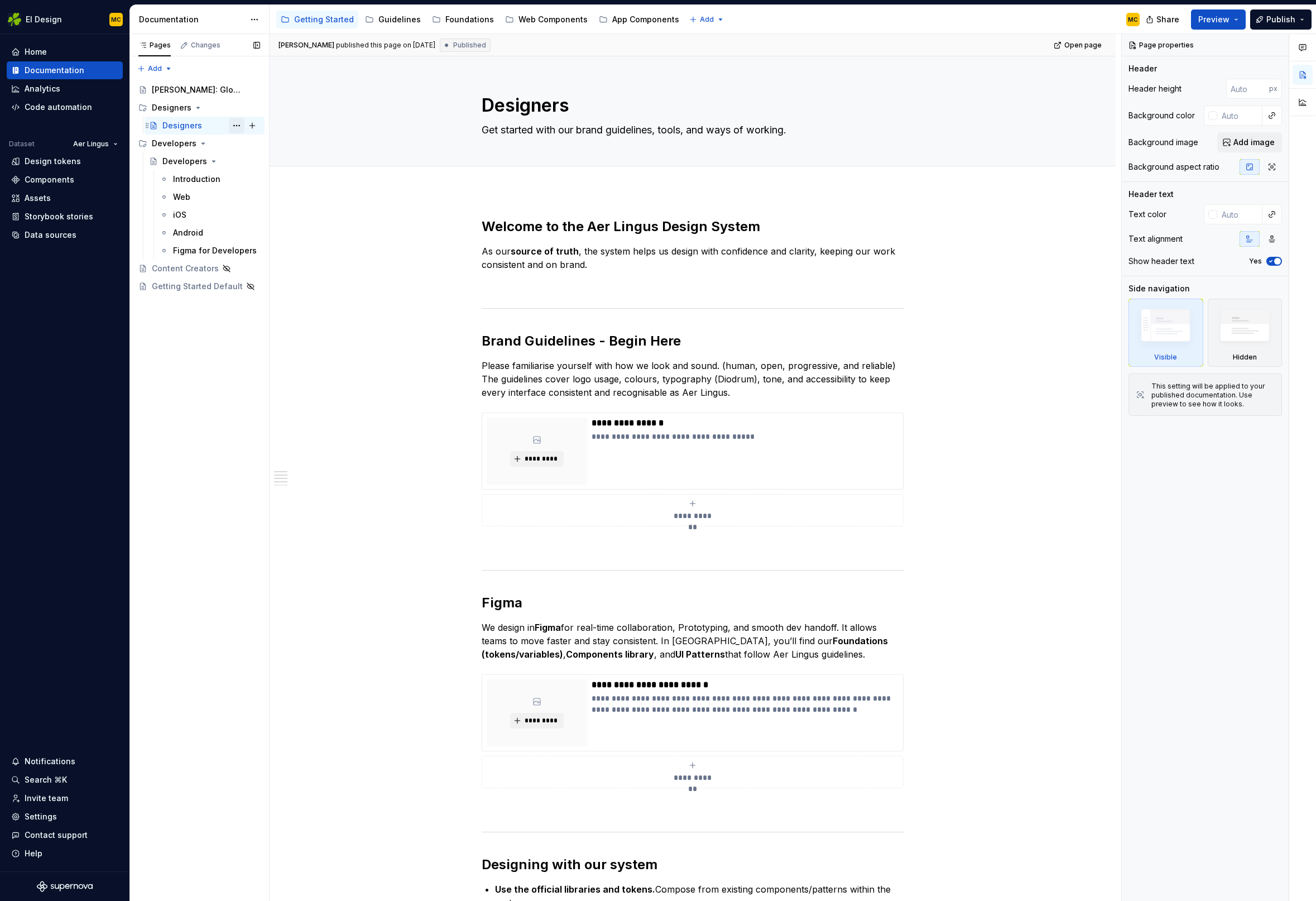
click at [239, 125] on button "Page tree" at bounding box center [237, 126] width 16 height 16
click at [388, 186] on html "EI Design MC Home Documentation Analytics Code automation Dataset Aer Lingus De…" at bounding box center [658, 450] width 1316 height 901
click at [185, 161] on div "Developers" at bounding box center [185, 161] width 45 height 11
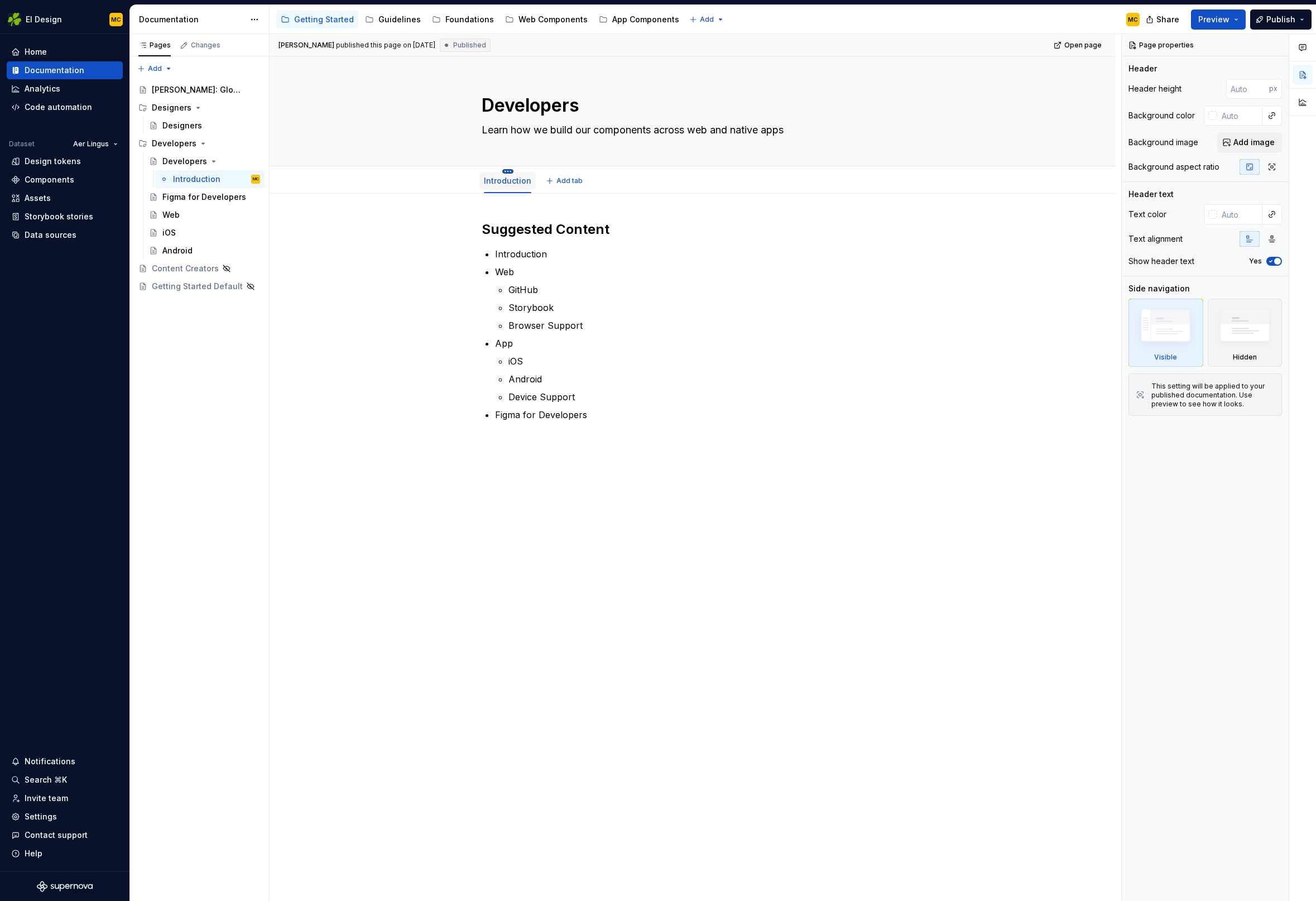
click at [509, 172] on html "EI Design MC Home Documentation Analytics Code automation Dataset Aer Lingus De…" at bounding box center [658, 450] width 1316 height 901
click at [557, 268] on div "Convert to page layout" at bounding box center [569, 269] width 90 height 11
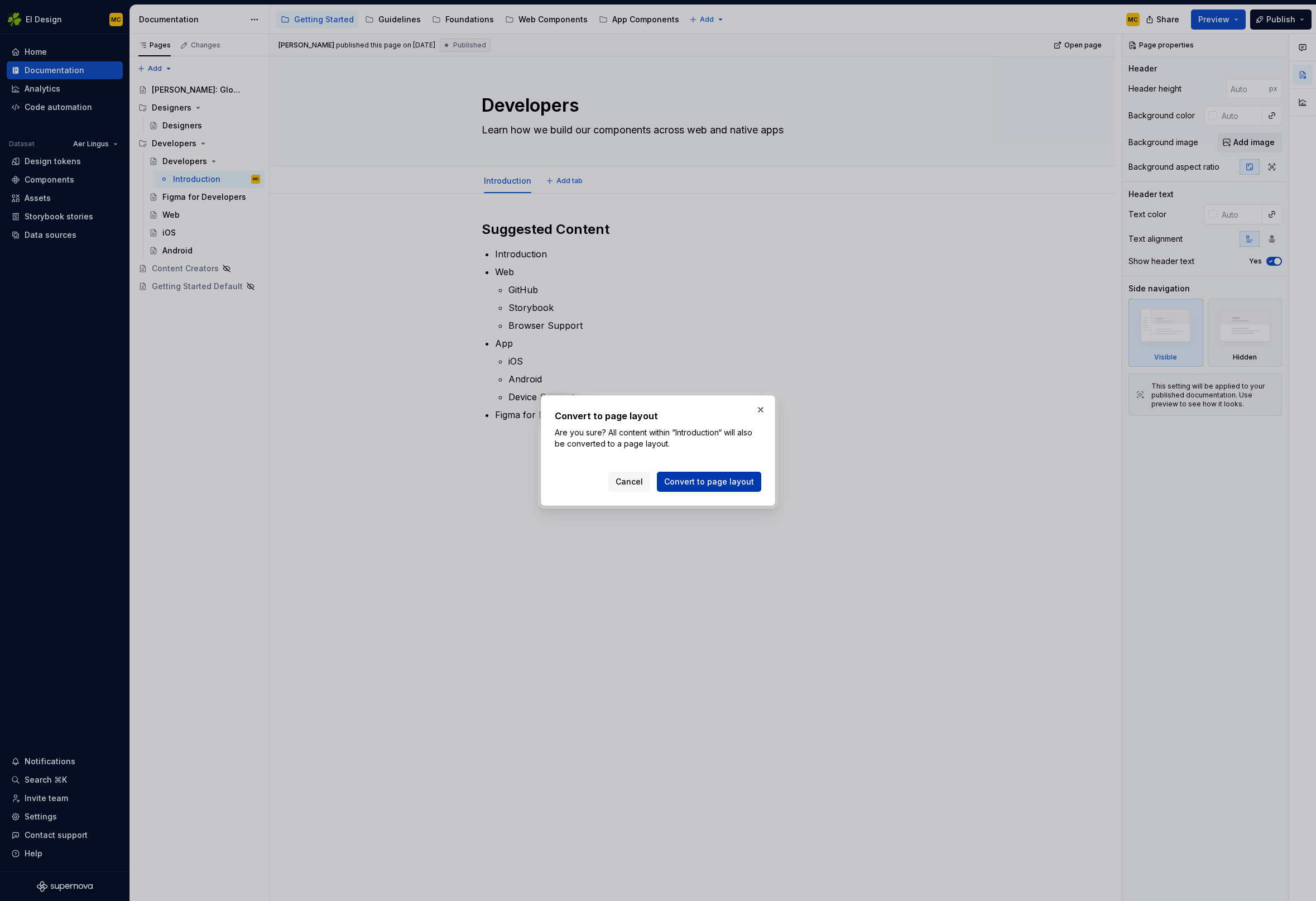
click at [724, 488] on button "Convert to page layout" at bounding box center [709, 481] width 105 height 20
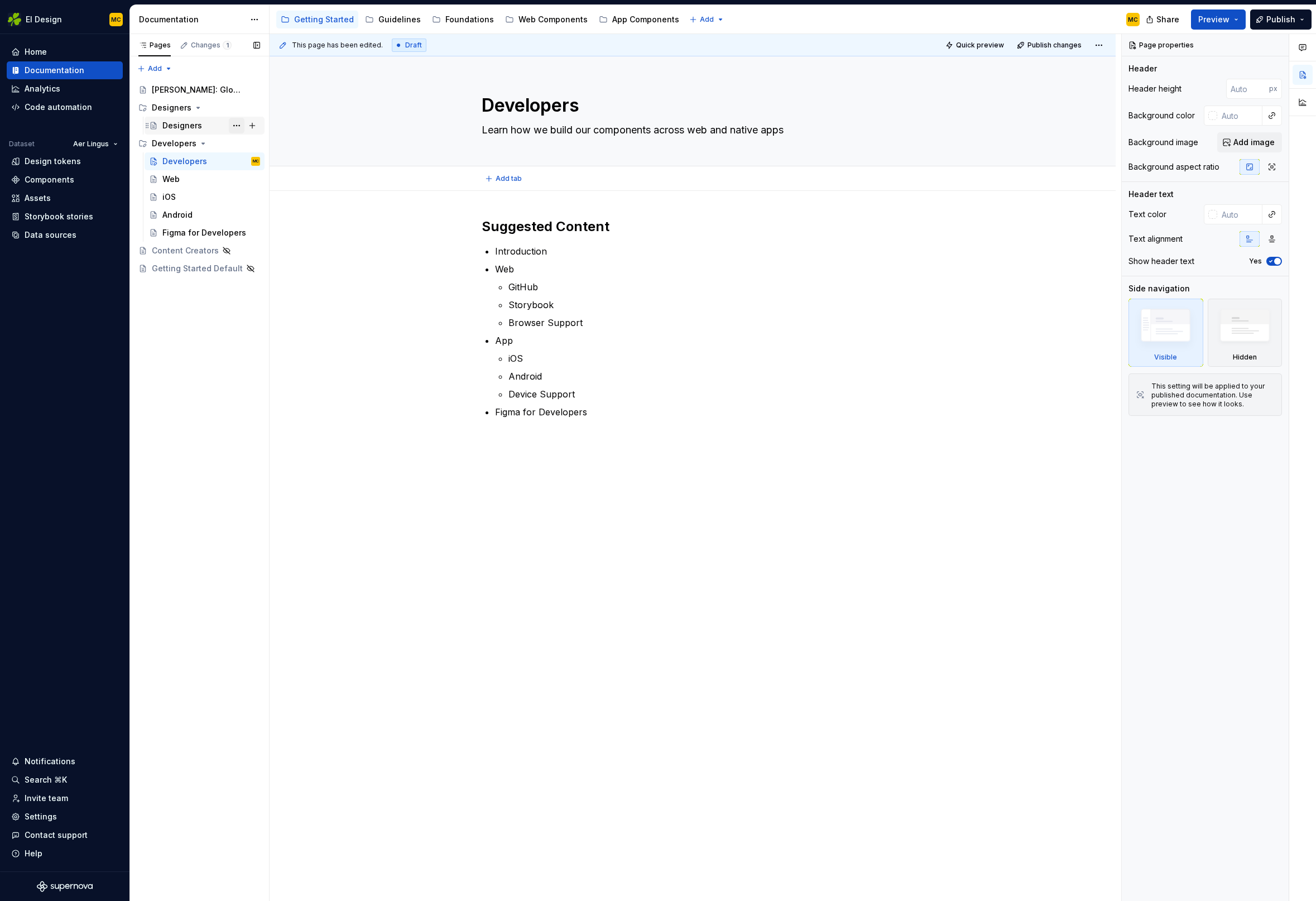
click at [239, 125] on button "Page tree" at bounding box center [237, 126] width 16 height 16
type textarea "*"
click at [259, 143] on div "Rename page" at bounding box center [304, 145] width 109 height 11
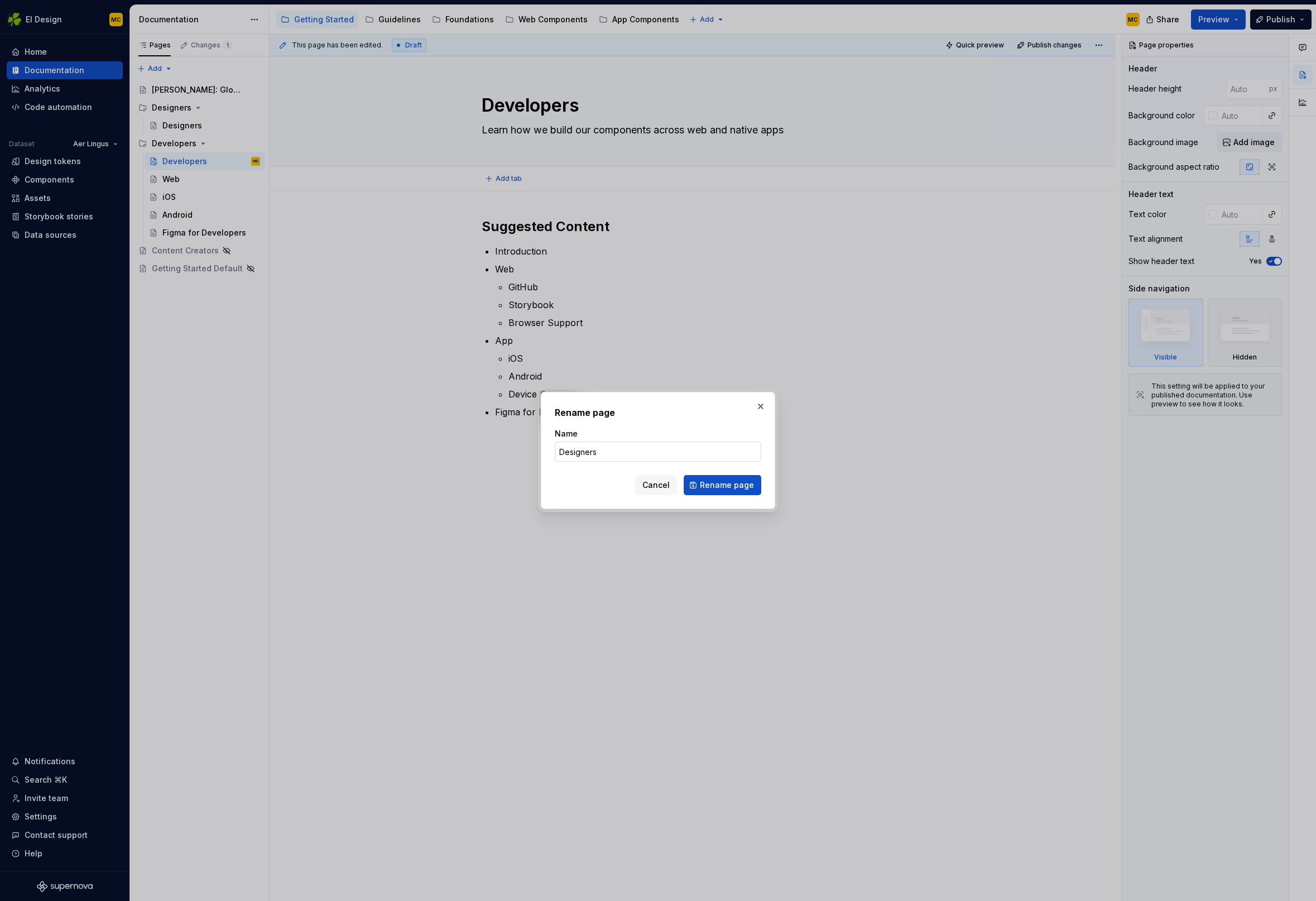
click at [647, 446] on input "Designers" at bounding box center [658, 451] width 207 height 20
type input "Designers"
click at [721, 488] on span "Rename page" at bounding box center [727, 485] width 54 height 11
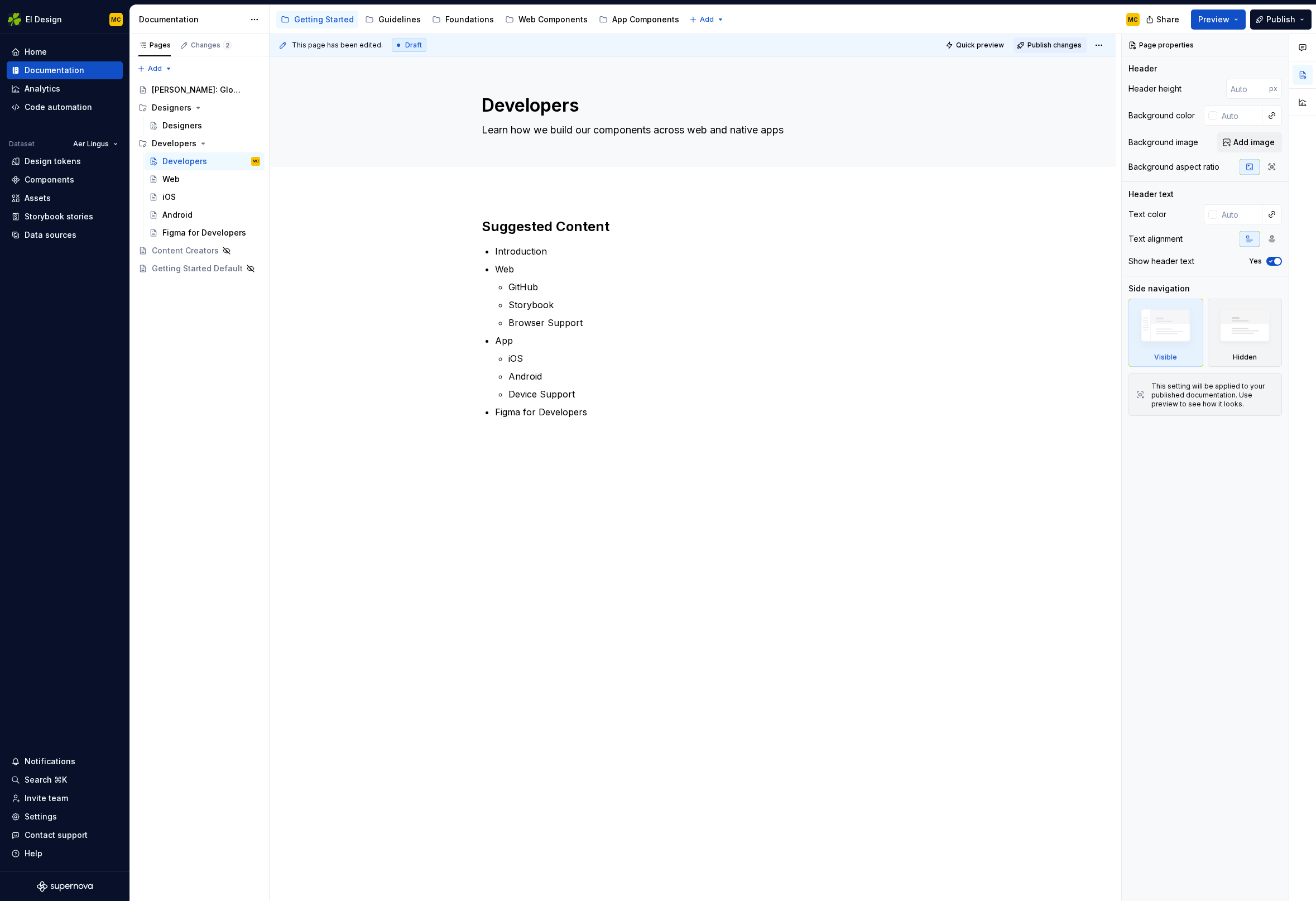
click at [1037, 45] on span "Publish changes" at bounding box center [1054, 45] width 54 height 9
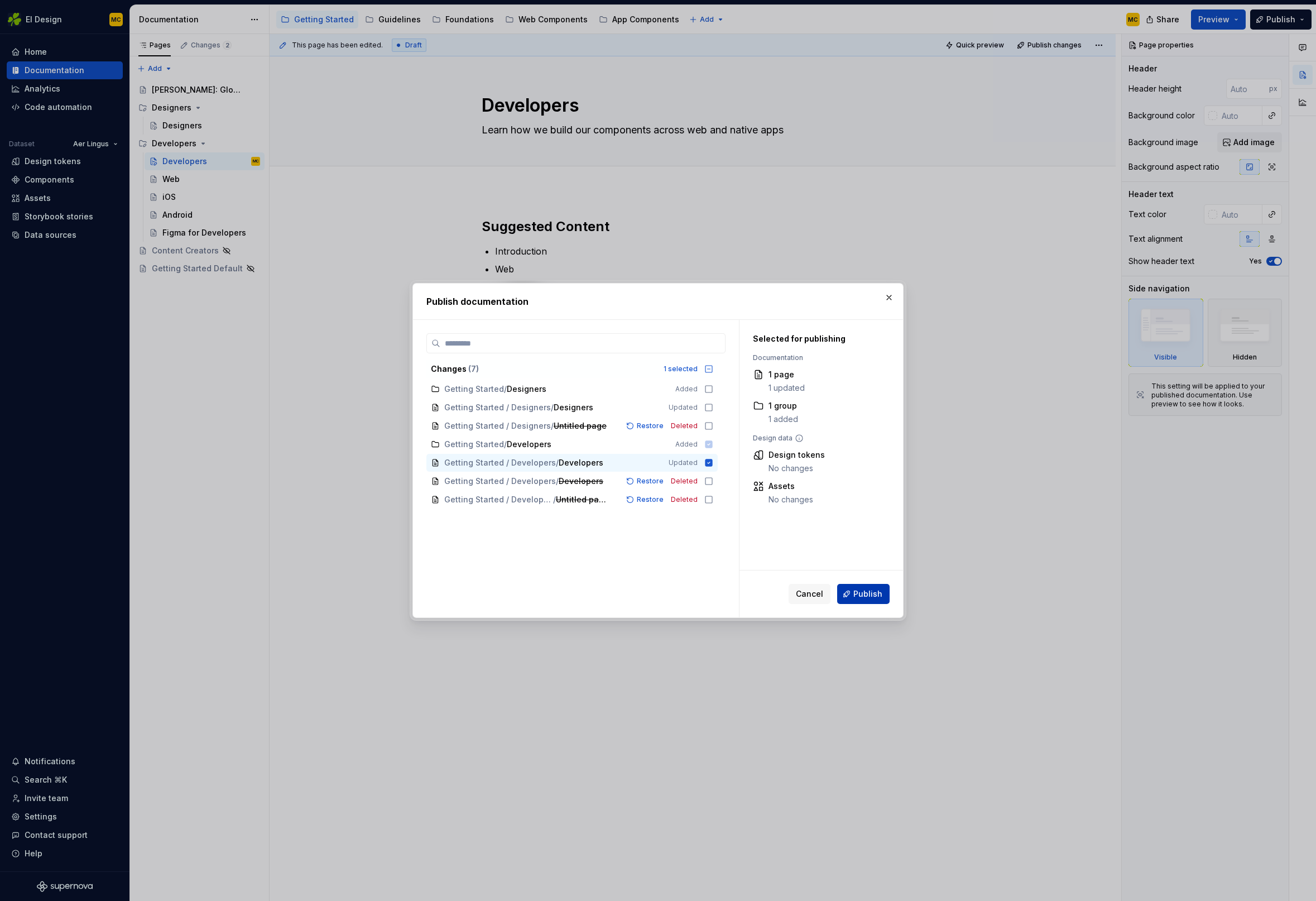
click at [888, 592] on button "Publish" at bounding box center [863, 593] width 53 height 20
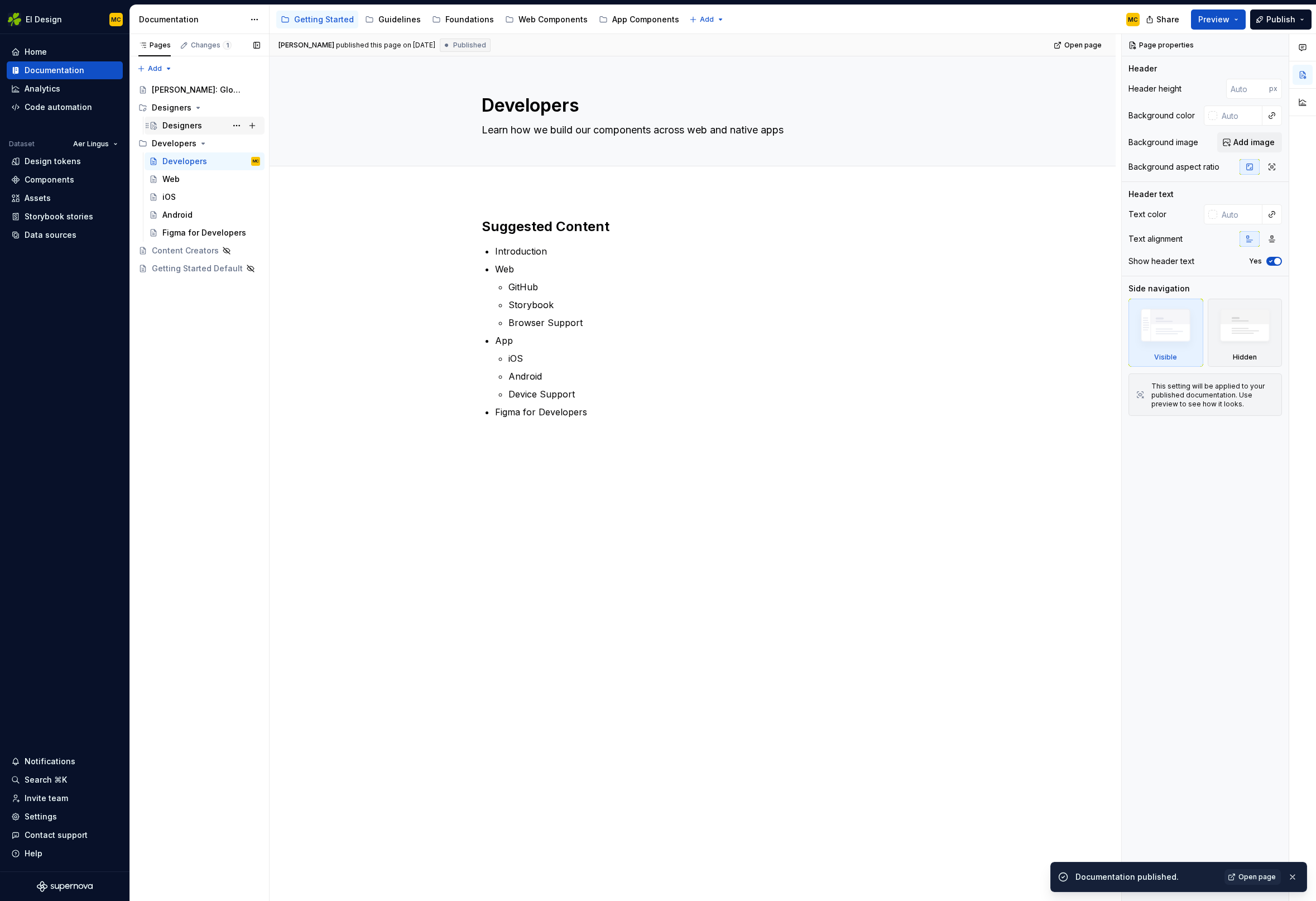
click at [176, 125] on div "Designers" at bounding box center [182, 126] width 40 height 11
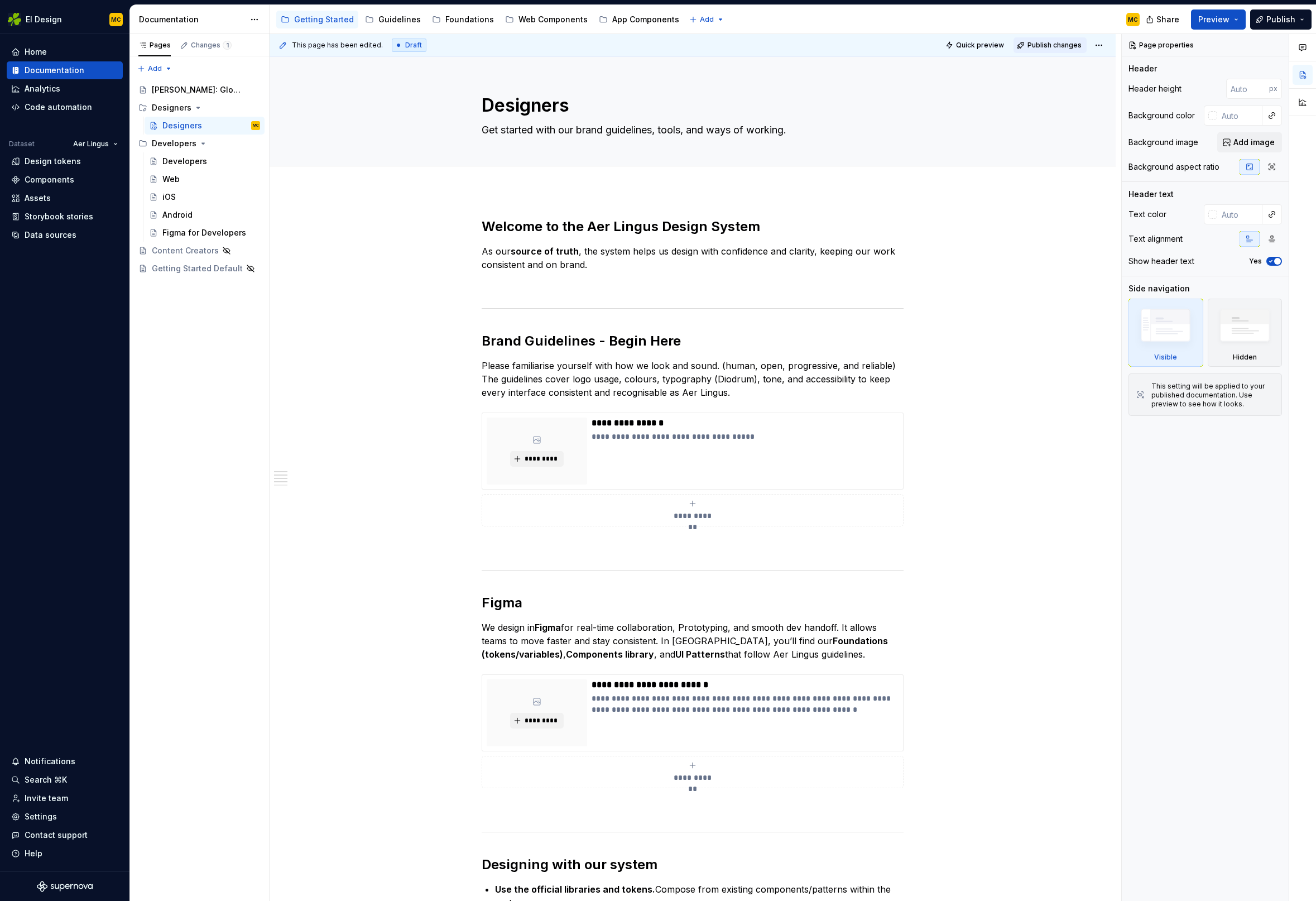
click at [1054, 49] on button "Publish changes" at bounding box center [1050, 45] width 73 height 16
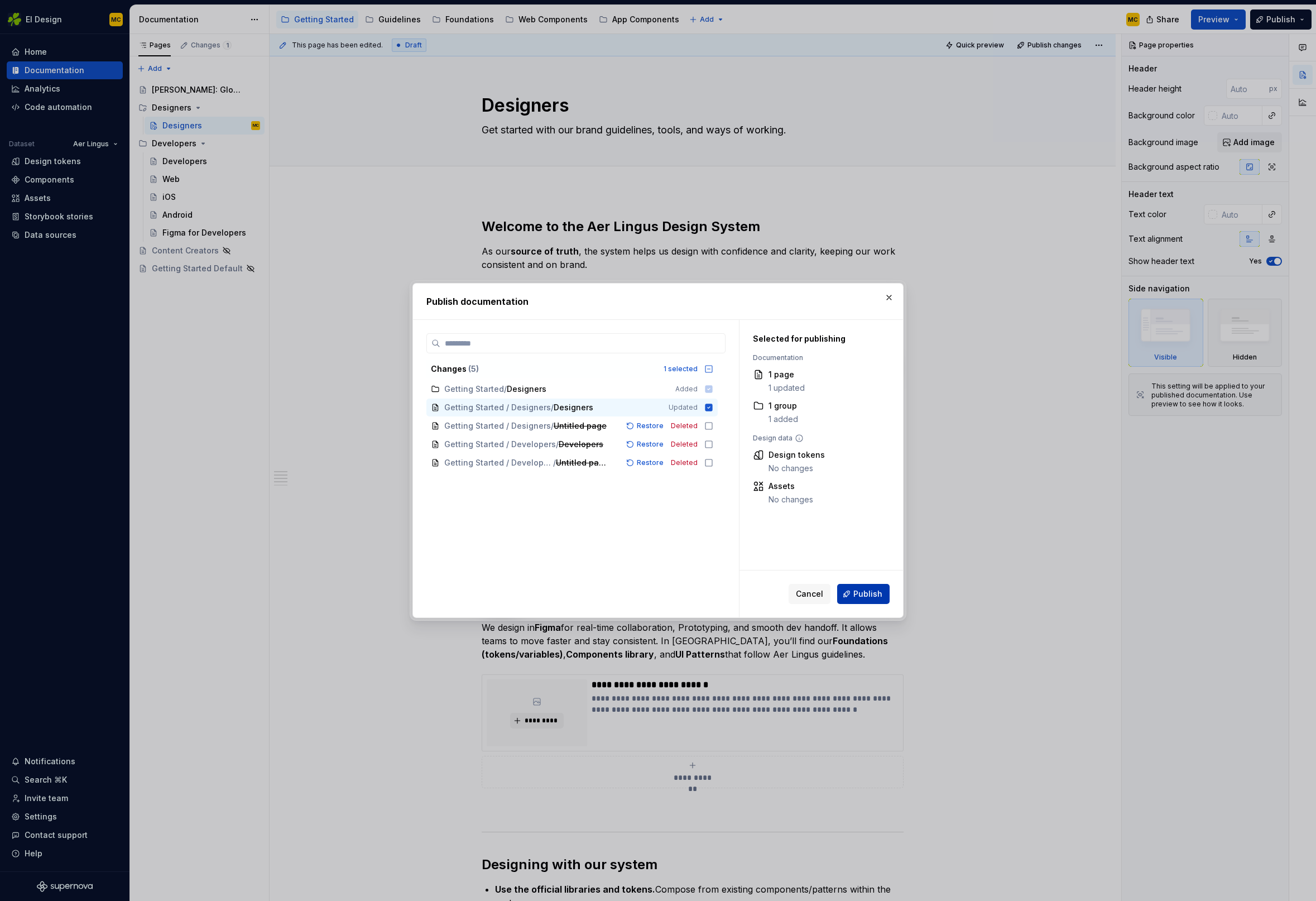
click at [882, 595] on span "Publish" at bounding box center [868, 593] width 29 height 11
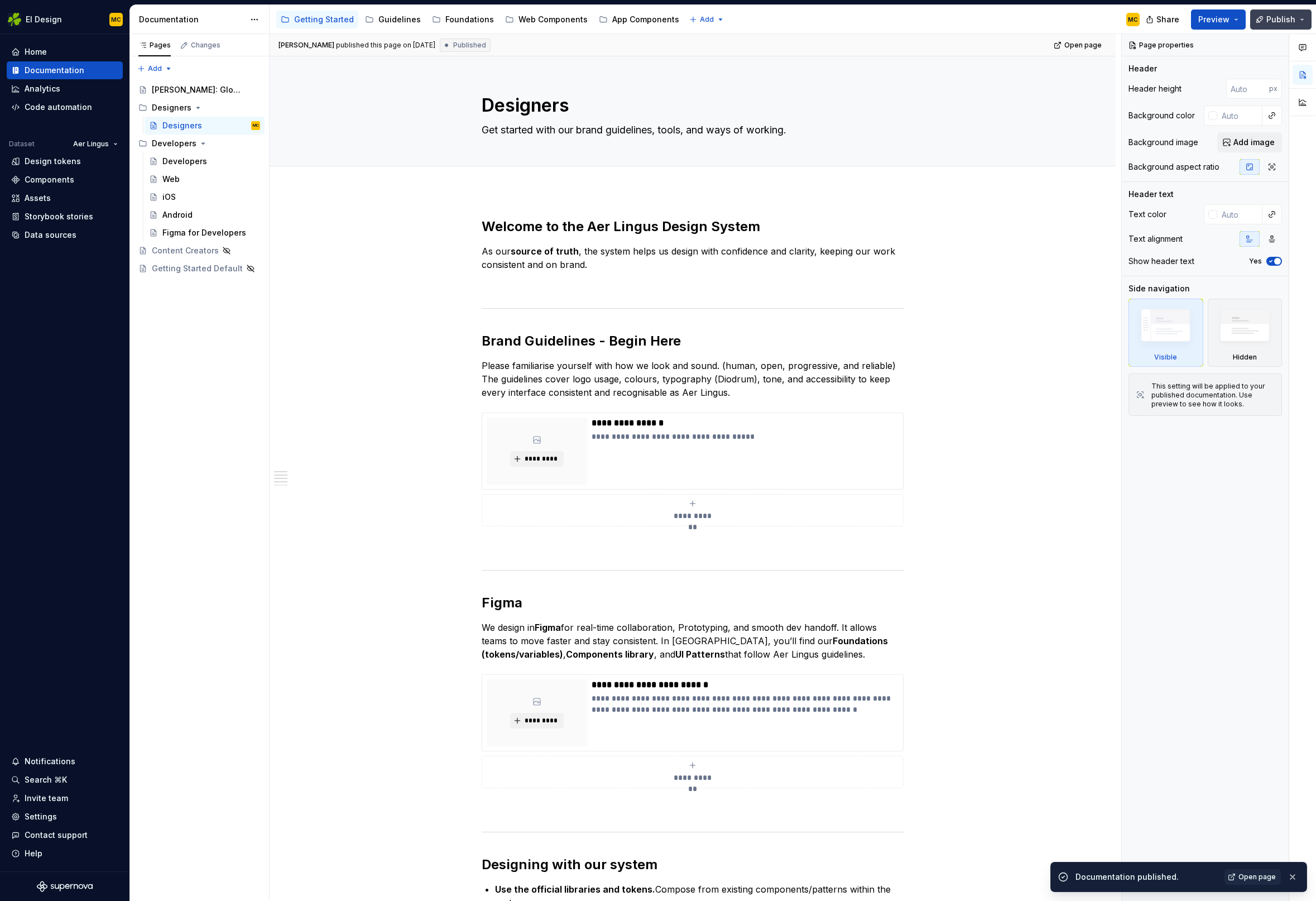
click at [1272, 18] on span "Publish" at bounding box center [1281, 19] width 29 height 11
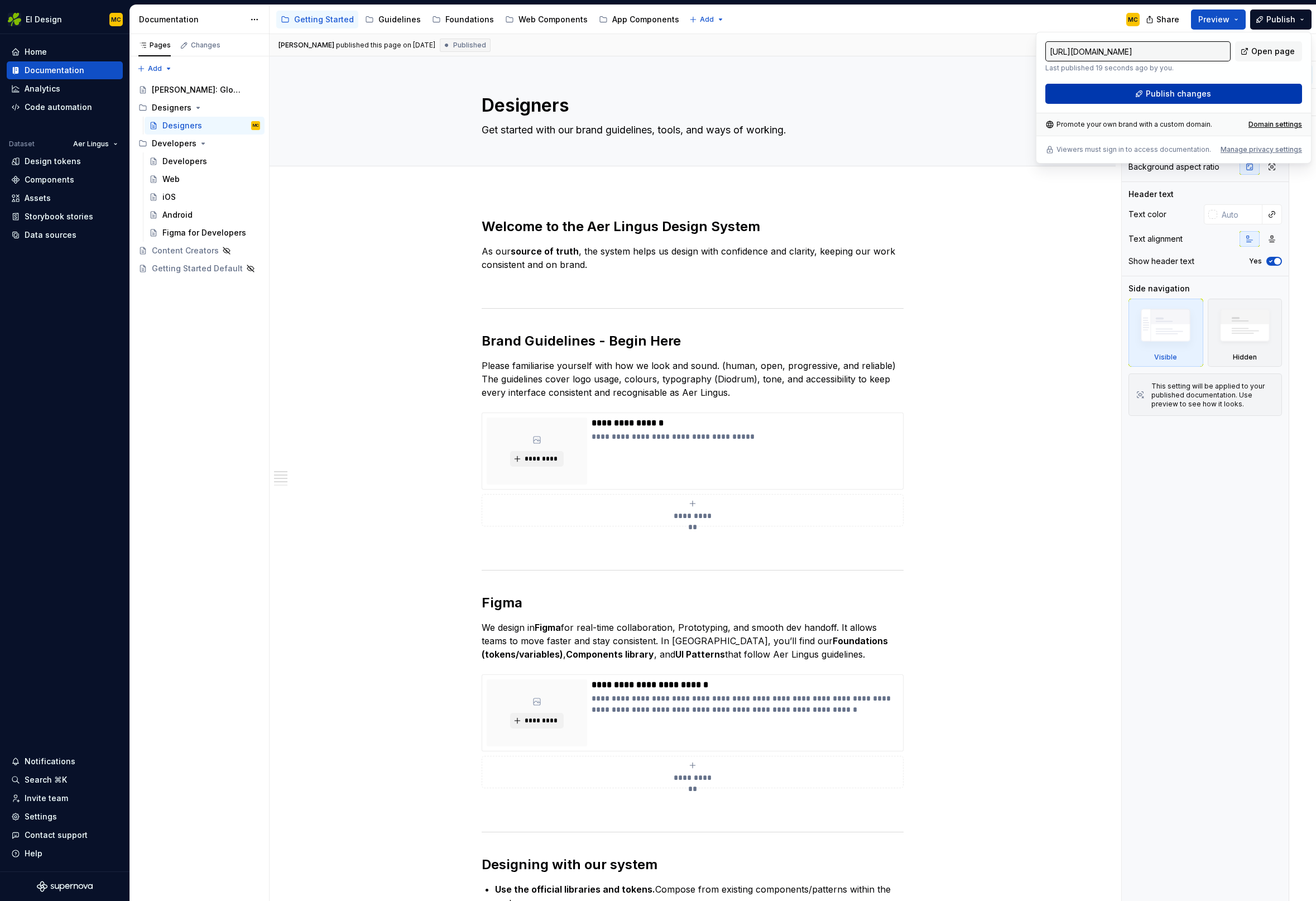
click at [1251, 89] on button "Publish changes" at bounding box center [1173, 94] width 257 height 20
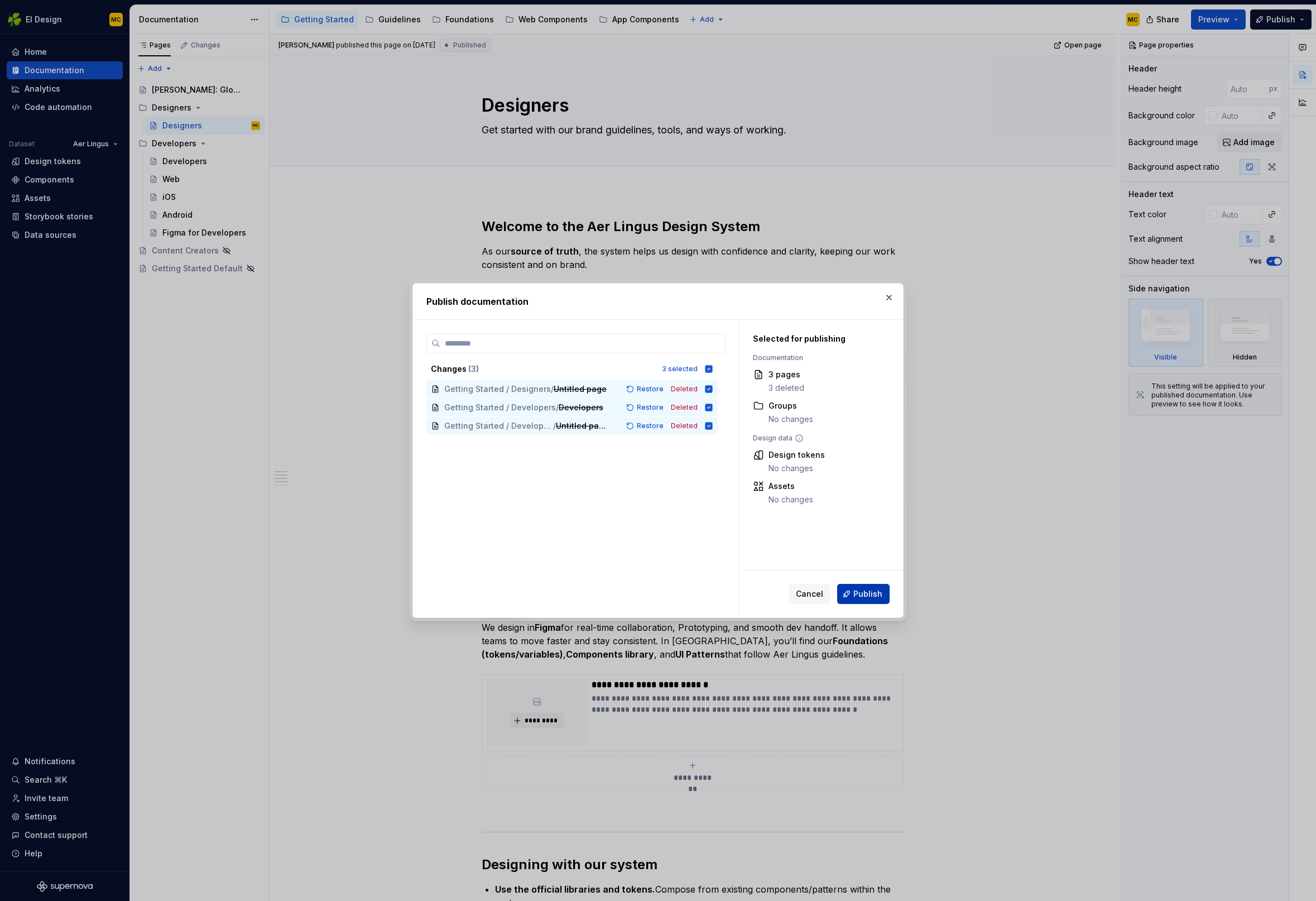
click at [871, 596] on span "Publish" at bounding box center [868, 593] width 29 height 11
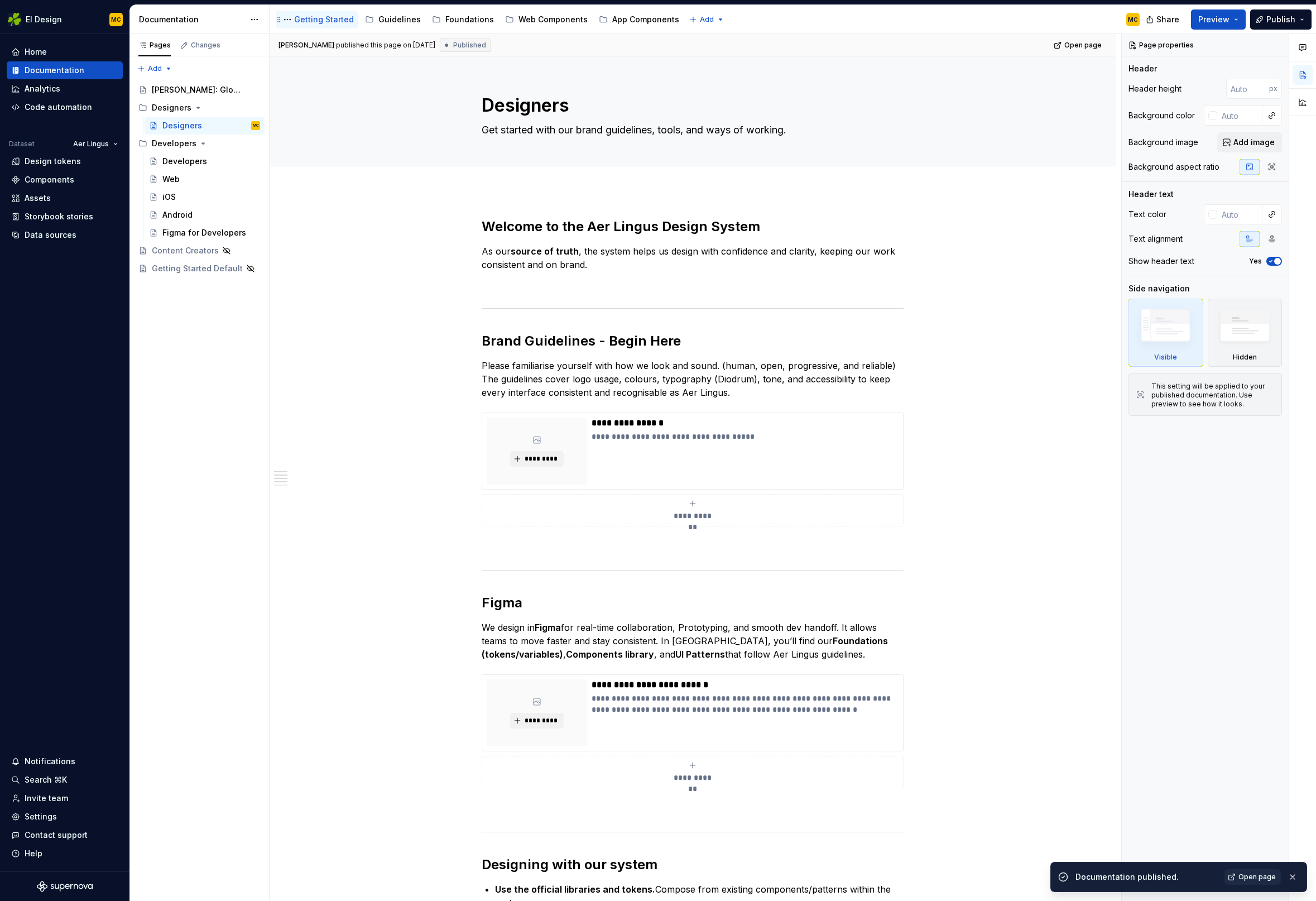
click at [324, 23] on div "Getting Started" at bounding box center [324, 19] width 60 height 11
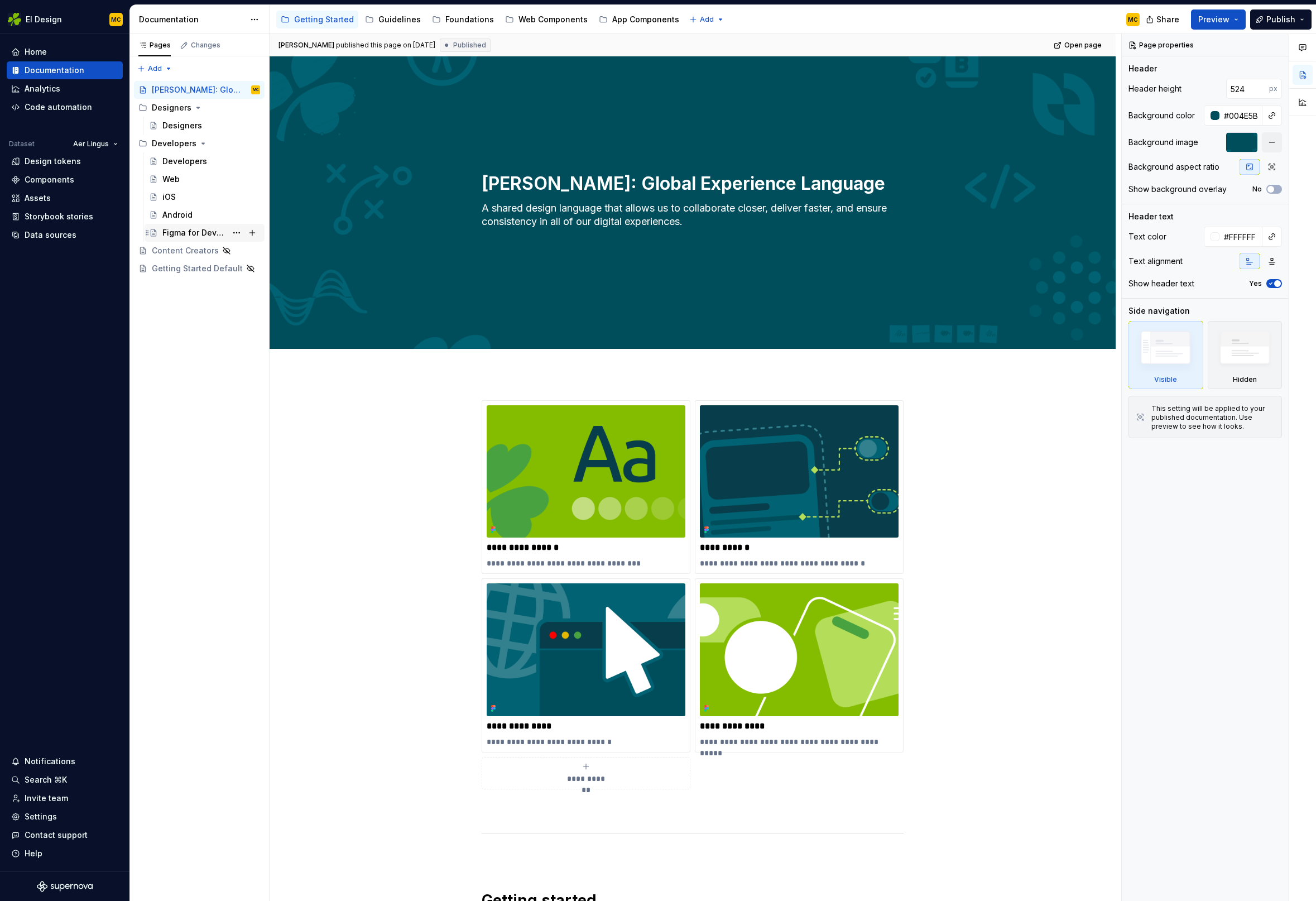
click at [193, 233] on div "Figma for Developers" at bounding box center [195, 233] width 64 height 11
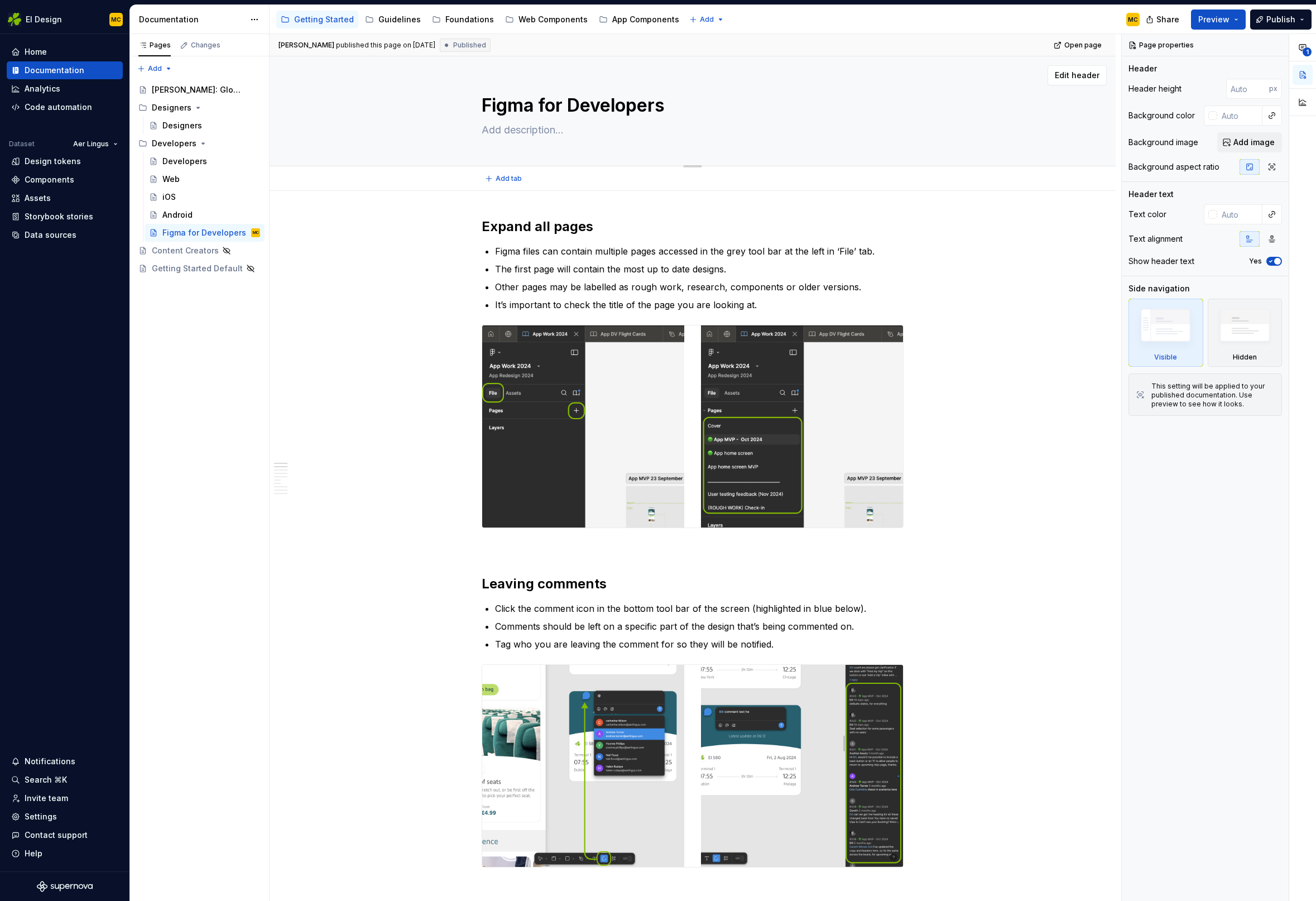
click at [561, 128] on textarea at bounding box center [690, 130] width 422 height 18
type textarea "*"
type textarea "H"
type textarea "*"
type textarea "He"
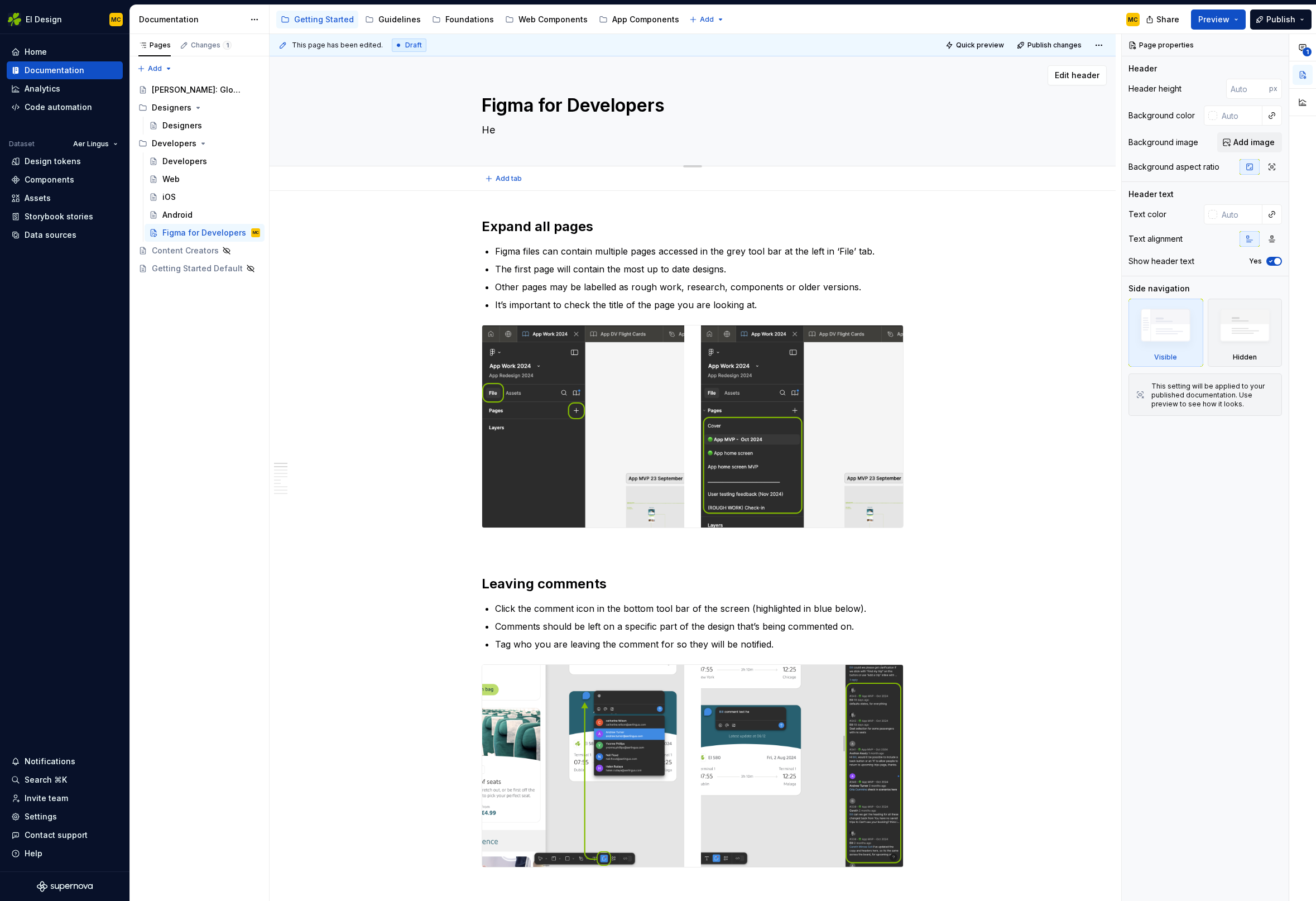
type textarea "*"
type textarea "Hel"
type textarea "*"
type textarea "Help"
type textarea "*"
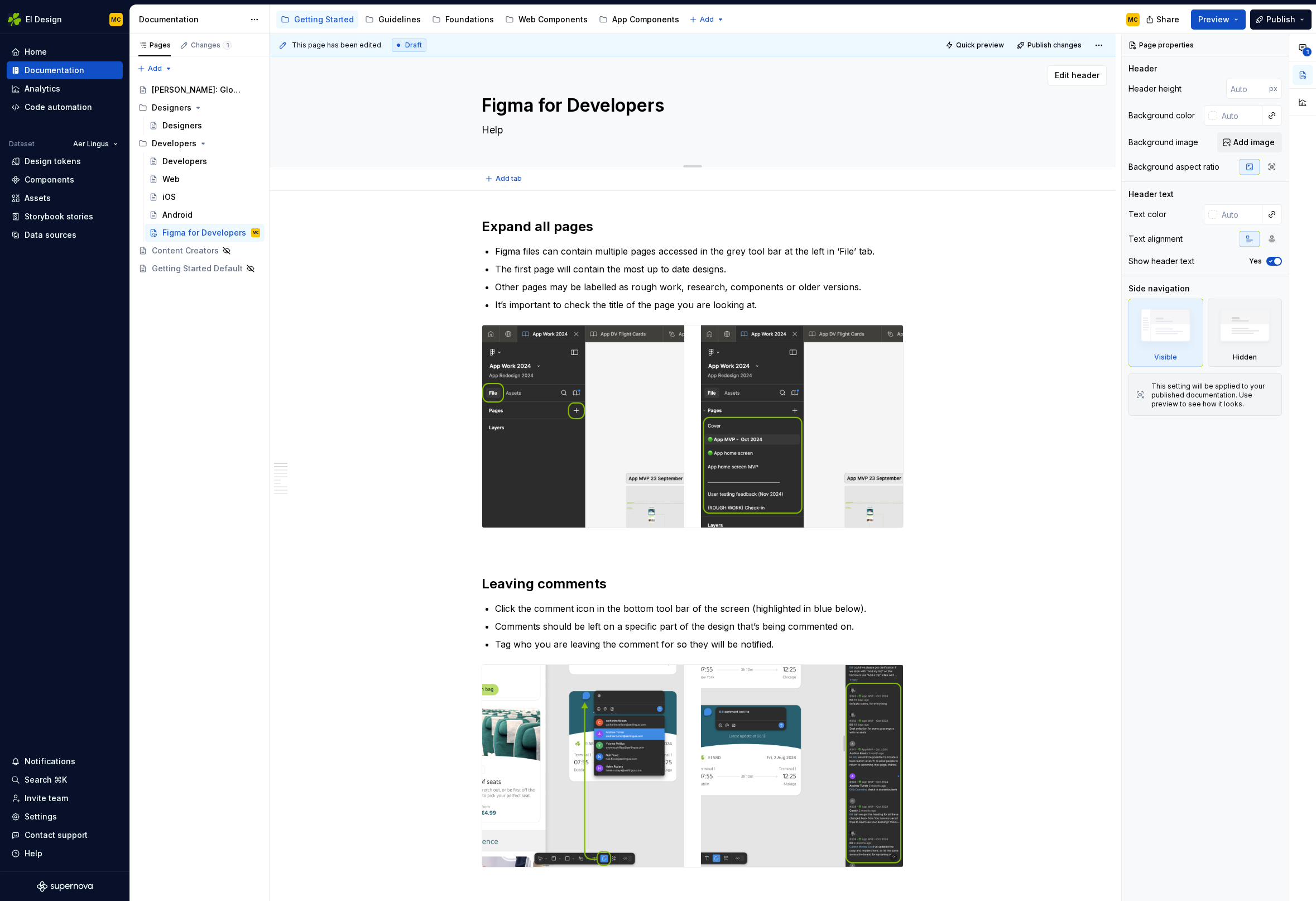
type textarea "Helpf"
type textarea "*"
type textarea "Helpfu"
type textarea "*"
type textarea "Helpful"
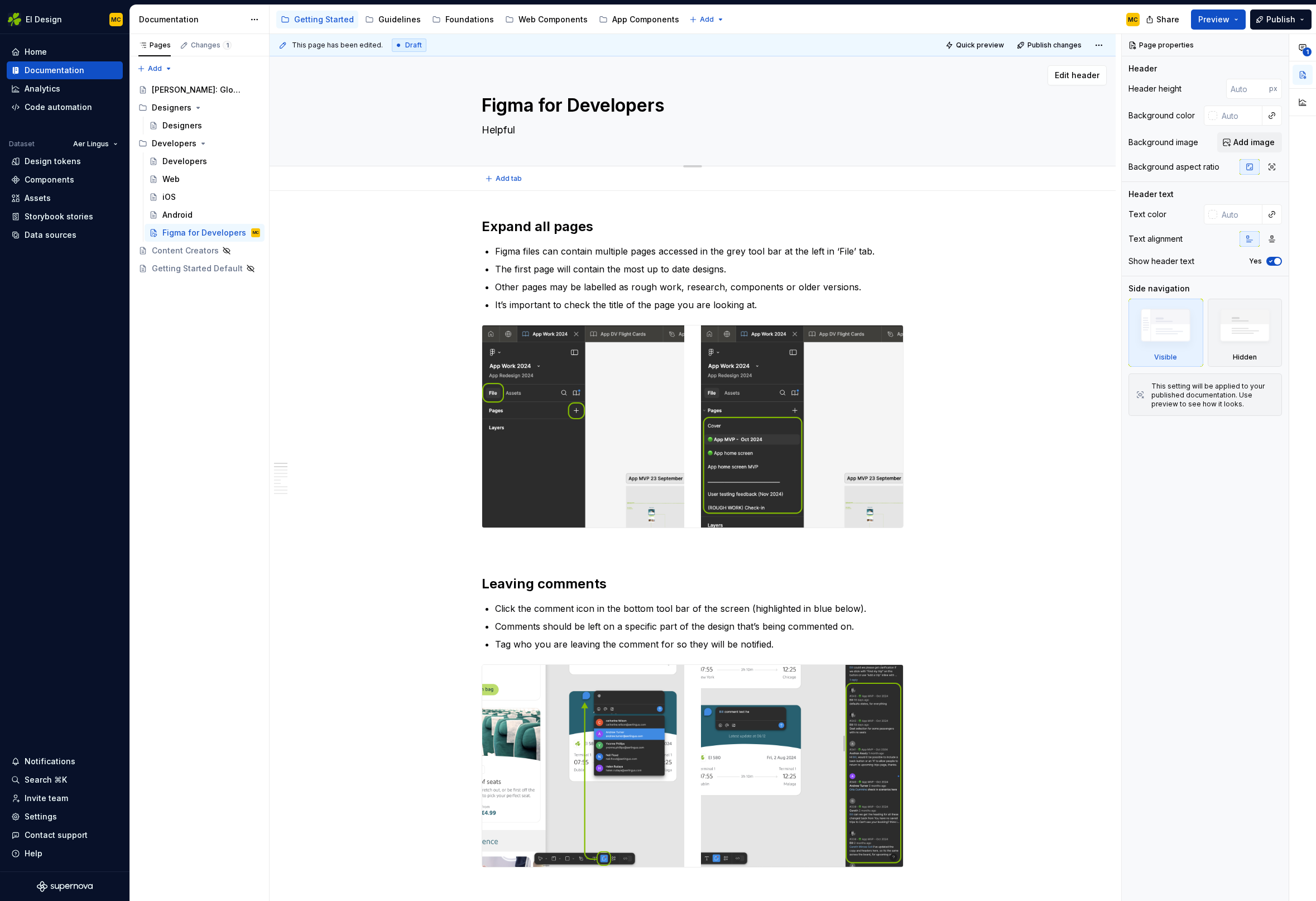
type textarea "*"
type textarea "Helpful"
type textarea "*"
type textarea "Helpful t"
type textarea "*"
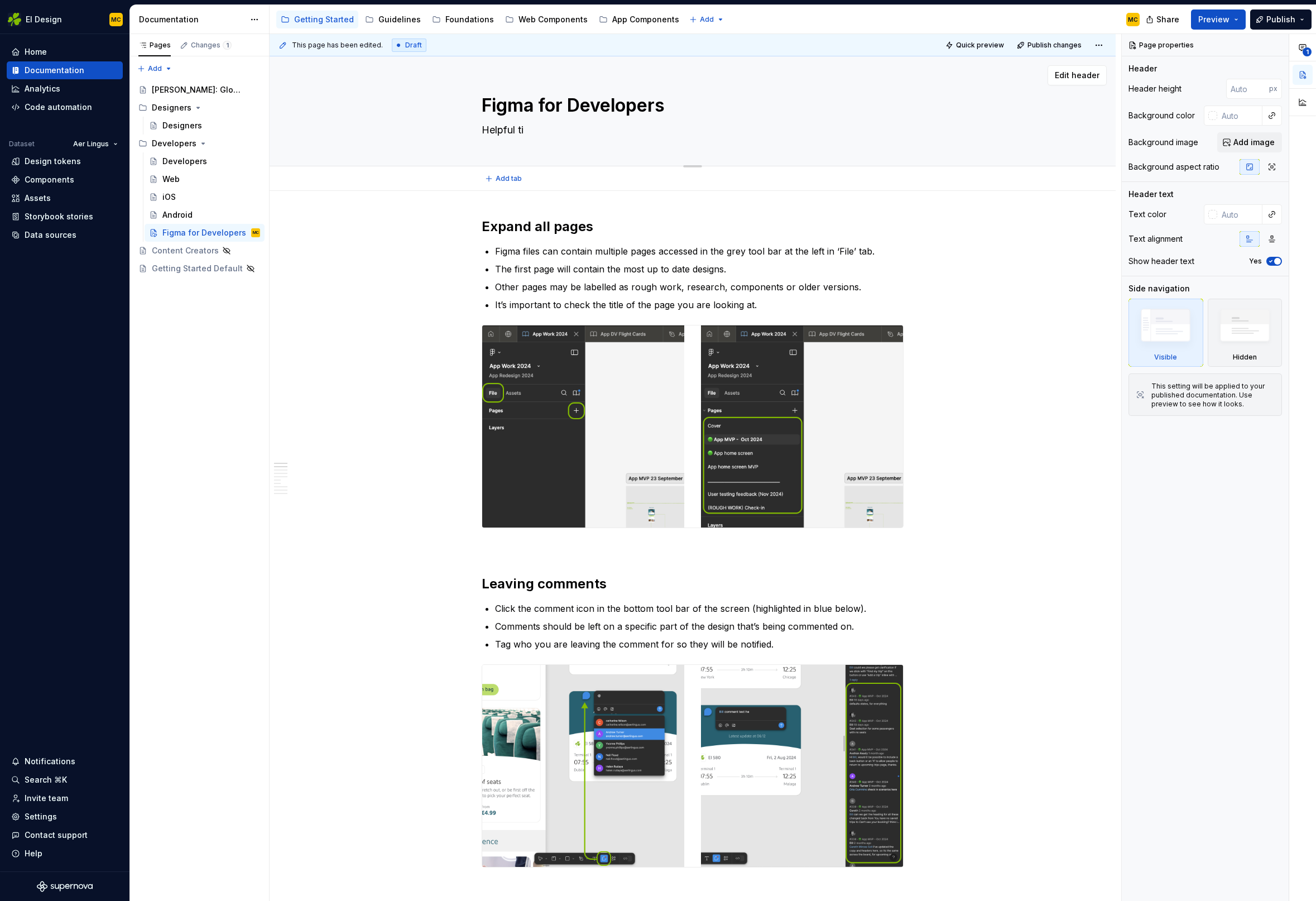
type textarea "Helpful tip"
type textarea "*"
type textarea "Helpful tips"
type textarea "*"
type textarea "Helpful tips"
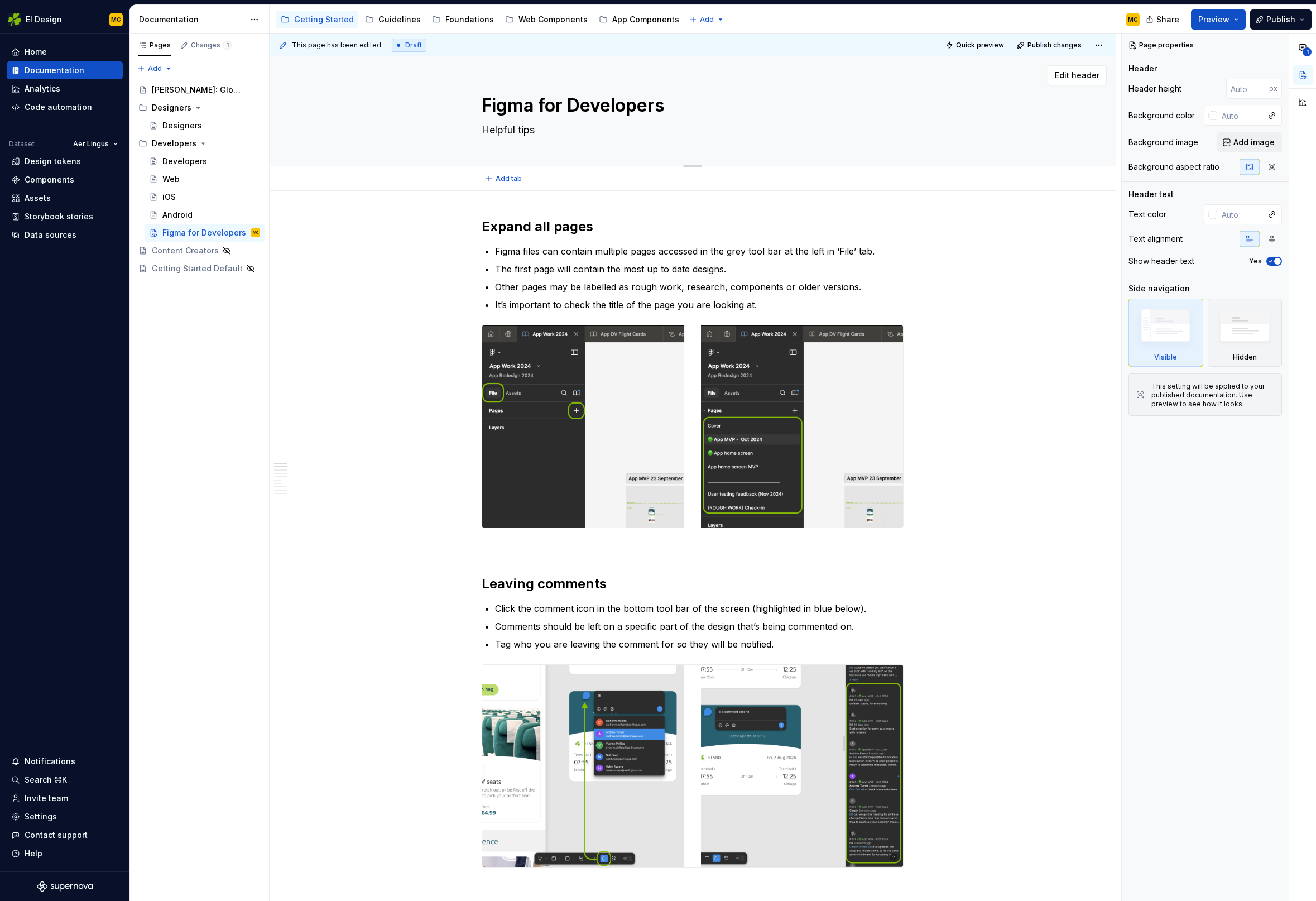
type textarea "*"
type textarea "Helpful tips t"
type textarea "*"
type textarea "Helpful tips to"
type textarea "*"
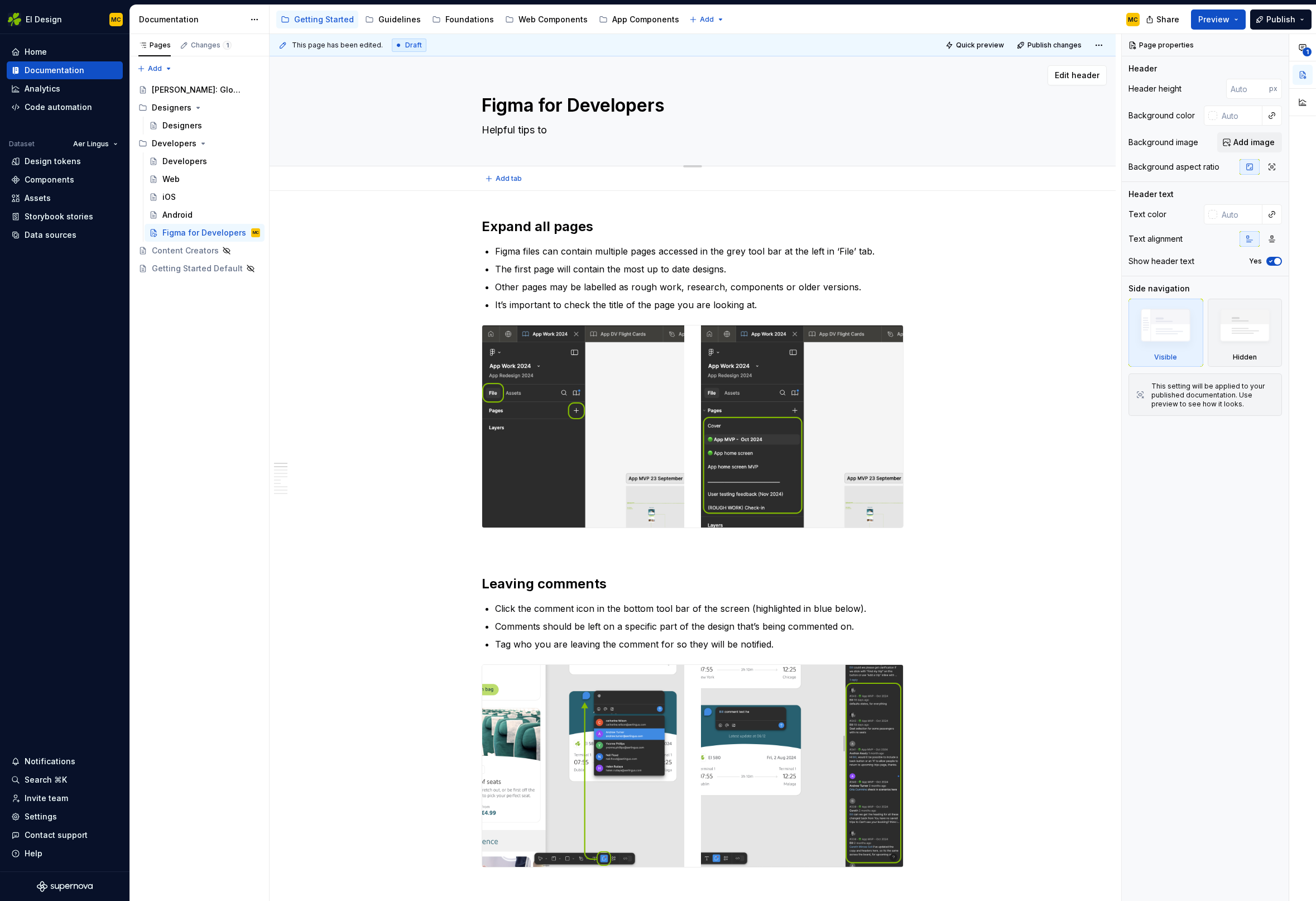
type textarea "Helpful tips to"
type textarea "*"
type textarea "Helpful tips to h"
type textarea "*"
type textarea "Helpful tips to he"
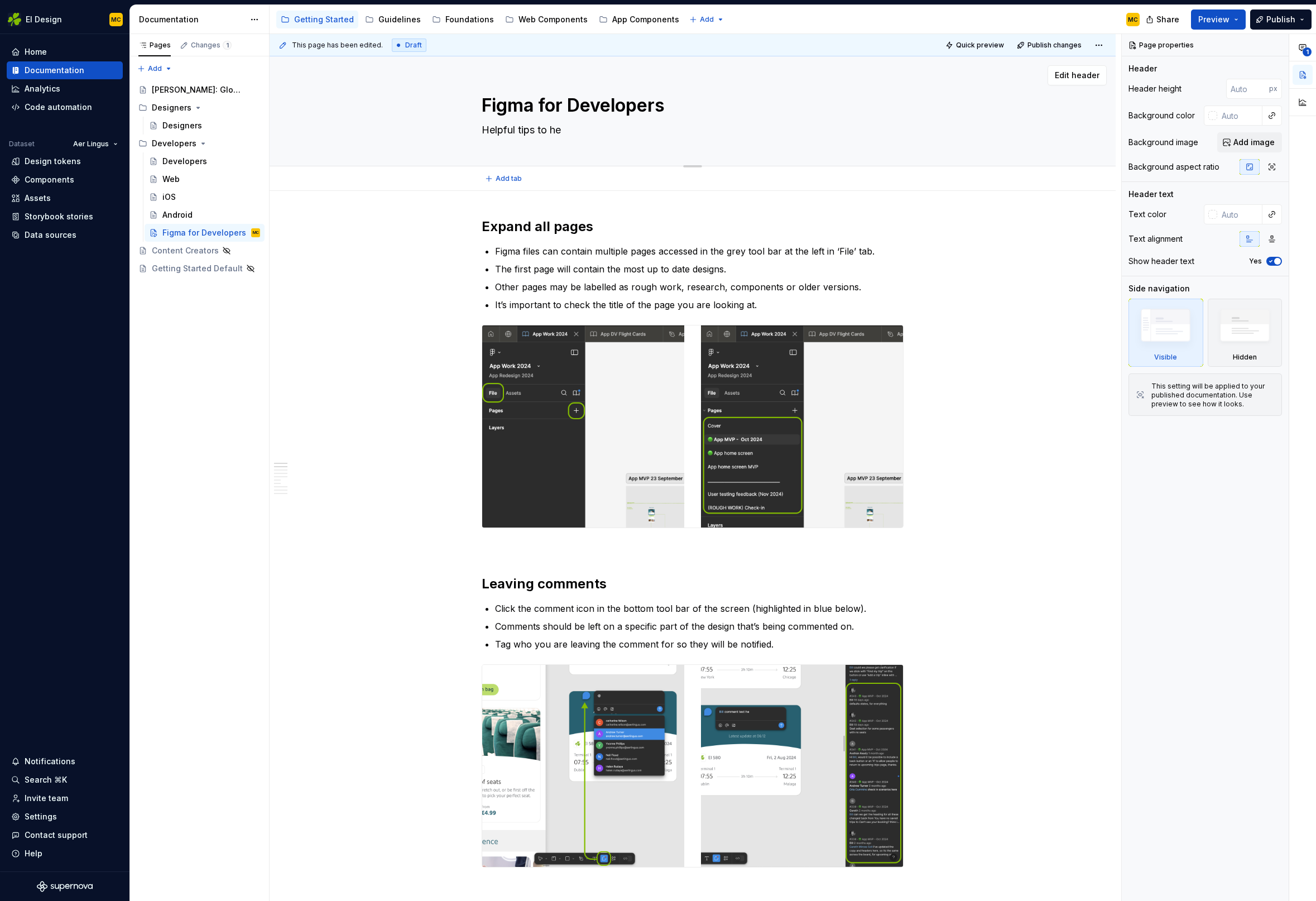
type textarea "*"
type textarea "Helpful tips to hel"
type textarea "*"
type textarea "Helpful tips to help"
type textarea "*"
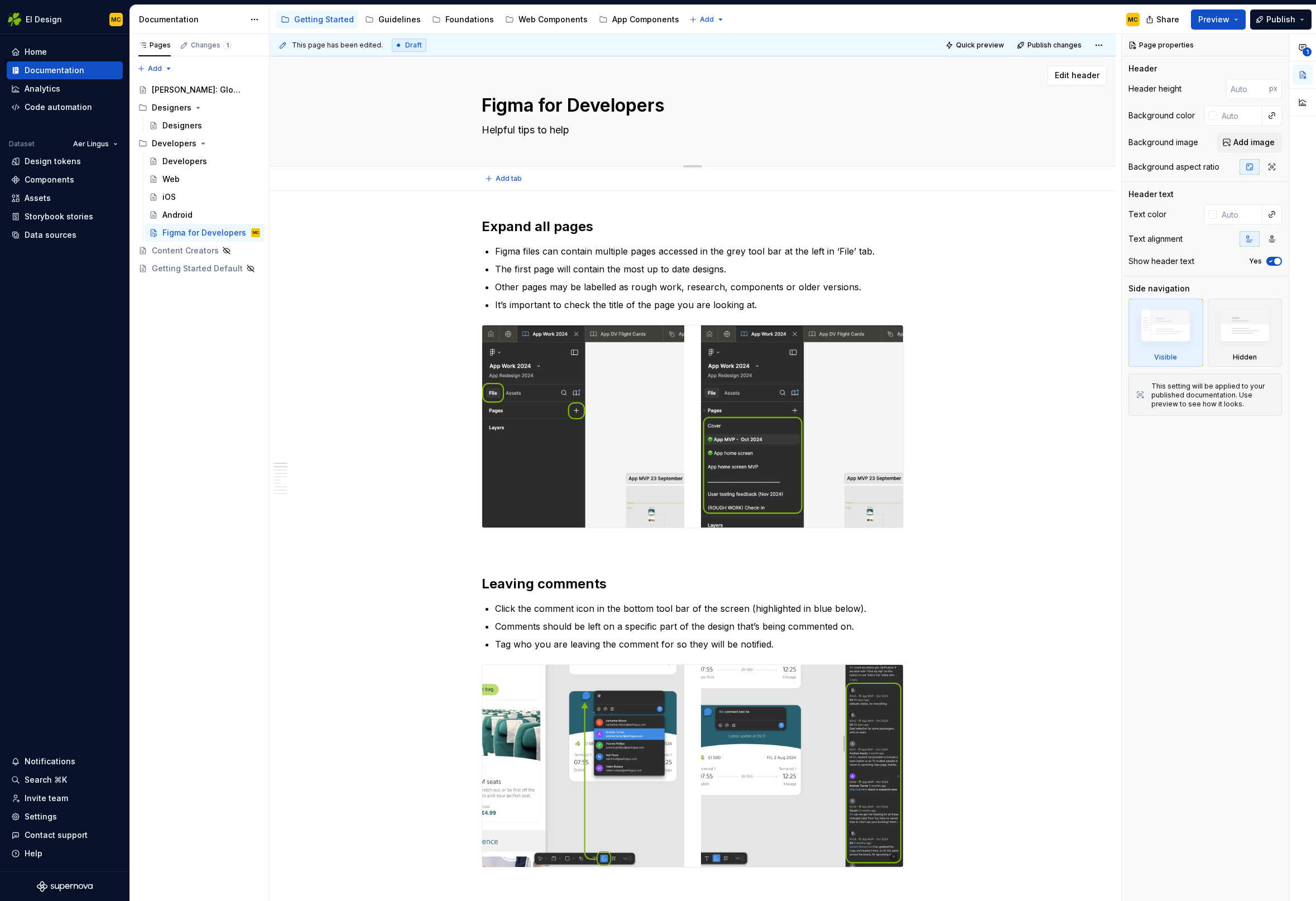
type textarea "Helpful tips to help"
type textarea "*"
type textarea "Helpful tips to help n"
type textarea "*"
type textarea "Helpful tips to help na"
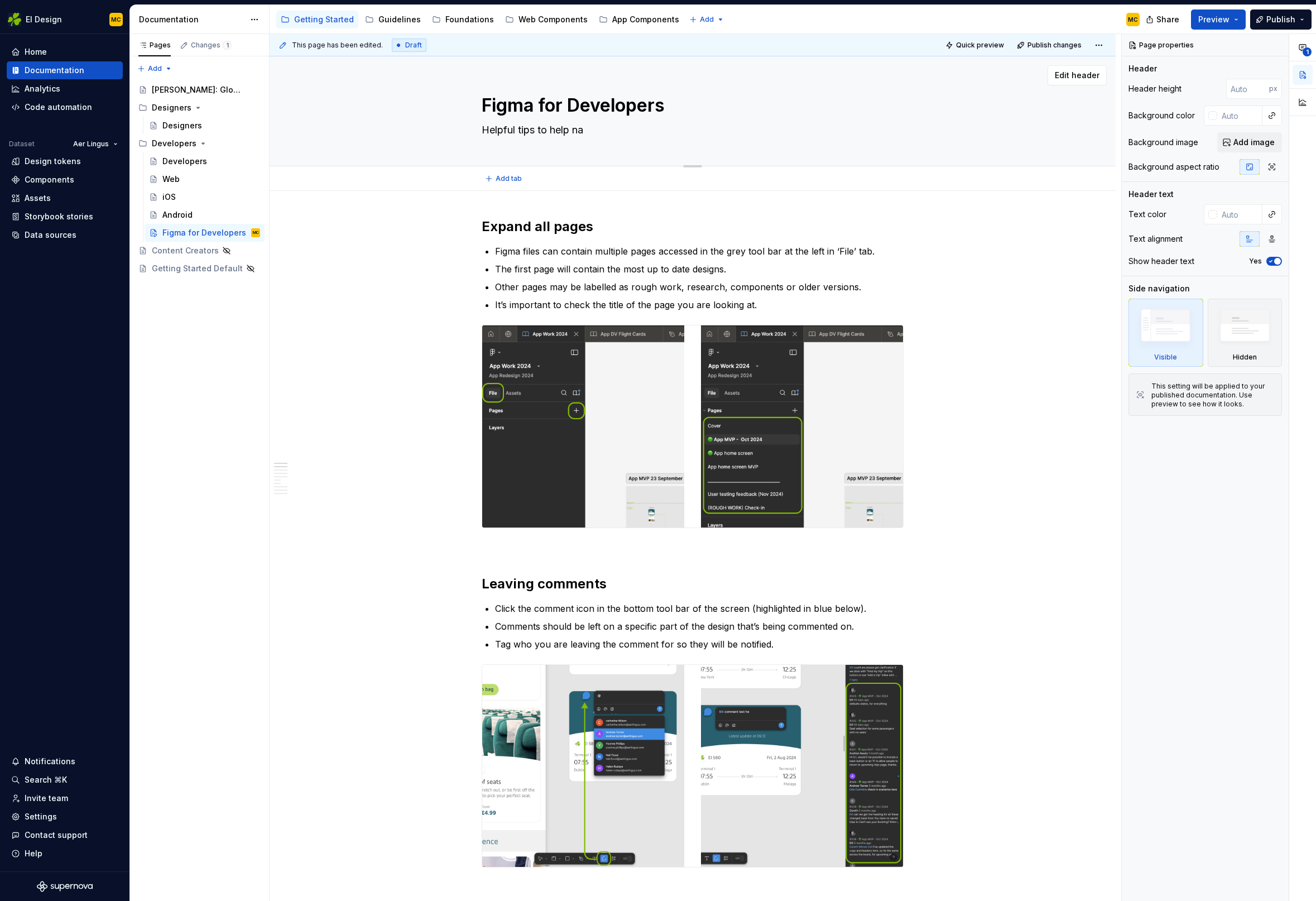
type textarea "*"
type textarea "Helpful tips to help nav"
type textarea "*"
type textarea "Helpful tips to help navi"
type textarea "*"
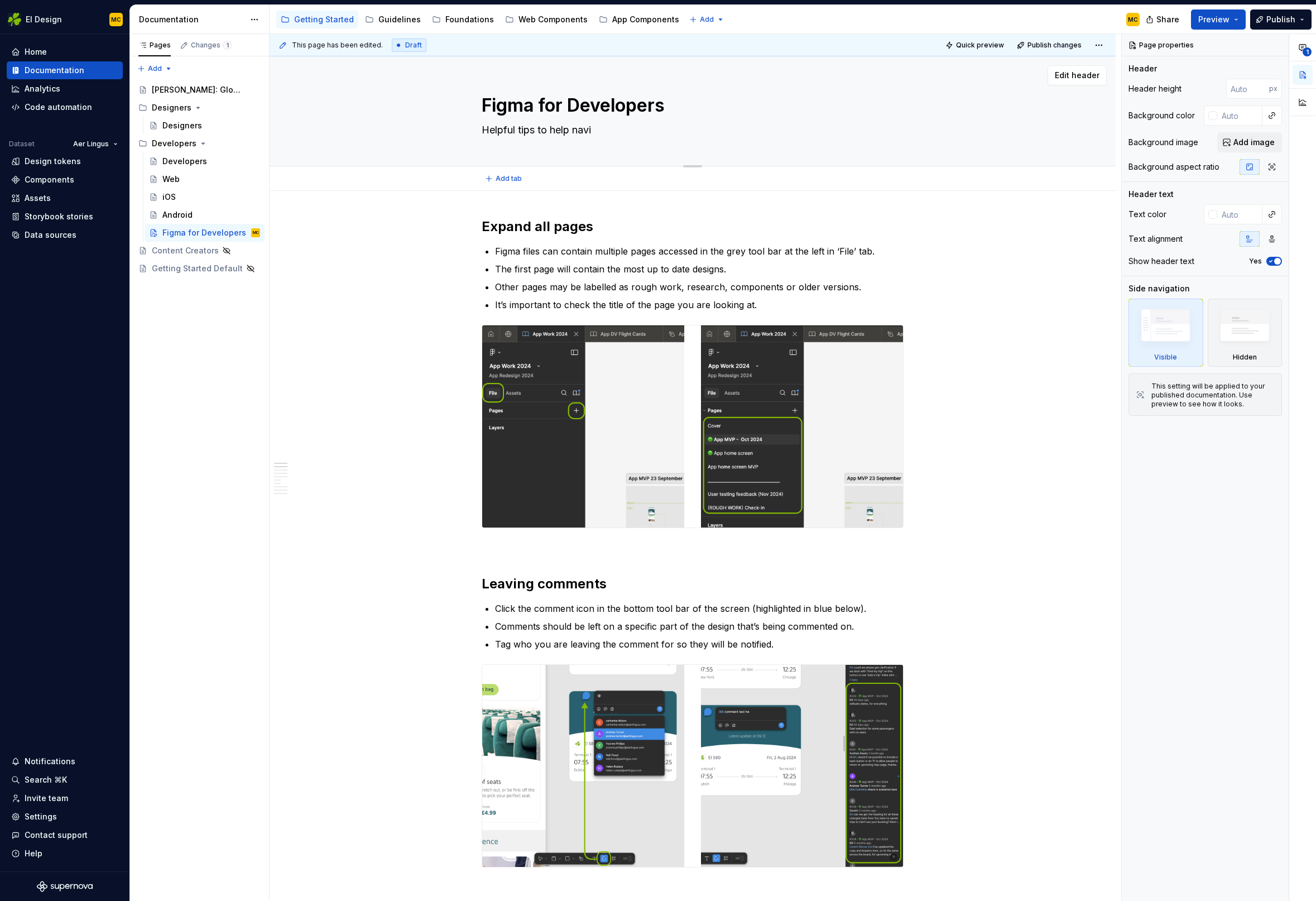
type textarea "Helpful tips to help navig"
type textarea "*"
type textarea "Helpful tips to help naviga"
type textarea "*"
type textarea "Helpful tips to help navigat"
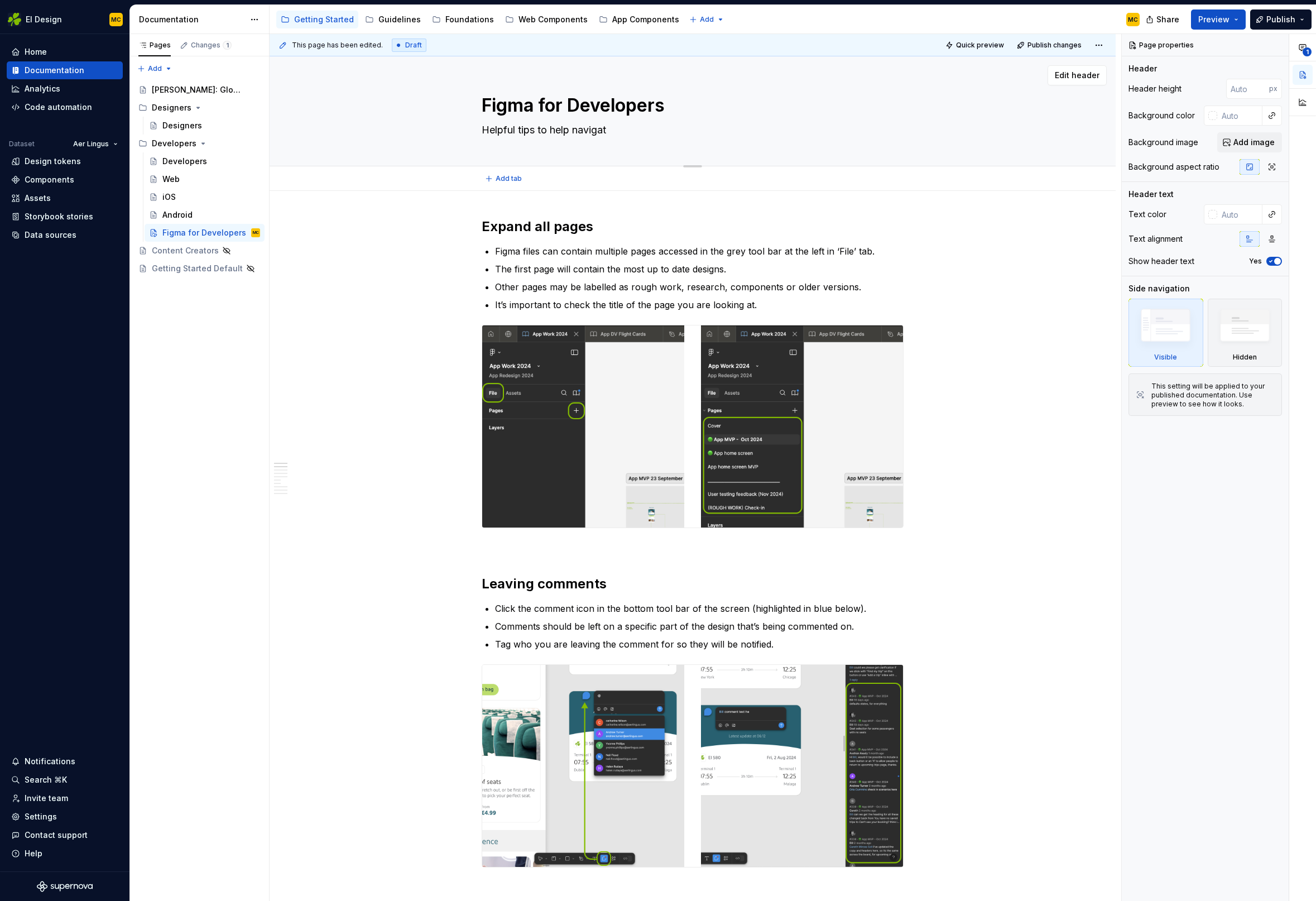
type textarea "*"
type textarea "Helpful tips to help navigate"
type textarea "*"
type textarea "Helpful tips to help navigate"
type textarea "*"
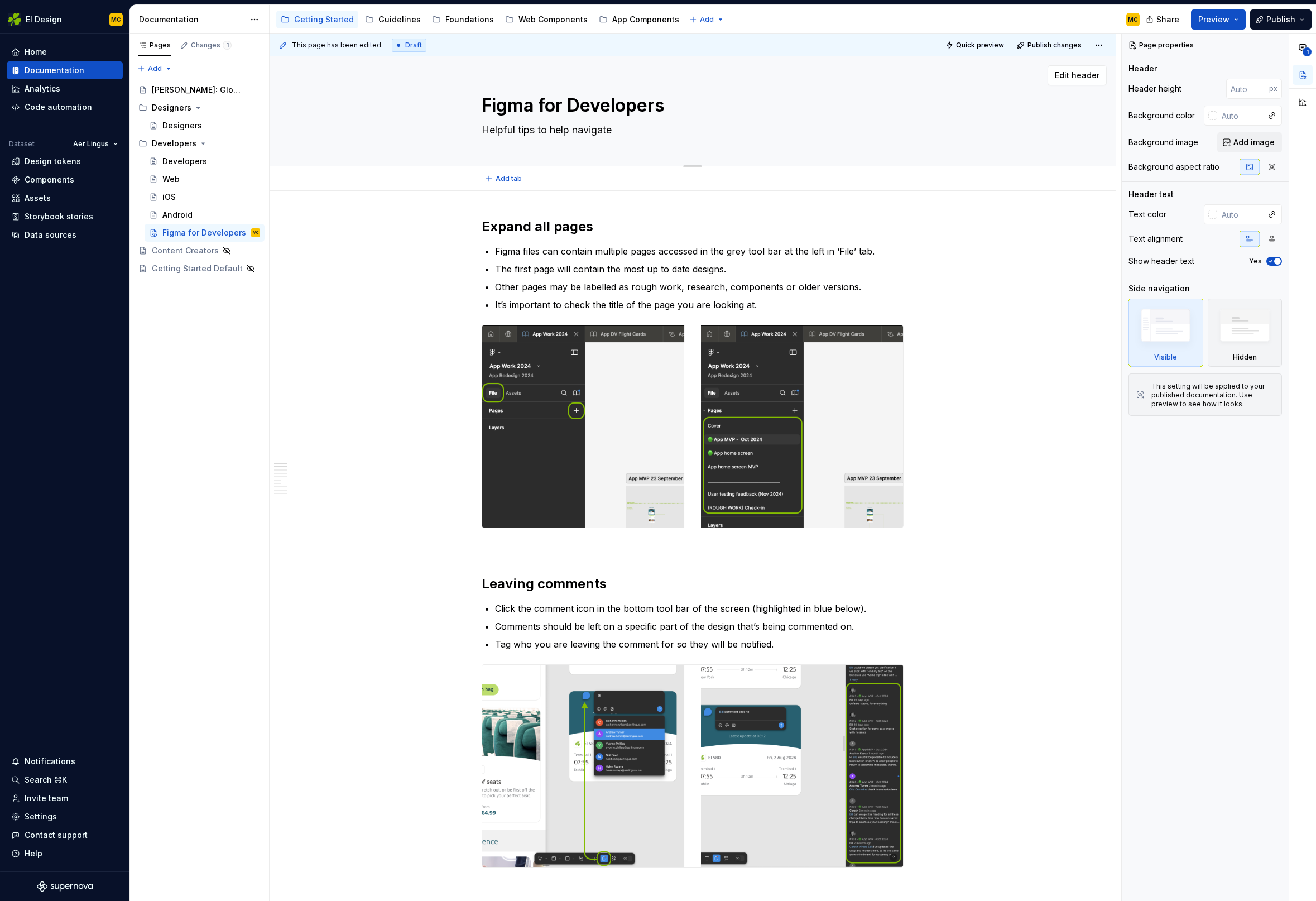
type textarea "Helpful tips to help navigate a"
type textarea "*"
type textarea "Helpful tips to help navigate an"
type textarea "*"
type textarea "Helpful tips to help navigate and"
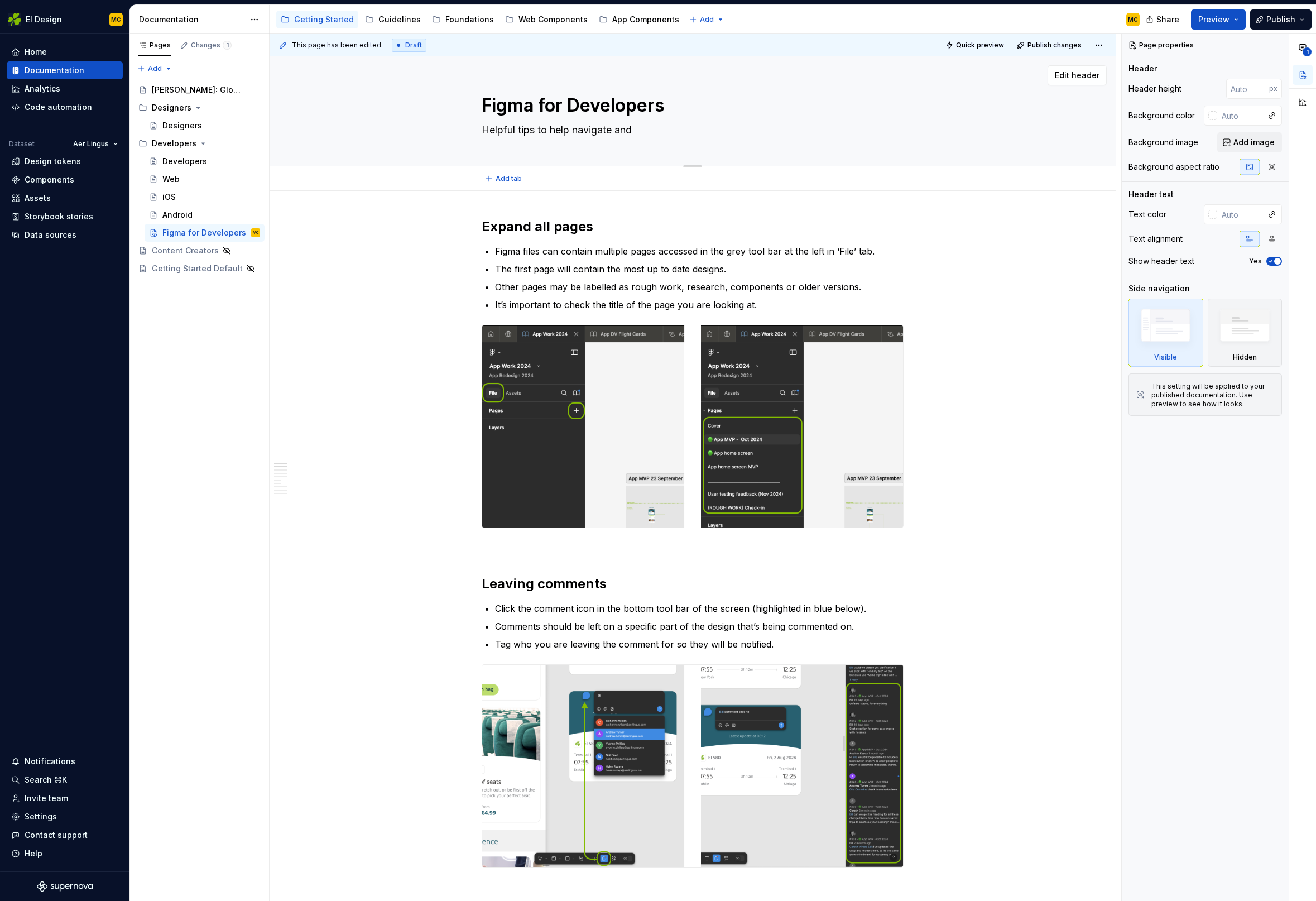
type textarea "*"
type textarea "Helpful tips to help navigate and"
type textarea "*"
type textarea "Helpful tips to help navigate and u"
type textarea "*"
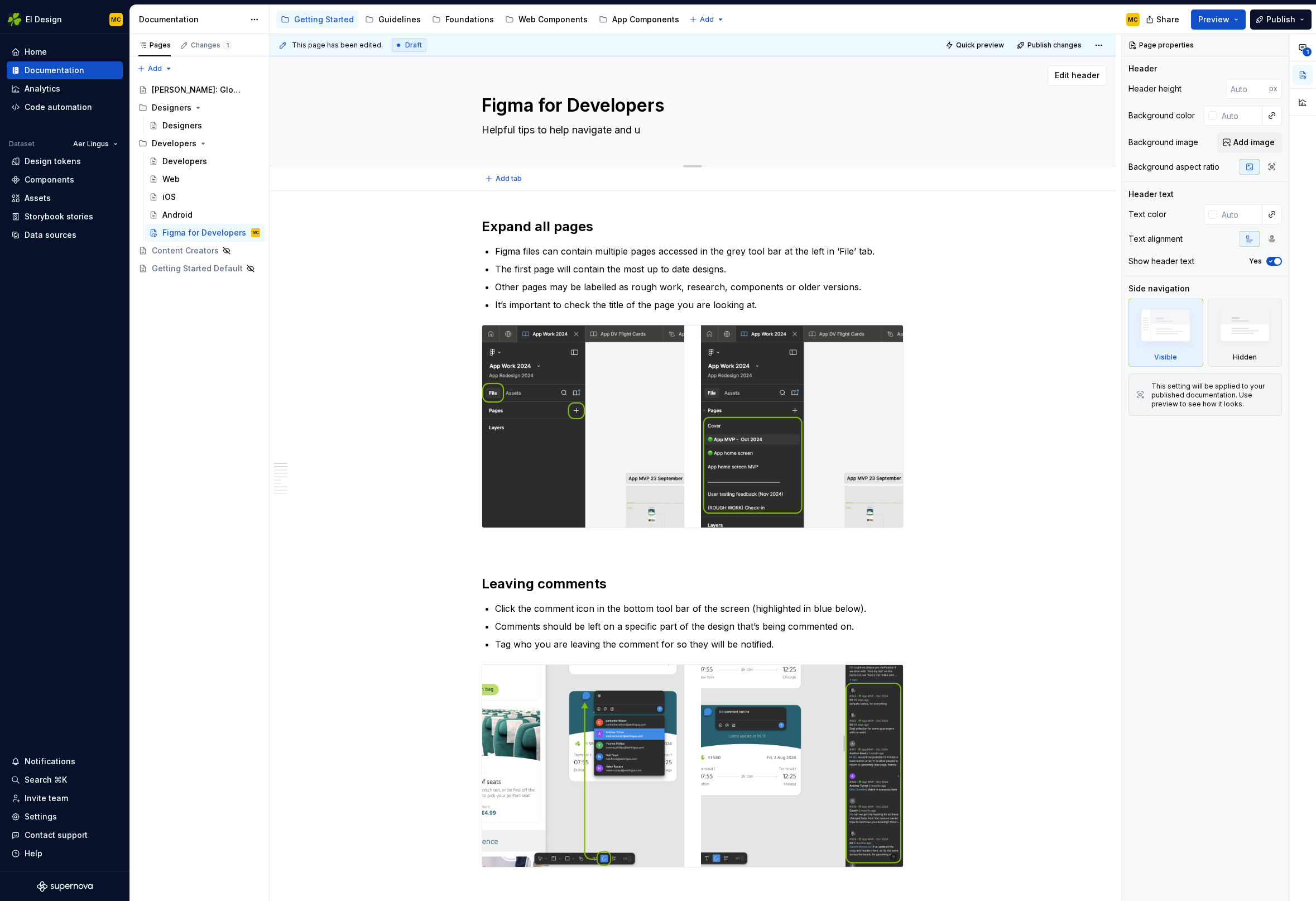
type textarea "Helpful tips to help navigate and [GEOGRAPHIC_DATA]"
type textarea "*"
type textarea "Helpful tips to help navigate and use"
type textarea "*"
type textarea "Helpful tips to help navigate and use"
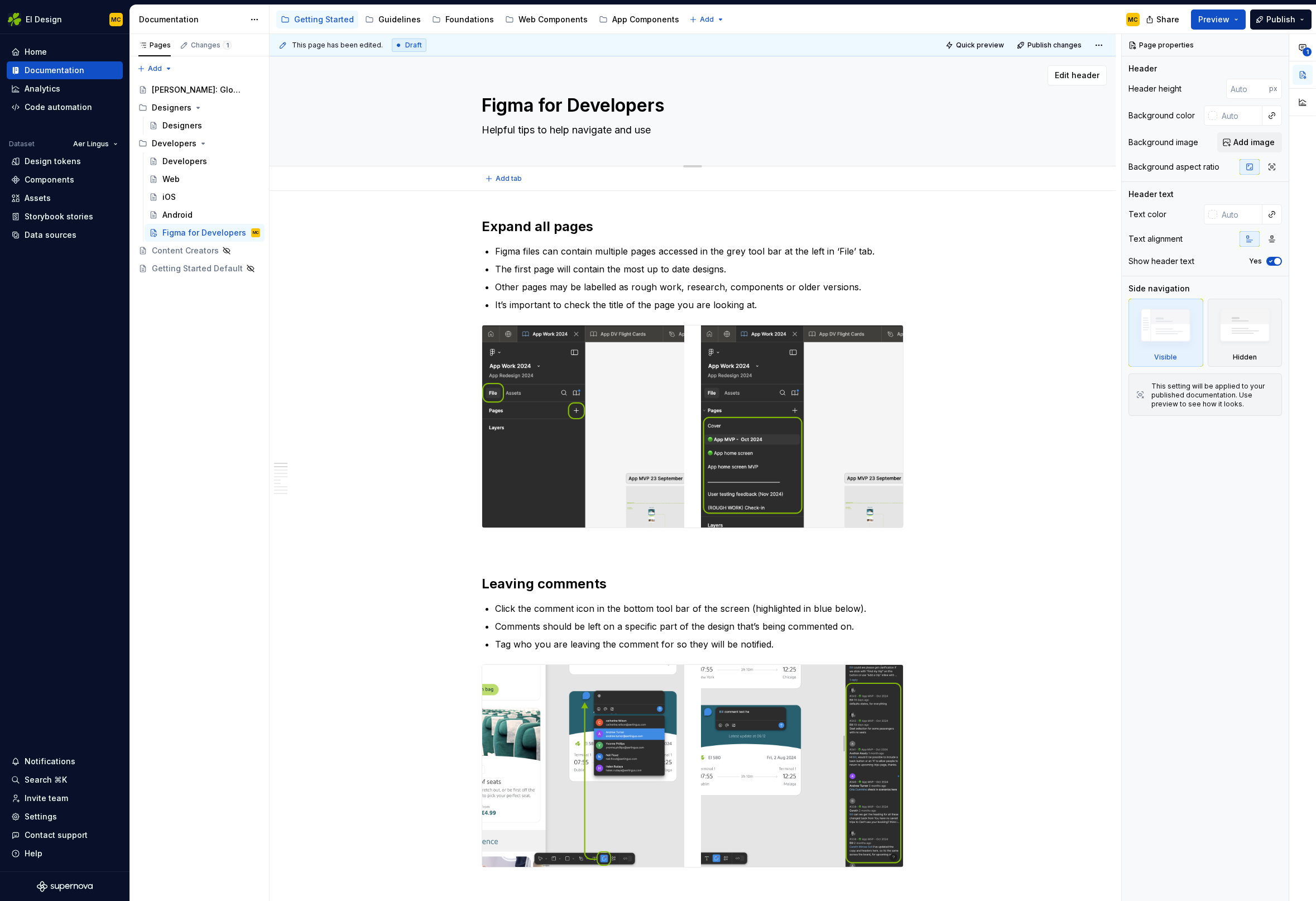
type textarea "*"
type textarea "Helpful tips to help navigate and use F"
type textarea "*"
type textarea "Helpful tips to help navigate and use Fi"
type textarea "*"
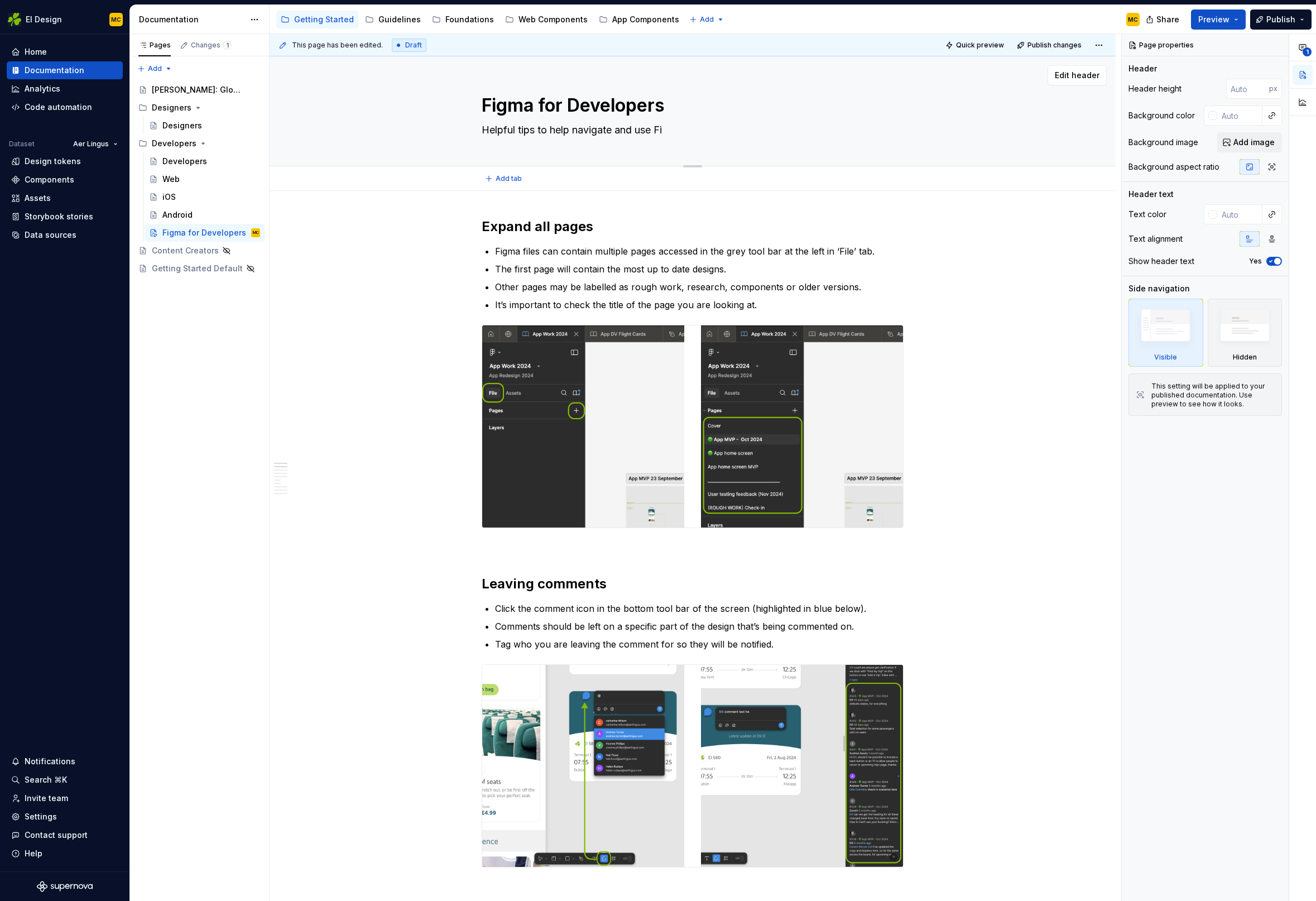
type textarea "Helpful tips to help navigate and use Fig"
type textarea "*"
type textarea "Helpful tips to help navigate and use Figm"
type textarea "*"
type textarea "Helpful tips to help navigate and use Figma"
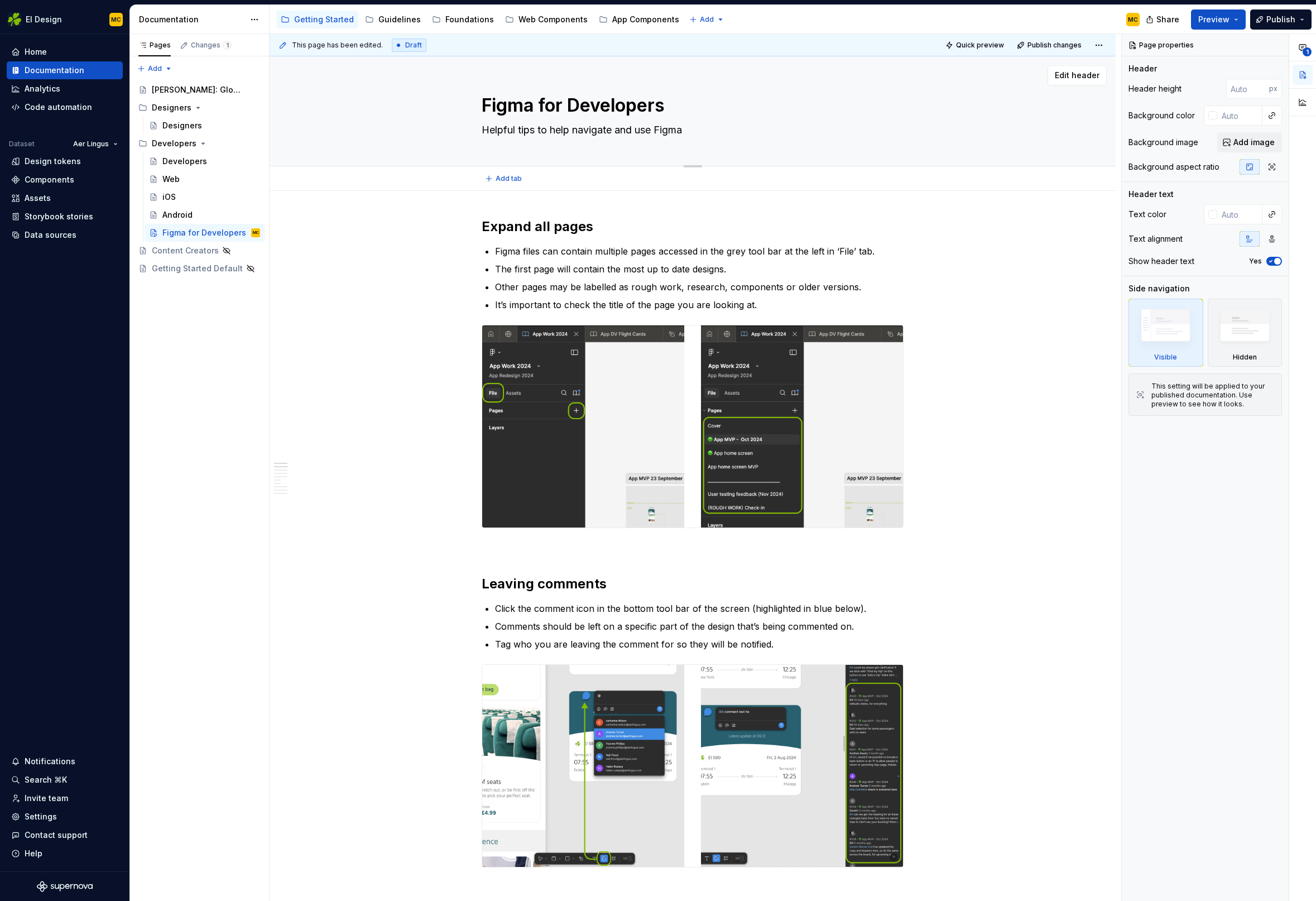
type textarea "*"
type textarea "Helpful tips to help navigate and use Figma"
type textarea "*"
type textarea "Helpful tips to help navigate and use Figma o"
type textarea "*"
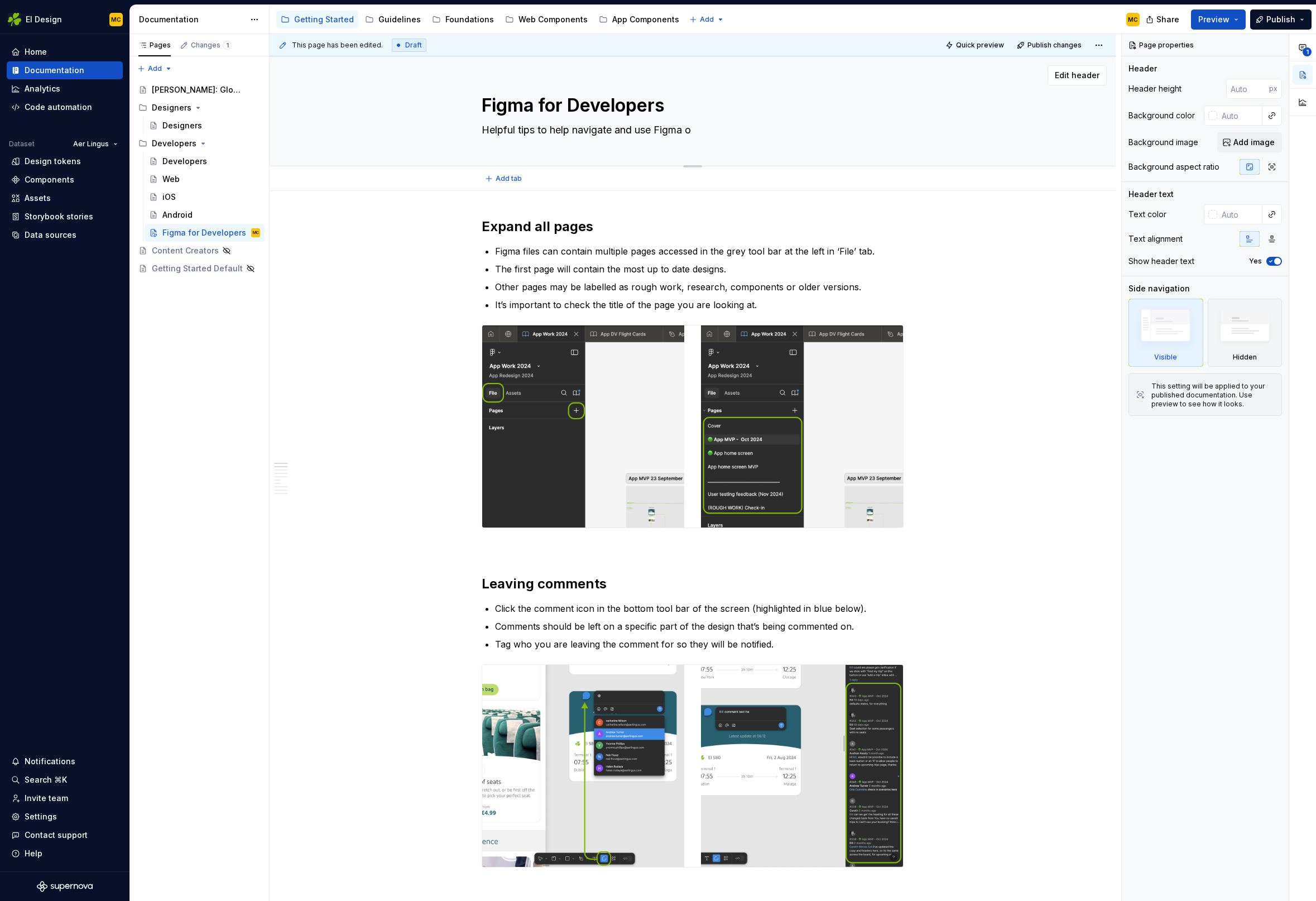
type textarea "Helpful tips to help navigate and use Figma on"
type textarea "*"
type textarea "Helpful tips to help navigate and use Figma on"
type textarea "*"
type textarea "Helpful tips to help navigate and use Figma on v"
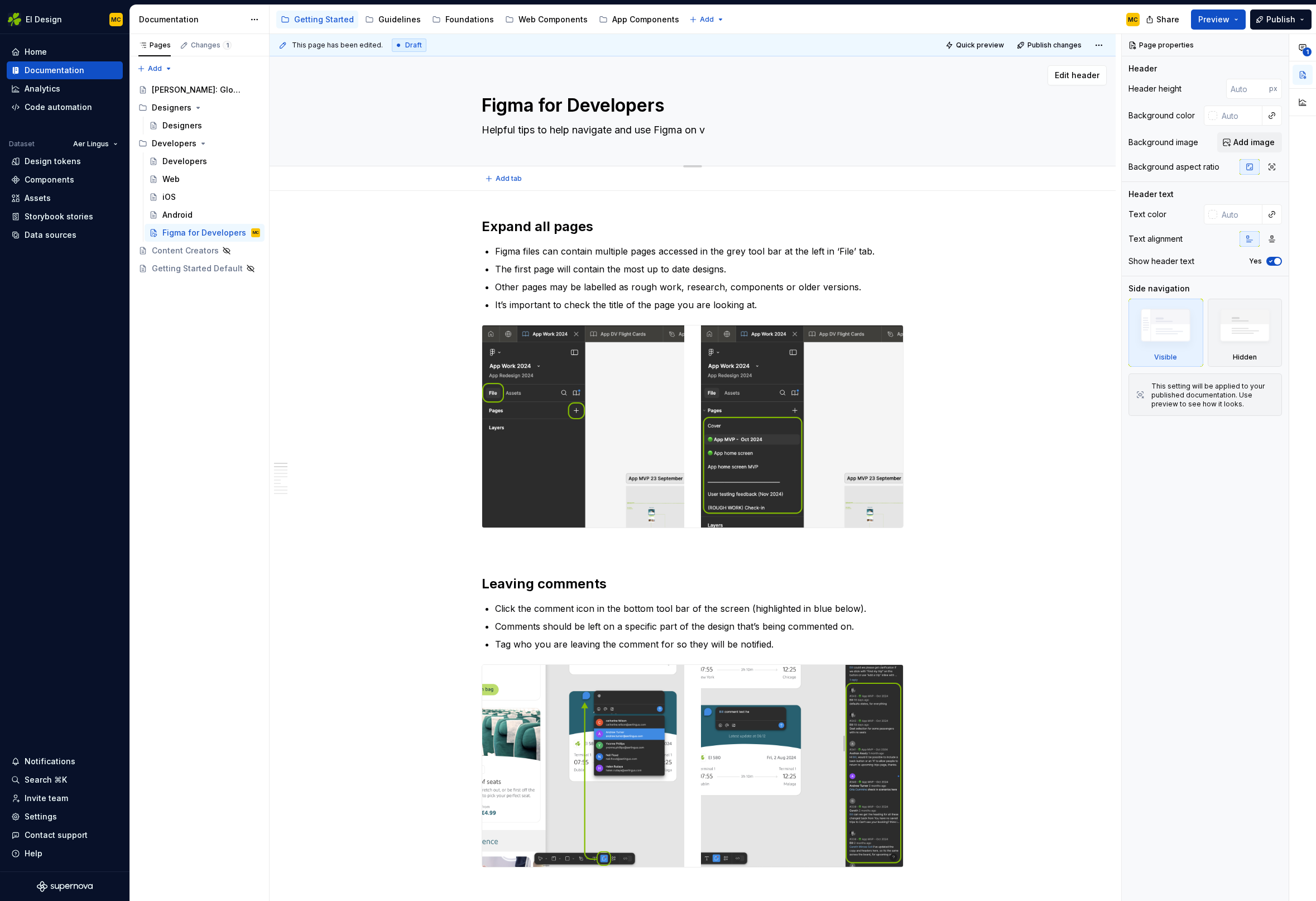
type textarea "*"
type textarea "Helpful tips to help navigate and use Figma on vi"
type textarea "*"
type textarea "Helpful tips to help navigate and use Figma on vie"
type textarea "*"
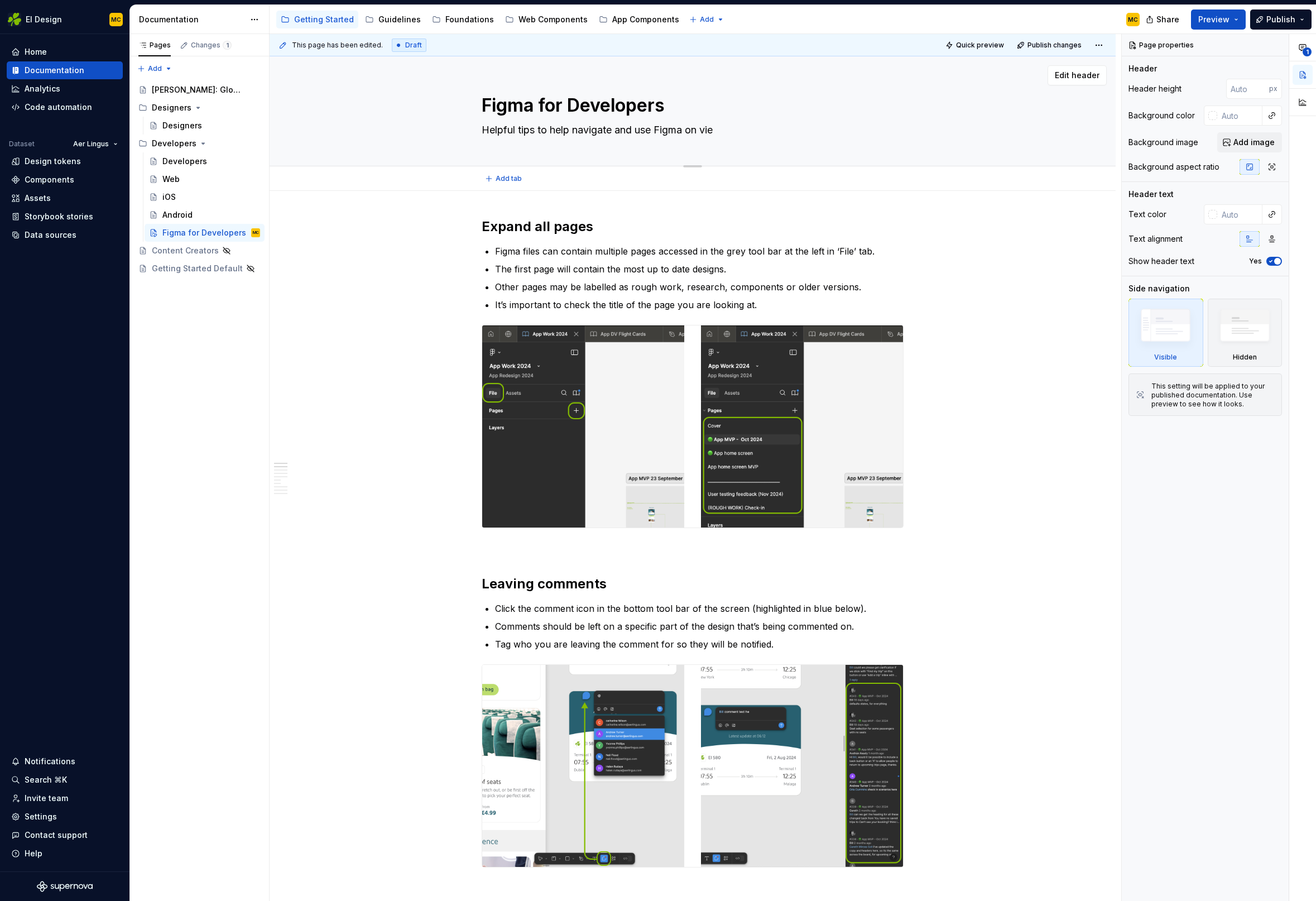
type textarea "Helpful tips to help navigate and use Figma on view"
type textarea "*"
type textarea "Helpful tips to help navigate and use Figma on view"
type textarea "*"
type textarea "Helpful tips to help navigate and use Figma on view o"
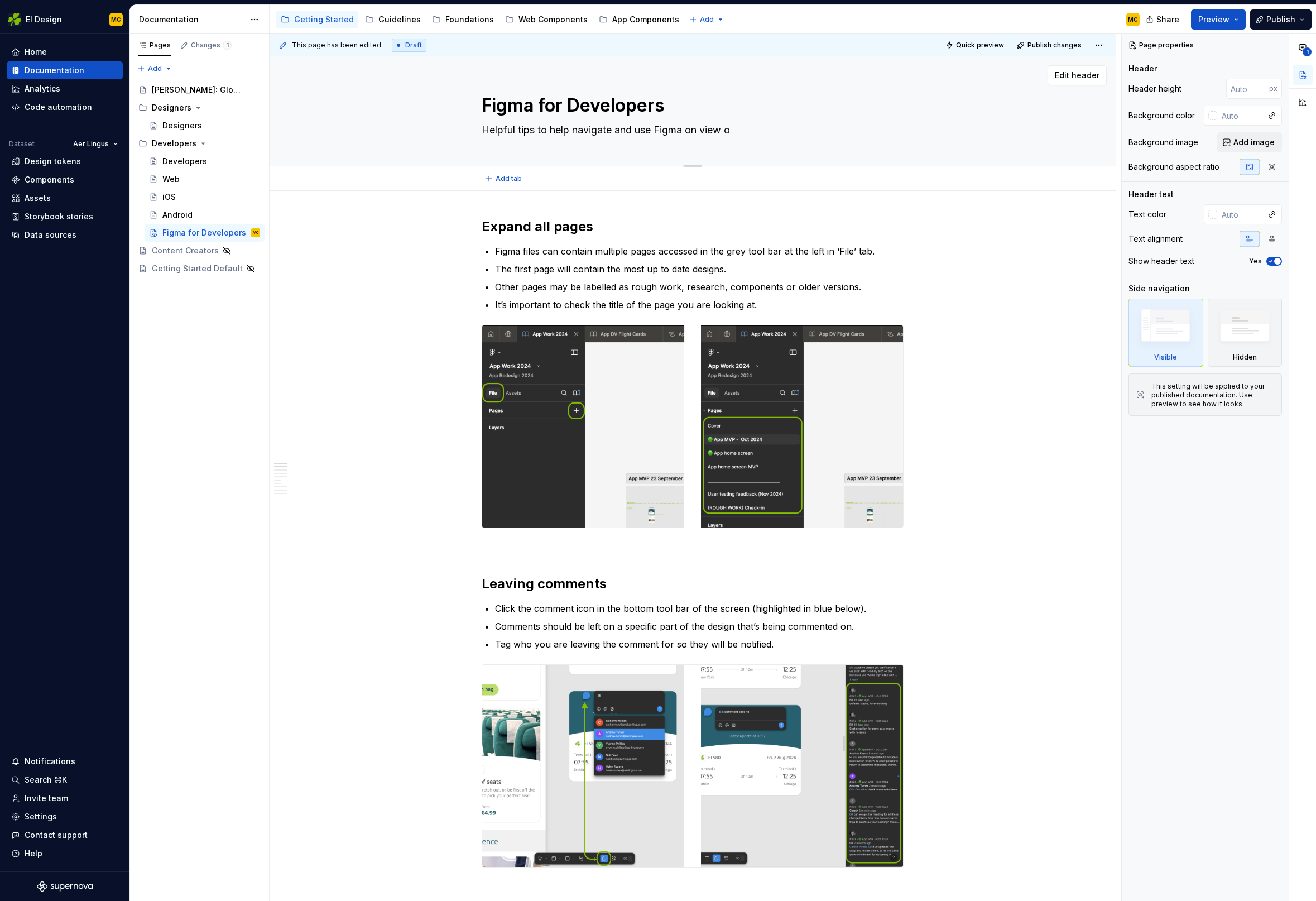
type textarea "*"
type textarea "Helpful tips to help navigate and use Figma on view on"
type textarea "*"
type textarea "Helpful tips to help navigate and use Figma on view onl"
type textarea "*"
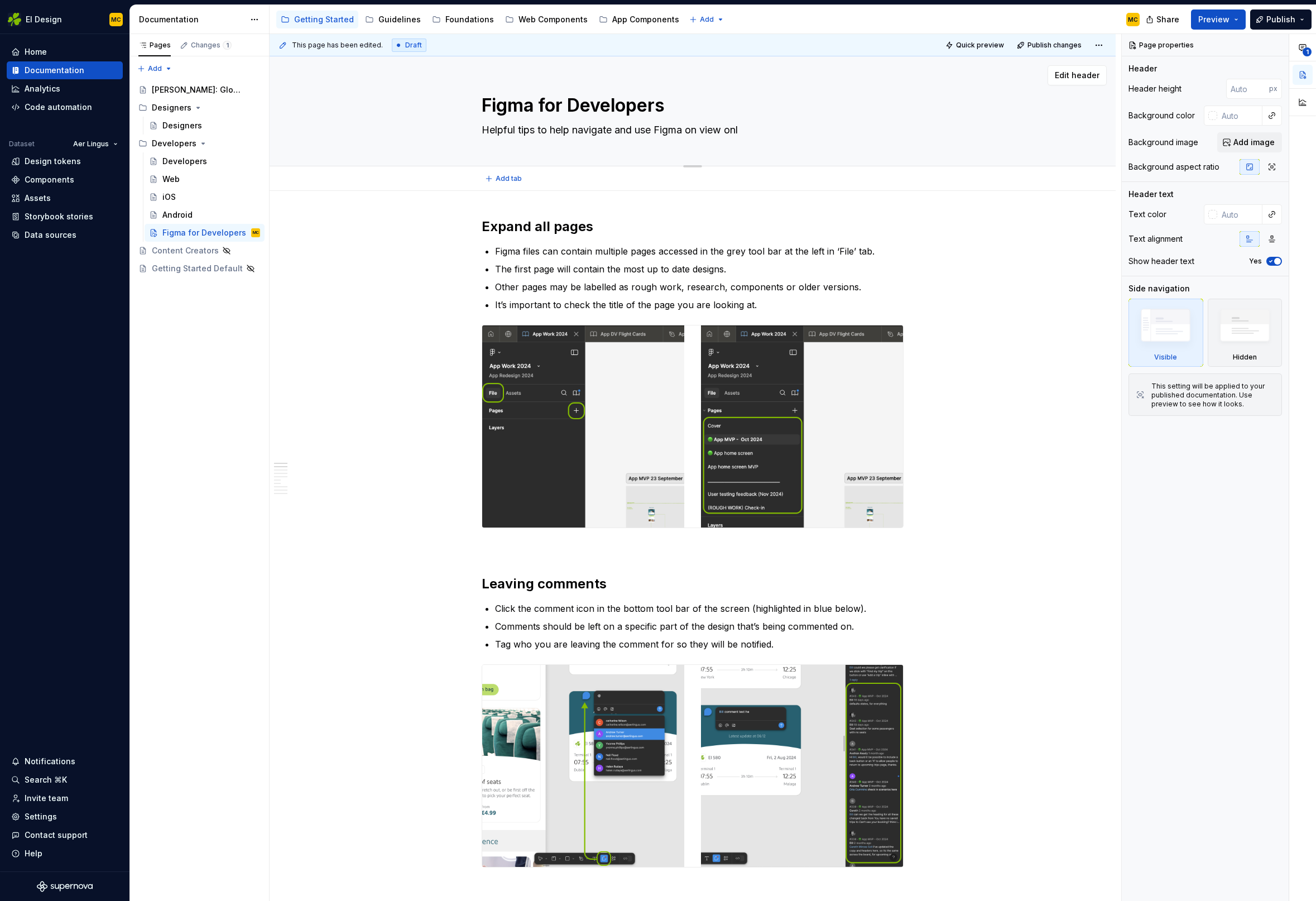
type textarea "Helpful tips to help navigate and use Figma on view only"
type textarea "*"
type textarea "Helpful tips to help navigate f"
type textarea "*"
type textarea "Helpful tips to help navigate"
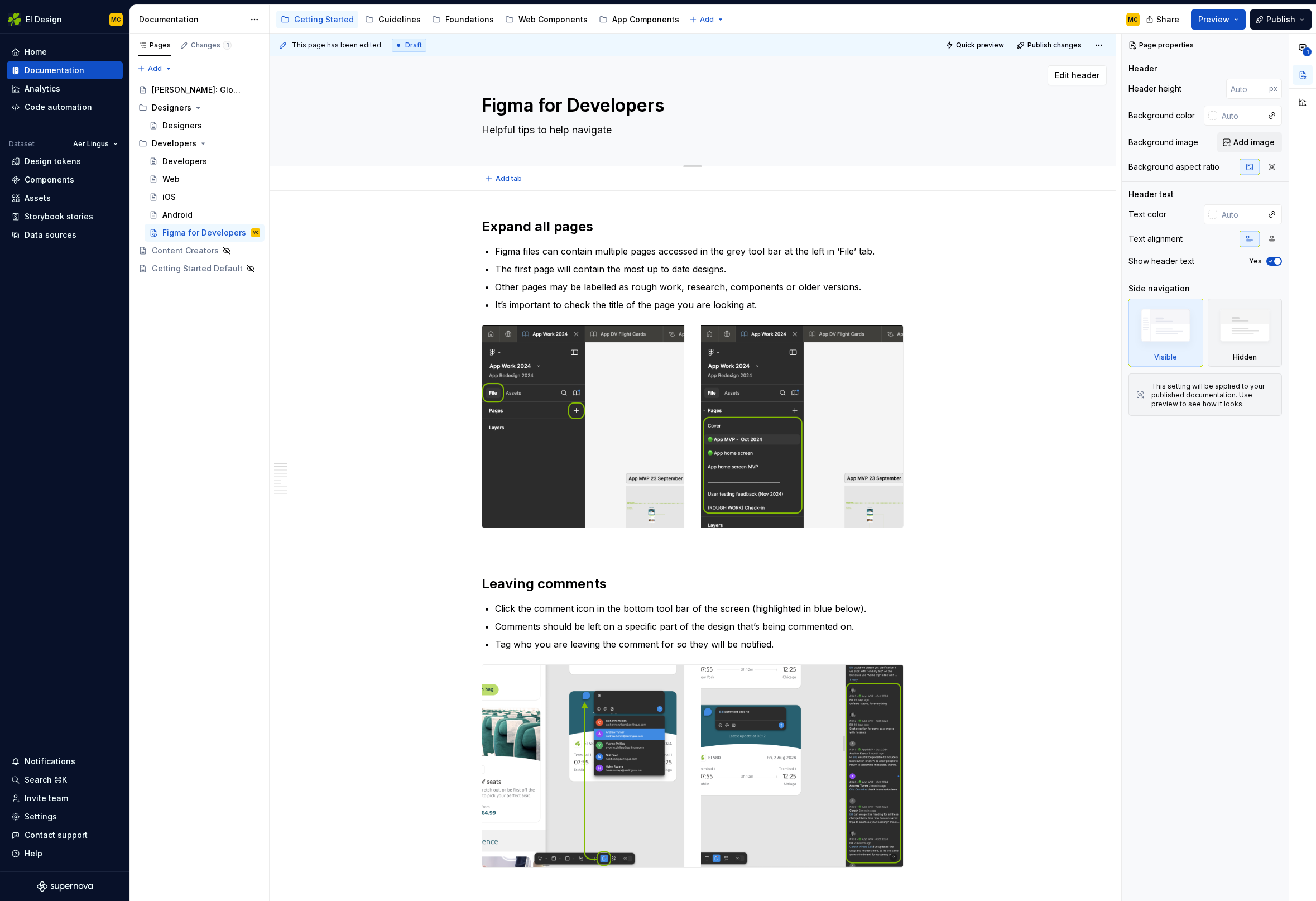
type textarea "*"
type textarea "Helpful tips to help navigate F"
type textarea "*"
type textarea "Helpful tips to help navigate Fi"
type textarea "*"
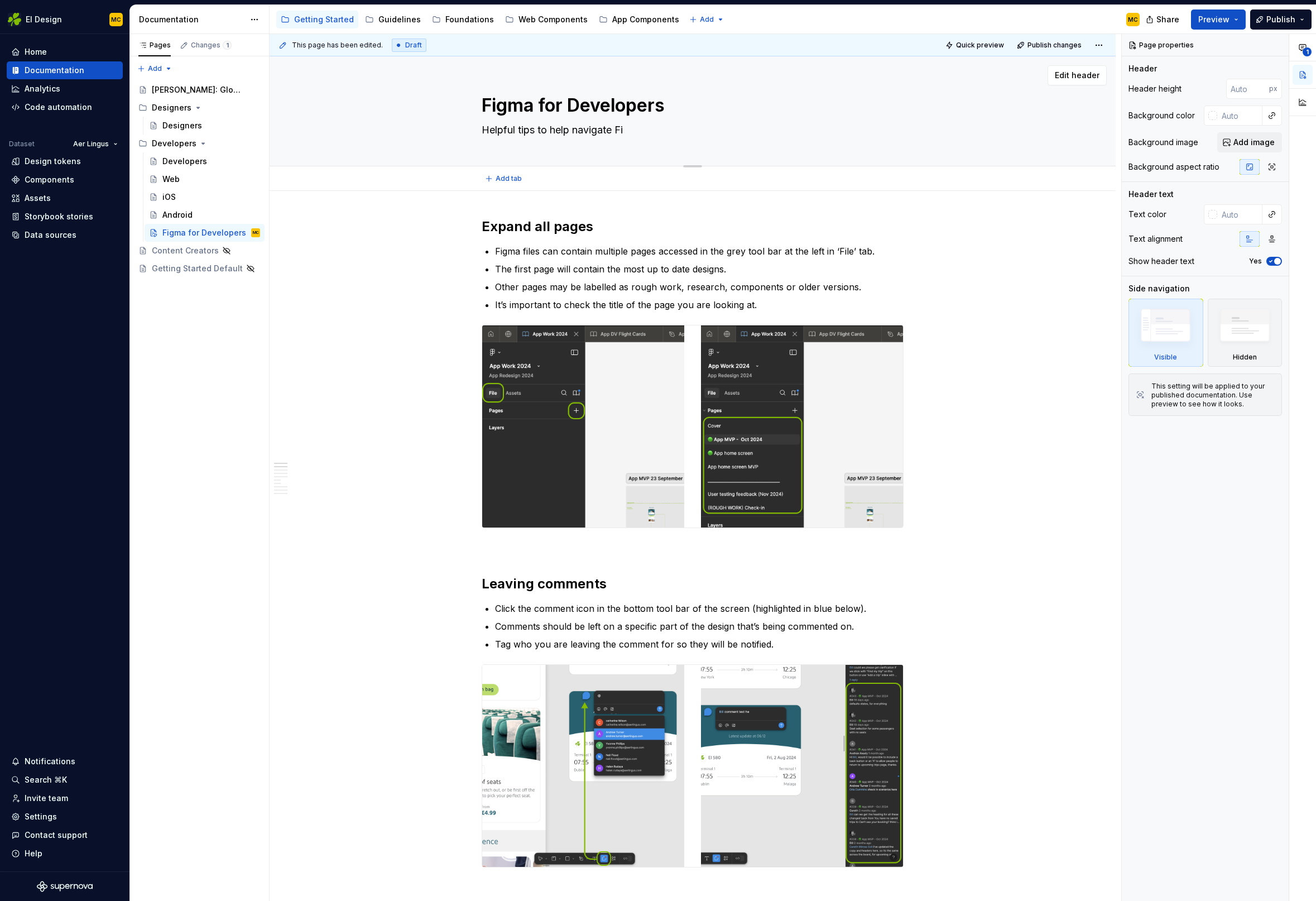
type textarea "Helpful tips to help navigate Fig"
type textarea "*"
type textarea "Helpful tips to help navigate Figm"
type textarea "*"
type textarea "Helpful tips to help navigate Figma"
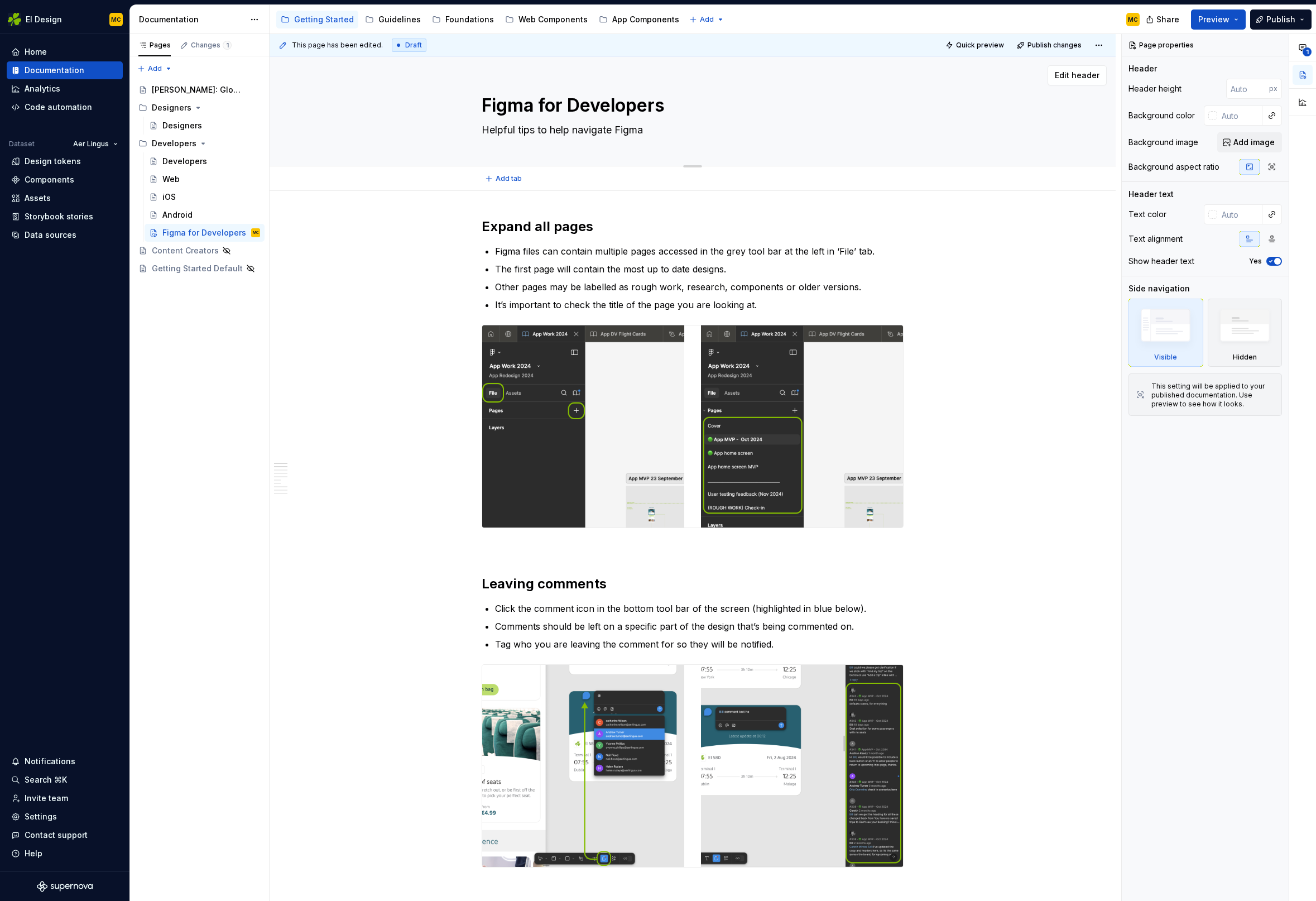
type textarea "*"
type textarea "Helpful tips to help navigate Figma"
type textarea "*"
type textarea "Helpful tips to help navigate Figma o"
type textarea "*"
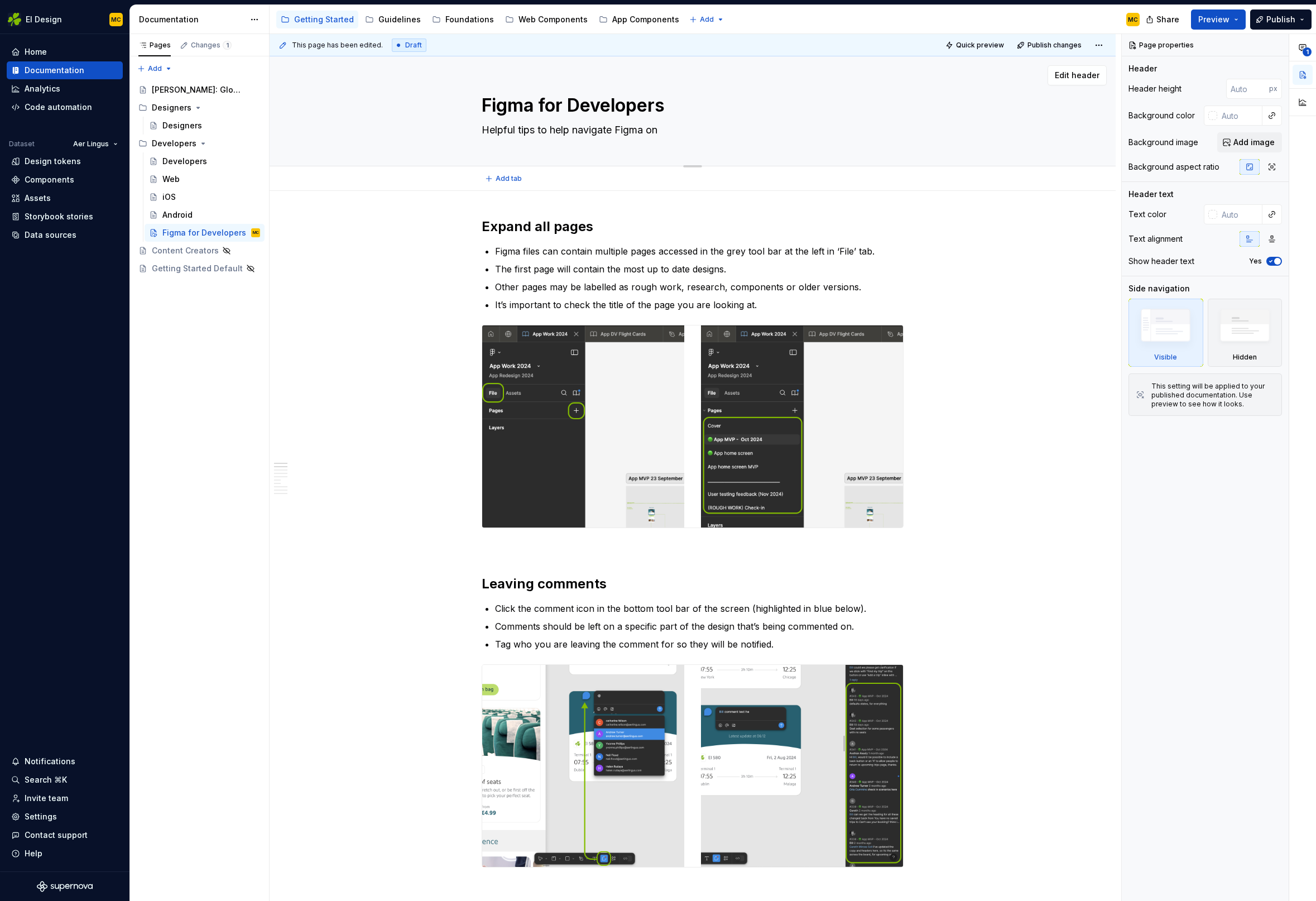
type textarea "Helpful tips to help navigate Figma on"
type textarea "*"
type textarea "Helpful tips to help navigate Figma on a"
type textarea "*"
type textarea "Helpful tips to help navigate Figma on a"
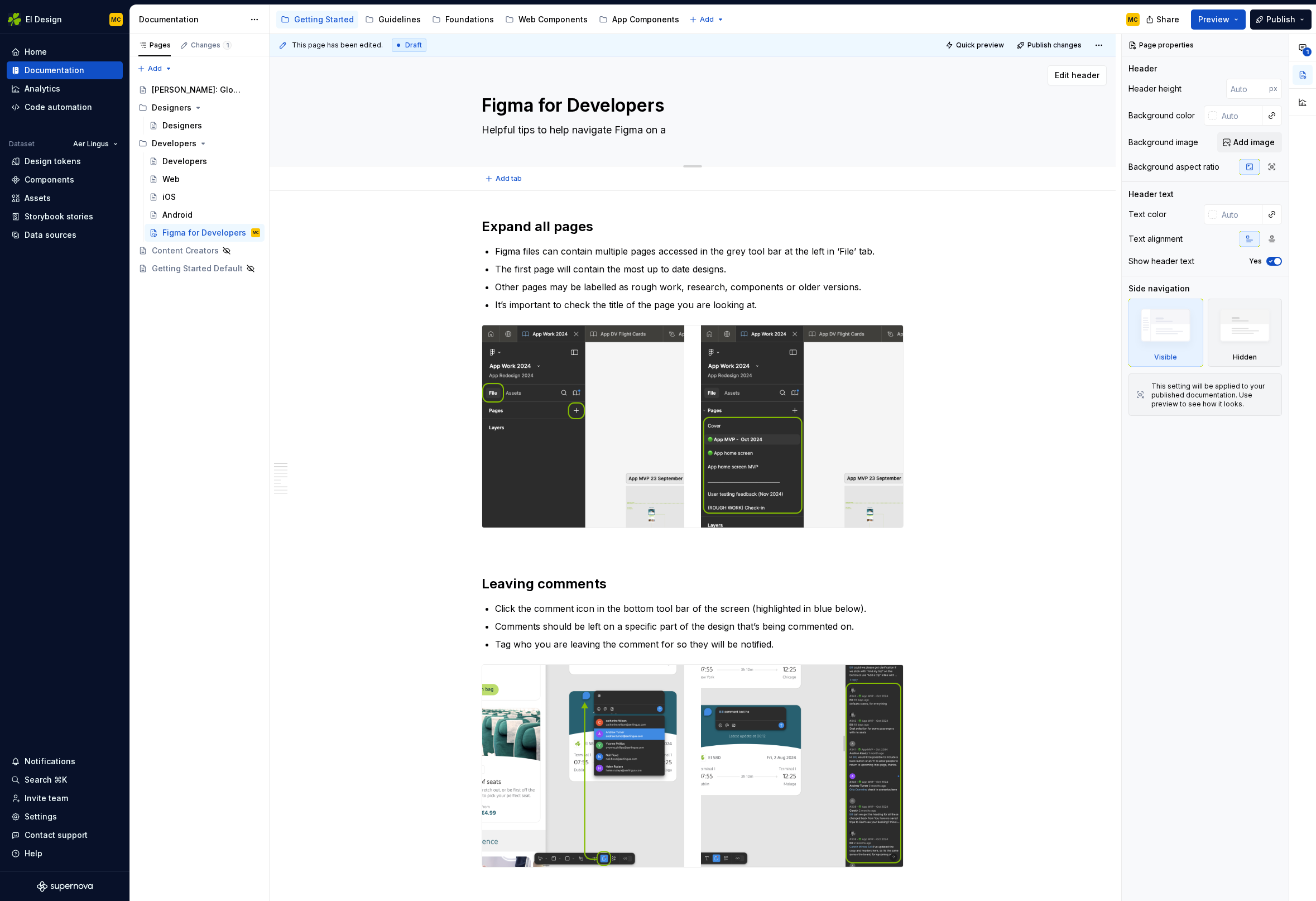
type textarea "*"
type textarea "Helpful tips to help navigate Figma on a v"
type textarea "*"
type textarea "Helpful tips to help navigate Figma on a vi"
type textarea "*"
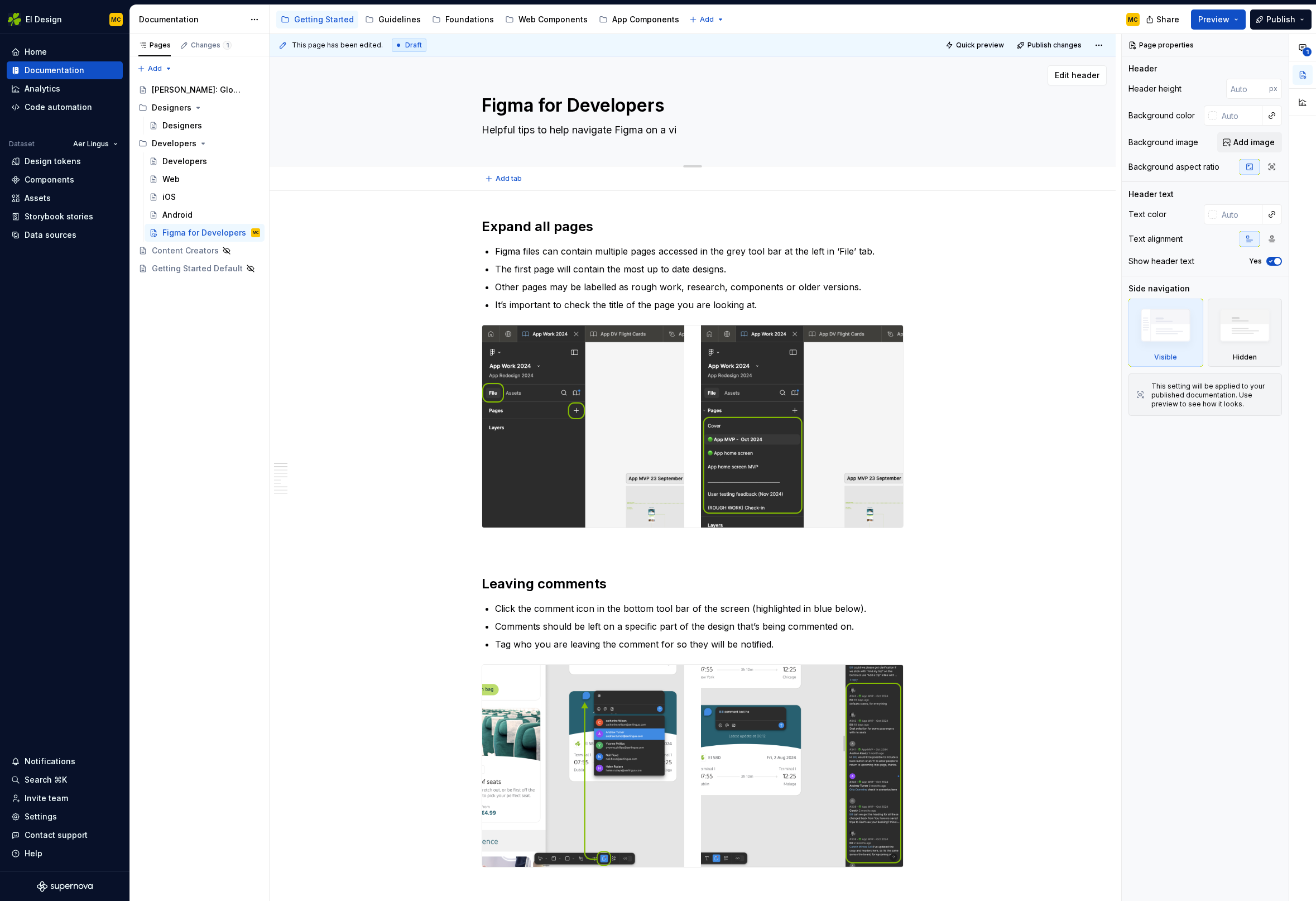
type textarea "Helpful tips to help navigate Figma on a vie"
type textarea "*"
type textarea "Helpful tips to help navigate Figma on a view"
type textarea "*"
type textarea "Helpful tips to help navigate Figma on a view"
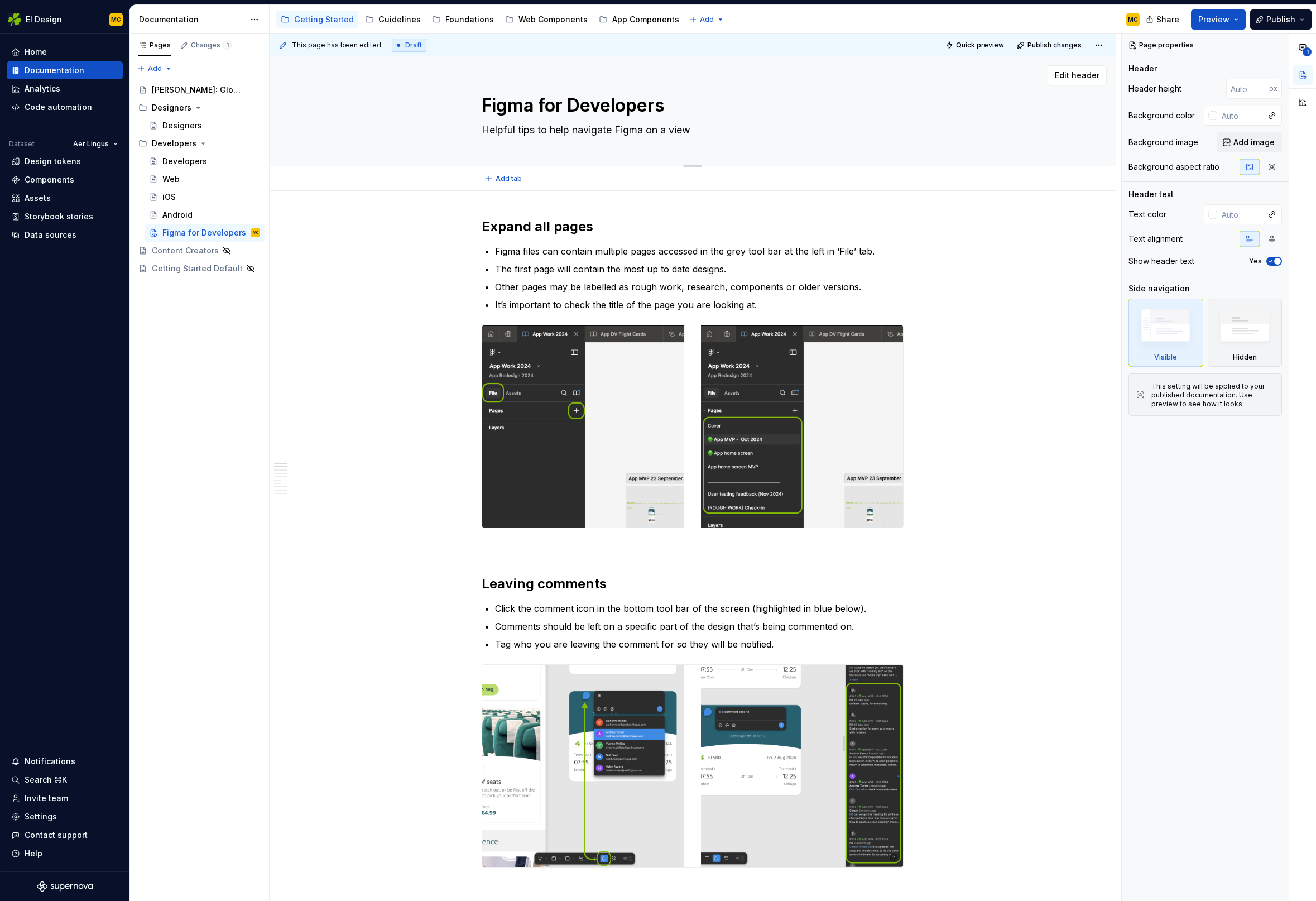
type textarea "*"
type textarea "Helpful tips to help navigate Figma on a view o"
type textarea "*"
type textarea "Helpful tips to help navigate Figma on a view on"
type textarea "*"
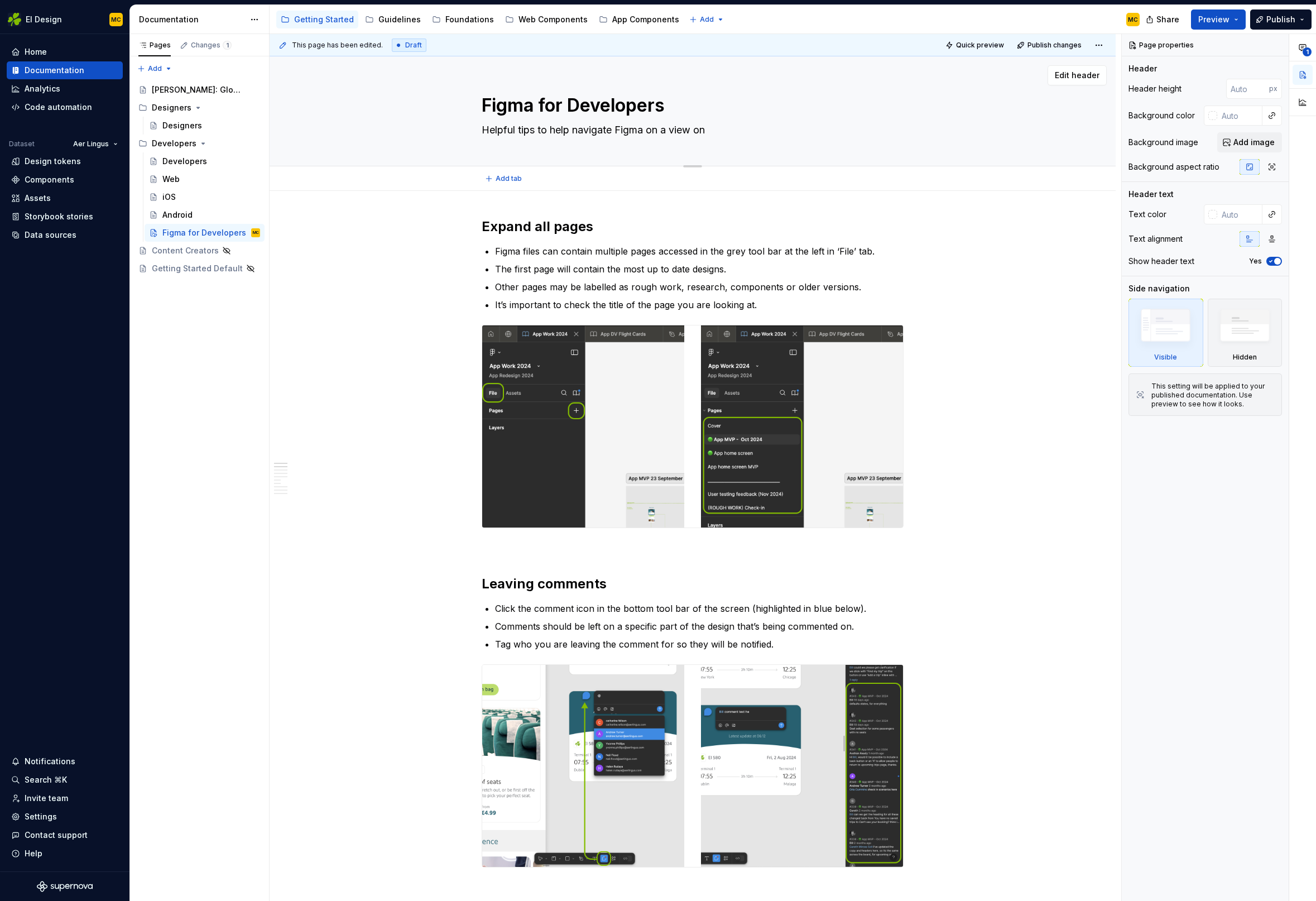
type textarea "Helpful tips to help navigate Figma on a view onl"
type textarea "*"
type textarea "Helpful tips to help navigate Figma on a view only"
type textarea "*"
type textarea "Helpful tips to help navigate Figma on a view only"
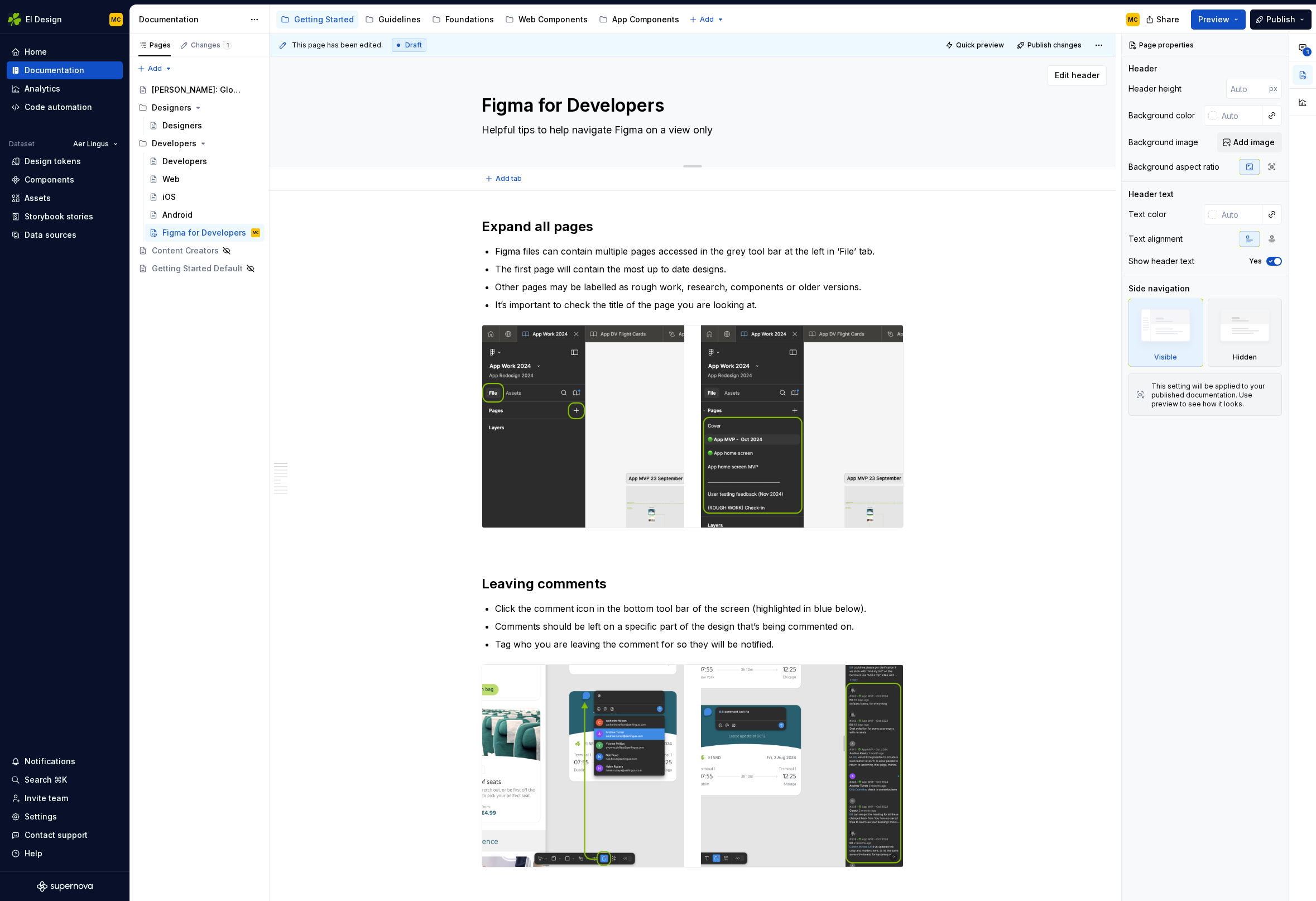
type textarea "*"
type textarea "Helpful tips to help navigate Figma on a view only s"
click at [1065, 42] on span "Publish changes" at bounding box center [1054, 45] width 54 height 9
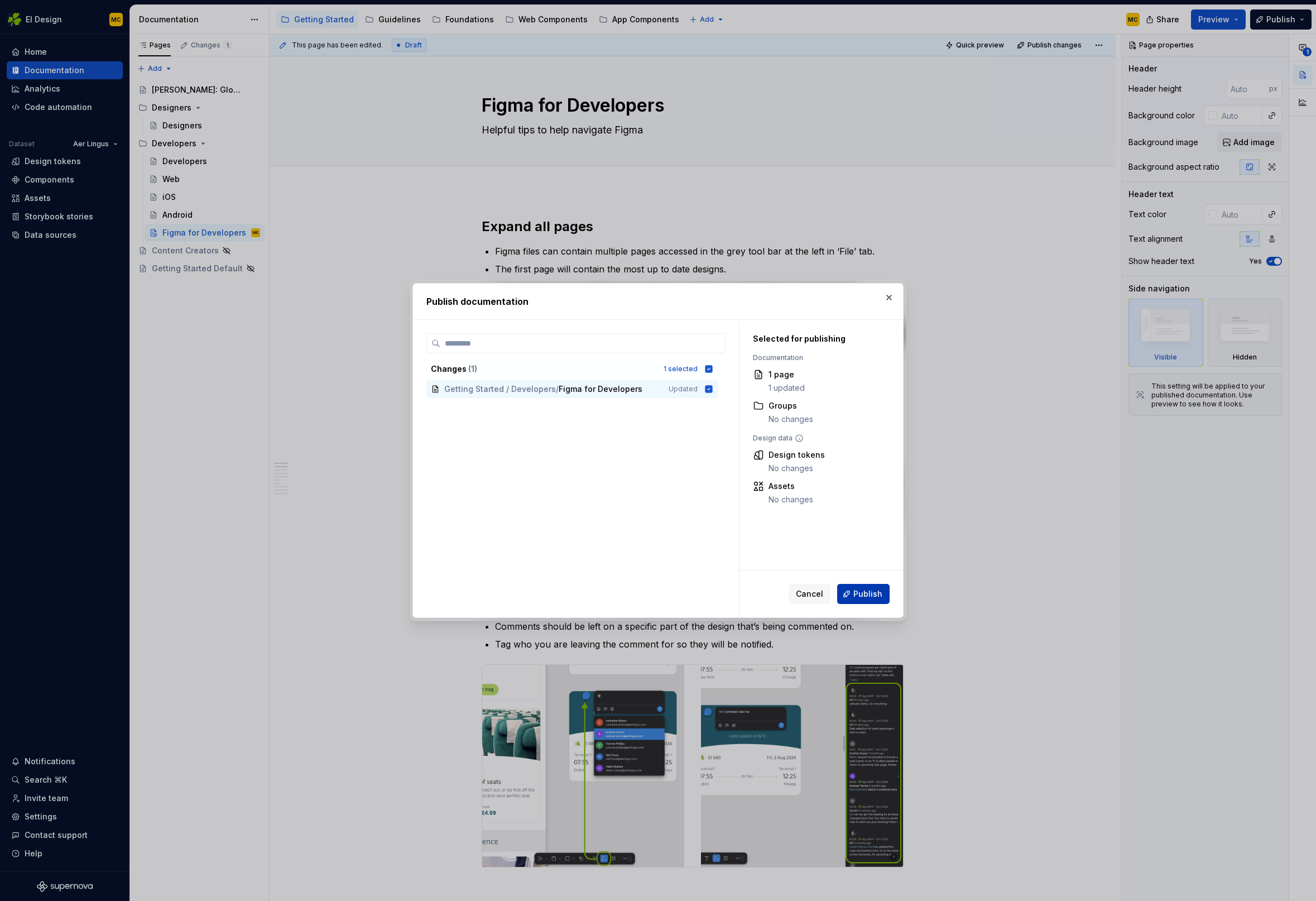
click at [874, 587] on button "Publish" at bounding box center [863, 593] width 53 height 20
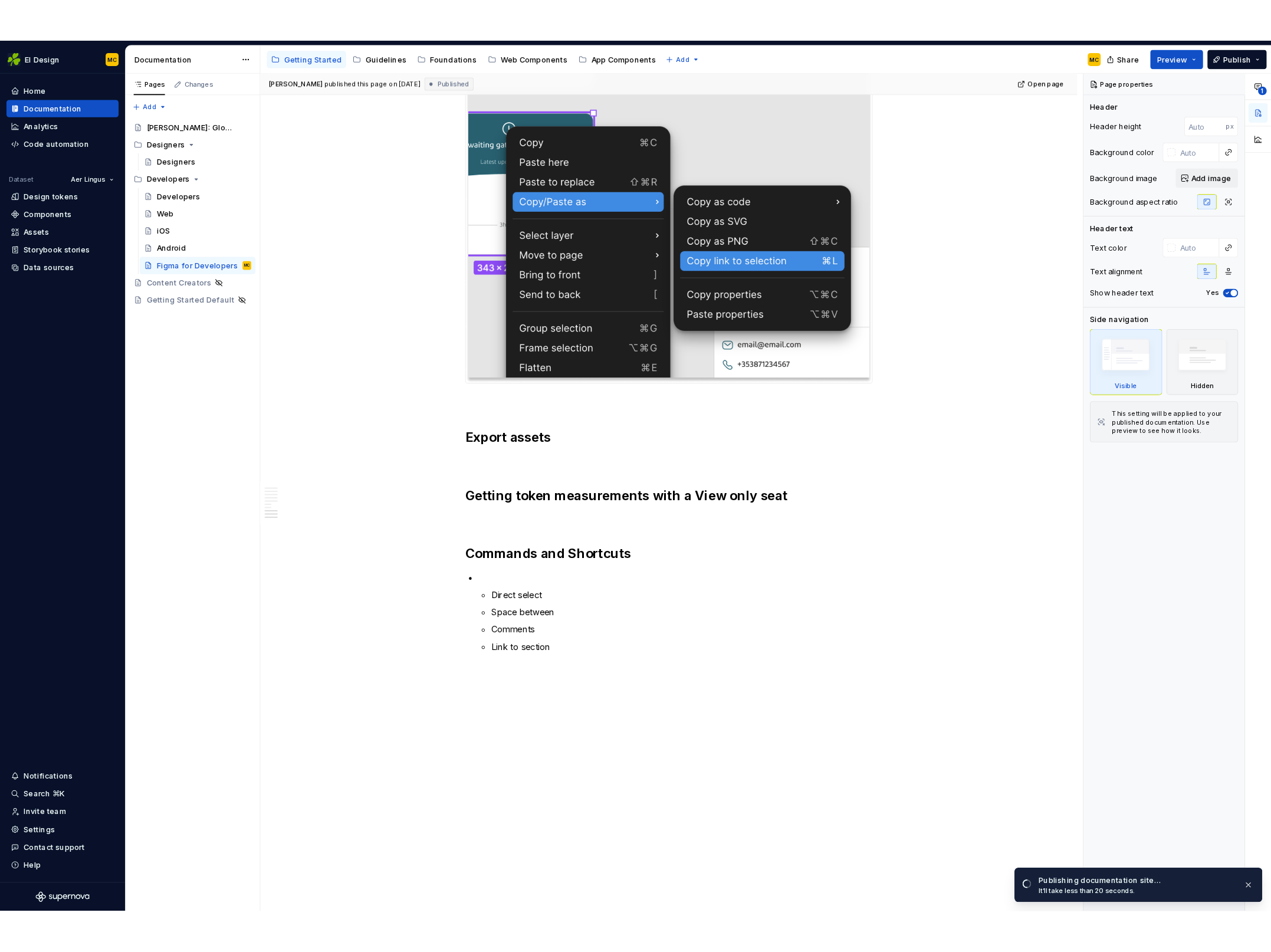
scroll to position [1875, 0]
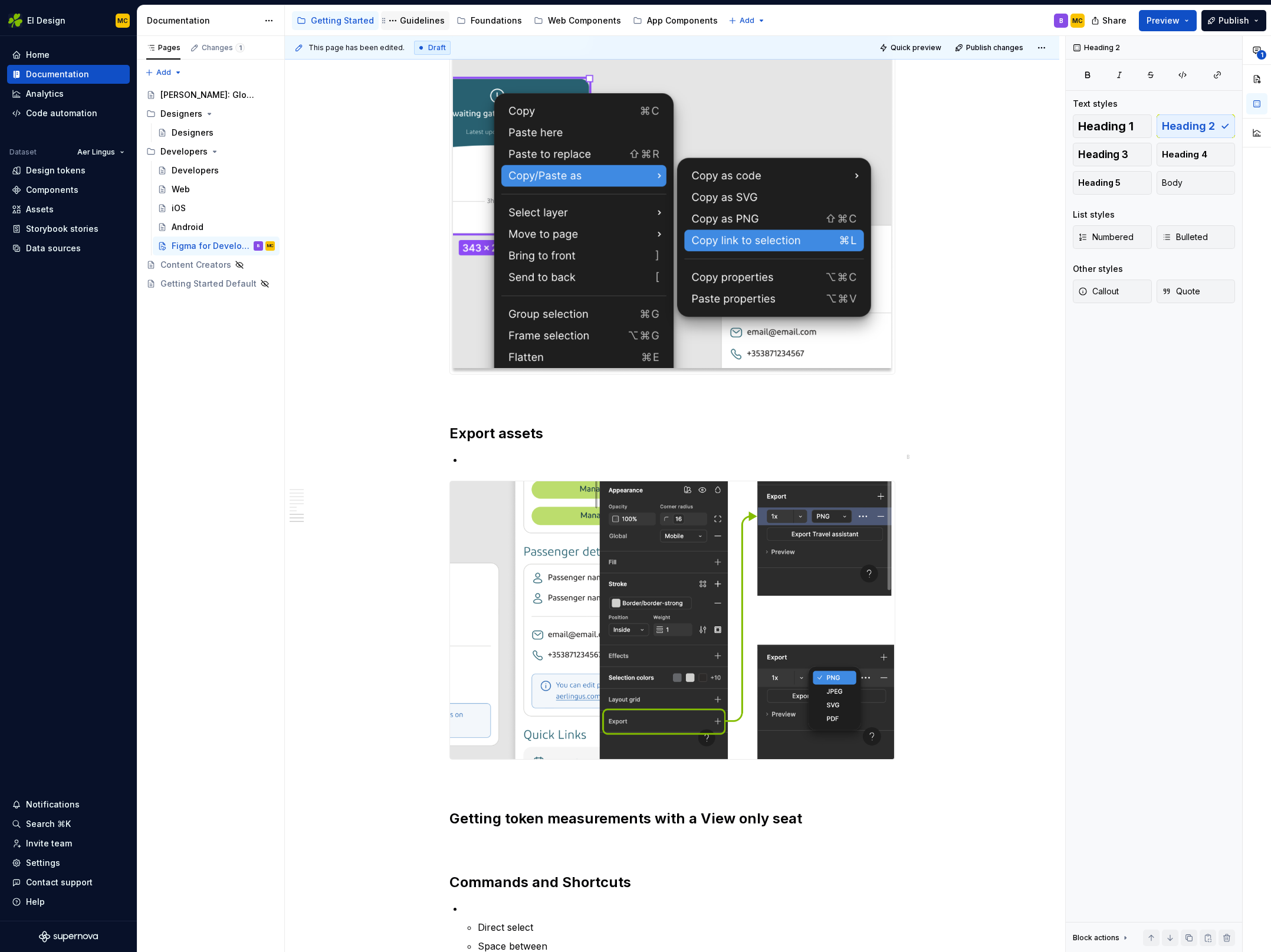
click at [404, 19] on div "Guidelines" at bounding box center [422, 20] width 45 height 11
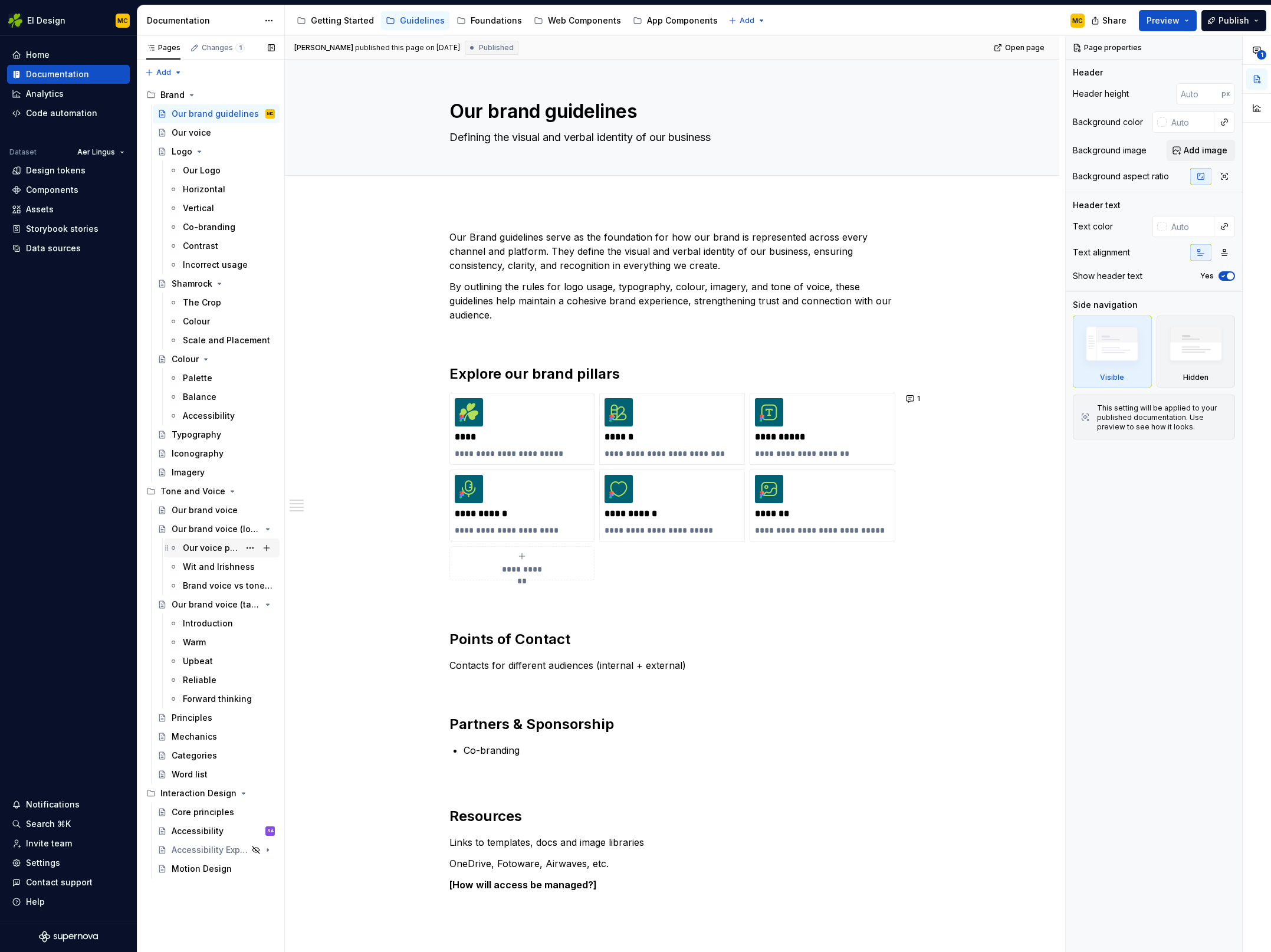
click at [201, 544] on div "Our voice pillars" at bounding box center [211, 548] width 57 height 11
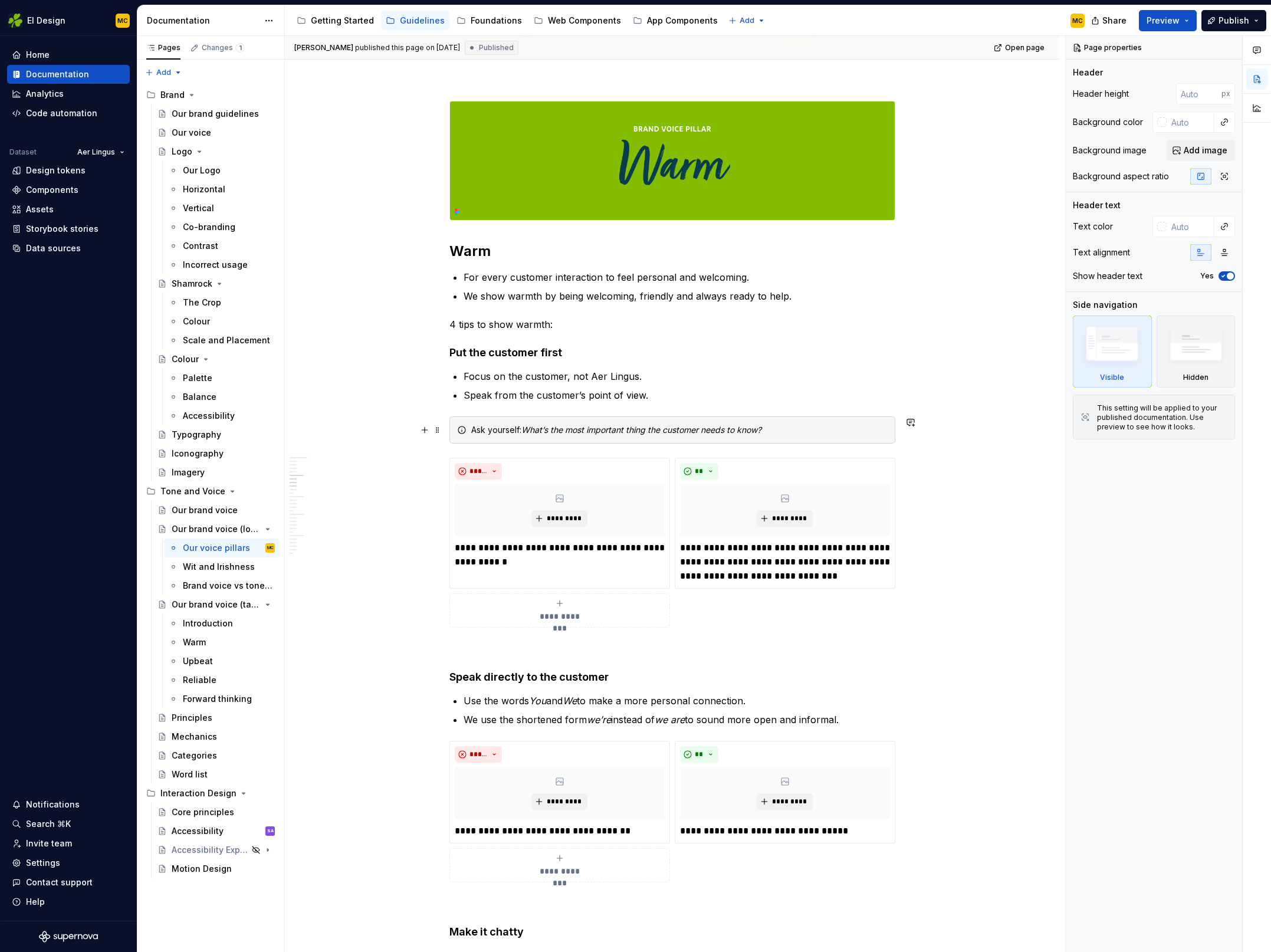
scroll to position [571, 0]
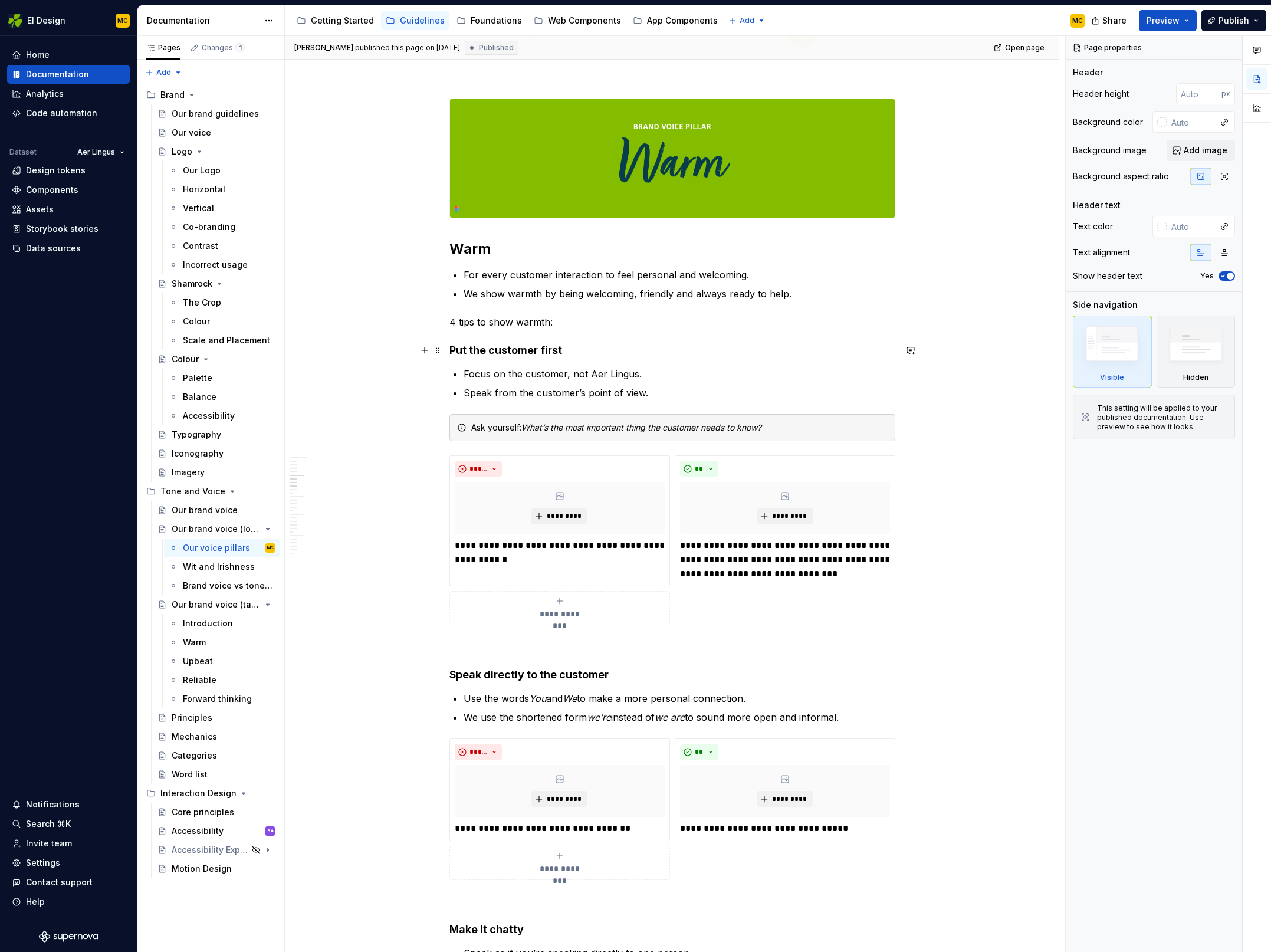
click at [510, 353] on h4 "Put the customer first" at bounding box center [673, 351] width 446 height 14
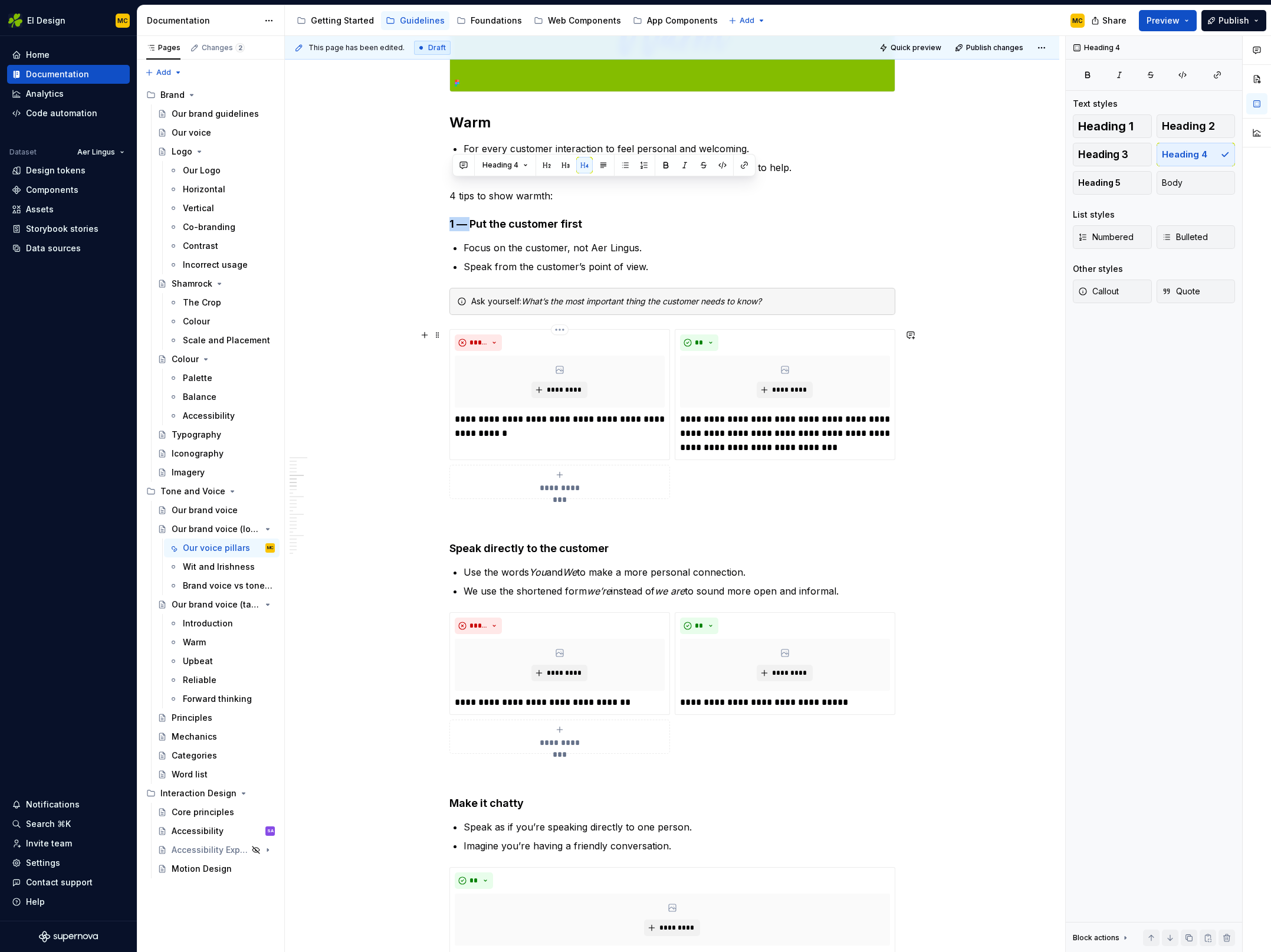
scroll to position [737, 0]
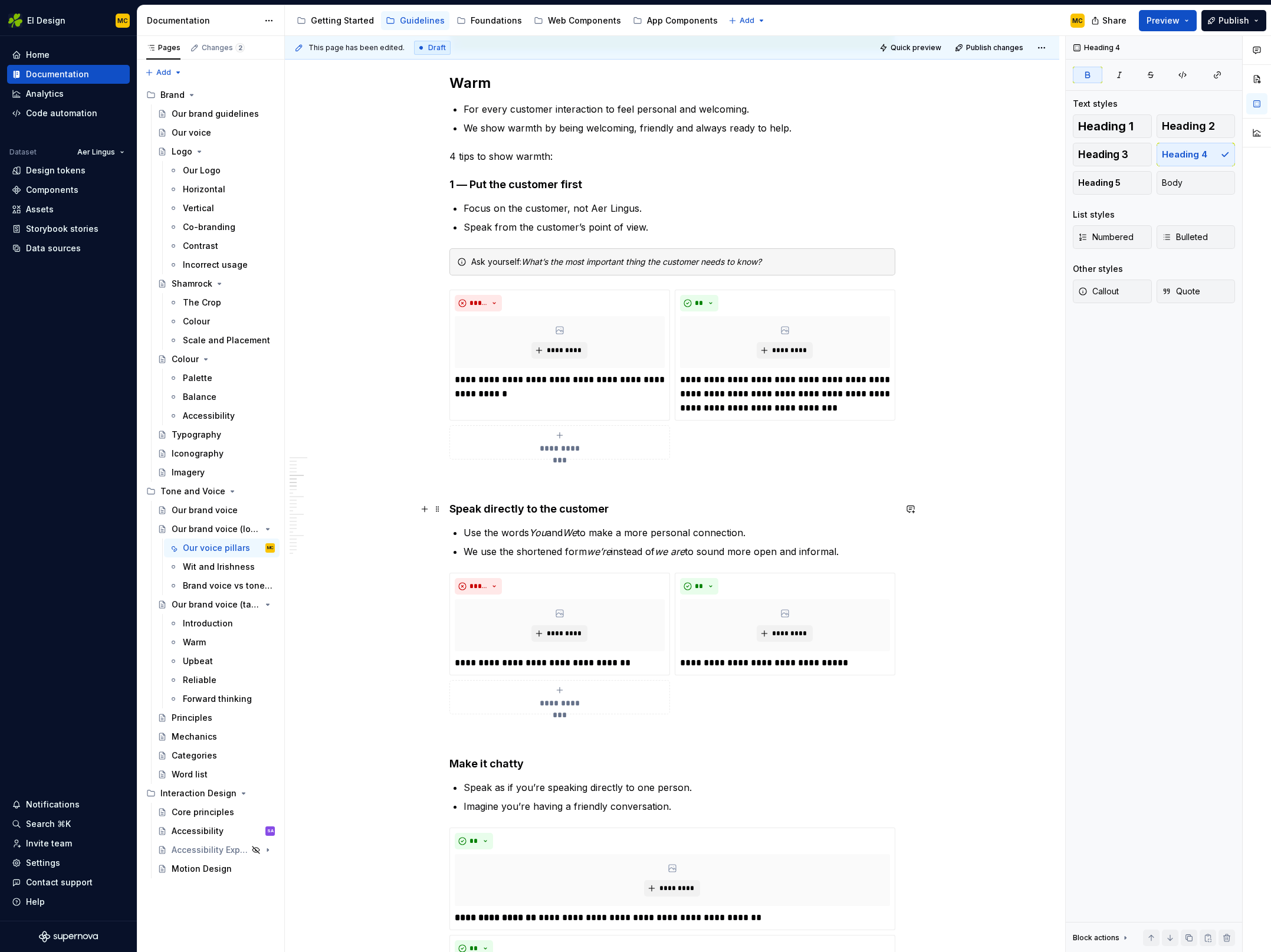
click at [477, 511] on strong "Speak directly to the customer" at bounding box center [529, 508] width 159 height 12
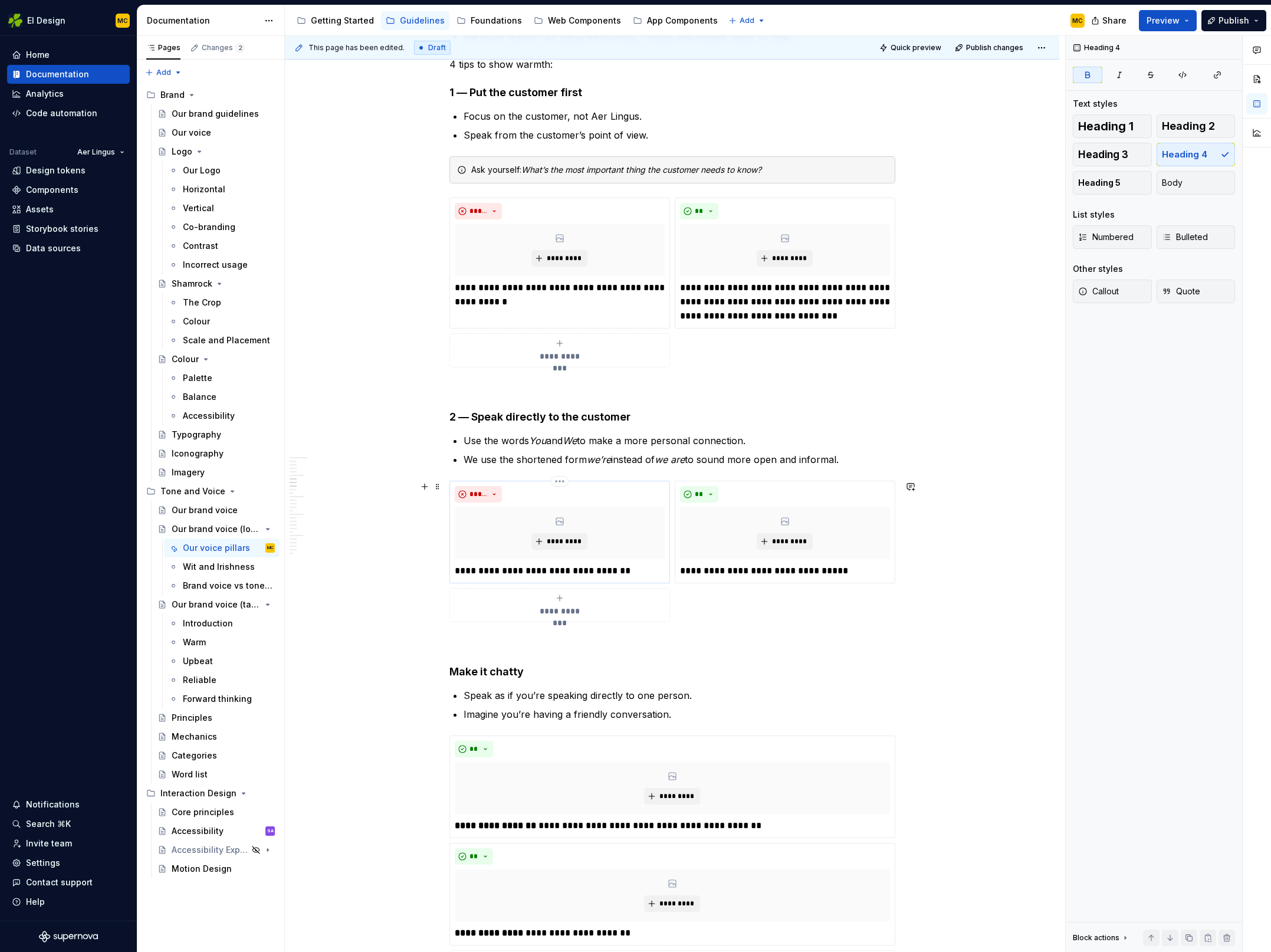
scroll to position [852, 0]
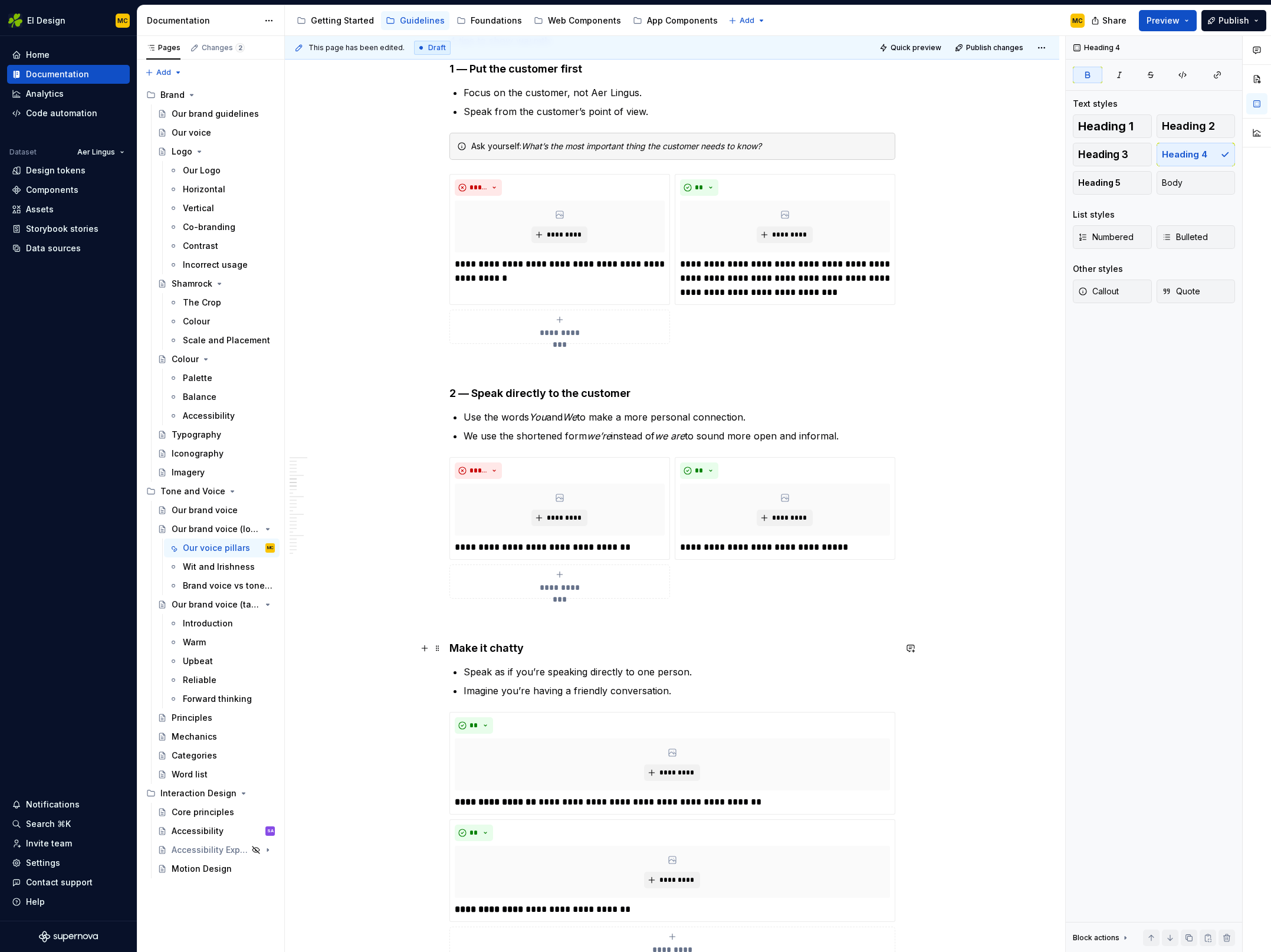
click at [472, 645] on h4 "Make it chatty" at bounding box center [673, 648] width 446 height 14
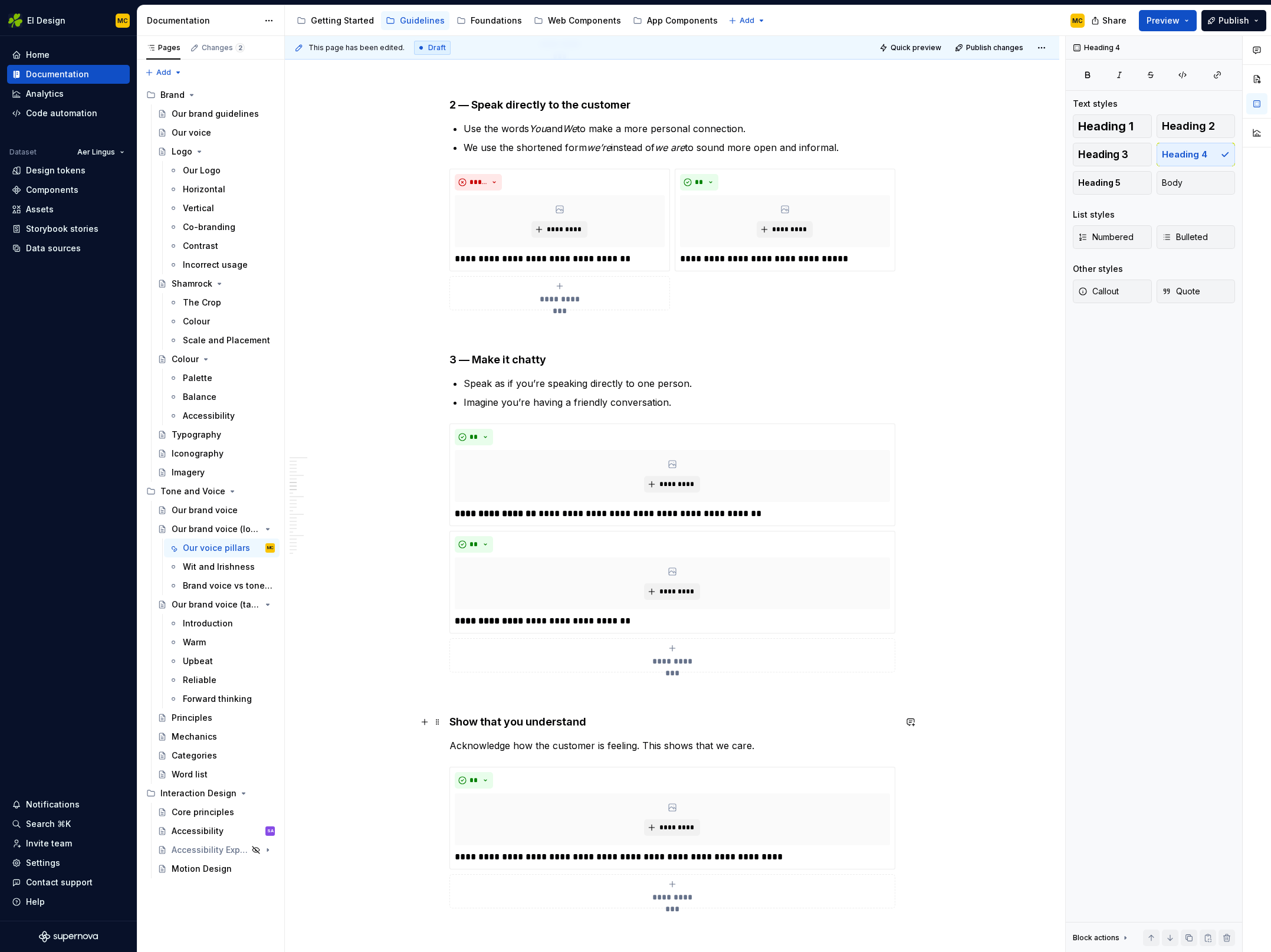
click at [479, 724] on h4 "Show that you understand" at bounding box center [673, 722] width 446 height 14
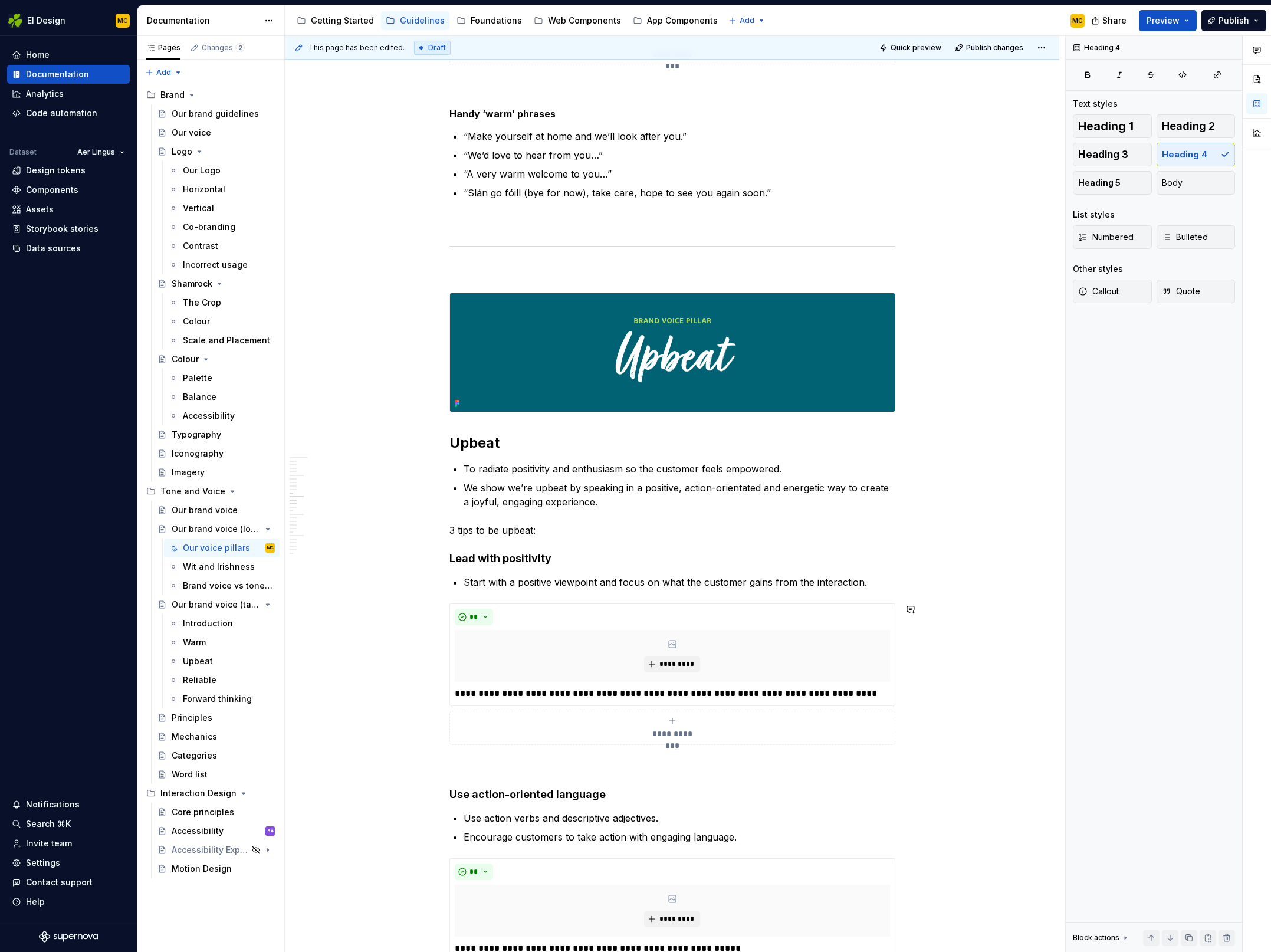
scroll to position [1997, 0]
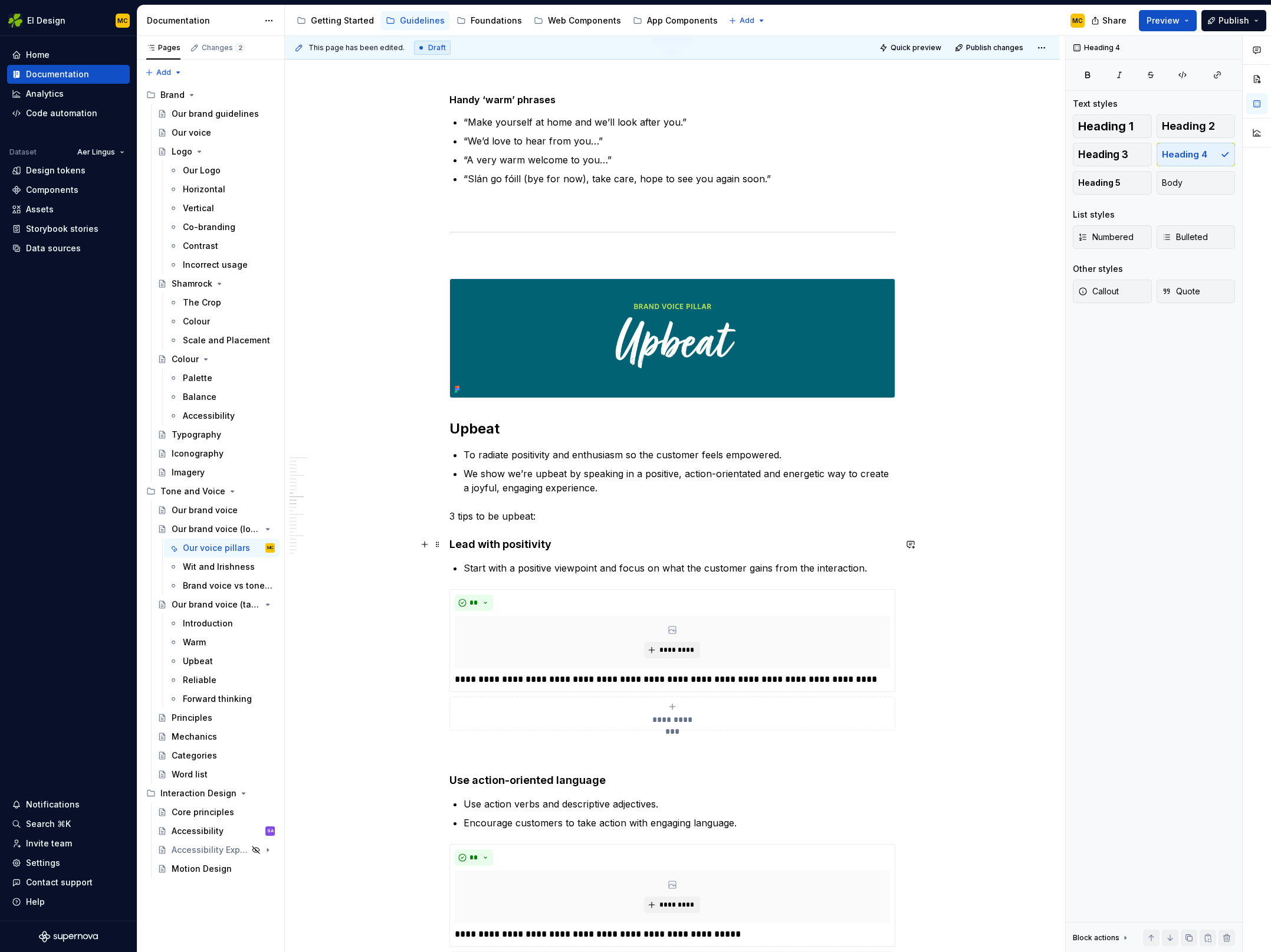
click at [489, 545] on strong "Lead with positivity" at bounding box center [501, 543] width 102 height 12
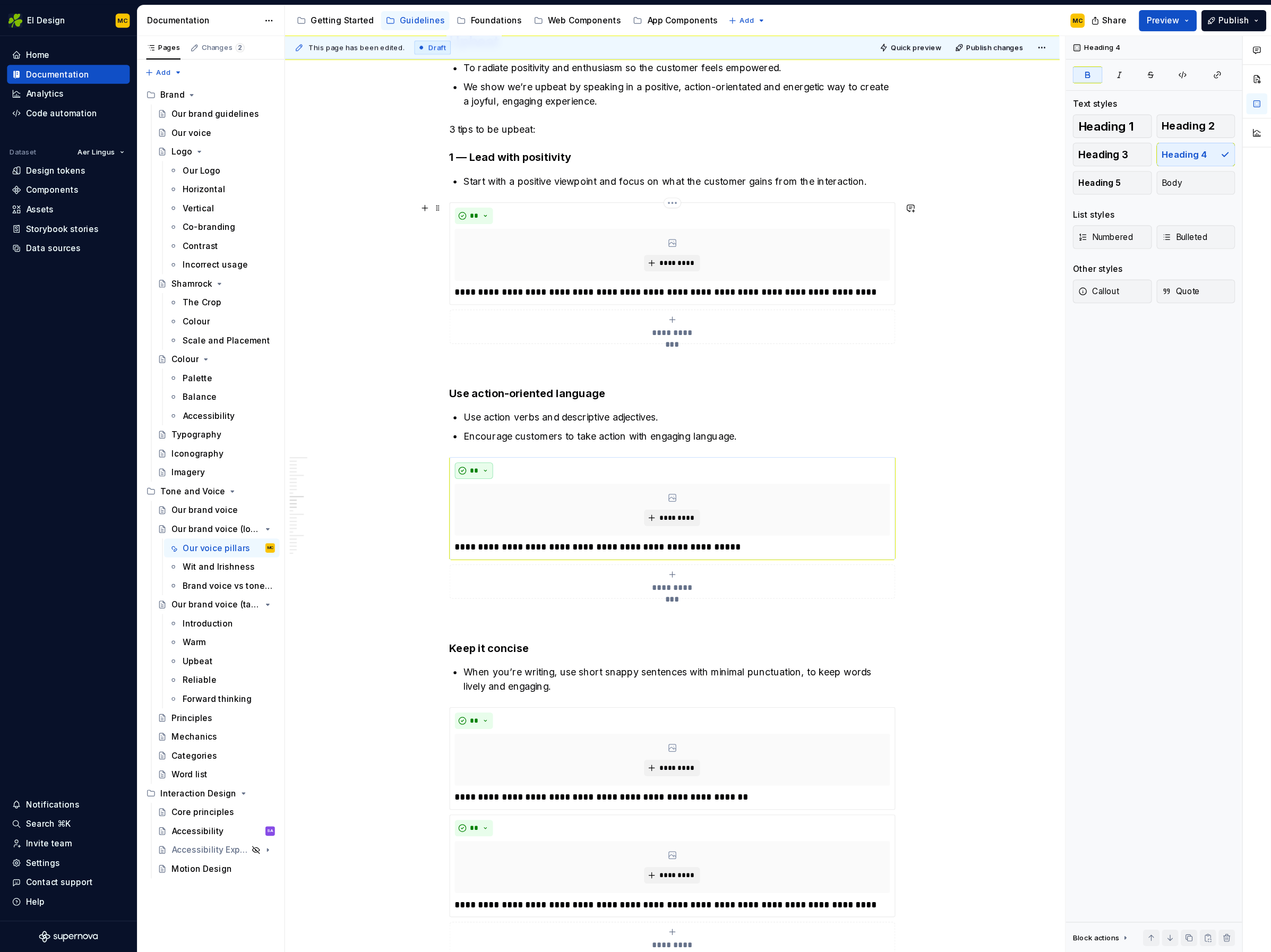
scroll to position [2183, 0]
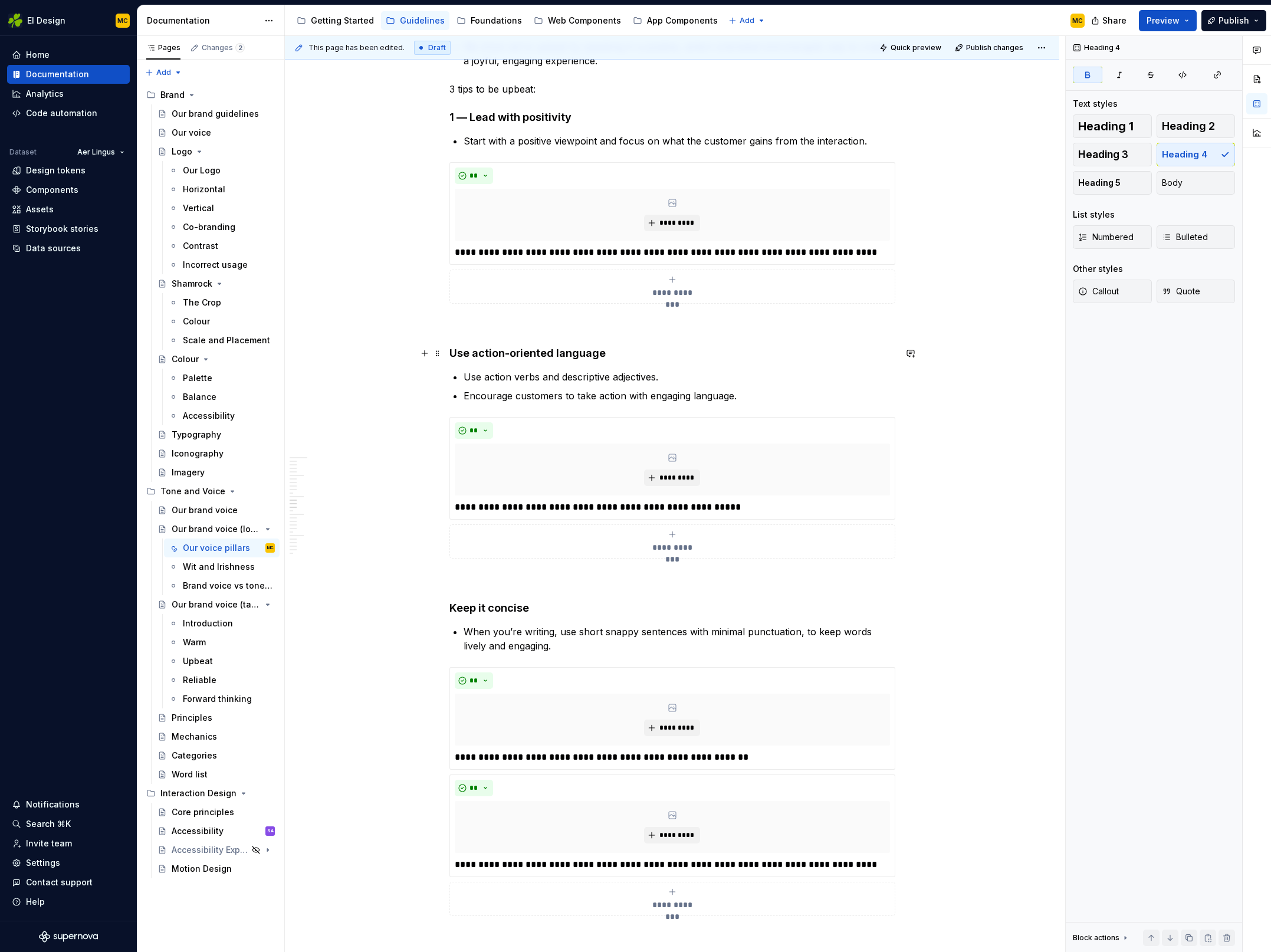
click at [496, 353] on strong "Use action-oriented language" at bounding box center [528, 352] width 156 height 12
click at [478, 610] on strong "Keep it concise" at bounding box center [489, 607] width 80 height 12
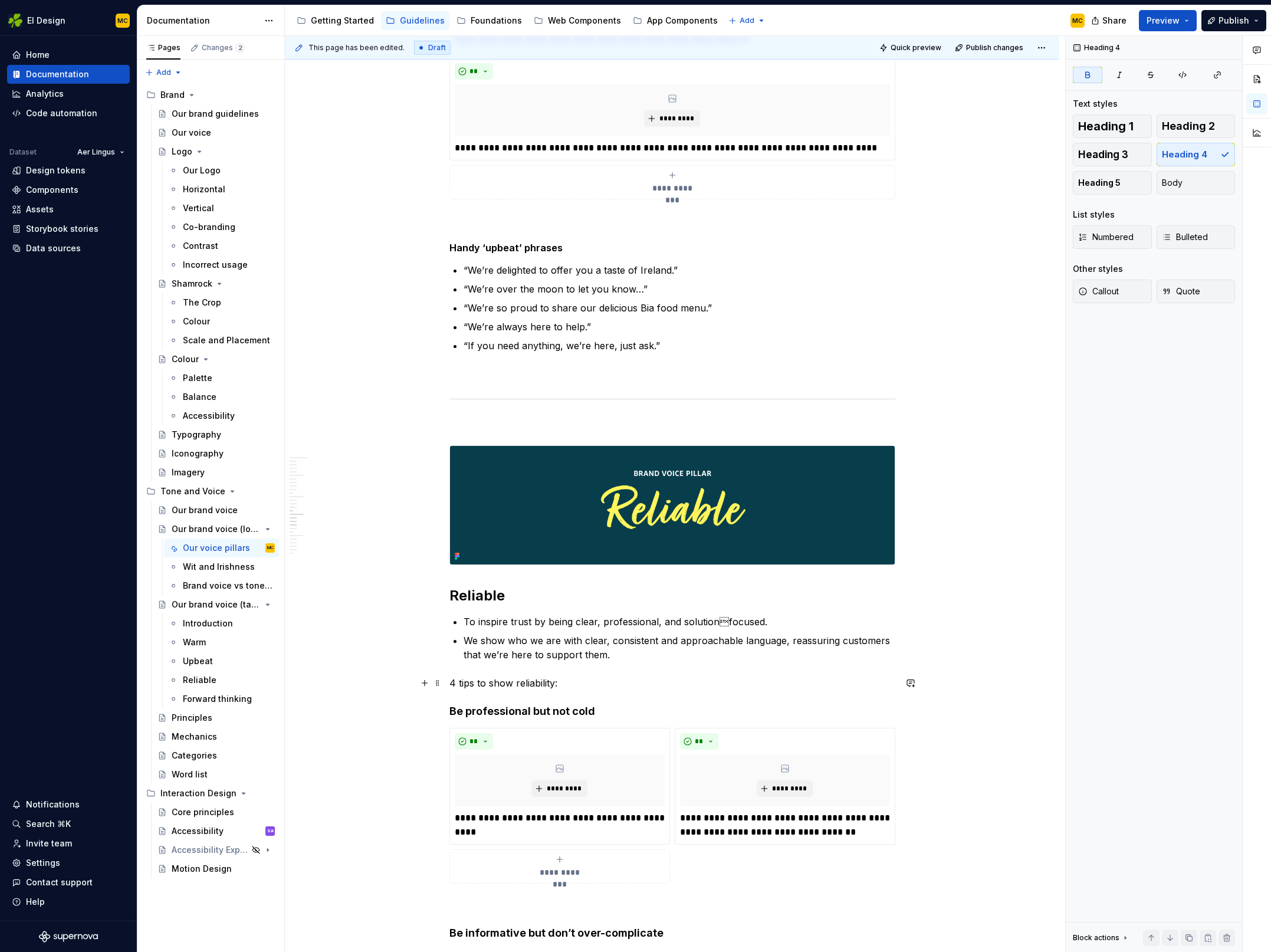
scroll to position [3229, 0]
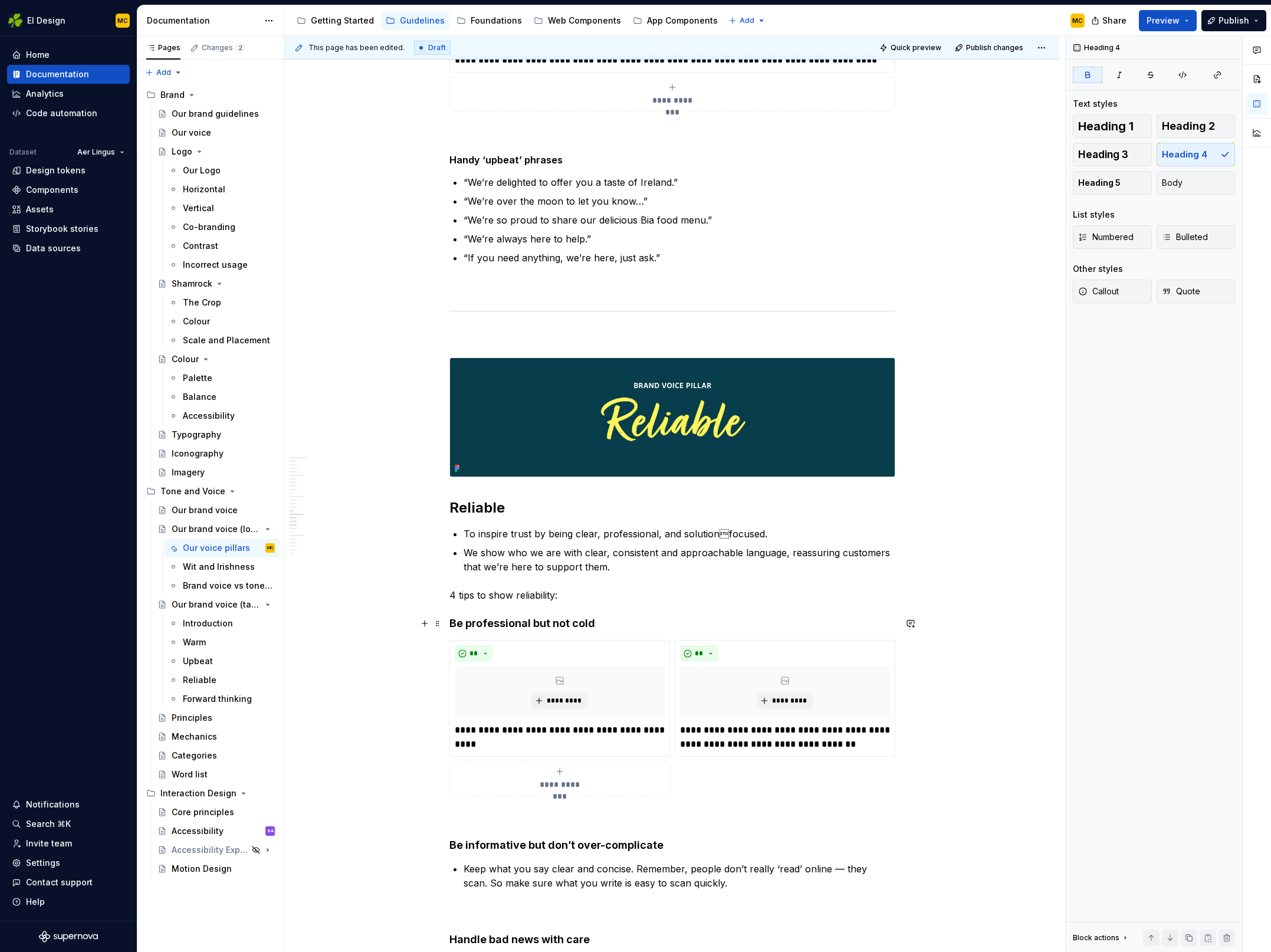
click at [464, 626] on h4 "Be professional but not cold" at bounding box center [673, 623] width 446 height 14
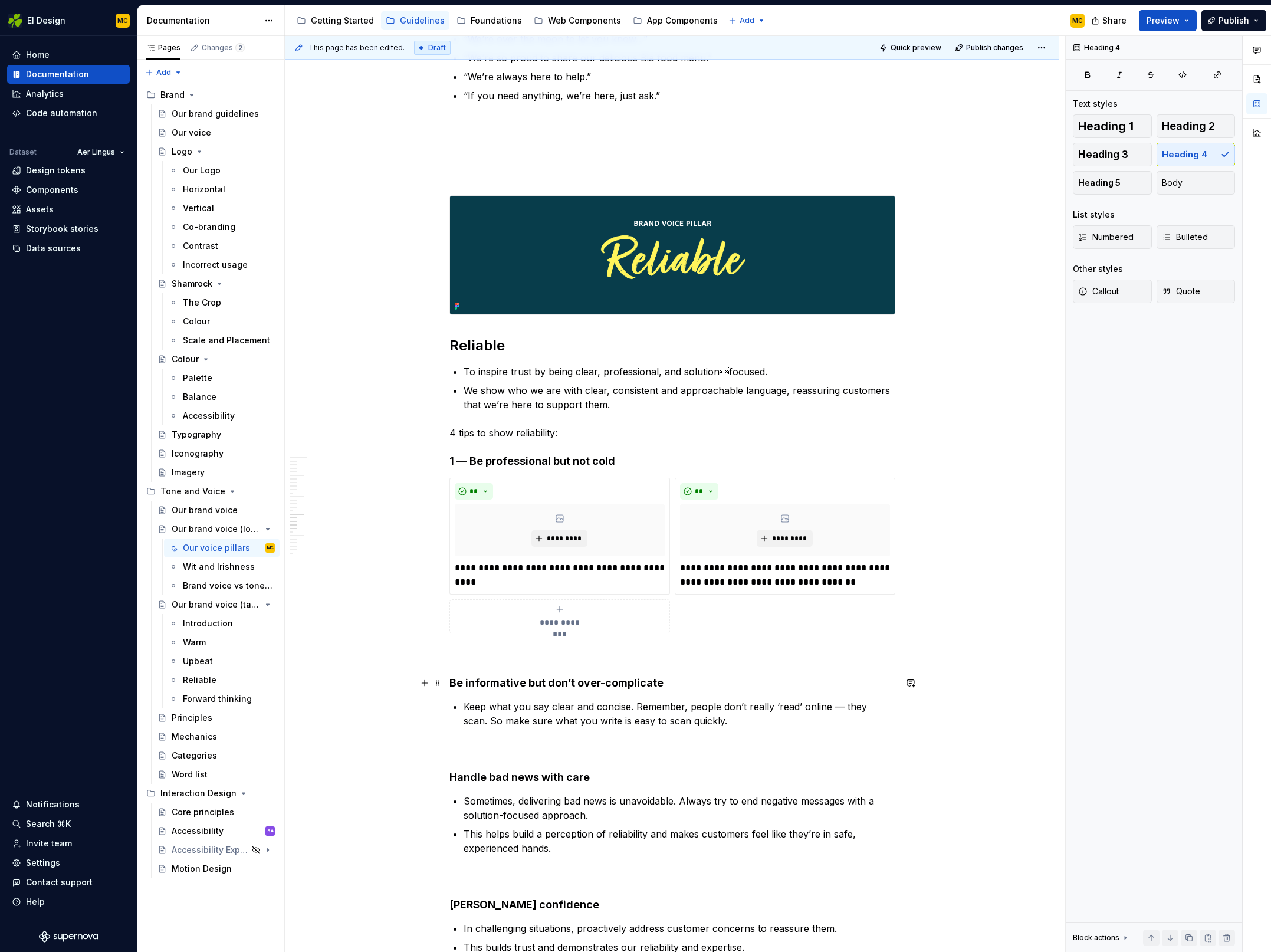
click at [473, 685] on h4 "Be informative but don’t over-complicate" at bounding box center [673, 683] width 446 height 14
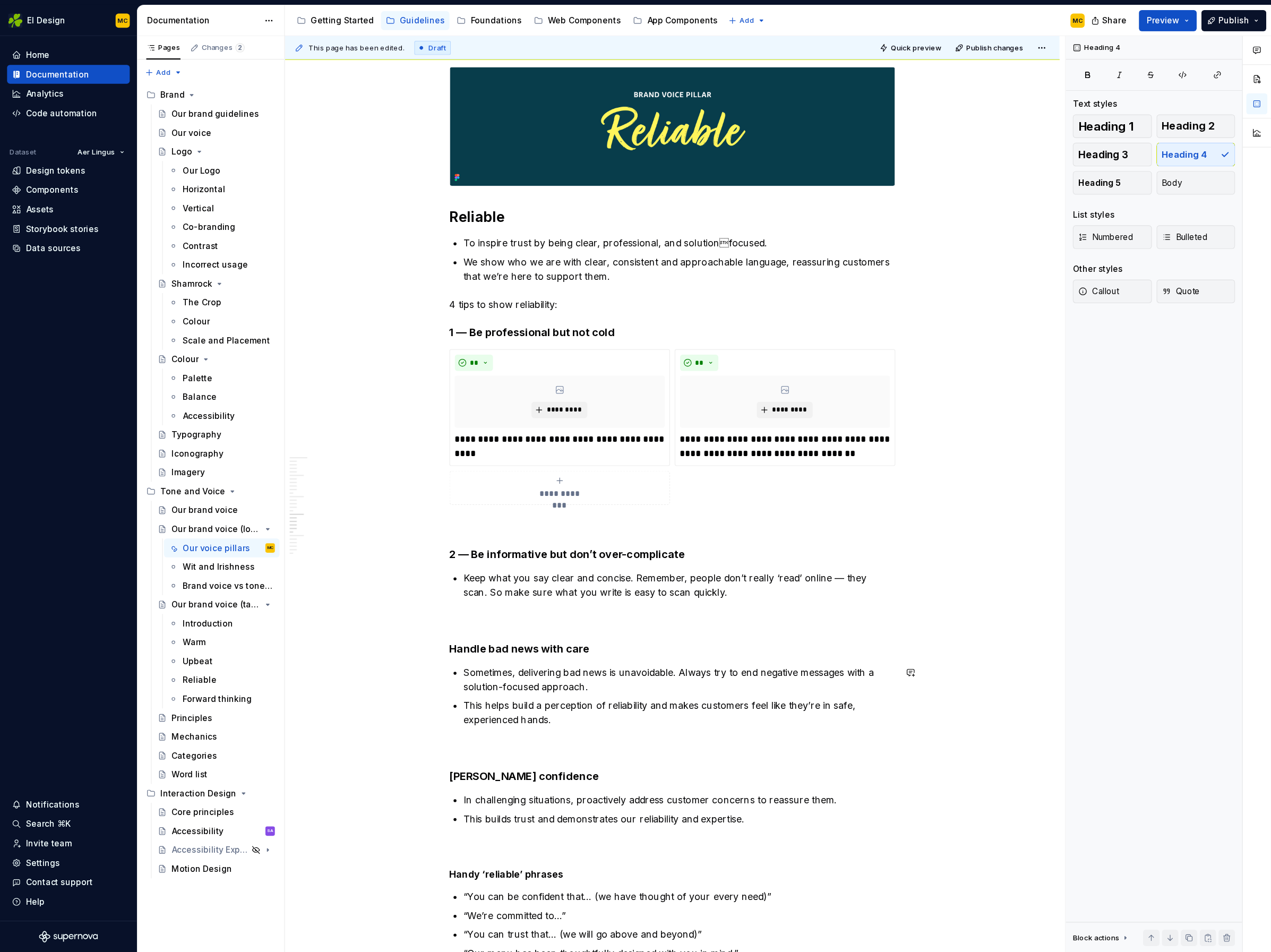
scroll to position [3217, 0]
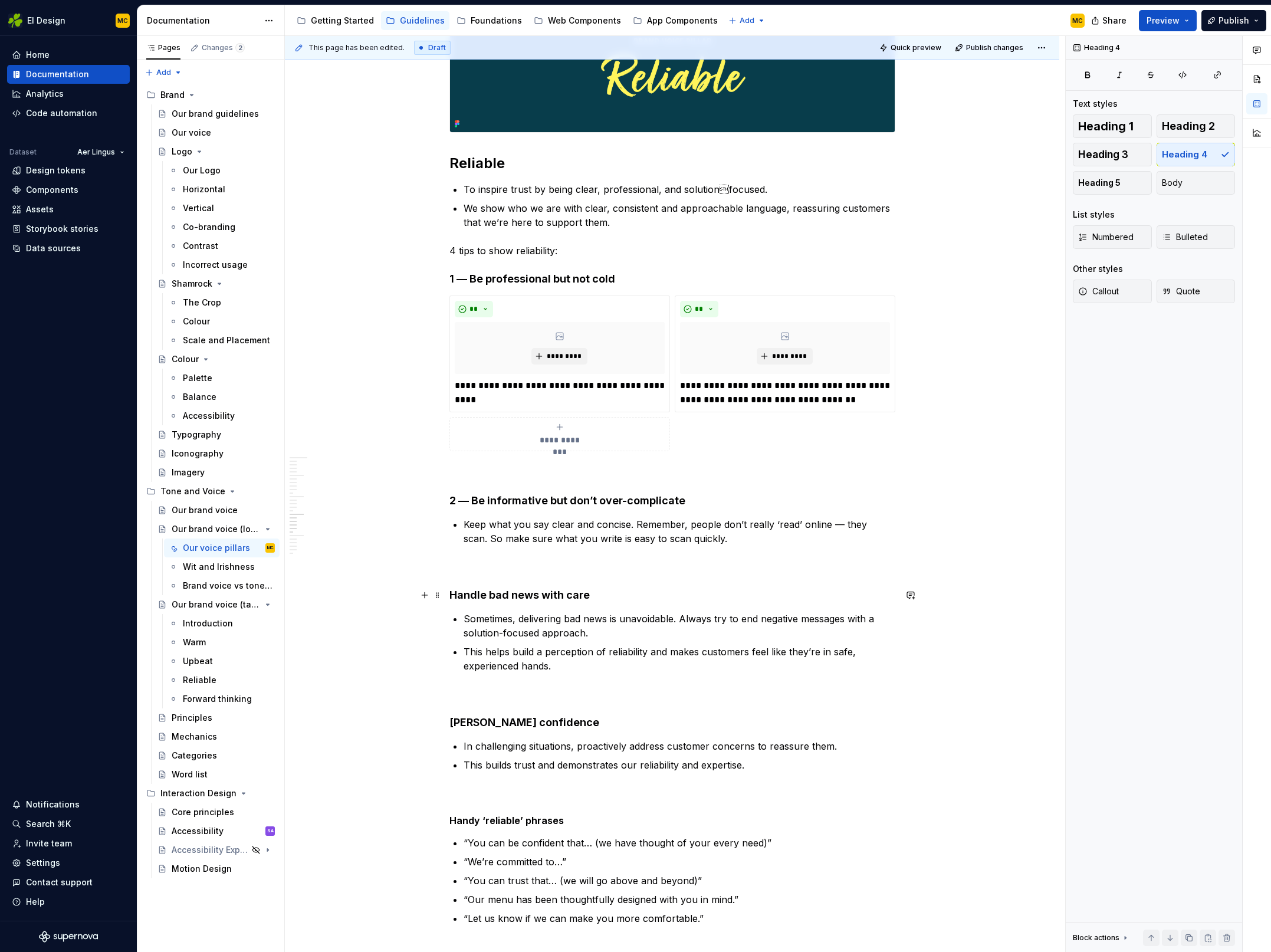
click at [487, 598] on h4 "Handle bad news with care" at bounding box center [673, 595] width 446 height 14
click at [501, 717] on h4 "[PERSON_NAME] confidence" at bounding box center [673, 722] width 446 height 14
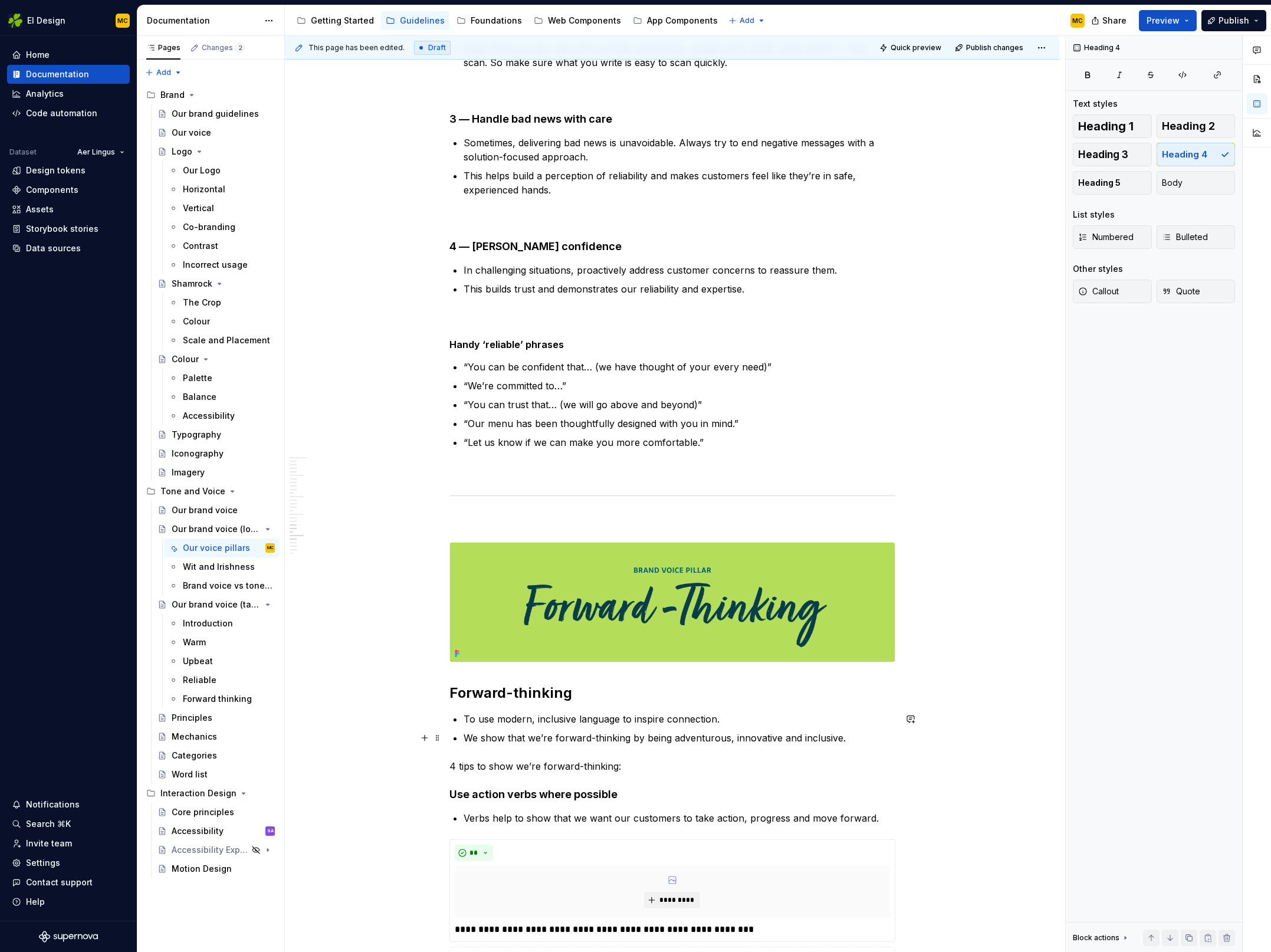
scroll to position [4256, 0]
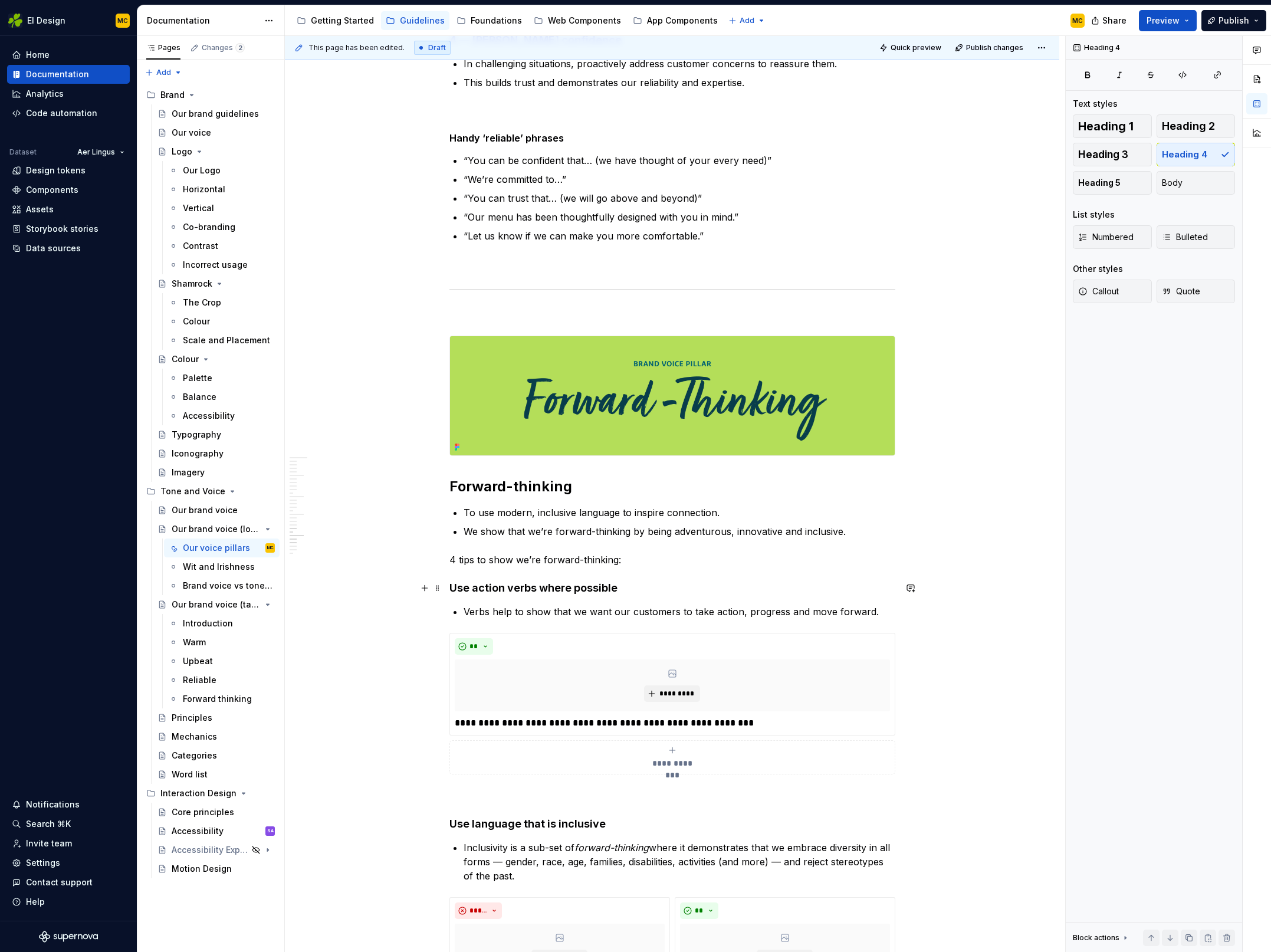
click at [506, 594] on h4 "Use action verbs where possible" at bounding box center [673, 588] width 446 height 14
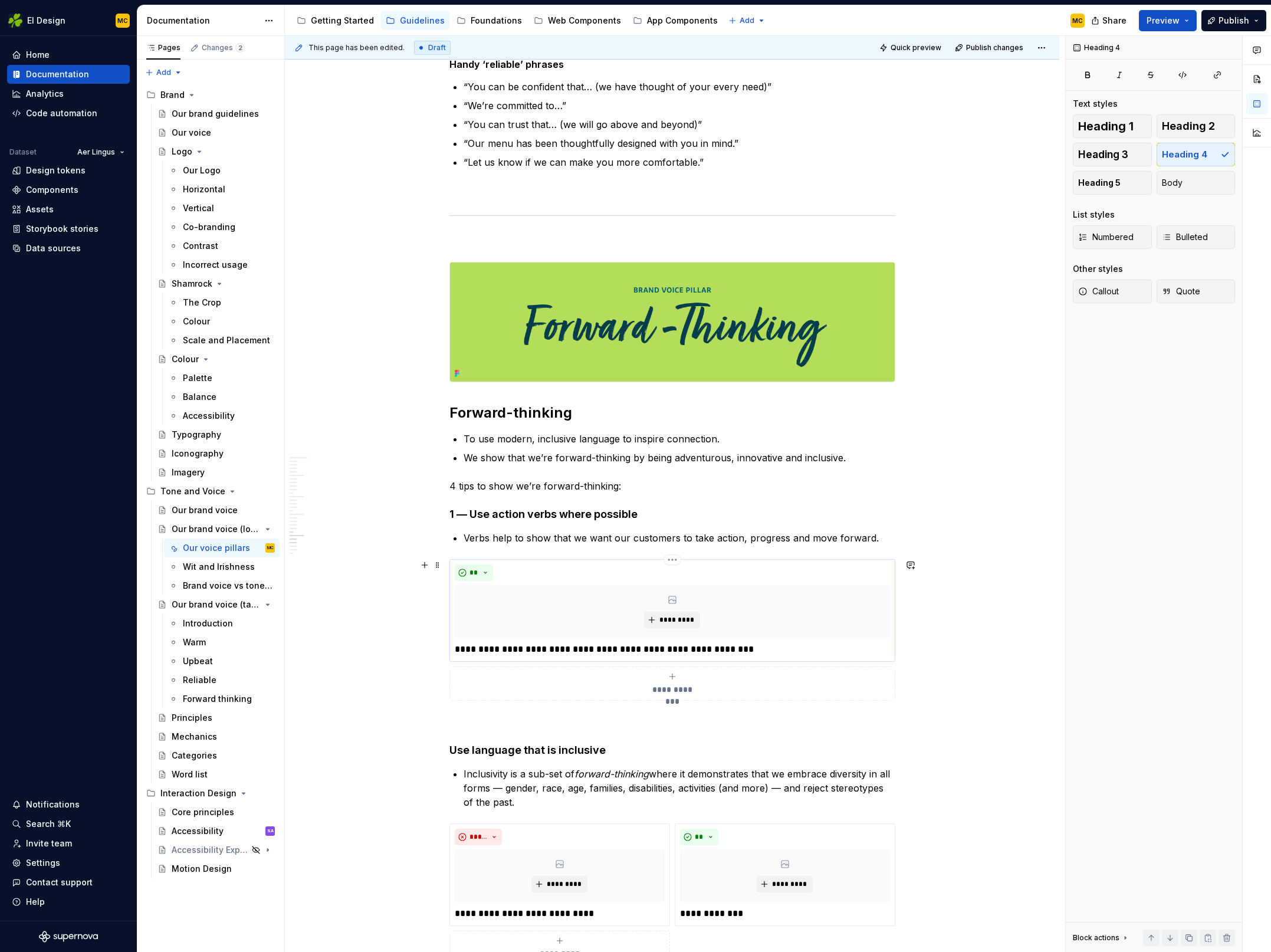
scroll to position [4342, 0]
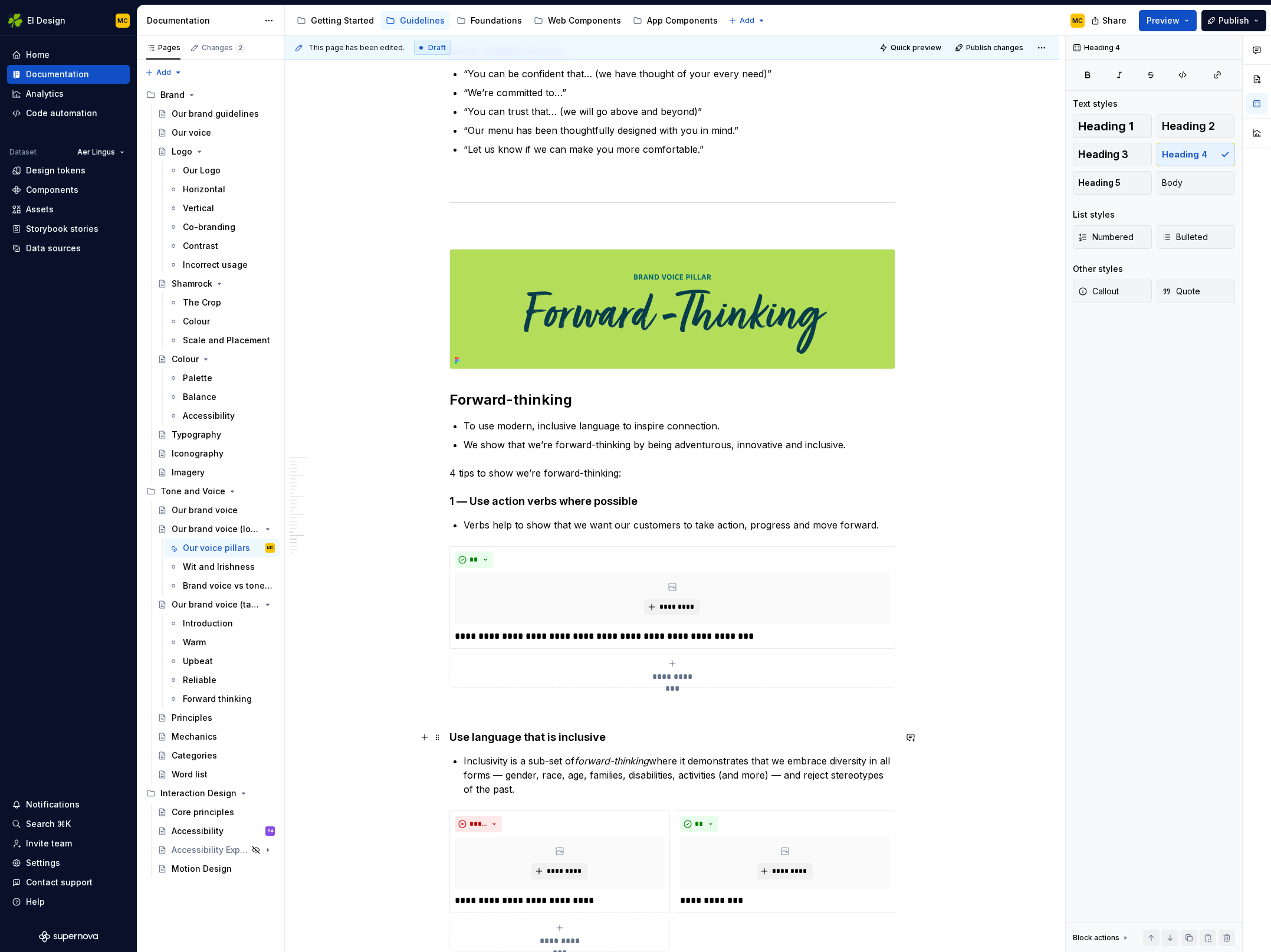
click at [478, 732] on h4 "Use language that is inclusive" at bounding box center [673, 737] width 446 height 14
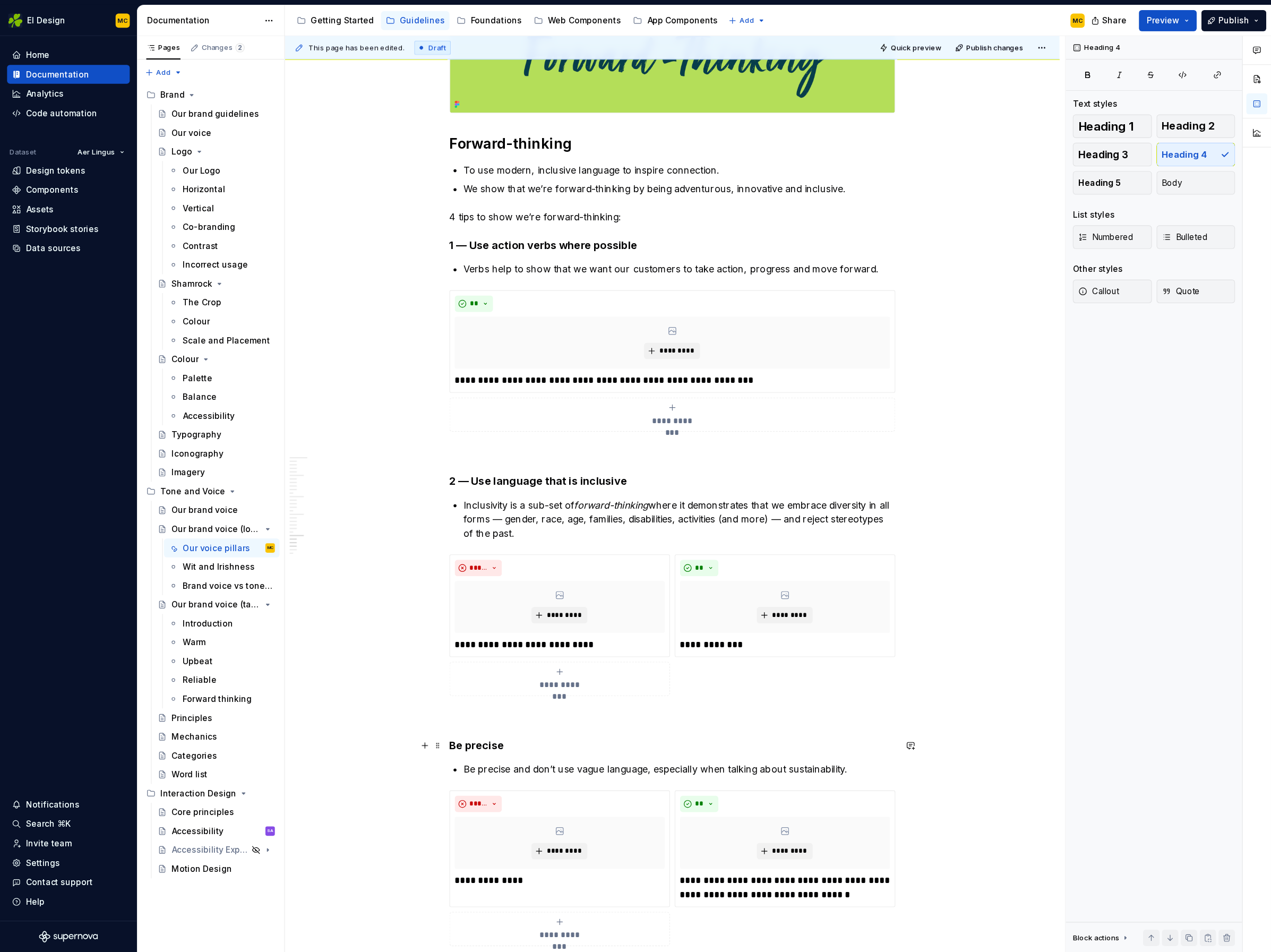
scroll to position [4159, 0]
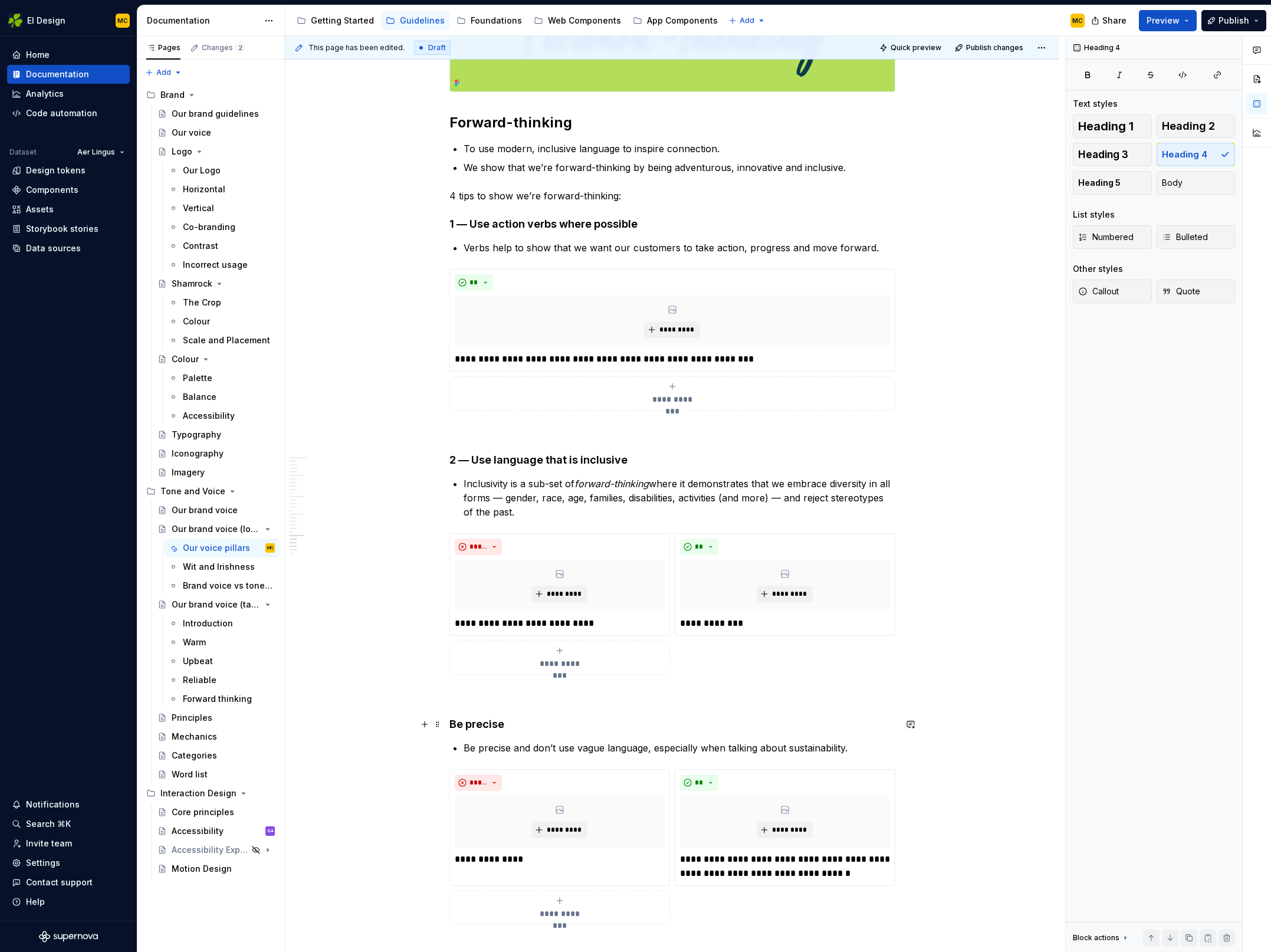
click at [470, 722] on h4 "Be precise" at bounding box center [673, 724] width 446 height 14
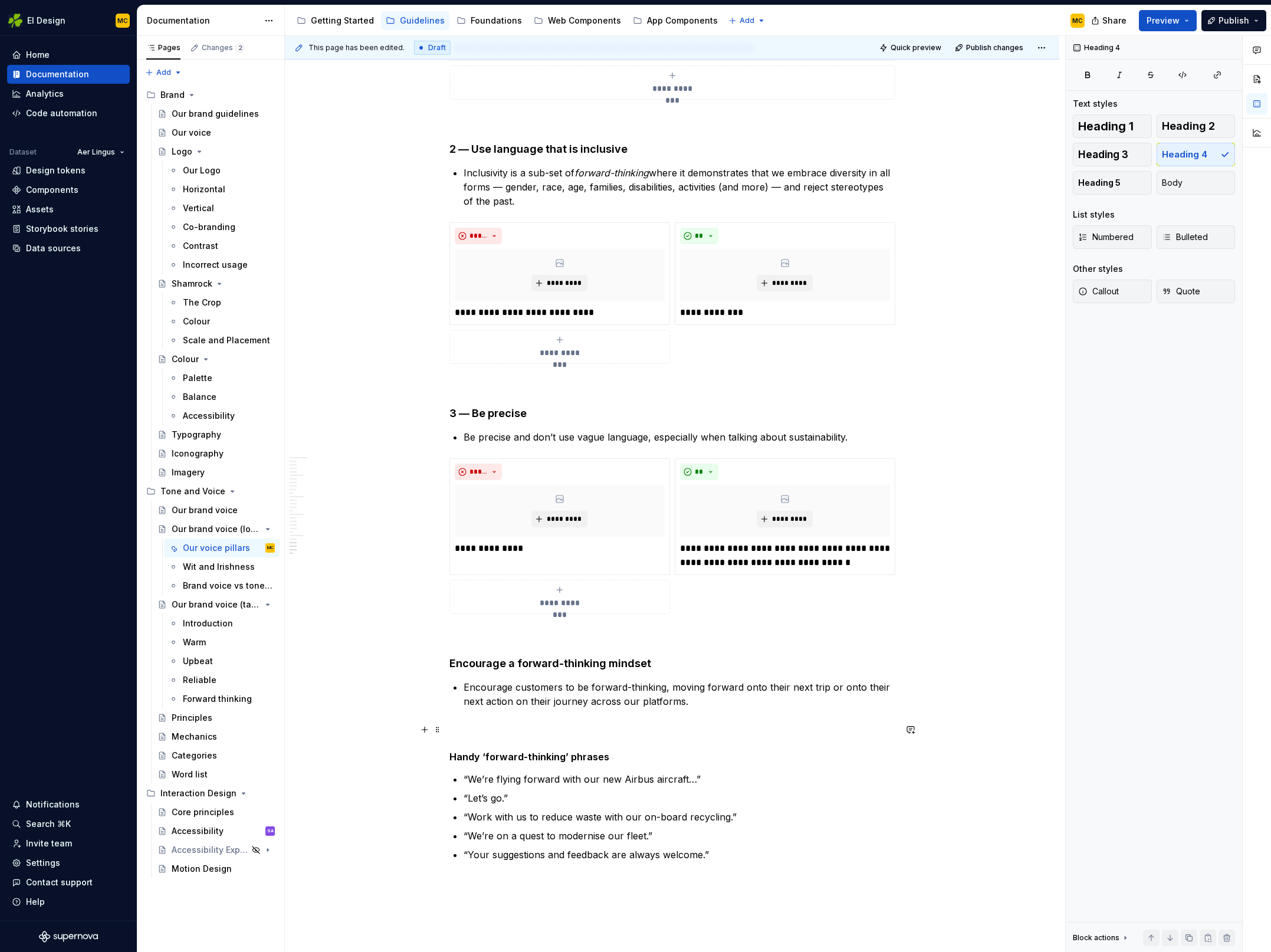
scroll to position [4931, 0]
click at [471, 658] on h4 "Encourage a forward-thinking mindset" at bounding box center [673, 662] width 446 height 14
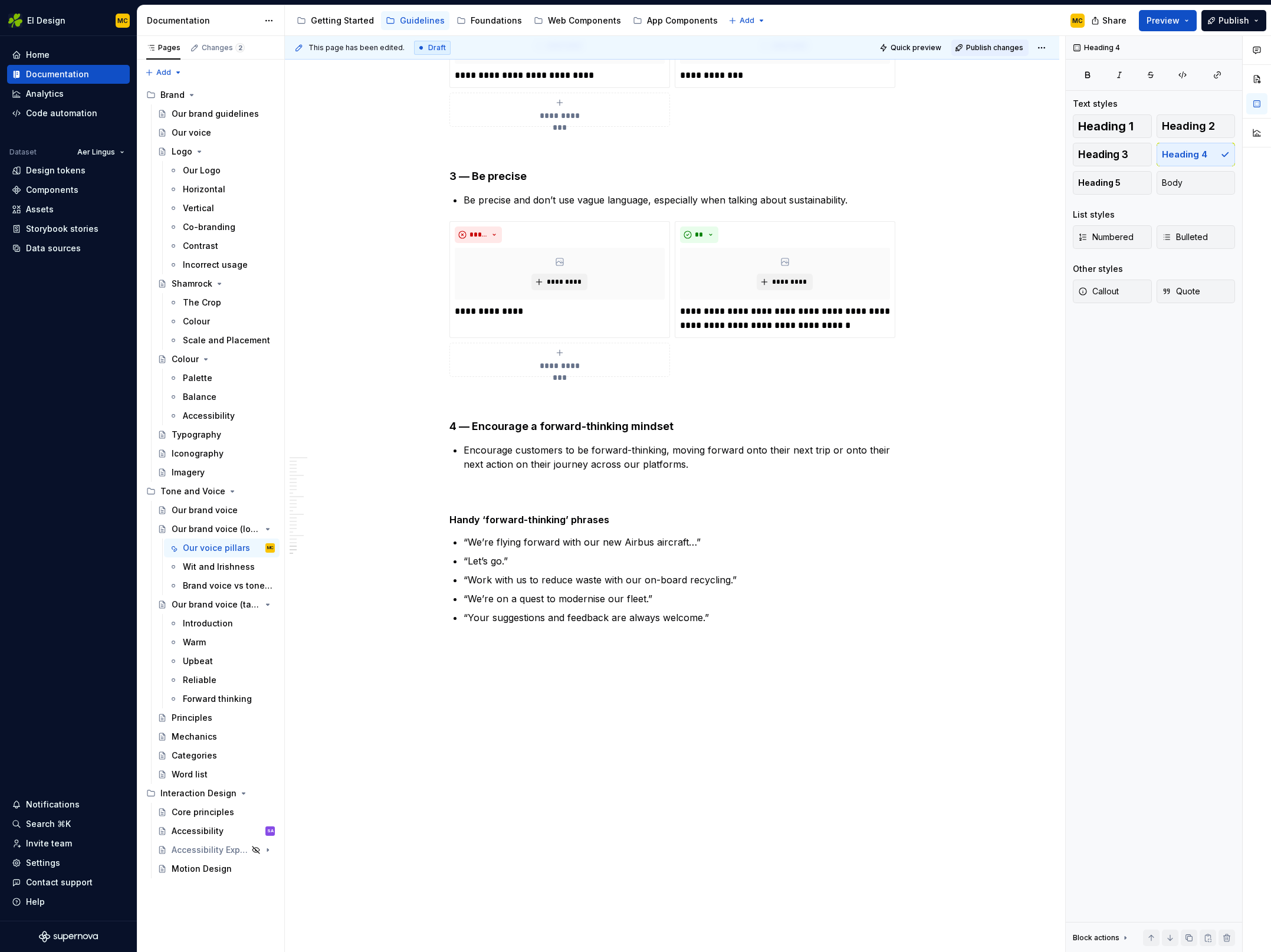
click at [987, 50] on span "Publish changes" at bounding box center [995, 47] width 57 height 10
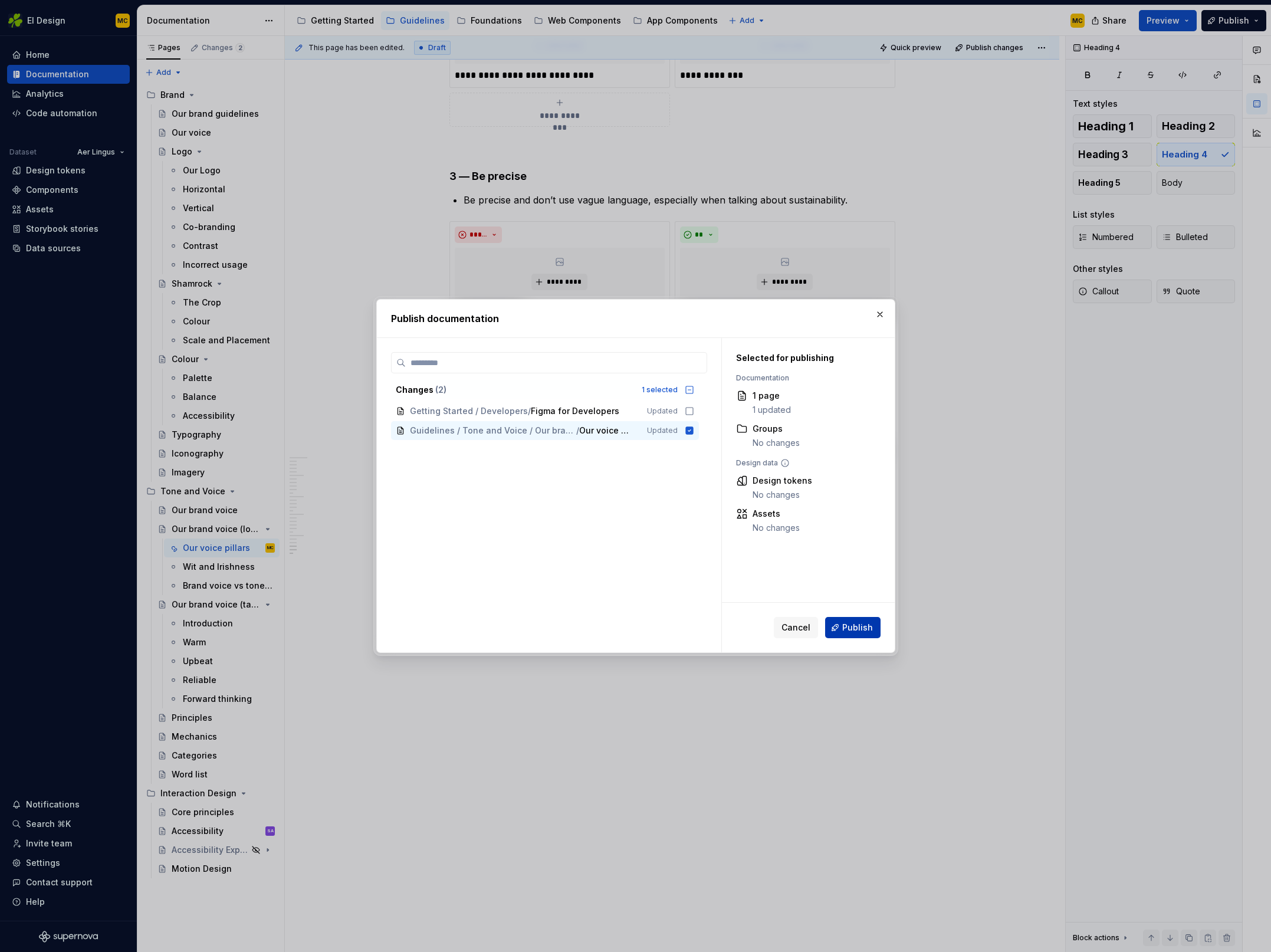
click at [850, 627] on span "Publish" at bounding box center [858, 627] width 31 height 11
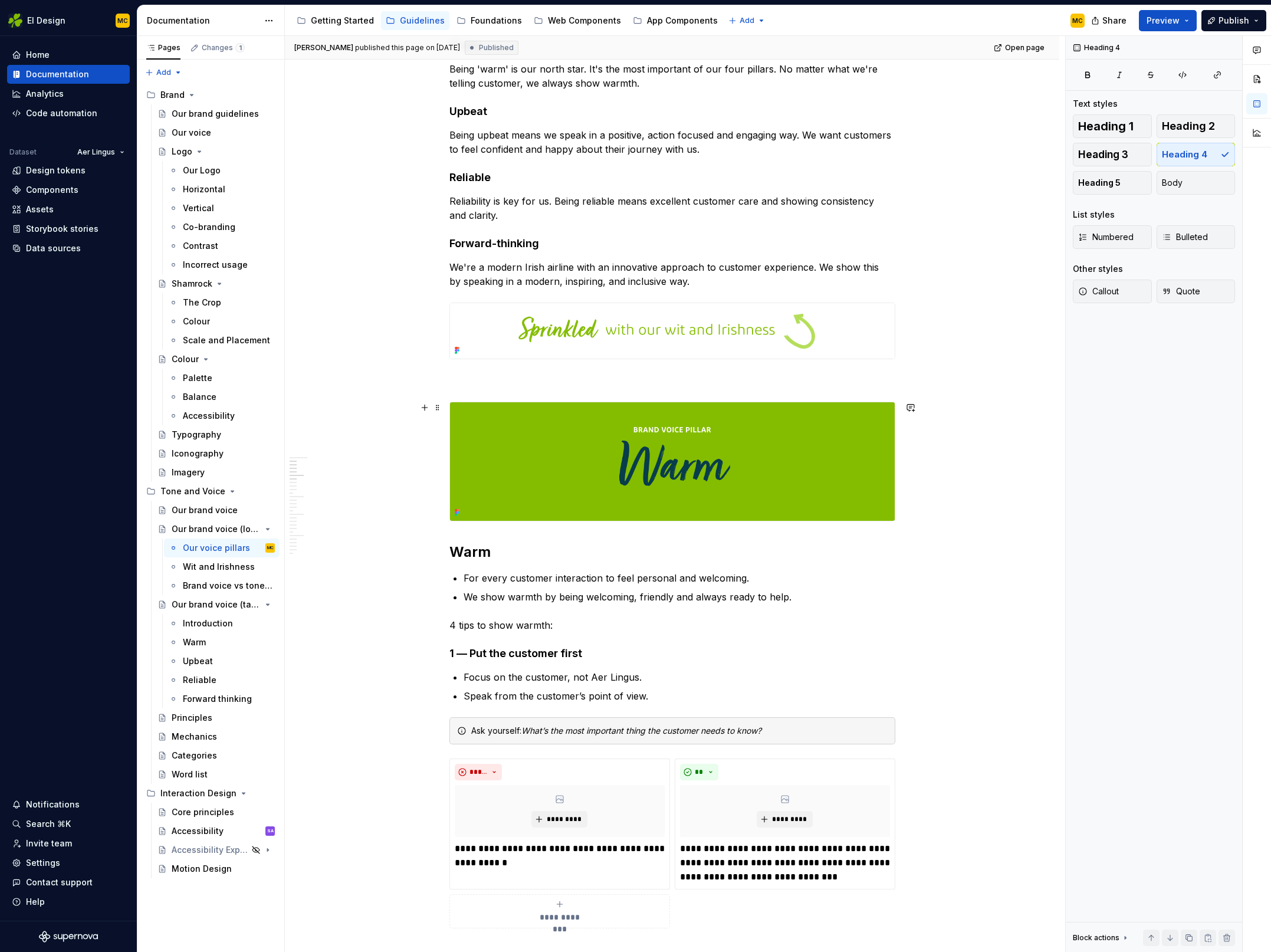
scroll to position [746, 0]
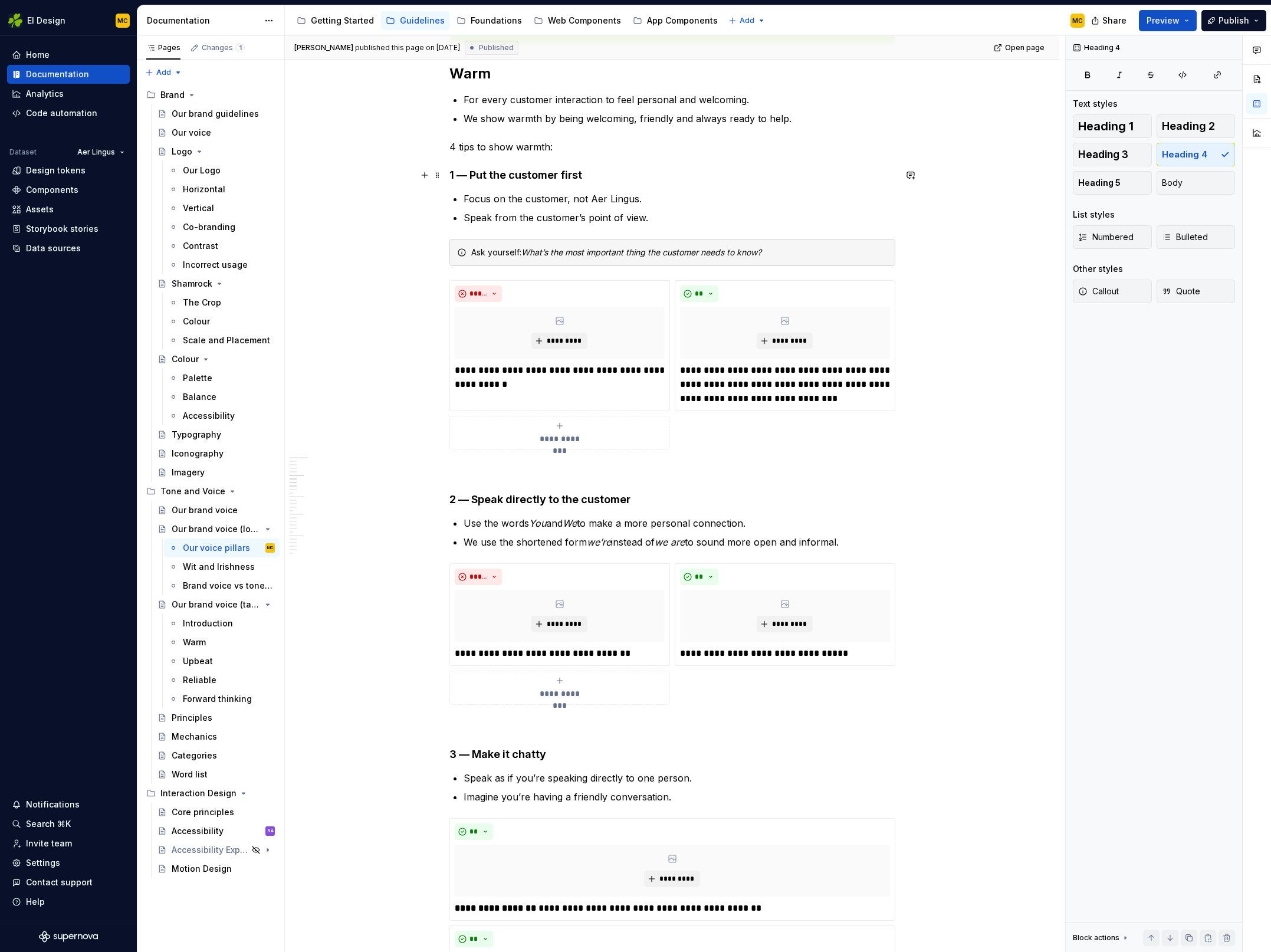
click at [471, 179] on h4 "1 — Put the customer first" at bounding box center [673, 175] width 446 height 14
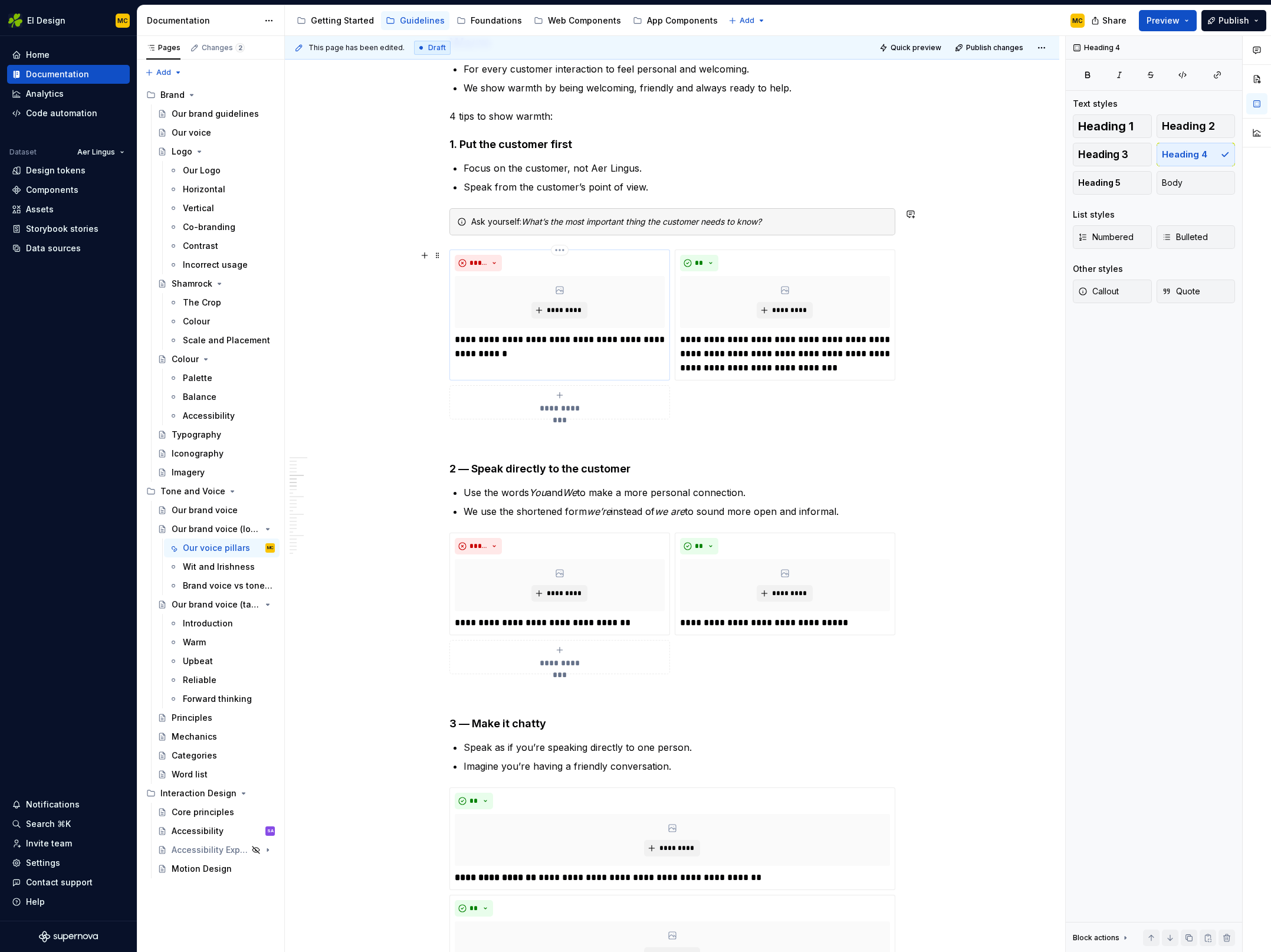
scroll to position [777, 0]
click at [470, 471] on strong "2 — Speak directly to the customer" at bounding box center [540, 467] width 181 height 12
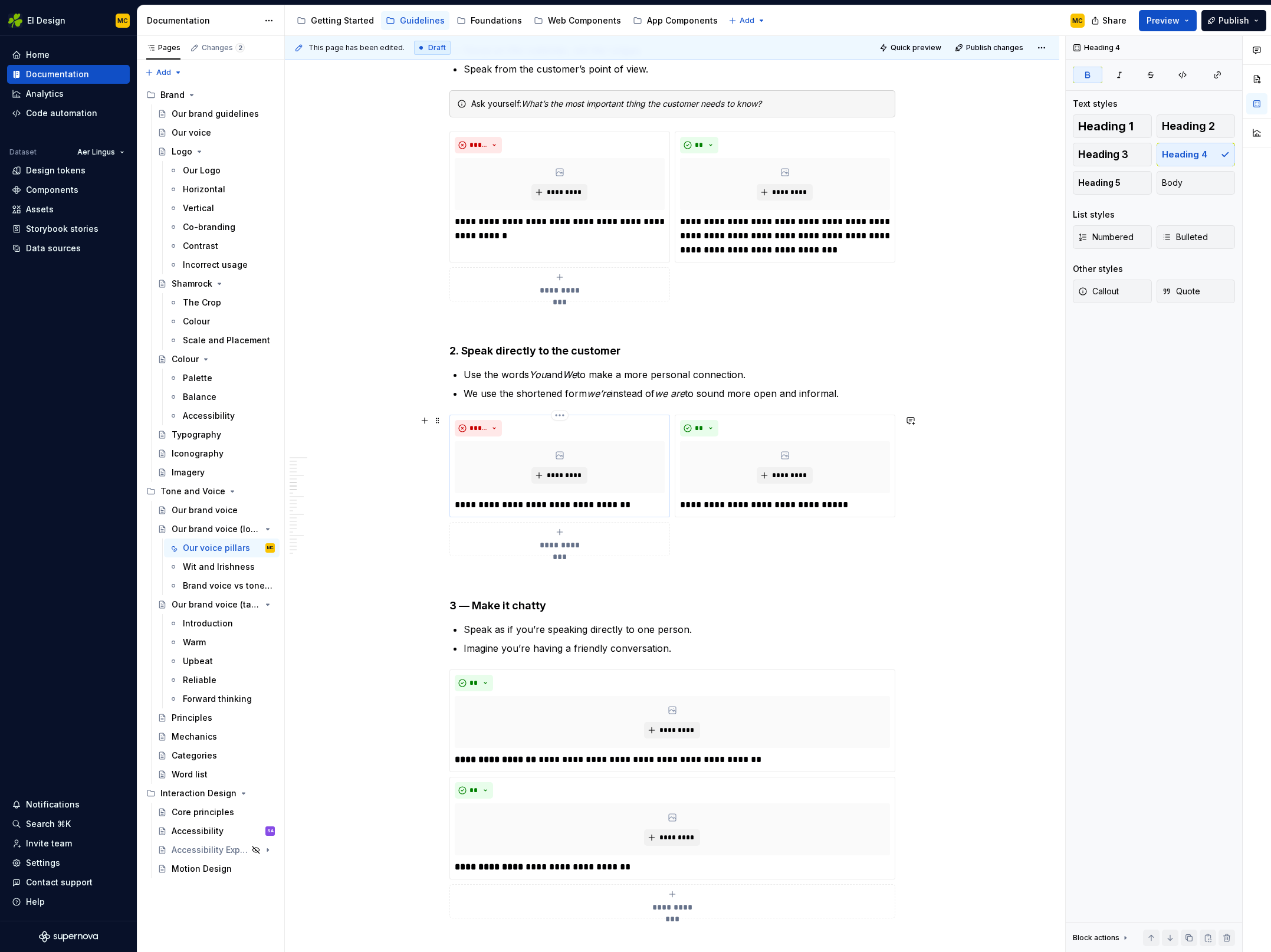
scroll to position [932, 0]
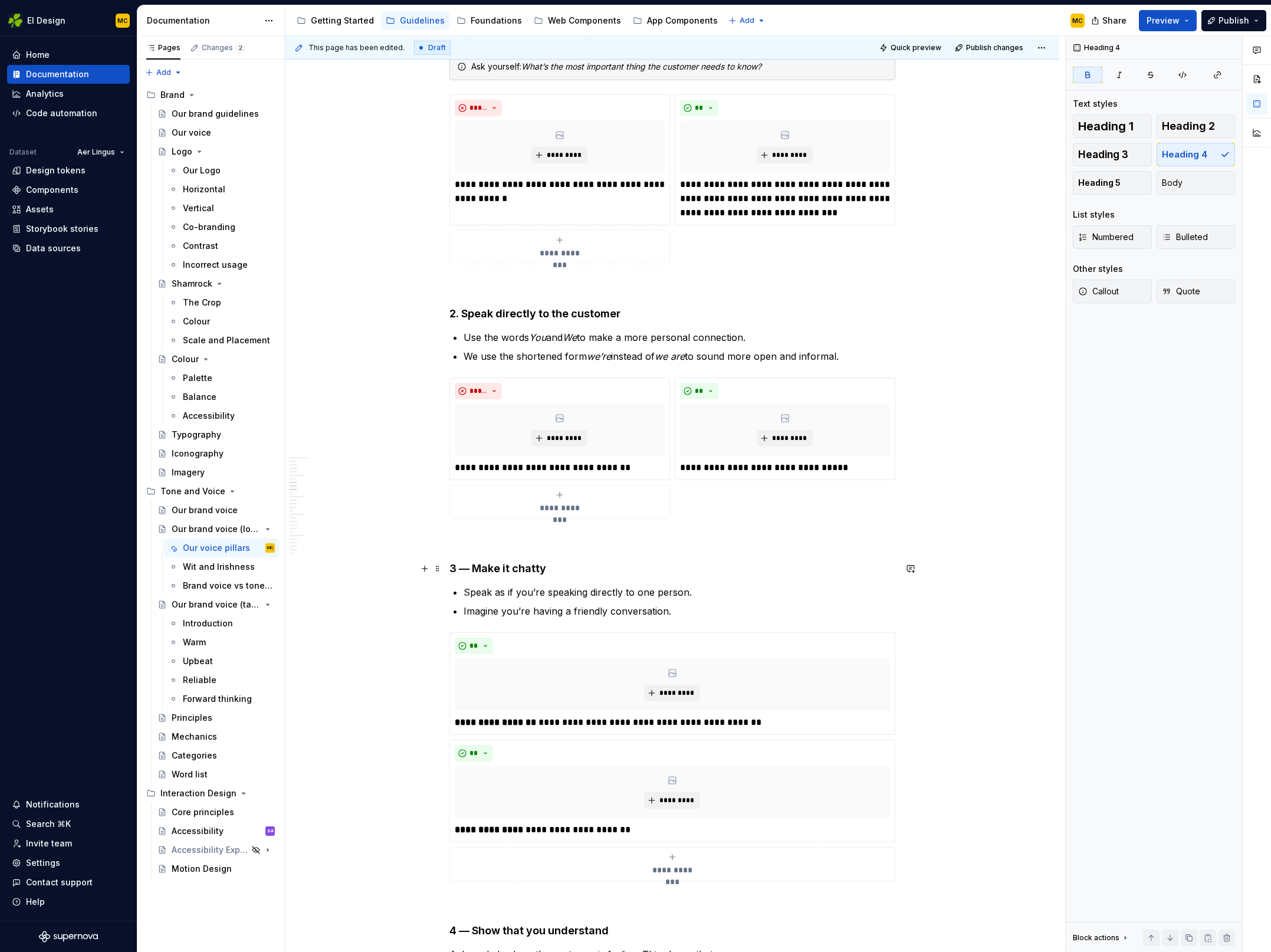
click at [472, 569] on h4 "3 — Make it chatty" at bounding box center [673, 568] width 446 height 14
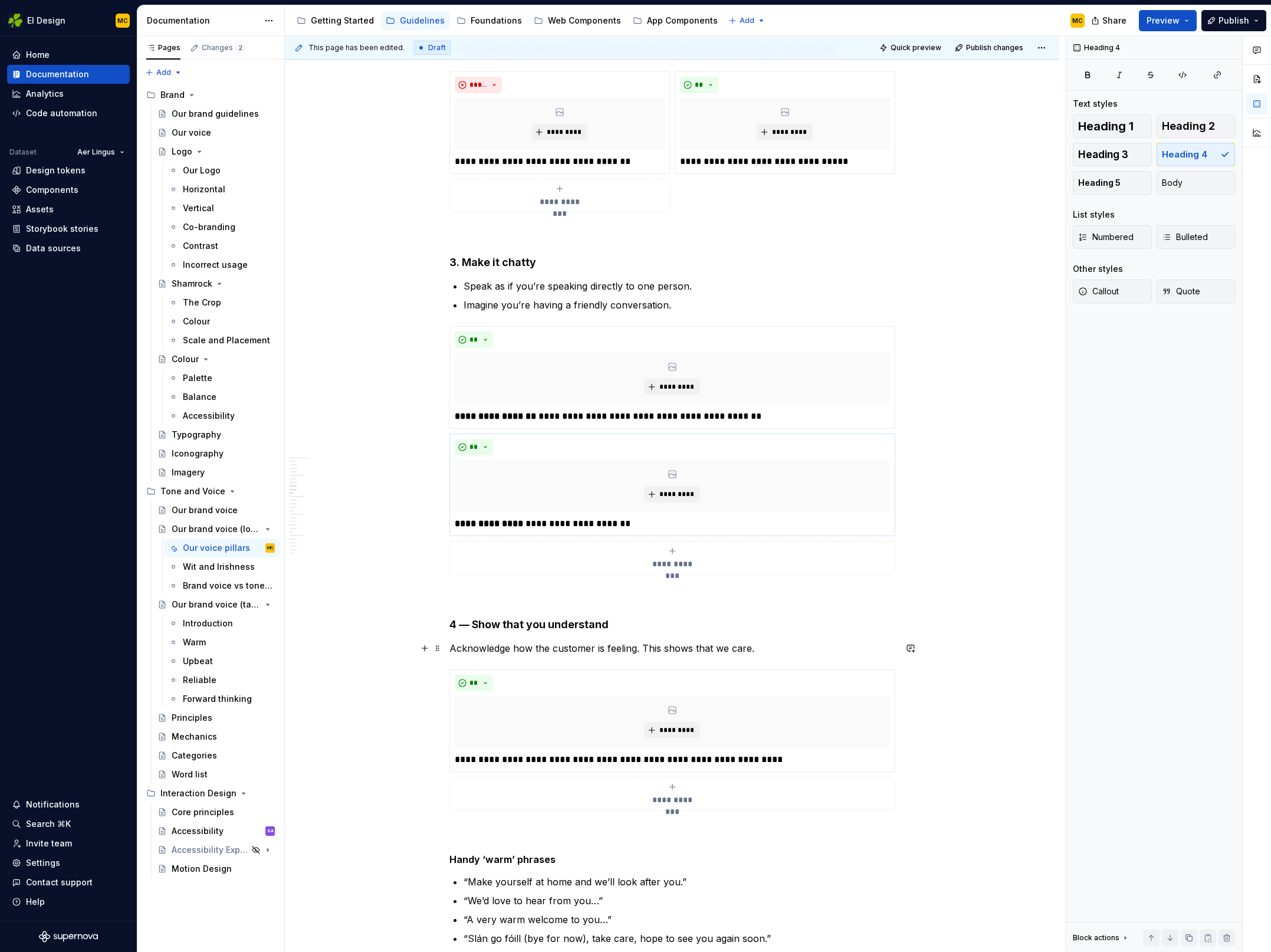
scroll to position [1316, 0]
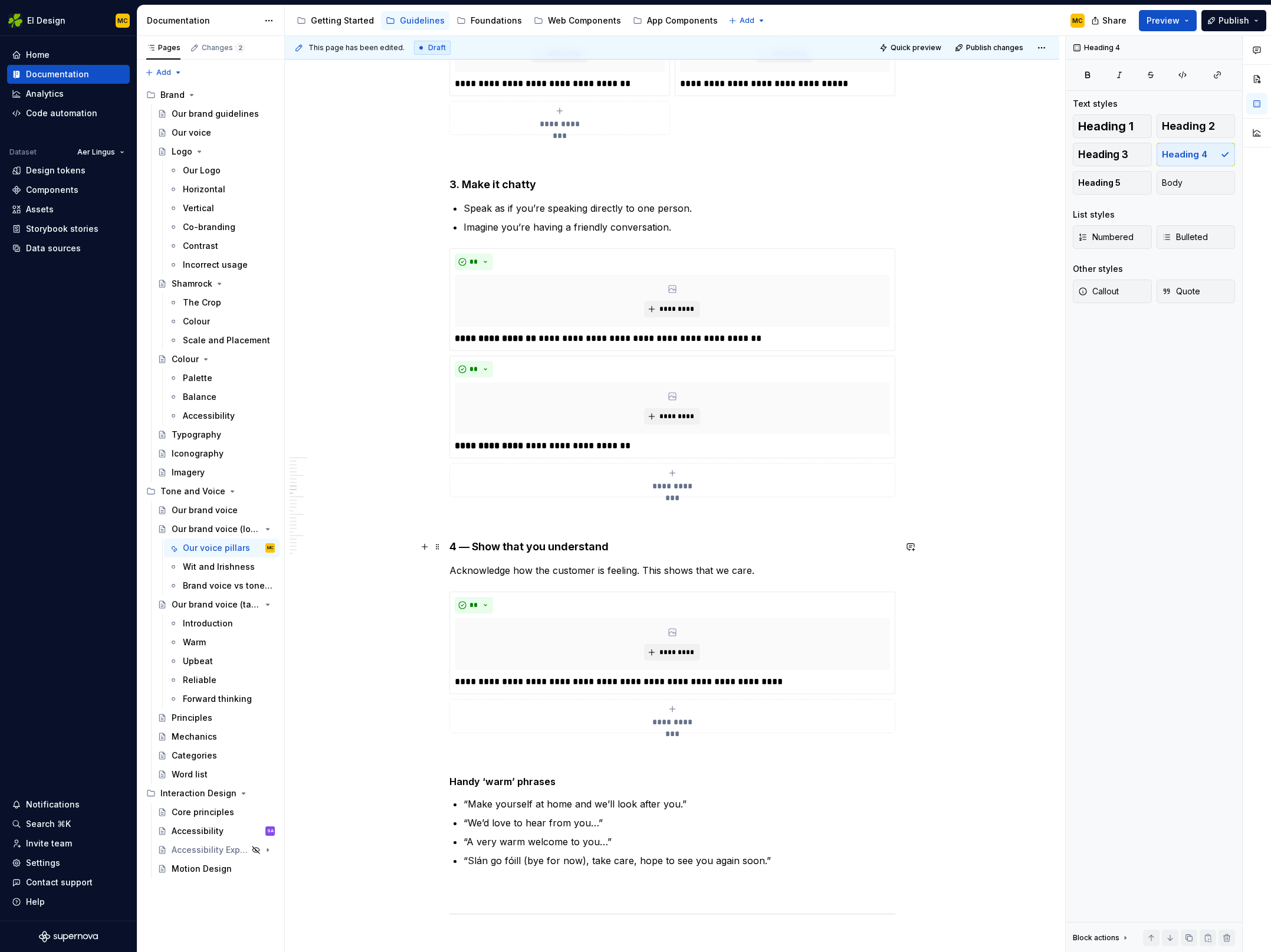
click at [474, 550] on h4 "4 — Show that you understand" at bounding box center [673, 547] width 446 height 14
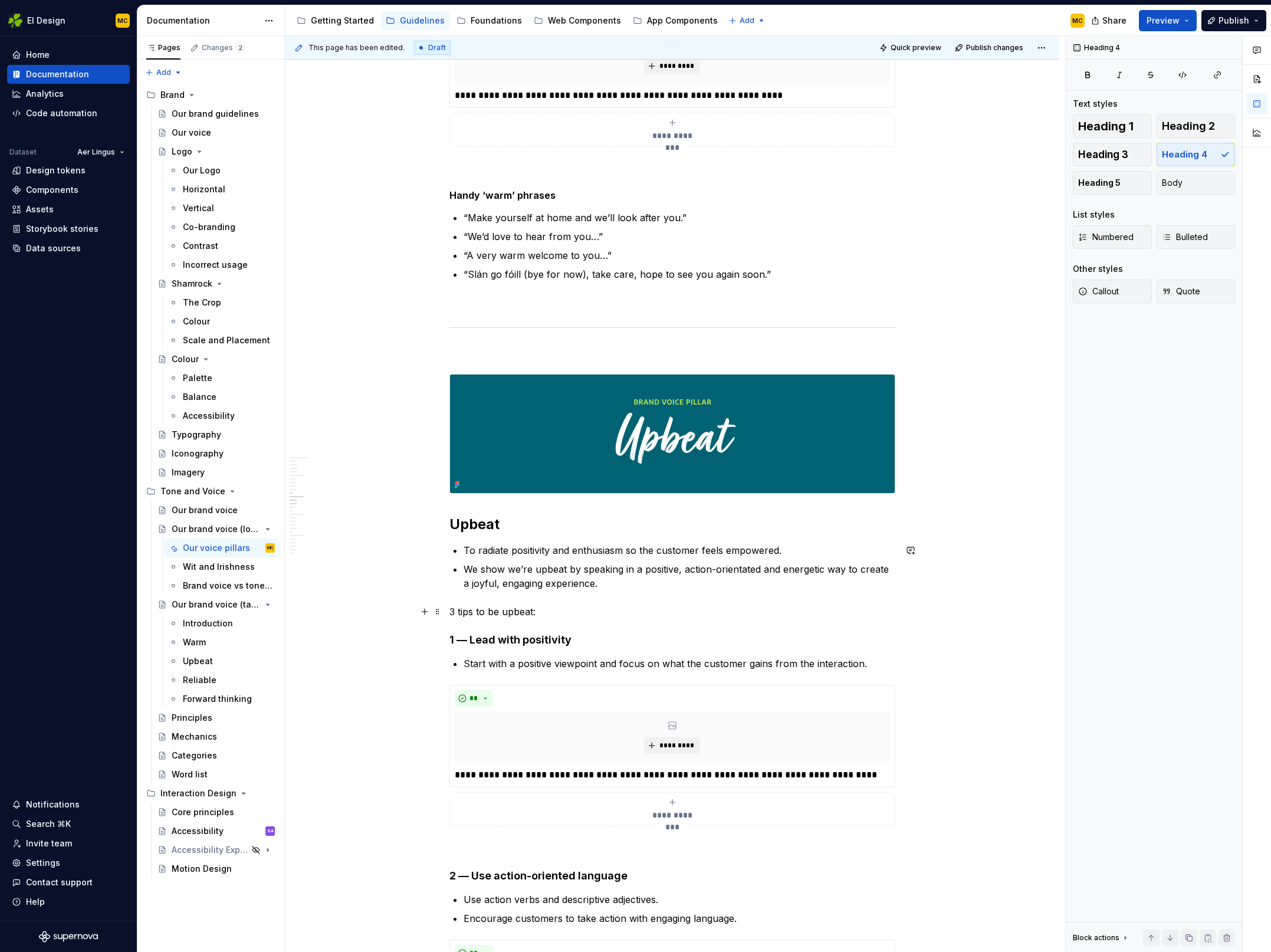
scroll to position [2101, 0]
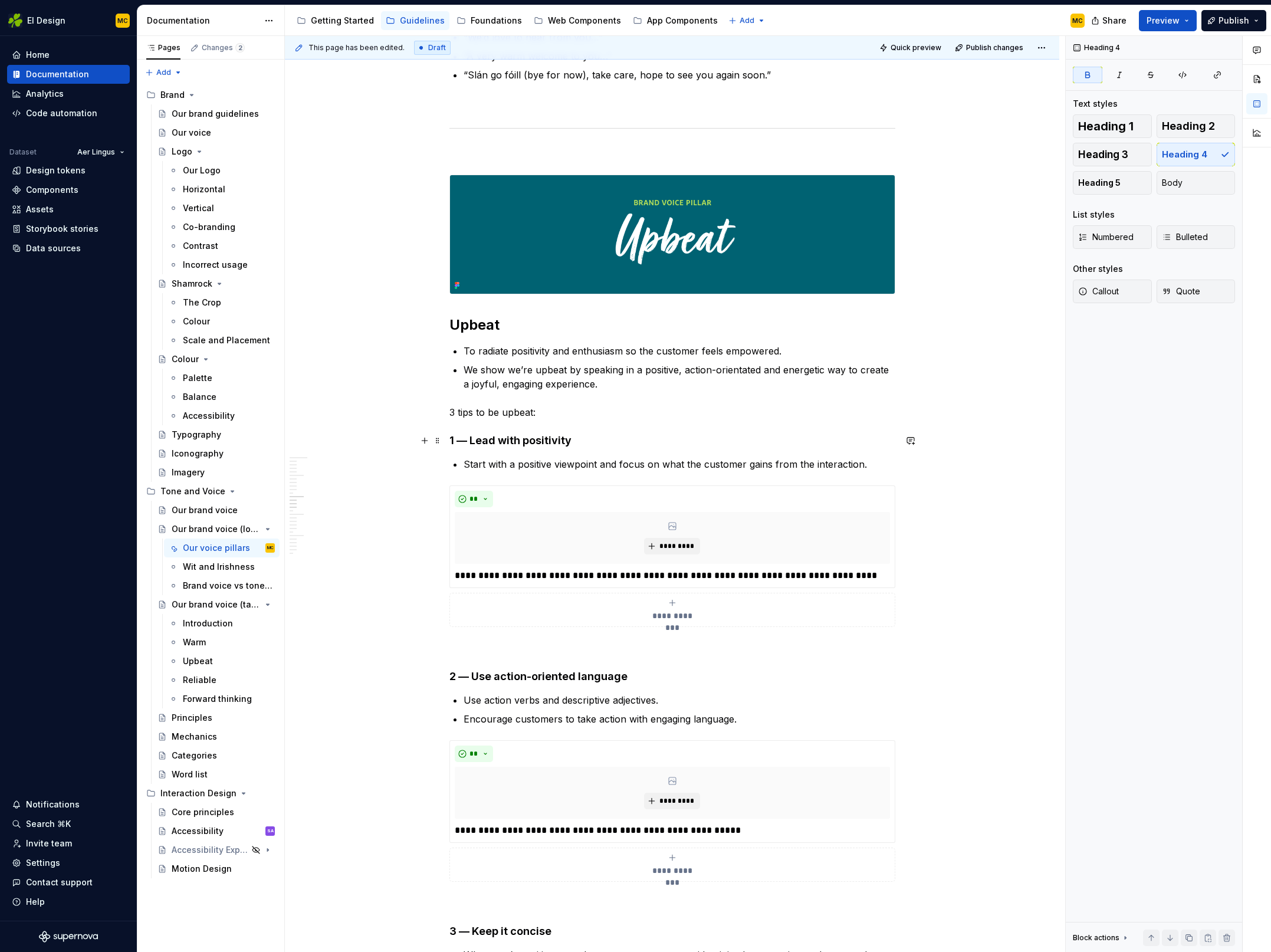
click at [469, 439] on strong "1 — Lead with positivity" at bounding box center [510, 440] width 122 height 12
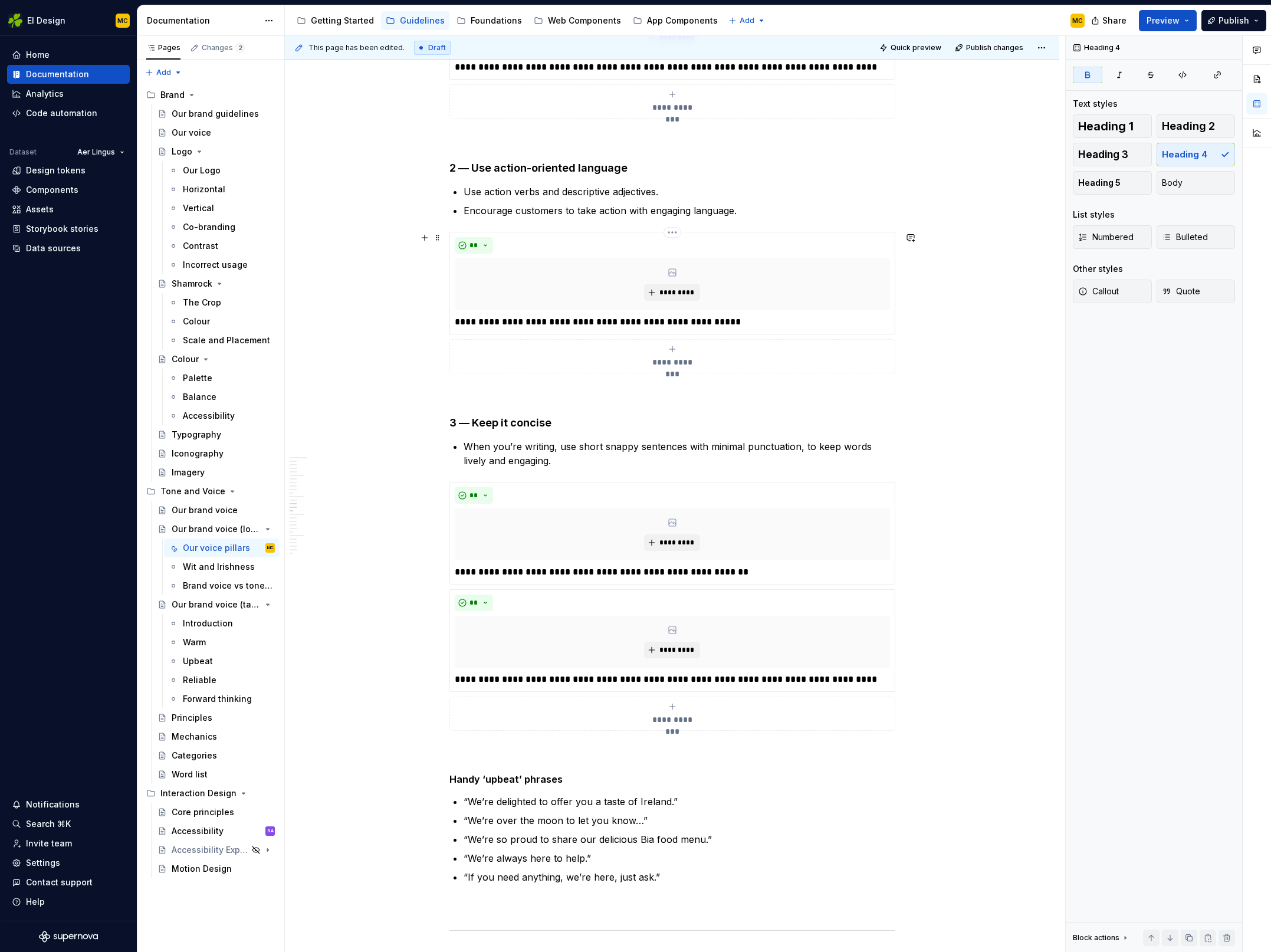
scroll to position [2615, 0]
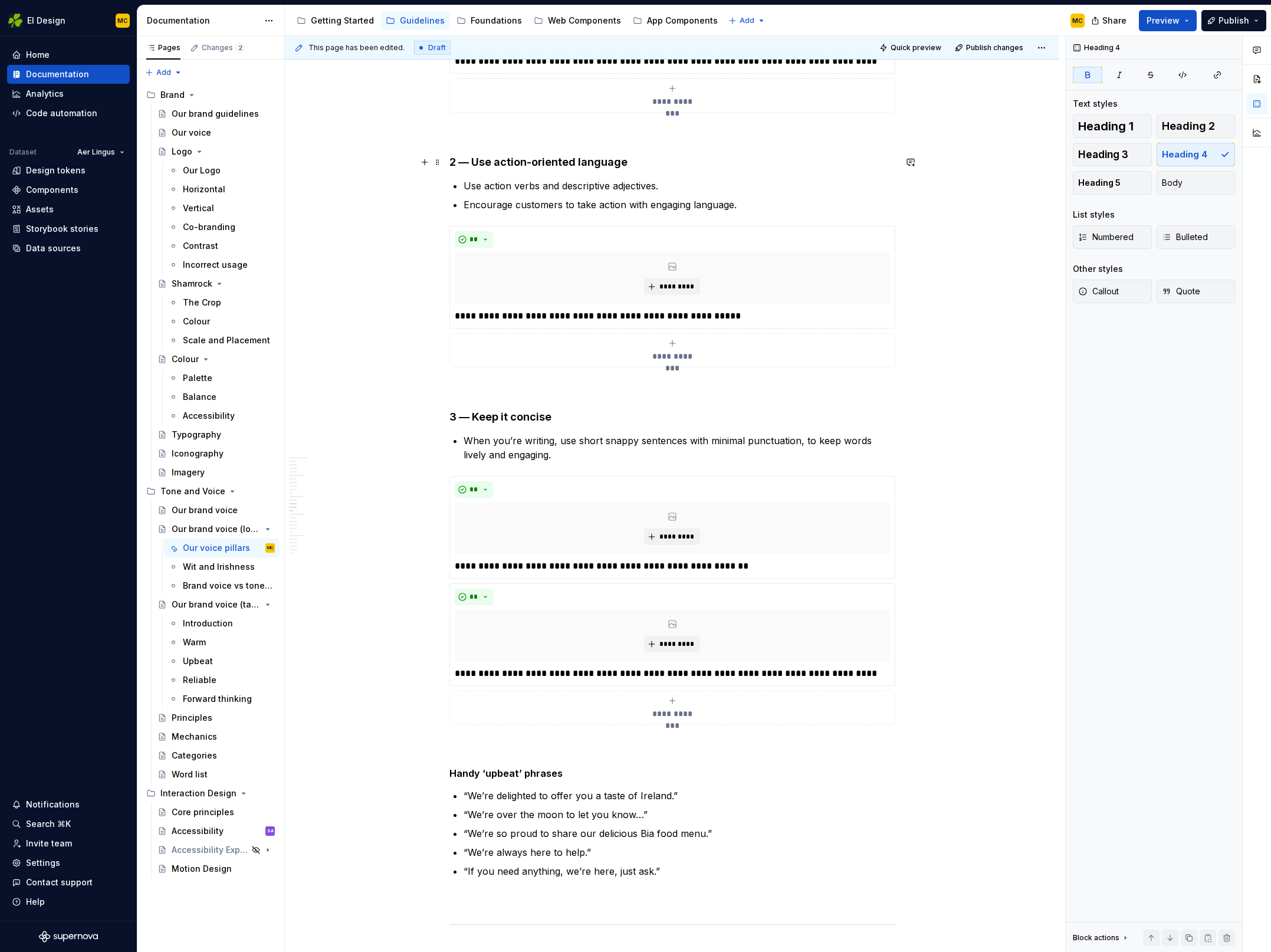
drag, startPoint x: 469, startPoint y: 159, endPoint x: 469, endPoint y: 181, distance: 22.0
click at [471, 162] on strong "2 — Use action-oriented language" at bounding box center [538, 162] width 178 height 12
click at [470, 417] on strong "3 — Keep it concise" at bounding box center [501, 416] width 102 height 12
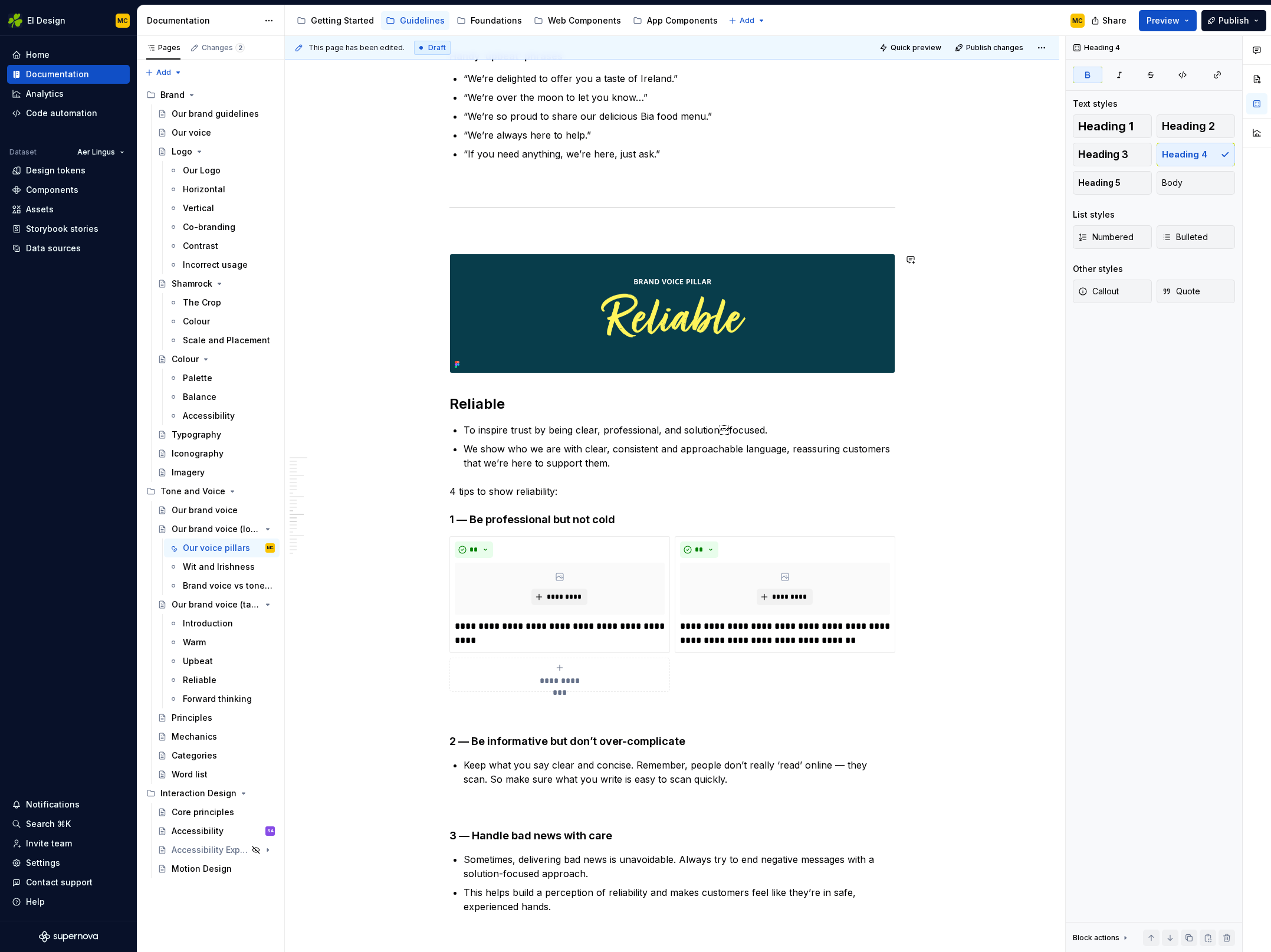
scroll to position [3424, 0]
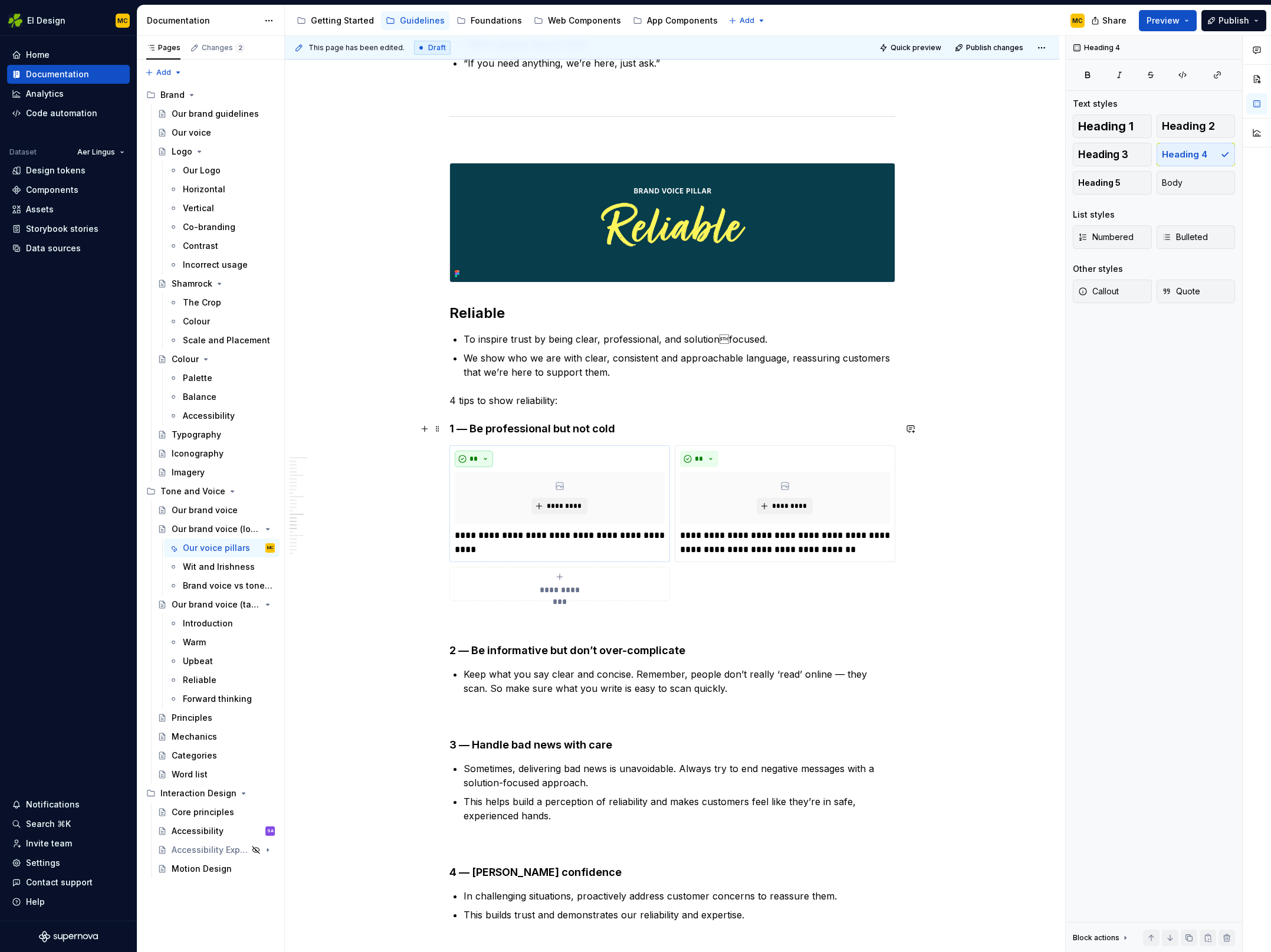
drag, startPoint x: 470, startPoint y: 431, endPoint x: 474, endPoint y: 458, distance: 27.3
click at [470, 432] on h4 "1 — Be professional but not cold" at bounding box center [673, 428] width 446 height 14
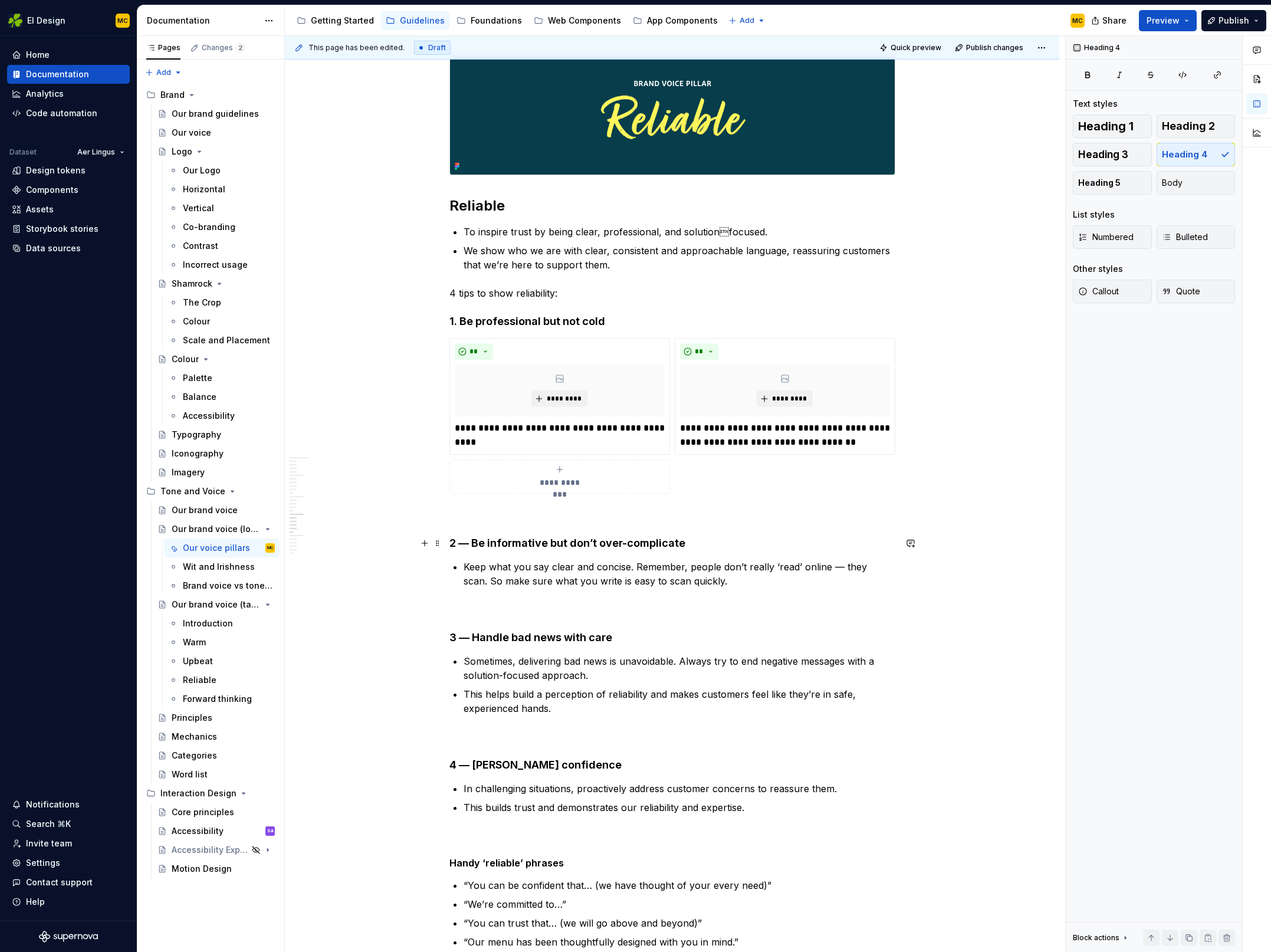
click at [469, 546] on h4 "2 — Be informative but don’t over-complicate" at bounding box center [673, 543] width 446 height 14
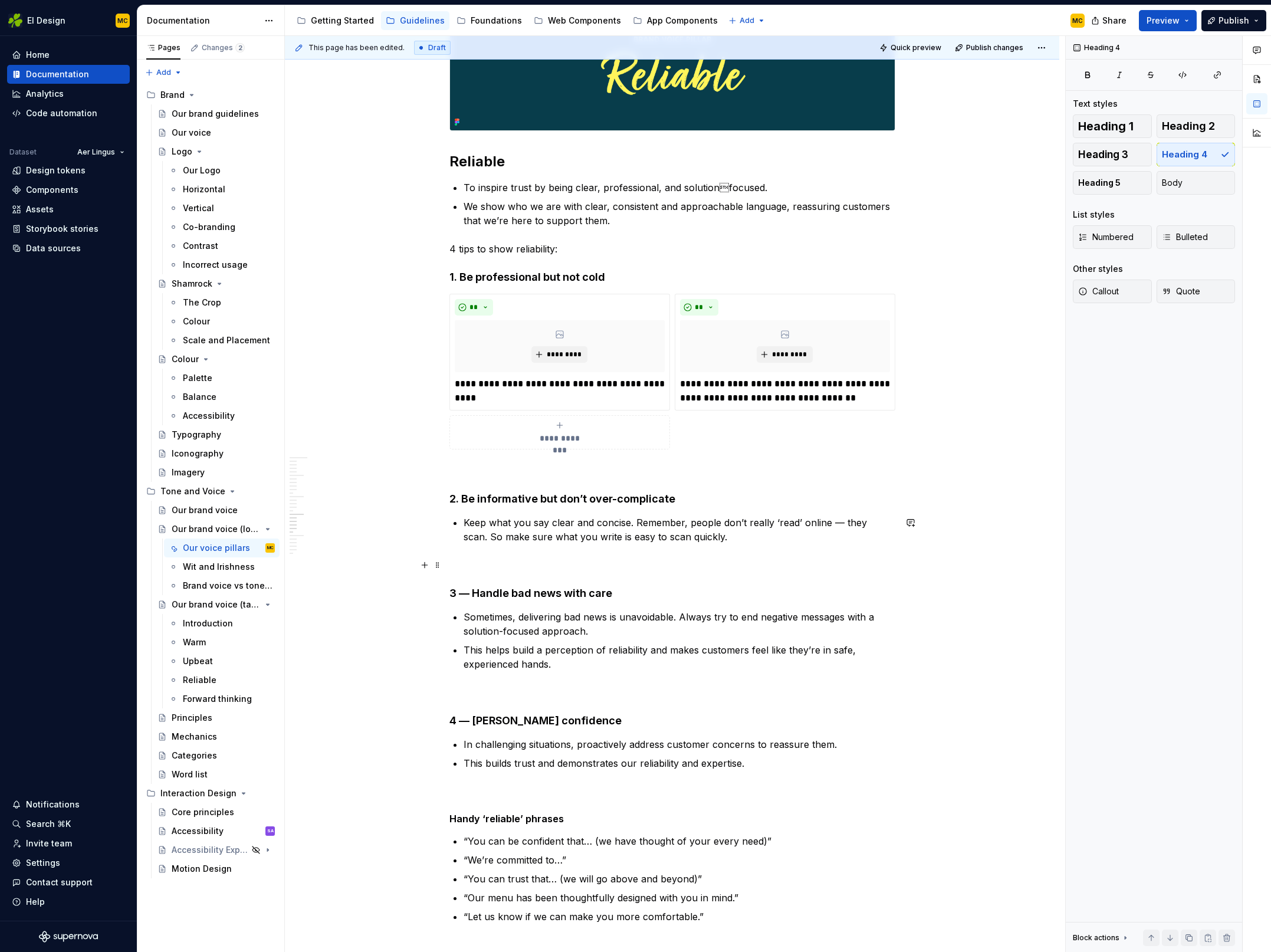
scroll to position [3597, 0]
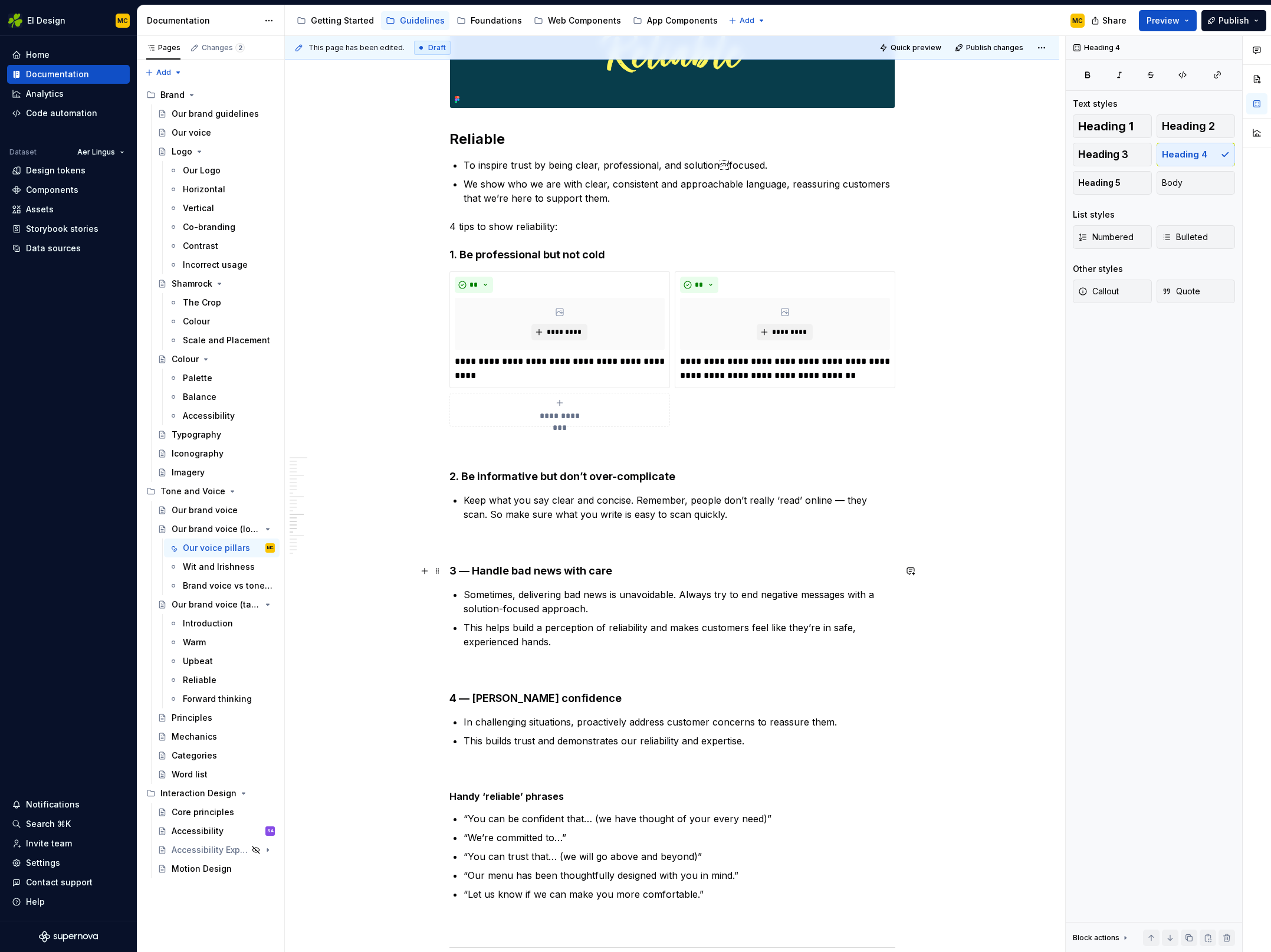
click at [473, 571] on h4 "3 — Handle bad news with care" at bounding box center [673, 571] width 446 height 14
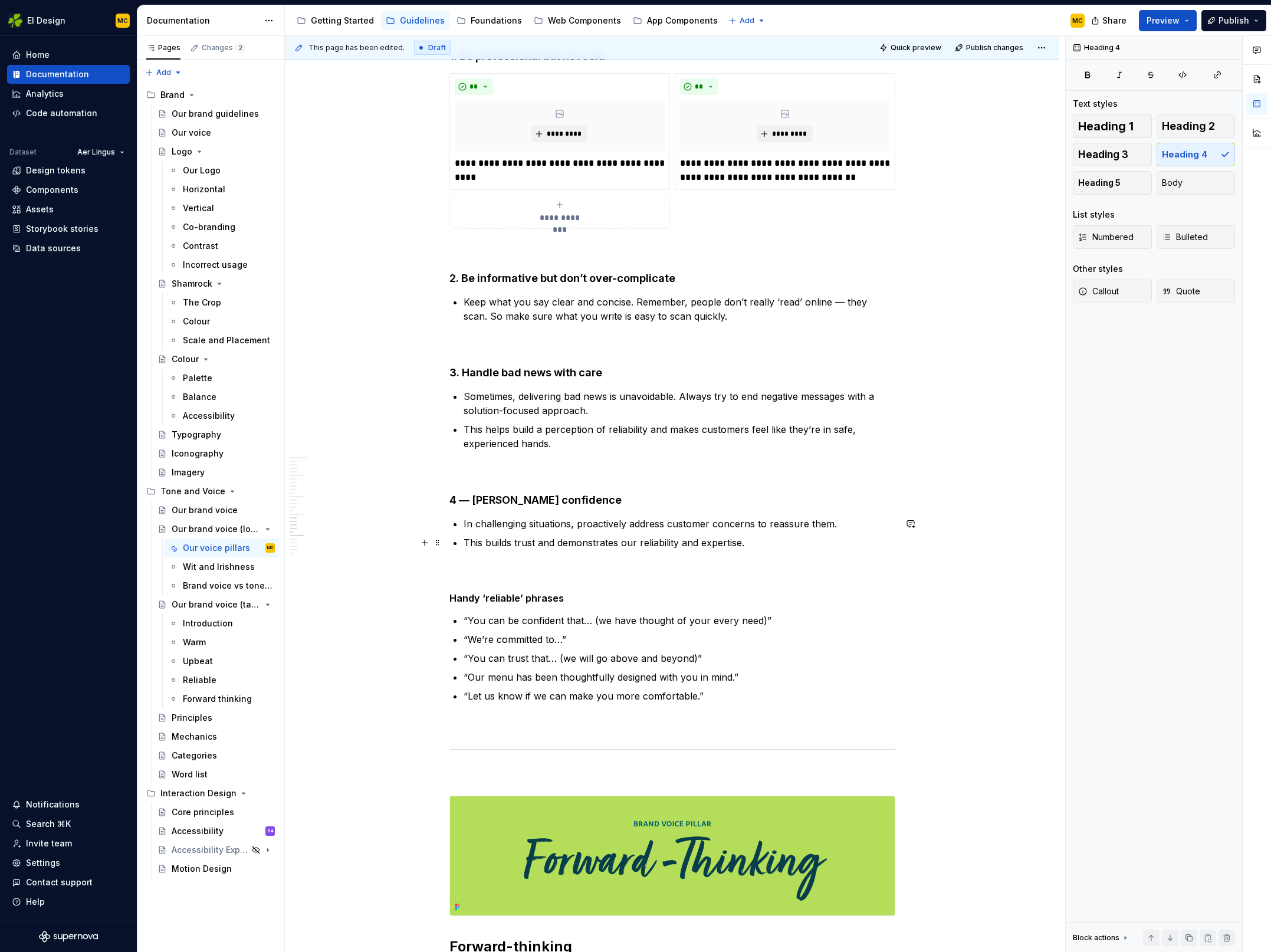
scroll to position [3799, 0]
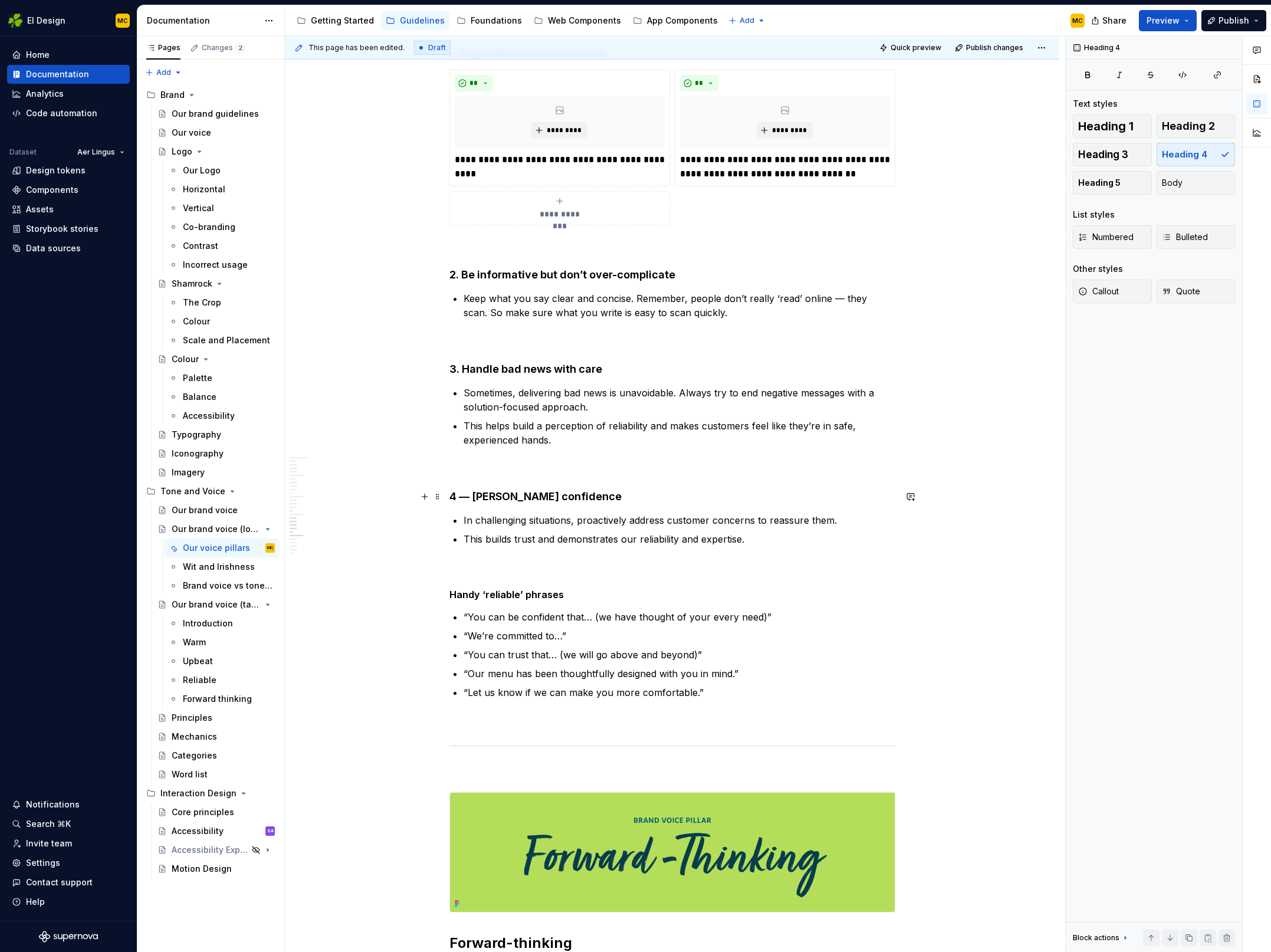
drag, startPoint x: 470, startPoint y: 499, endPoint x: 474, endPoint y: 522, distance: 23.3
click at [470, 499] on h4 "4 — [PERSON_NAME] confidence" at bounding box center [673, 497] width 446 height 14
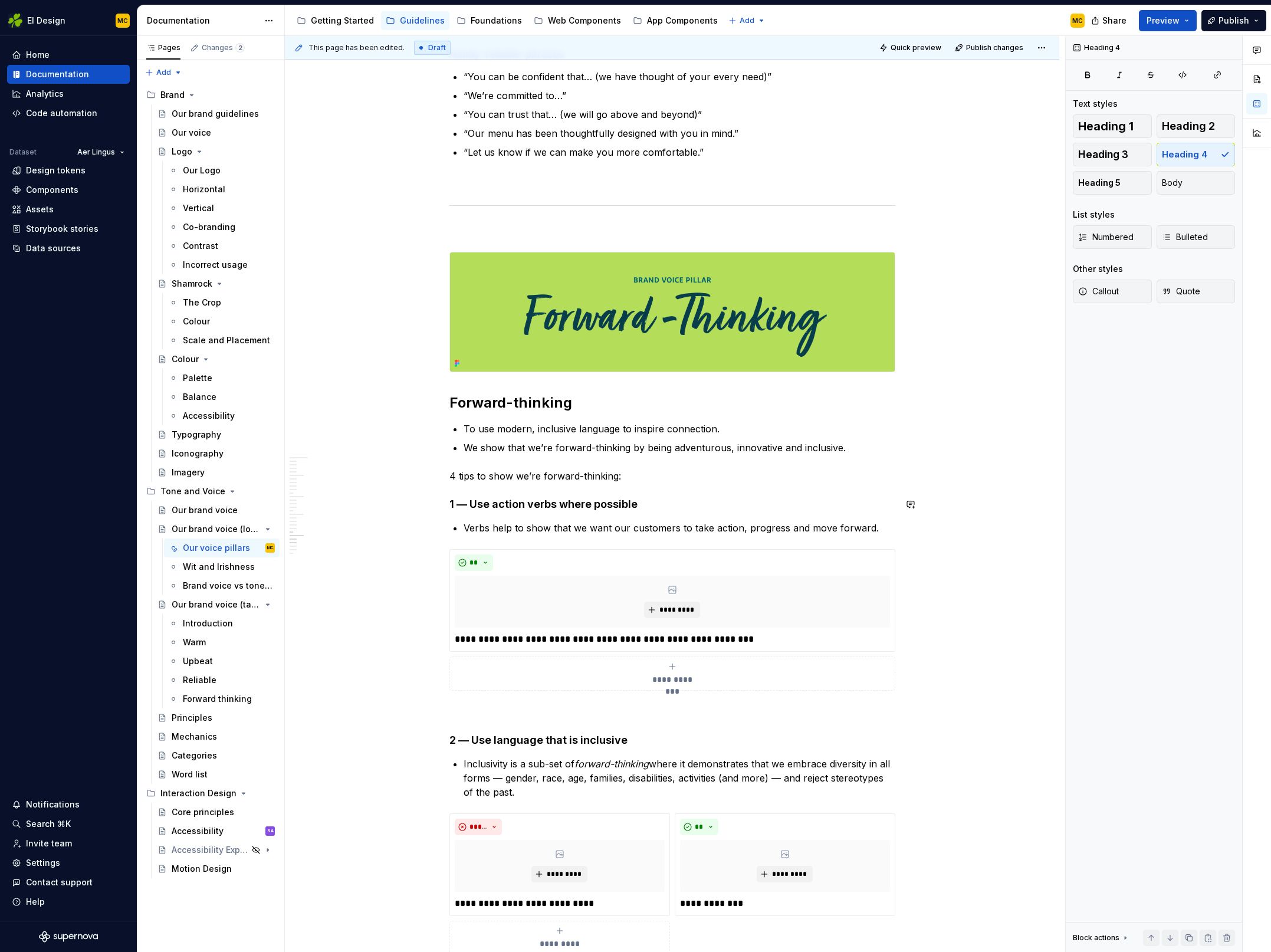
scroll to position [4341, 0]
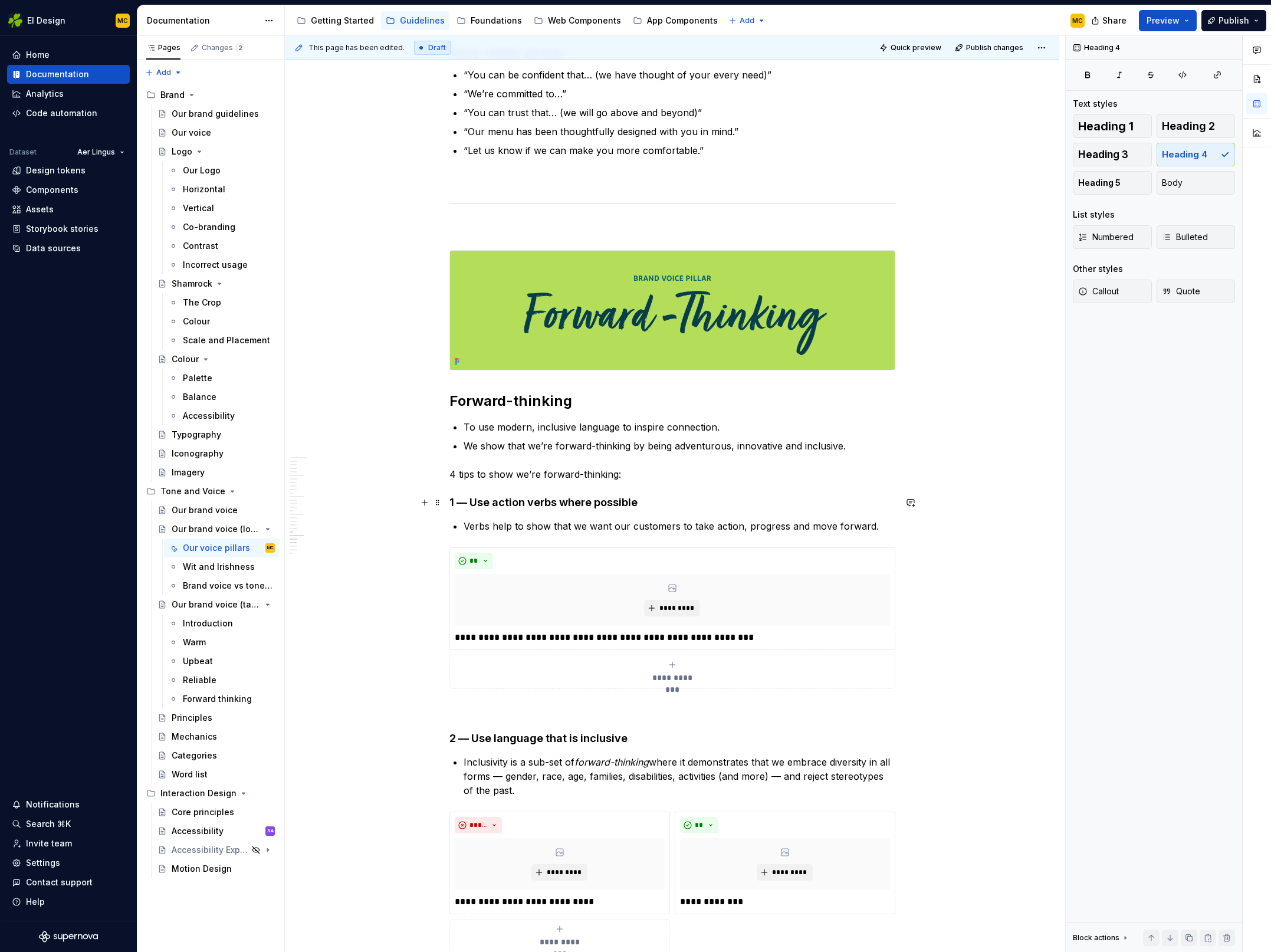
click at [469, 506] on h4 "1 — Use action verbs where possible" at bounding box center [673, 502] width 446 height 14
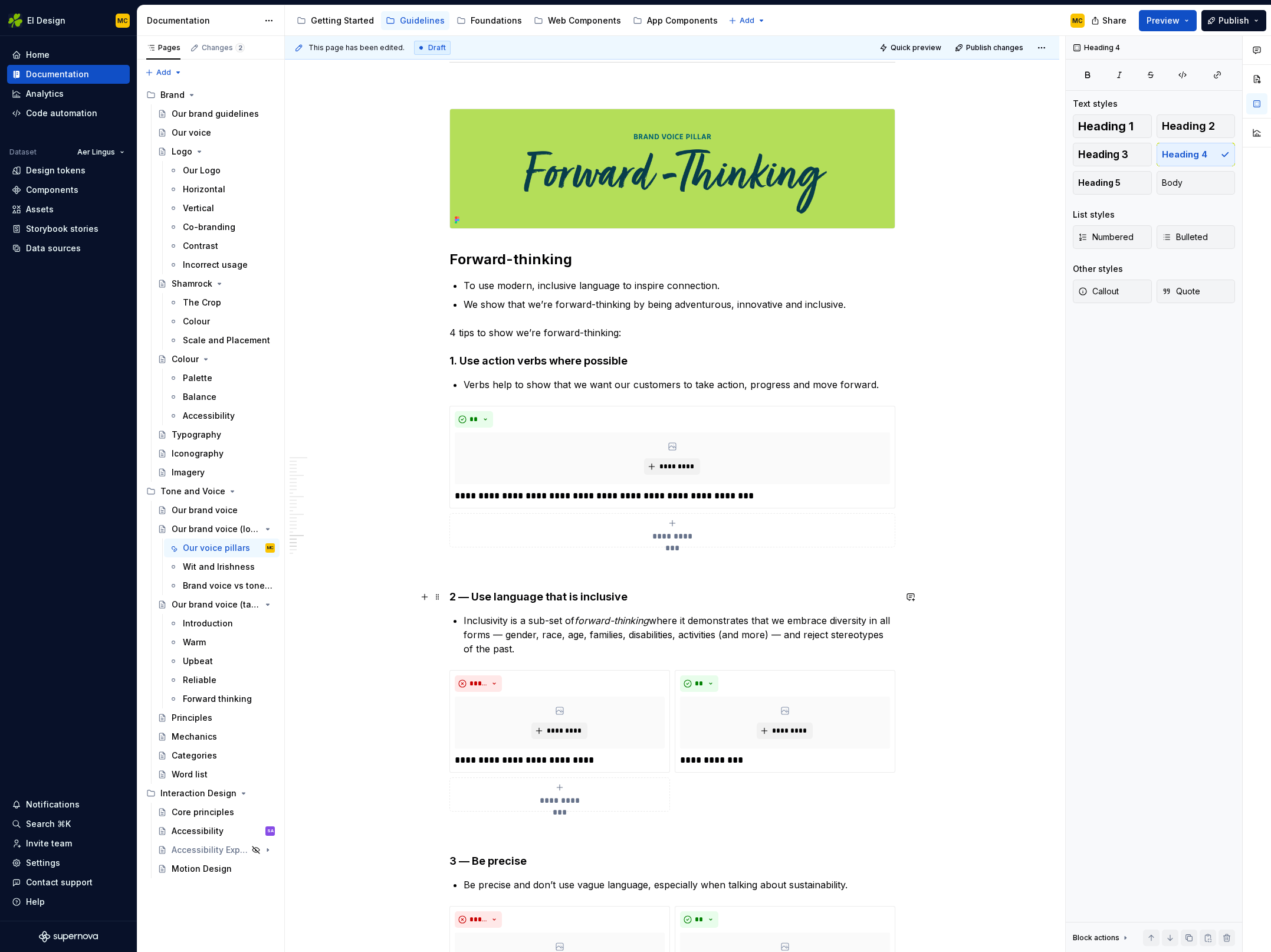
click at [470, 594] on h4 "2 — Use language that is inclusive" at bounding box center [673, 597] width 446 height 14
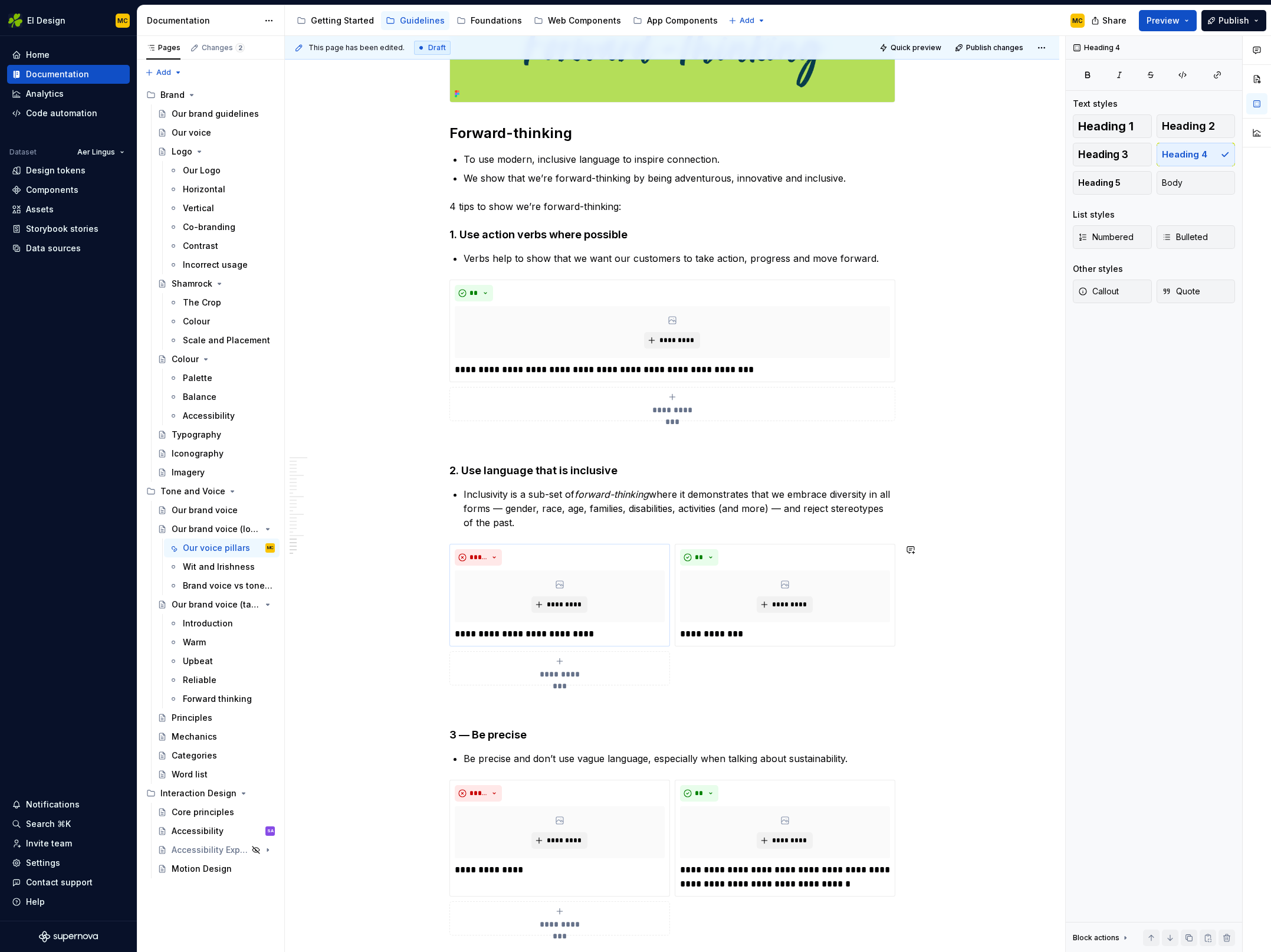
scroll to position [4827, 0]
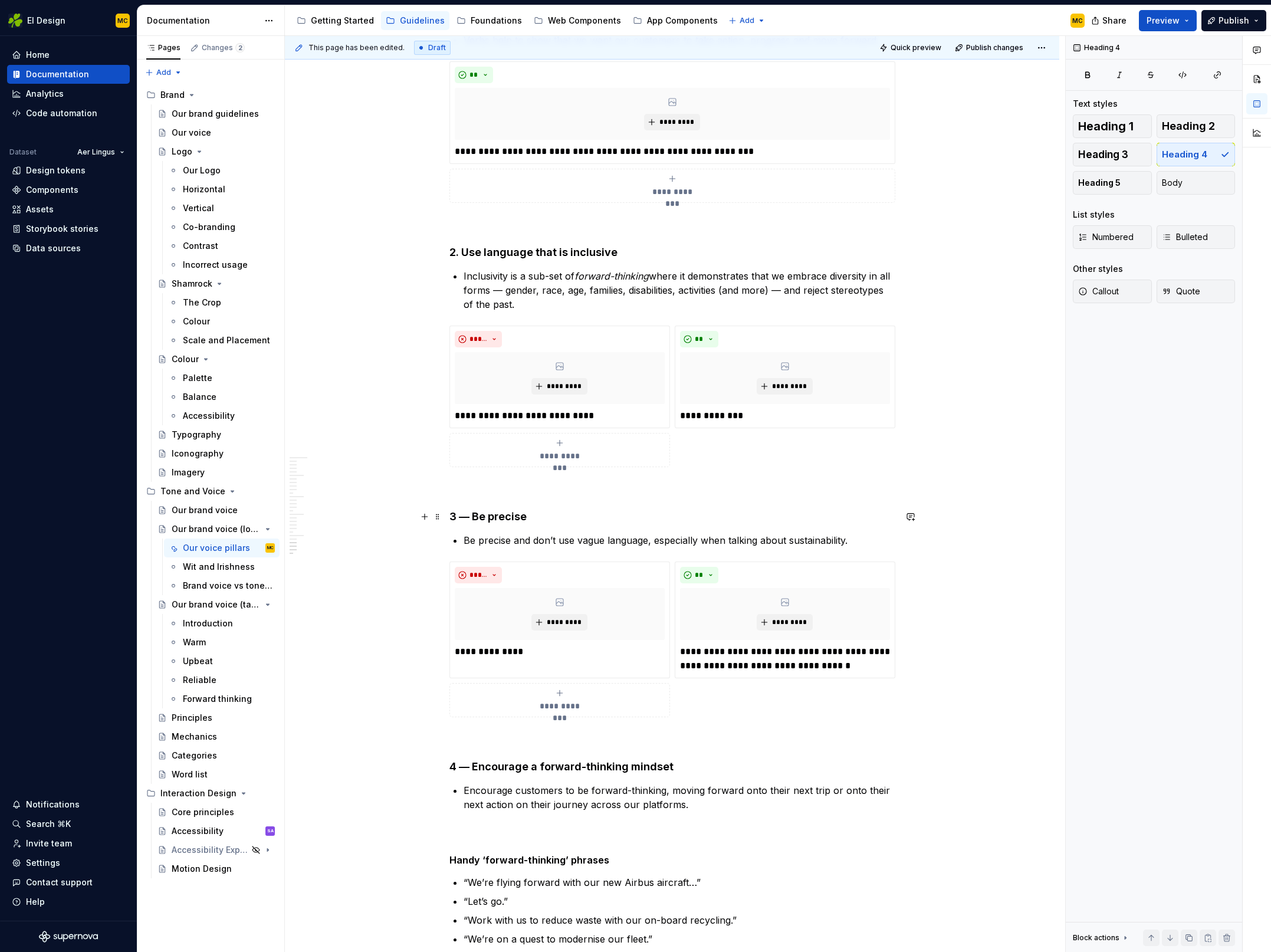
drag, startPoint x: 471, startPoint y: 520, endPoint x: 469, endPoint y: 528, distance: 8.2
click at [471, 520] on h4 "3 — Be precise" at bounding box center [673, 517] width 446 height 14
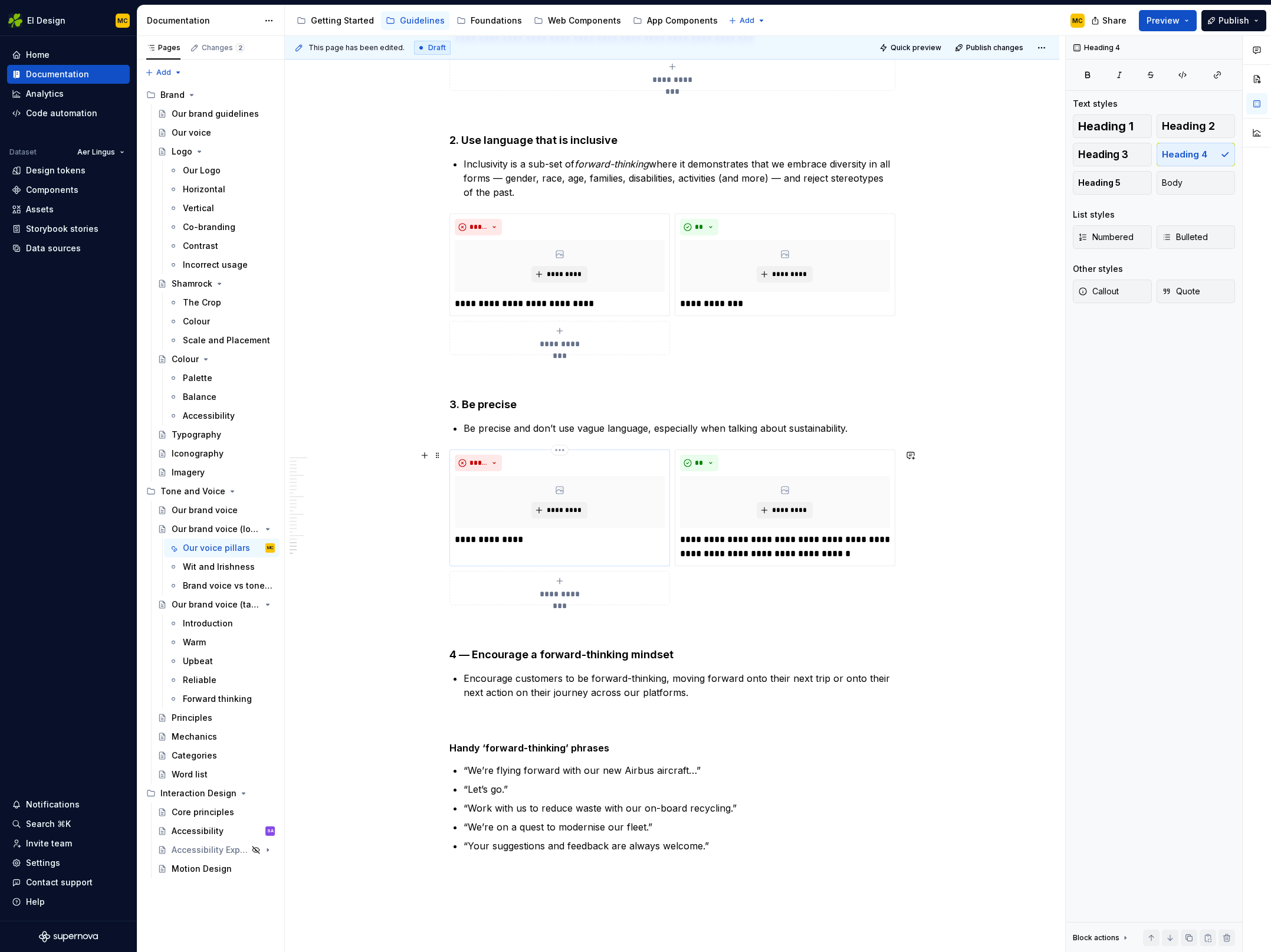
scroll to position [4946, 0]
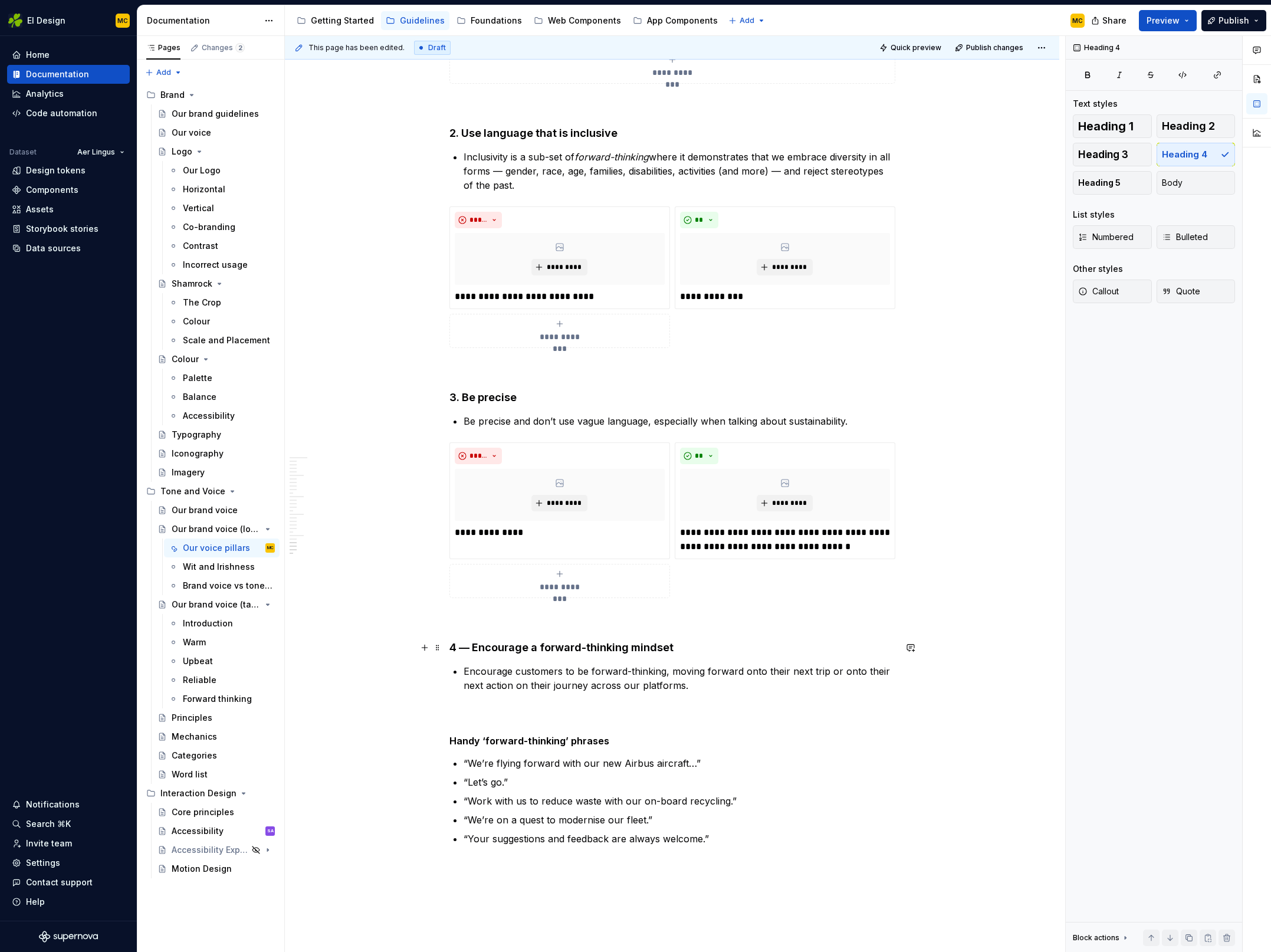
click at [471, 645] on h4 "4 — Encourage a forward-thinking mindset" at bounding box center [673, 647] width 446 height 14
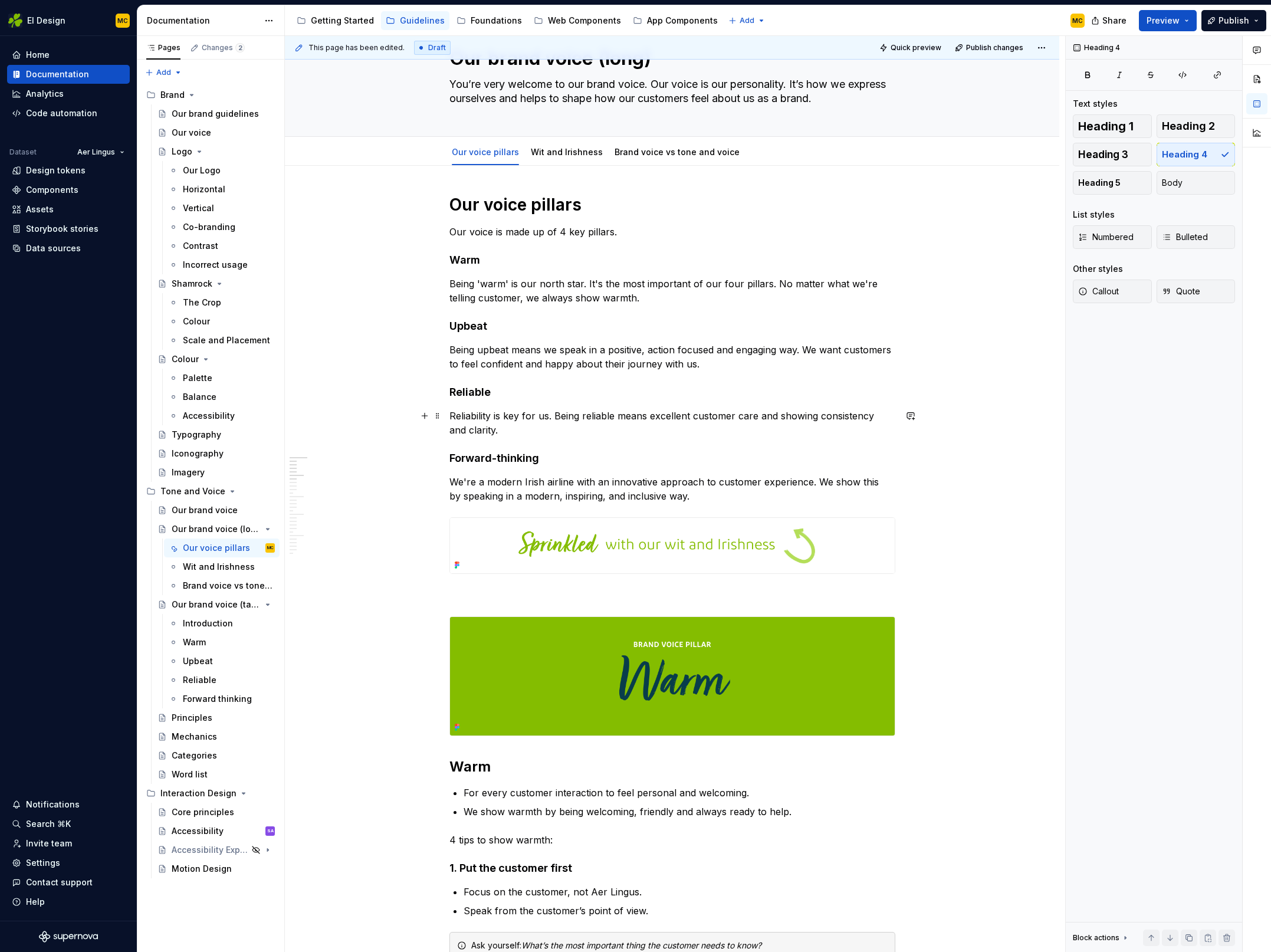
scroll to position [0, 0]
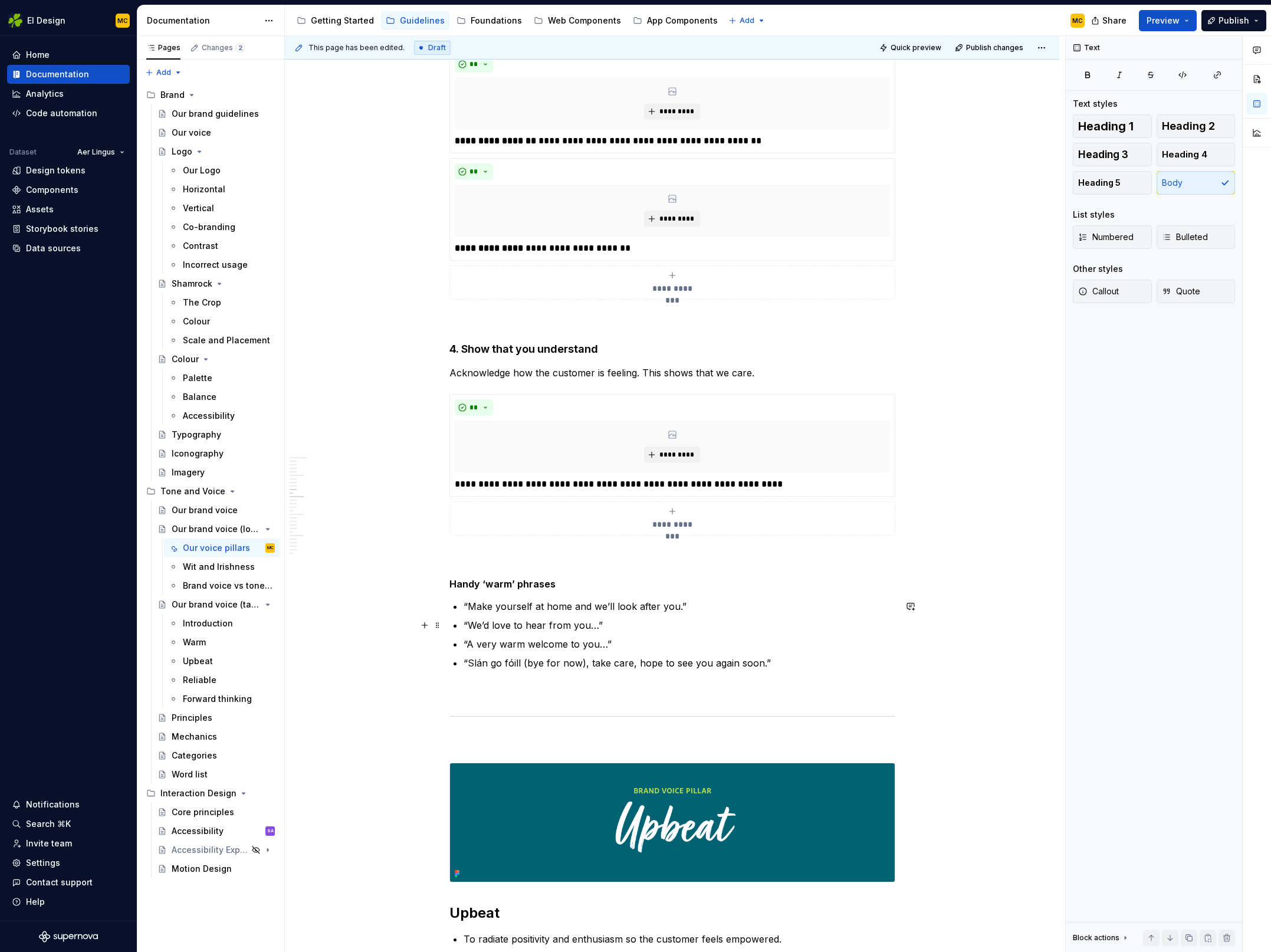
scroll to position [1546, 0]
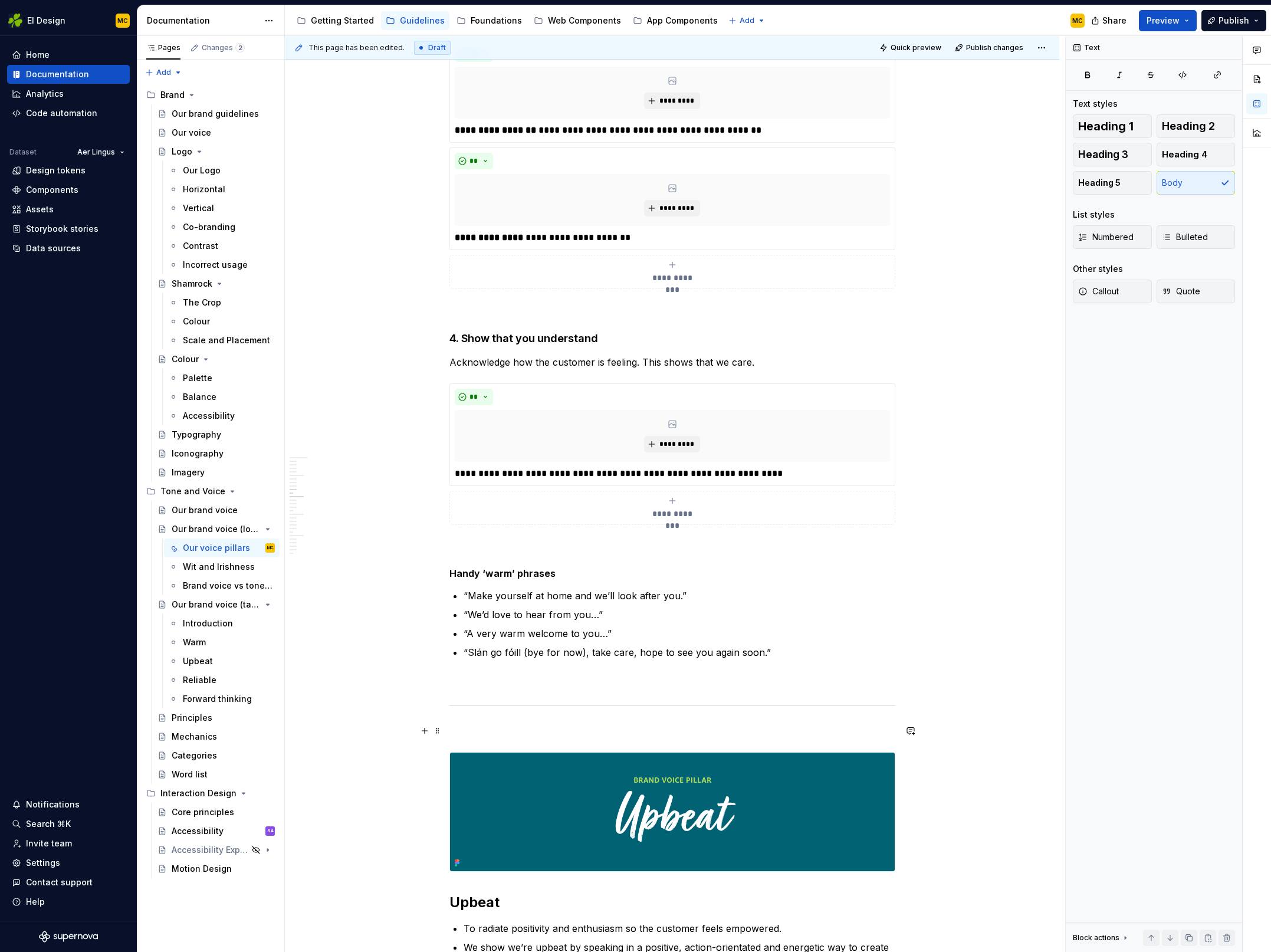
click at [757, 726] on p at bounding box center [673, 730] width 446 height 14
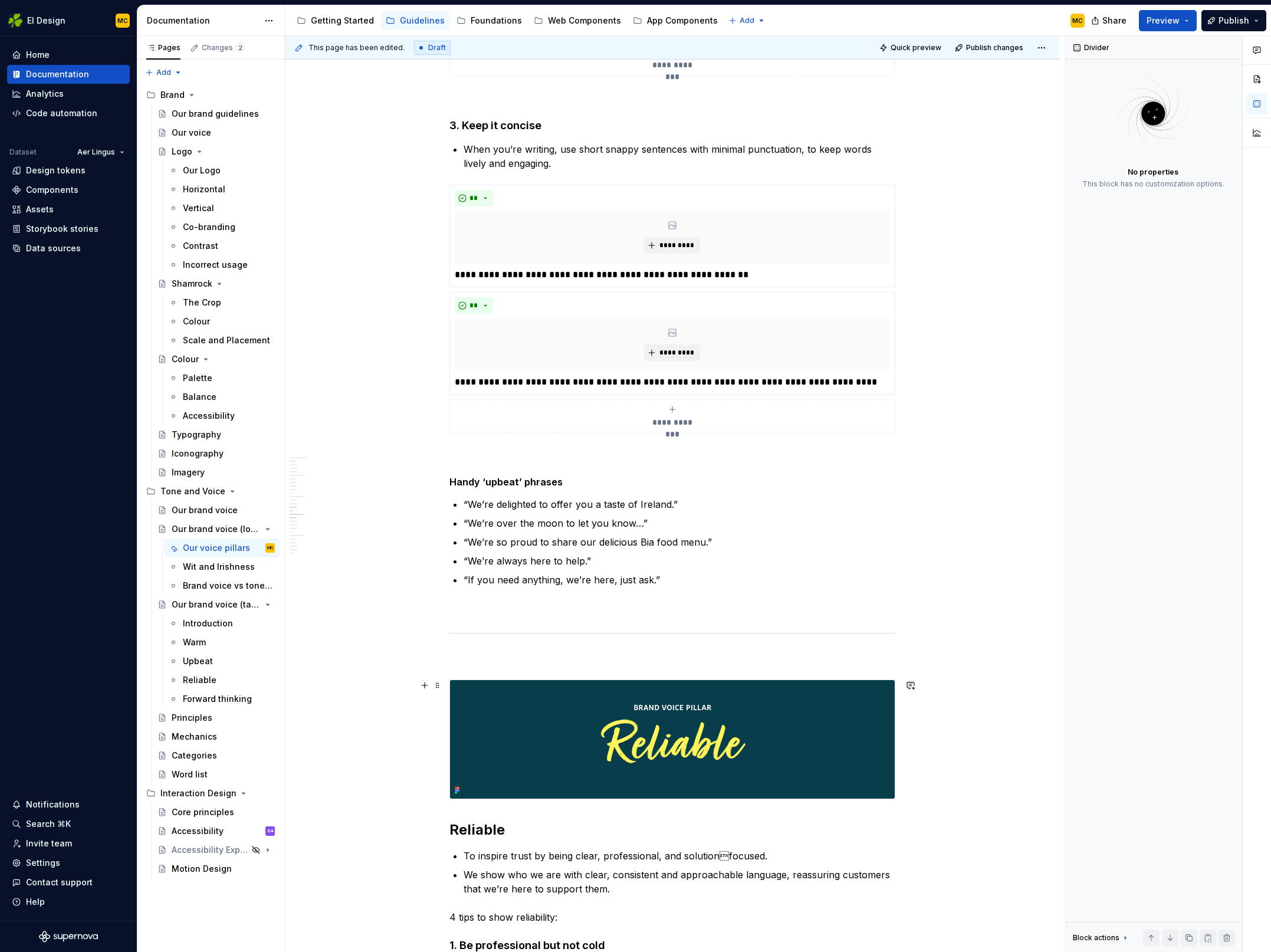
scroll to position [2901, 0]
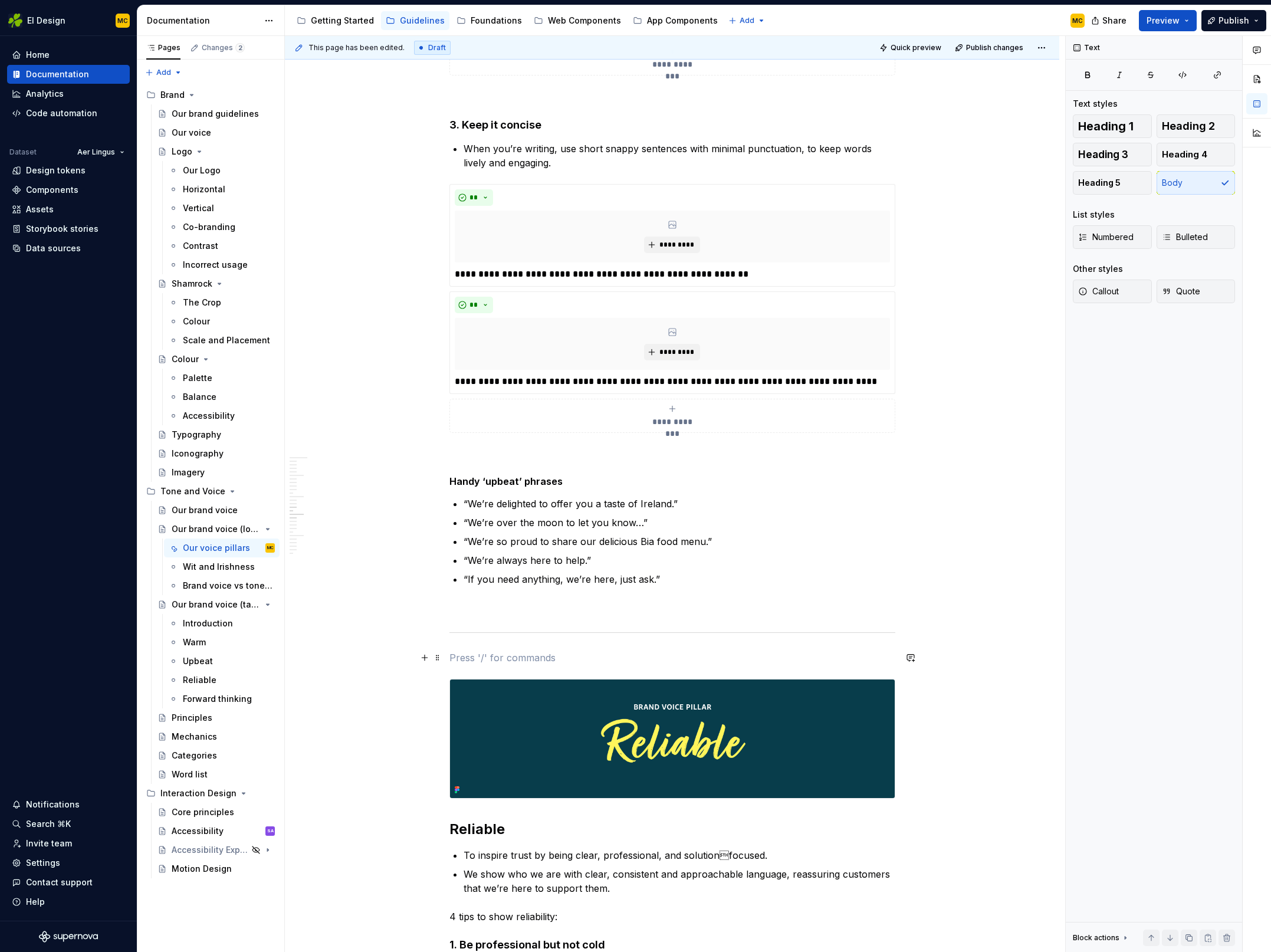
click at [606, 660] on p at bounding box center [673, 658] width 446 height 14
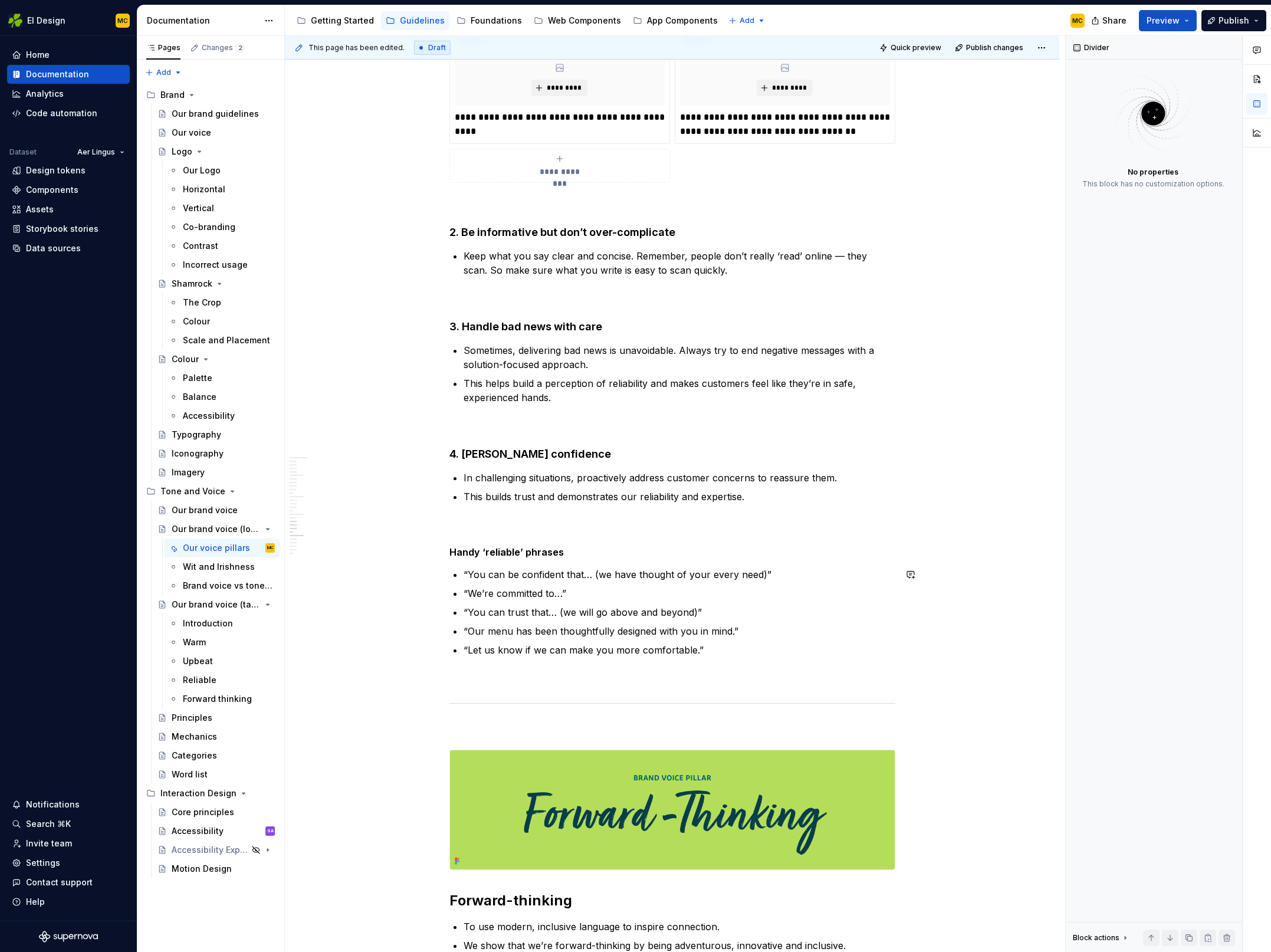
scroll to position [3898, 0]
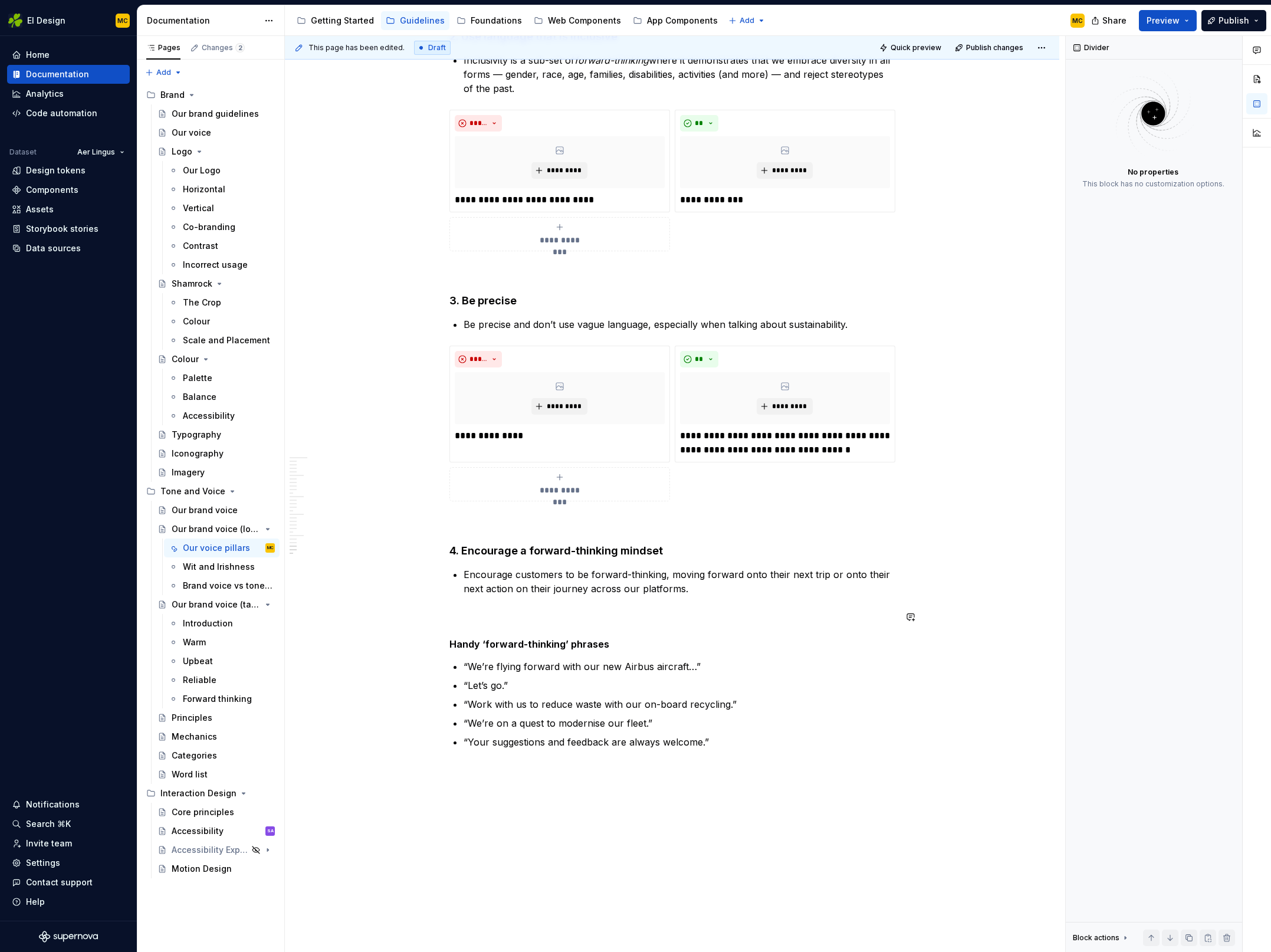
scroll to position [5104, 0]
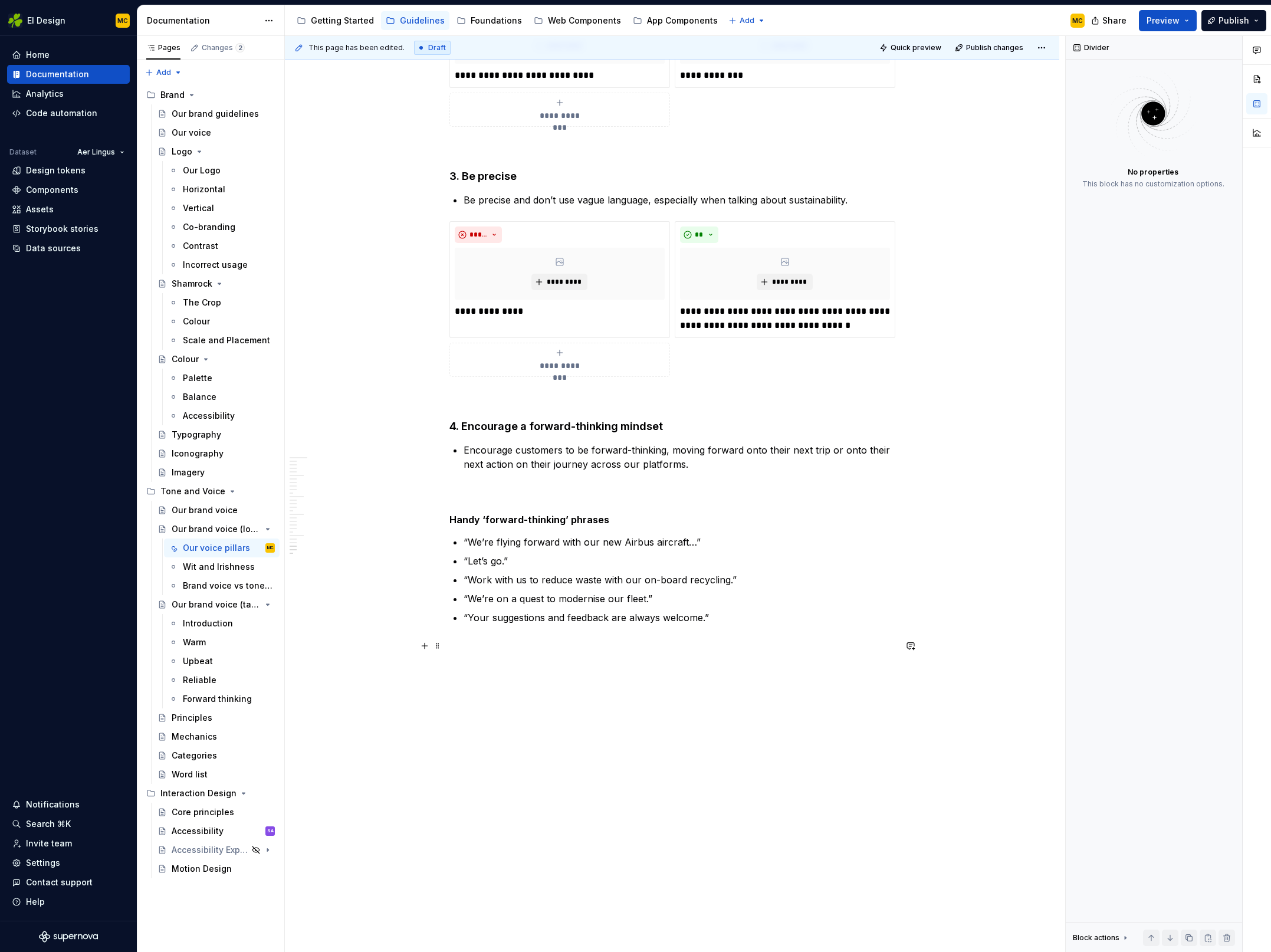
click at [522, 647] on p at bounding box center [673, 646] width 446 height 14
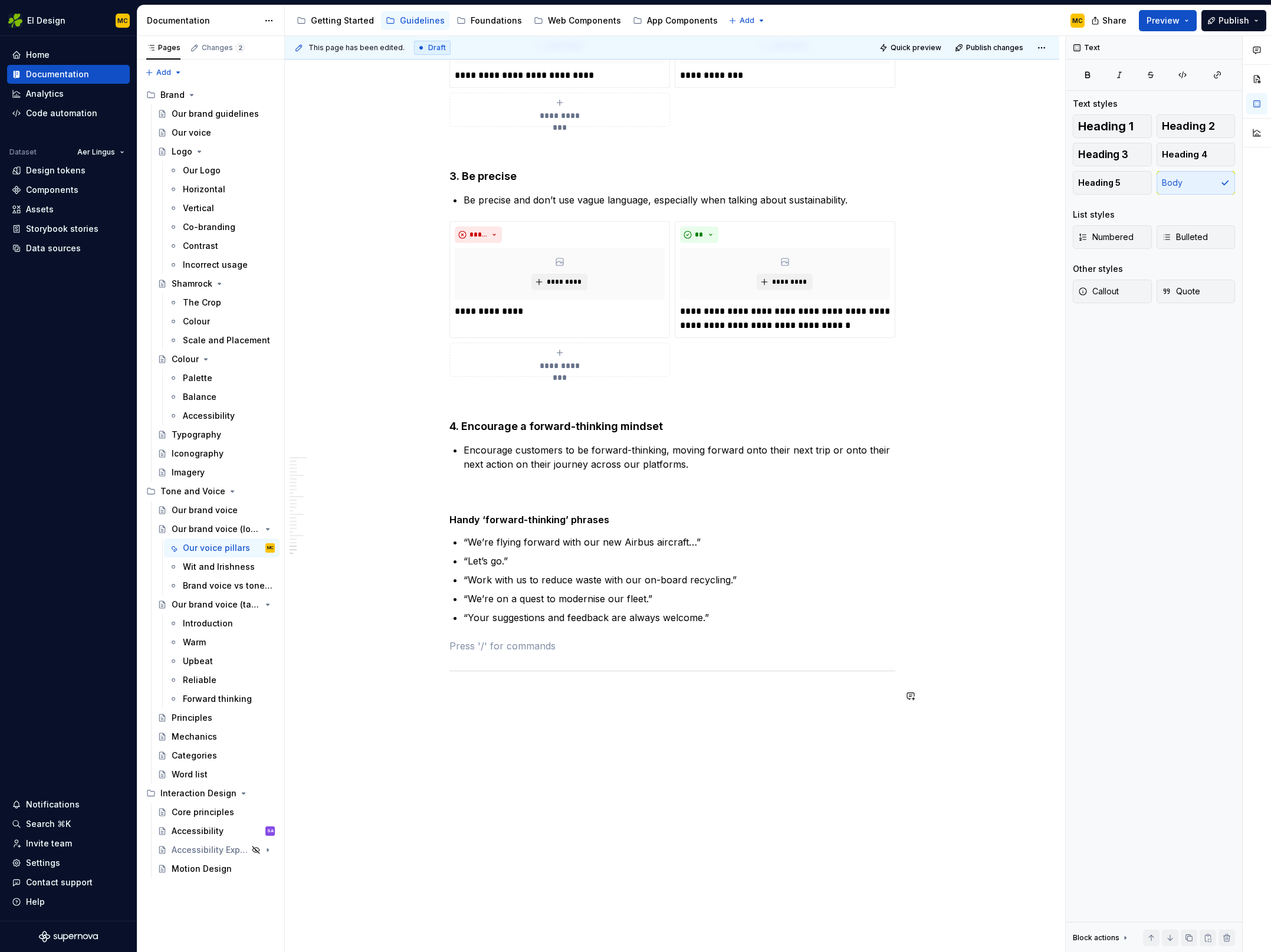
click at [989, 50] on span "Publish changes" at bounding box center [995, 47] width 57 height 10
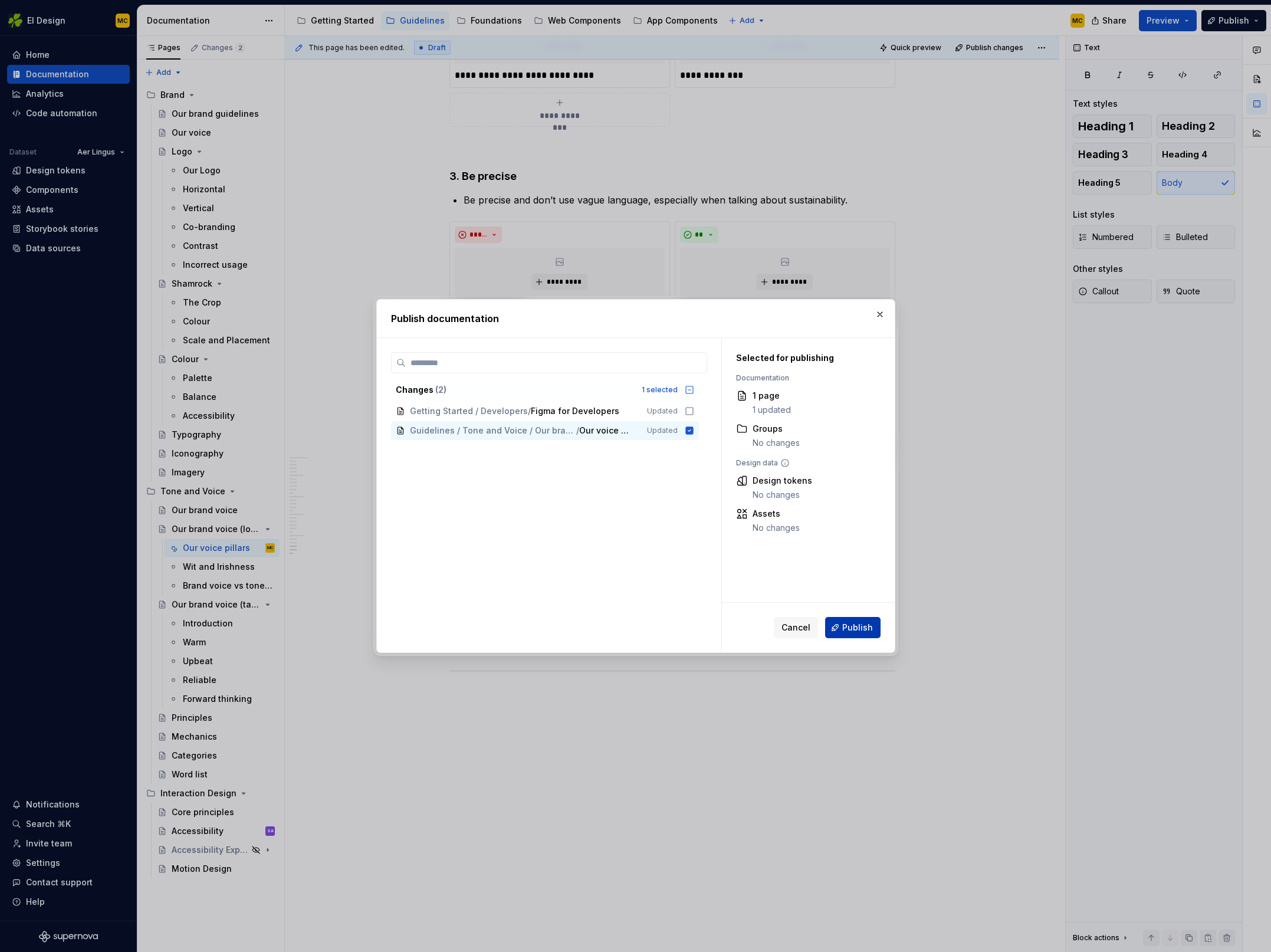
click at [864, 628] on span "Publish" at bounding box center [858, 627] width 31 height 11
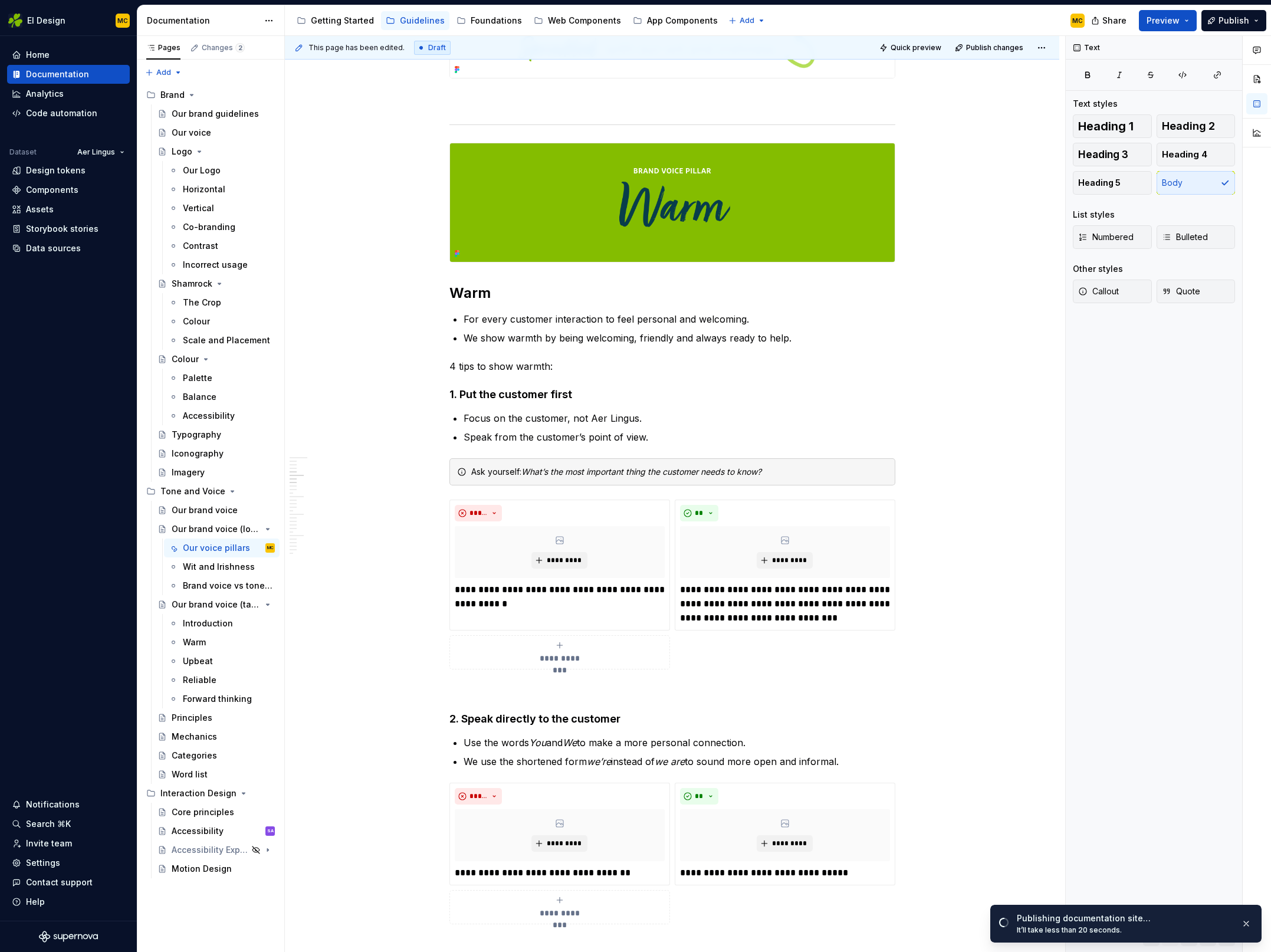
scroll to position [0, 0]
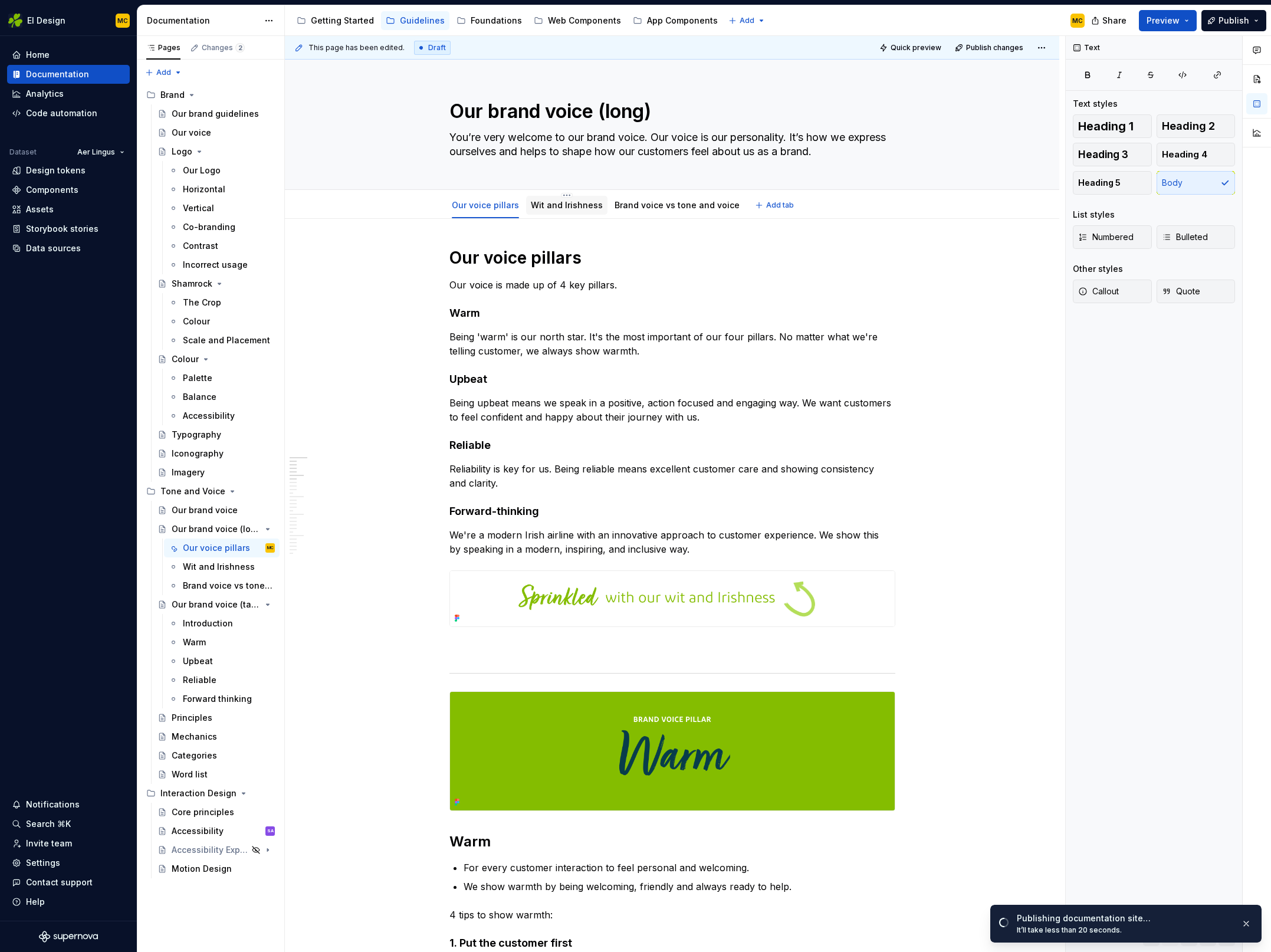
click at [558, 202] on link "Wit and Irishness" at bounding box center [567, 205] width 72 height 10
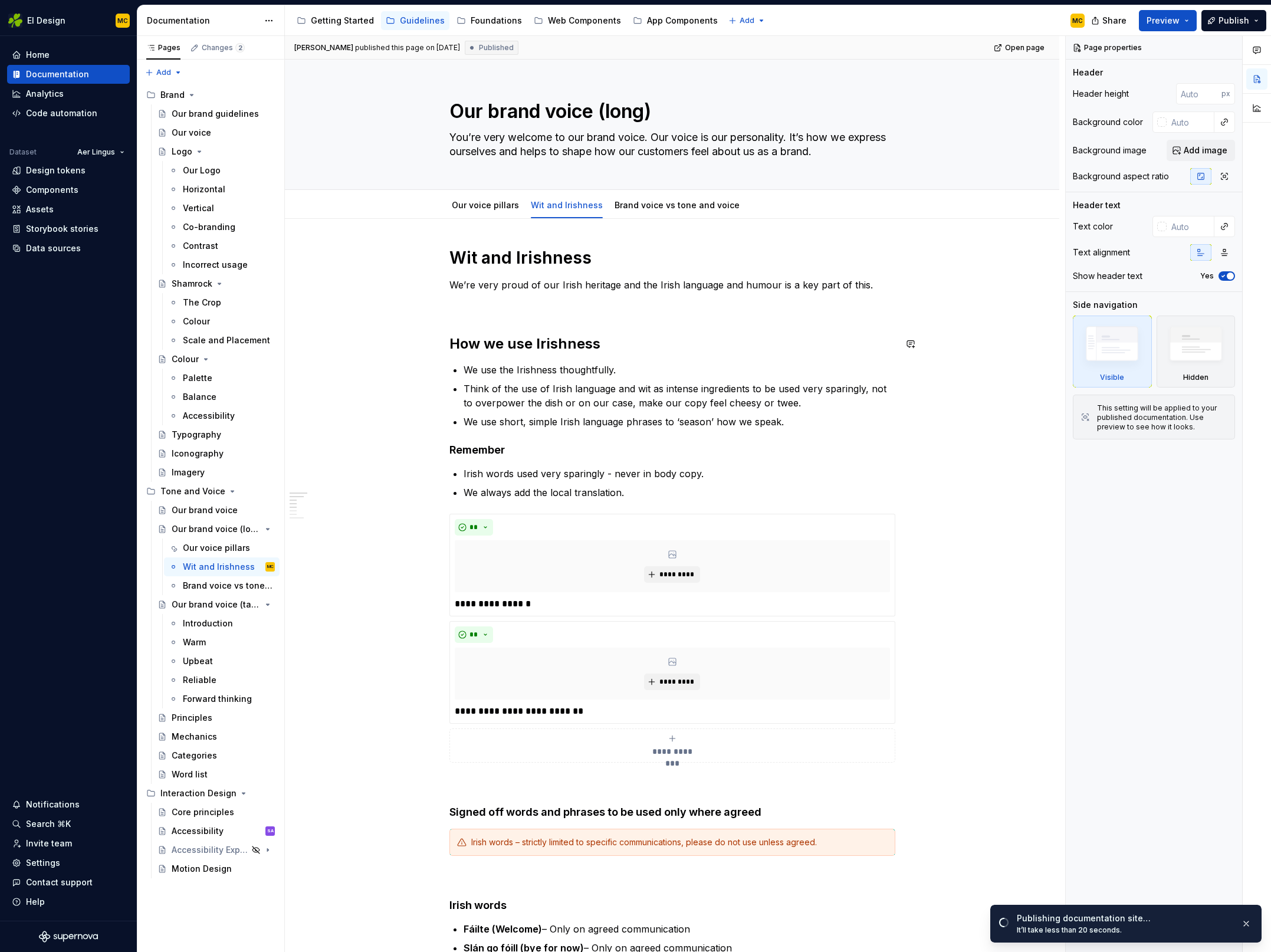
click at [492, 326] on div "**********" at bounding box center [673, 818] width 446 height 1142
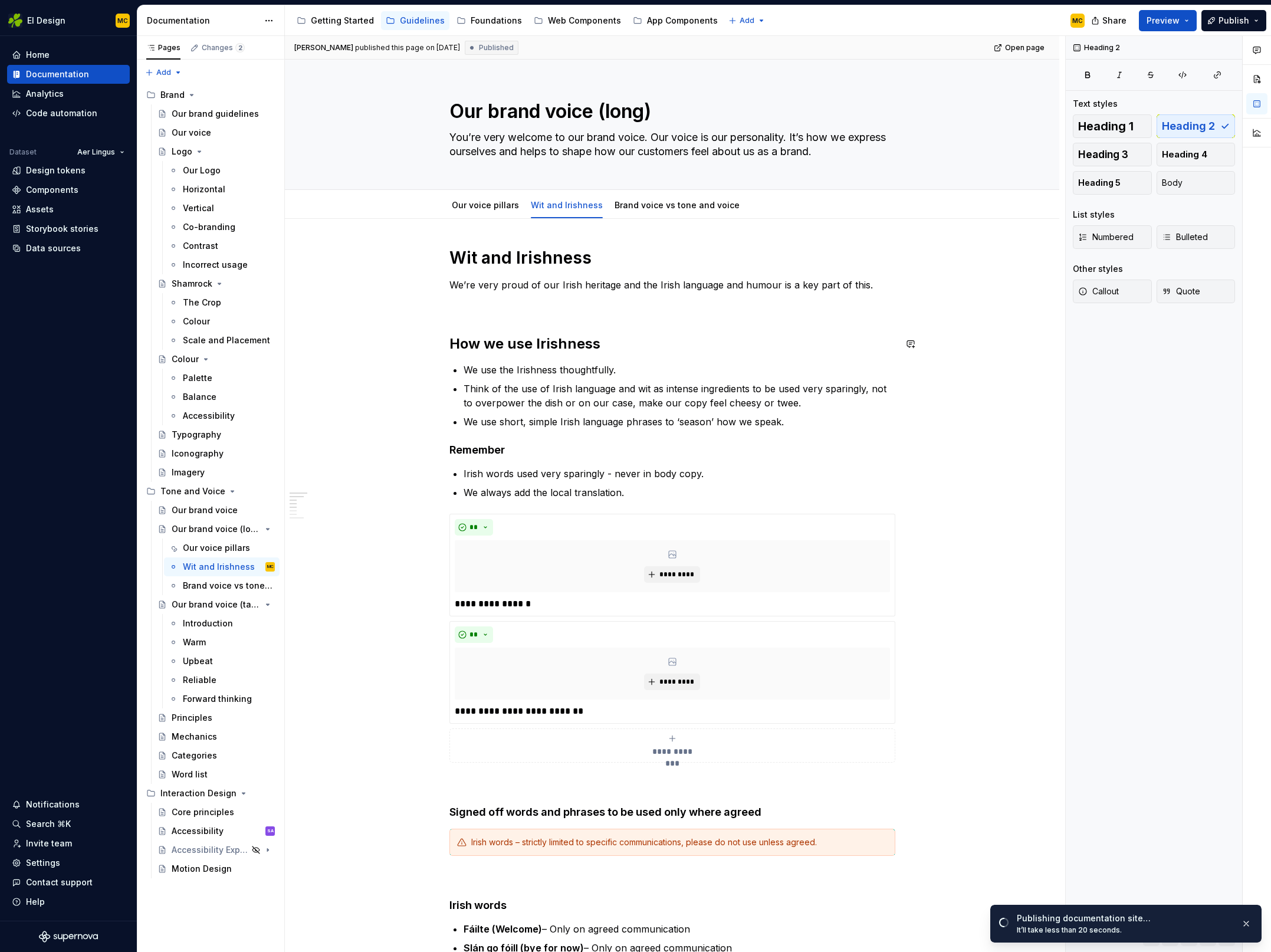
click at [491, 320] on div "**********" at bounding box center [673, 818] width 446 height 1142
click at [487, 311] on p at bounding box center [673, 306] width 446 height 14
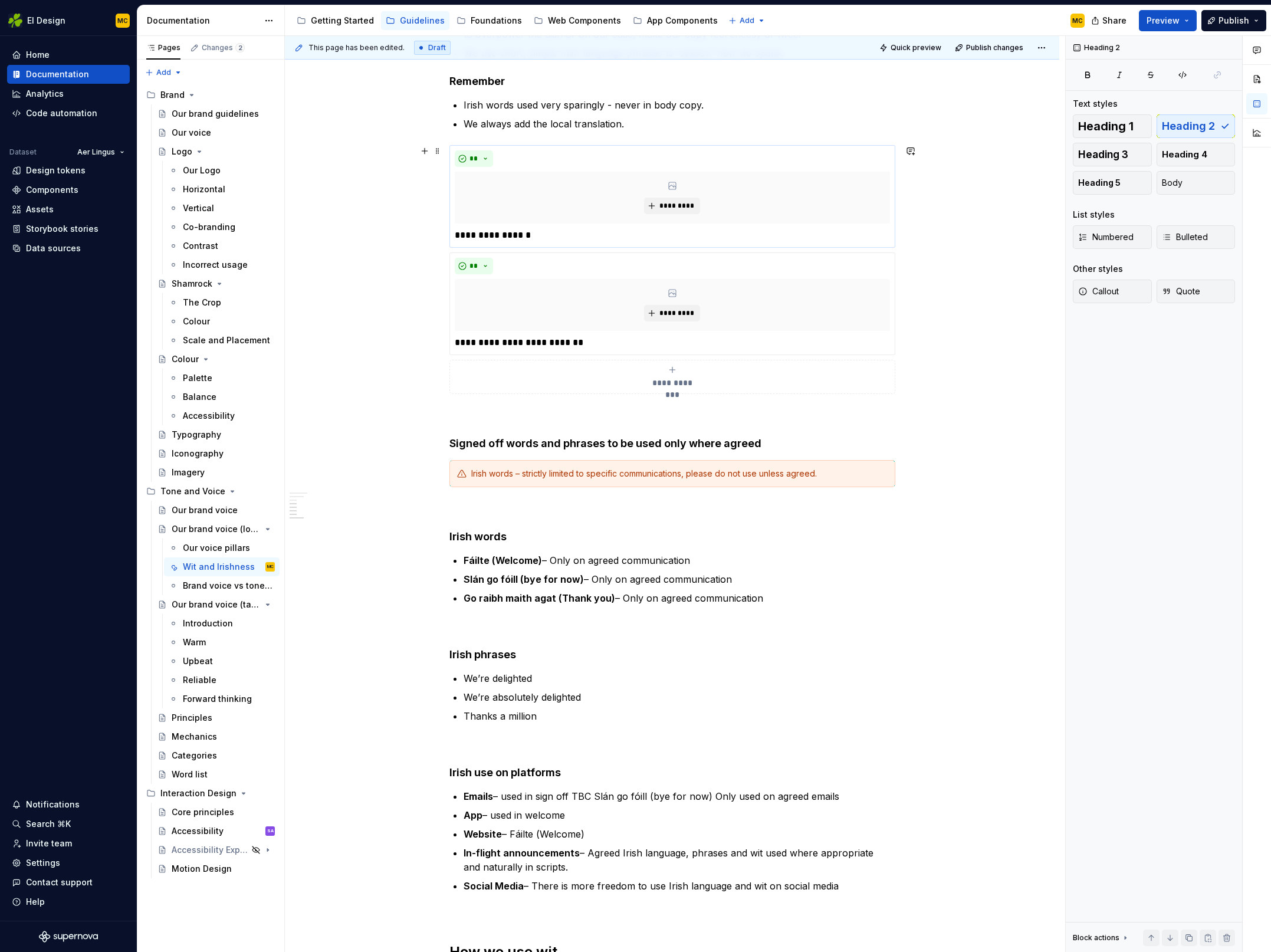
scroll to position [467, 0]
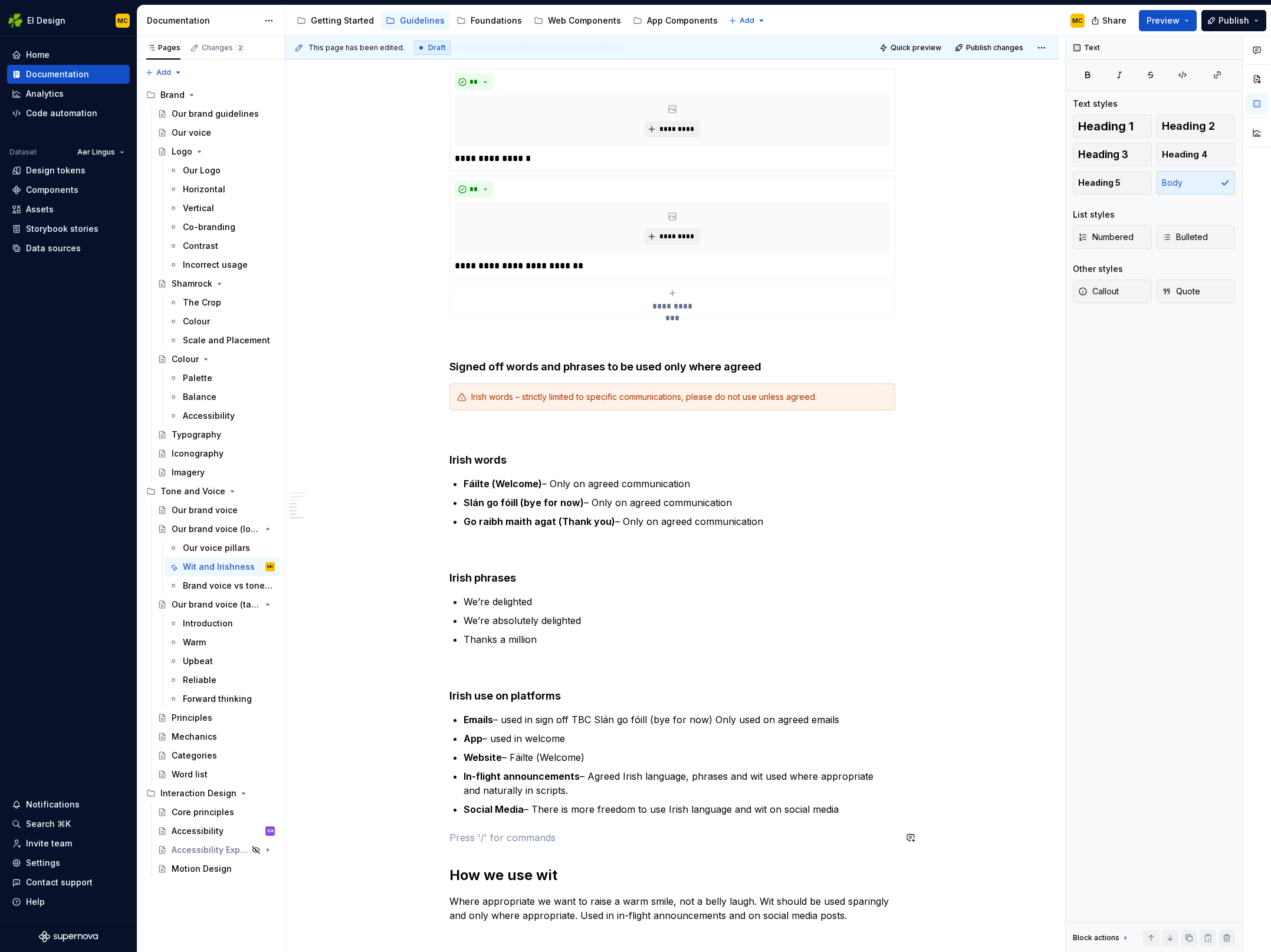
click at [461, 822] on div "**********" at bounding box center [673, 361] width 446 height 1163
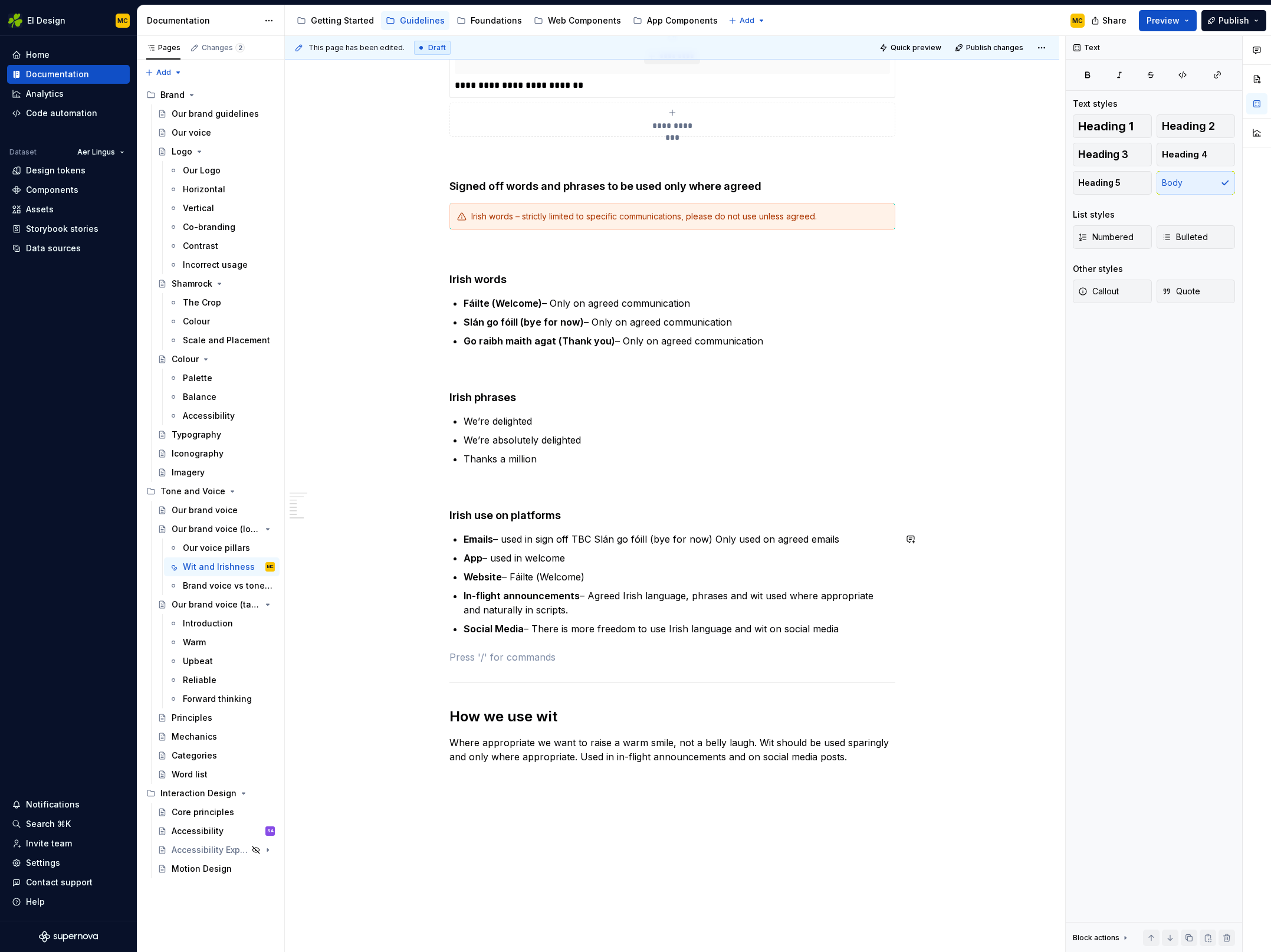
scroll to position [780, 0]
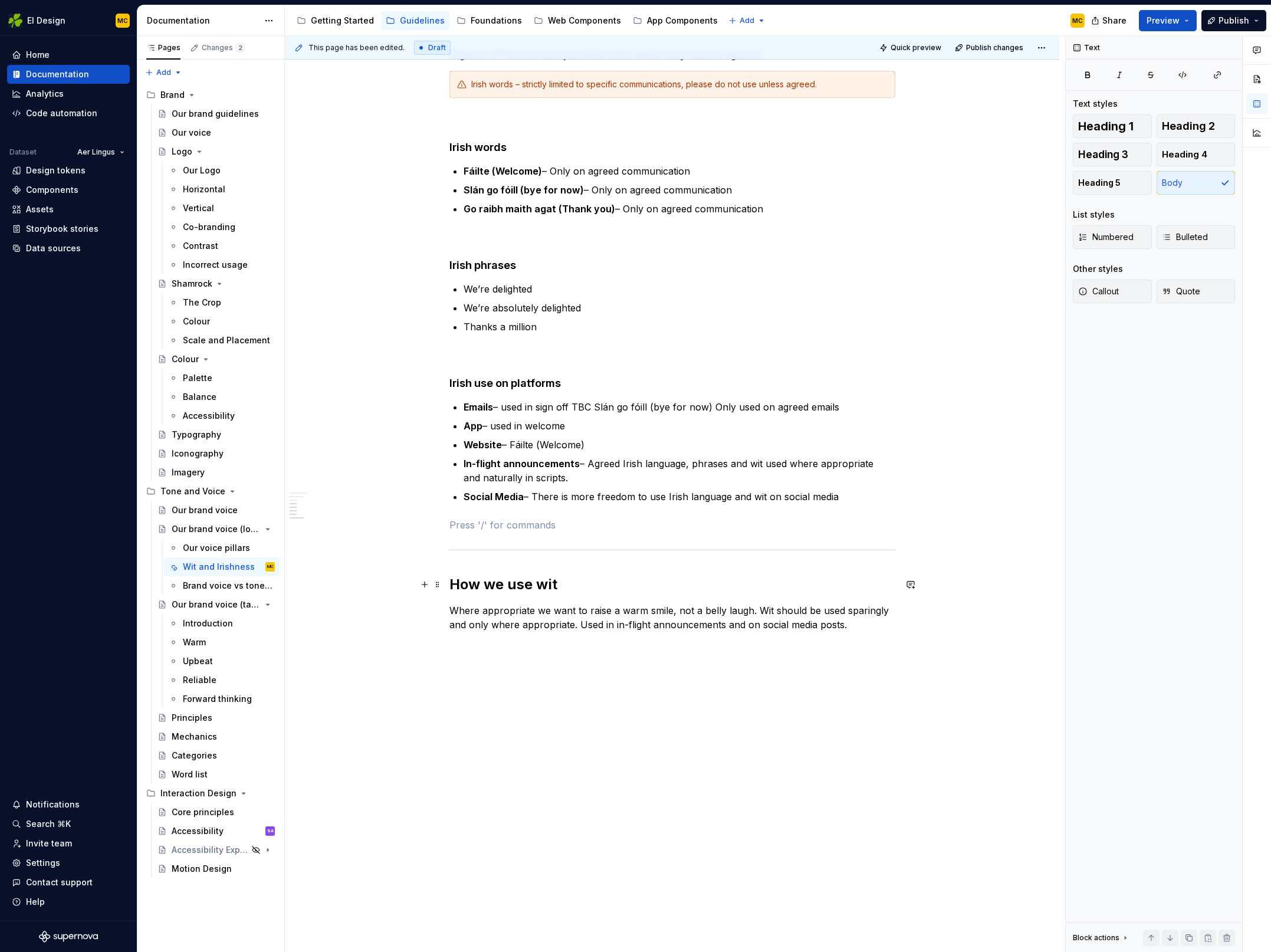
click at [998, 583] on div "**********" at bounding box center [672, 196] width 775 height 1513
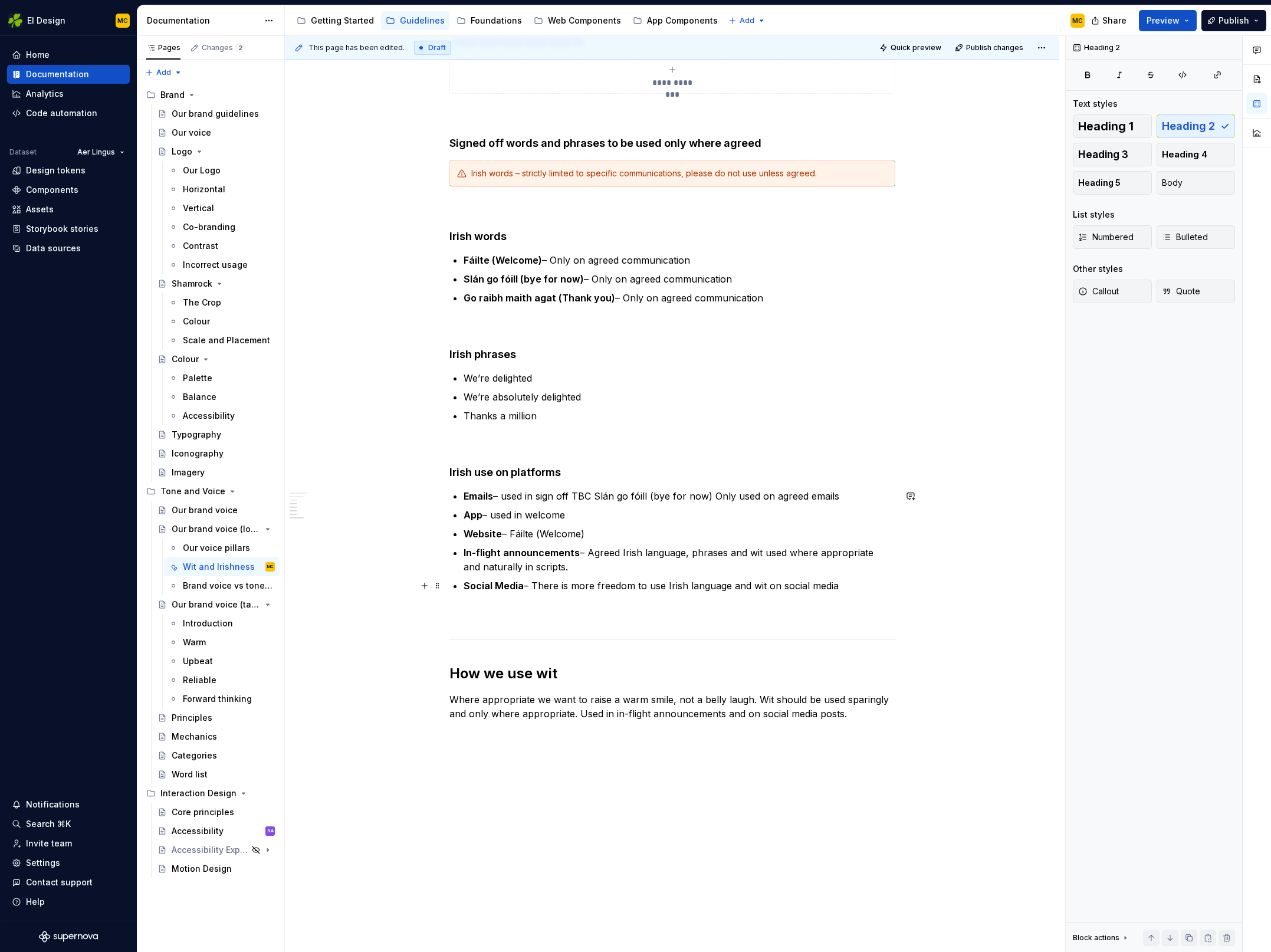
scroll to position [692, 0]
click at [994, 49] on span "Publish changes" at bounding box center [995, 47] width 57 height 10
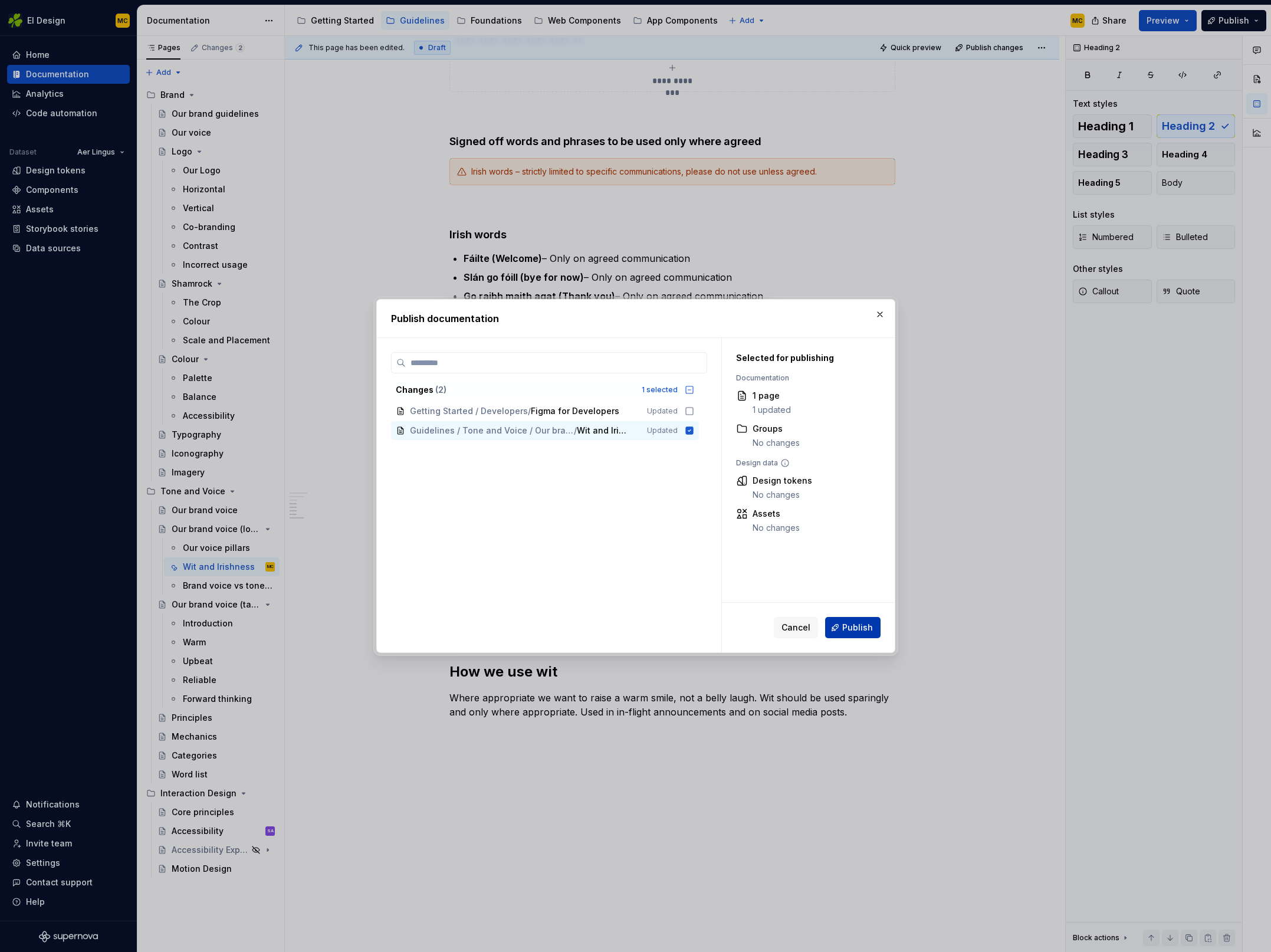
click at [860, 630] on span "Publish" at bounding box center [858, 627] width 31 height 11
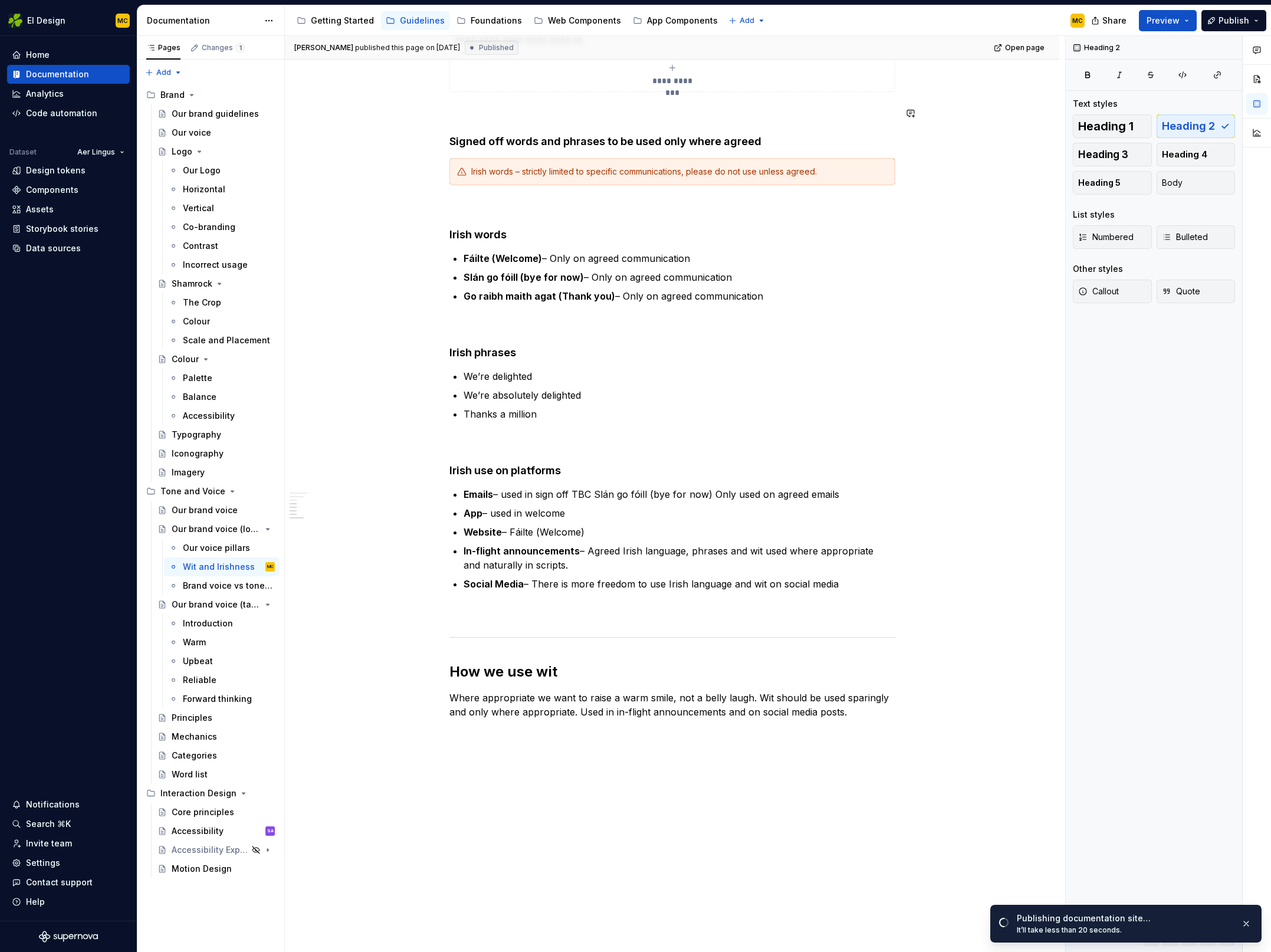
scroll to position [0, 0]
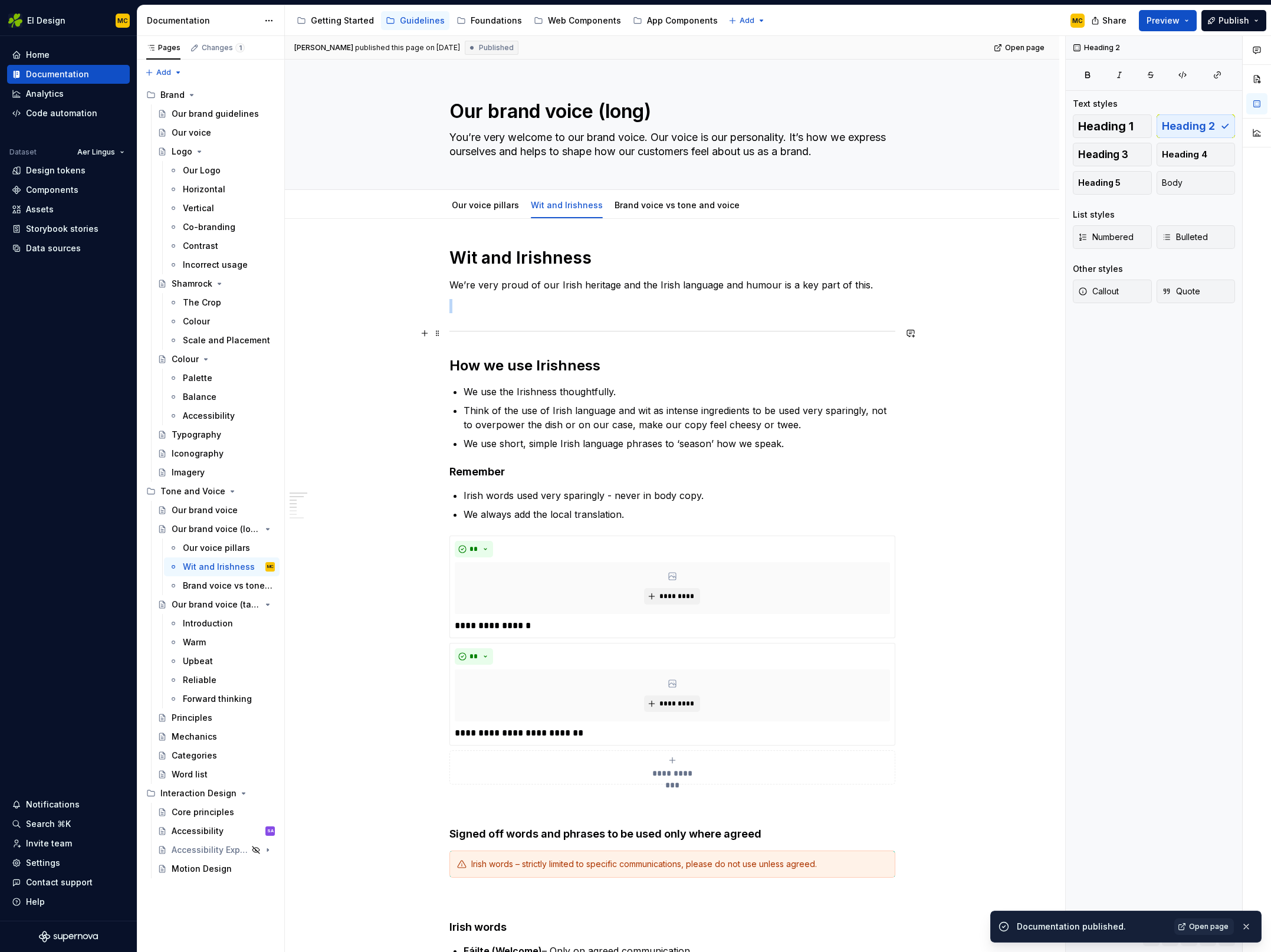
click at [590, 329] on div at bounding box center [673, 331] width 446 height 8
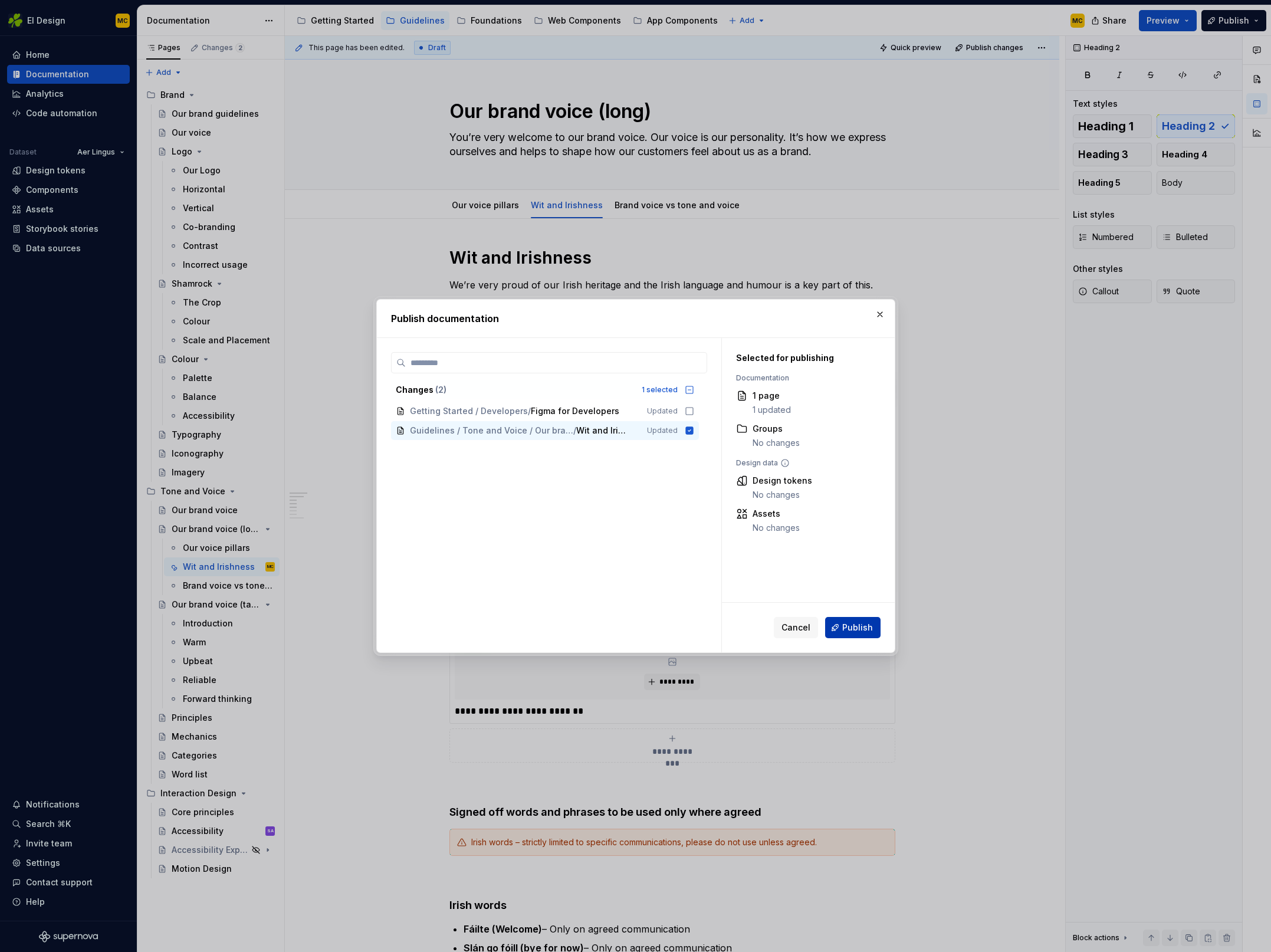
click at [865, 622] on span "Publish" at bounding box center [858, 627] width 31 height 11
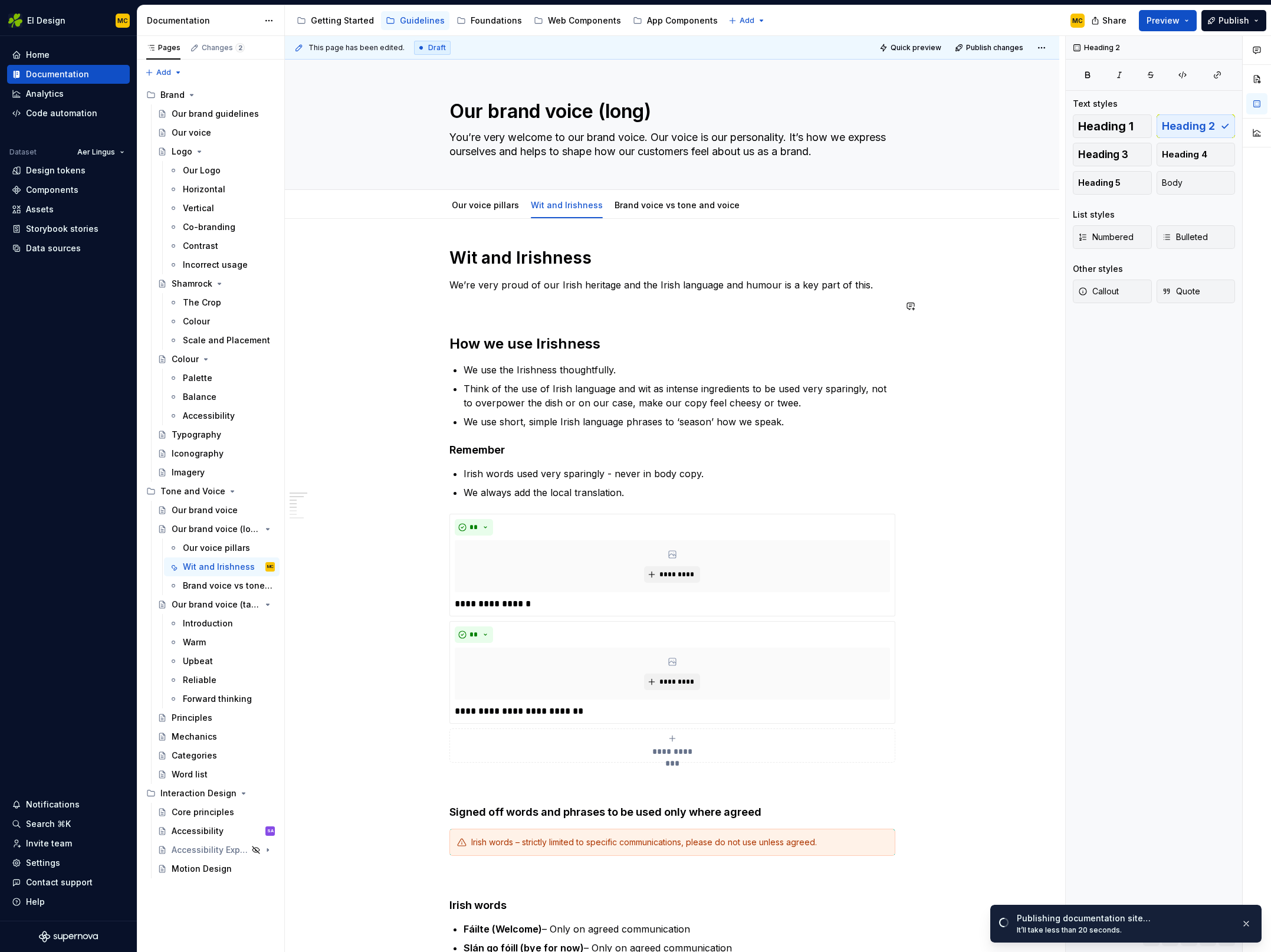
click at [546, 316] on div "**********" at bounding box center [673, 829] width 446 height 1163
click at [537, 313] on div "**********" at bounding box center [673, 829] width 446 height 1163
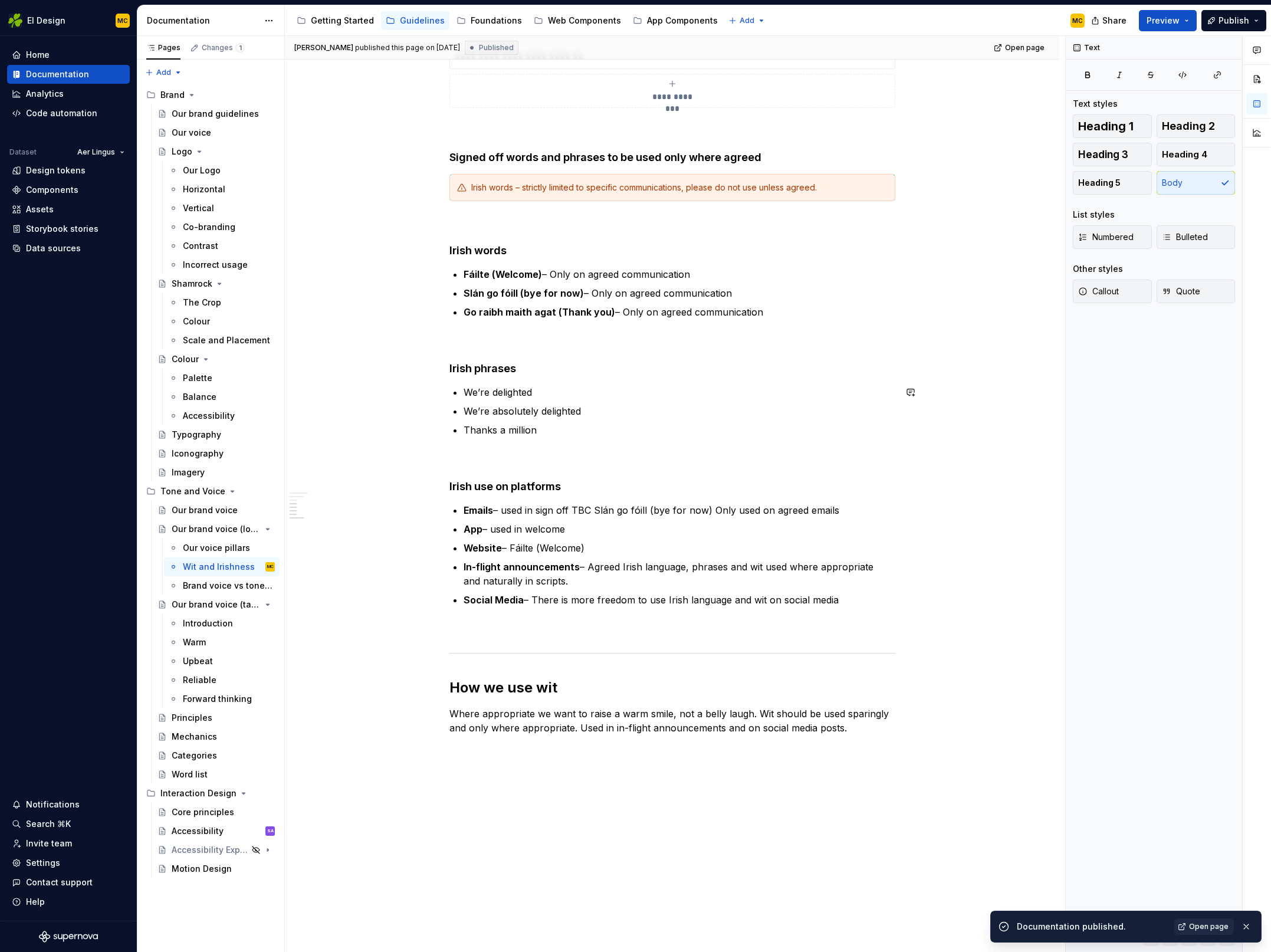
scroll to position [661, 0]
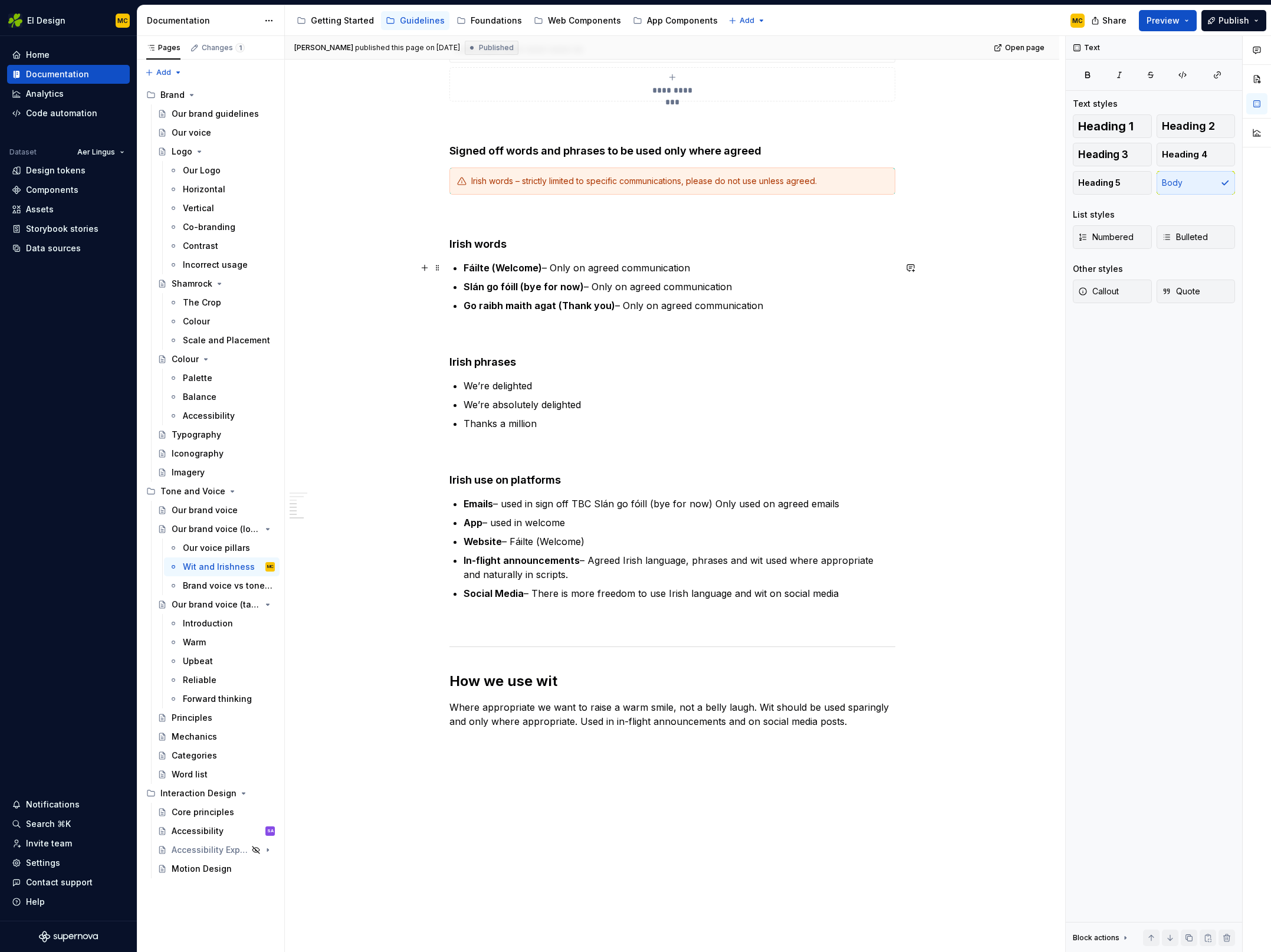
click at [556, 271] on p "Fáilte (Welcome) – Only on agreed communication" at bounding box center [680, 268] width 432 height 14
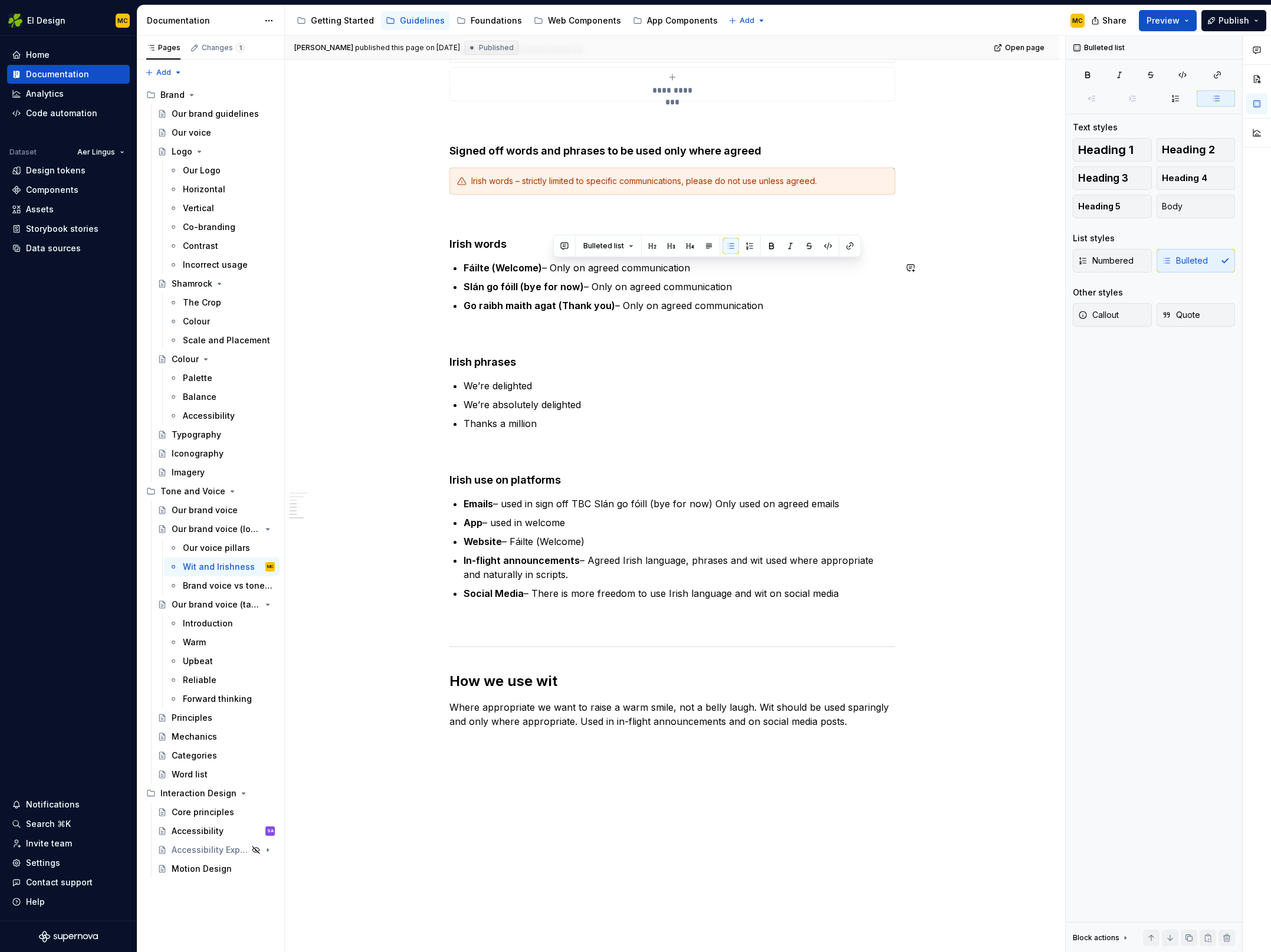
copy p "Only on agreed communication"
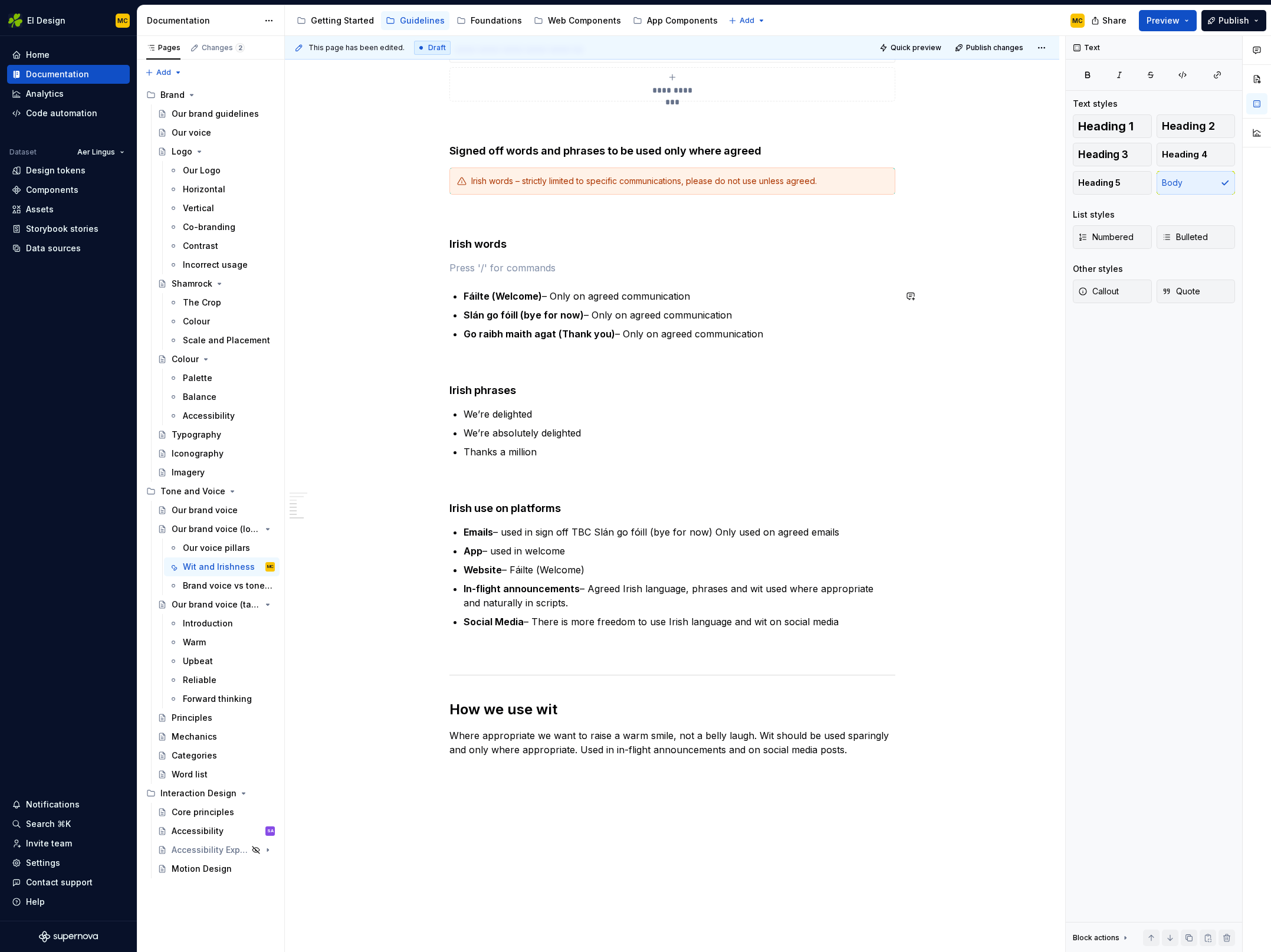
paste div
type textarea "*"
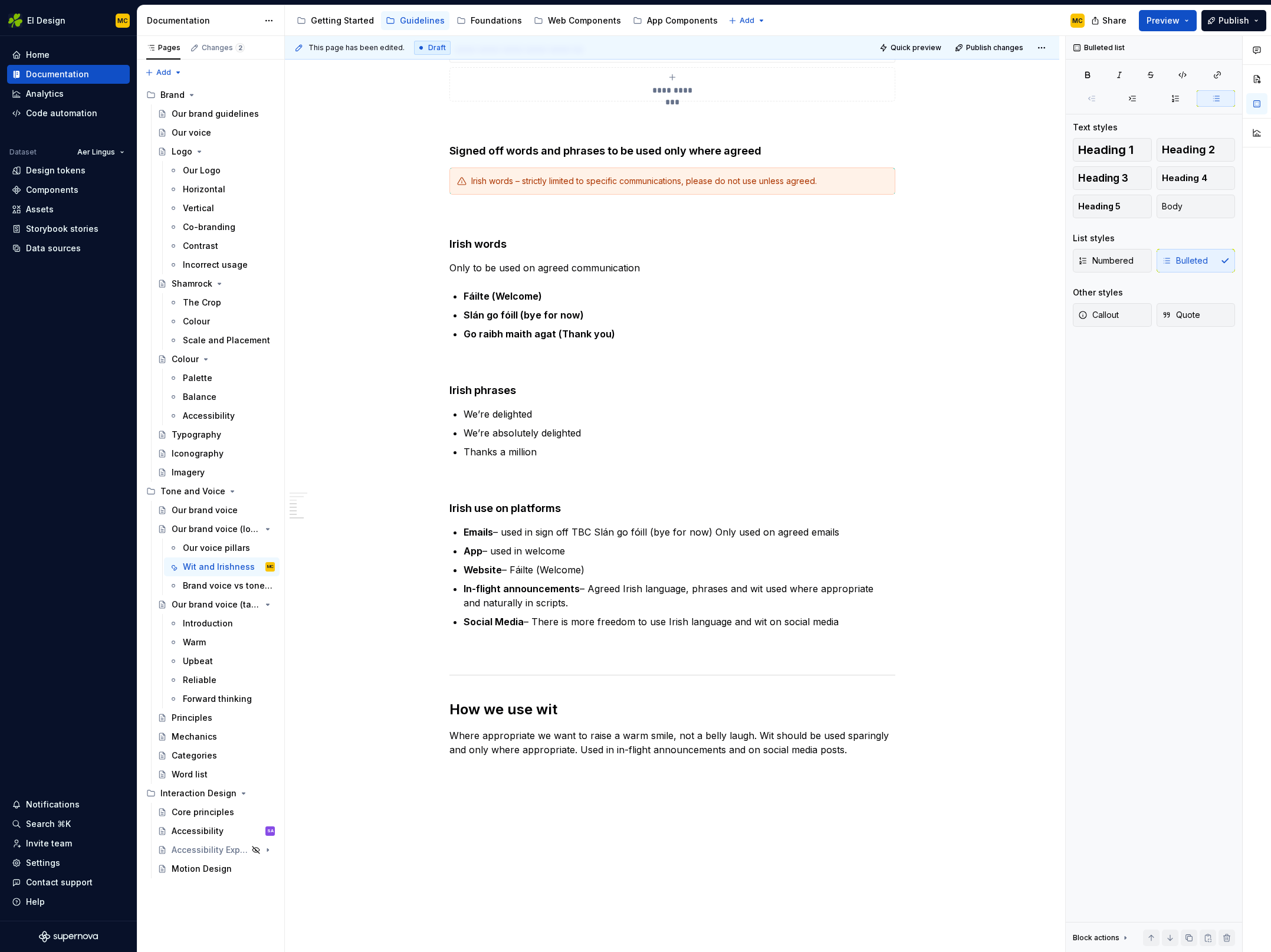
click at [994, 38] on div "This page has been edited. Draft Quick preview Publish changes" at bounding box center [672, 47] width 775 height 24
click at [993, 44] on span "Publish changes" at bounding box center [995, 47] width 57 height 10
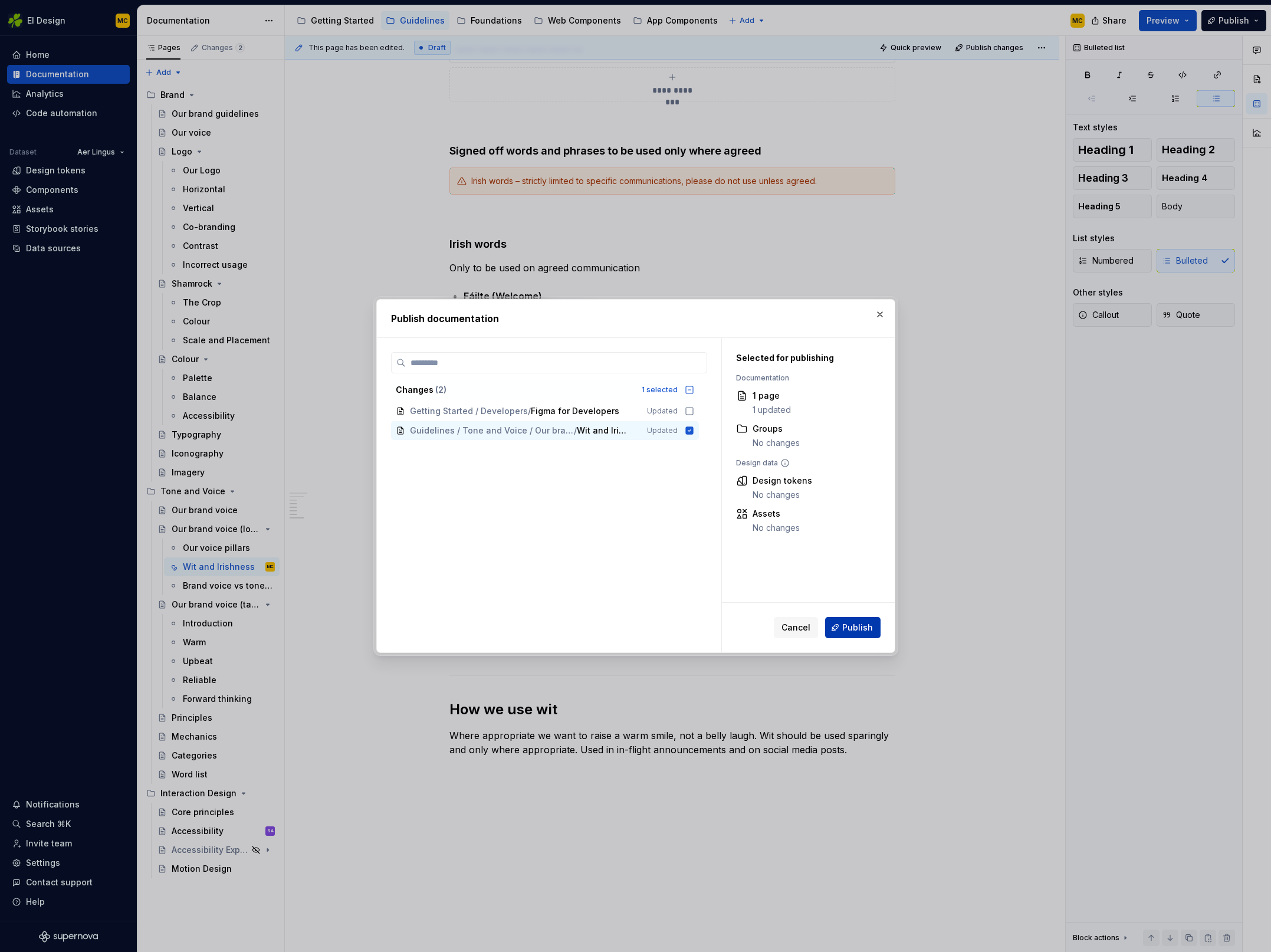
click at [851, 631] on span "Publish" at bounding box center [858, 627] width 31 height 11
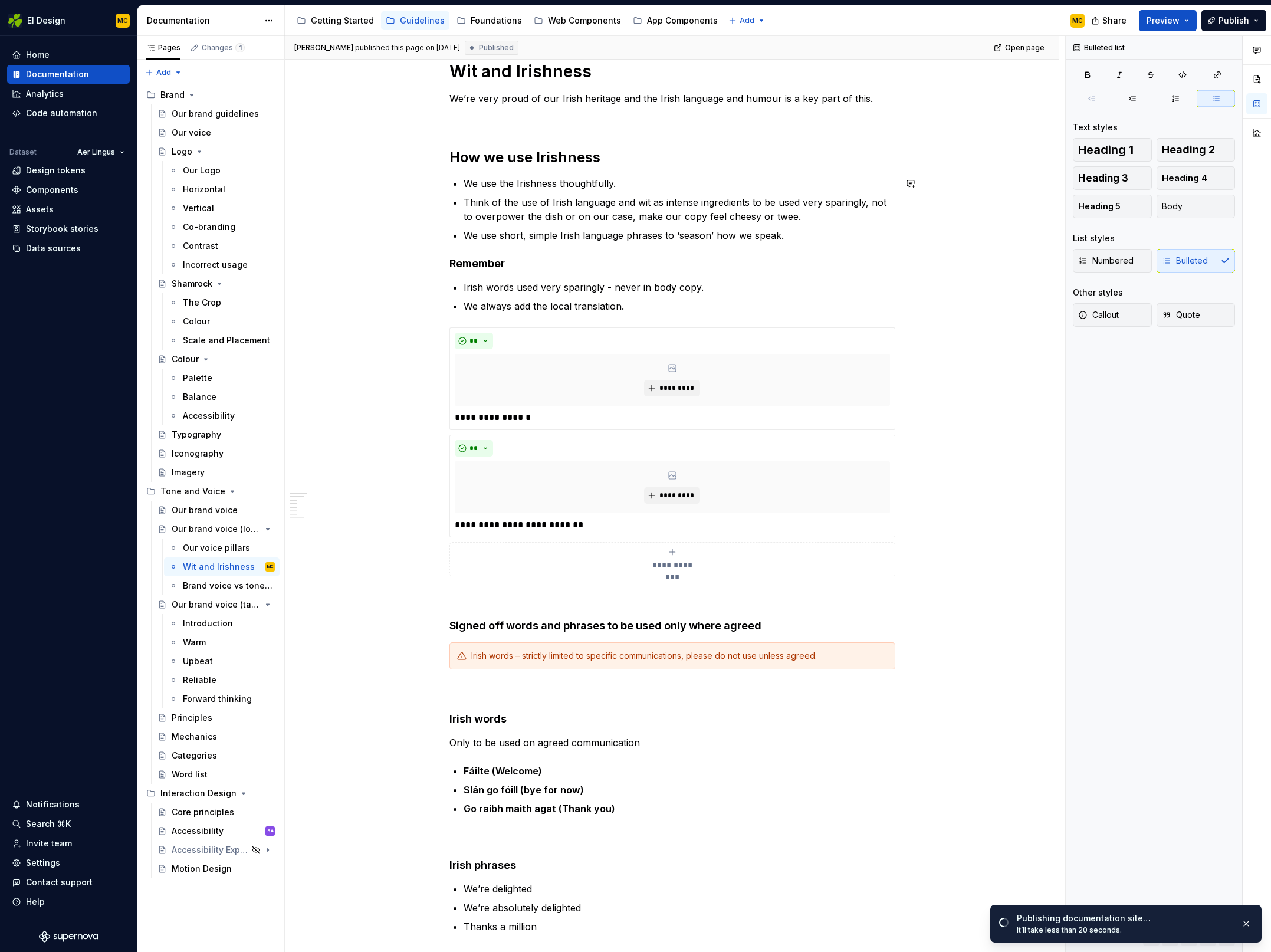
scroll to position [0, 0]
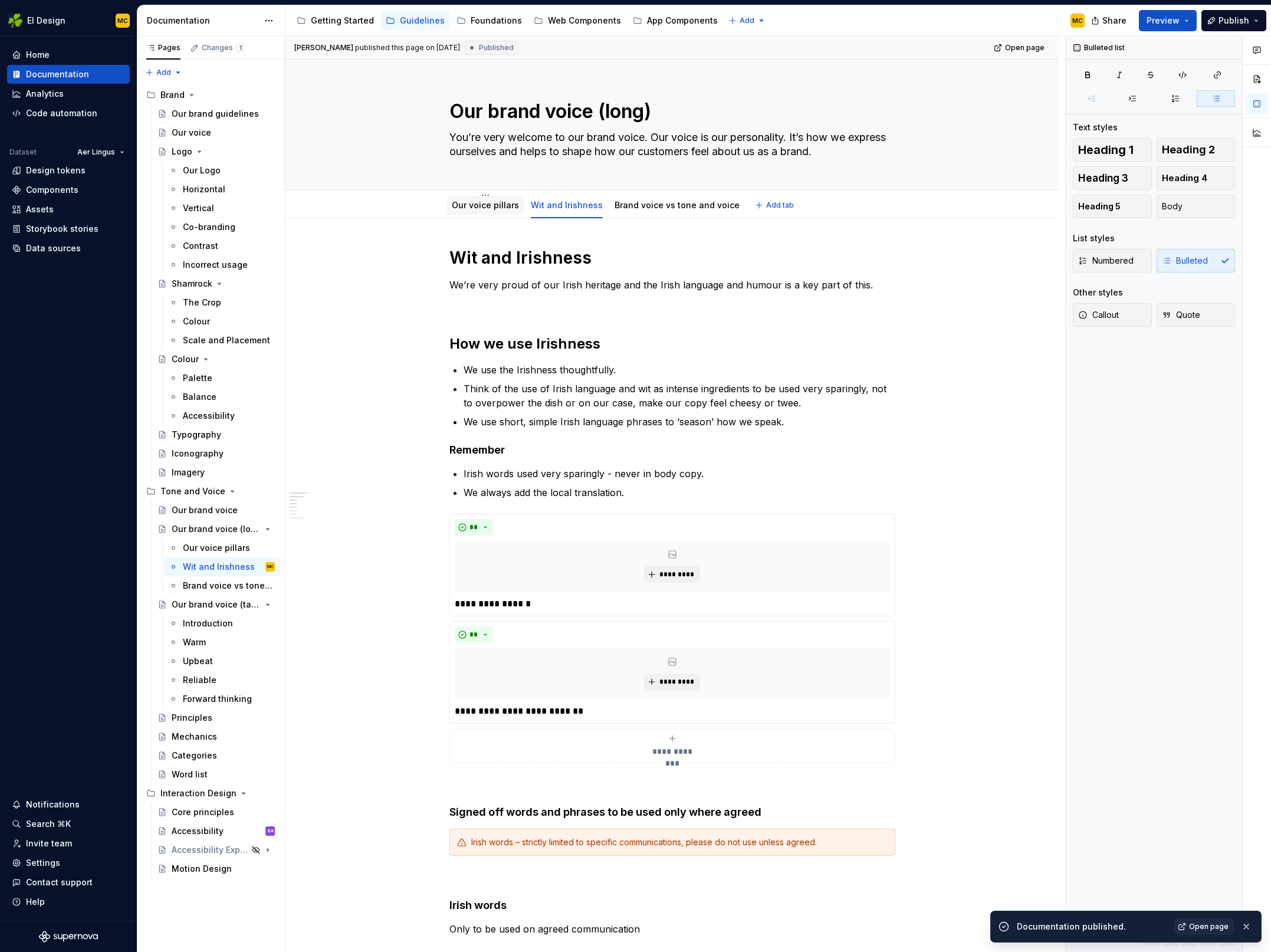
click at [478, 196] on div "Our voice pillars" at bounding box center [485, 206] width 77 height 19
click at [475, 204] on link "Our voice pillars" at bounding box center [485, 205] width 67 height 10
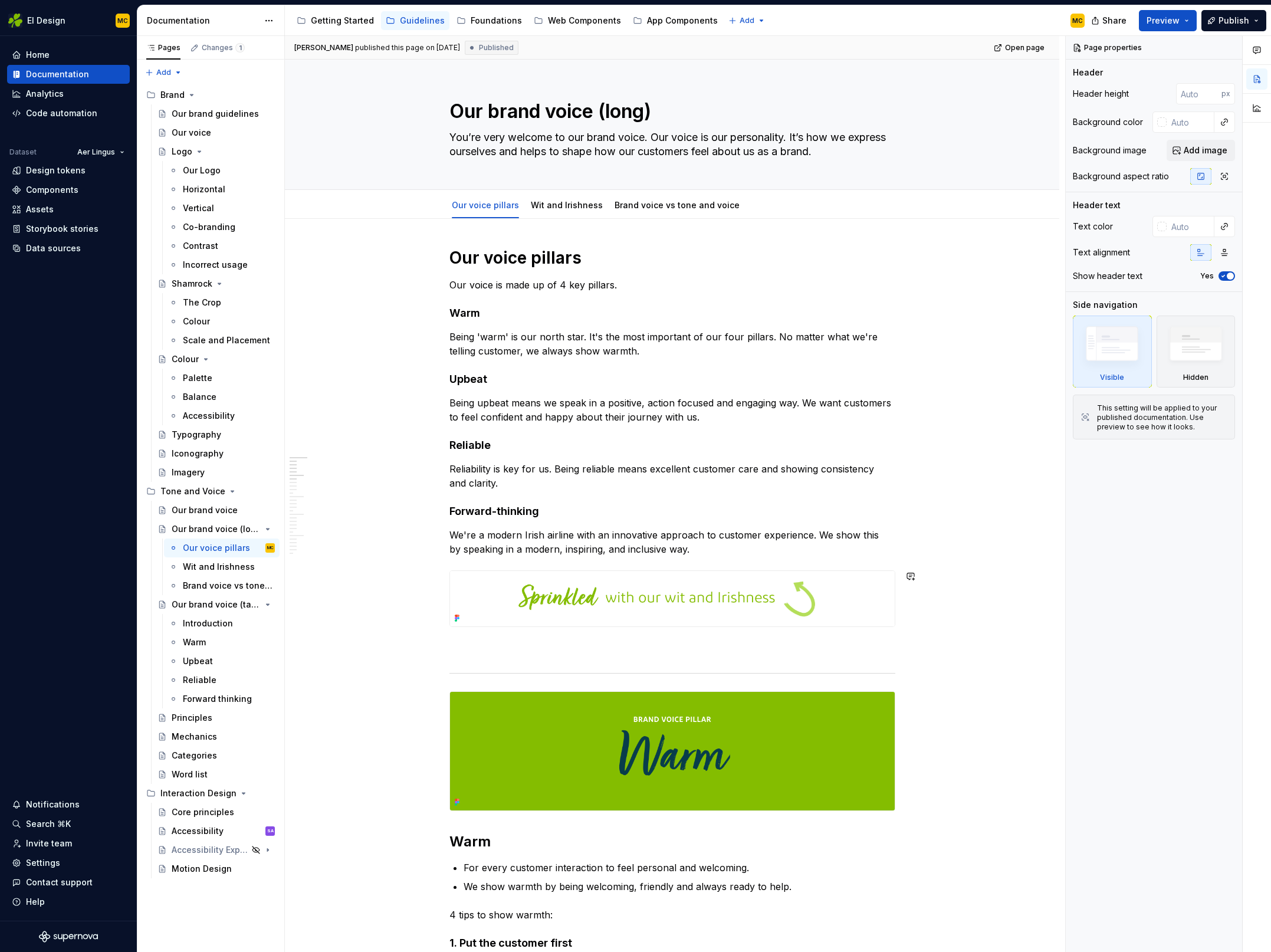
type textarea "*"
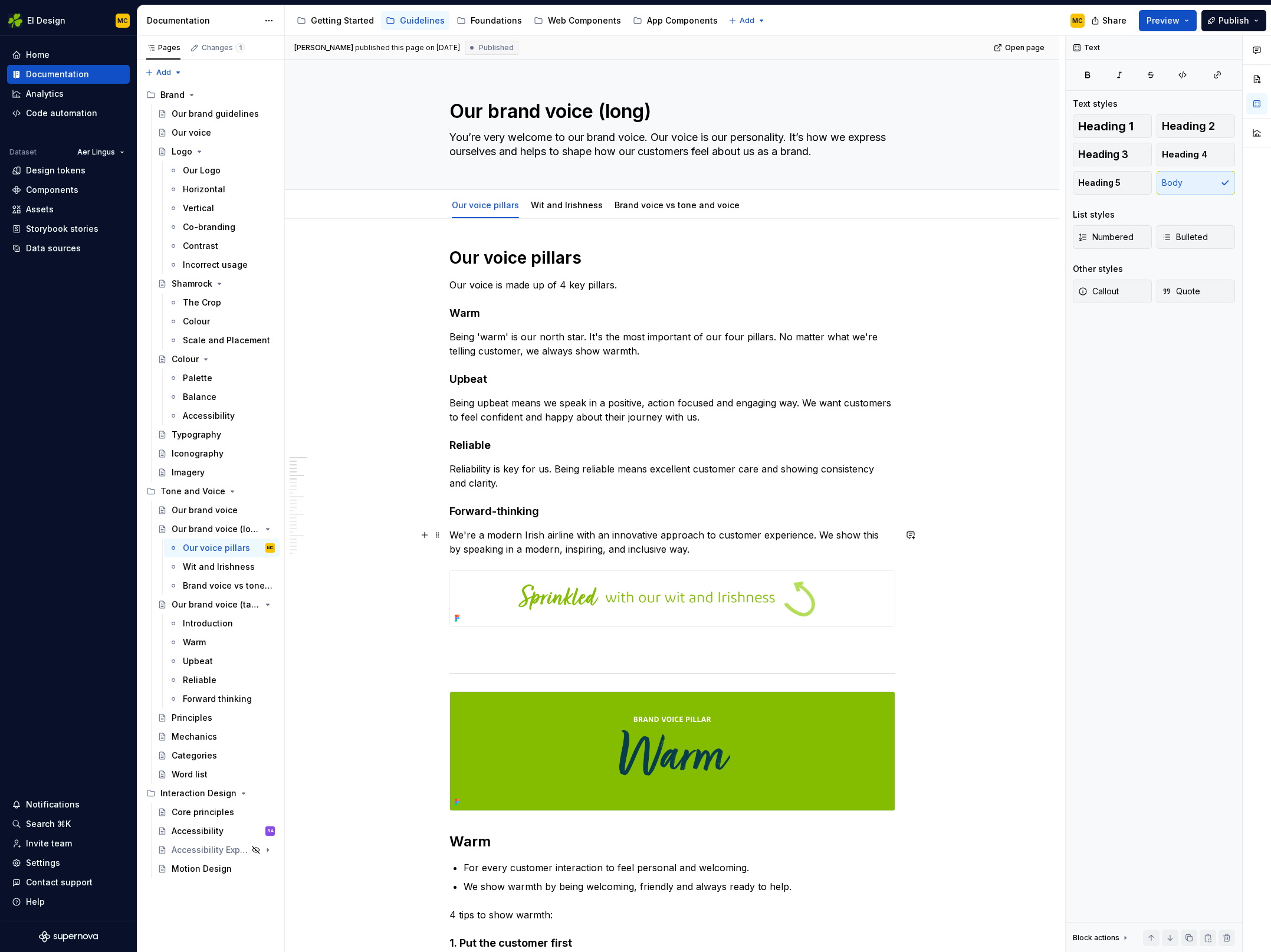
click at [860, 555] on p "We're a modern Irish airline with an innovative approach to customer experience…" at bounding box center [673, 542] width 446 height 28
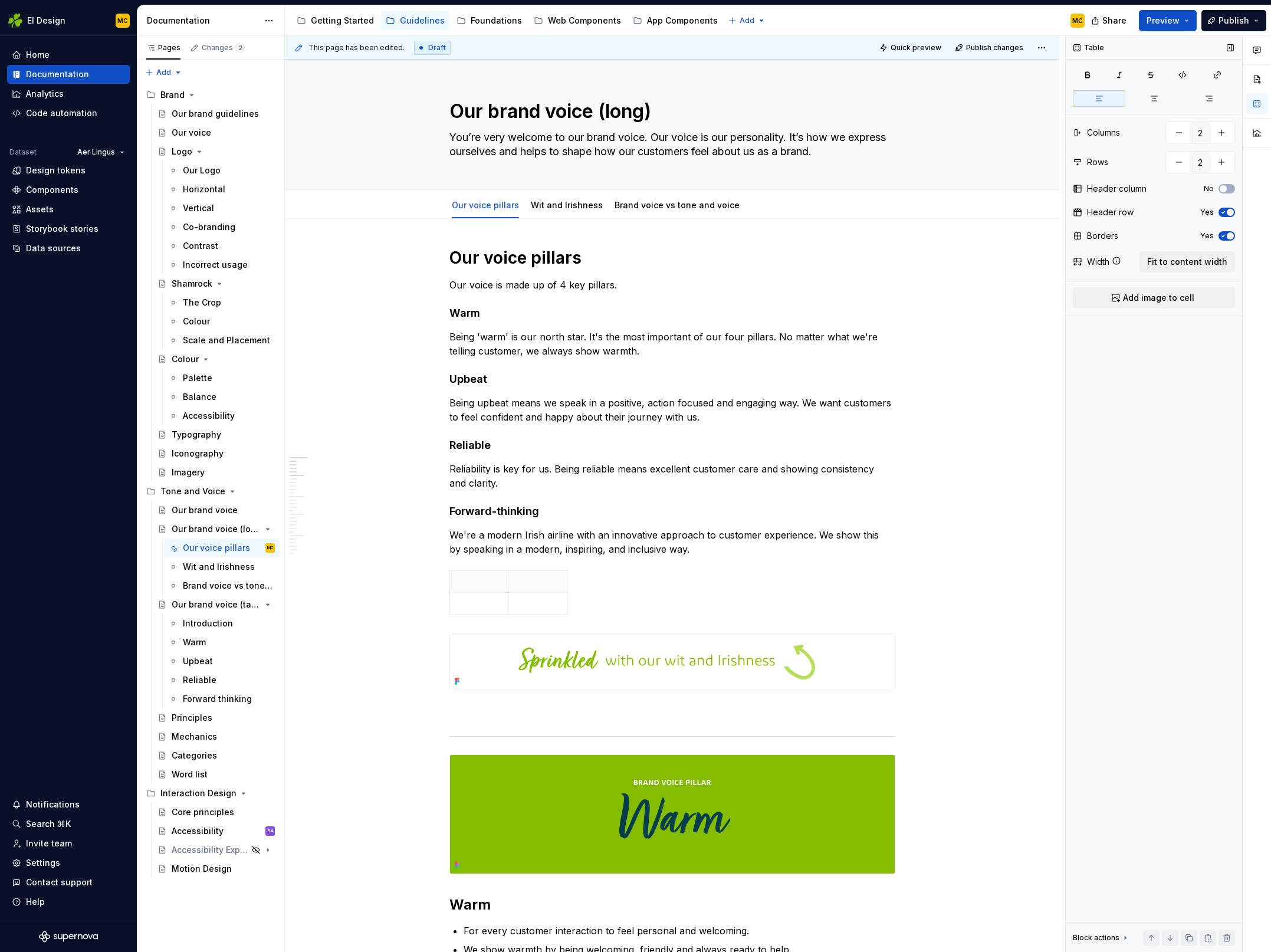
click at [1226, 213] on icon "button" at bounding box center [1223, 212] width 10 height 7
click at [570, 591] on icon "button" at bounding box center [570, 593] width 5 height 5
click at [593, 591] on icon "button" at bounding box center [591, 593] width 10 height 10
type input "4"
click at [1207, 262] on span "Fit to content width" at bounding box center [1187, 262] width 80 height 11
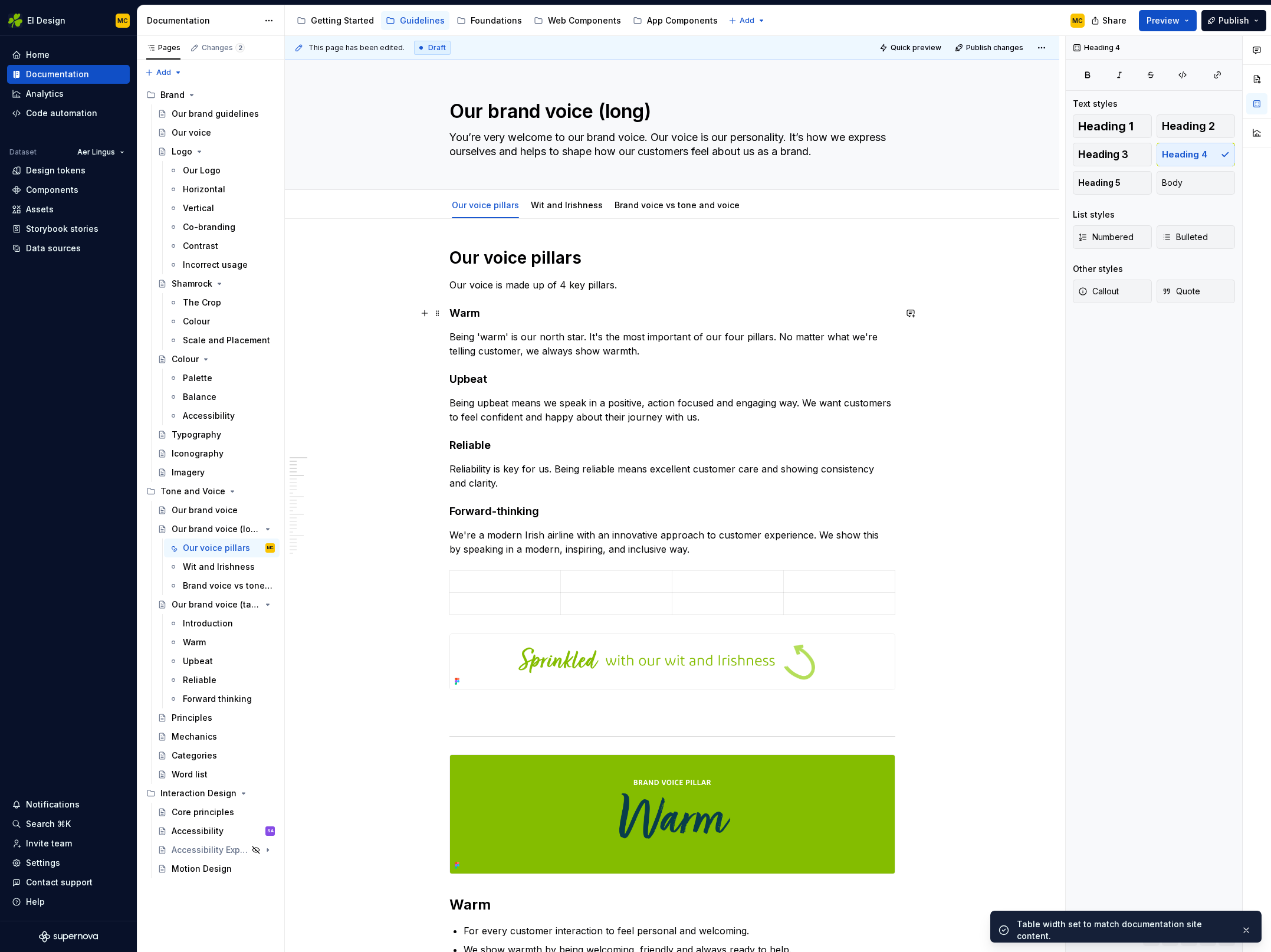
click at [496, 314] on h4 "Warm" at bounding box center [673, 313] width 446 height 14
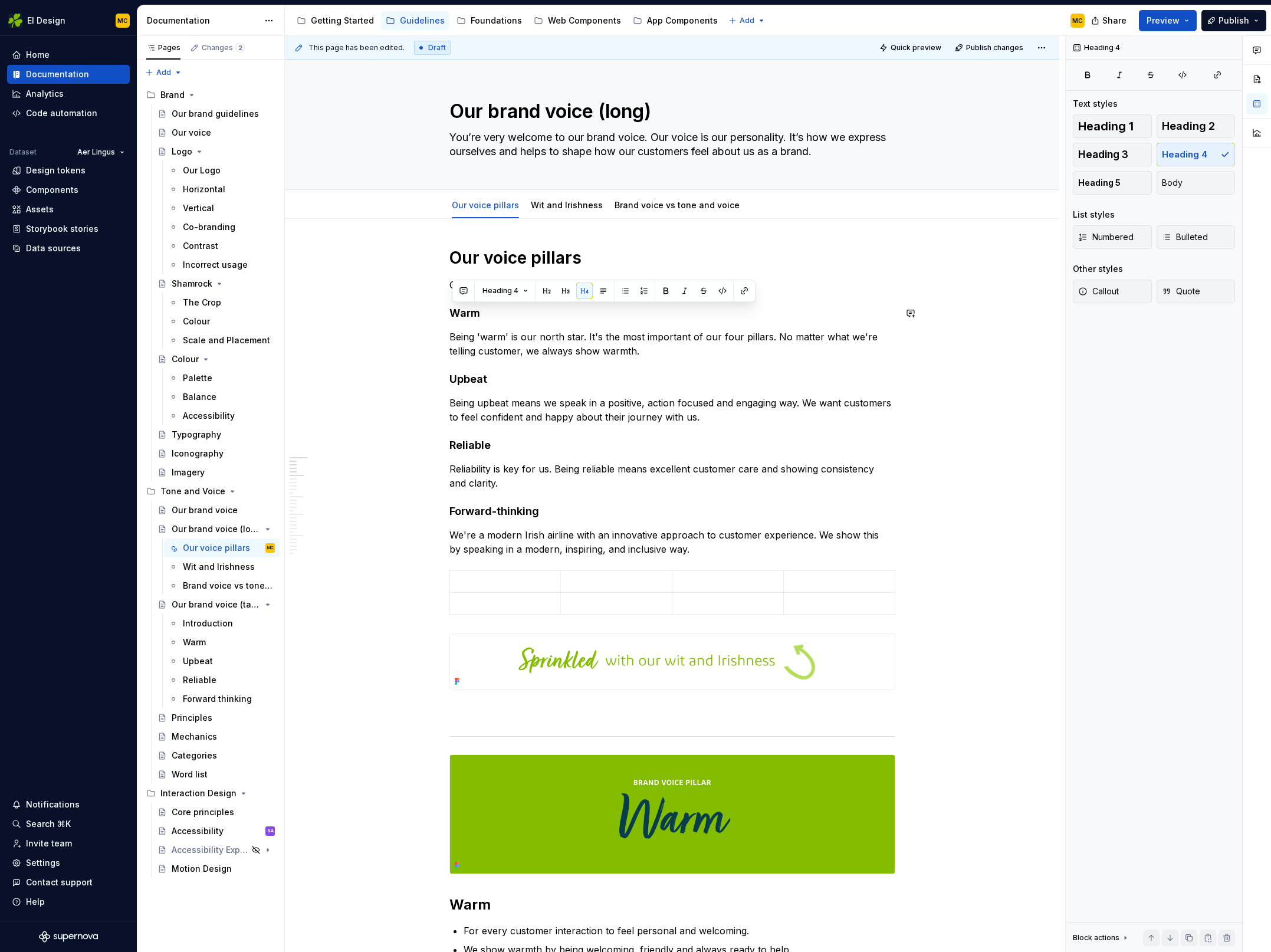
copy h4 "Warm"
click at [485, 577] on p at bounding box center [505, 581] width 96 height 11
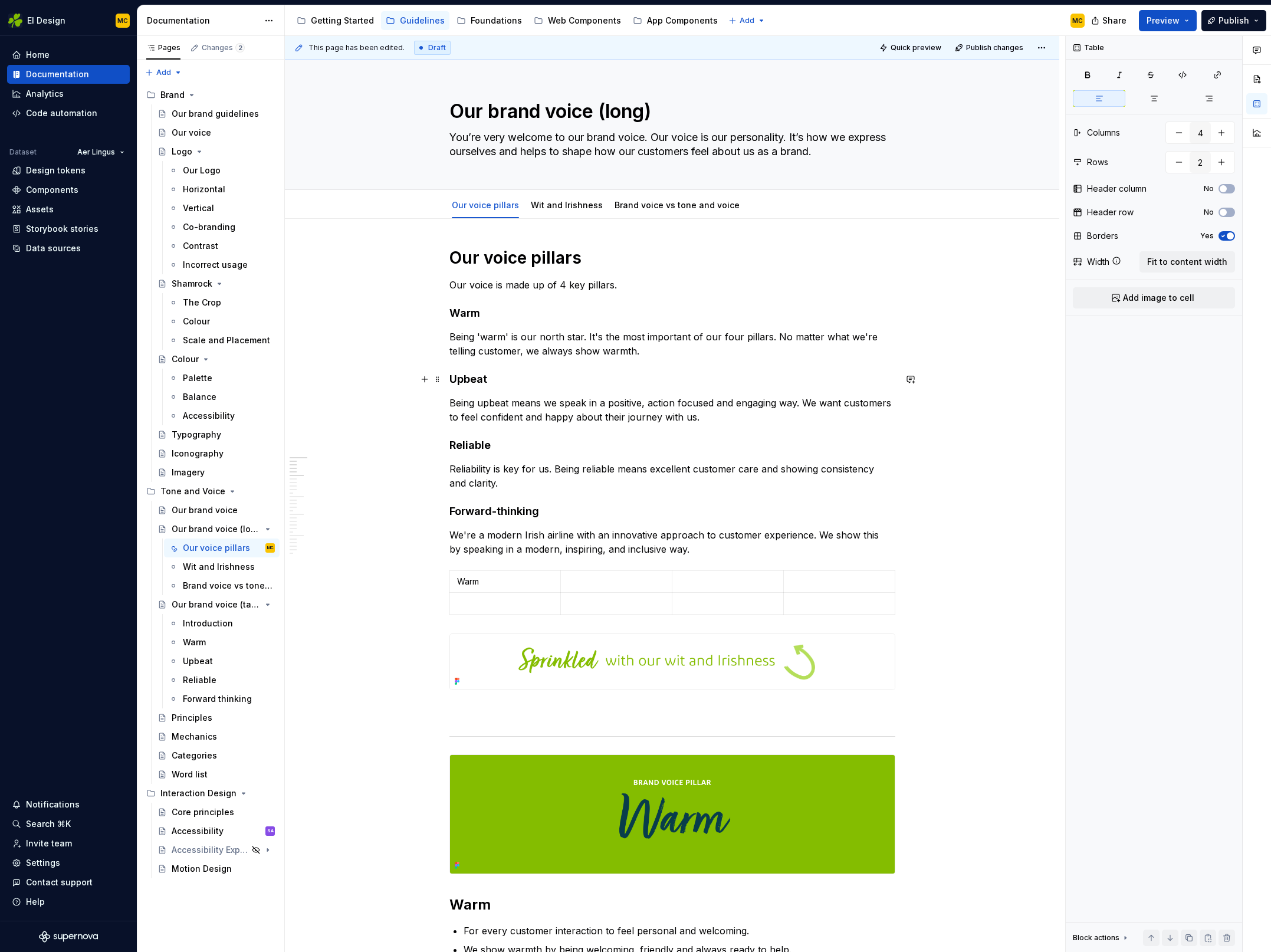
click at [497, 379] on h4 "Upbeat" at bounding box center [673, 379] width 446 height 14
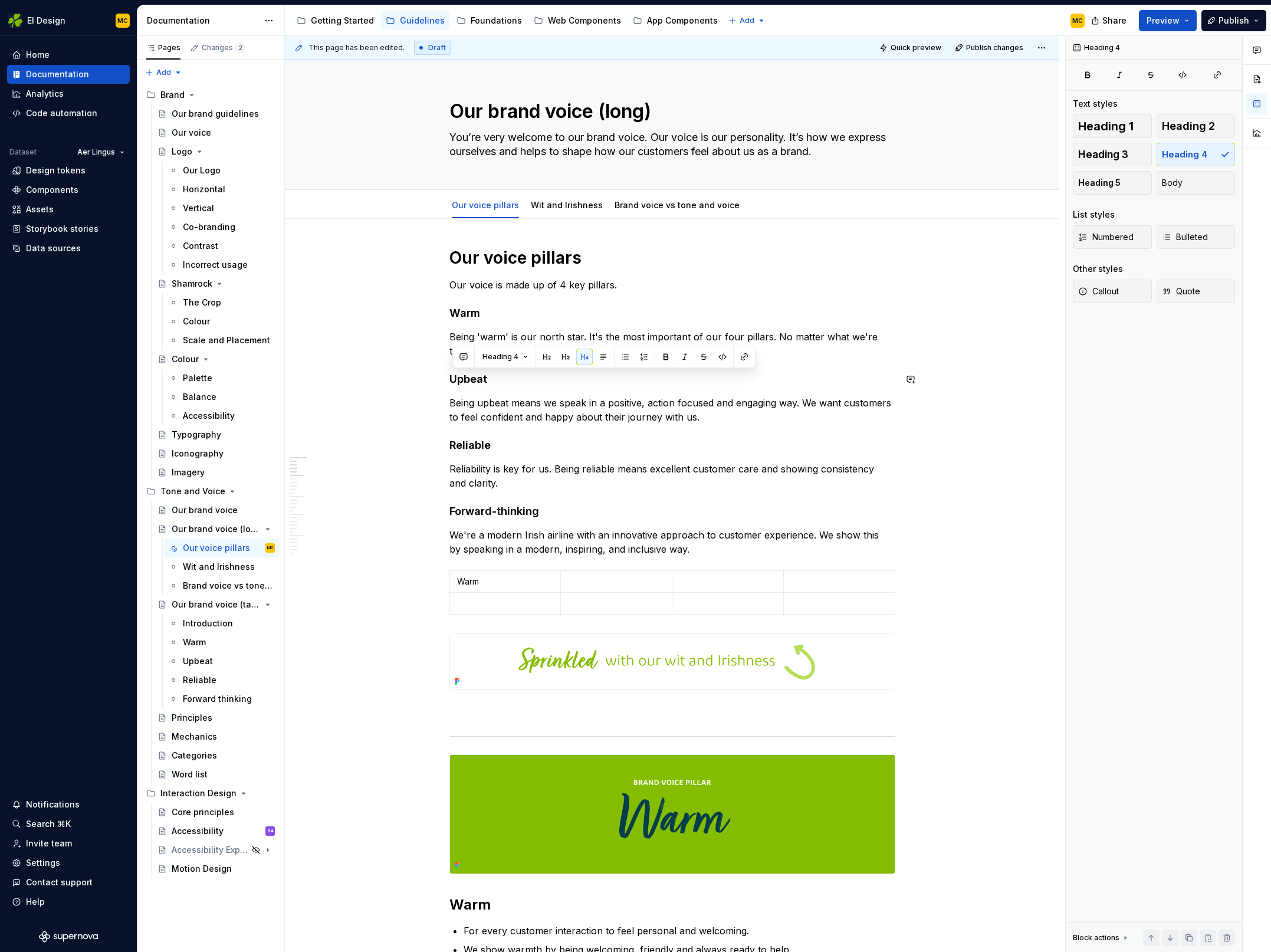
copy h4 "Upbeat"
click at [604, 580] on p at bounding box center [616, 581] width 96 height 11
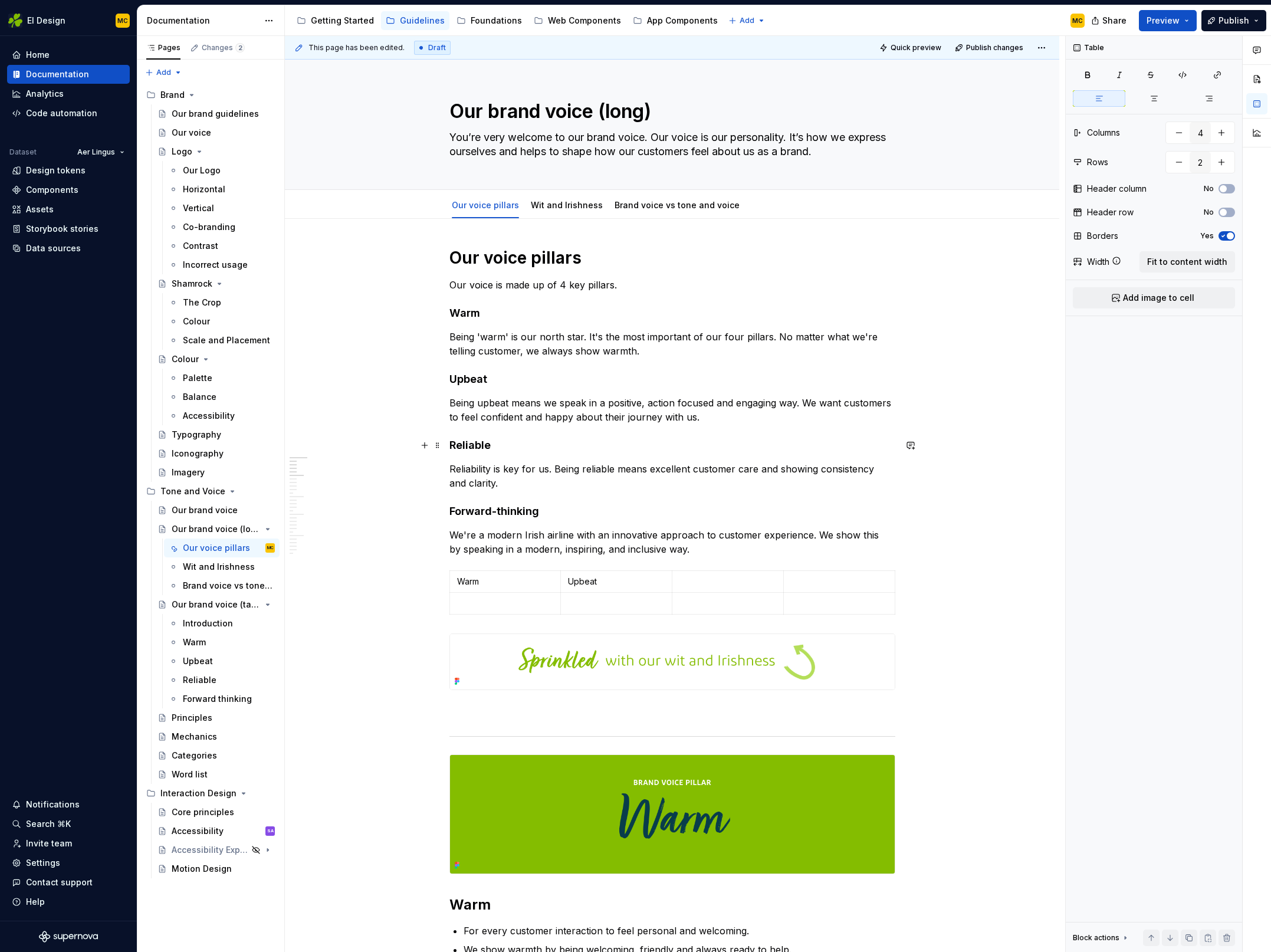
click at [505, 444] on h4 "Reliable" at bounding box center [673, 445] width 446 height 14
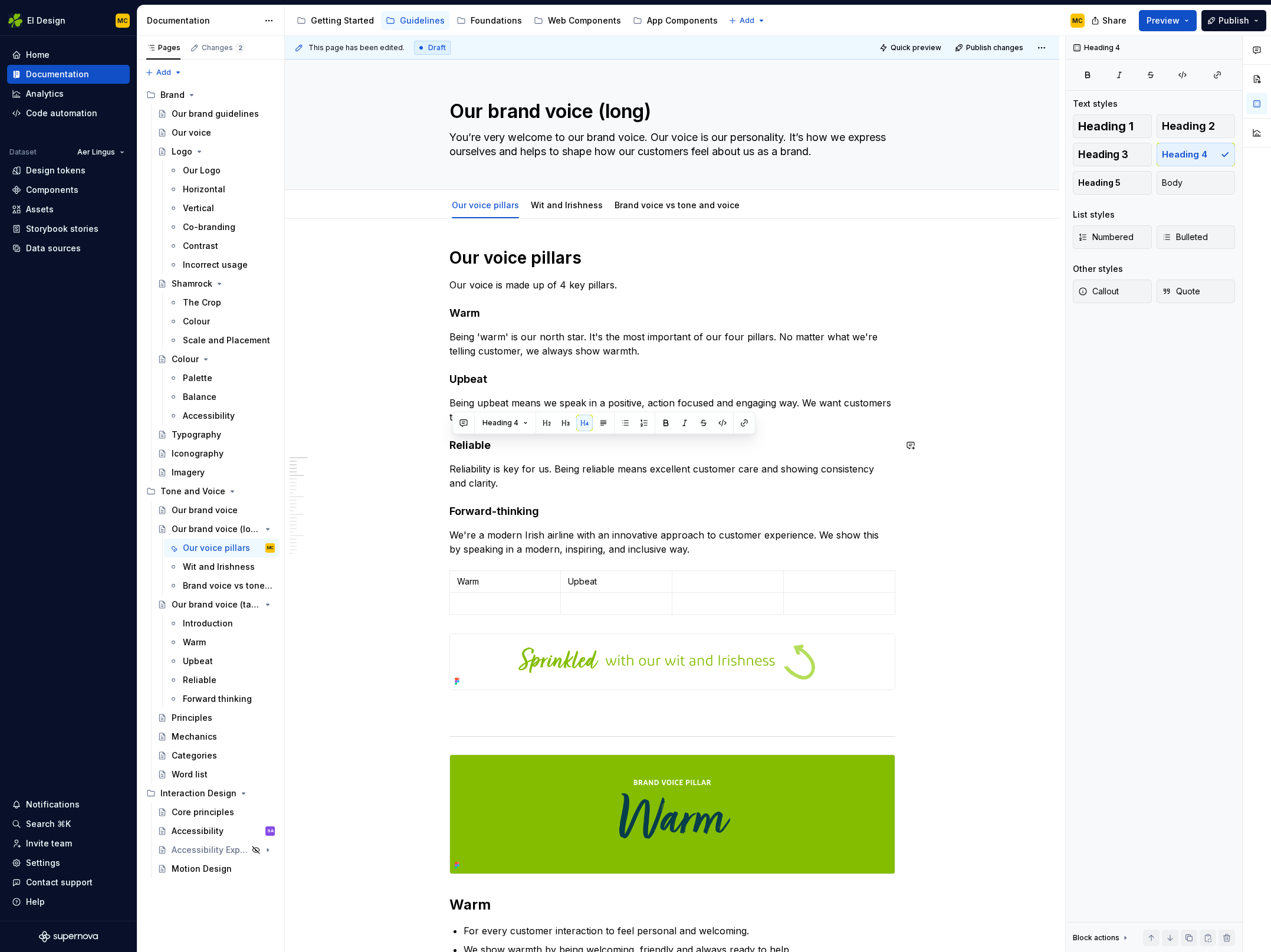
copy h4 "Reliable"
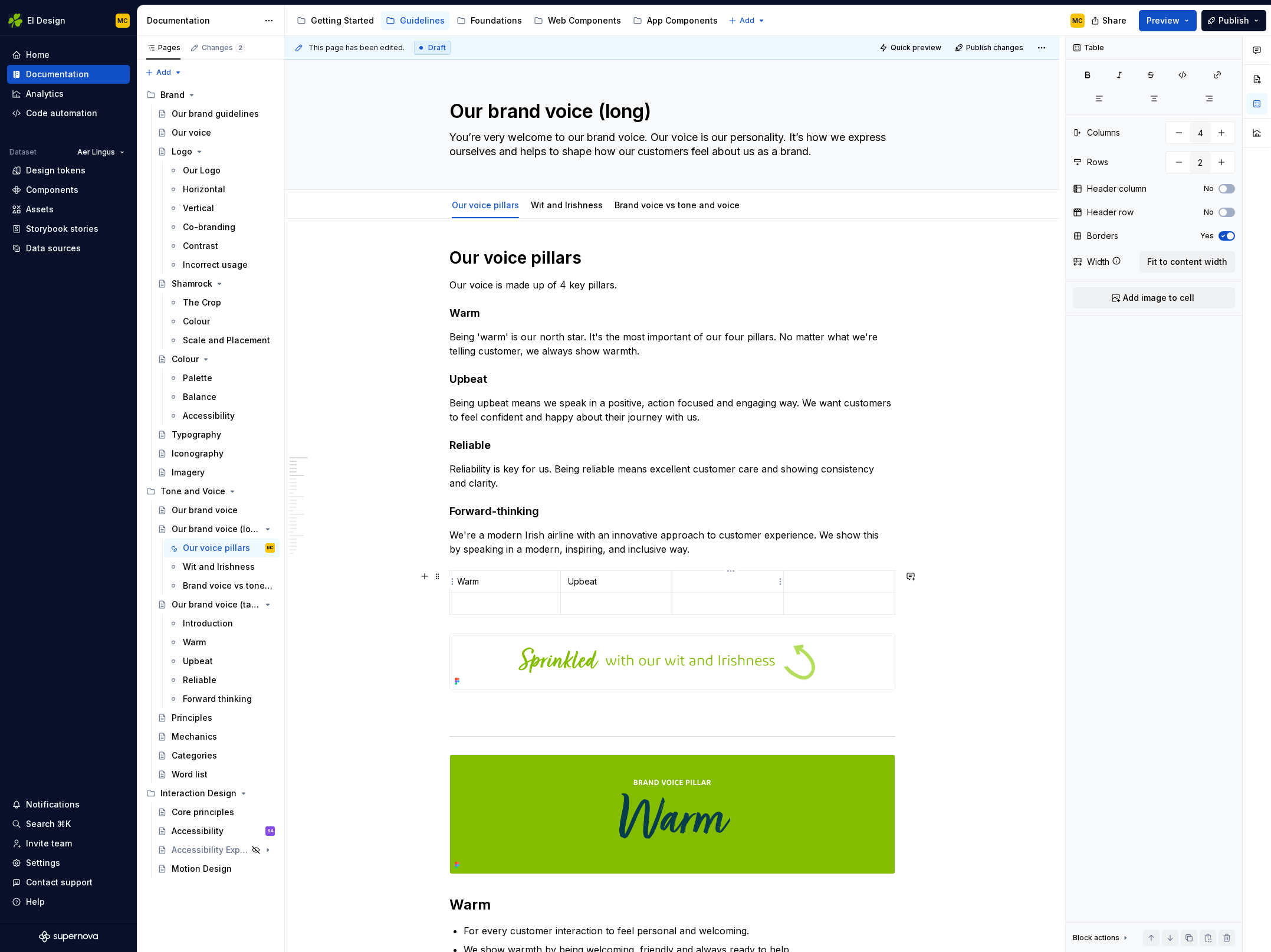
click at [706, 575] on p at bounding box center [727, 581] width 96 height 11
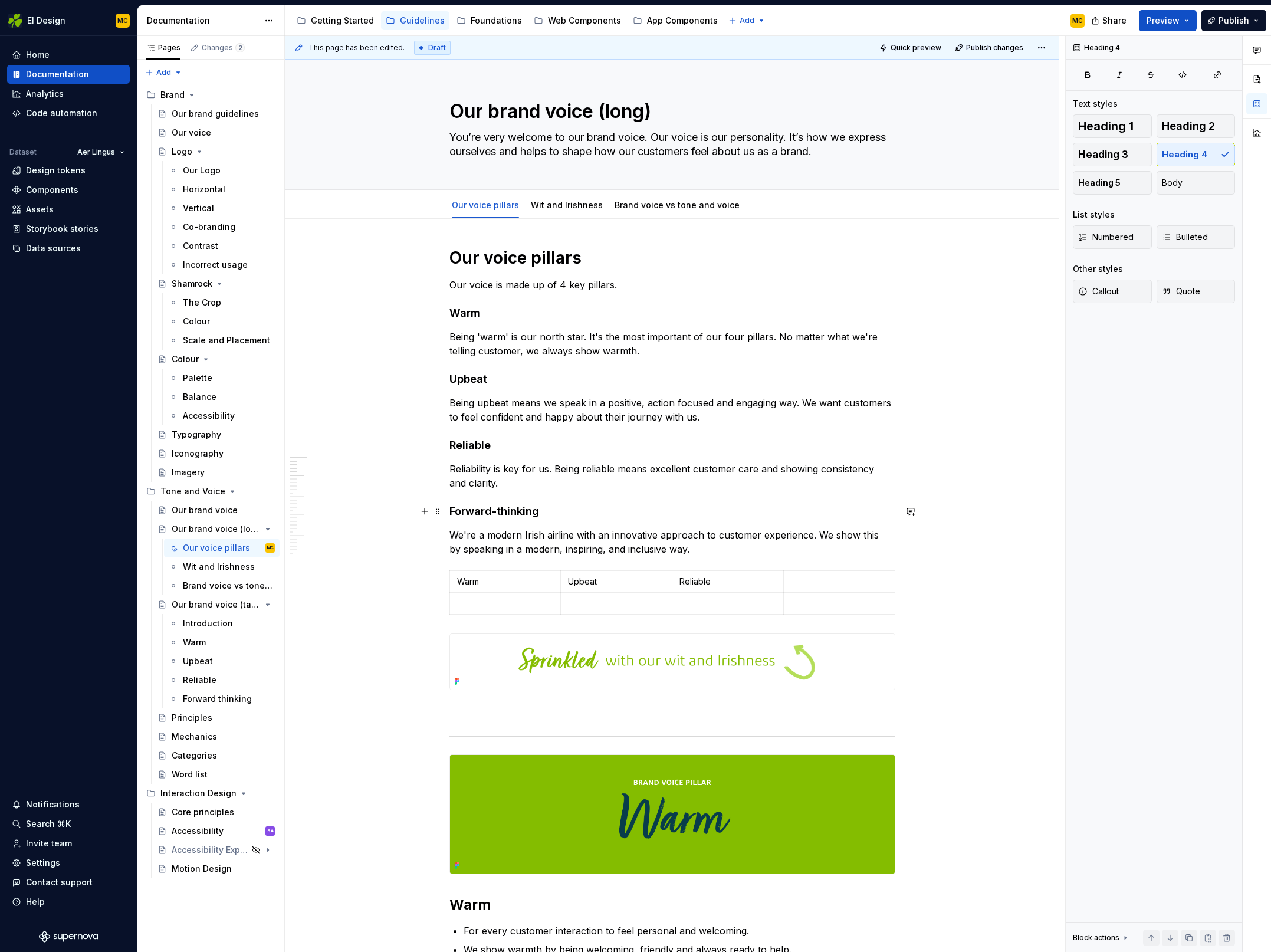
click at [564, 506] on h4 "Forward-thinking" at bounding box center [673, 511] width 446 height 14
copy h4 "Forward-thinking"
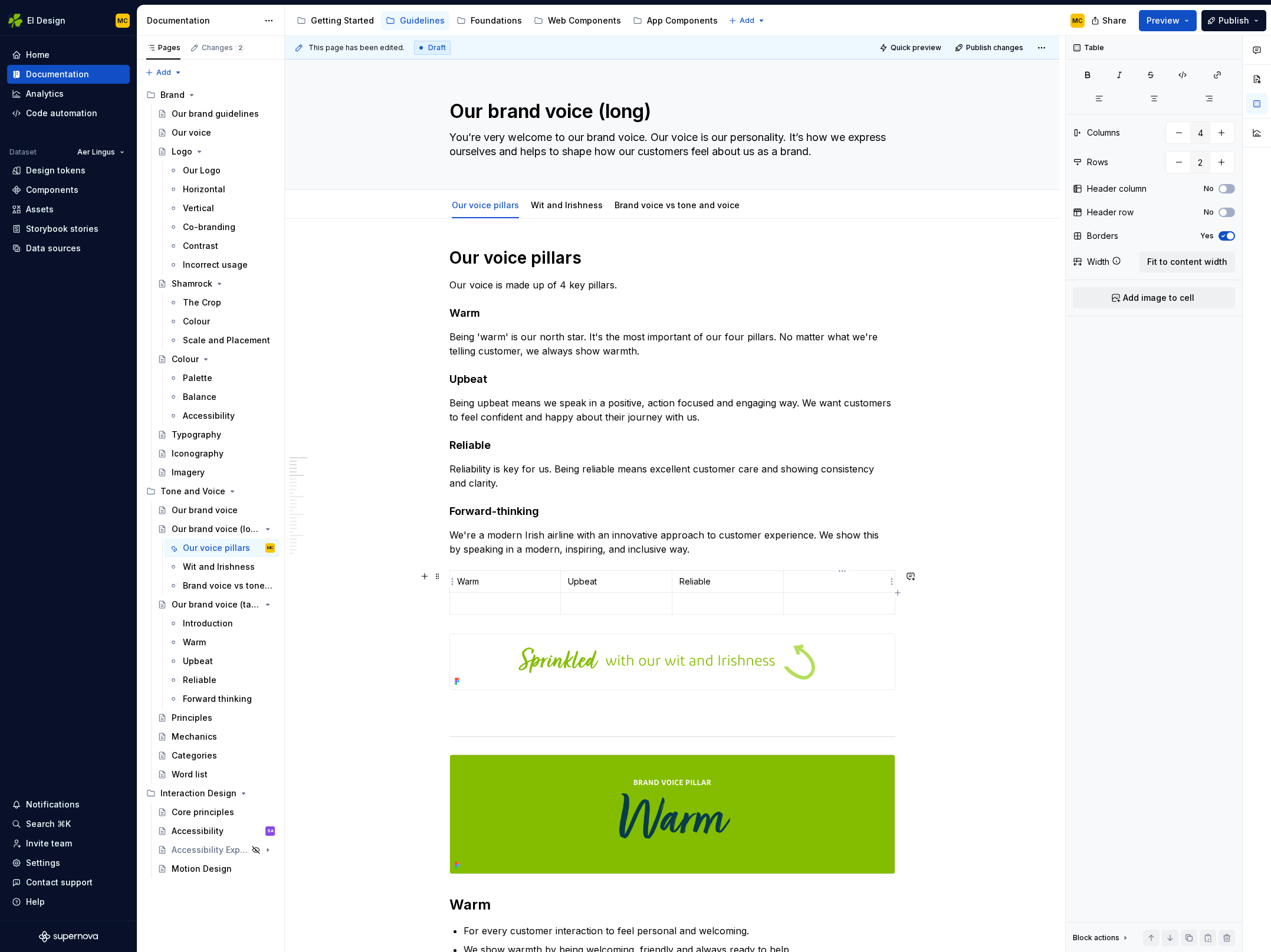
click at [829, 586] on p at bounding box center [839, 581] width 96 height 11
click at [590, 349] on p "Being 'warm' is our north star. It's the most important of our four pillars. No…" at bounding box center [673, 344] width 446 height 28
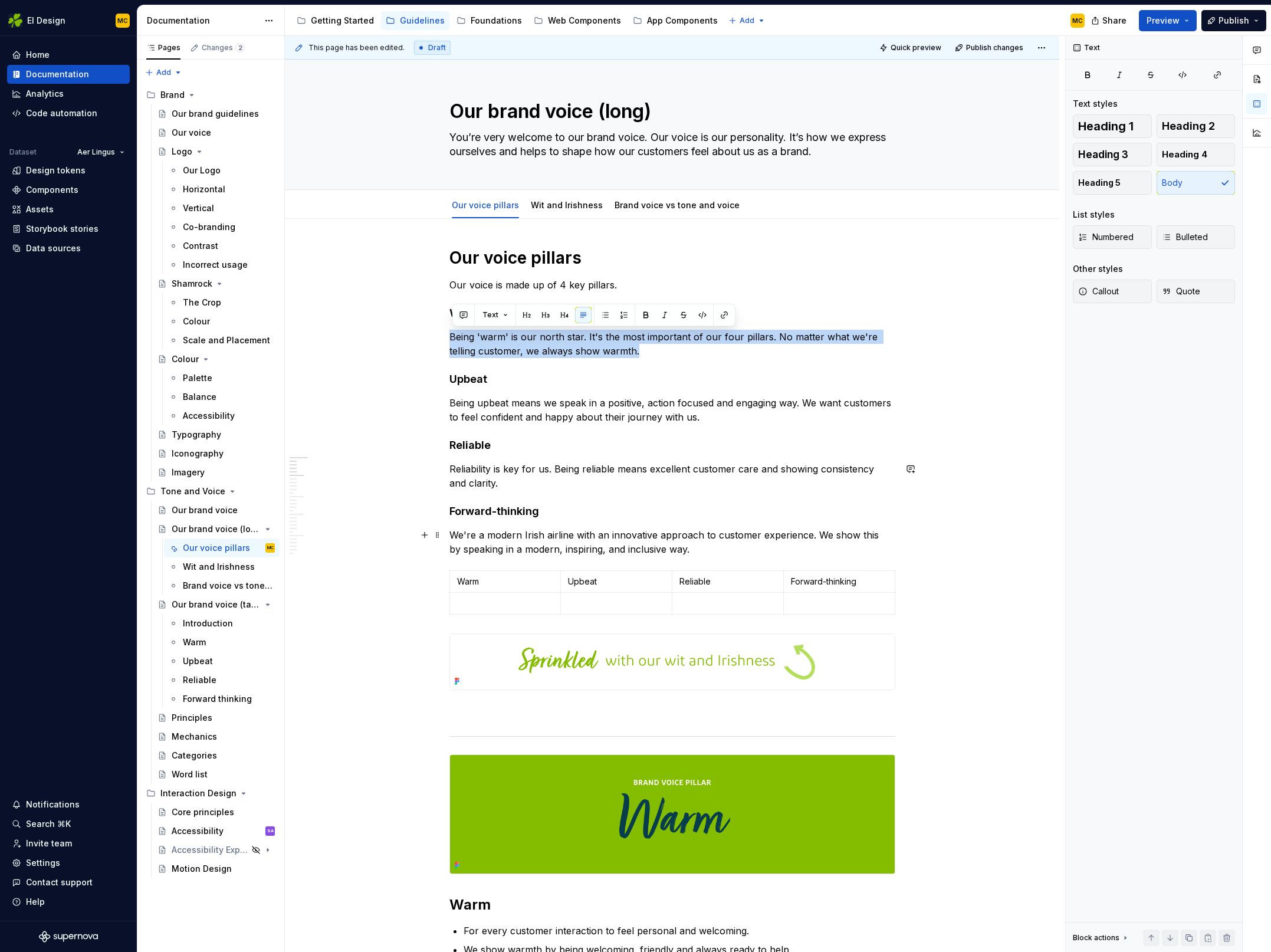
copy p "Being 'warm' is our north star. It's the most important of our four pillars. No…"
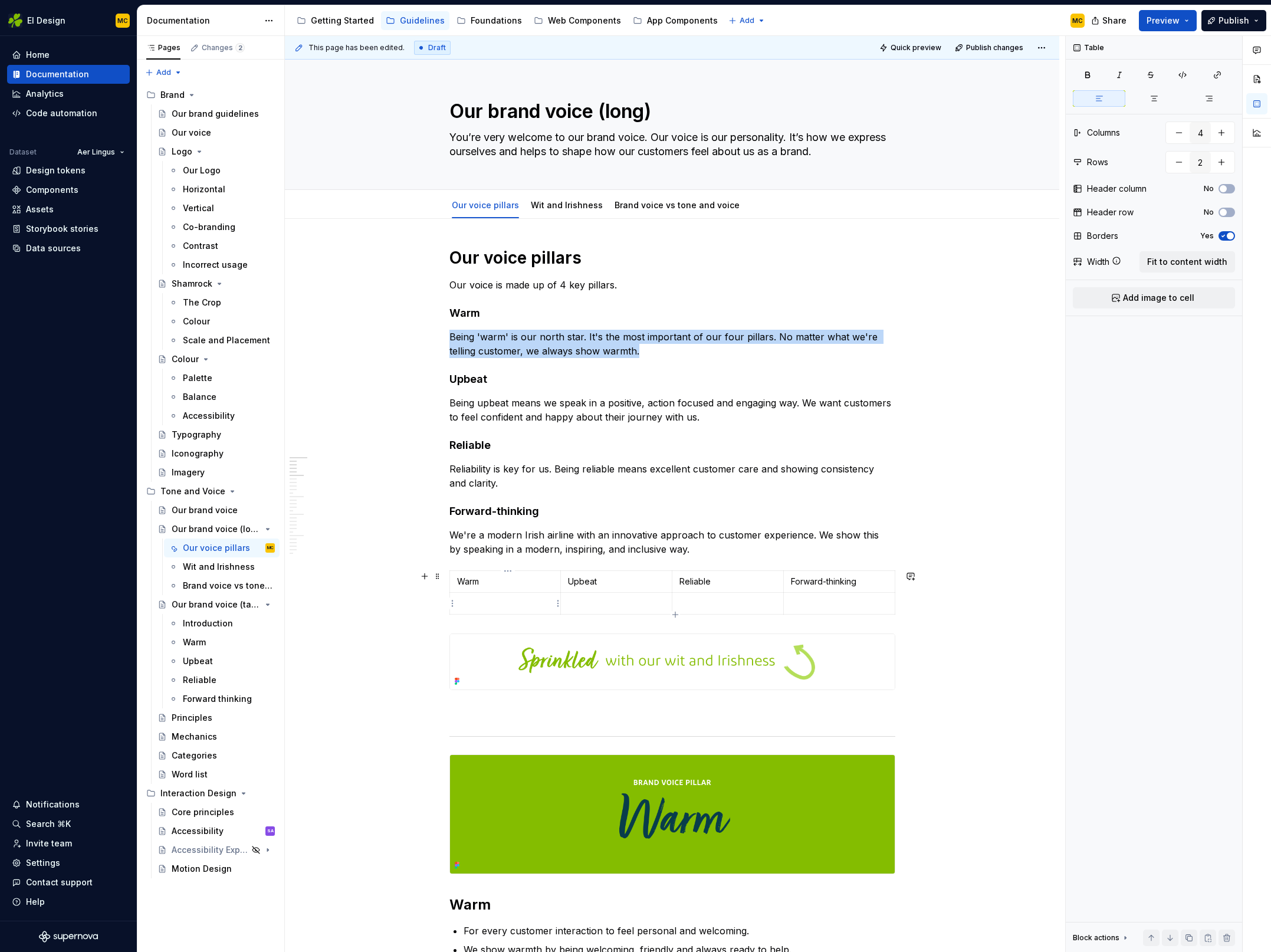
click at [526, 603] on p at bounding box center [505, 603] width 96 height 11
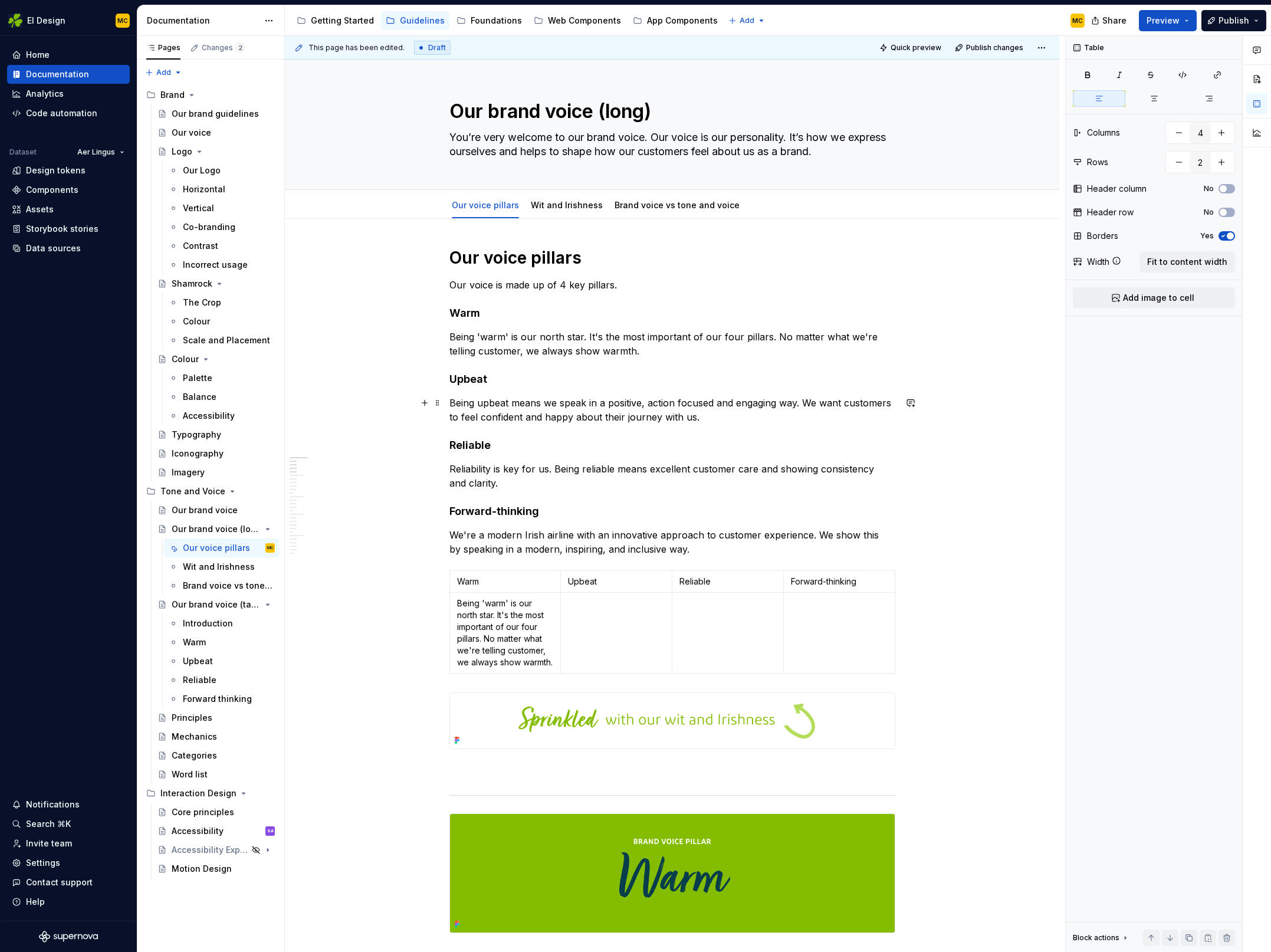
click at [699, 415] on p "Being upbeat means we speak in a positive, action focused and engaging way. We …" at bounding box center [673, 410] width 446 height 28
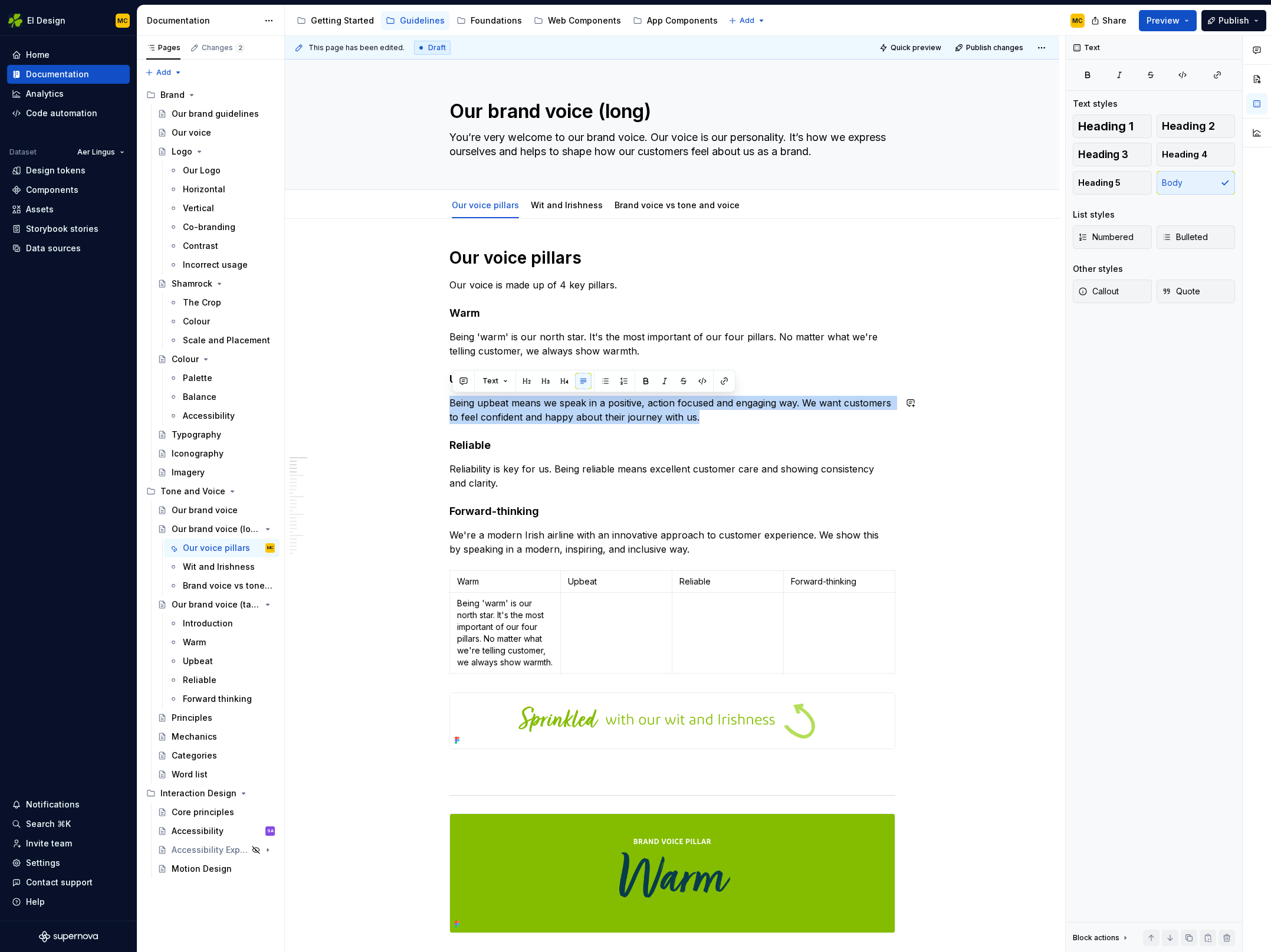
copy p "Being upbeat means we speak in a positive, action focused and engaging way. We …"
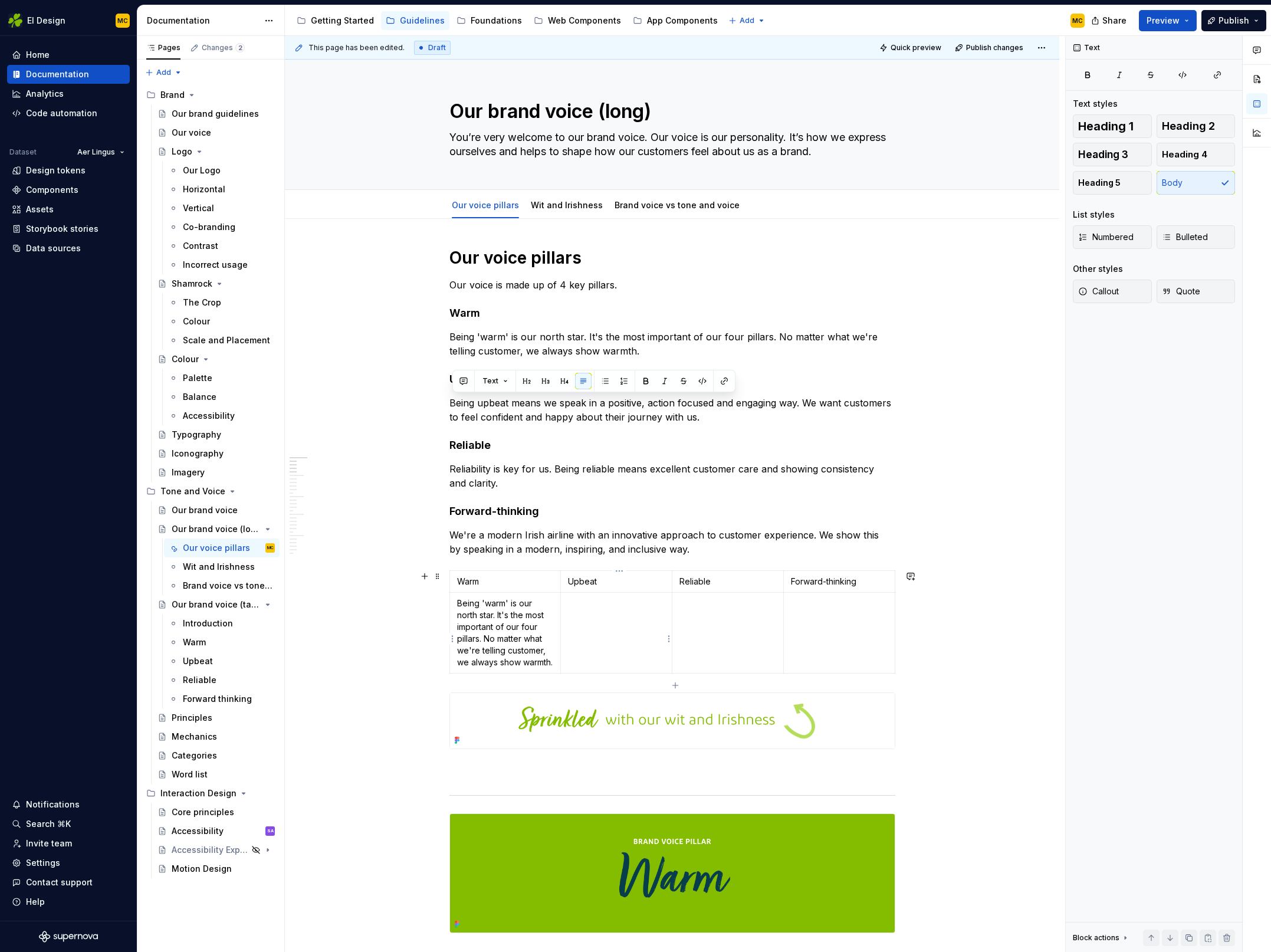
click at [649, 610] on td at bounding box center [616, 633] width 112 height 81
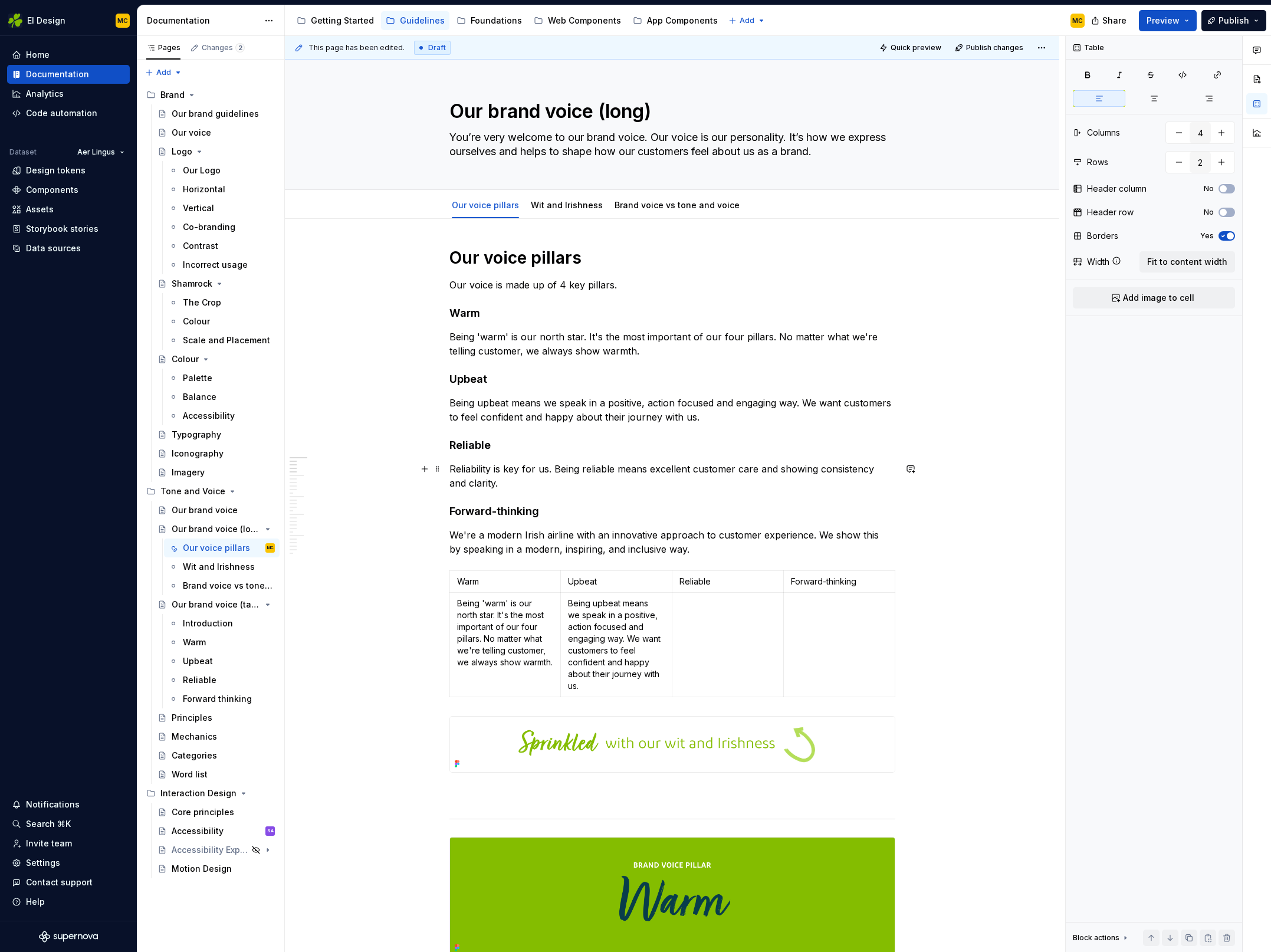
click at [577, 476] on p "Reliability is key for us. Being reliable means excellent customer care and sho…" at bounding box center [673, 476] width 446 height 28
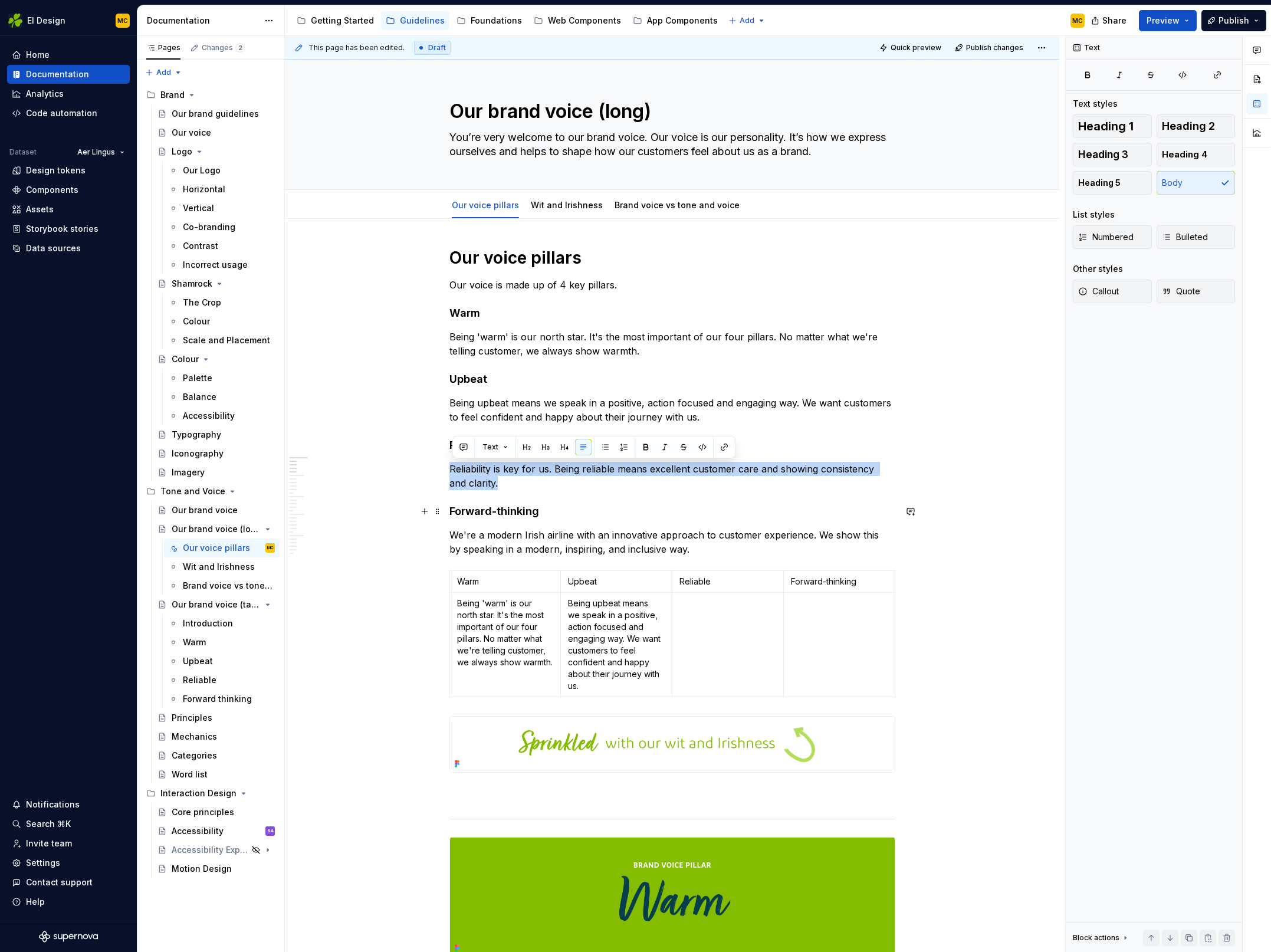
copy p "Reliability is key for us. Being reliable means excellent customer care and sho…"
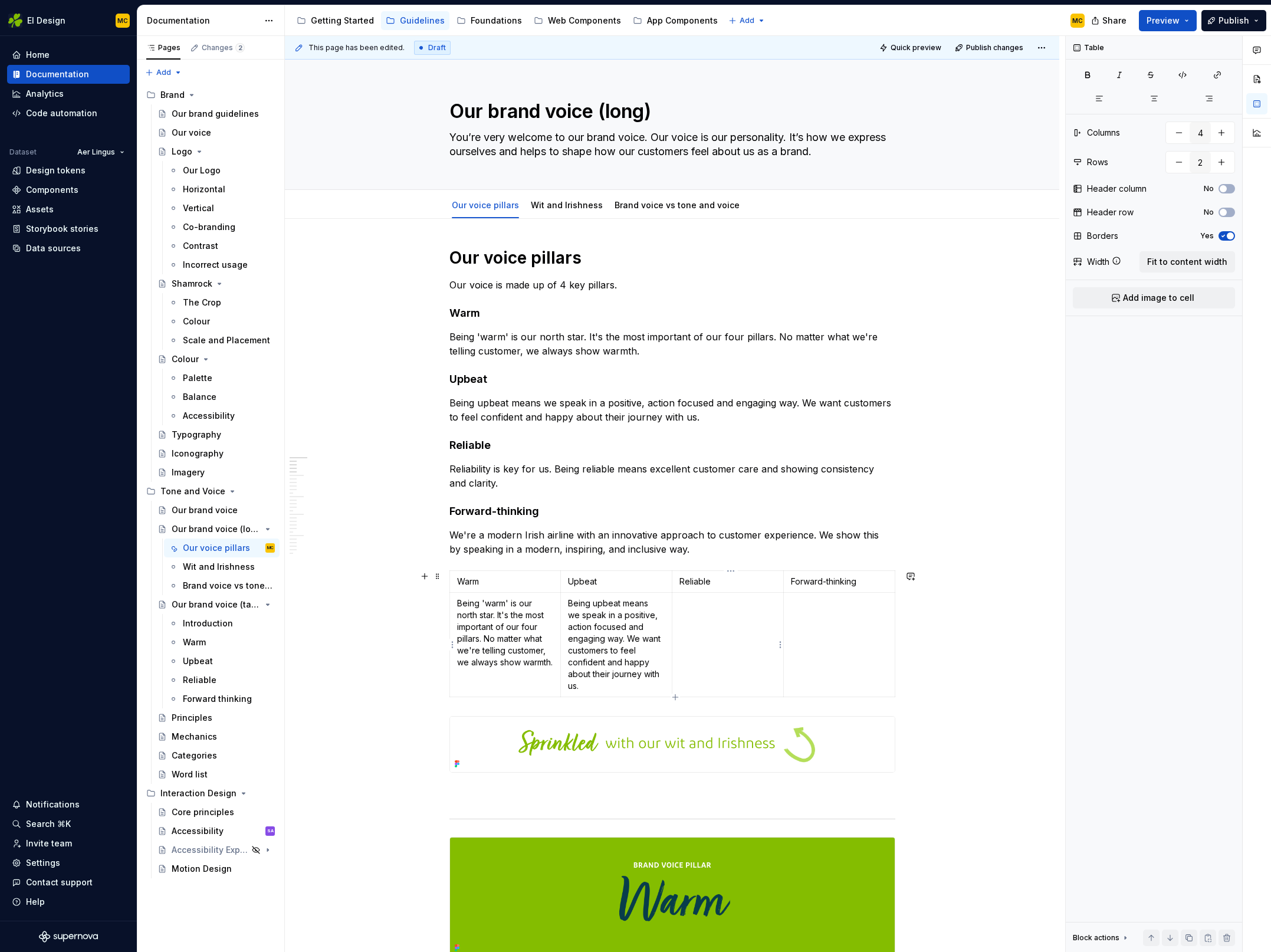
click at [692, 618] on td at bounding box center [728, 644] width 112 height 104
click at [691, 554] on p "We're a modern Irish airline with an innovative approach to customer experience…" at bounding box center [673, 542] width 446 height 28
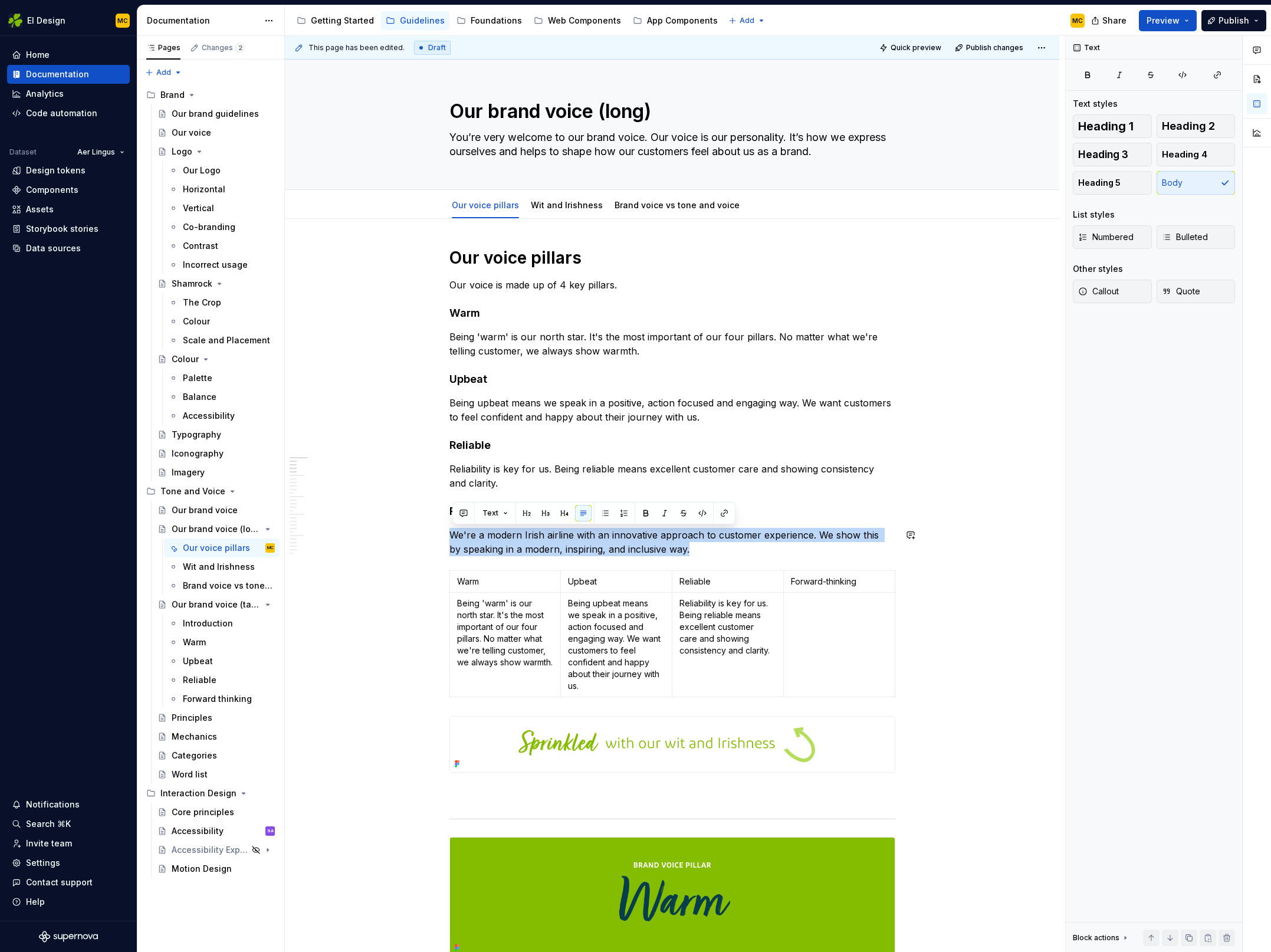
copy p "We're a modern Irish airline with an innovative approach to customer experience…"
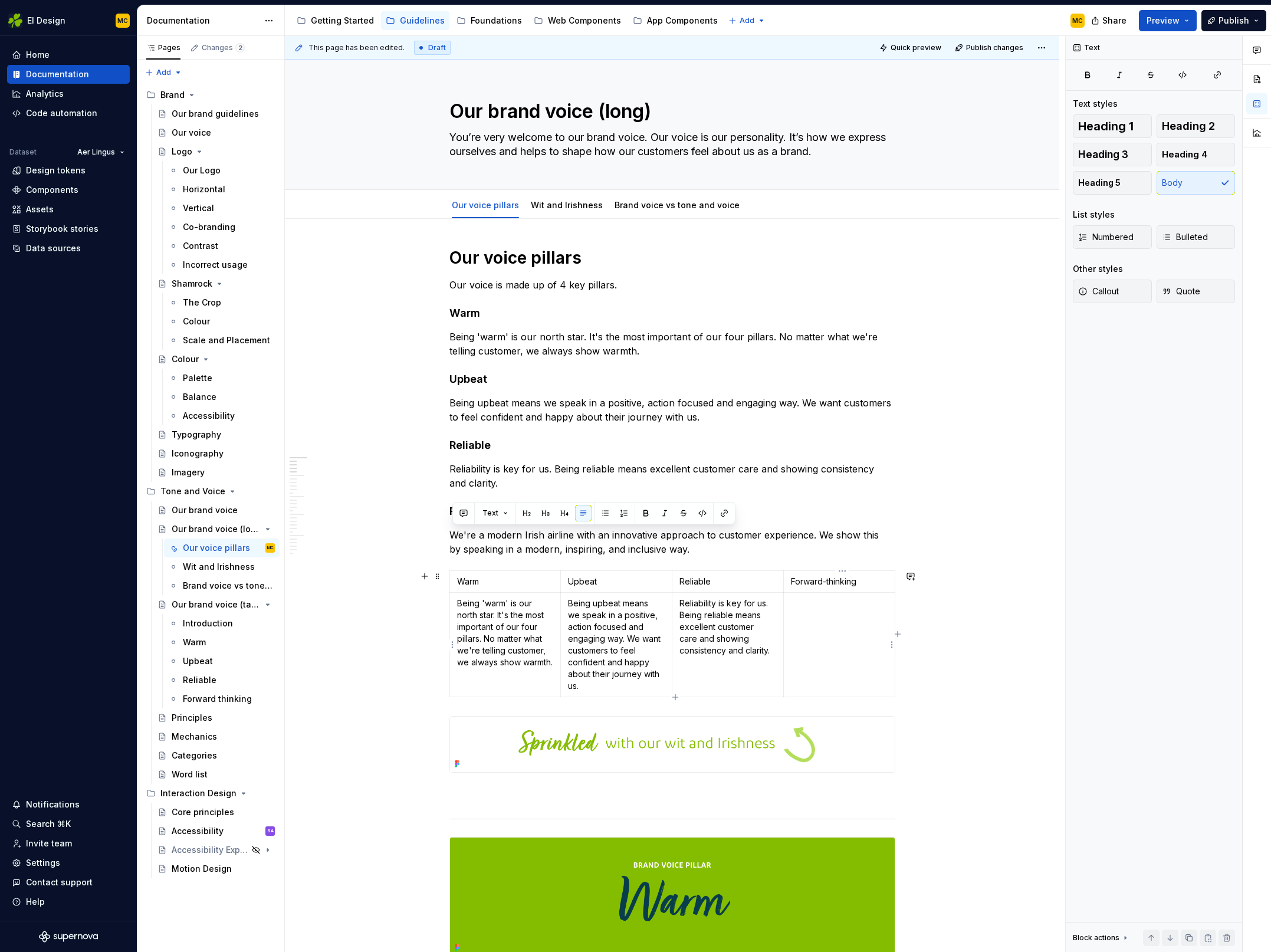
click at [838, 608] on p at bounding box center [839, 603] width 96 height 11
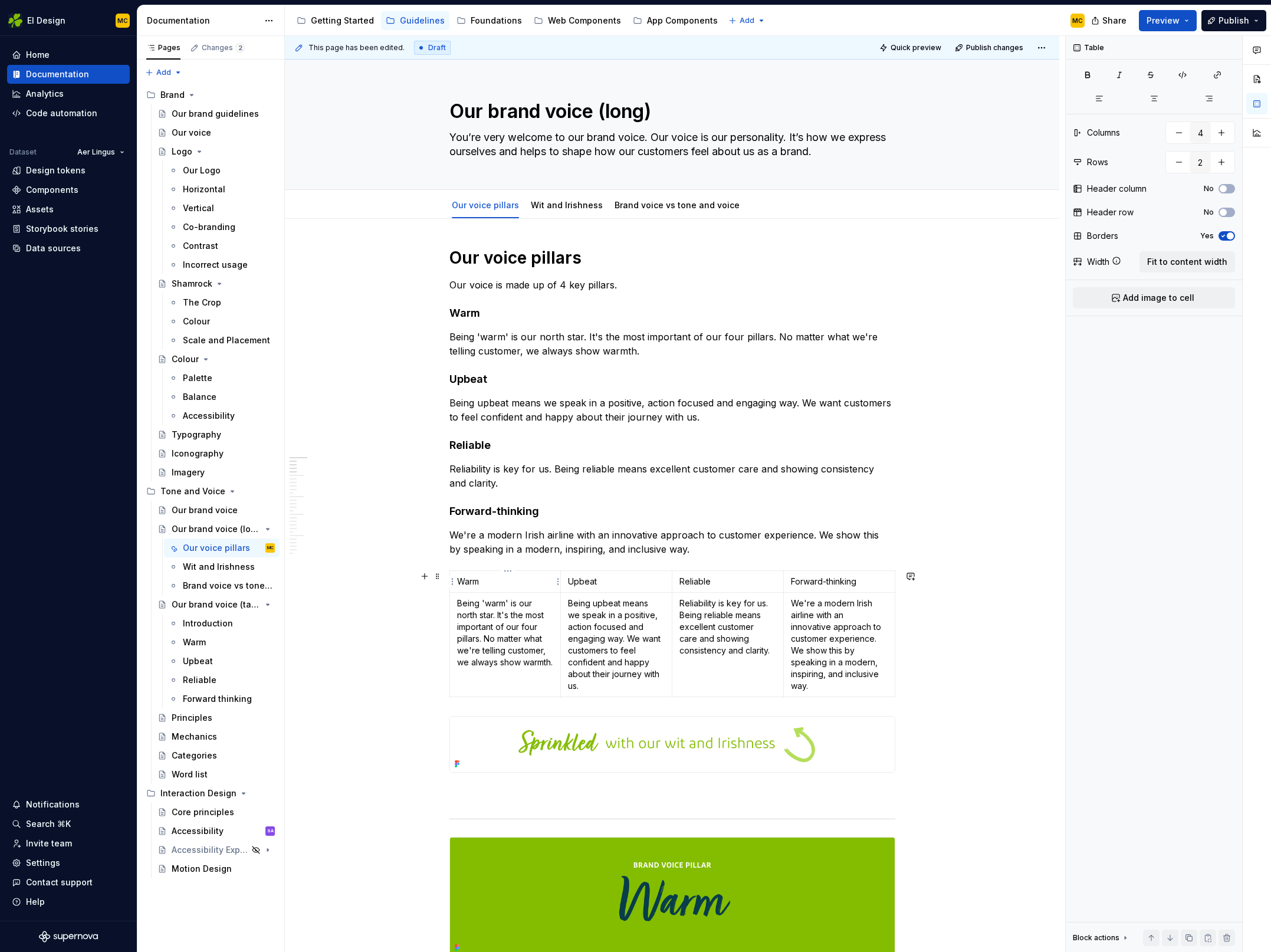
click at [508, 585] on p "Warm" at bounding box center [505, 581] width 96 height 11
click at [498, 562] on button "button" at bounding box center [493, 561] width 17 height 17
click at [611, 577] on p "Upbeat" at bounding box center [616, 581] width 96 height 11
click at [605, 563] on button "button" at bounding box center [604, 561] width 17 height 17
click at [739, 581] on p "Reliable" at bounding box center [727, 581] width 96 height 11
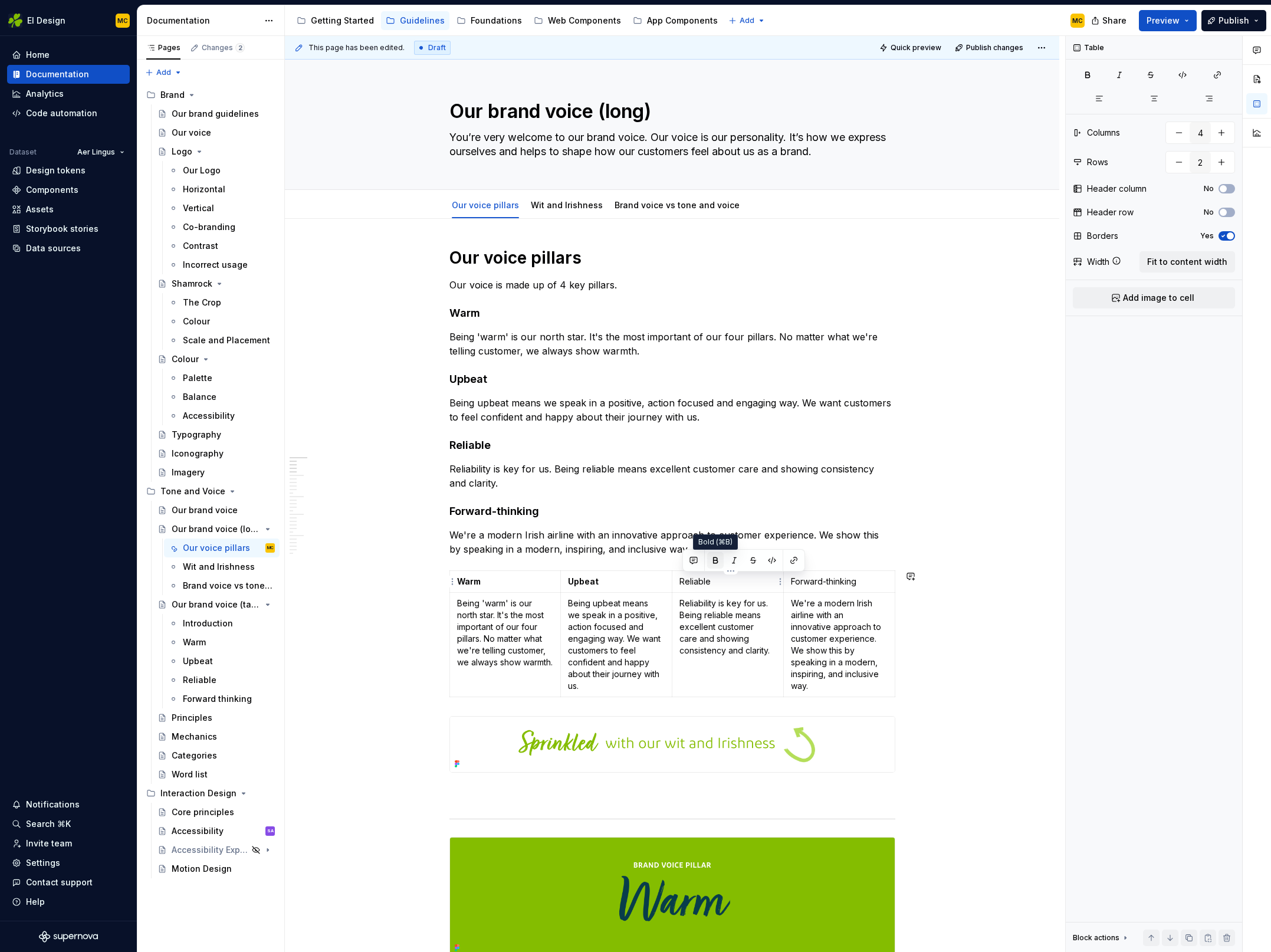
click at [715, 564] on button "button" at bounding box center [715, 561] width 17 height 17
click at [856, 582] on p "Forward-thinking" at bounding box center [839, 581] width 96 height 11
click at [826, 560] on button "button" at bounding box center [827, 561] width 17 height 17
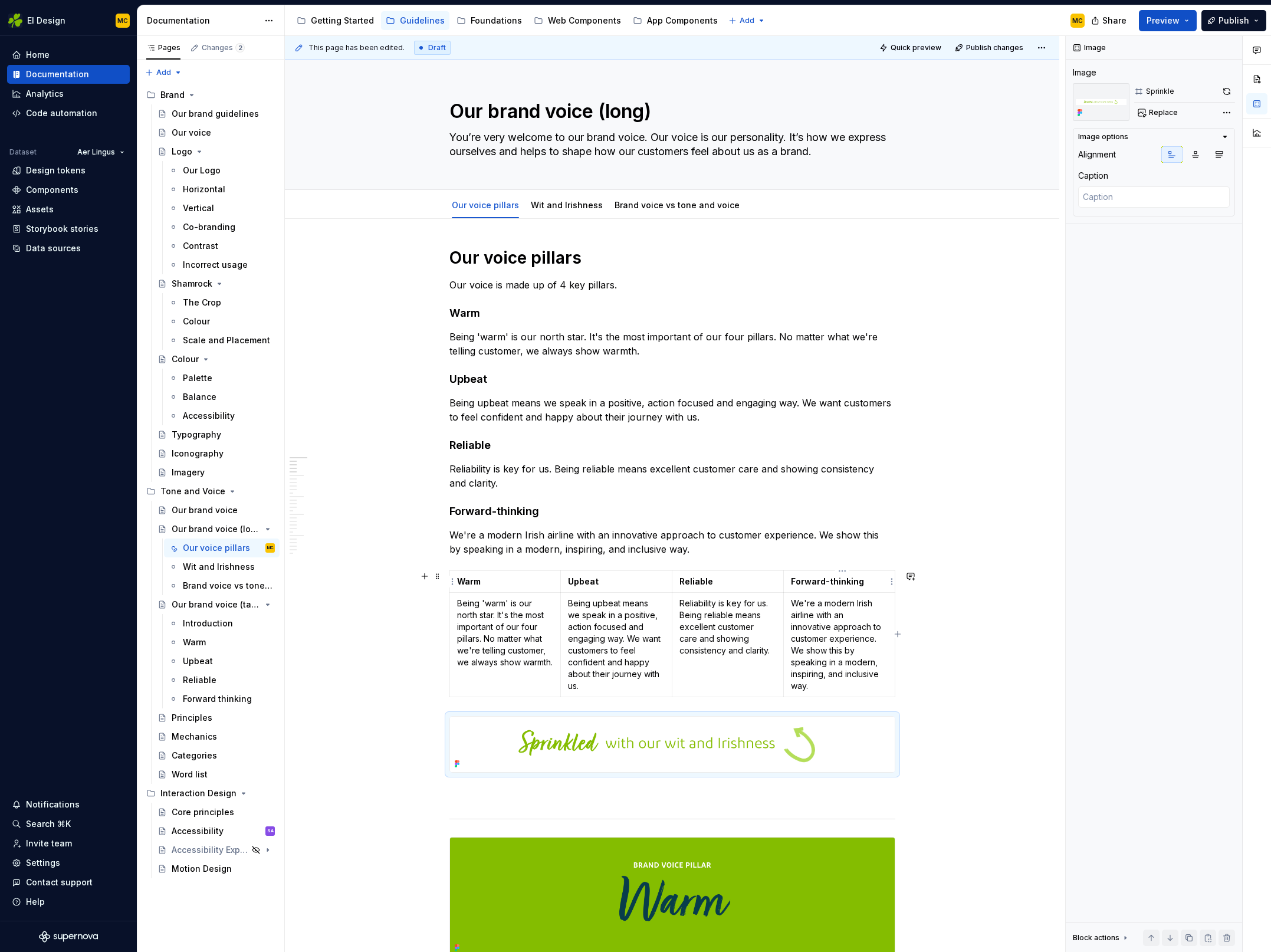
click at [875, 572] on td "Forward-thinking" at bounding box center [839, 582] width 112 height 22
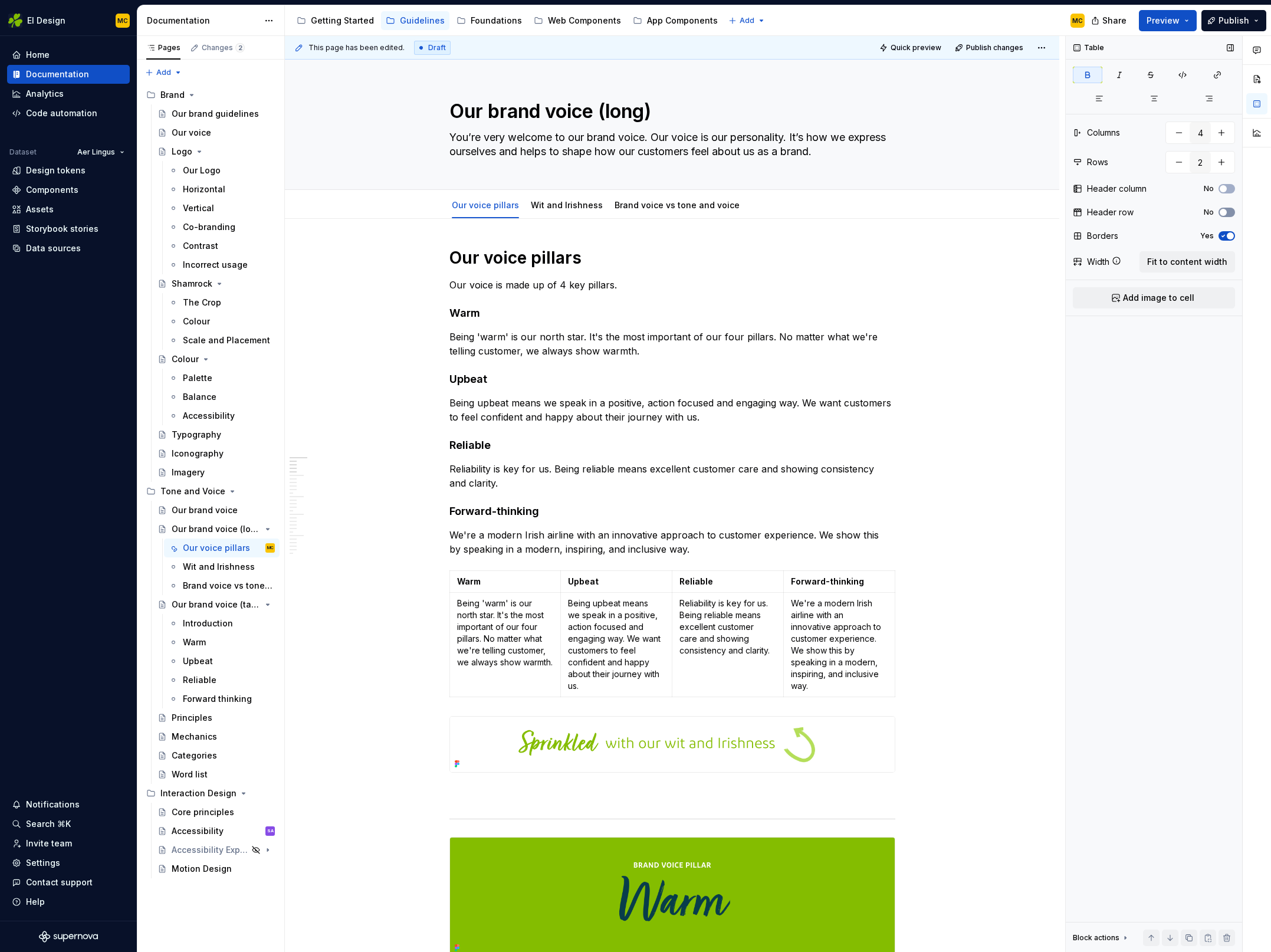
click at [1226, 213] on span "button" at bounding box center [1223, 212] width 7 height 7
click at [715, 591] on th "Reliable" at bounding box center [728, 582] width 112 height 22
click at [710, 550] on p "We're a modern Irish airline with an innovative approach to customer experience…" at bounding box center [673, 542] width 446 height 28
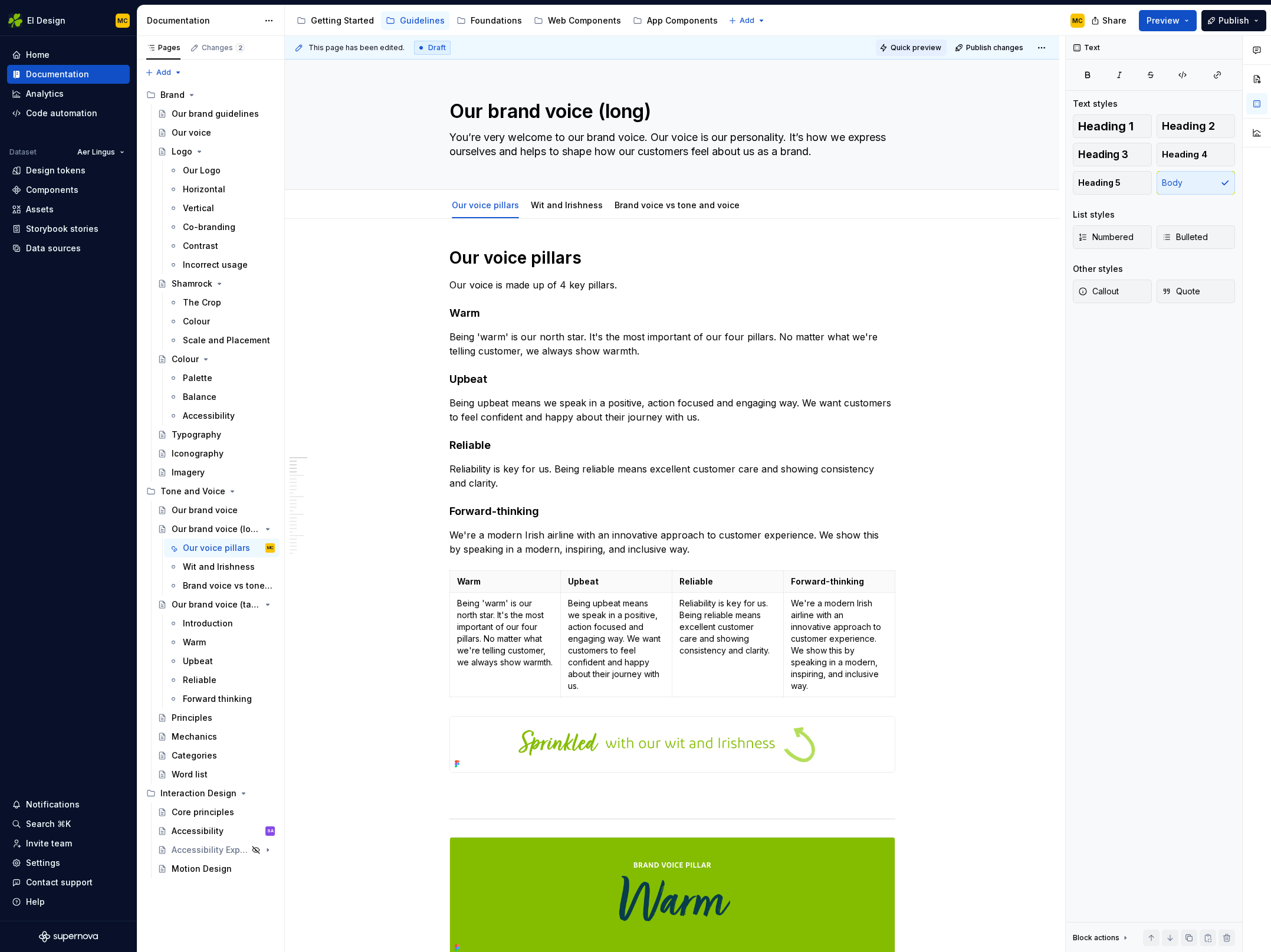
click at [928, 50] on span "Quick preview" at bounding box center [916, 47] width 50 height 10
click at [1206, 919] on span "Open page" at bounding box center [1209, 923] width 40 height 10
click at [522, 582] on p "Warm" at bounding box center [505, 581] width 96 height 11
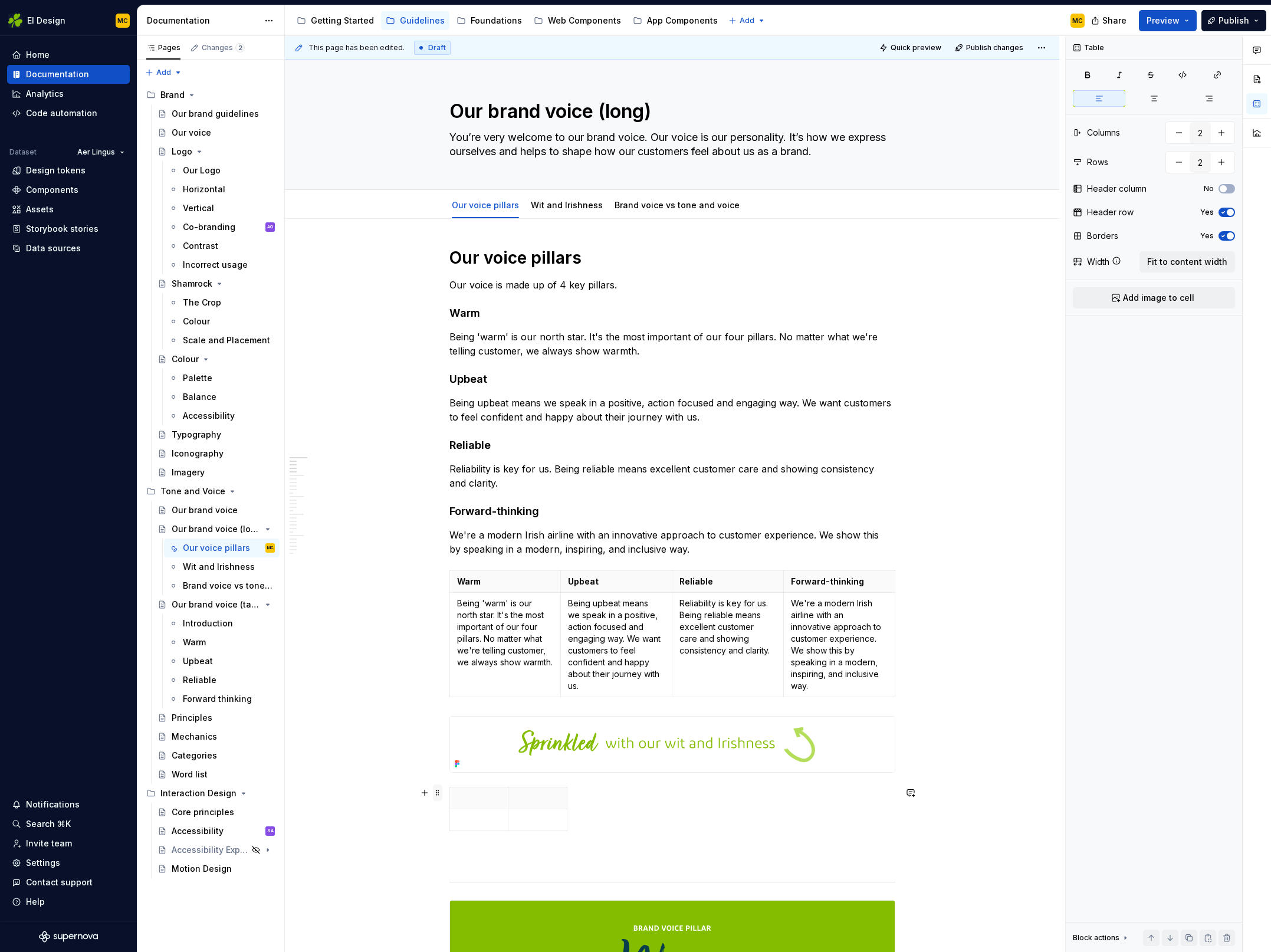
click at [443, 793] on span at bounding box center [438, 792] width 10 height 17
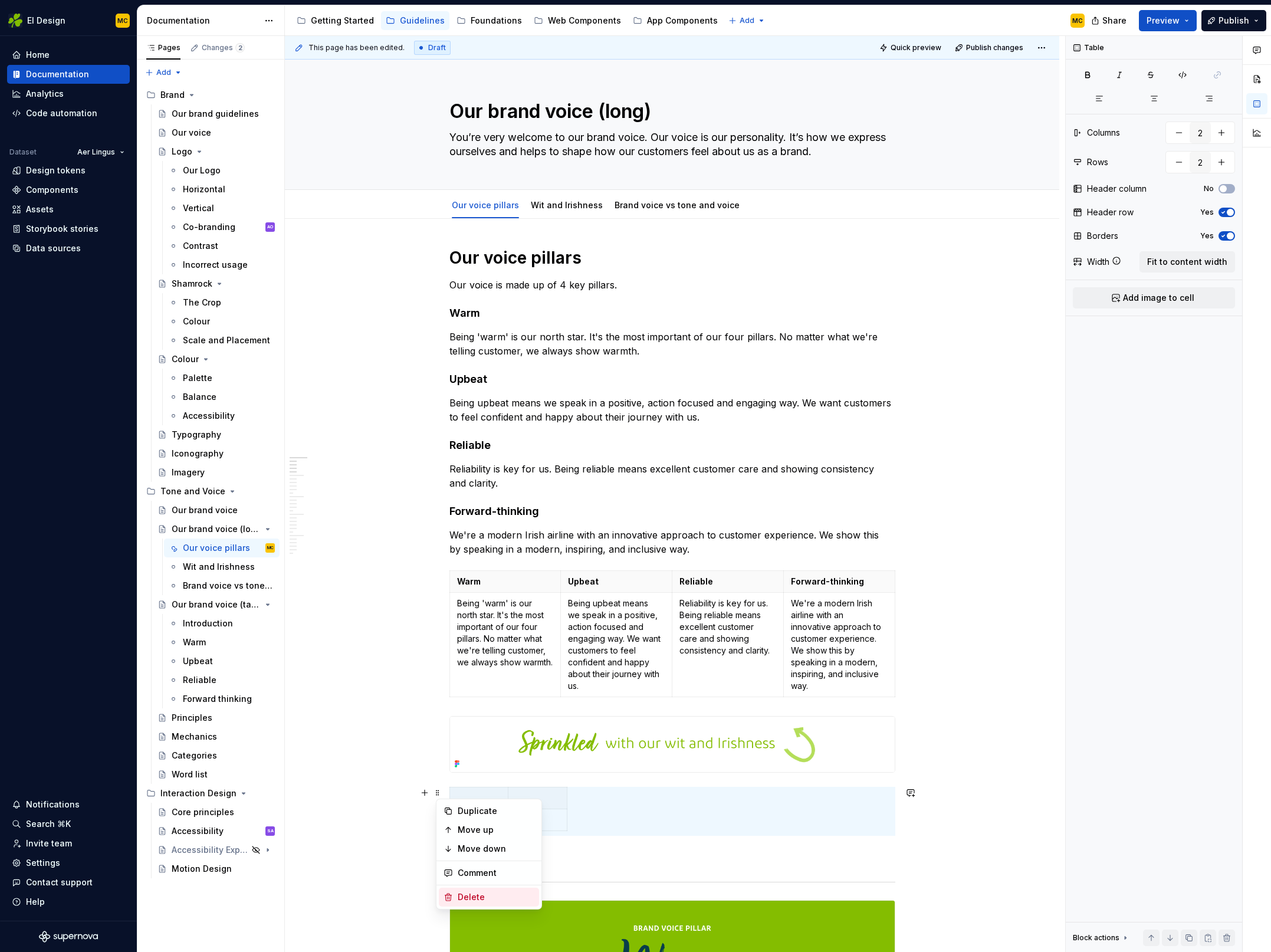
click at [476, 893] on div "Delete" at bounding box center [496, 897] width 77 height 11
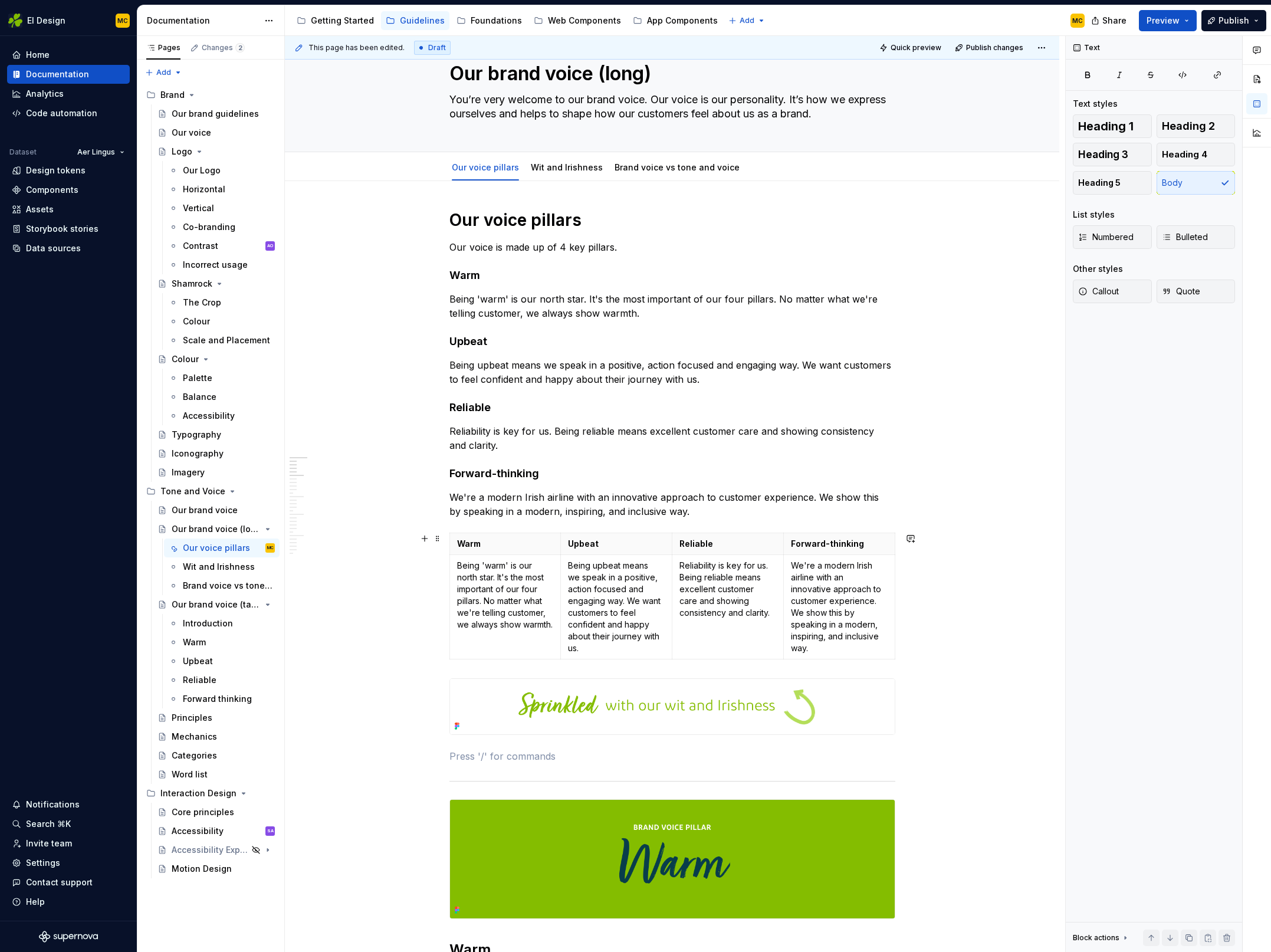
scroll to position [31, 0]
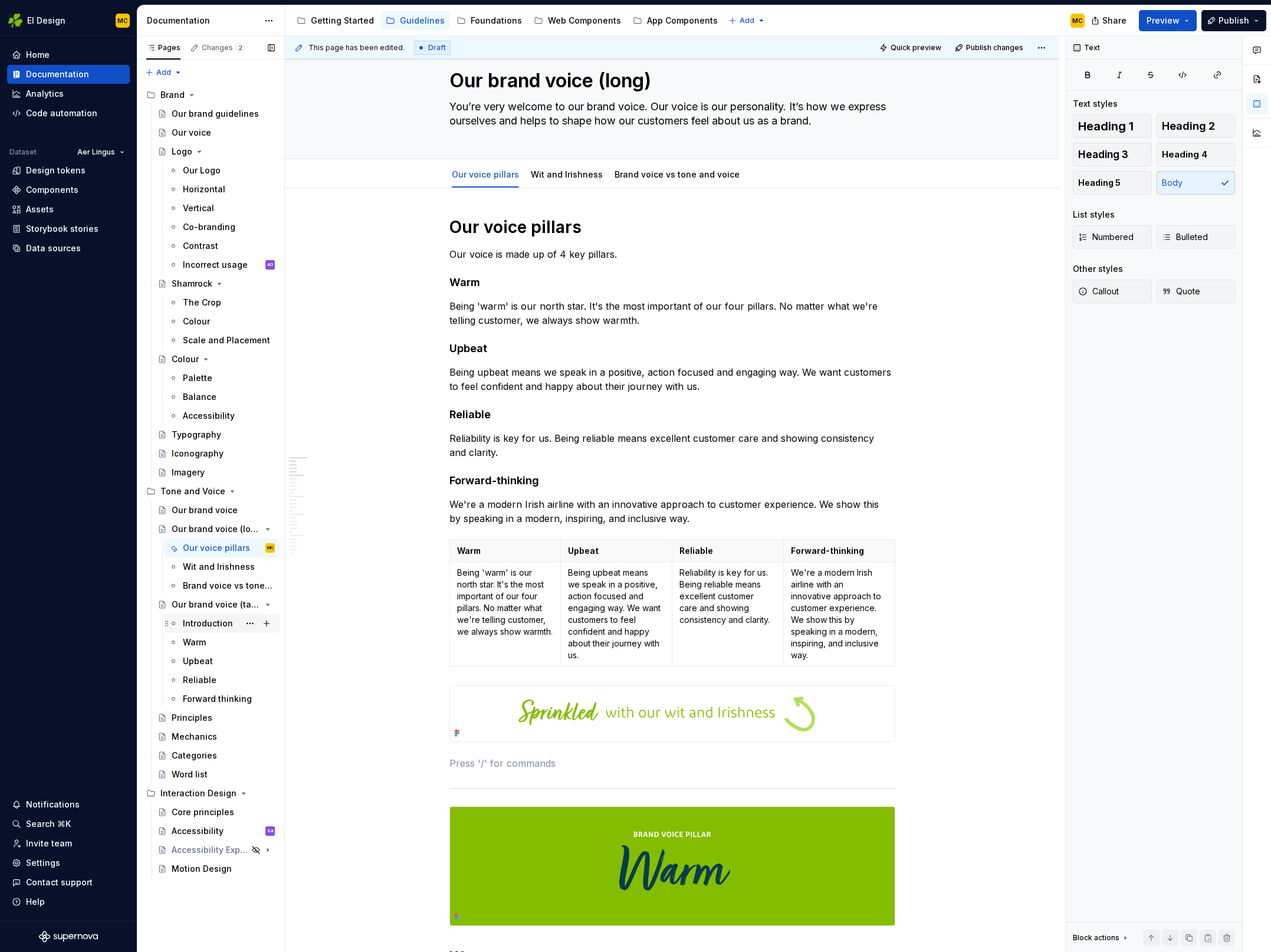
click at [207, 624] on div "Introduction" at bounding box center [208, 623] width 50 height 11
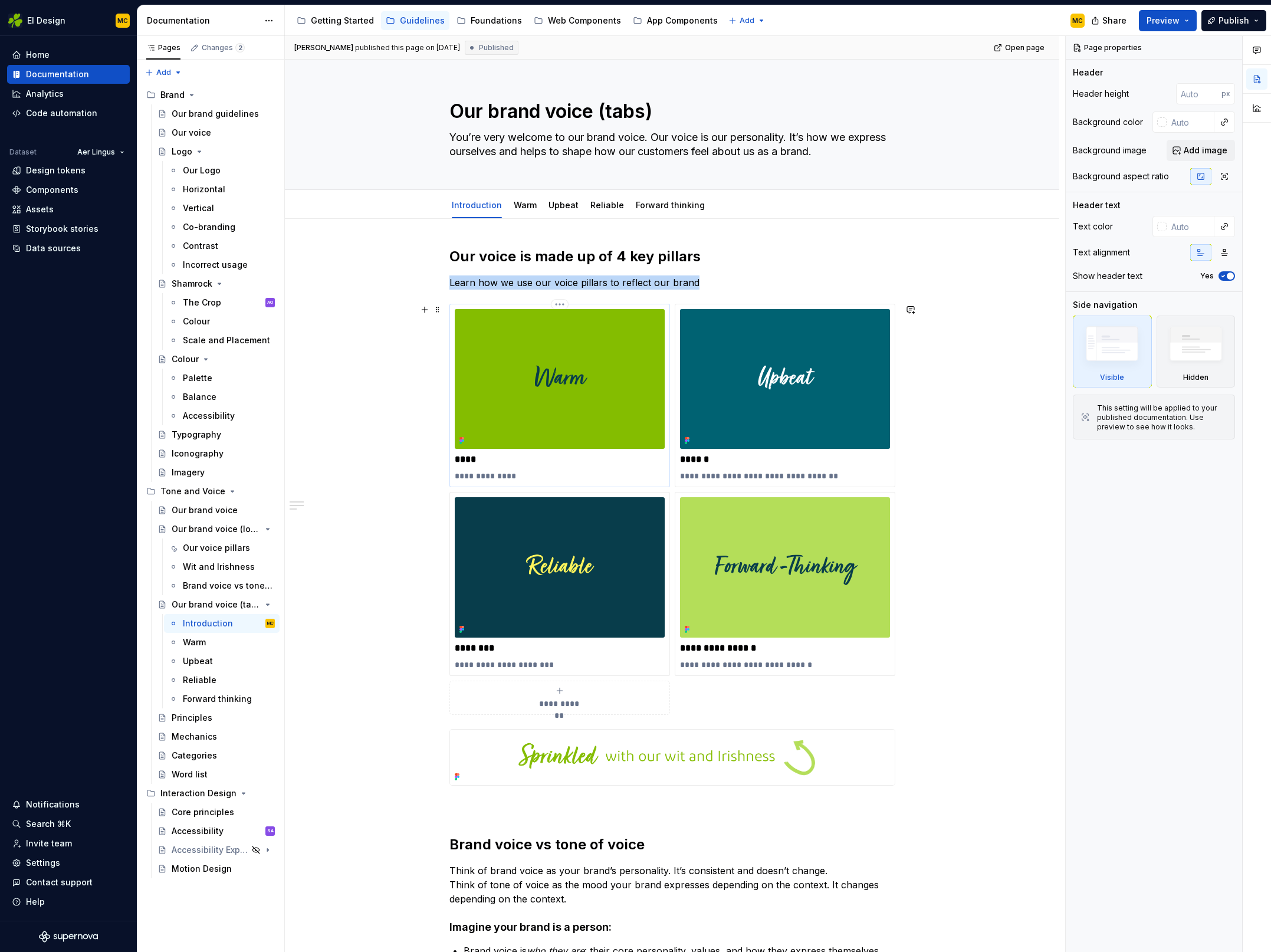
click at [563, 444] on img at bounding box center [559, 379] width 210 height 140
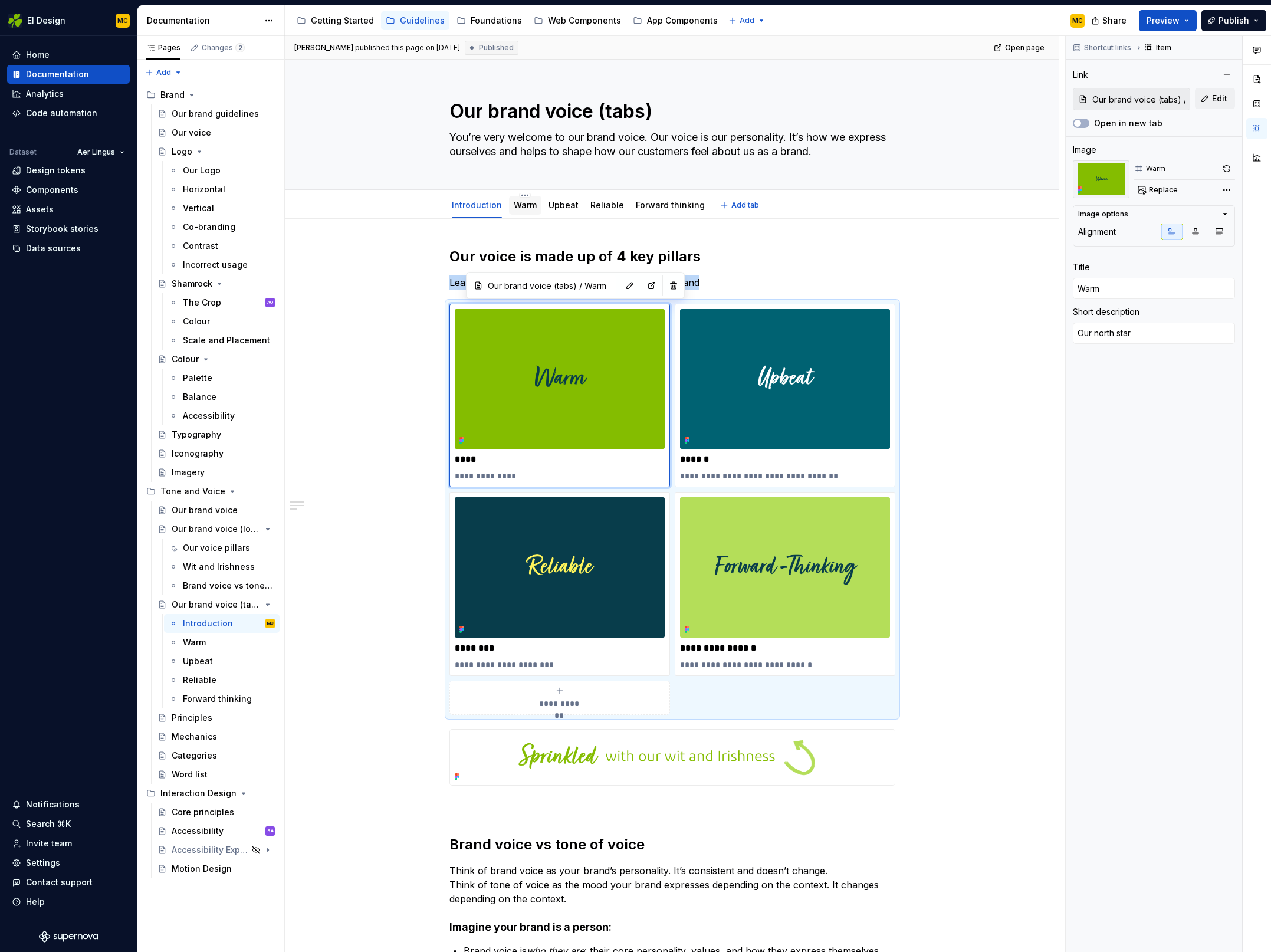
click at [531, 208] on link "Warm" at bounding box center [525, 205] width 23 height 10
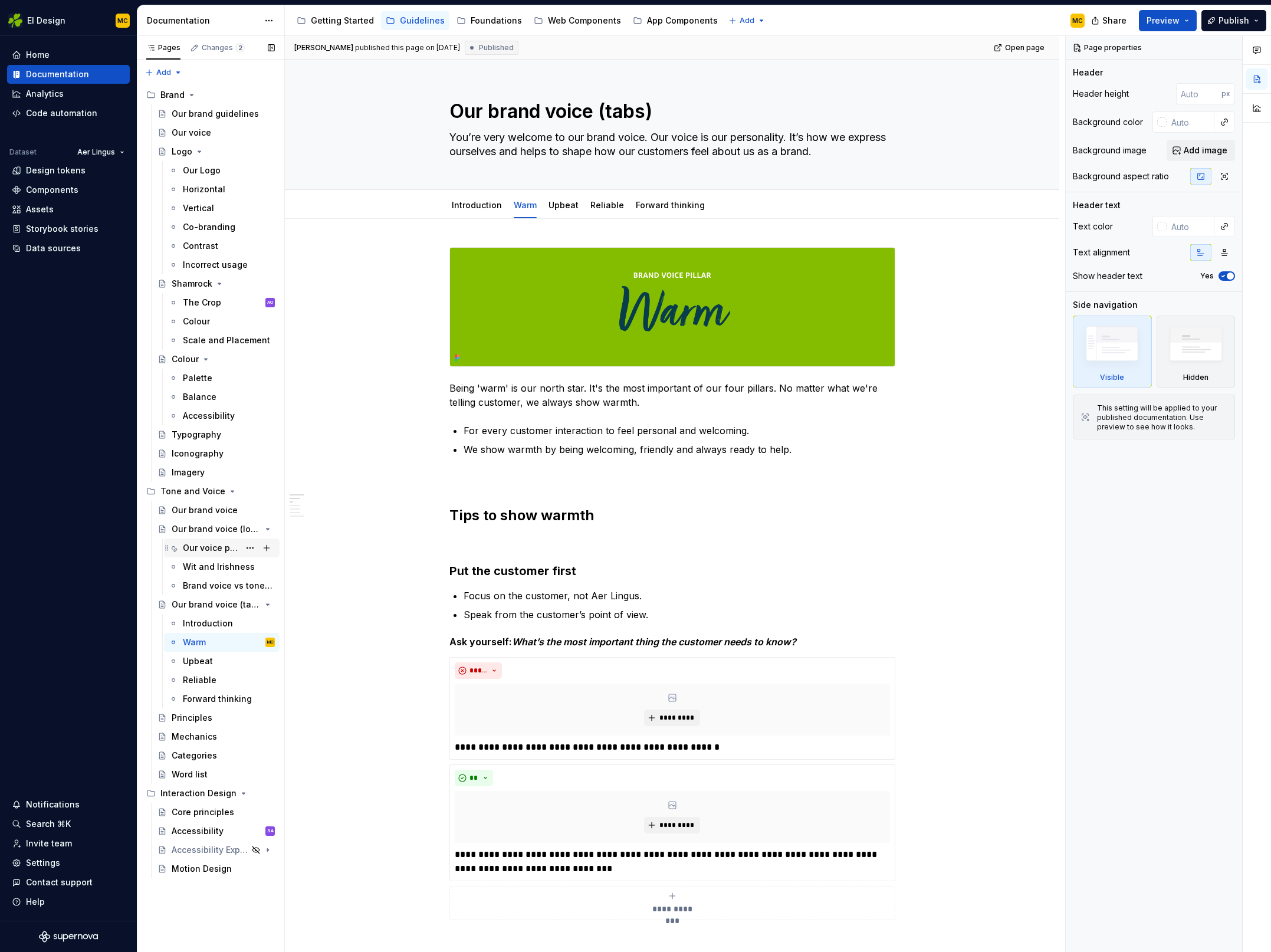
click at [208, 543] on div "Our voice pillars" at bounding box center [211, 548] width 57 height 11
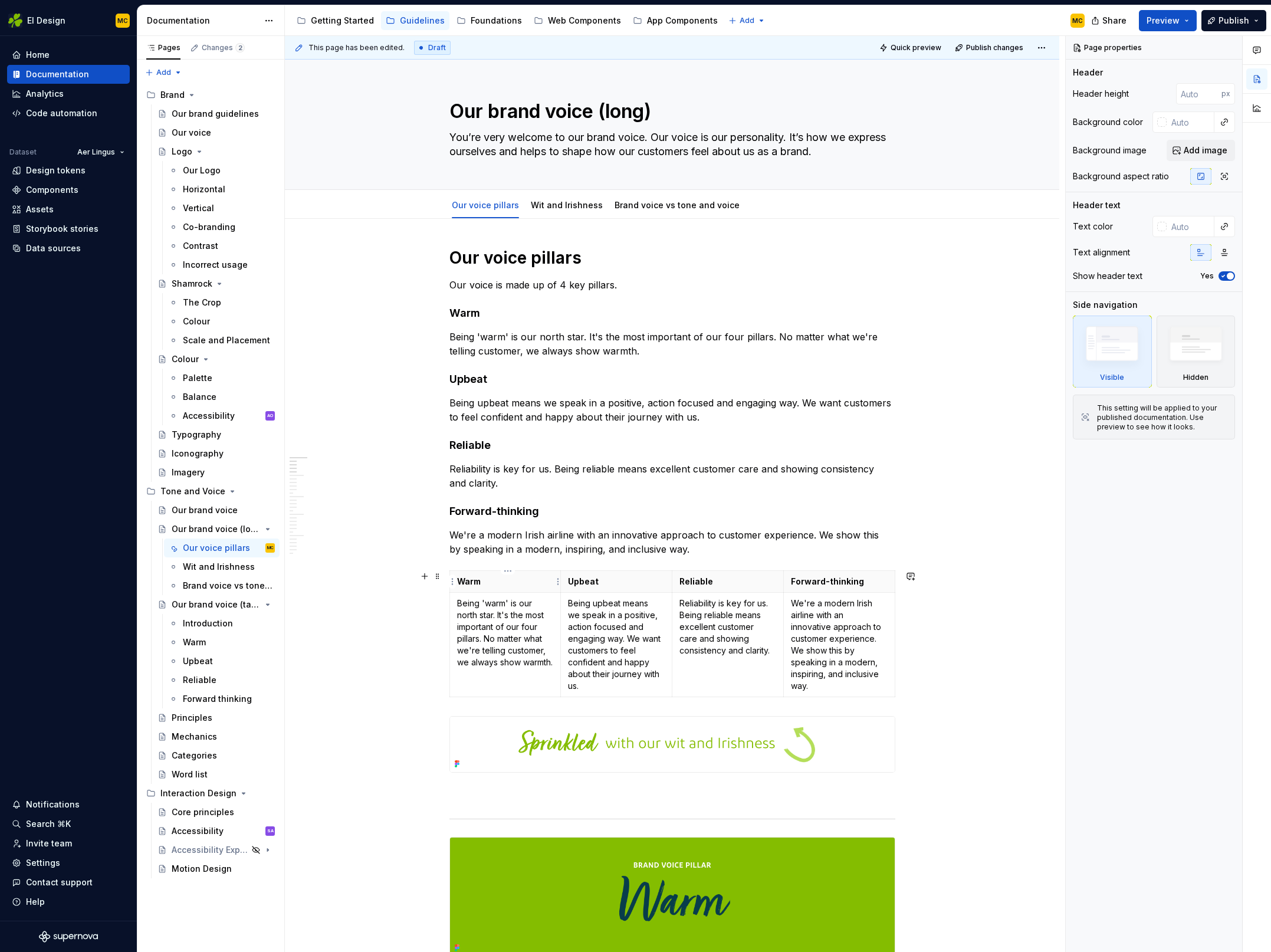
click at [526, 579] on p "Warm" at bounding box center [505, 581] width 96 height 11
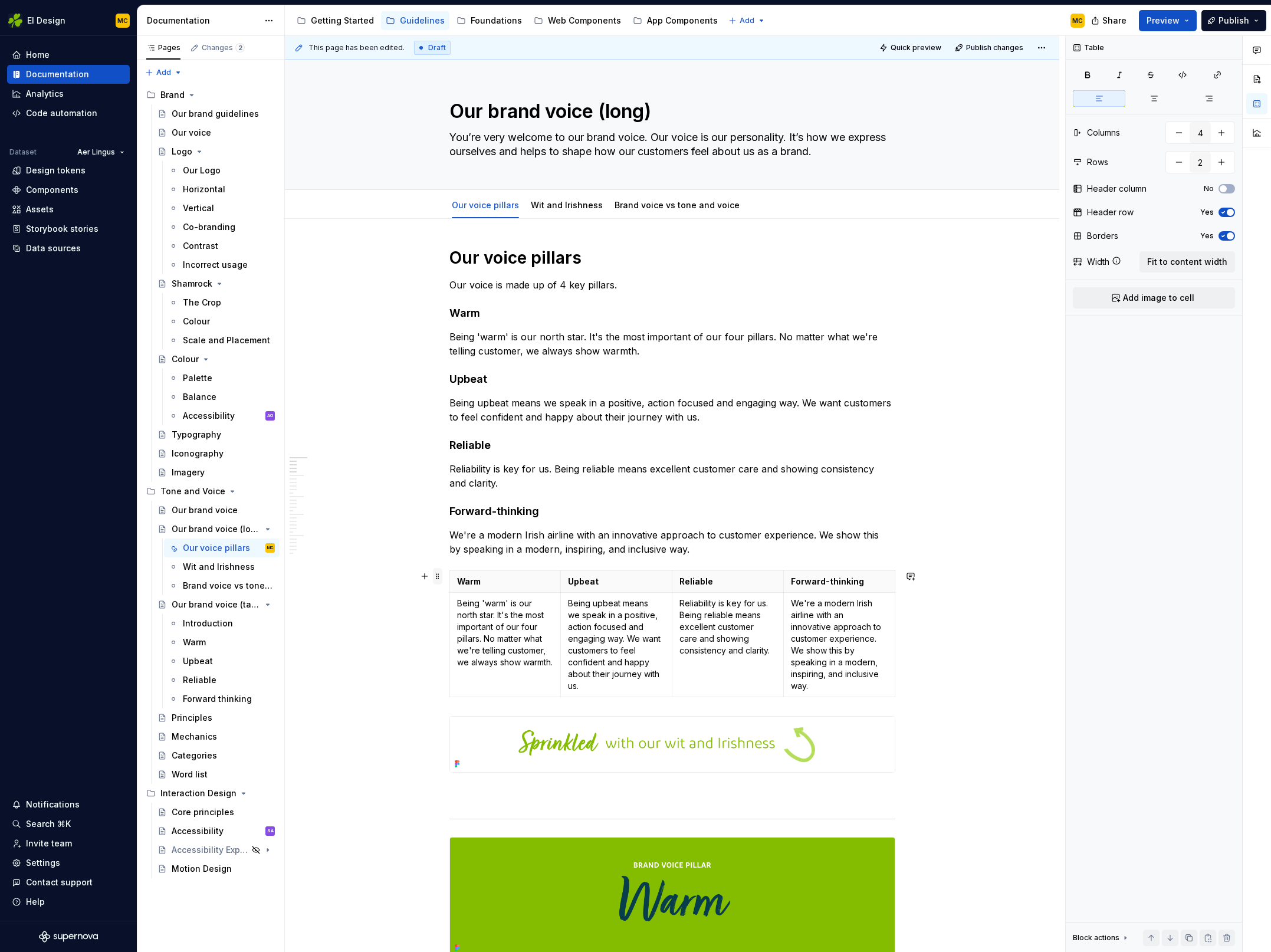
click at [443, 578] on span at bounding box center [438, 576] width 10 height 17
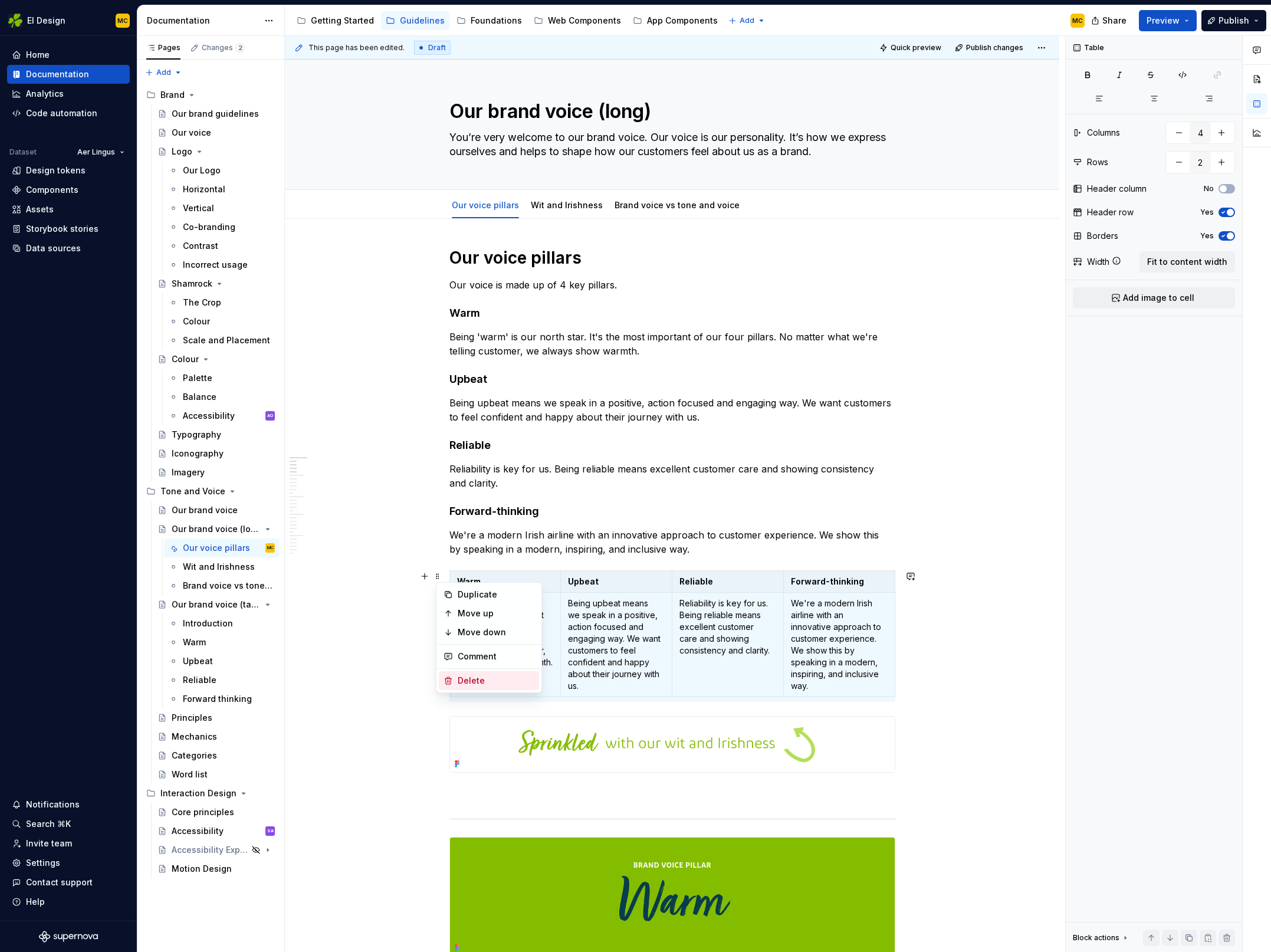
click at [456, 683] on div "Delete" at bounding box center [489, 681] width 100 height 19
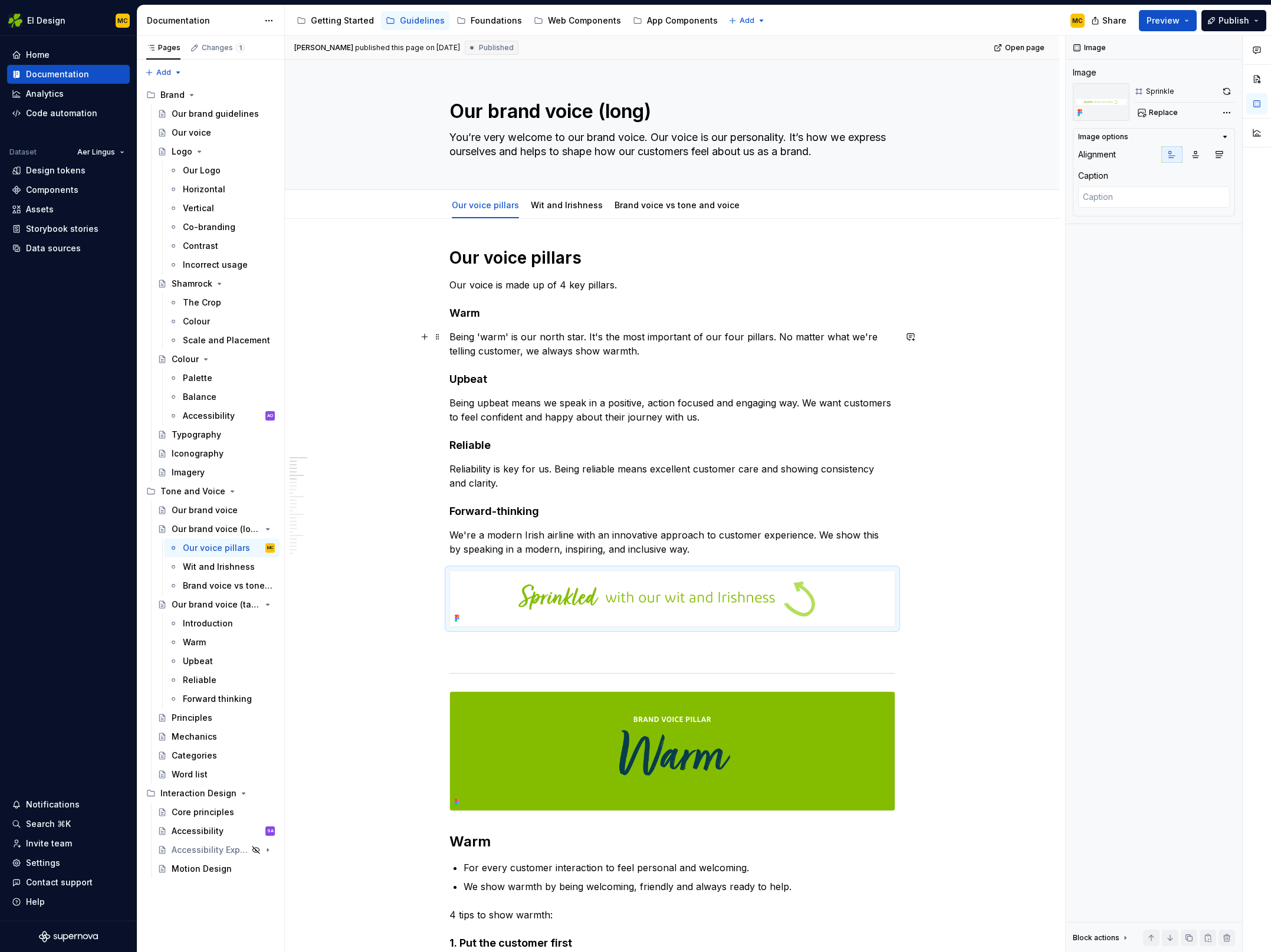
click at [649, 353] on p "Being 'warm' is our north star. It's the most important of our four pillars. No…" at bounding box center [673, 344] width 446 height 28
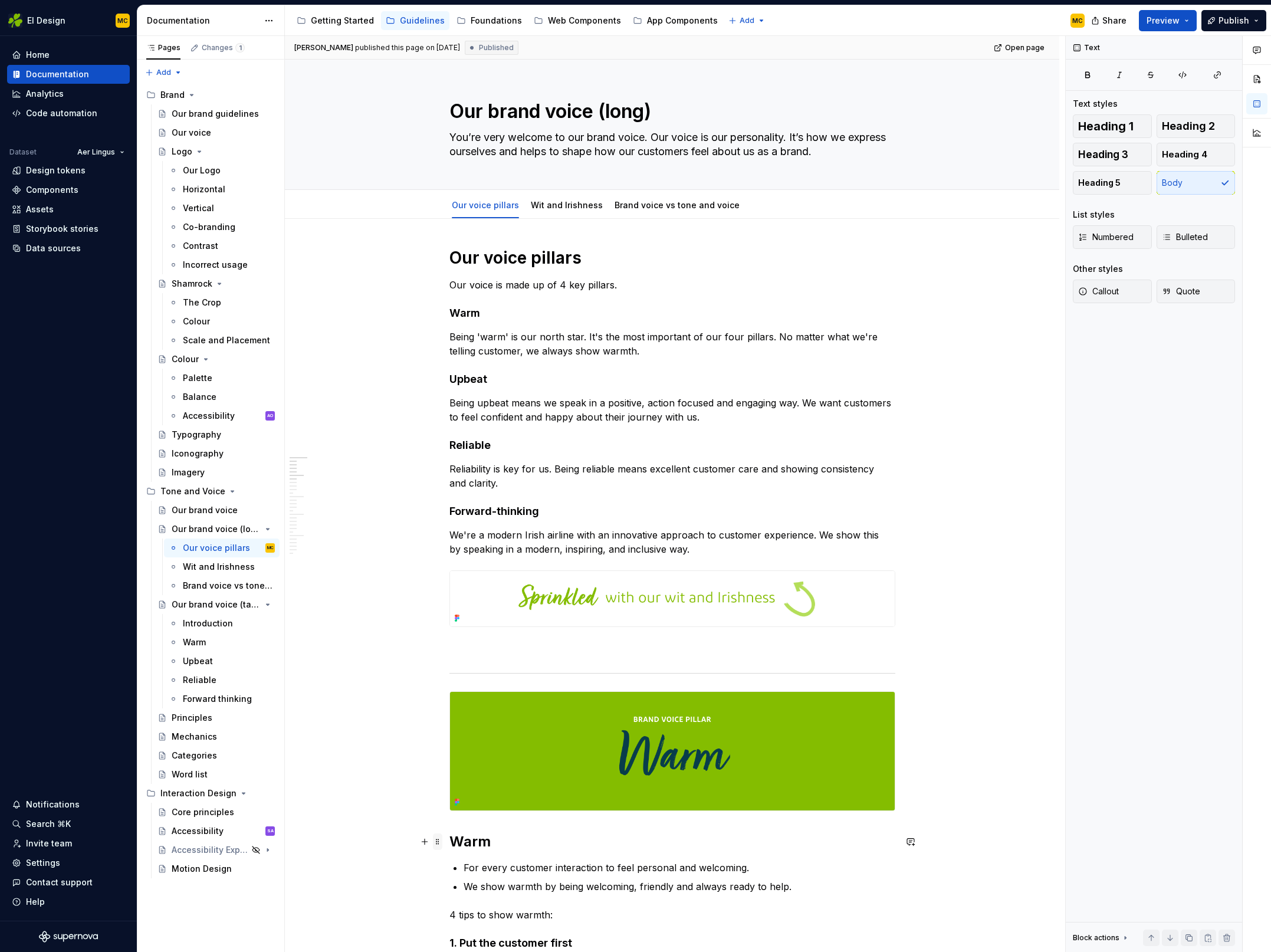
click at [440, 845] on span at bounding box center [438, 842] width 10 height 17
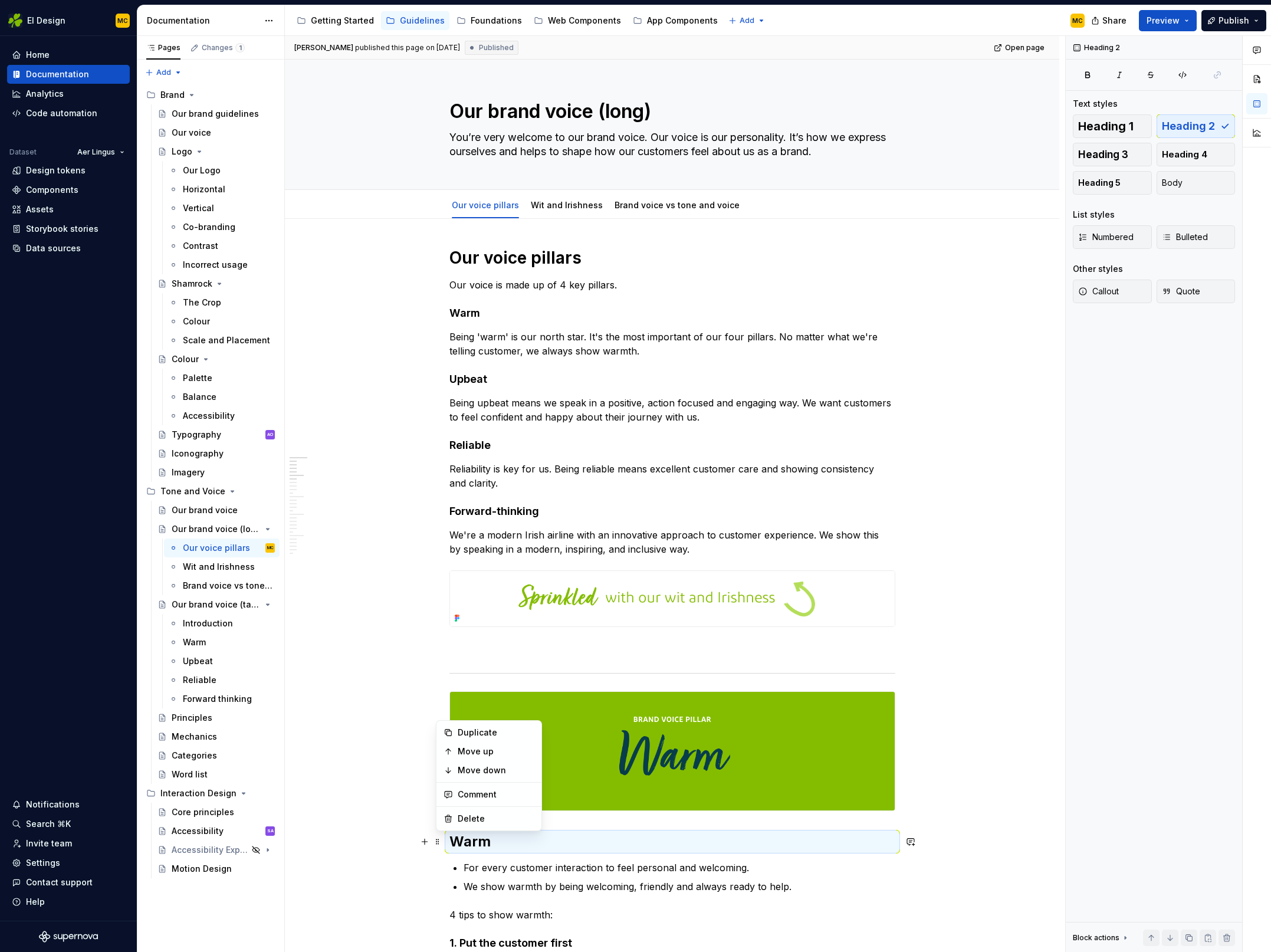
click at [660, 350] on p "Being 'warm' is our north star. It's the most important of our four pillars. No…" at bounding box center [673, 344] width 446 height 28
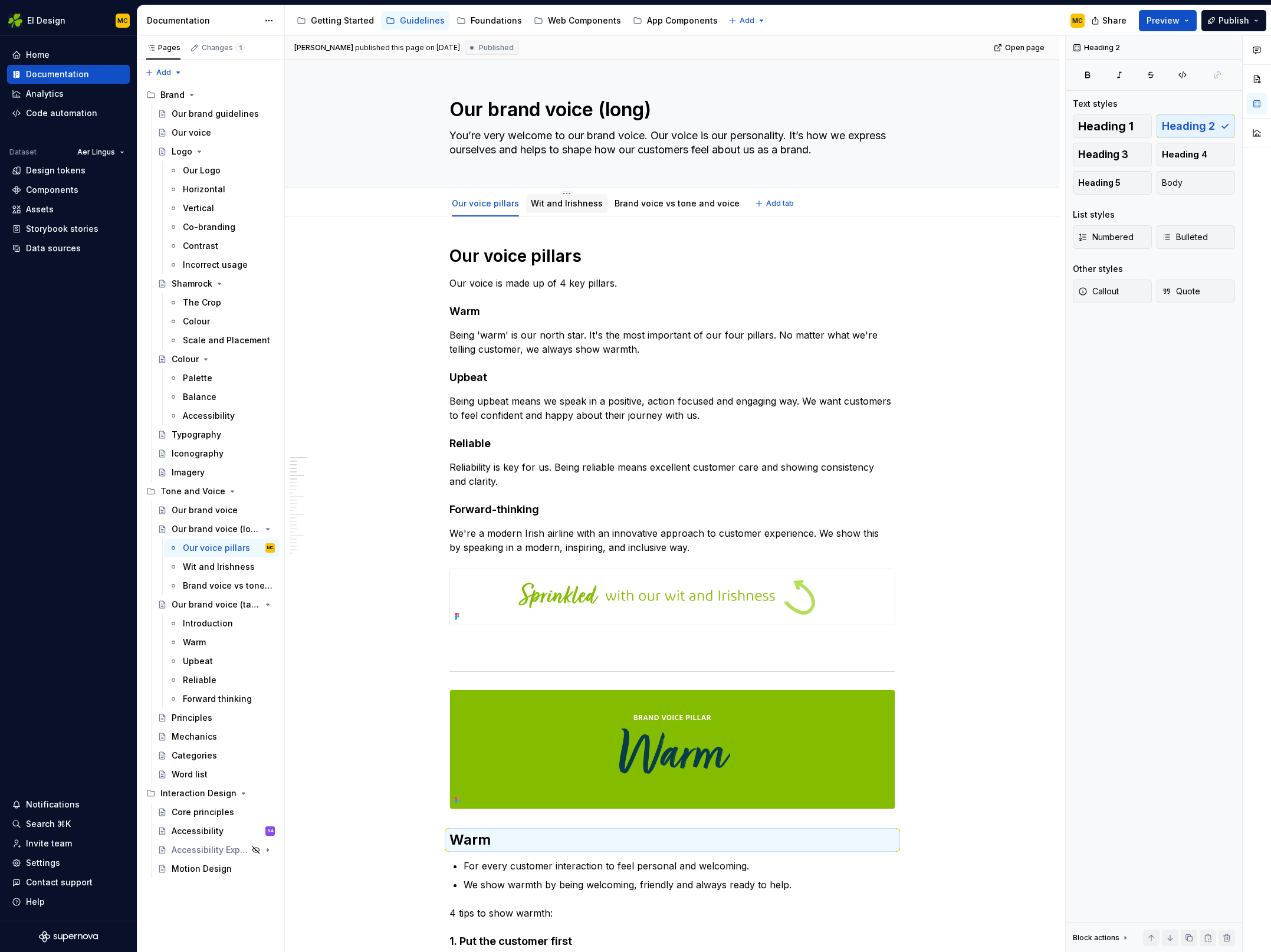
click at [552, 198] on link "Wit and Irishness" at bounding box center [567, 203] width 72 height 10
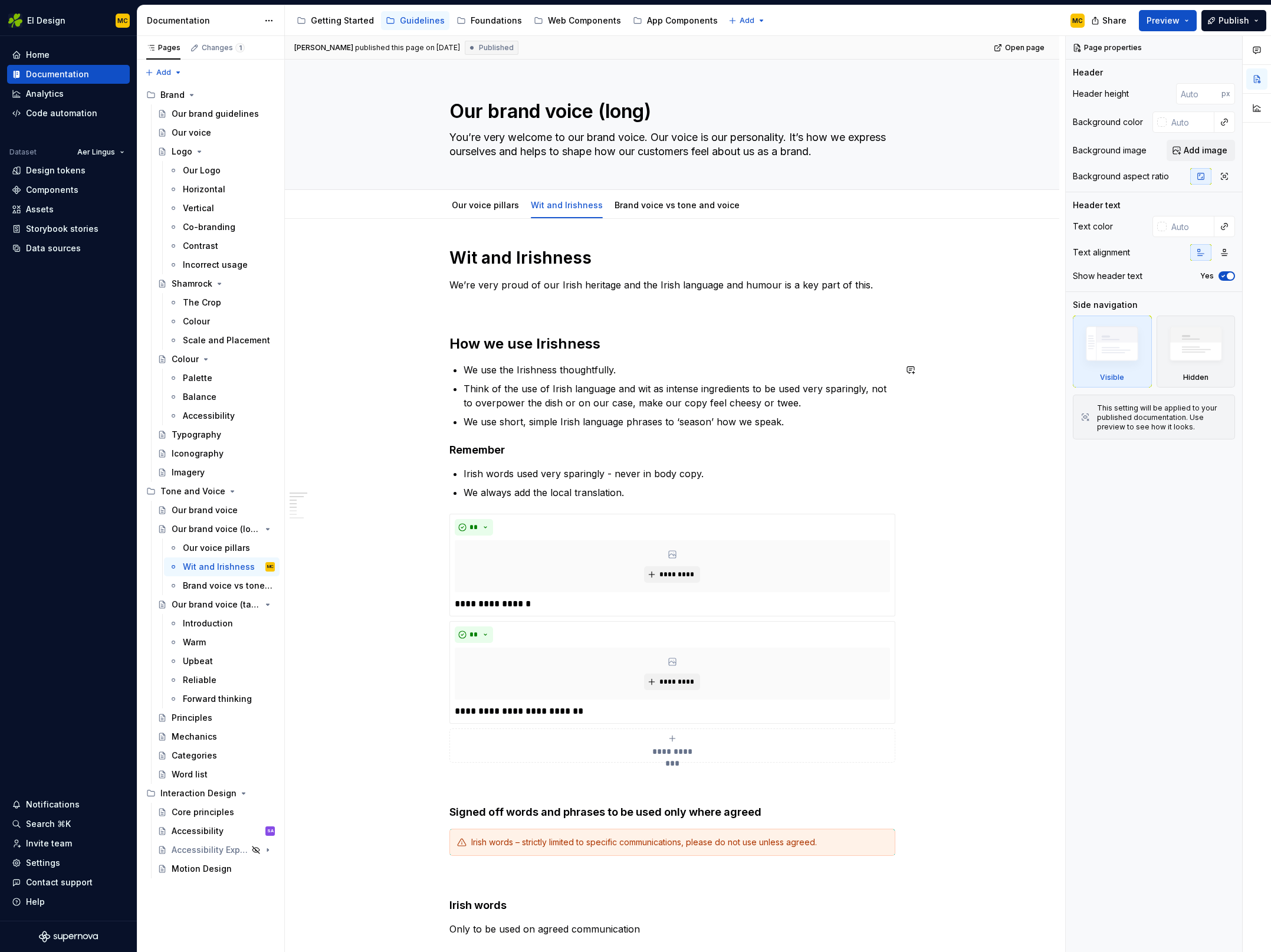
scroll to position [391, 0]
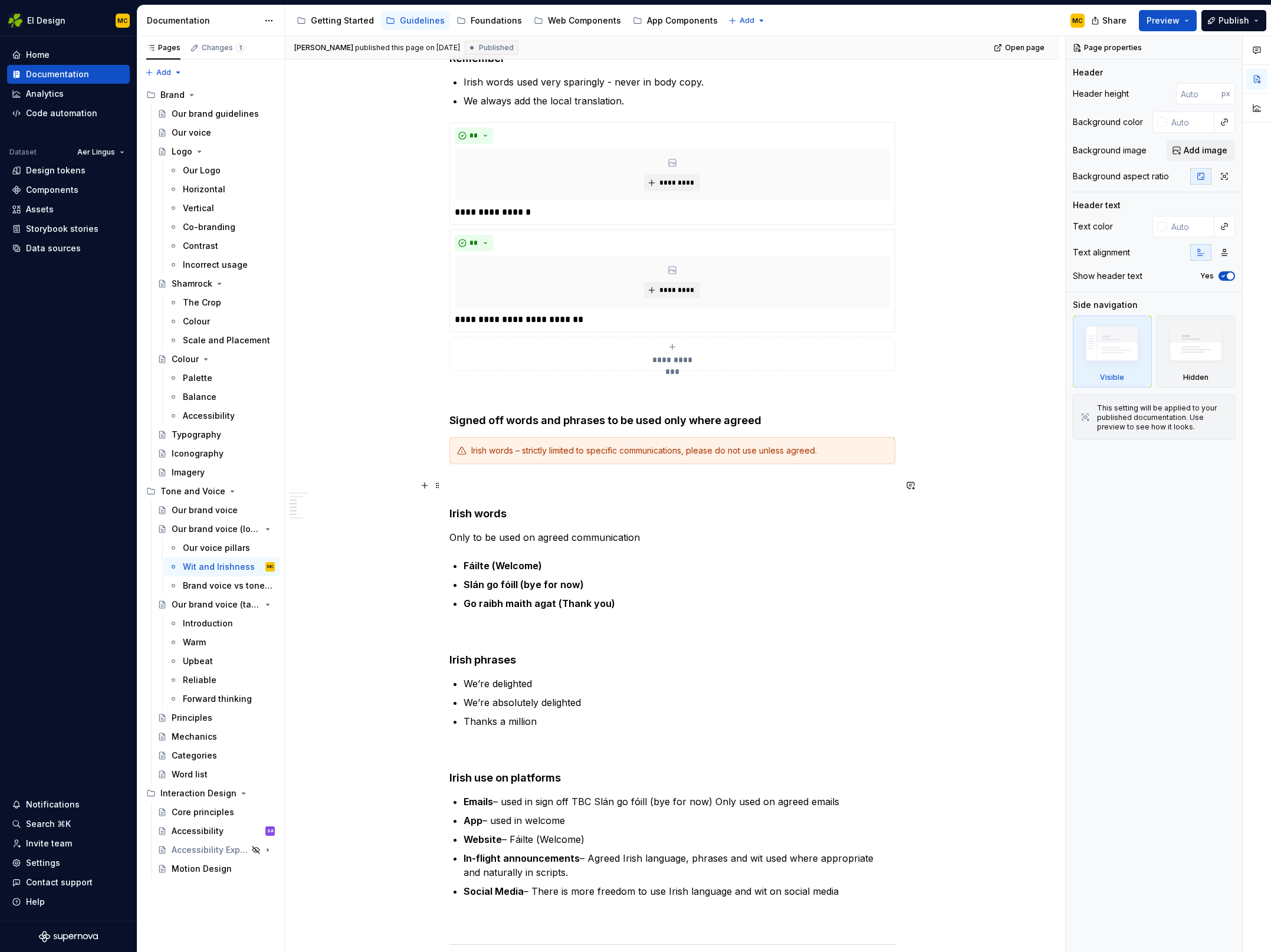
click at [505, 487] on p at bounding box center [673, 485] width 446 height 14
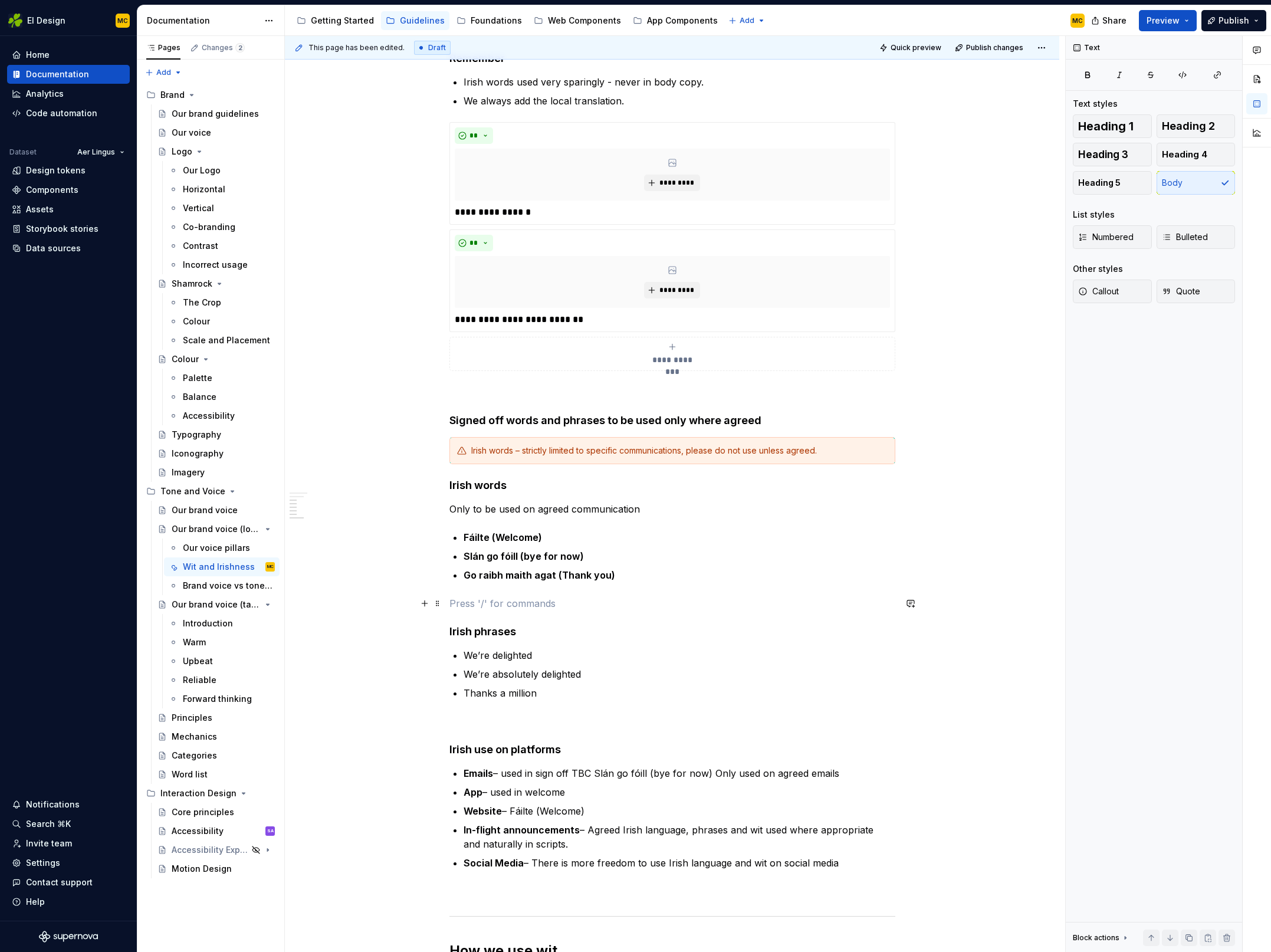
click at [500, 609] on p at bounding box center [673, 603] width 446 height 14
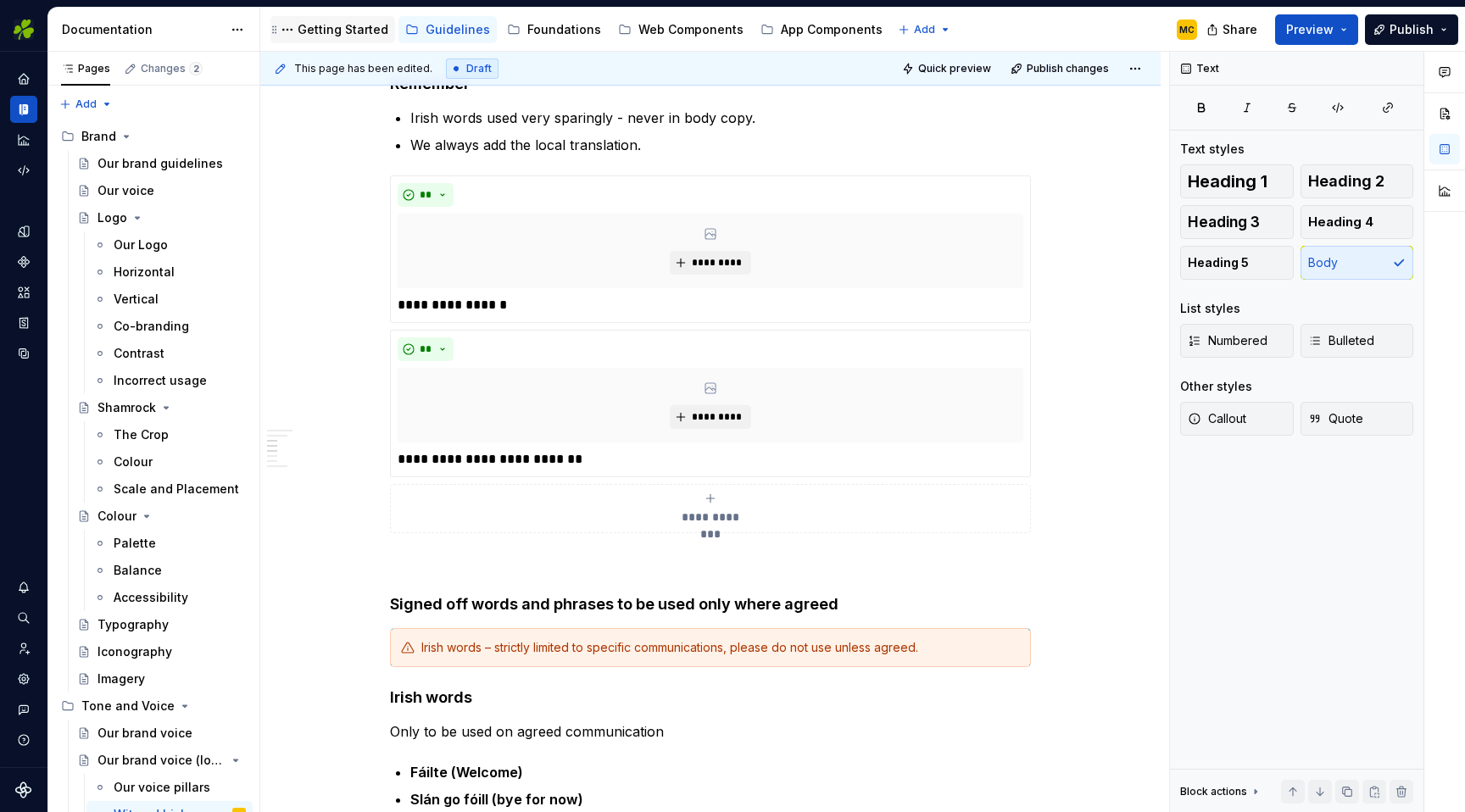
click at [330, 37] on div "Getting Started" at bounding box center [342, 29] width 91 height 17
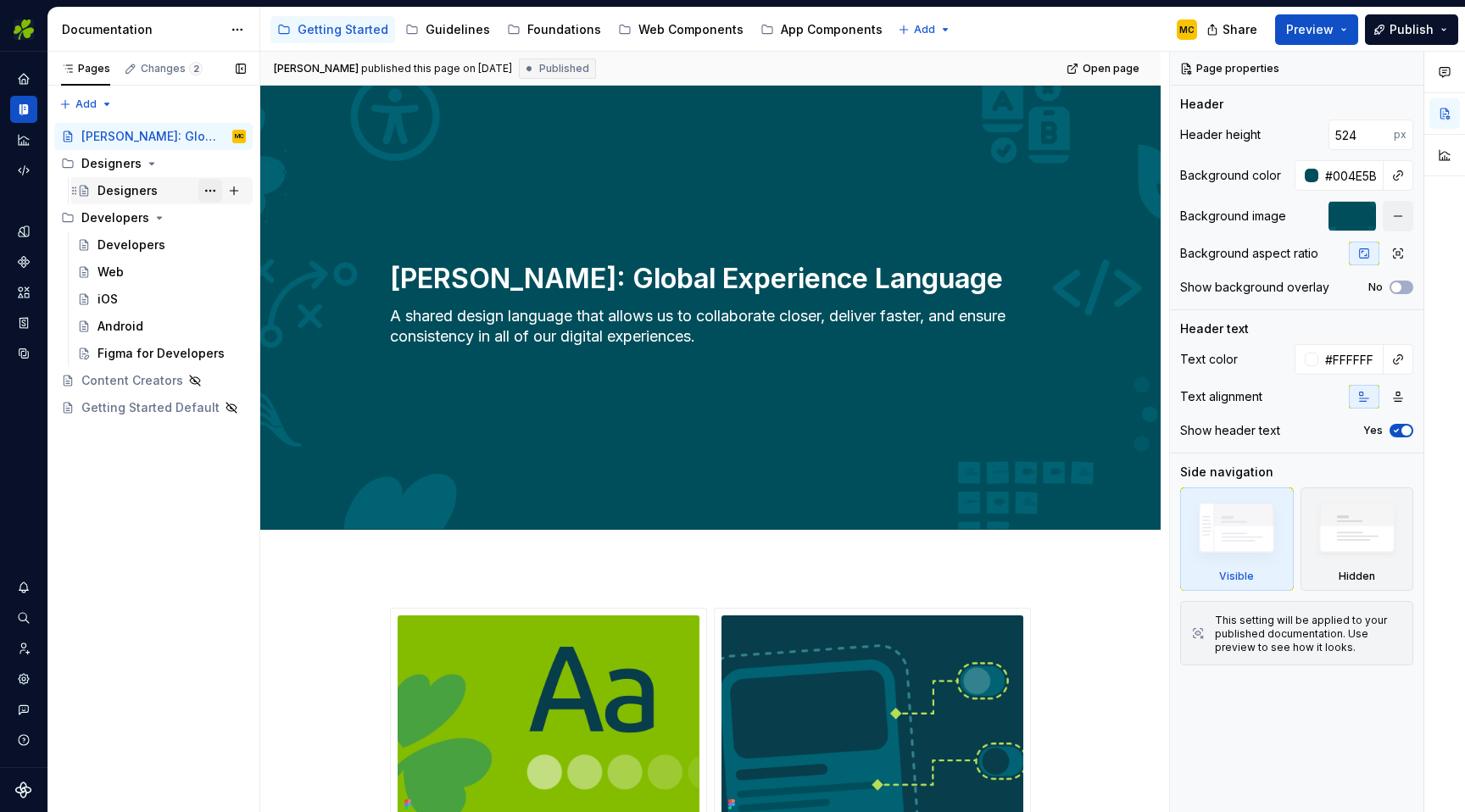
click at [211, 190] on button "Page tree" at bounding box center [210, 191] width 24 height 24
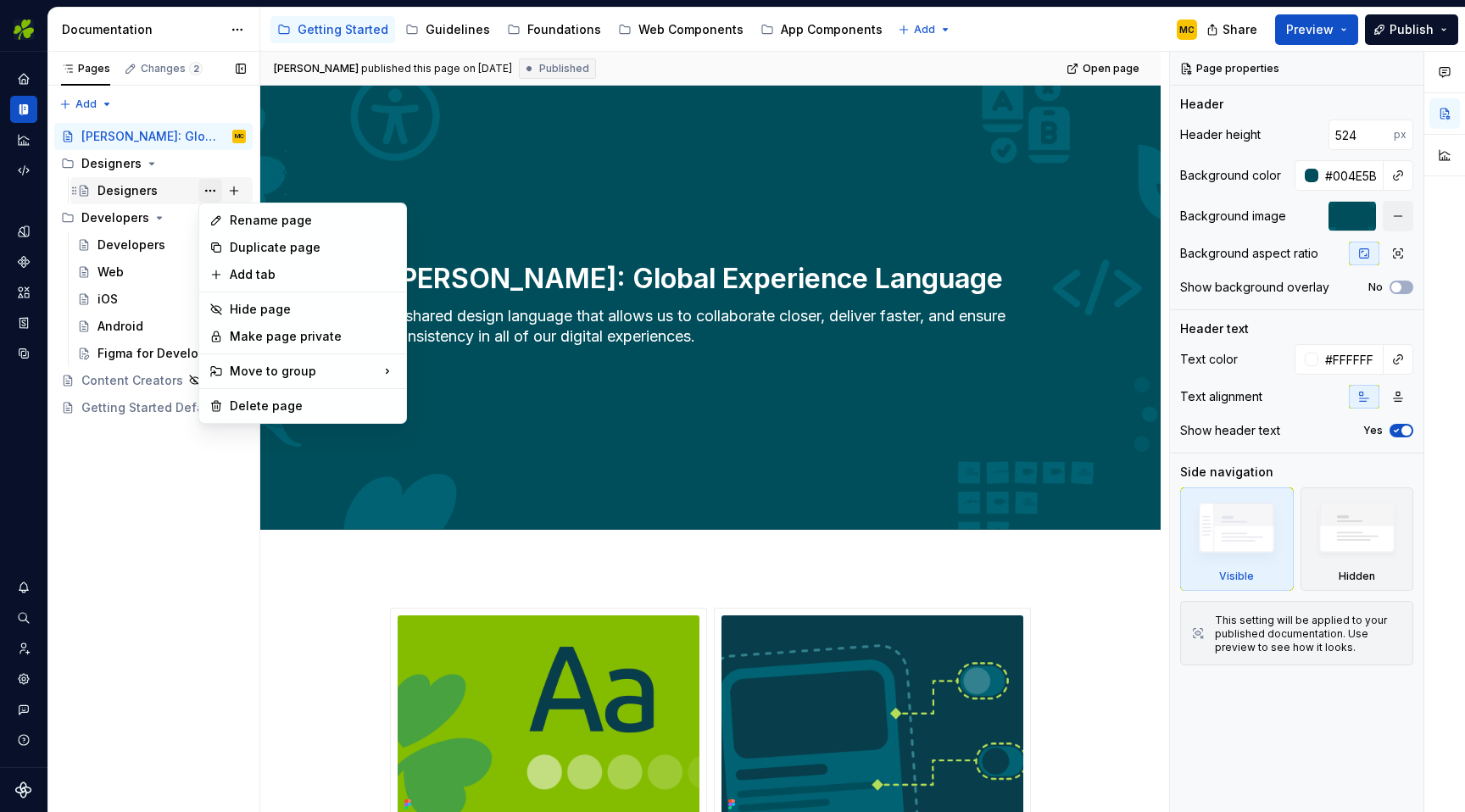
type textarea "*"
click at [274, 222] on div "Rename page" at bounding box center [312, 220] width 166 height 17
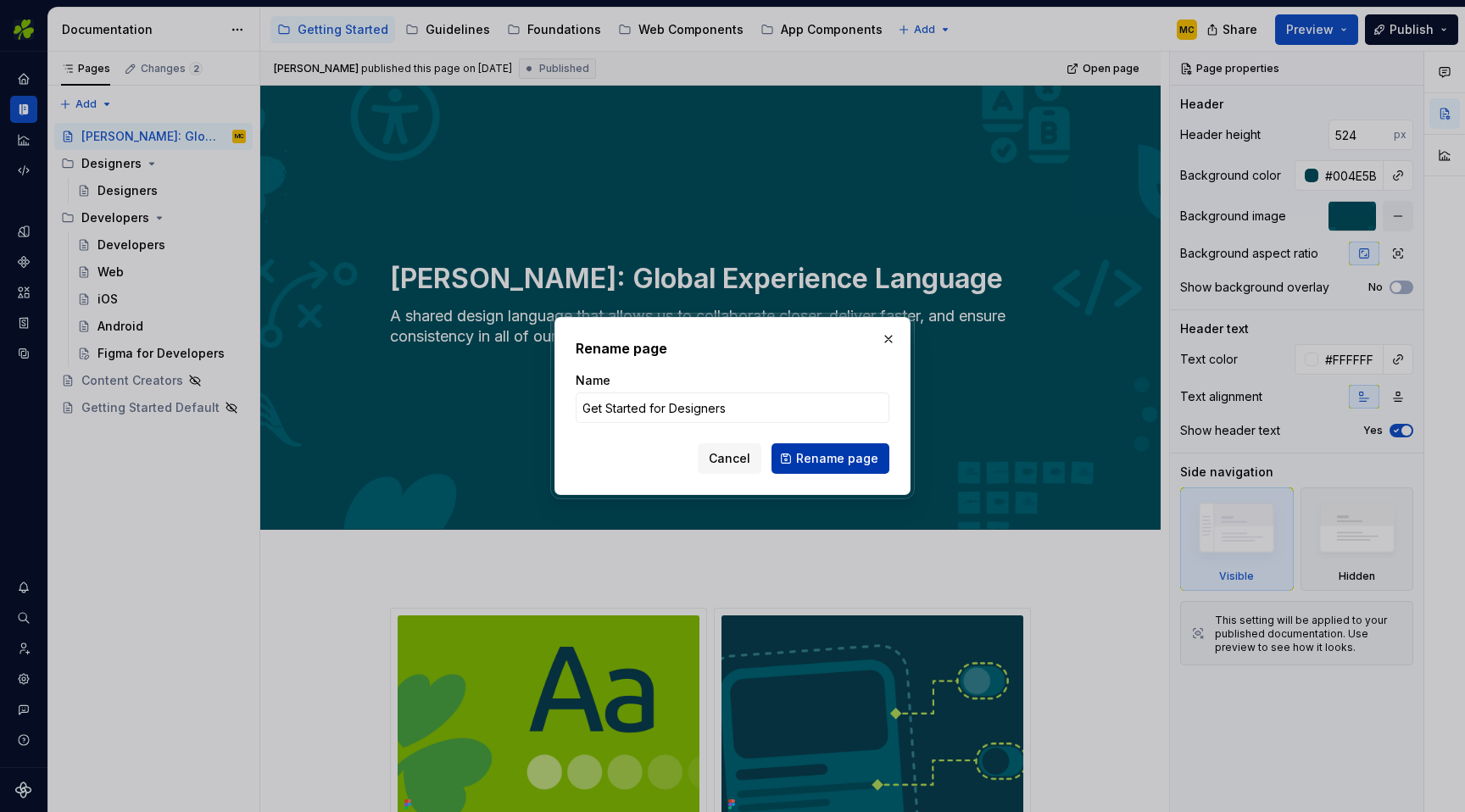
type input "Get Started for Designers"
click at [844, 464] on span "Rename page" at bounding box center [837, 458] width 83 height 17
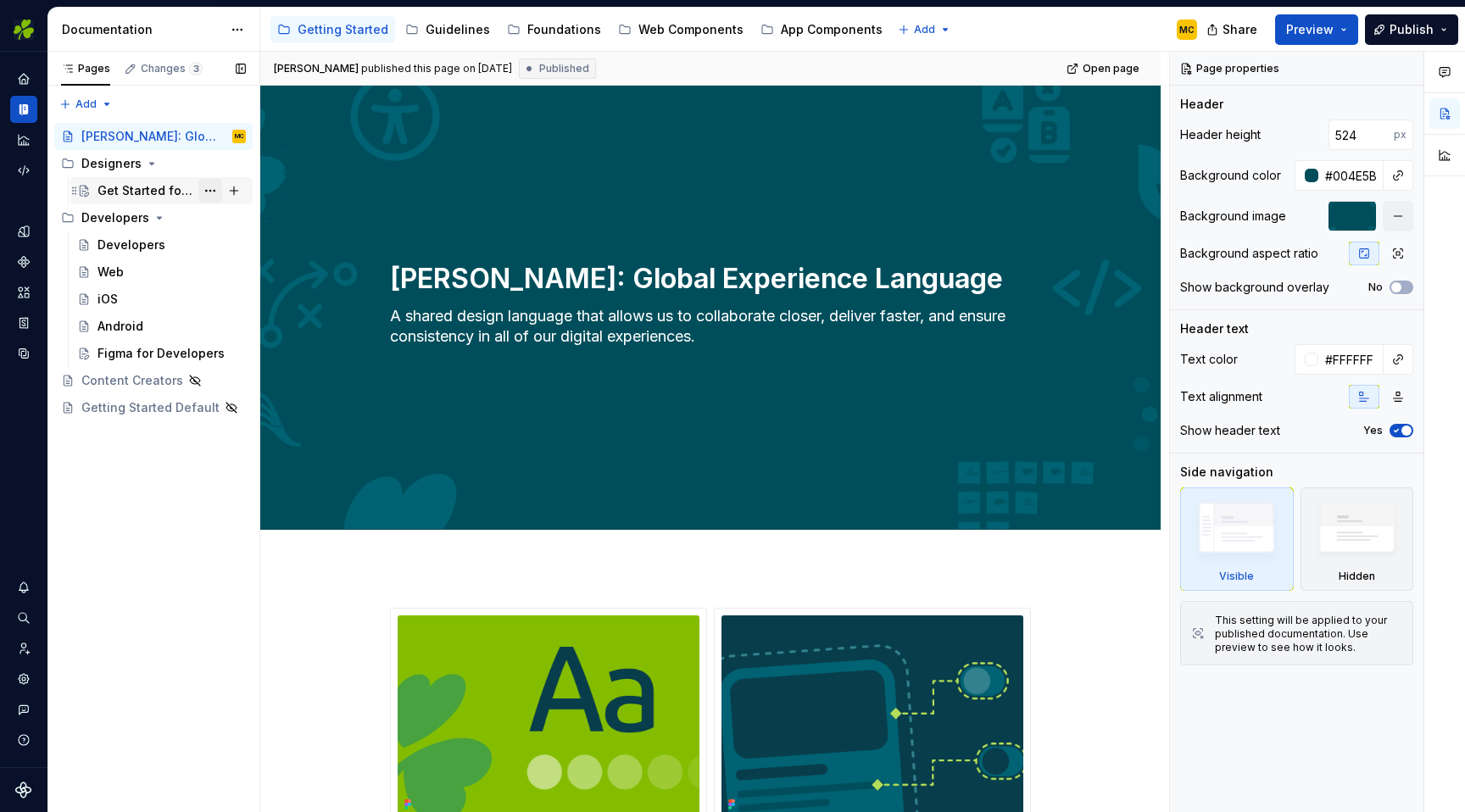
click at [213, 191] on button "Page tree" at bounding box center [210, 191] width 24 height 24
type textarea "*"
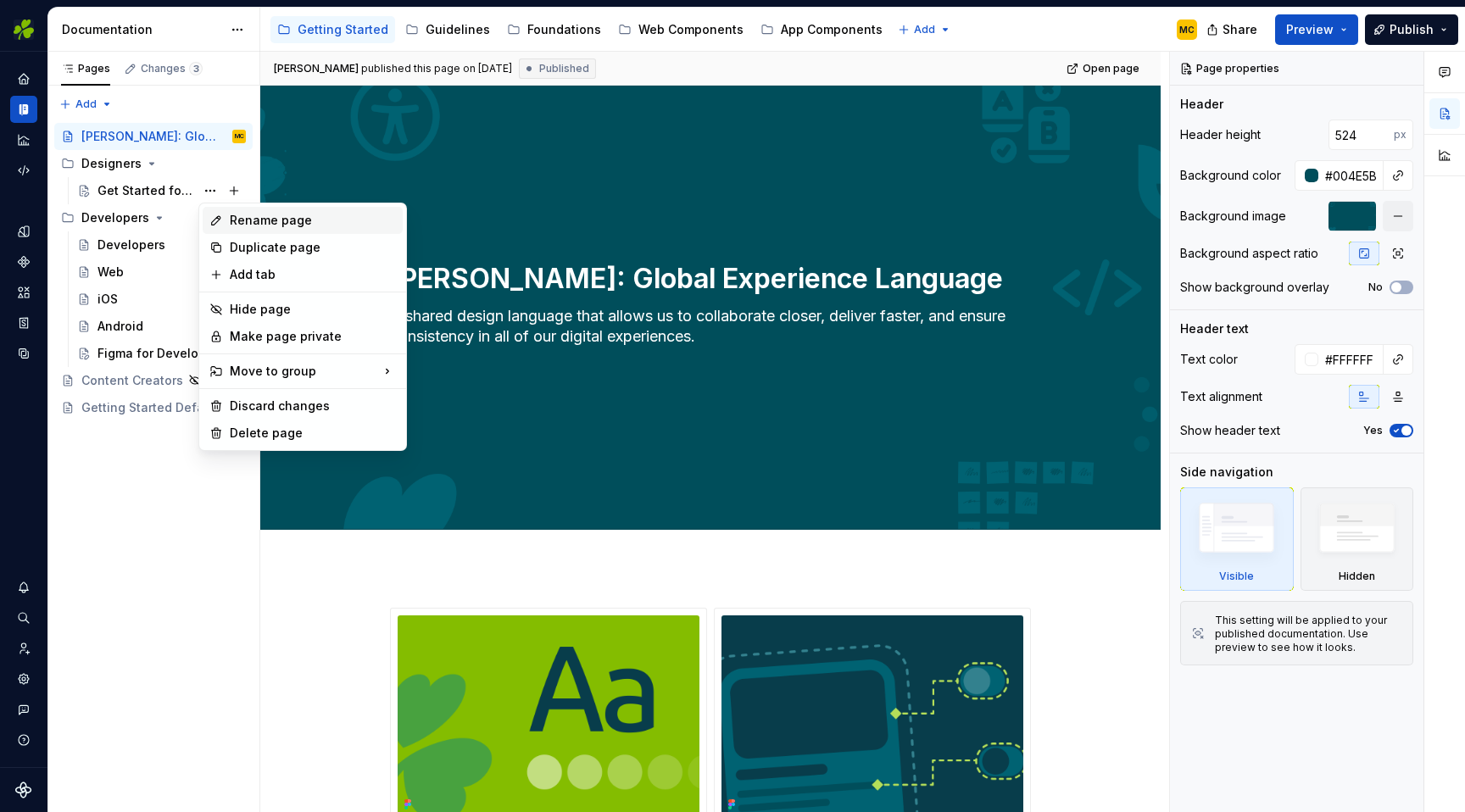
click at [257, 224] on div "Rename page" at bounding box center [312, 220] width 166 height 17
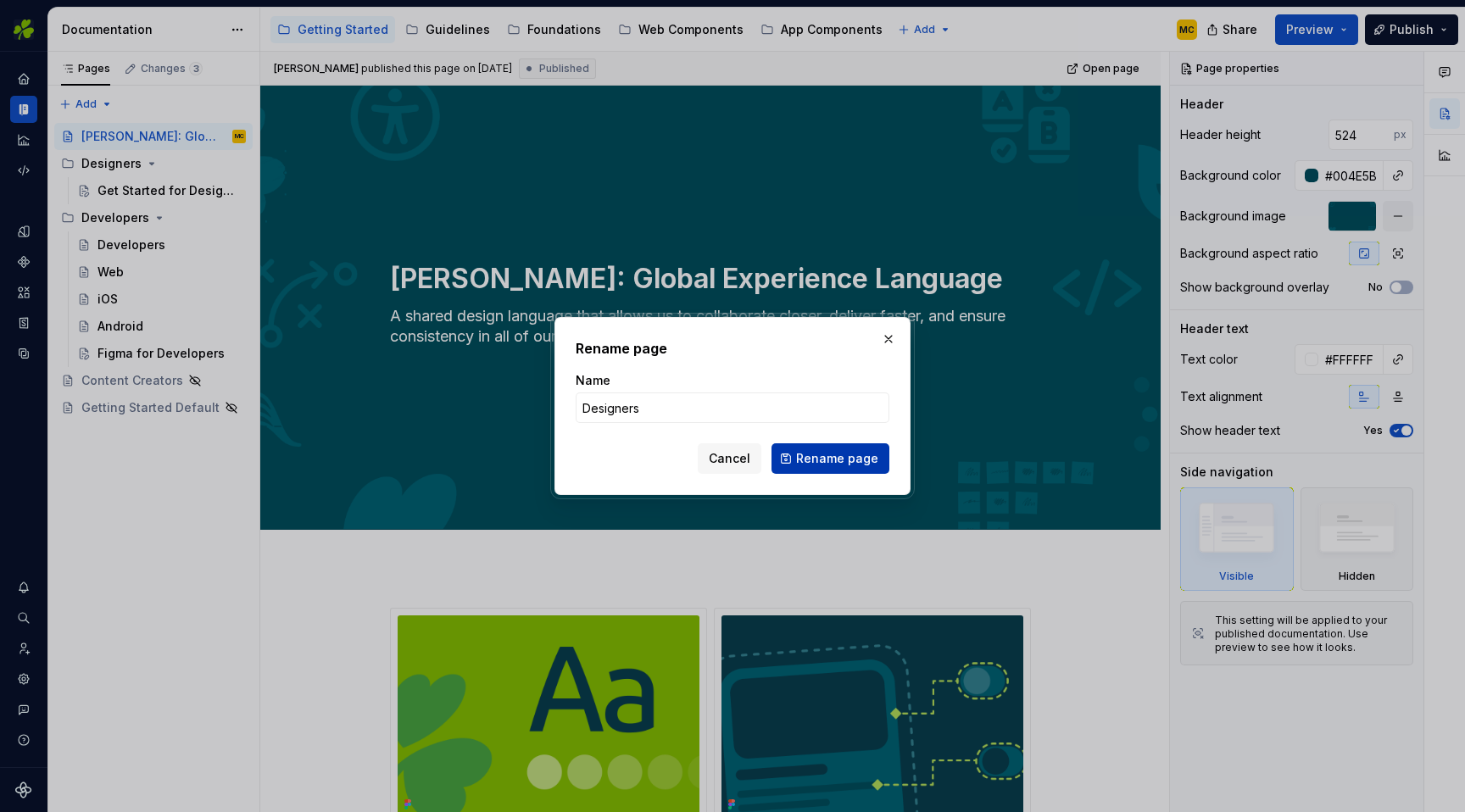
type input "Designers"
click at [841, 461] on span "Rename page" at bounding box center [837, 458] width 83 height 17
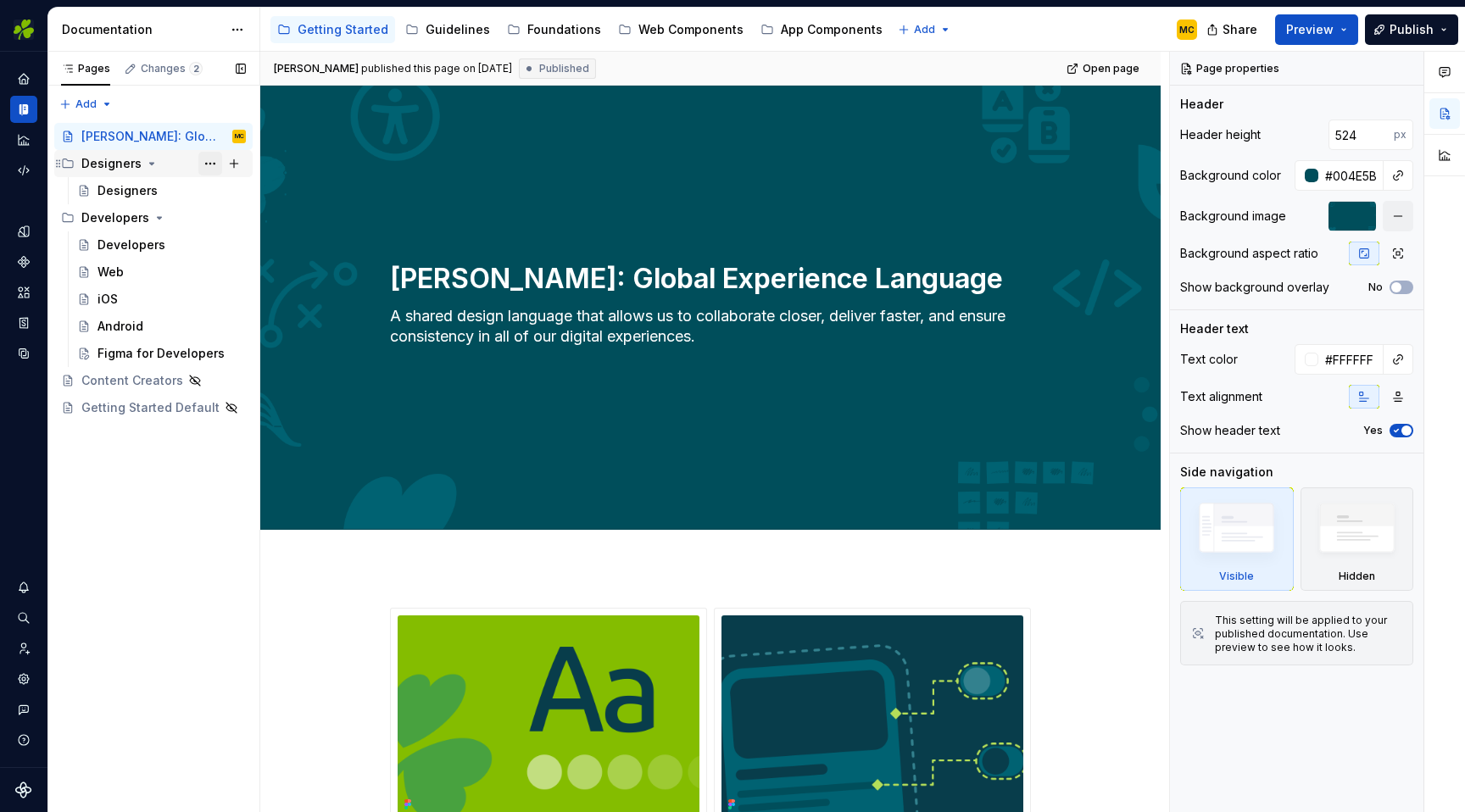
click at [208, 167] on button "Page tree" at bounding box center [210, 163] width 24 height 24
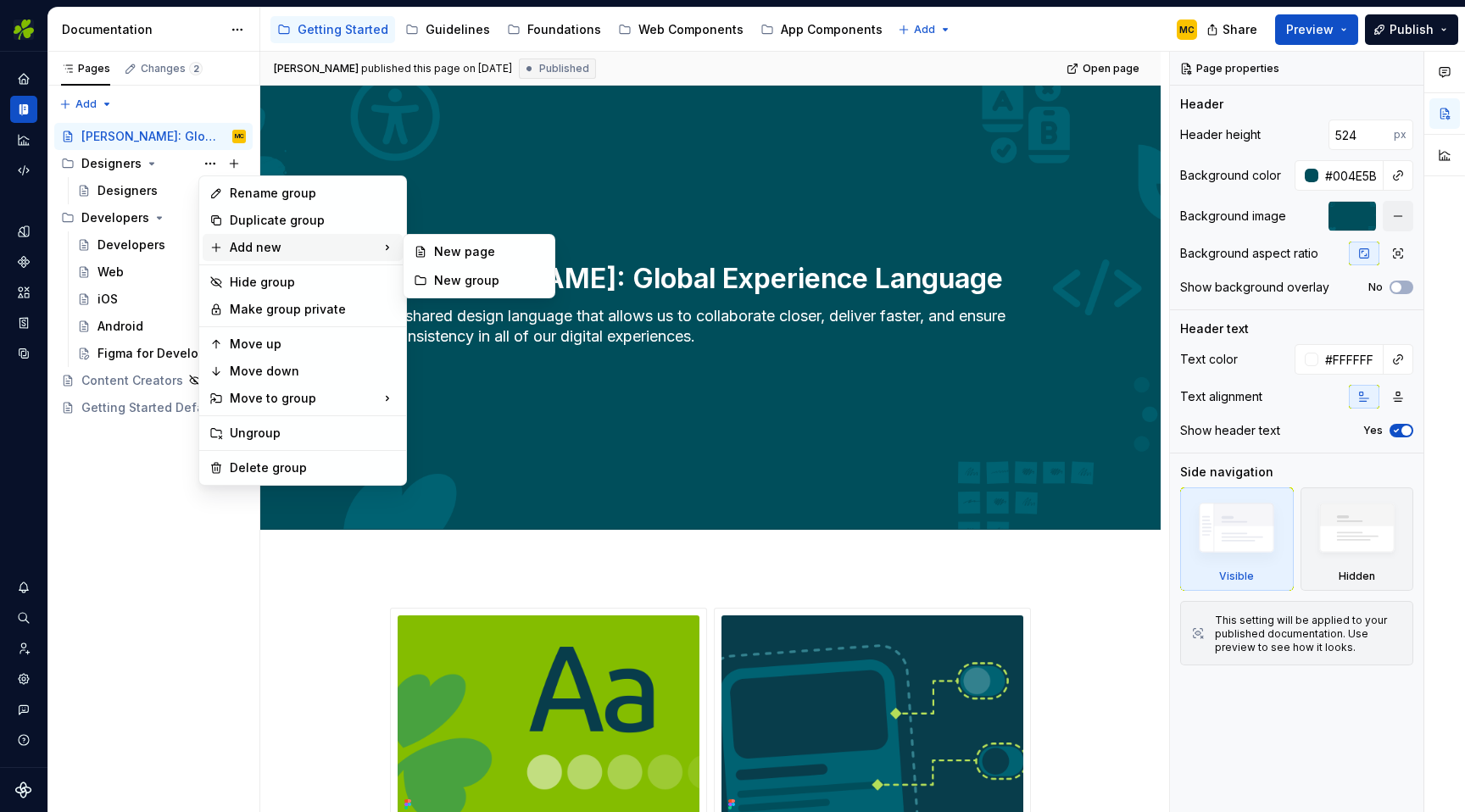
type textarea "*"
click at [287, 198] on div "Rename group" at bounding box center [312, 193] width 166 height 17
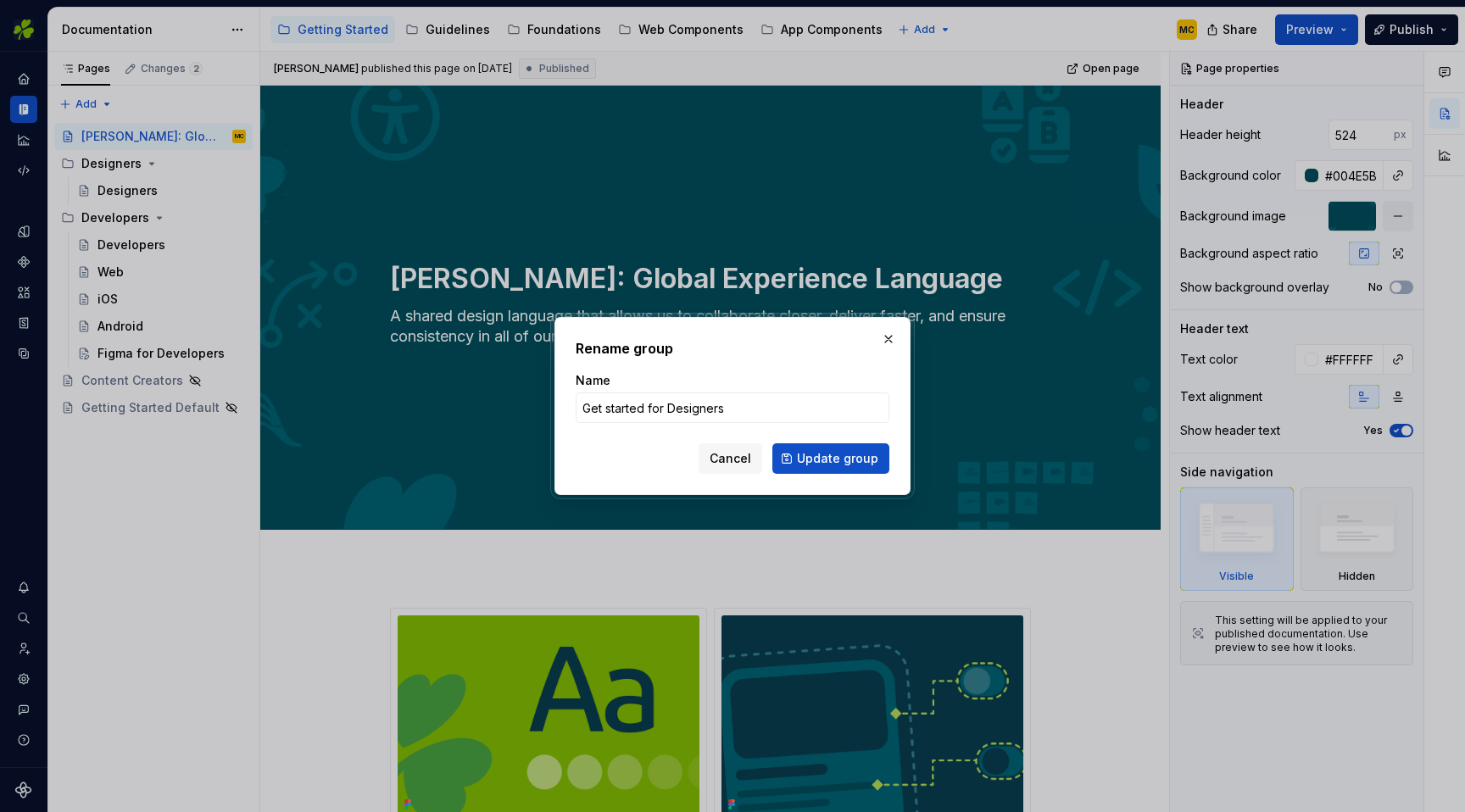
type input "Get started for designers"
click button "Update group" at bounding box center [830, 458] width 117 height 30
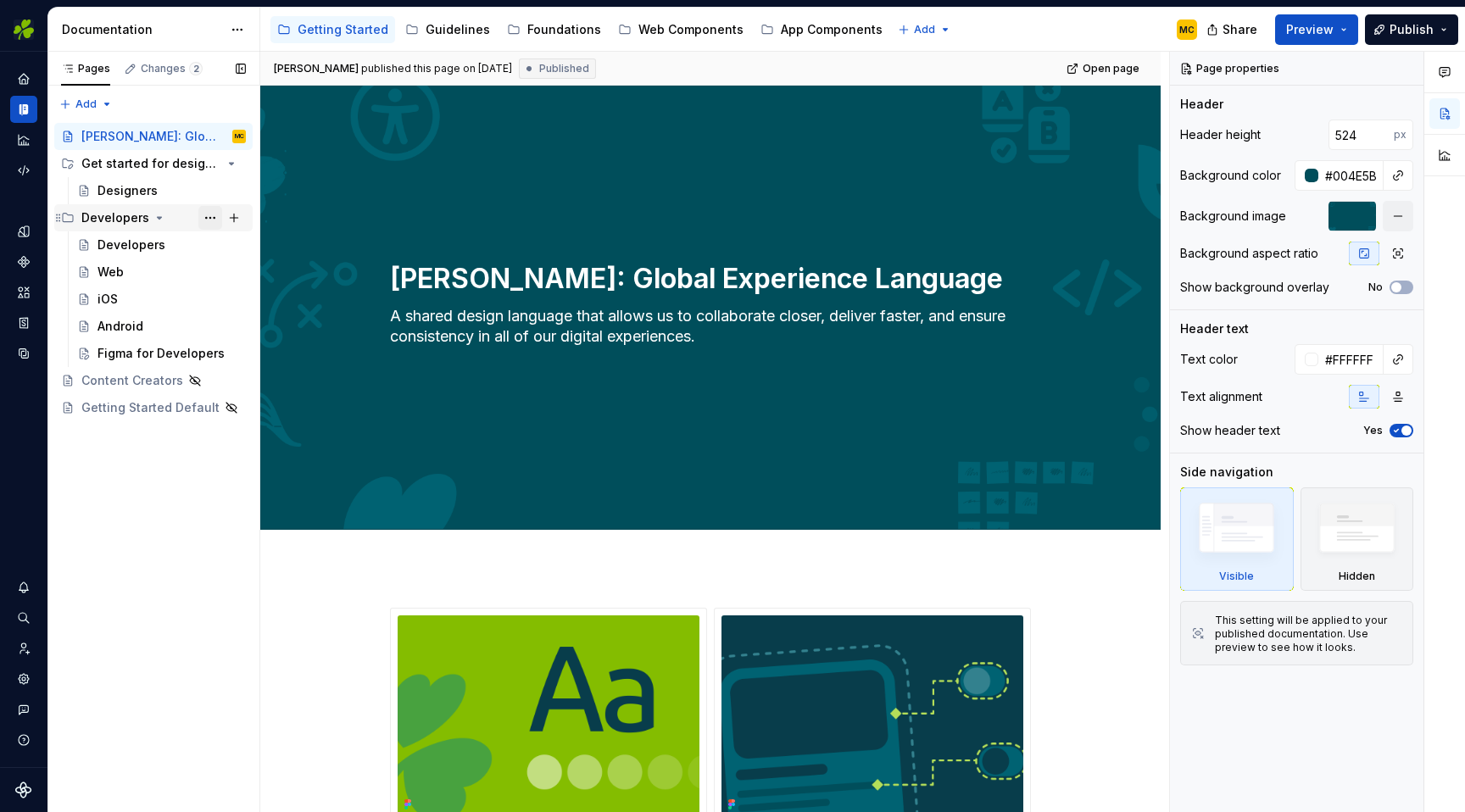
click at [211, 222] on button "Page tree" at bounding box center [210, 217] width 24 height 24
type textarea "*"
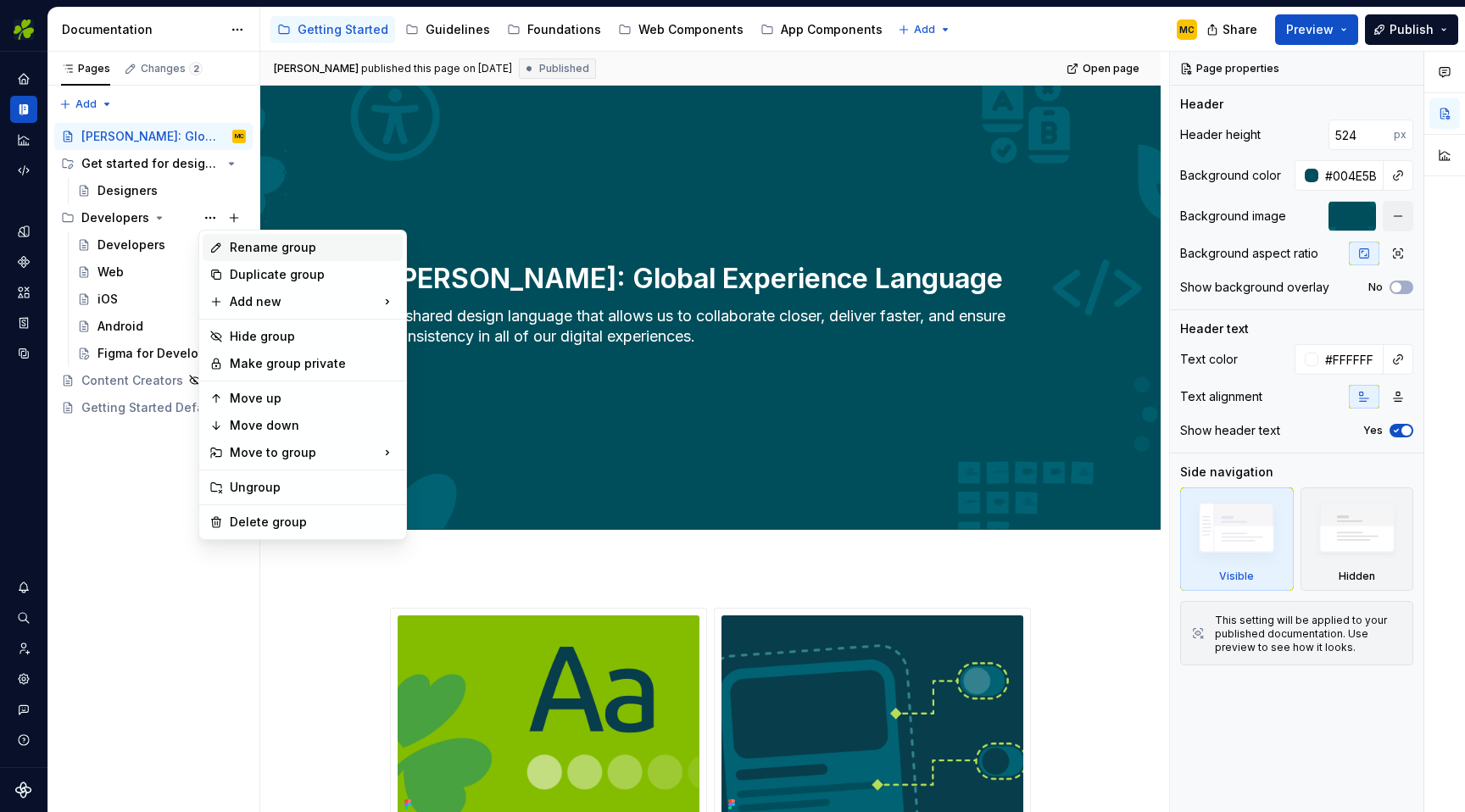
click at [259, 250] on div "Rename group" at bounding box center [312, 247] width 166 height 17
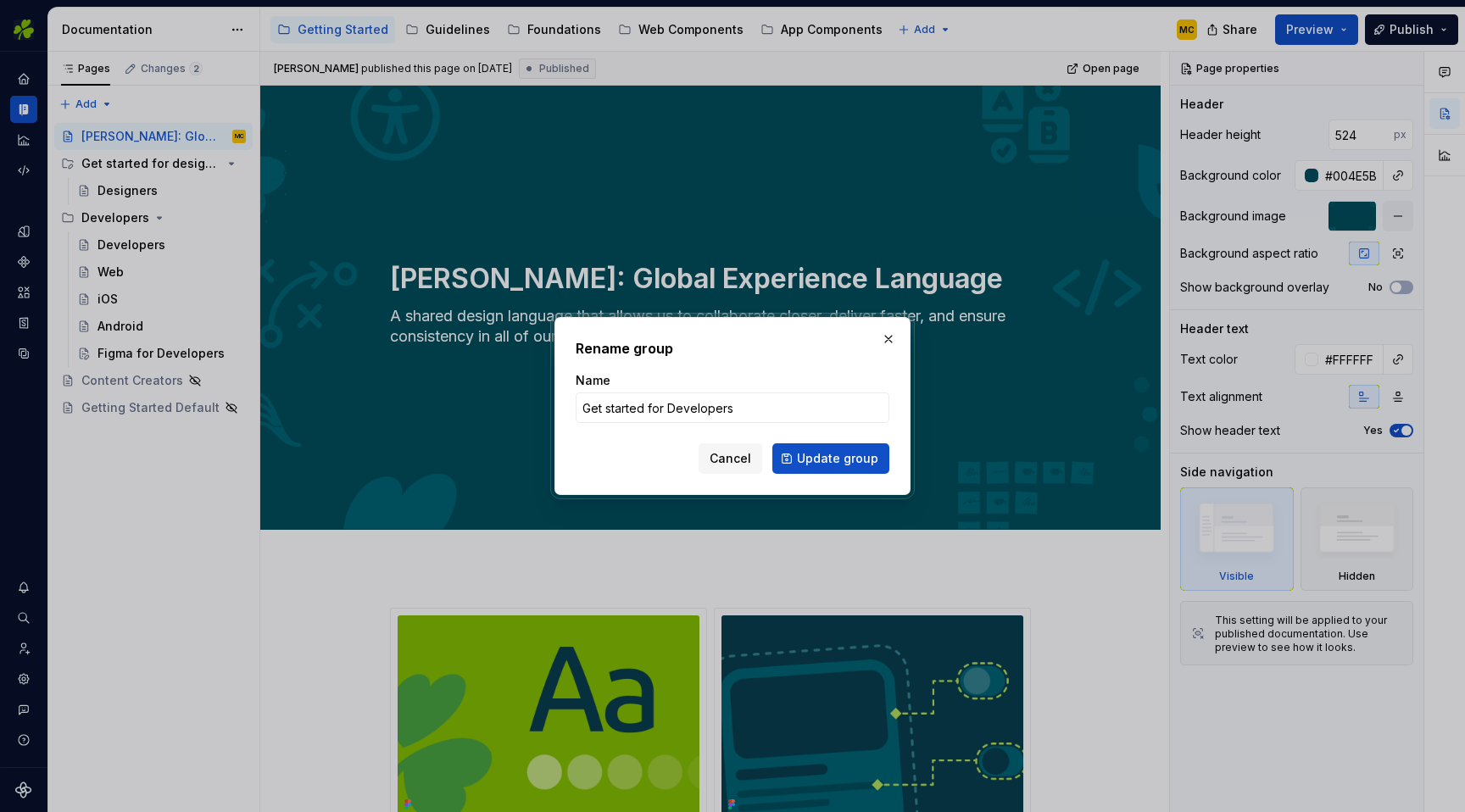
type input "Get started for developers"
click button "Update group" at bounding box center [830, 458] width 117 height 30
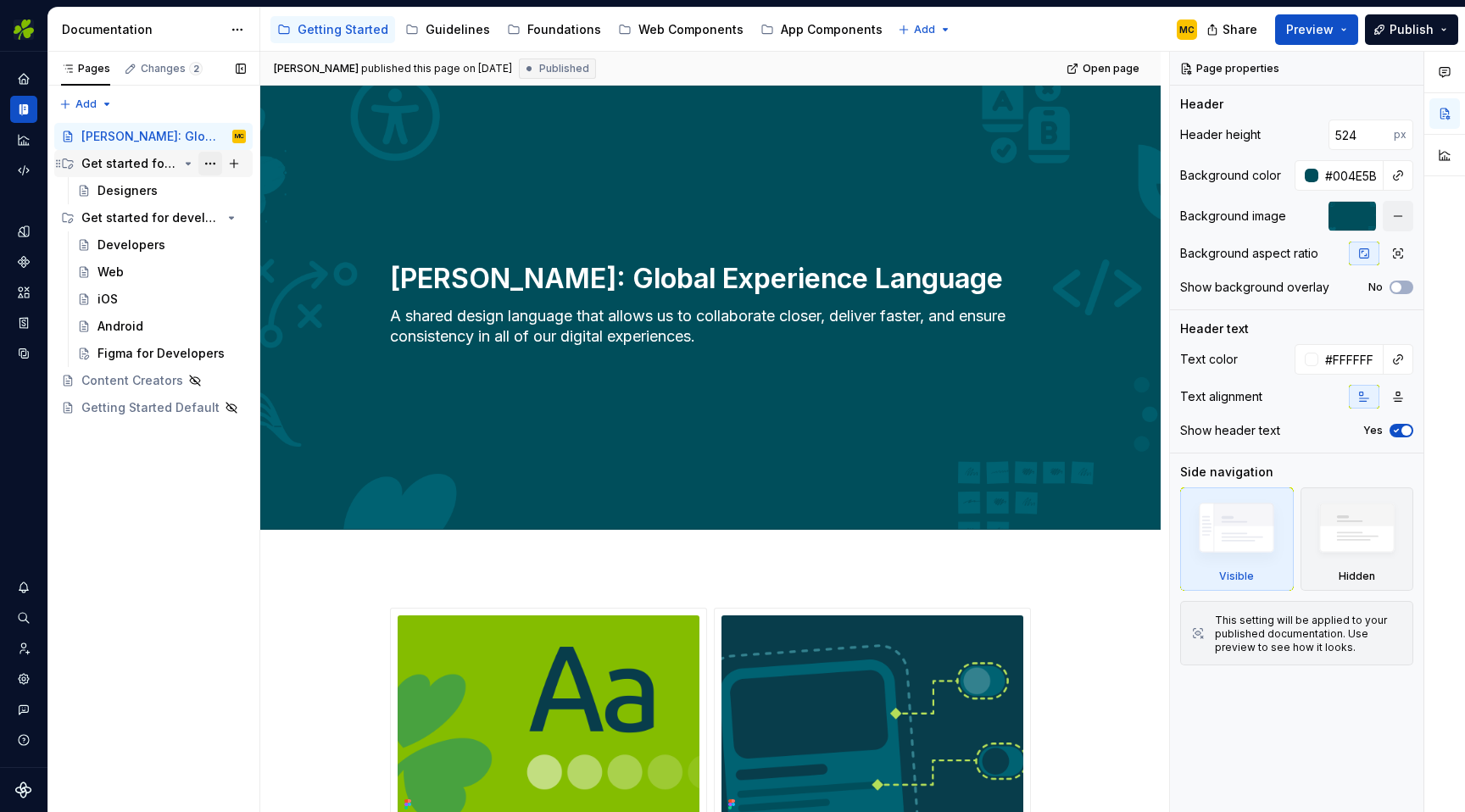
click at [215, 162] on button "Page tree" at bounding box center [210, 163] width 24 height 24
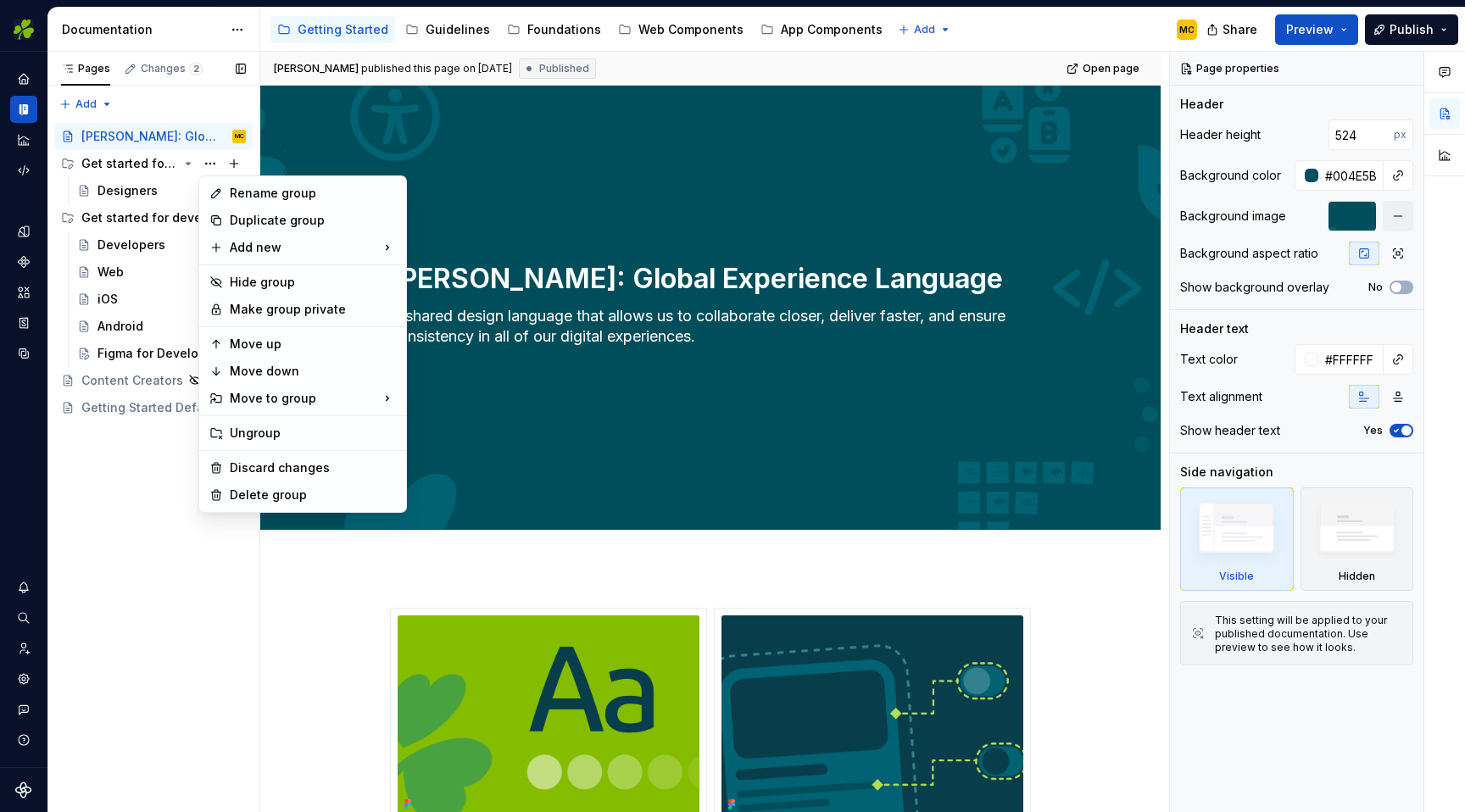
click at [236, 161] on div "Pages Changes 2 Add Accessibility guide for tree Page tree. Navigate the tree w…" at bounding box center [153, 431] width 212 height 761
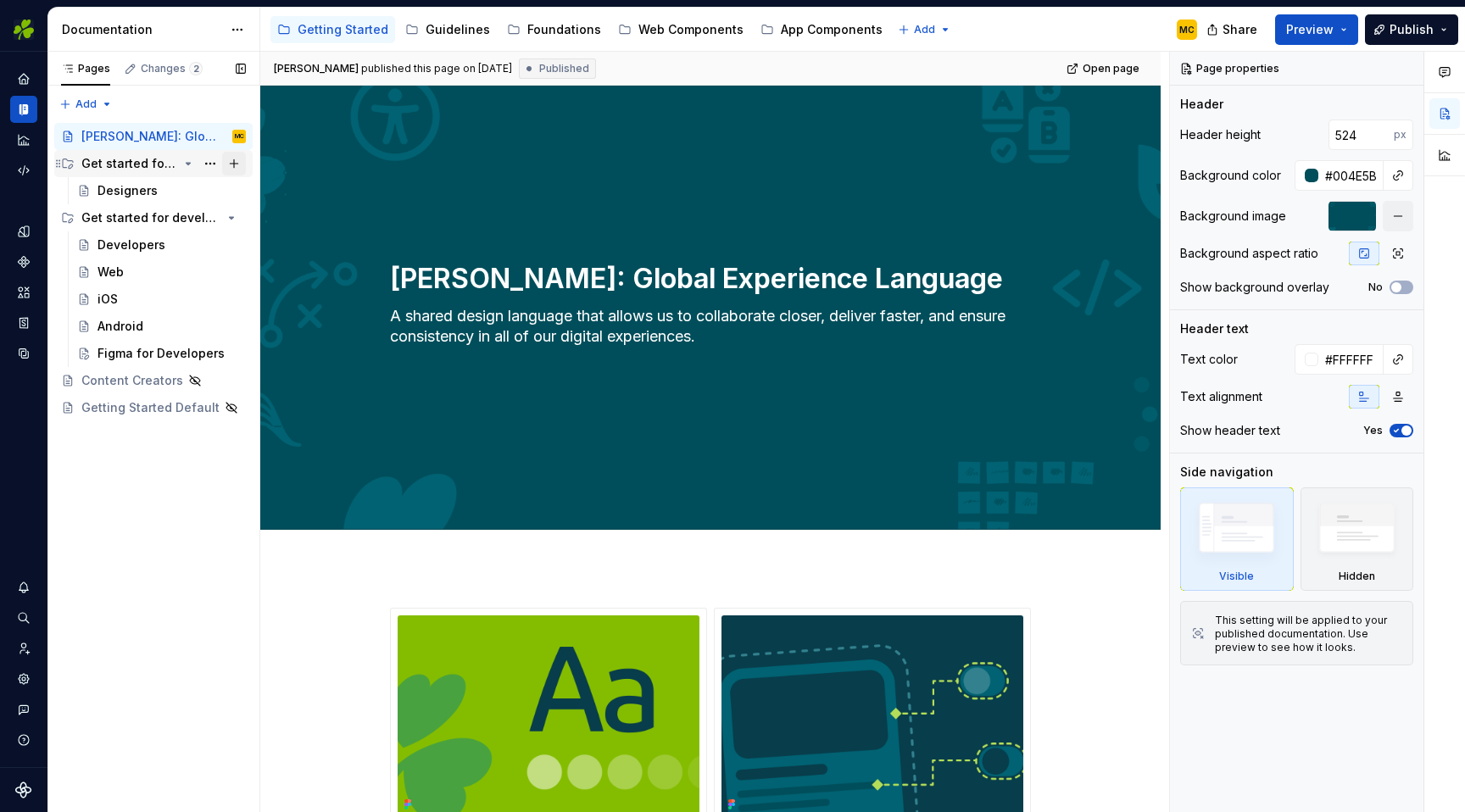
click at [236, 165] on button "Page tree" at bounding box center [234, 163] width 24 height 24
type textarea "*"
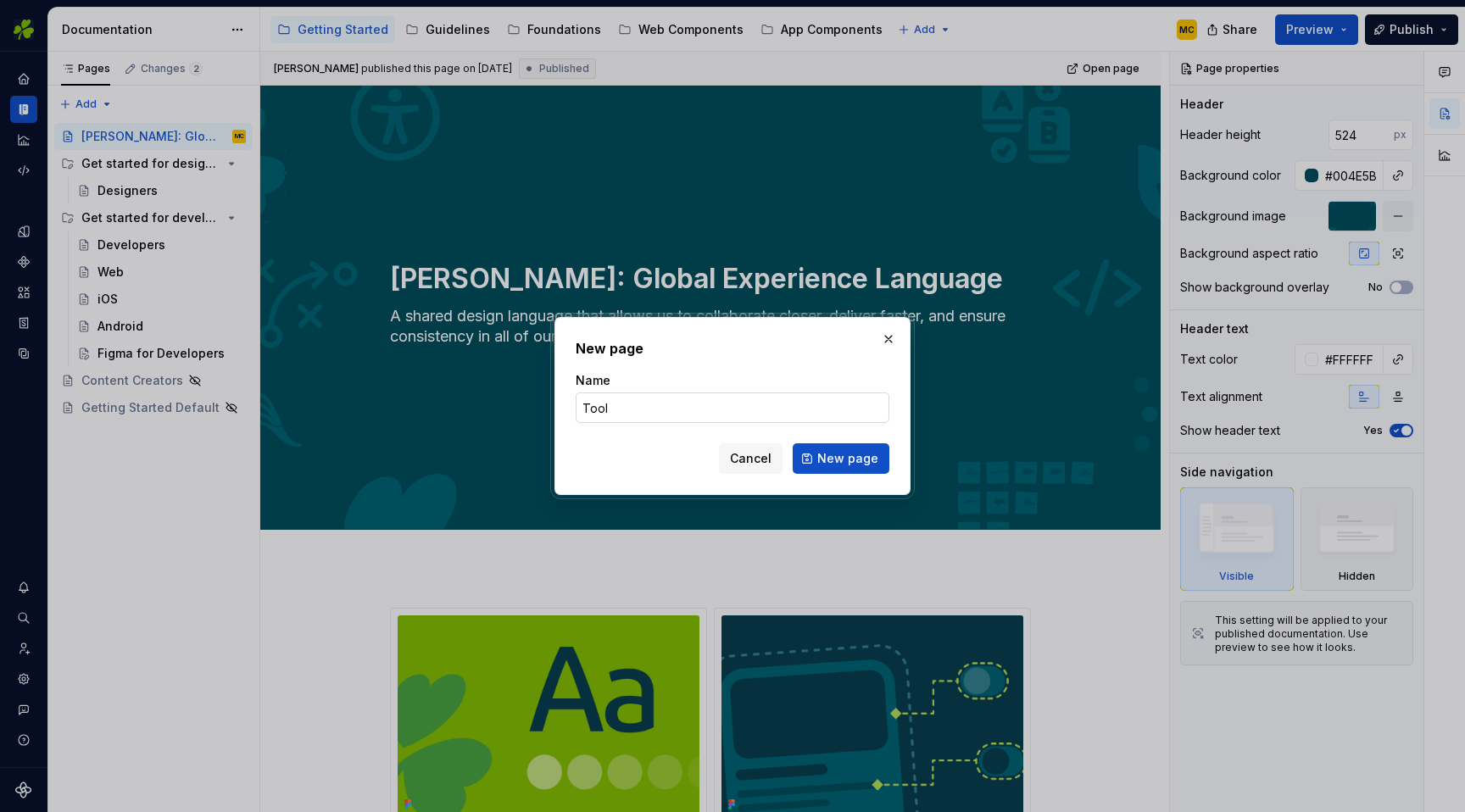
type input "Tools"
click button "New page" at bounding box center [841, 458] width 96 height 30
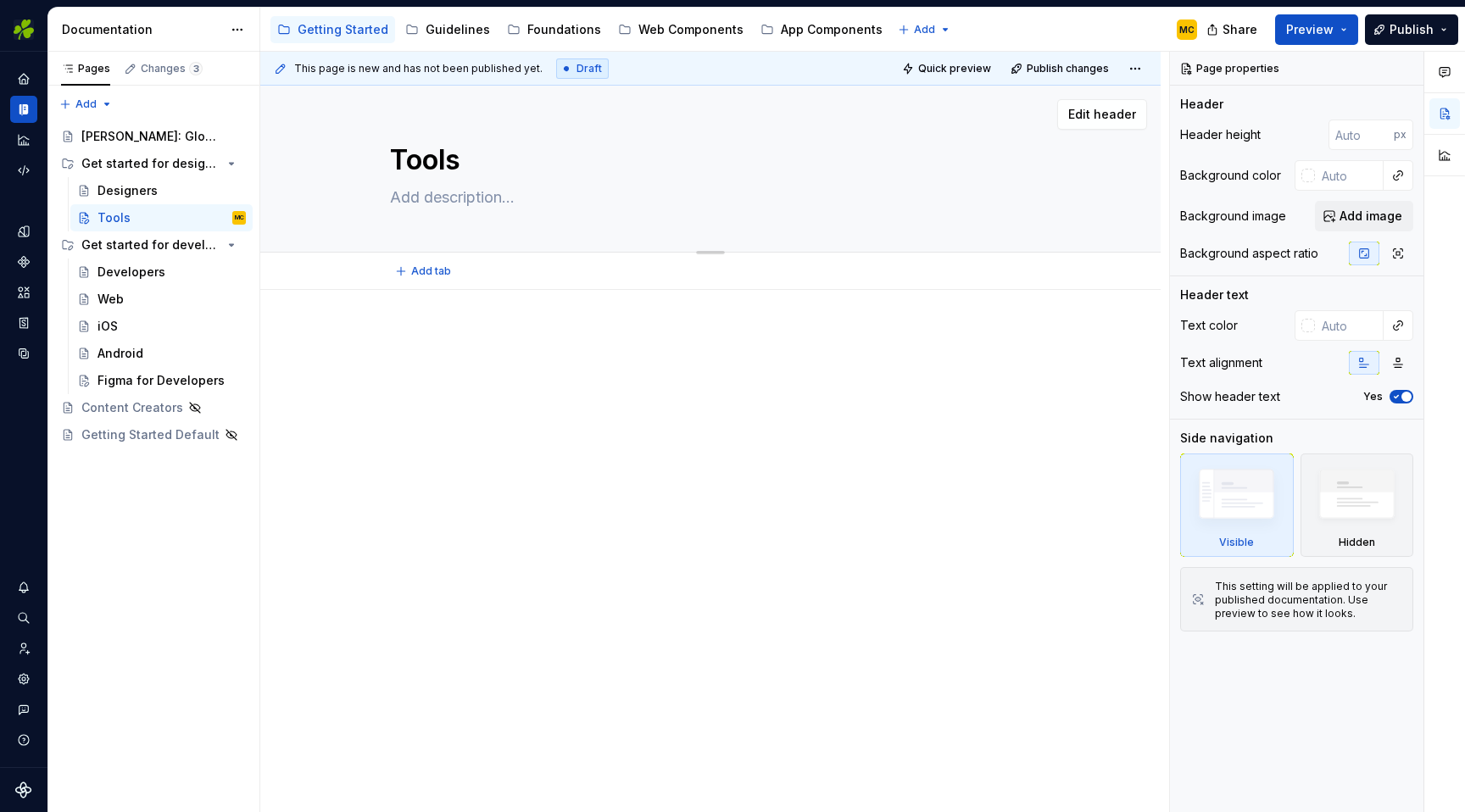
click at [464, 198] on textarea at bounding box center [707, 197] width 641 height 28
click at [158, 194] on div "Designers" at bounding box center [172, 191] width 149 height 24
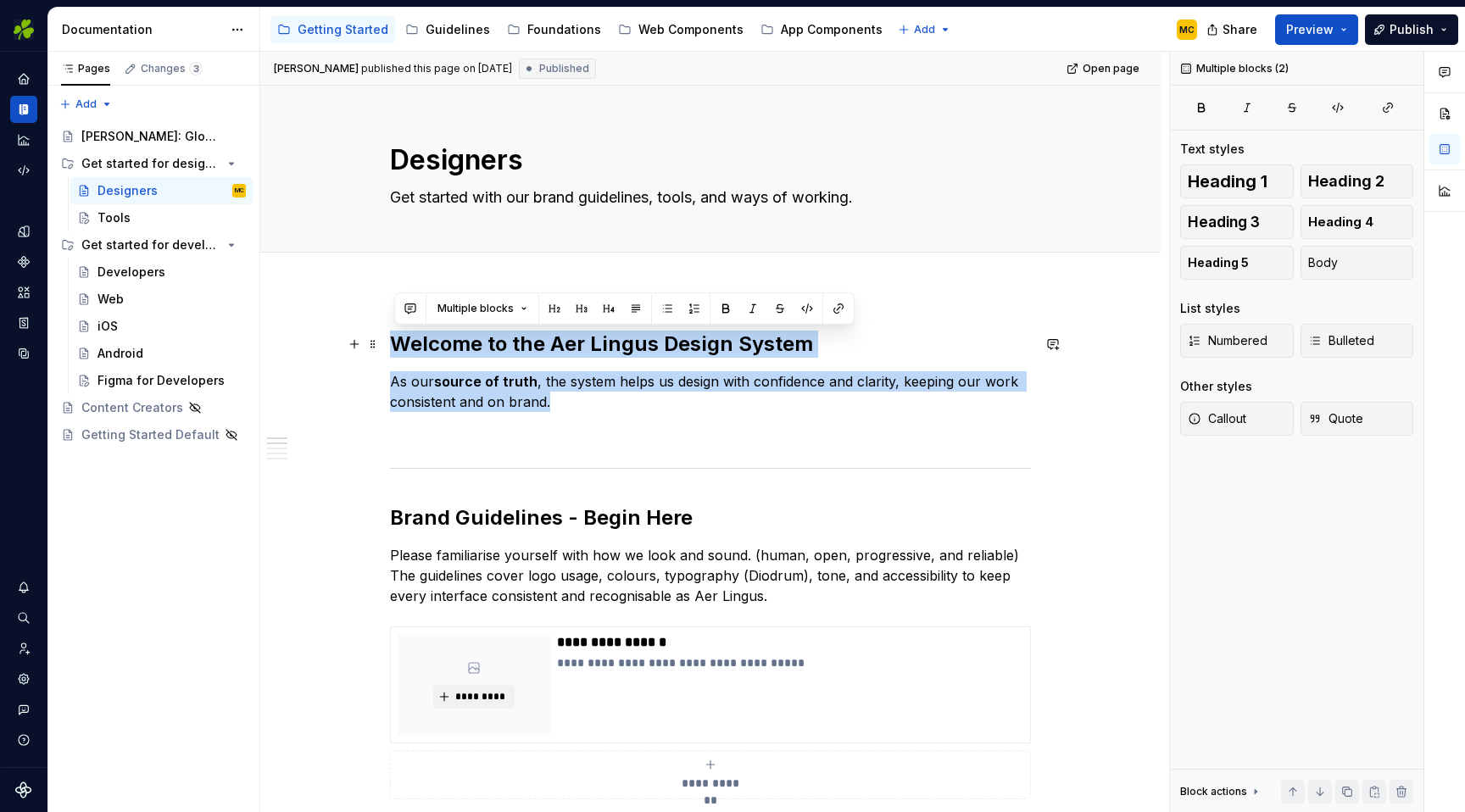
drag, startPoint x: 608, startPoint y: 402, endPoint x: 394, endPoint y: 350, distance: 220.2
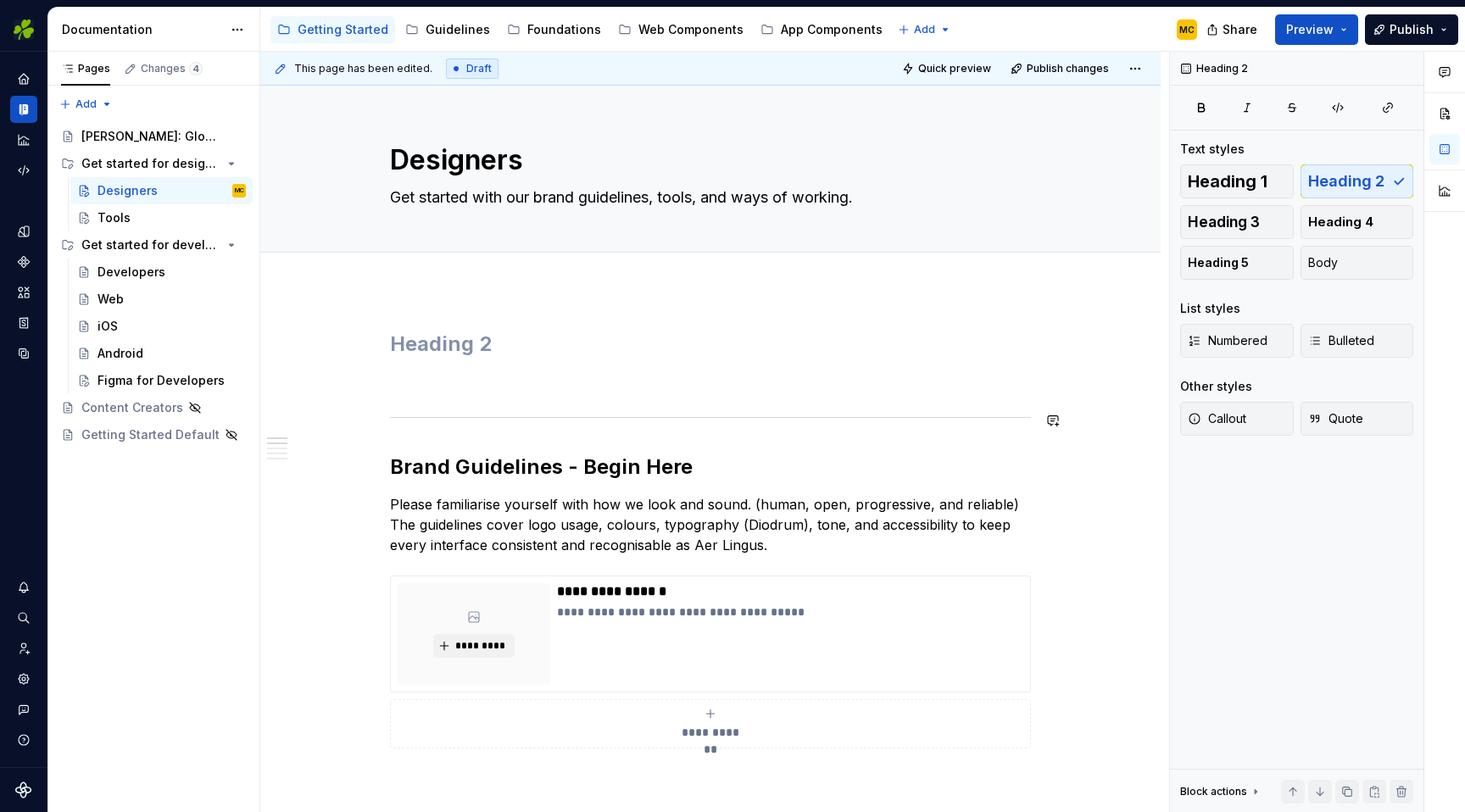
click at [475, 417] on hr at bounding box center [710, 417] width 641 height 1
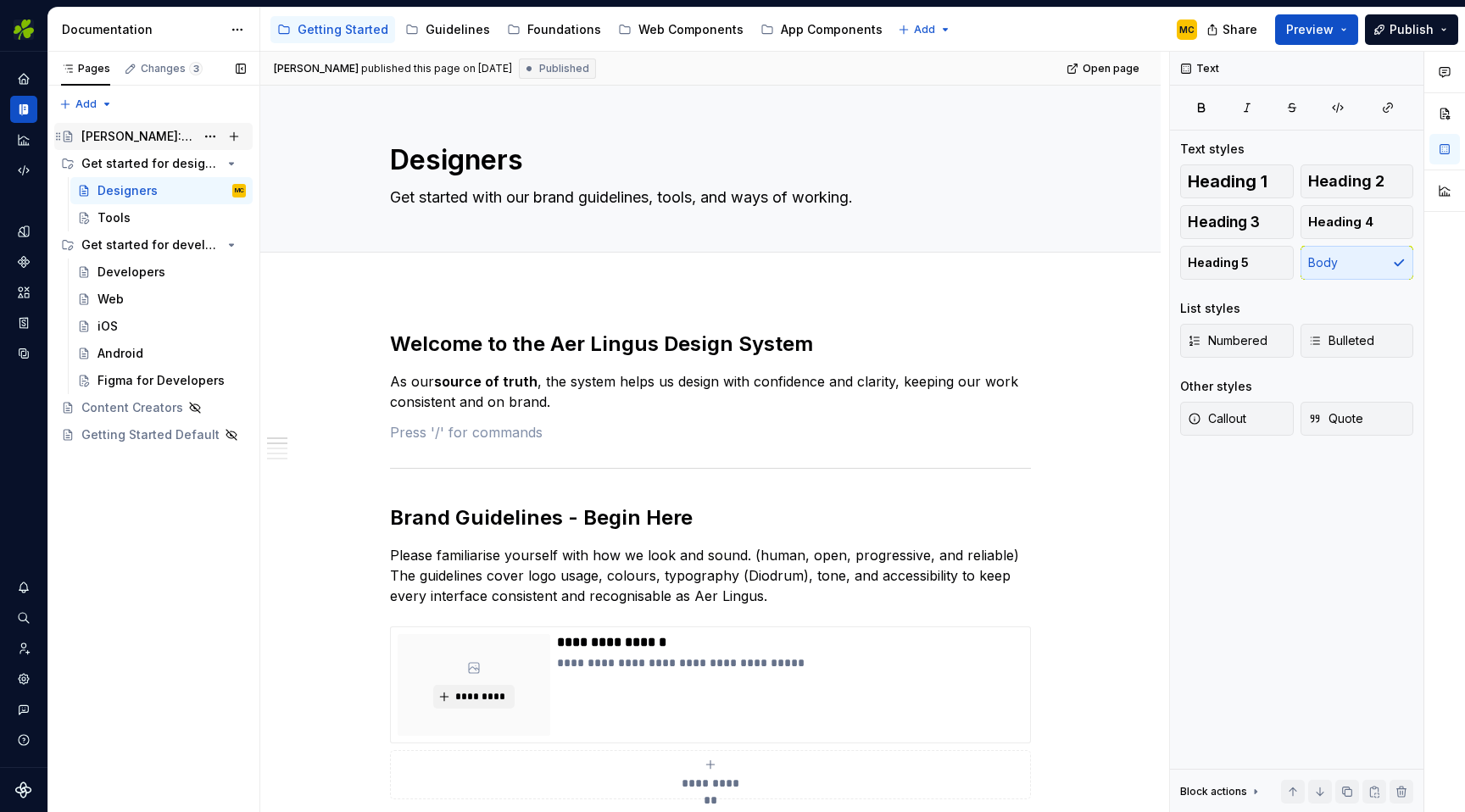
click at [106, 127] on div "[PERSON_NAME]: Global Experience Language" at bounding box center [163, 137] width 164 height 24
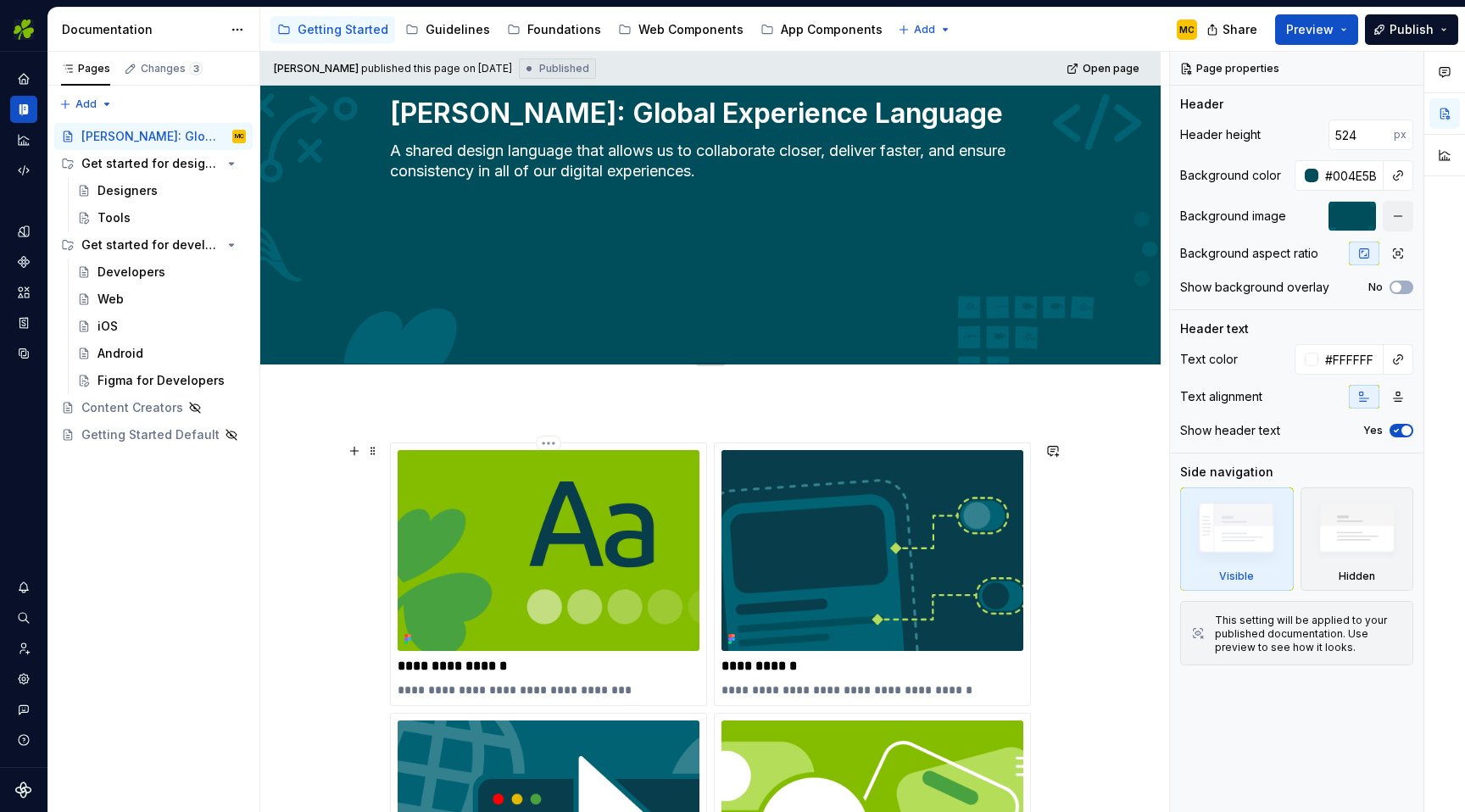
scroll to position [174, 0]
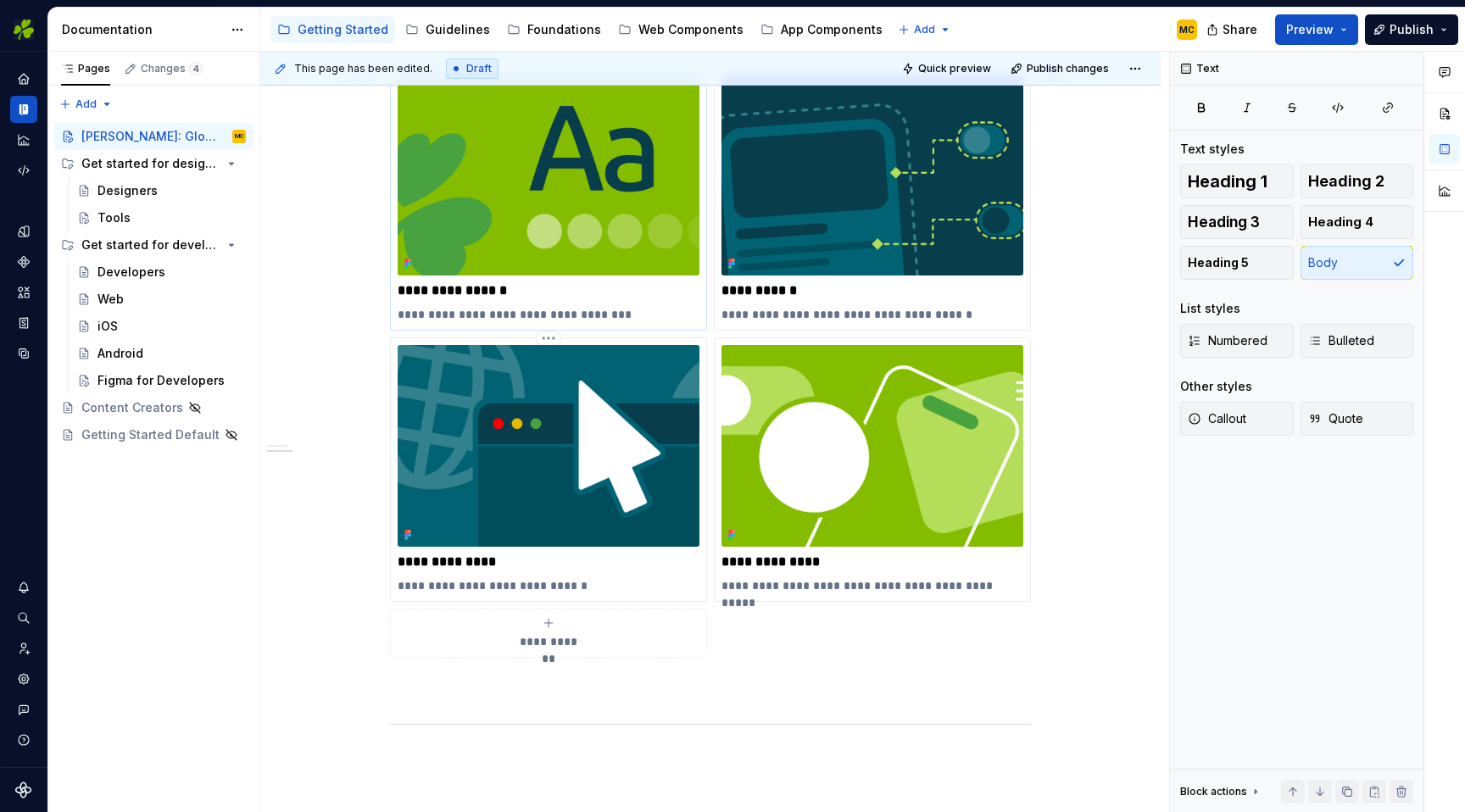
scroll to position [682, 0]
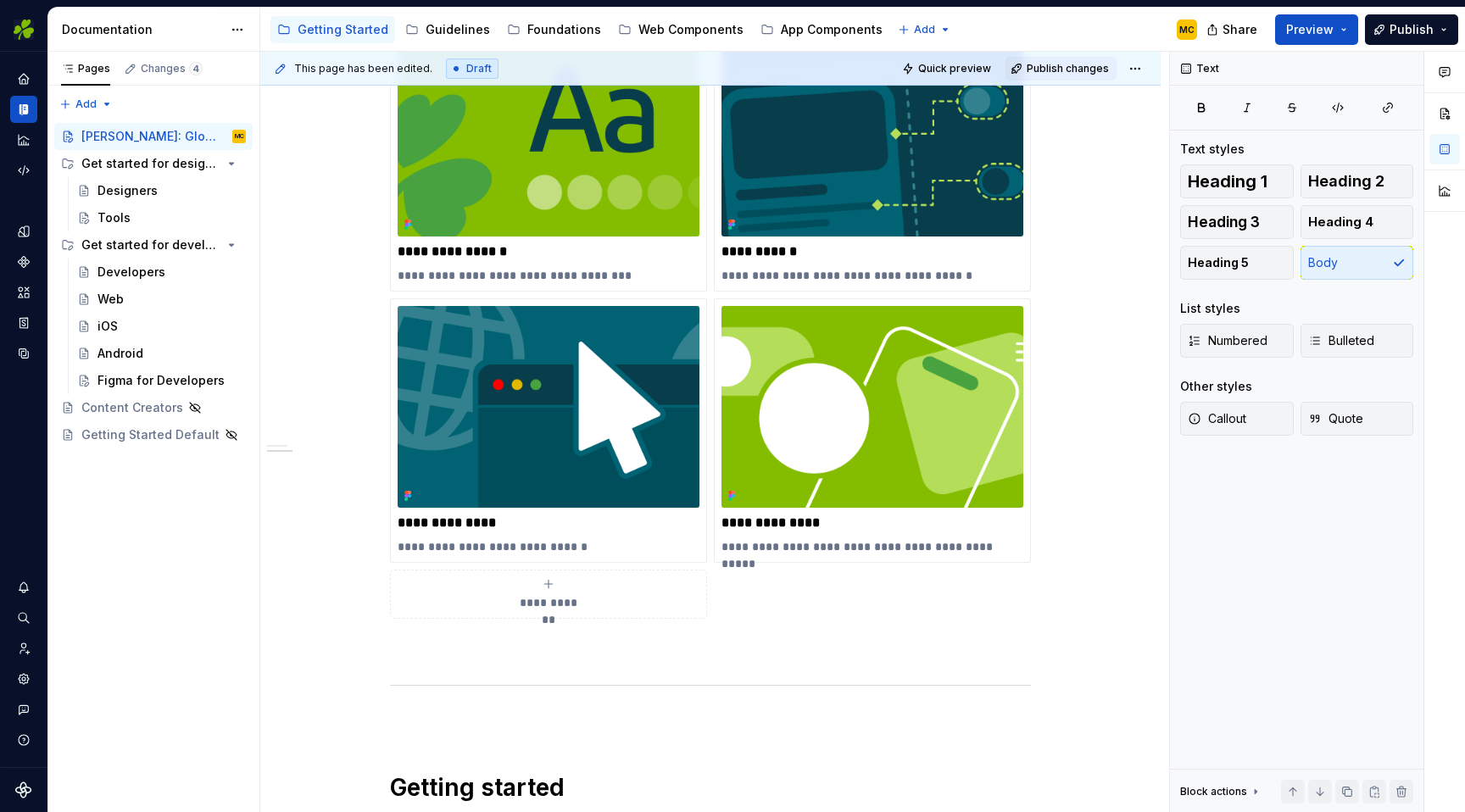
click at [1089, 66] on span "Publish changes" at bounding box center [1068, 68] width 83 height 14
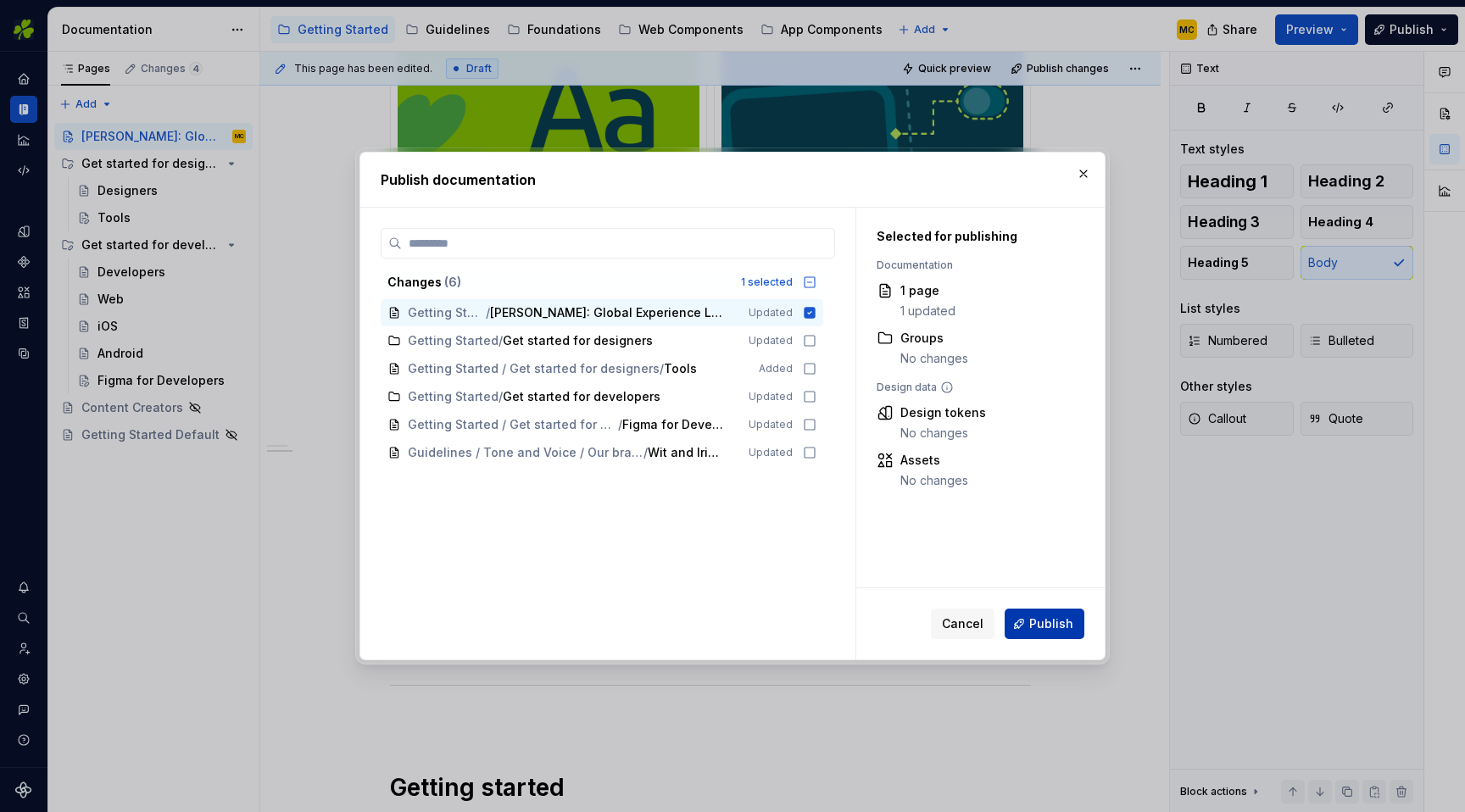
click at [1042, 632] on button "Publish" at bounding box center [1044, 623] width 80 height 30
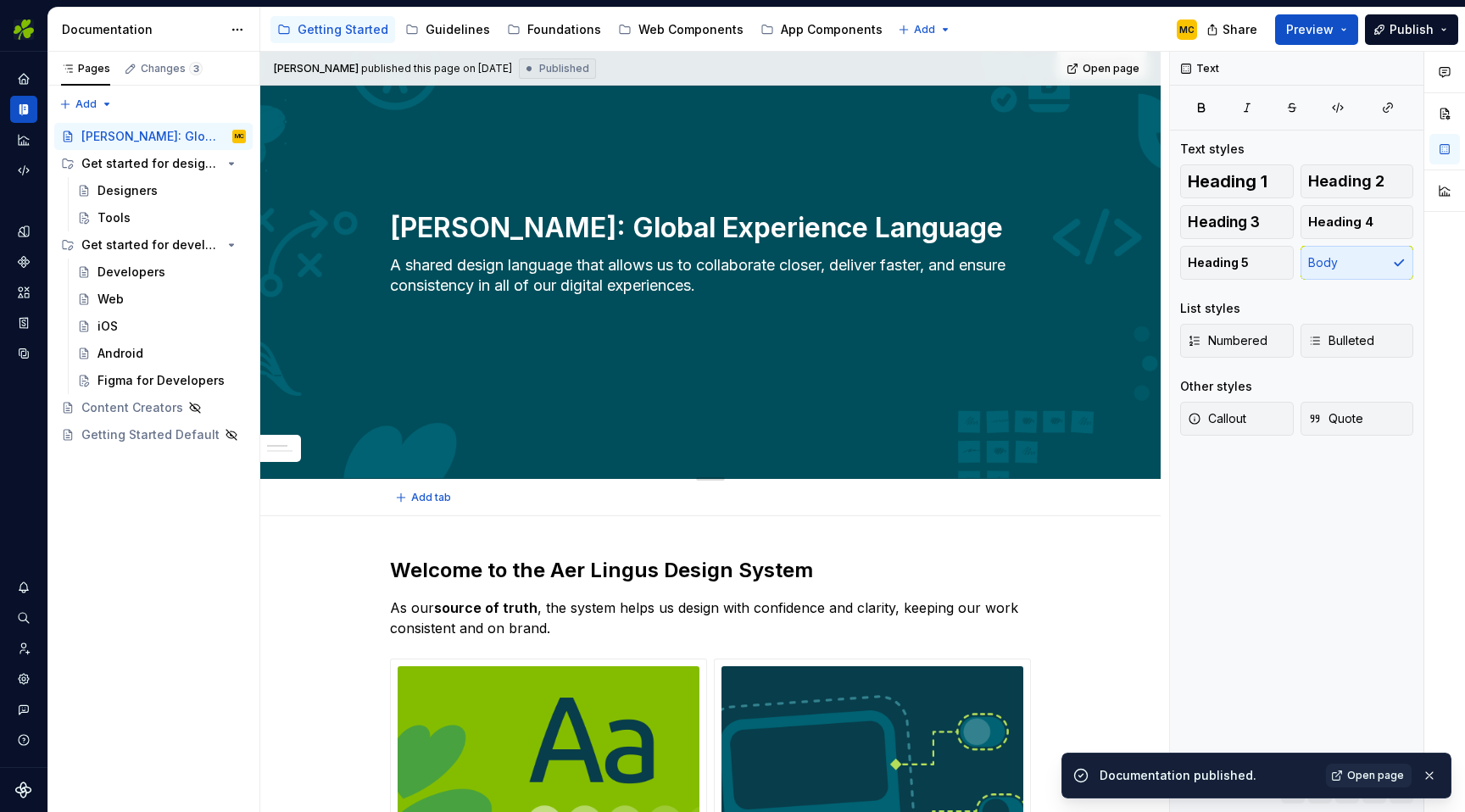
scroll to position [0, 0]
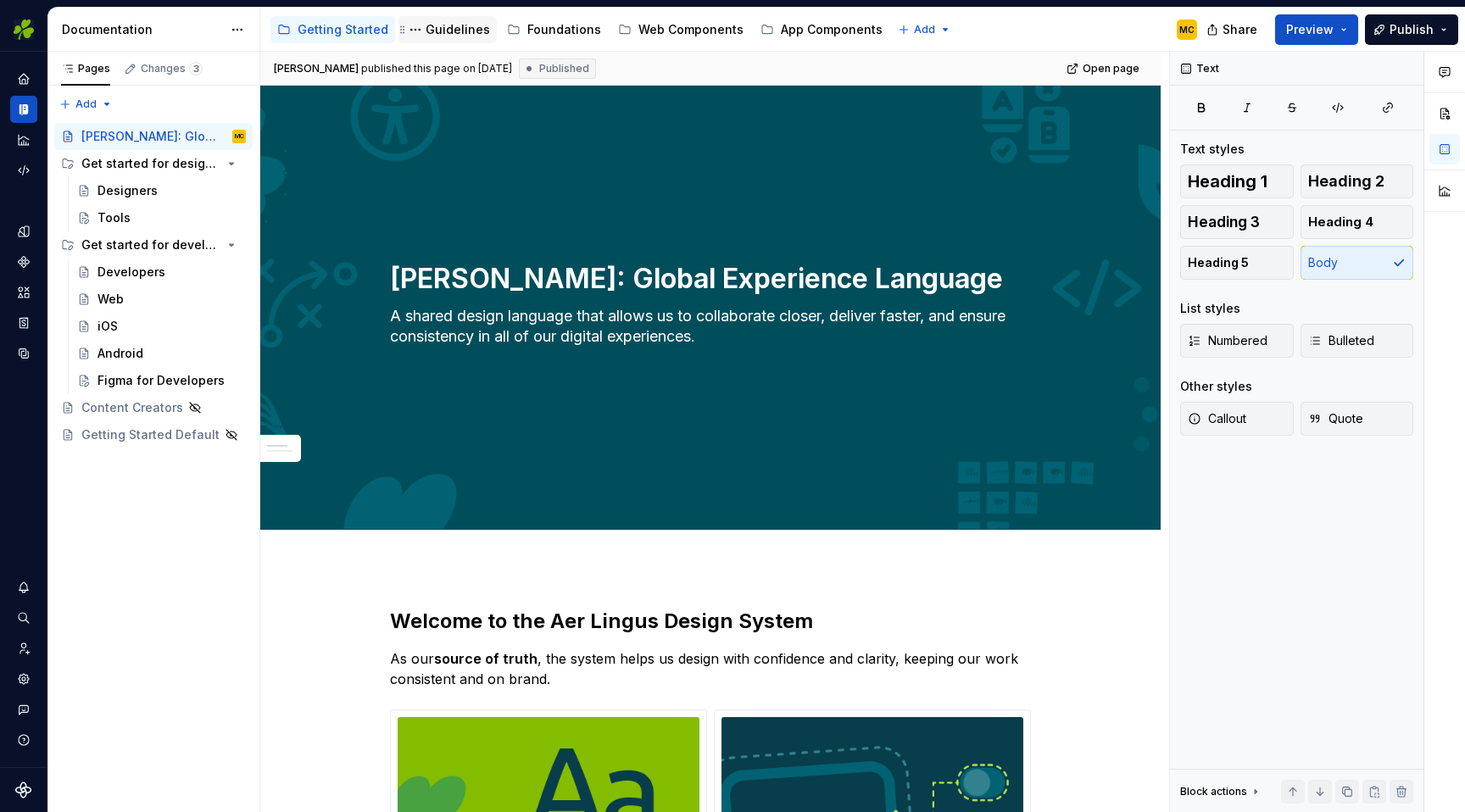
click at [459, 25] on div "Guidelines" at bounding box center [458, 29] width 64 height 17
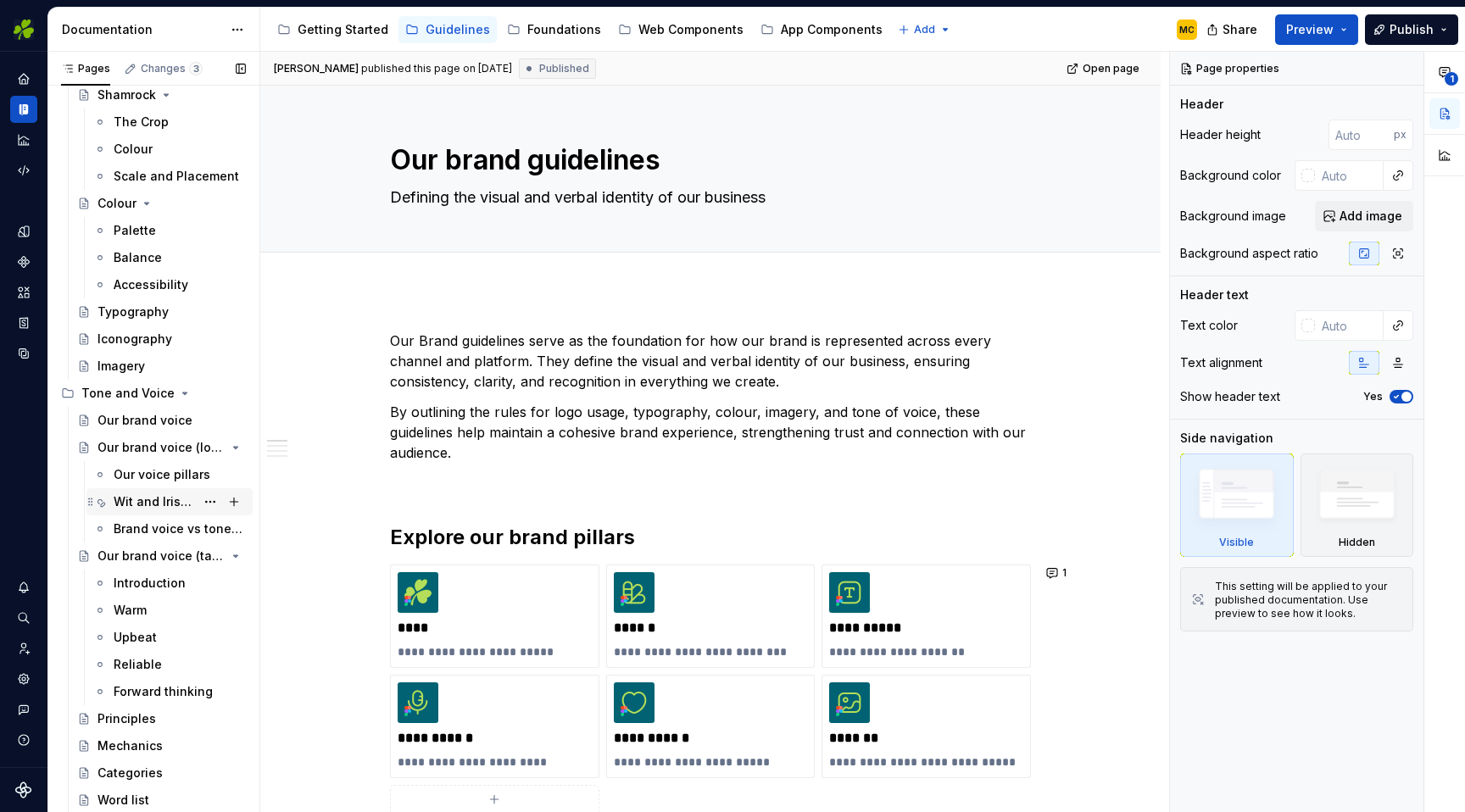
scroll to position [446, 0]
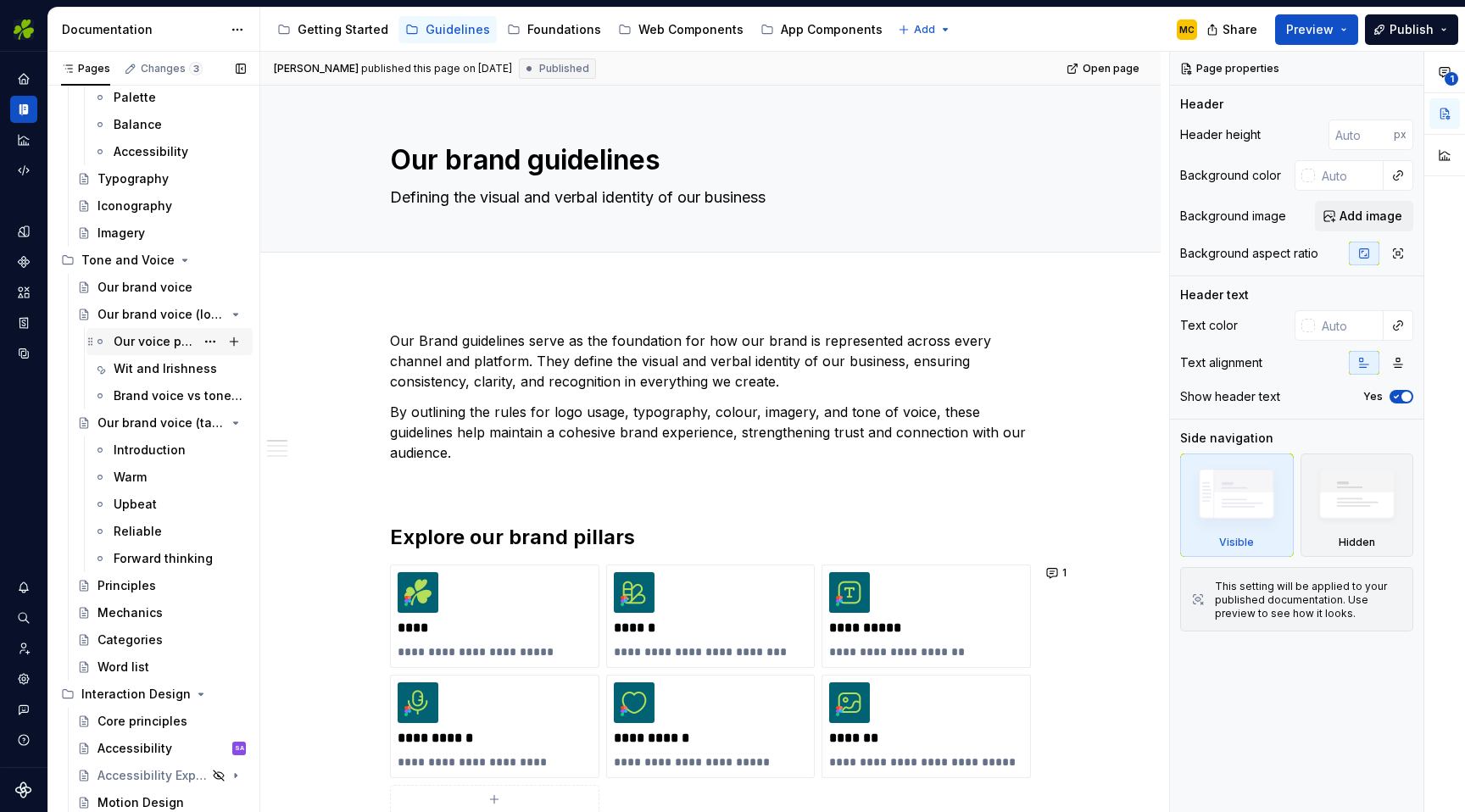
click at [155, 343] on div "Our voice pillars" at bounding box center [154, 341] width 82 height 17
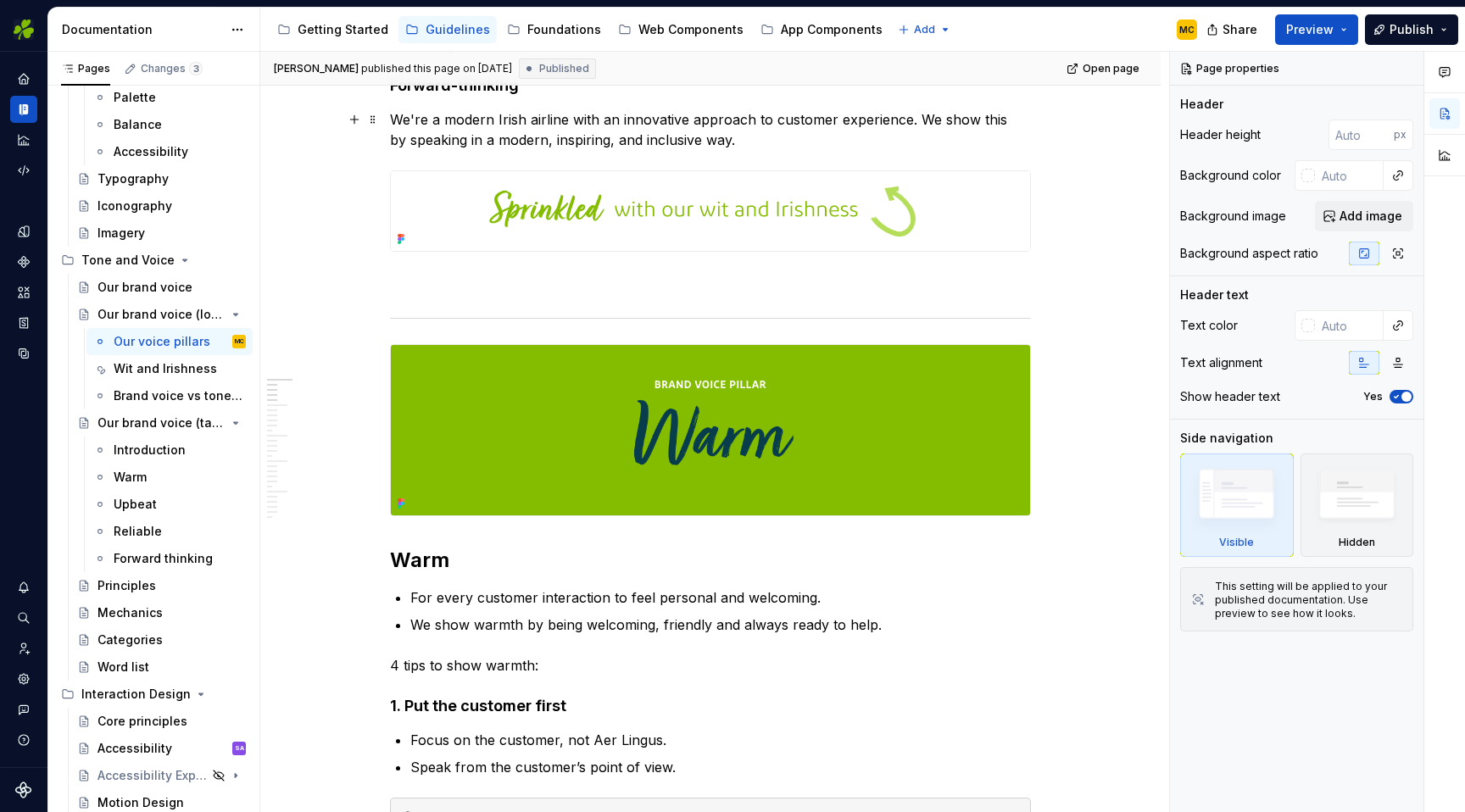
scroll to position [745, 0]
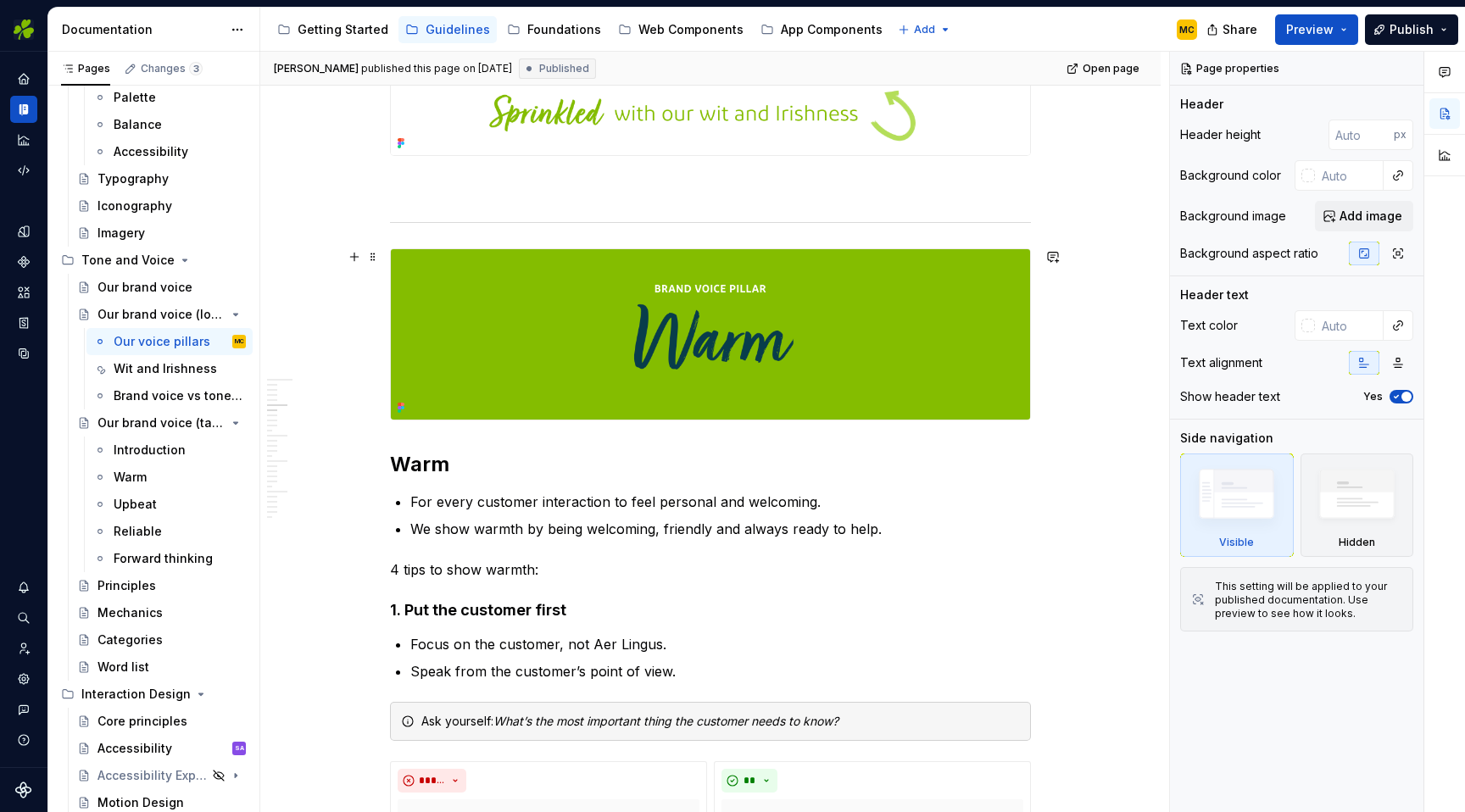
click at [680, 334] on img at bounding box center [710, 335] width 639 height 171
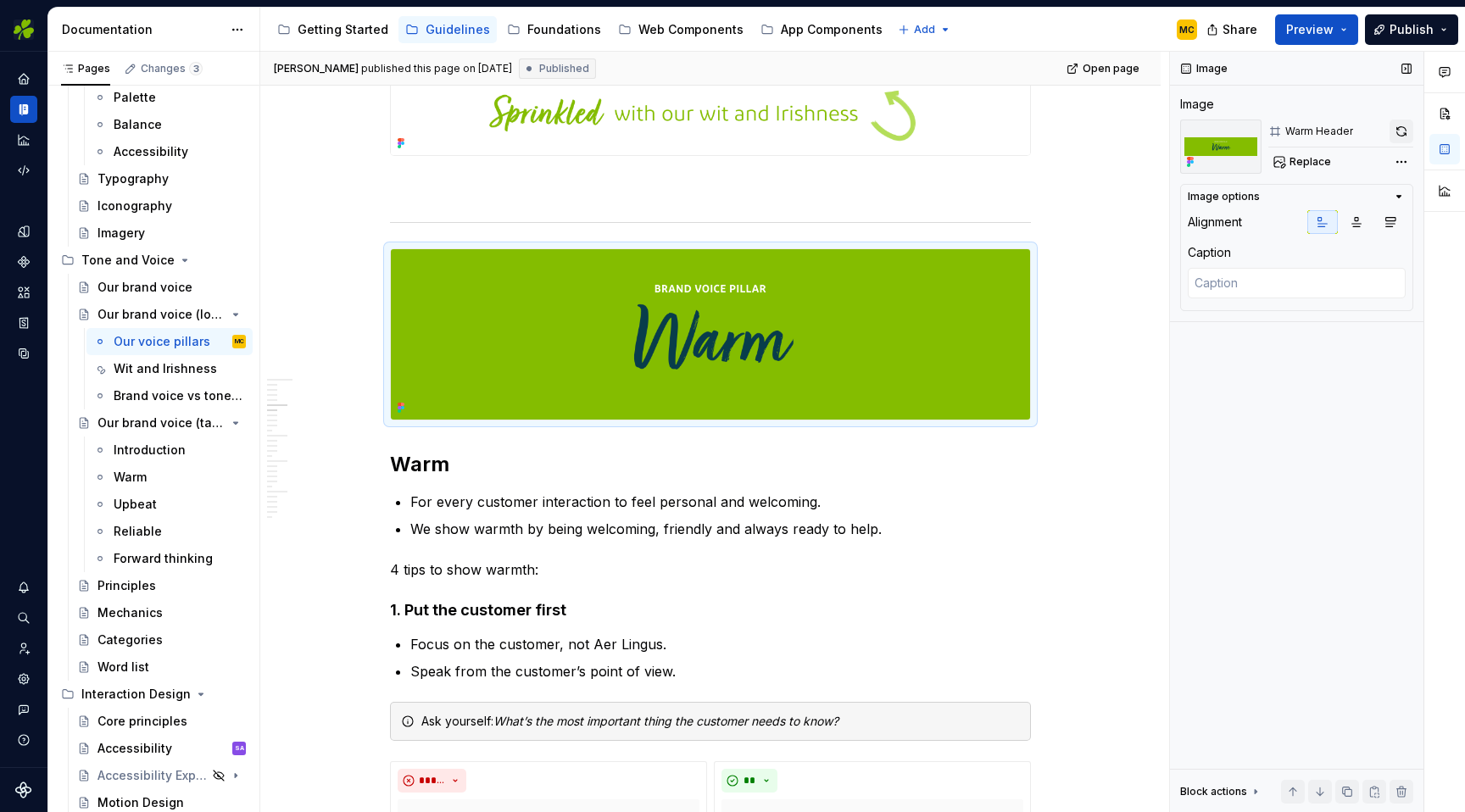
click at [1396, 135] on button "button" at bounding box center [1402, 131] width 24 height 24
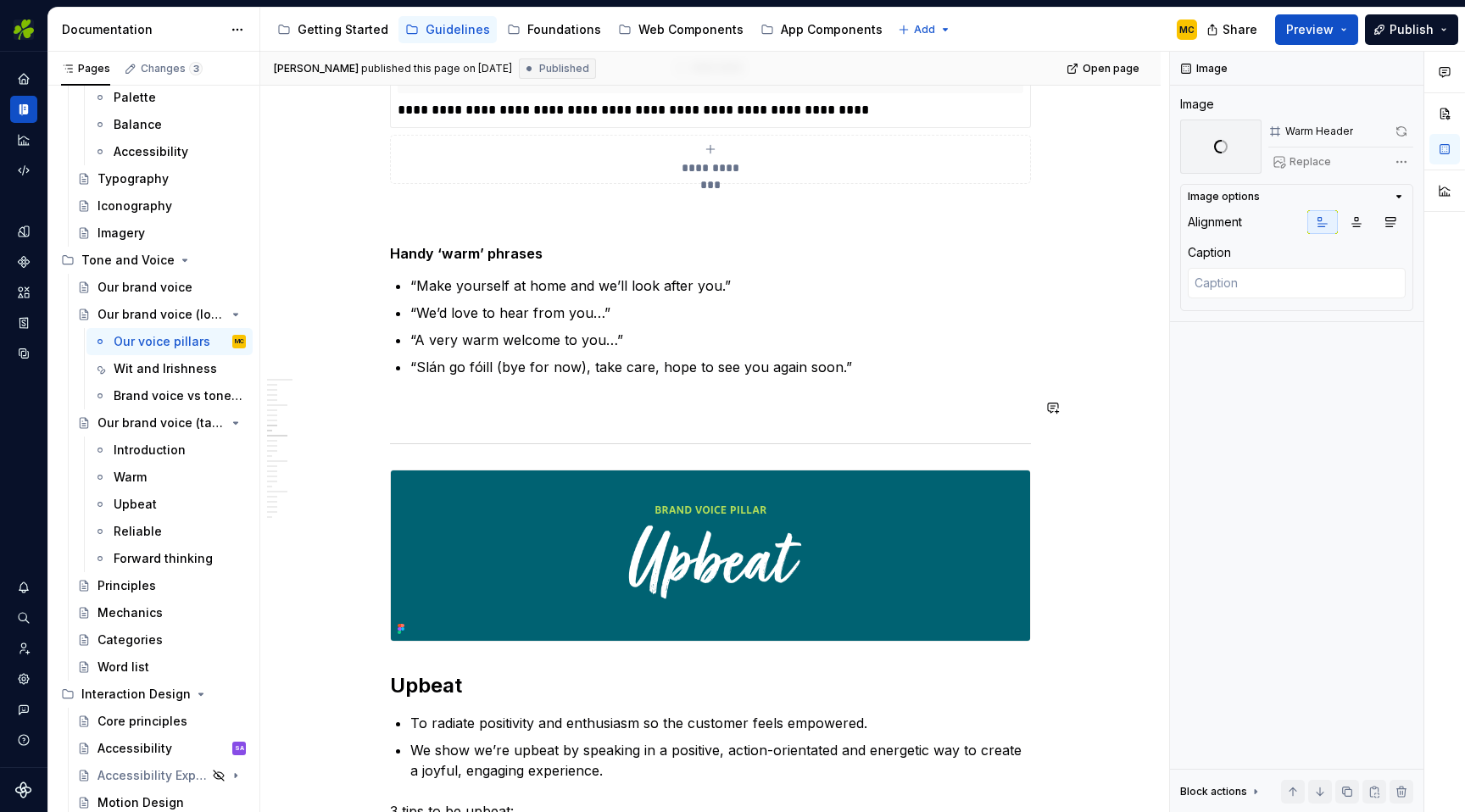
scroll to position [3112, 0]
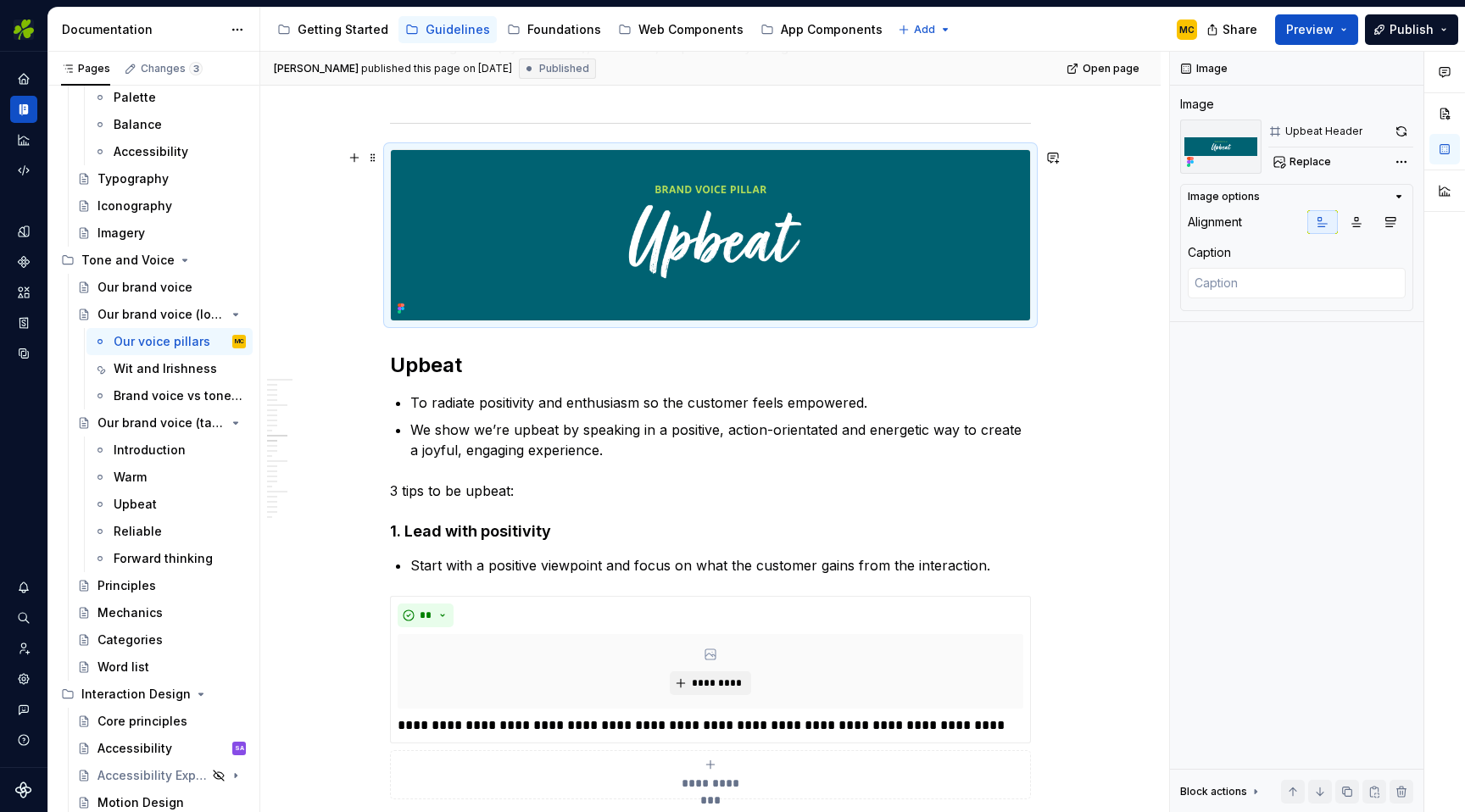
click at [893, 283] on img at bounding box center [710, 235] width 639 height 171
click at [1406, 131] on button "button" at bounding box center [1402, 131] width 24 height 24
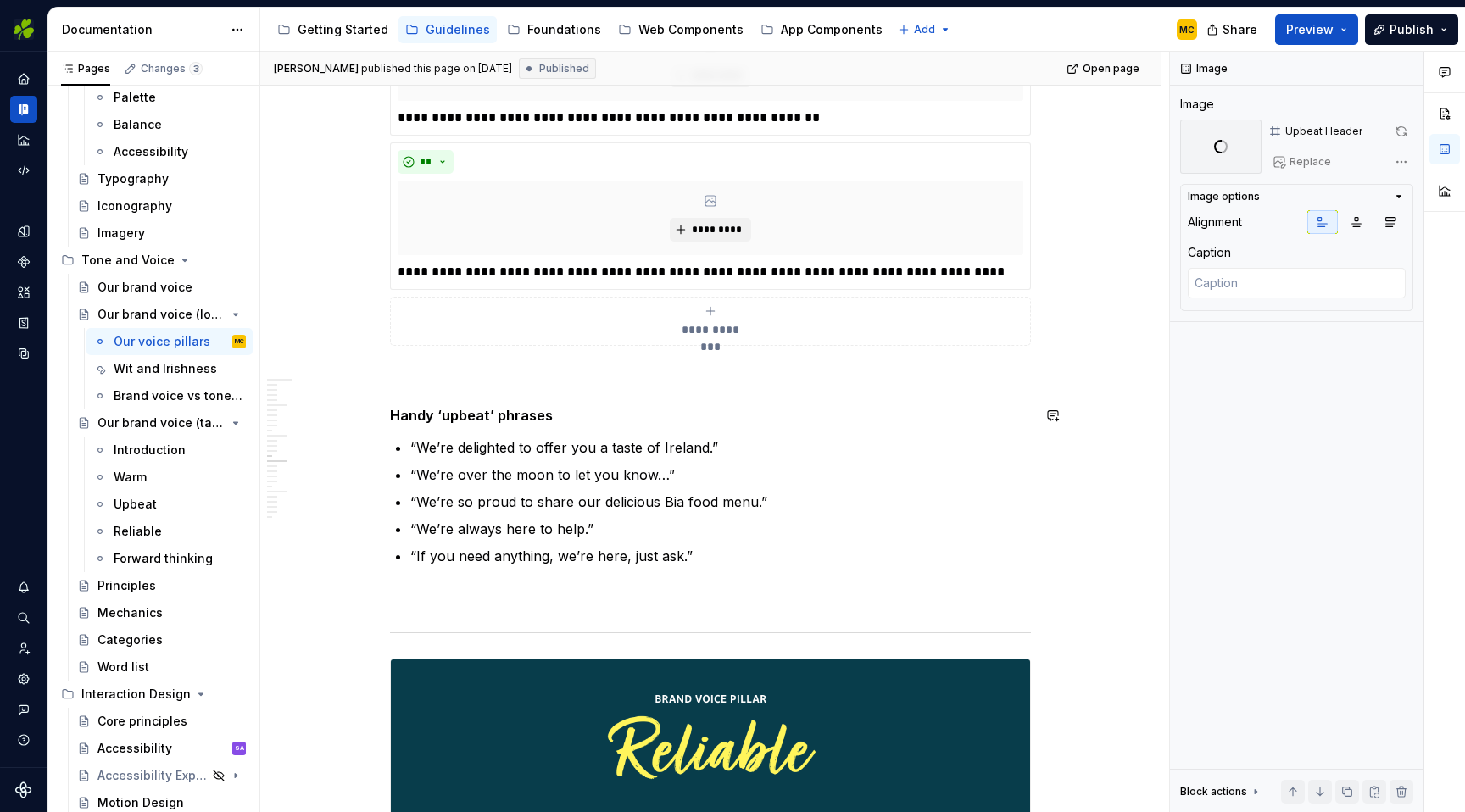
scroll to position [4646, 0]
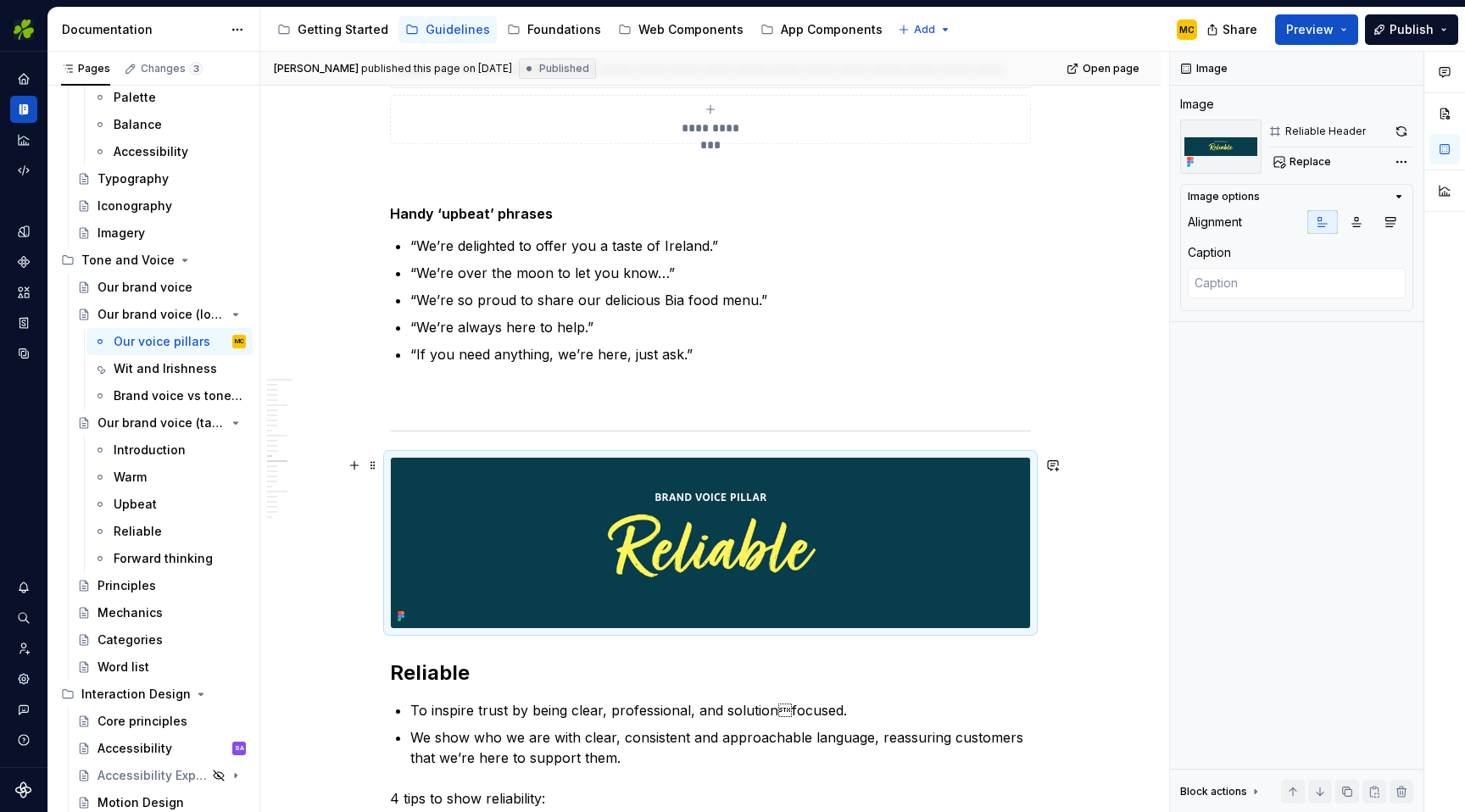
click at [890, 496] on img at bounding box center [710, 543] width 639 height 171
click at [1400, 131] on button "button" at bounding box center [1402, 131] width 24 height 24
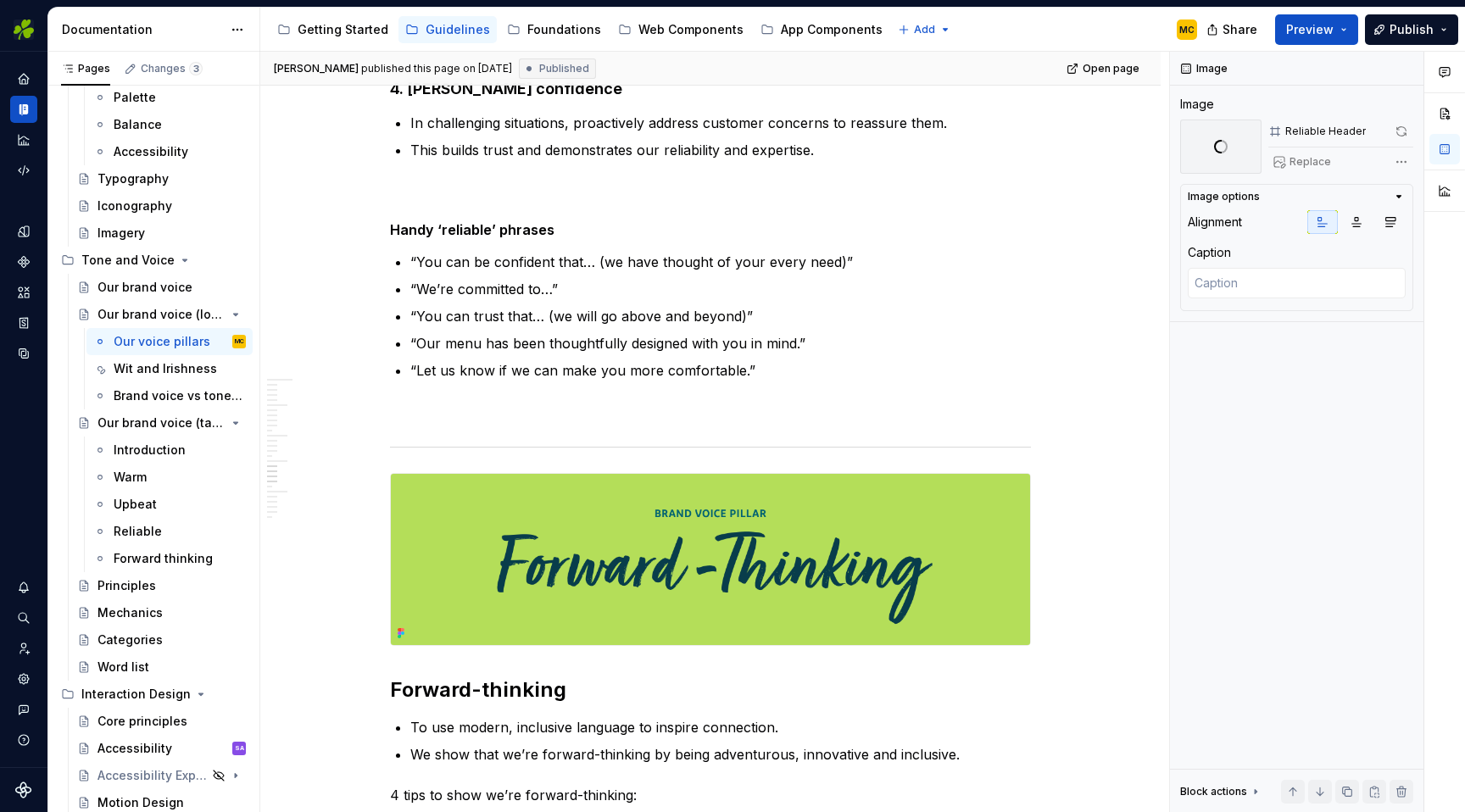
scroll to position [6073, 0]
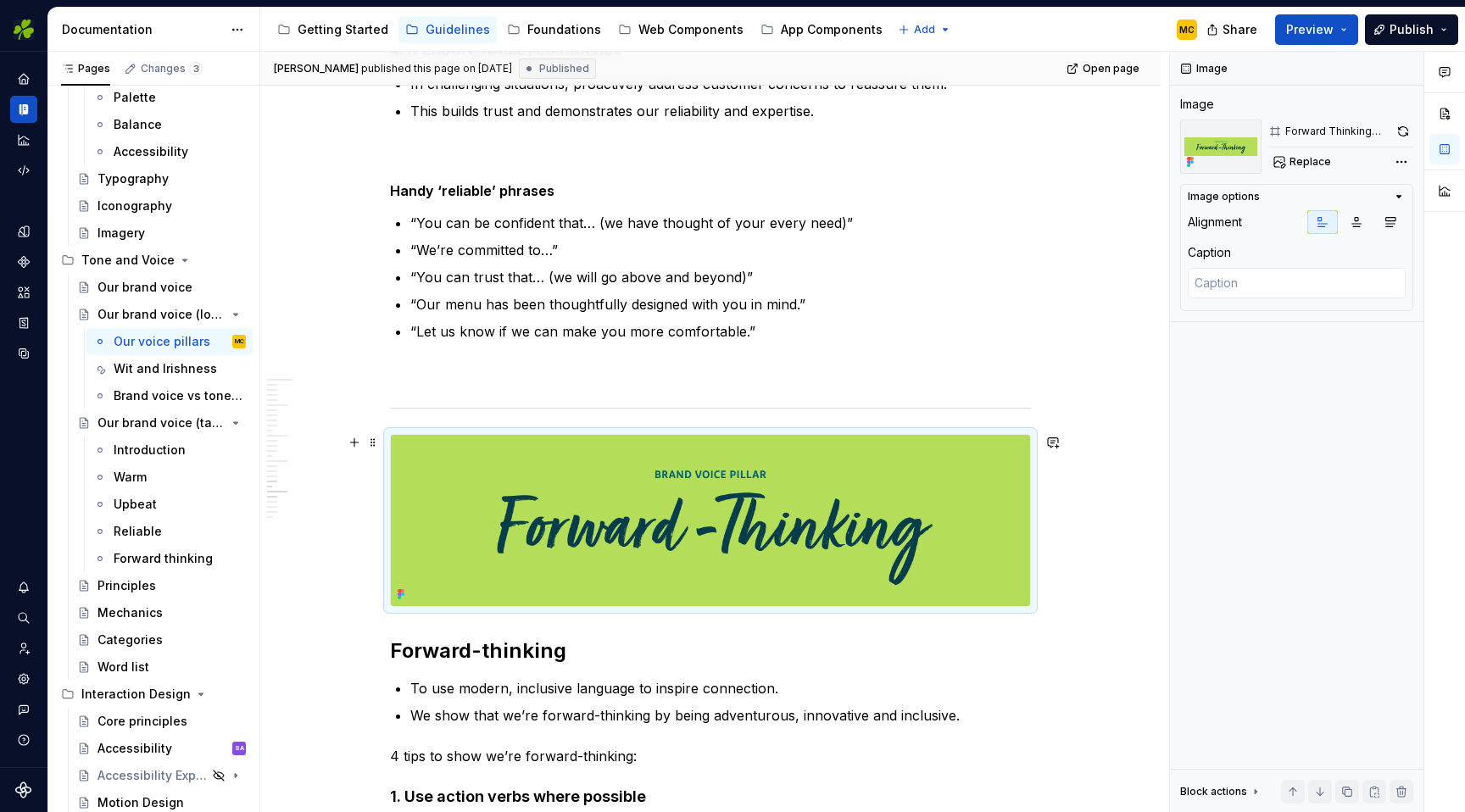
click at [802, 495] on img at bounding box center [710, 520] width 639 height 171
click at [1403, 134] on button "button" at bounding box center [1403, 131] width 20 height 24
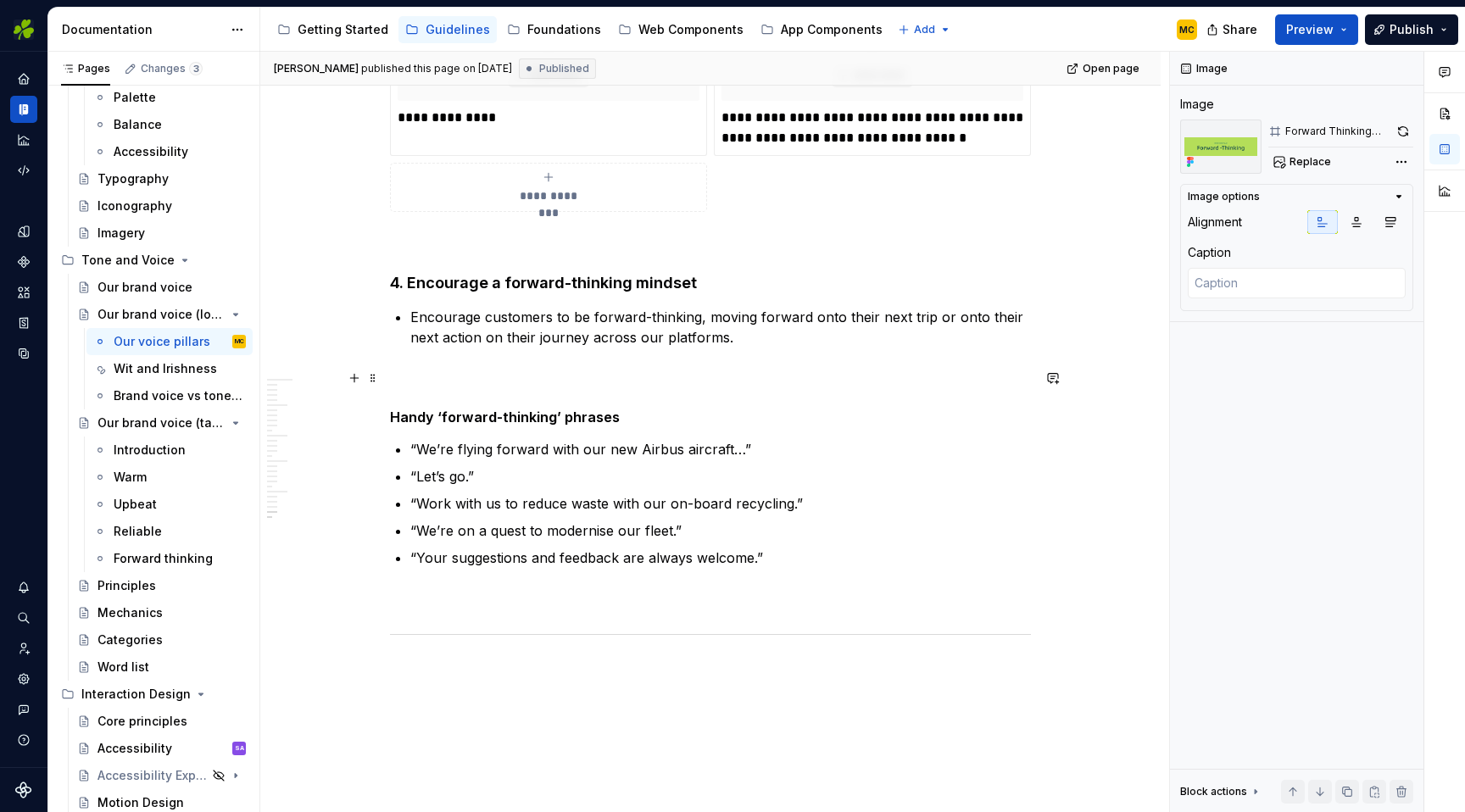
scroll to position [7795, 0]
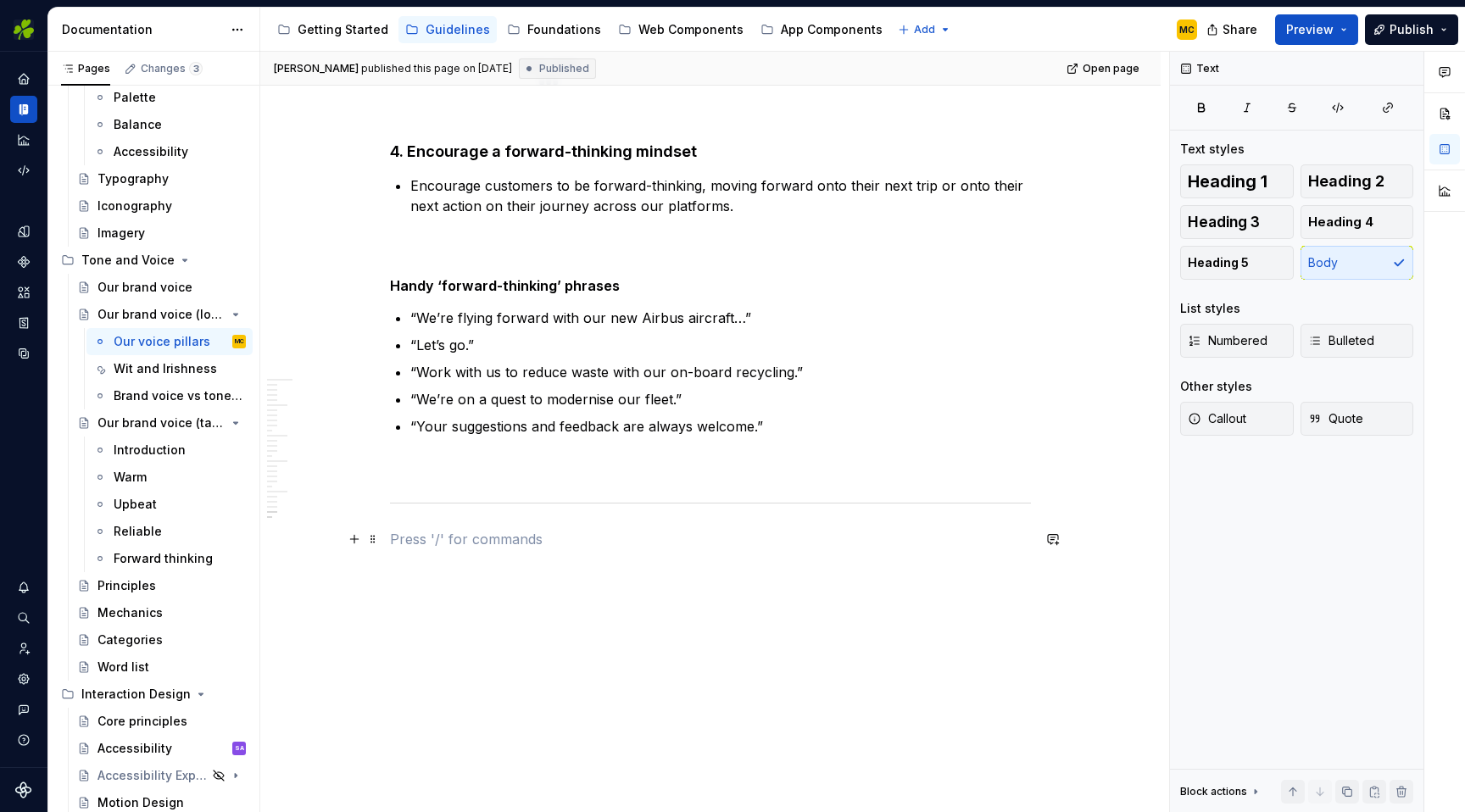
click at [486, 538] on p at bounding box center [710, 539] width 641 height 20
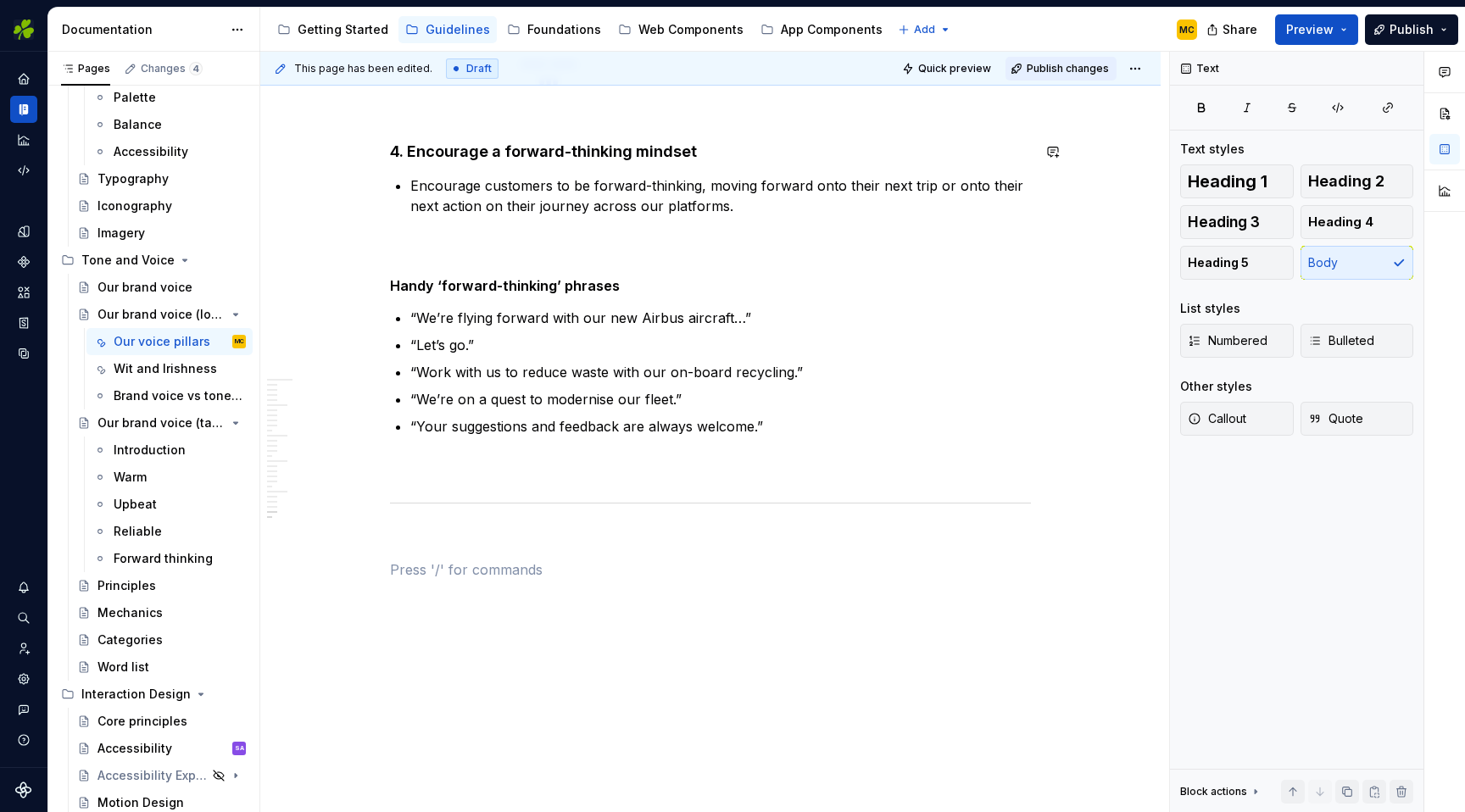
click at [1060, 69] on span "Publish changes" at bounding box center [1068, 68] width 83 height 14
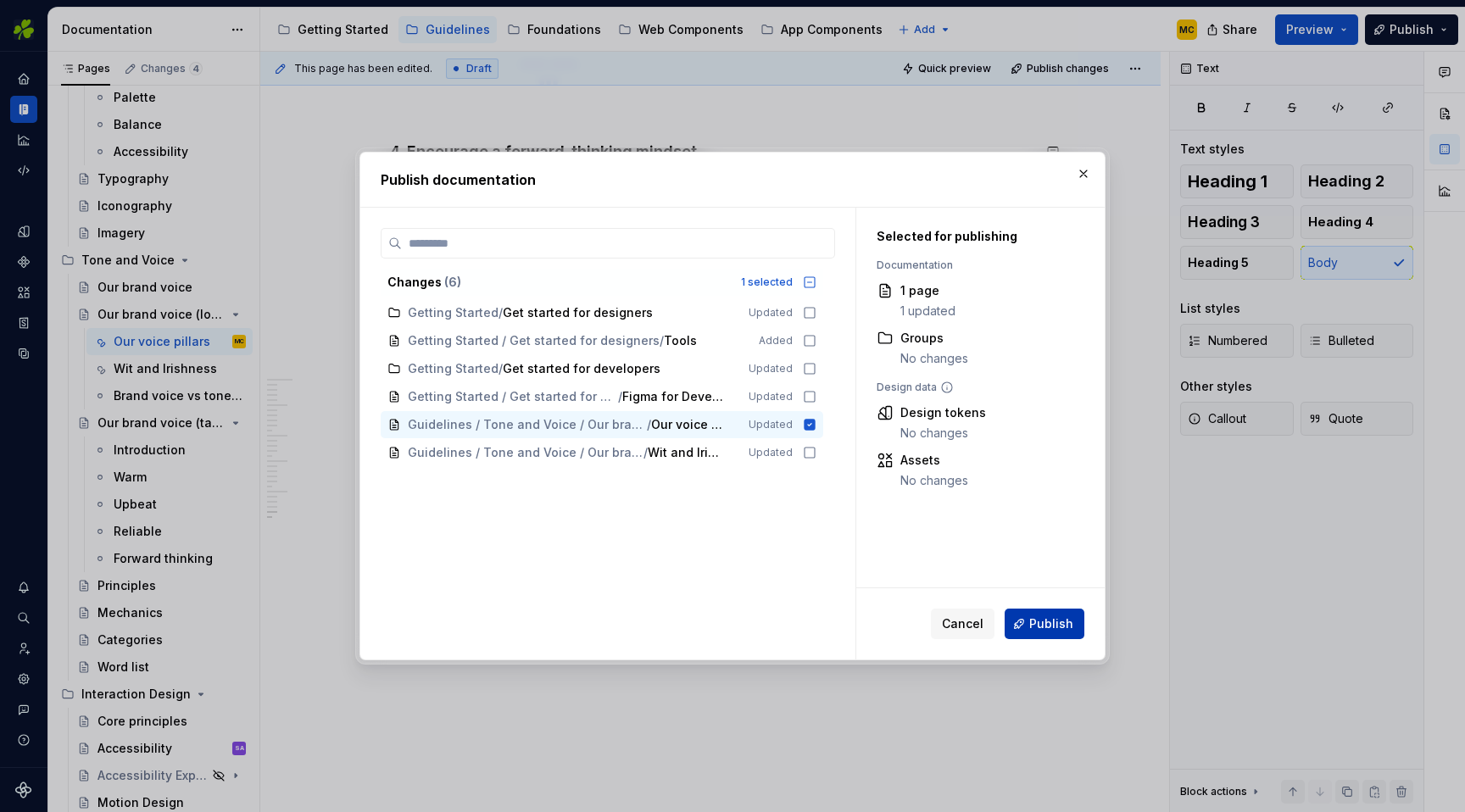
click at [1051, 621] on span "Publish" at bounding box center [1051, 624] width 44 height 17
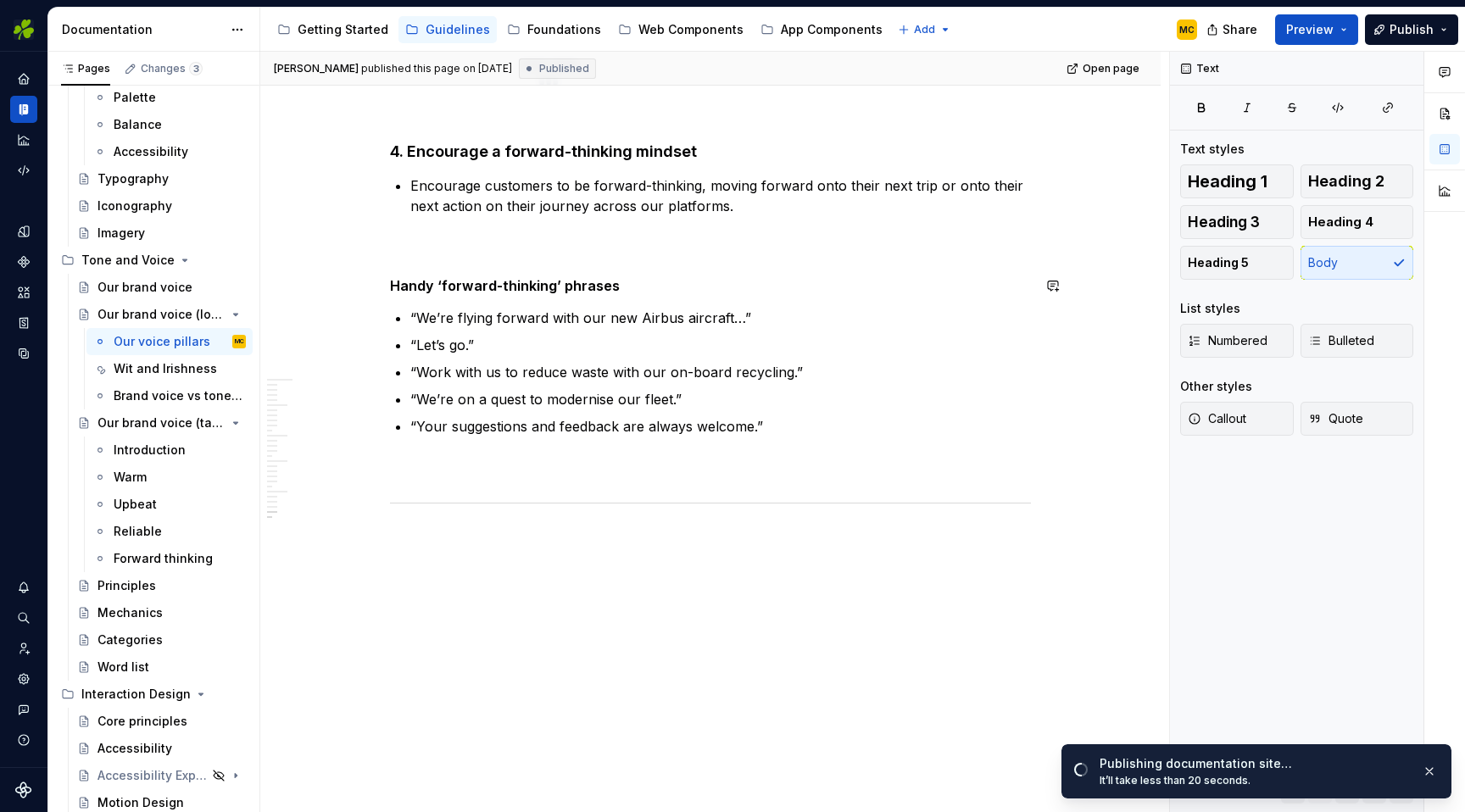
type textarea "*"
